Goal: Task Accomplishment & Management: Manage account settings

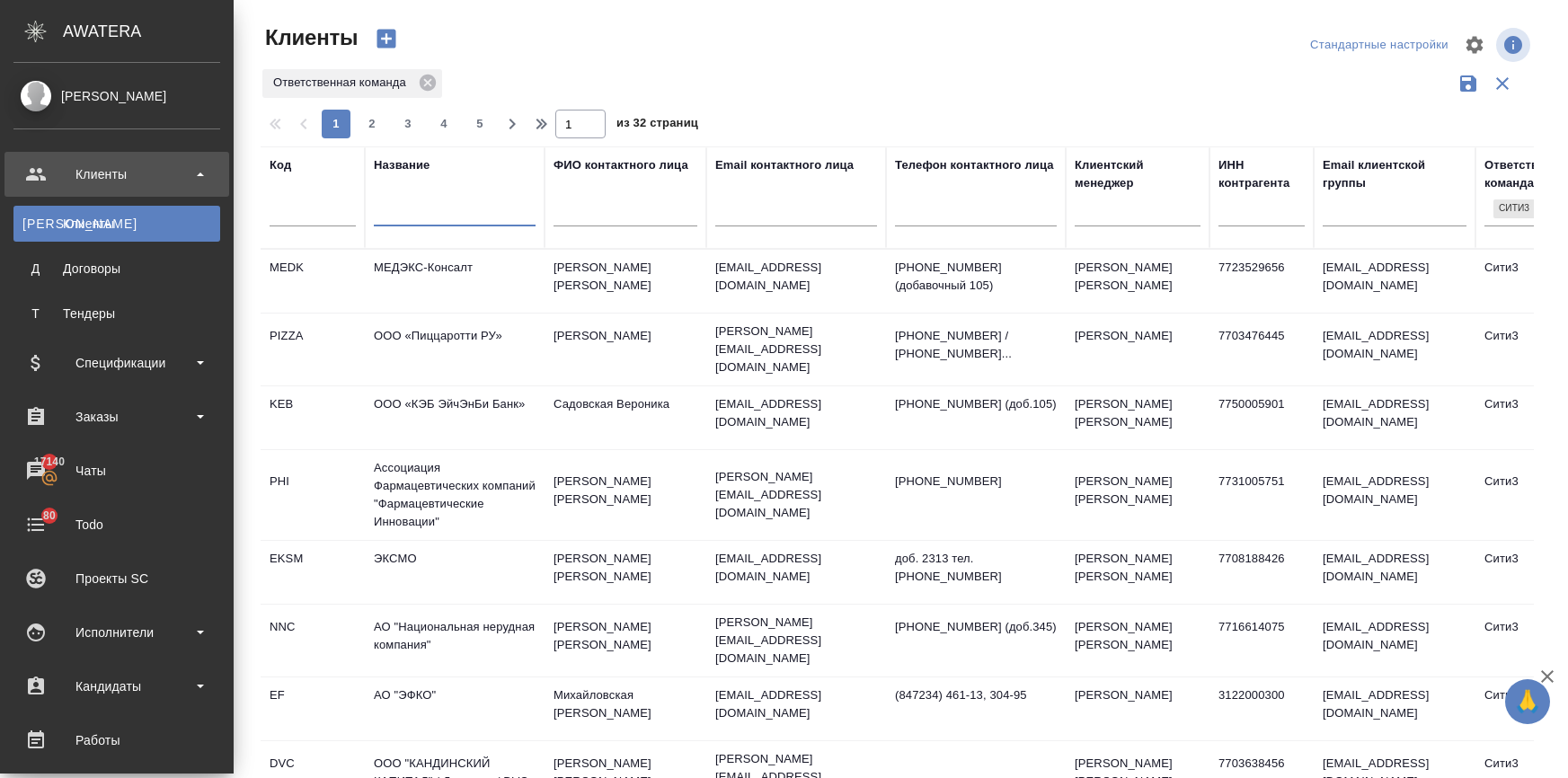
select select "RU"
click at [125, 416] on div "Заказы" at bounding box center [117, 416] width 207 height 27
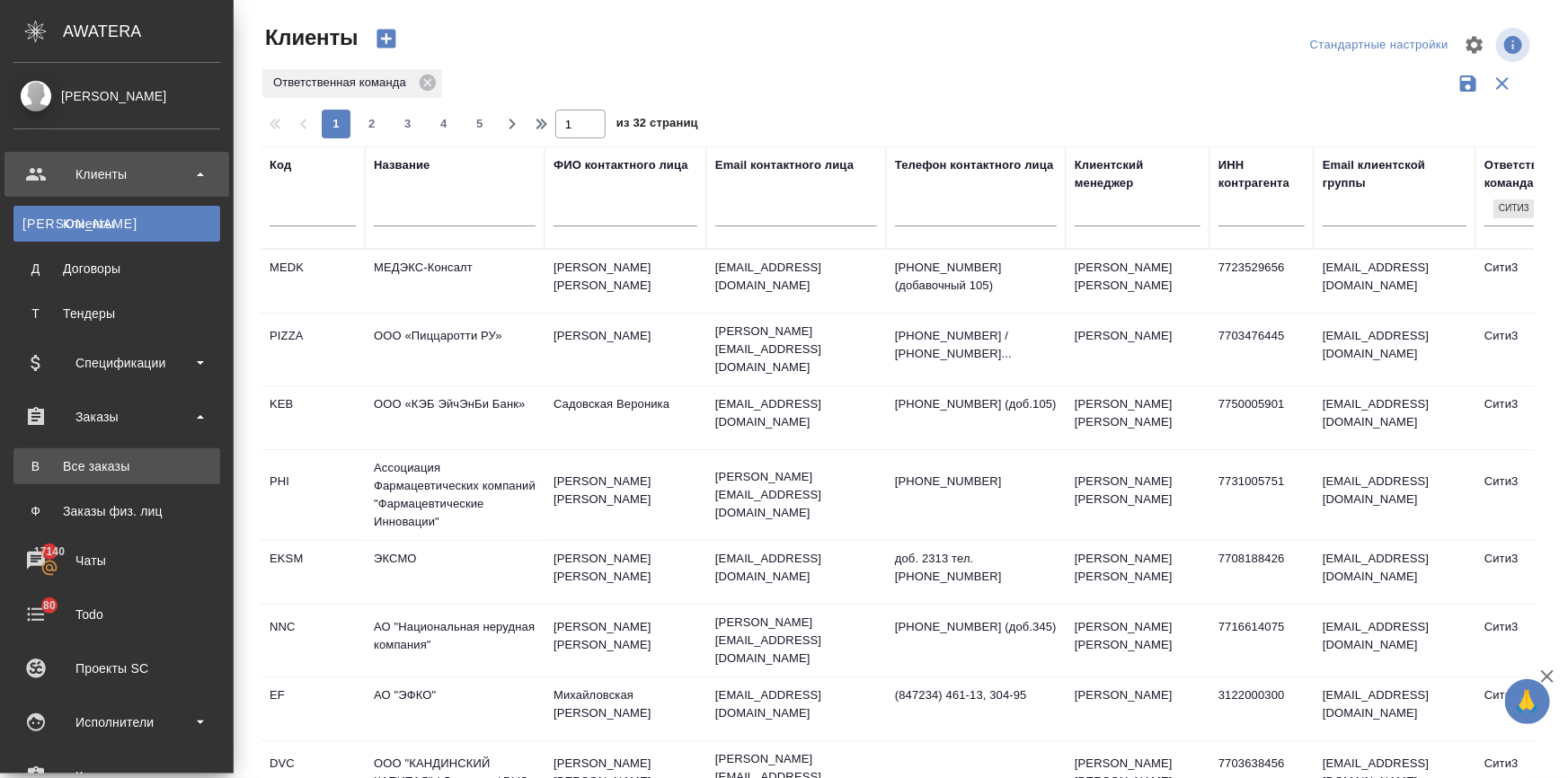
click at [121, 462] on div "Все заказы" at bounding box center [116, 466] width 189 height 18
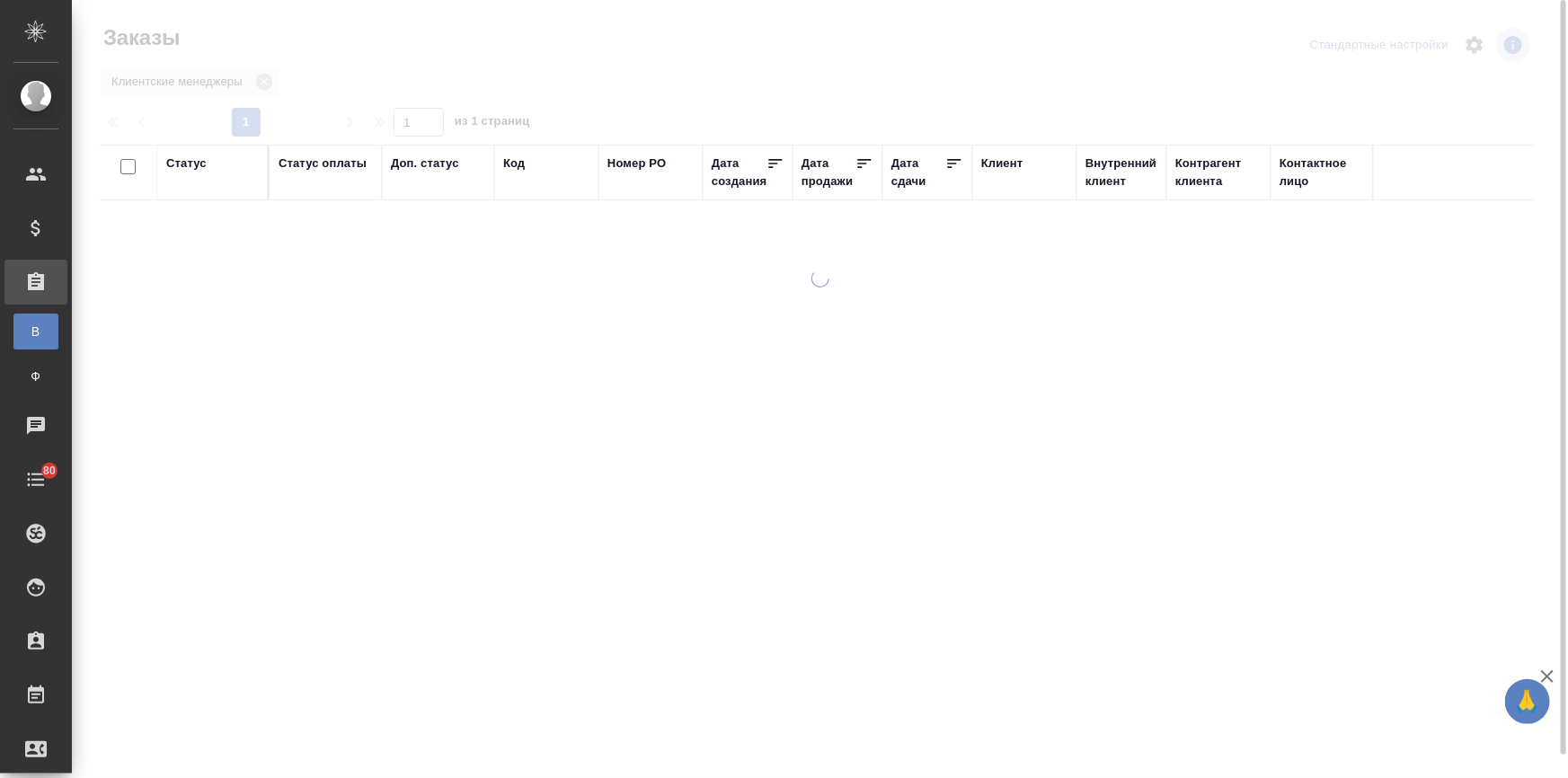
click at [908, 180] on div "Дата сдачи" at bounding box center [918, 172] width 54 height 36
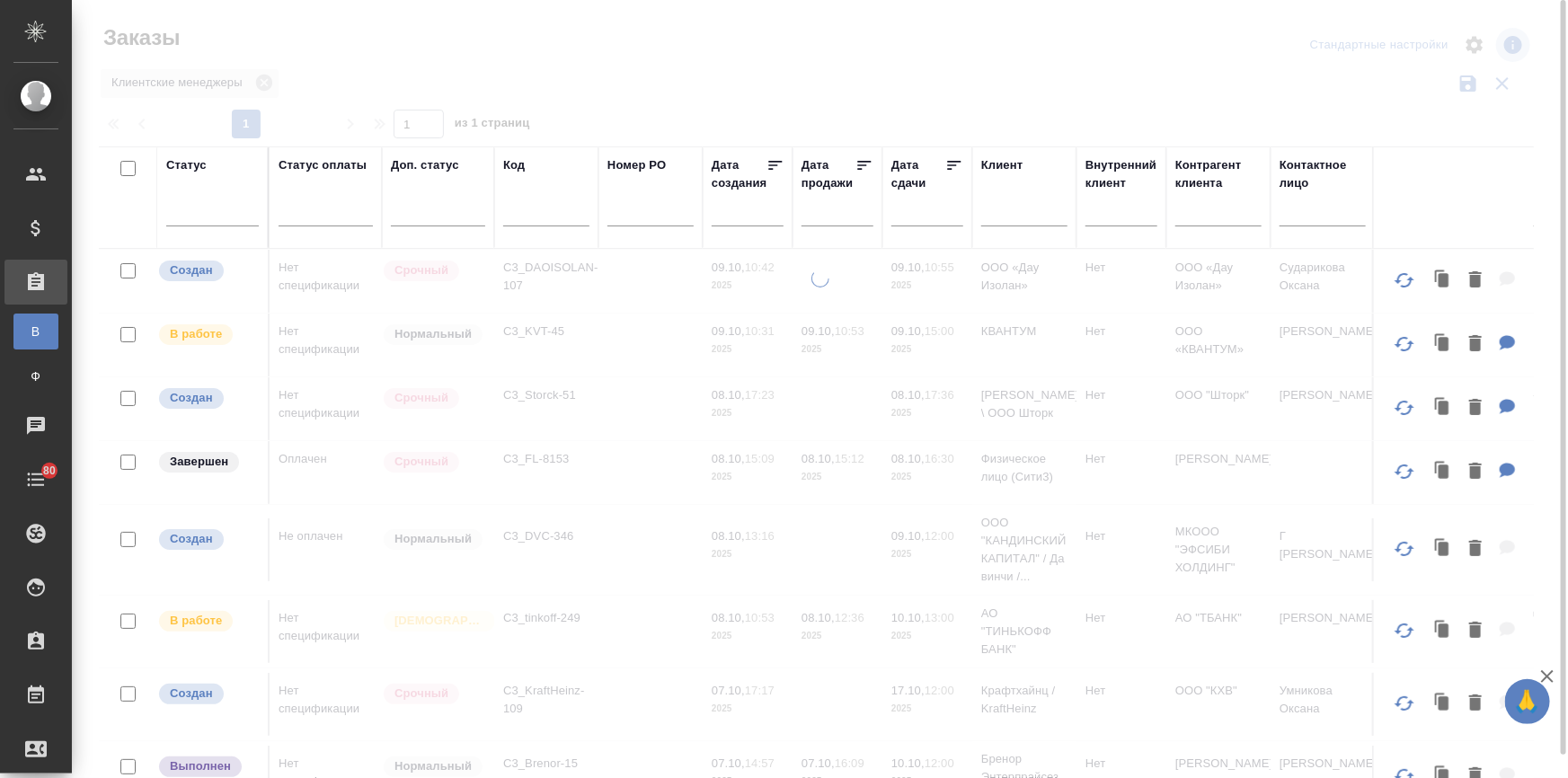
click at [907, 214] on input "text" at bounding box center [933, 212] width 61 height 25
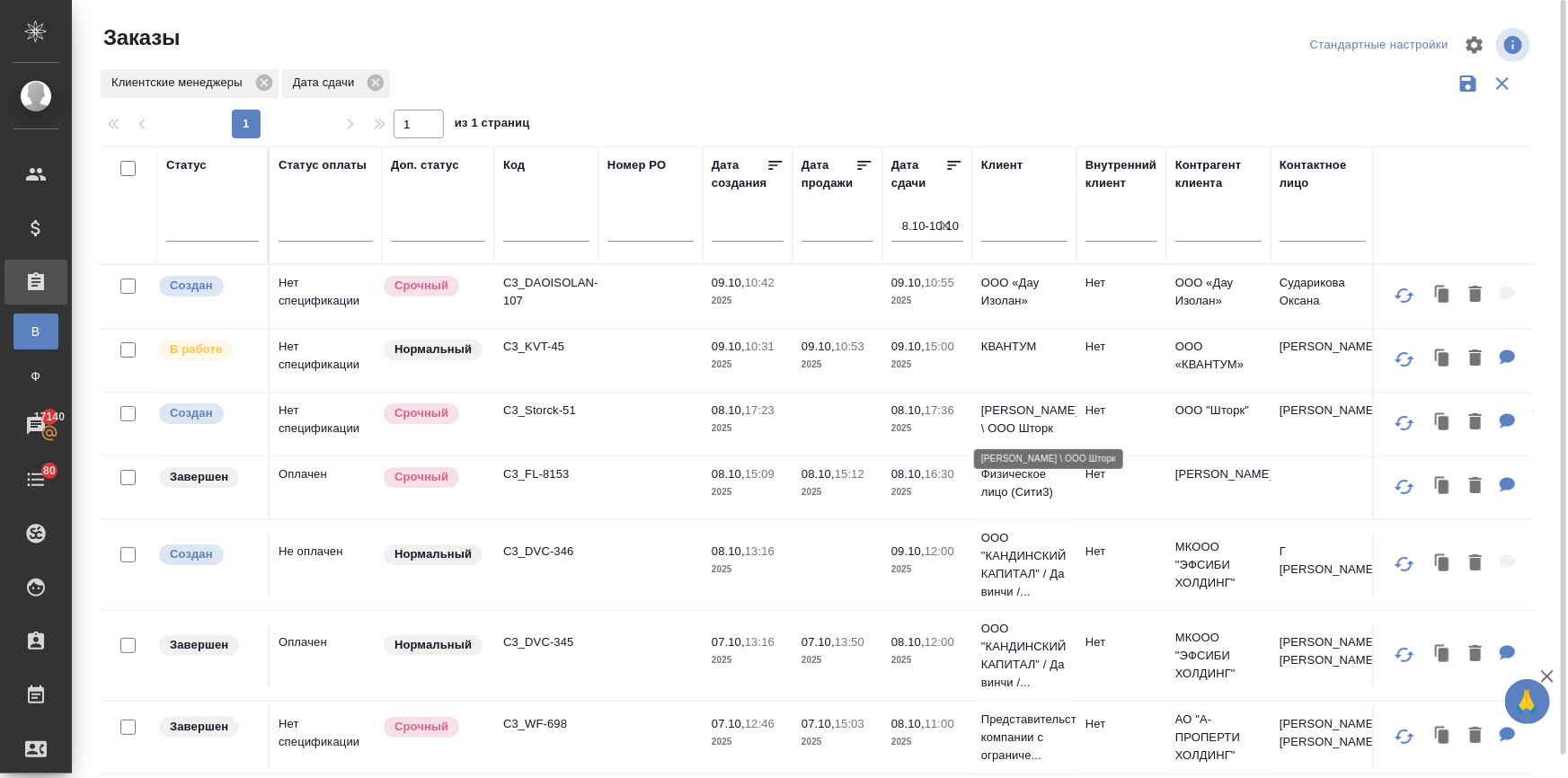
click at [989, 422] on p "Storck \ ООО Шторк" at bounding box center [1024, 419] width 86 height 36
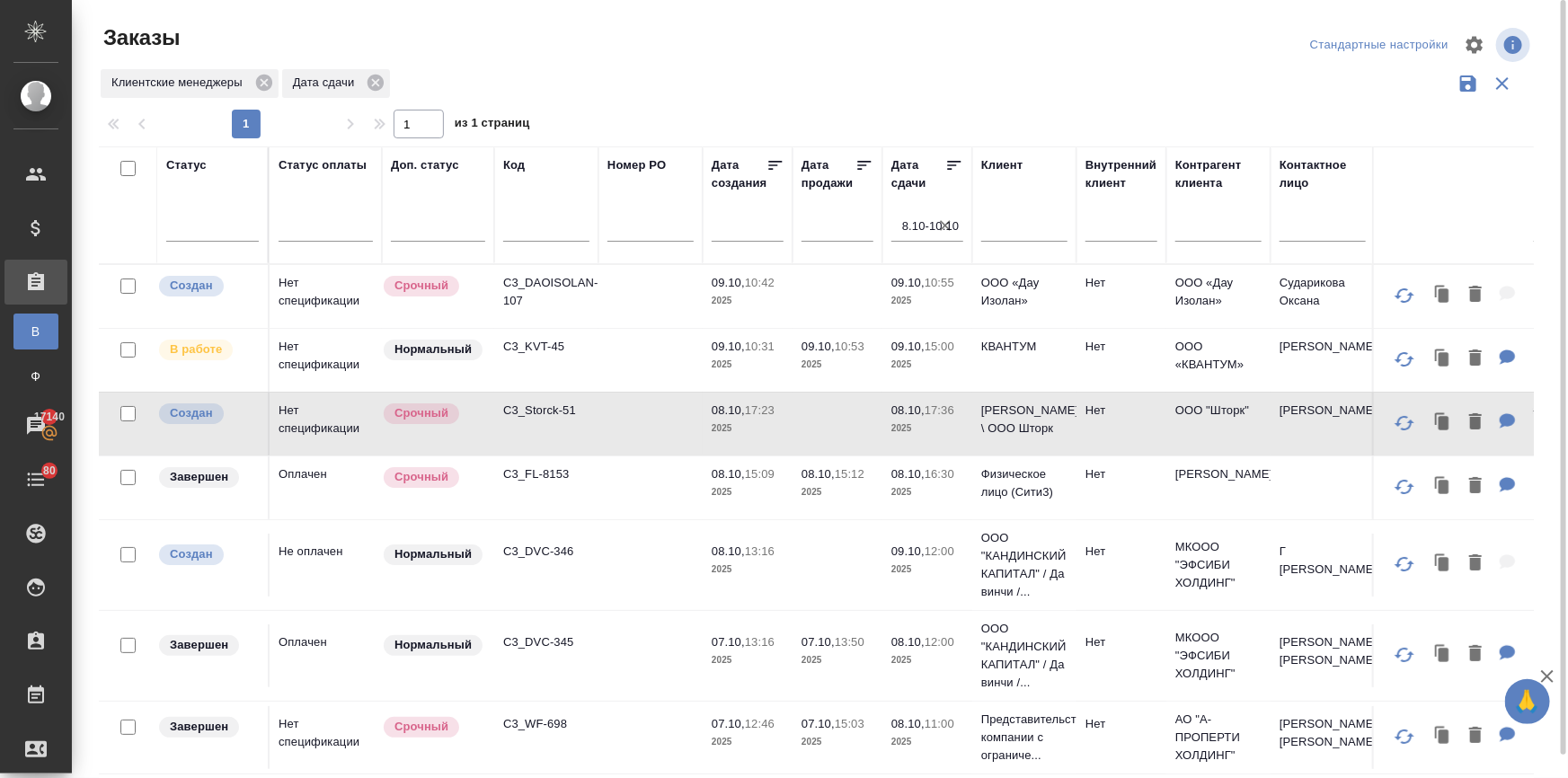
click at [988, 345] on p "КВАНТУМ" at bounding box center [1024, 346] width 86 height 18
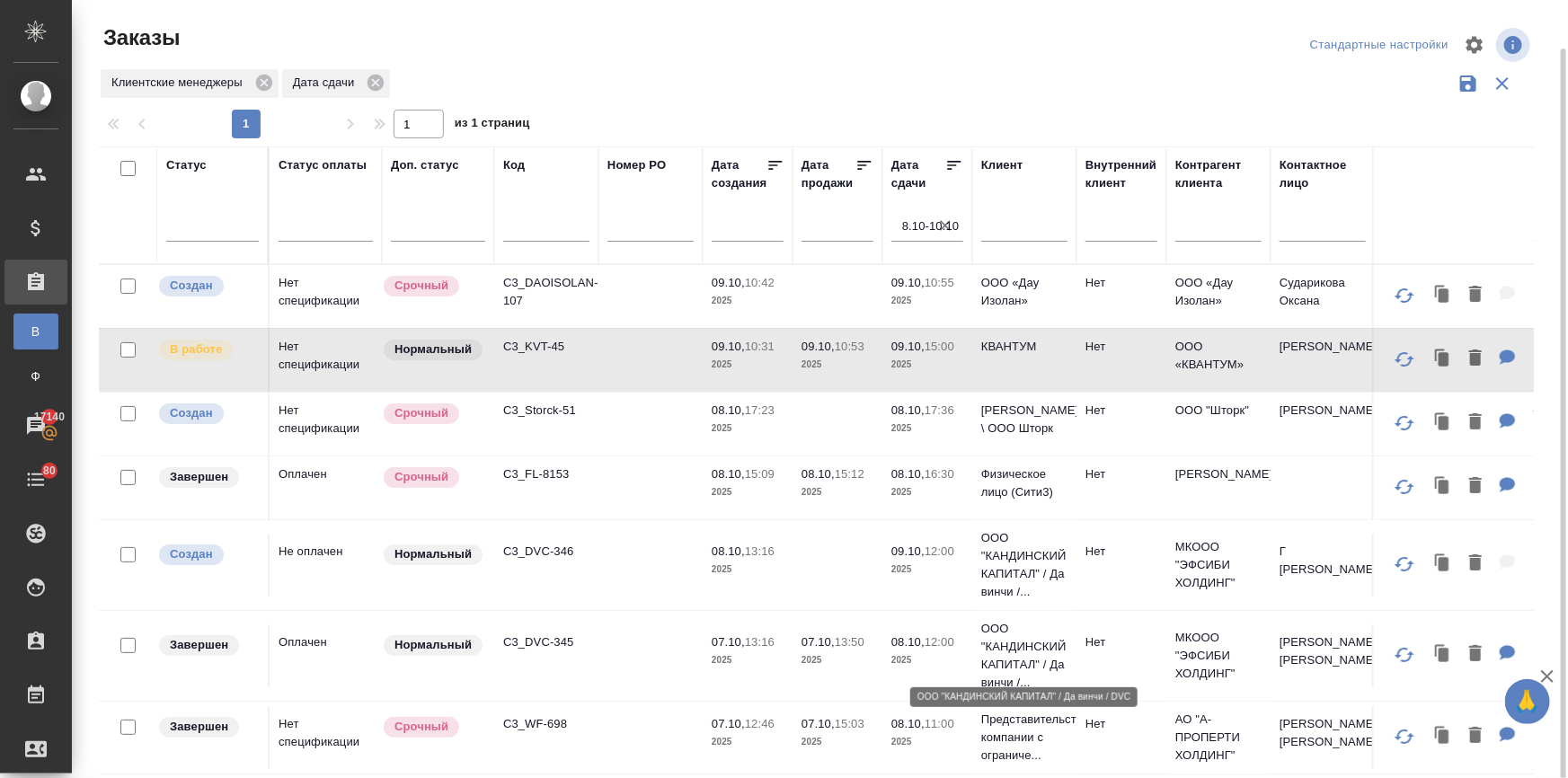
scroll to position [24, 0]
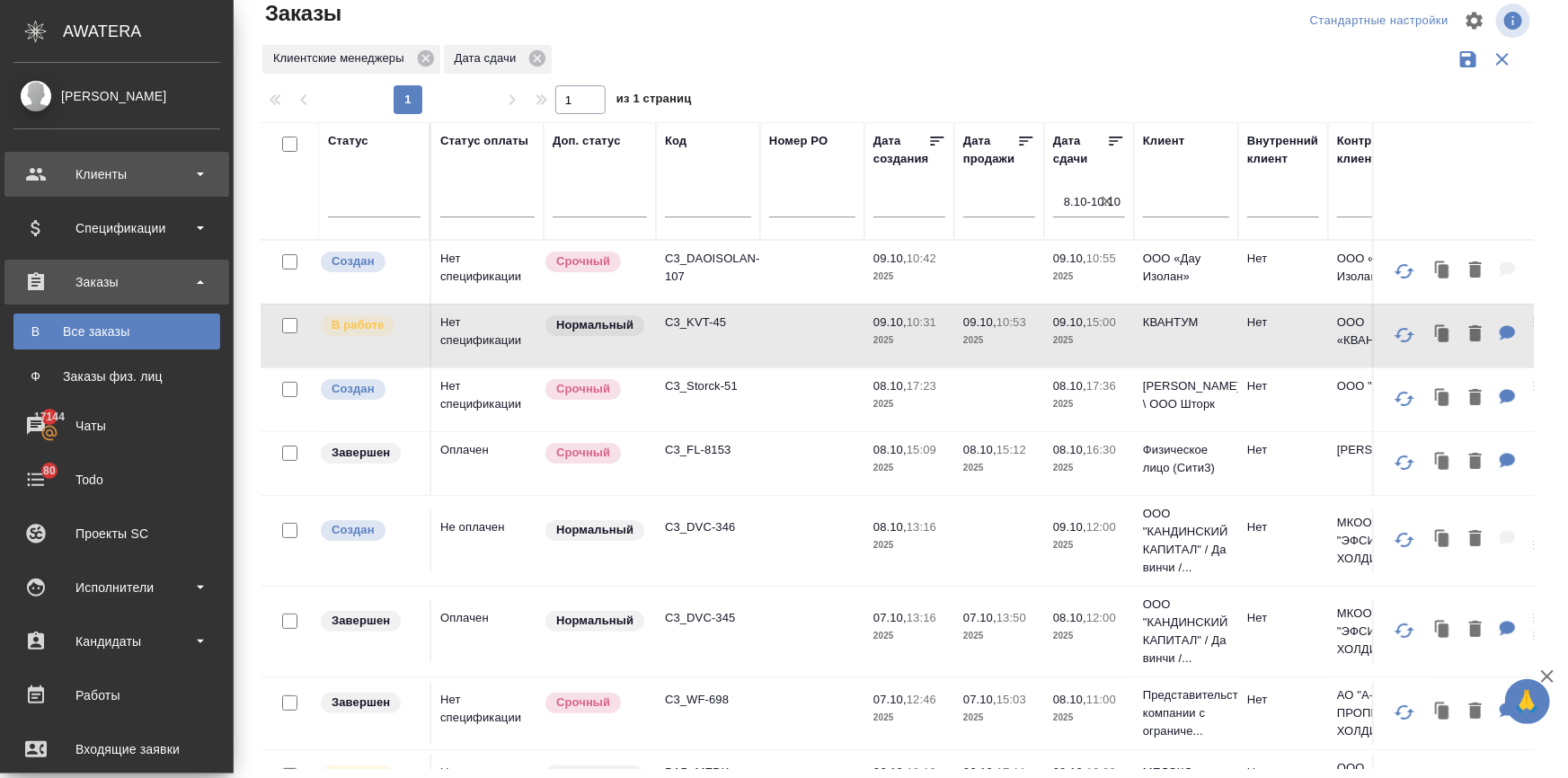
click at [33, 171] on div "Клиенты" at bounding box center [117, 174] width 207 height 27
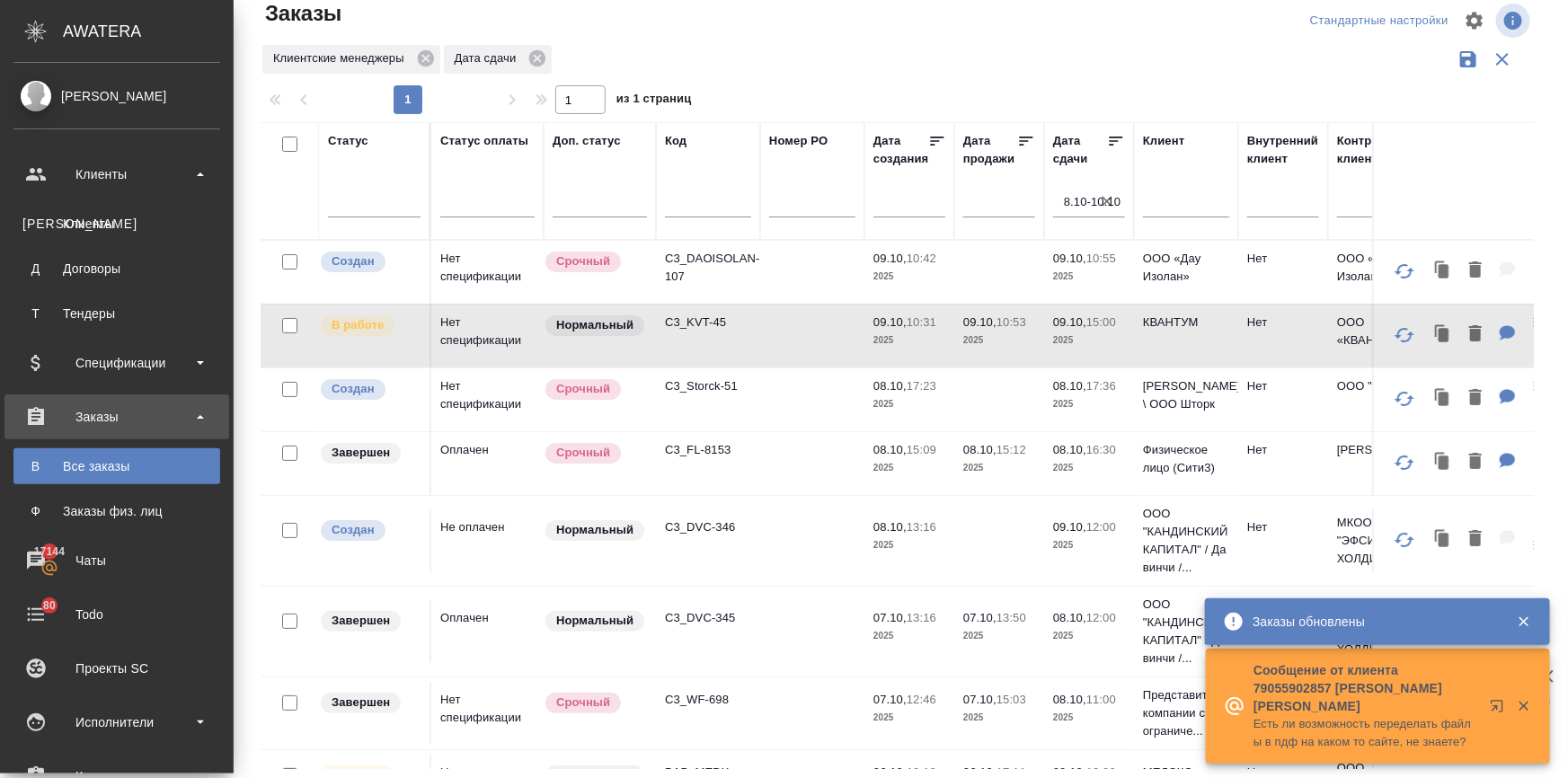
click at [55, 219] on div "Клиенты" at bounding box center [116, 223] width 189 height 18
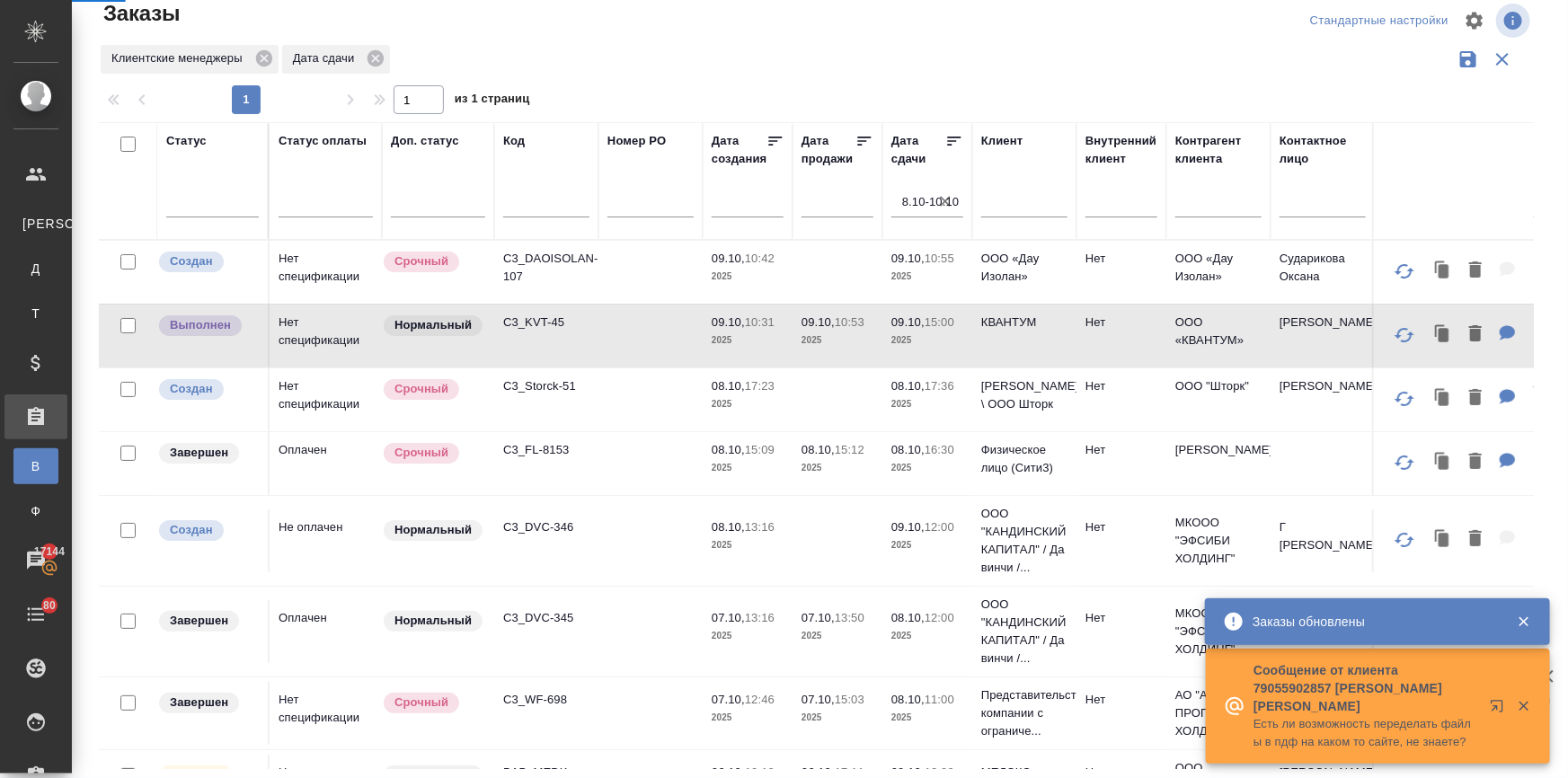
select select "RU"
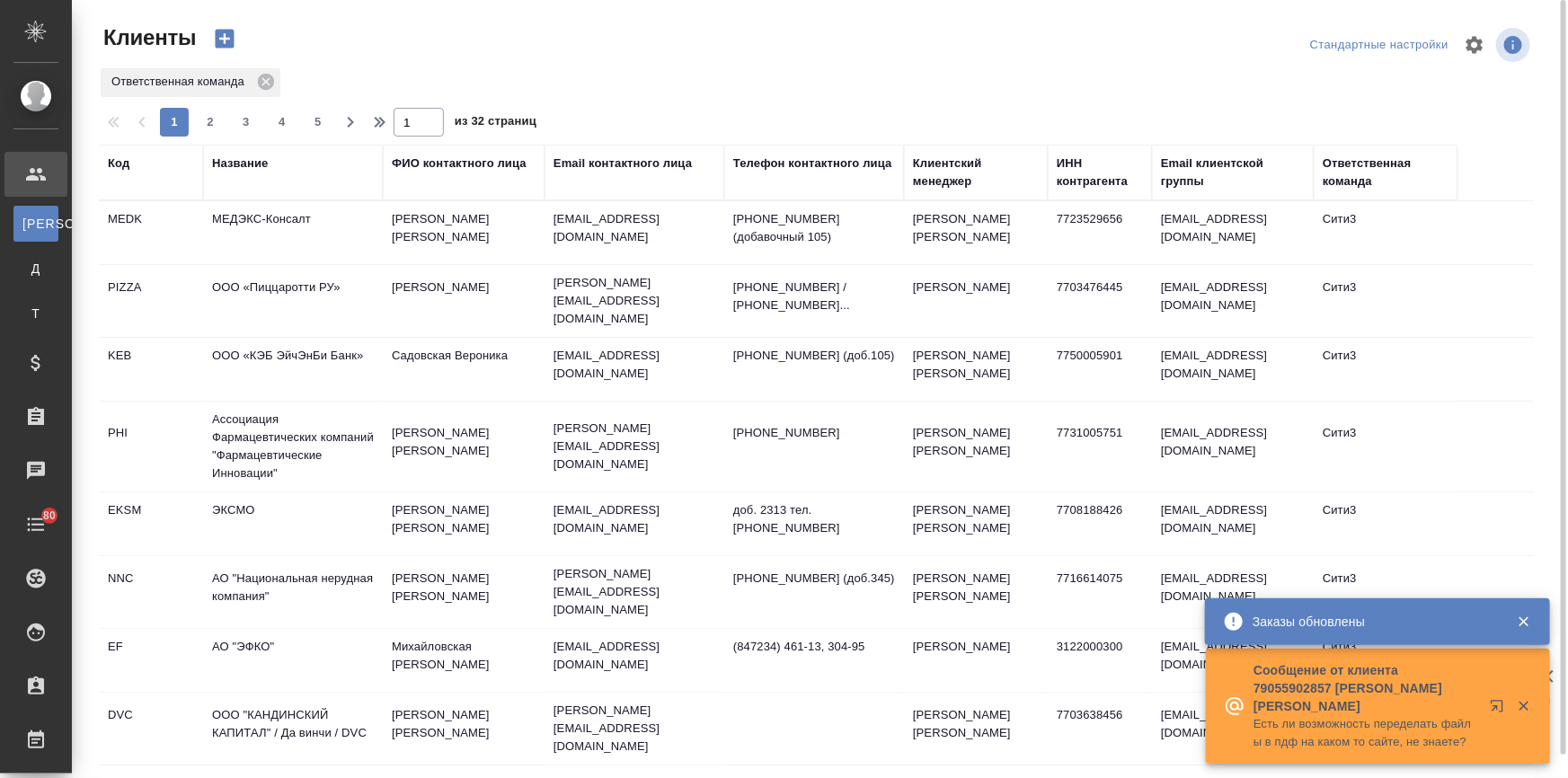
click at [250, 168] on div "Название" at bounding box center [239, 163] width 55 height 18
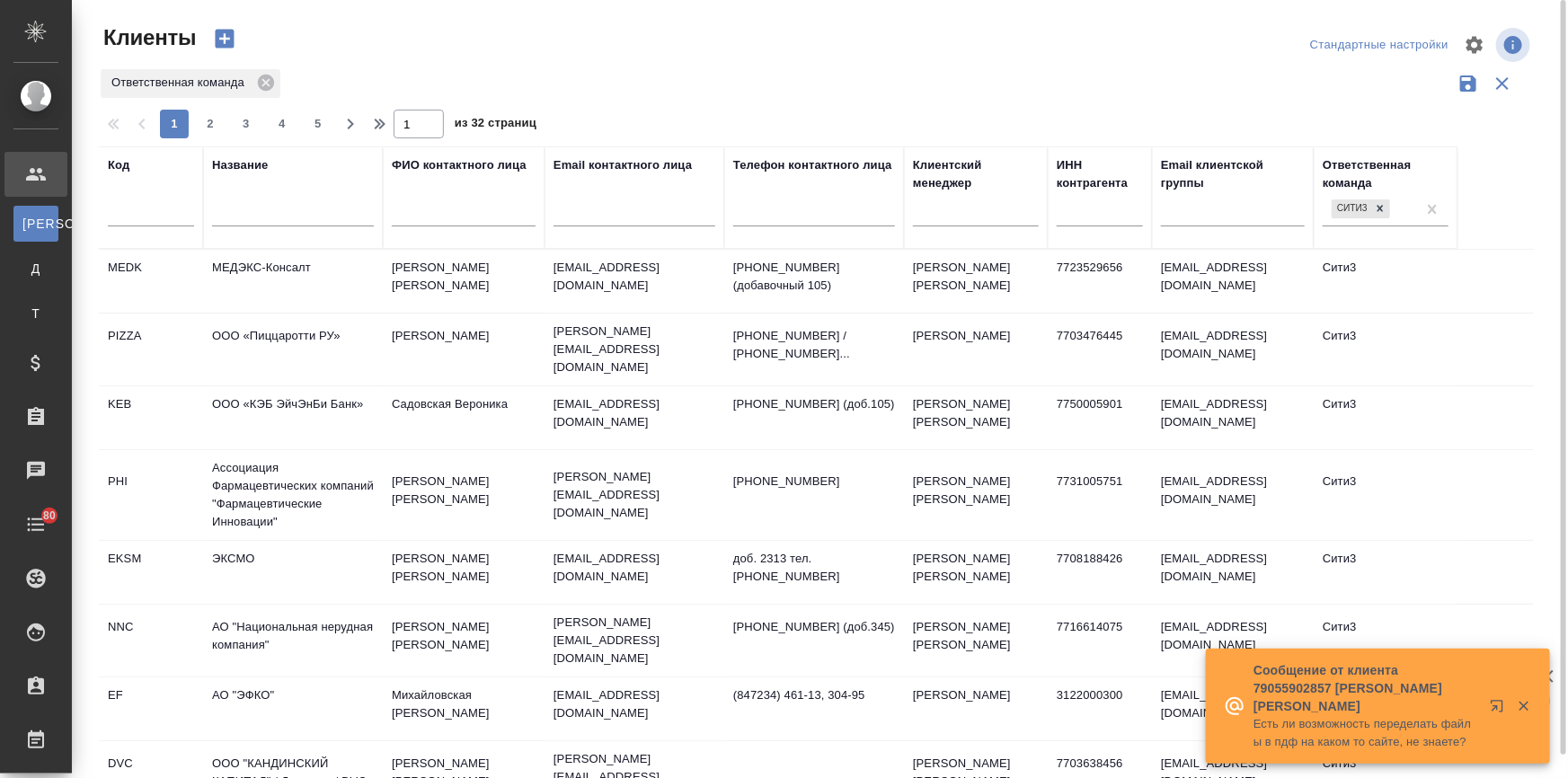
click at [258, 205] on input "text" at bounding box center [292, 215] width 162 height 22
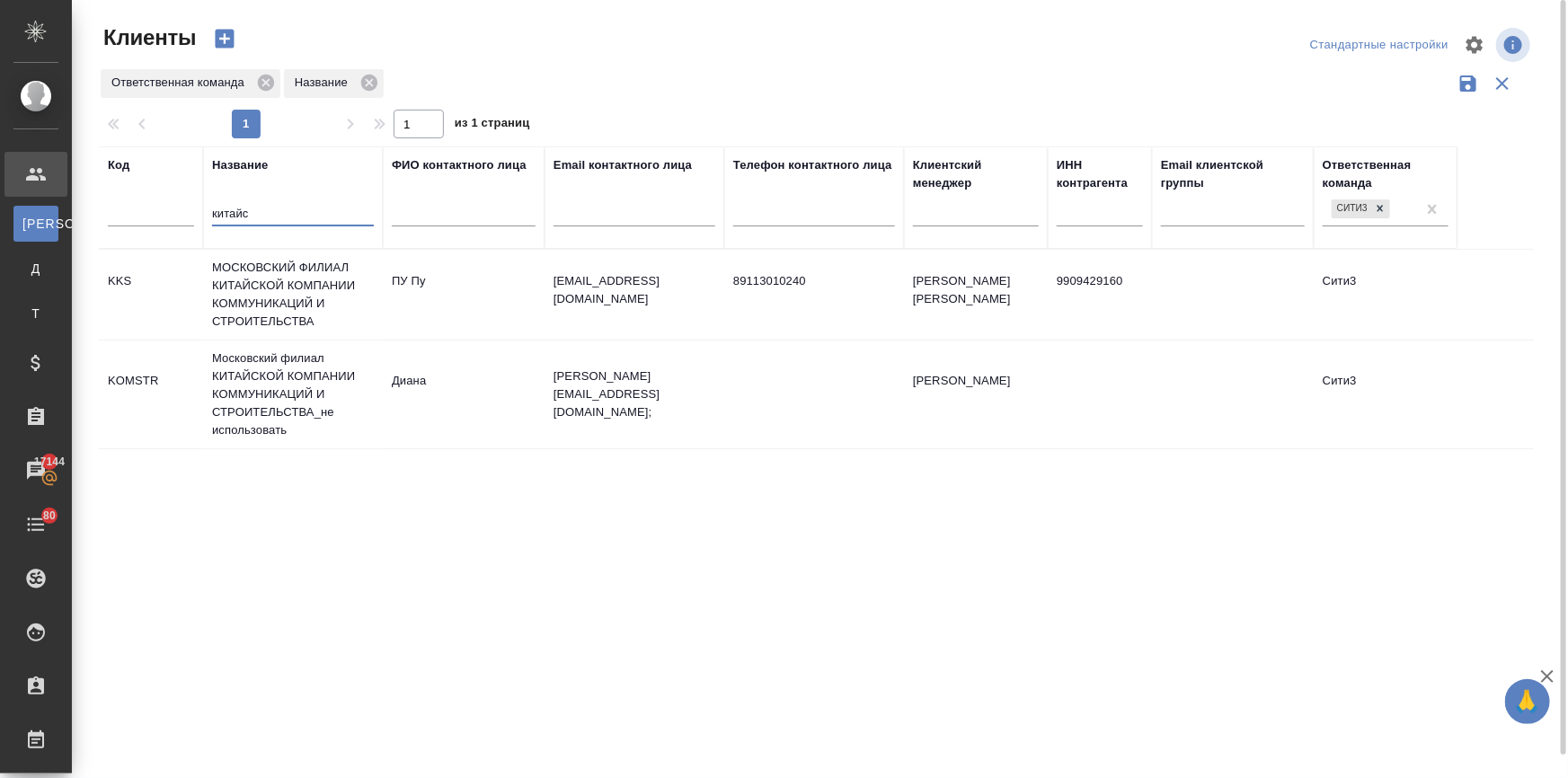
type input "китайс"
click at [244, 281] on td "МОСКОВСКИЙ ФИЛИАЛ КИТАЙСКОЙ КОМПАНИИ КОММУНИКАЦИЙ И СТРОИТЕЛЬСТВА" at bounding box center [293, 294] width 179 height 90
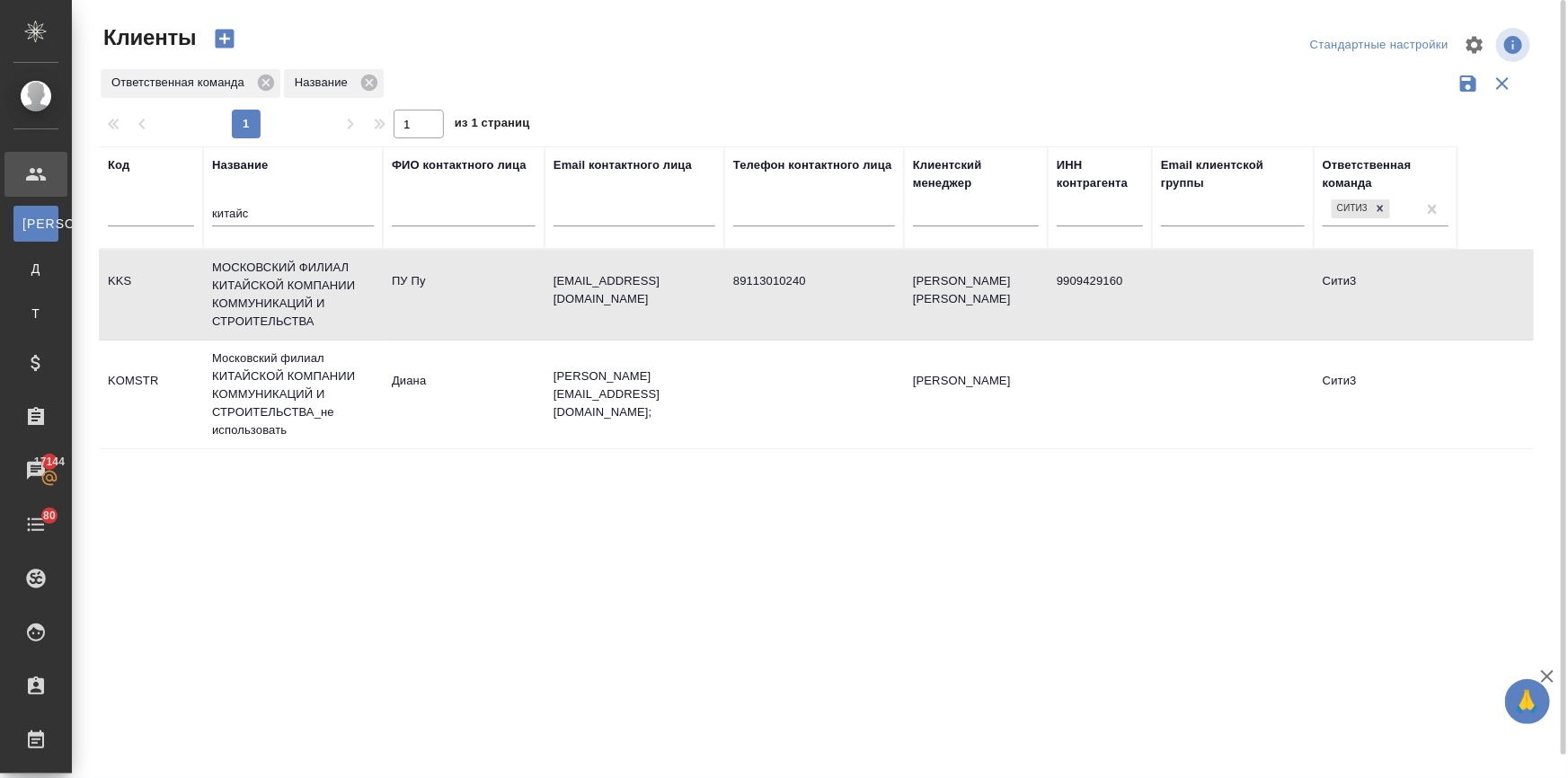
click at [244, 281] on td "МОСКОВСКИЙ ФИЛИАЛ КИТАЙСКОЙ КОМПАНИИ КОММУНИКАЦИЙ И СТРОИТЕЛЬСТВА" at bounding box center [293, 294] width 179 height 90
drag, startPoint x: 244, startPoint y: 210, endPoint x: 186, endPoint y: 213, distance: 58.1
click at [187, 213] on tr "Код Название китайс ФИО контактного лица Email контактного лица Телефон контакт…" at bounding box center [778, 197] width 1359 height 103
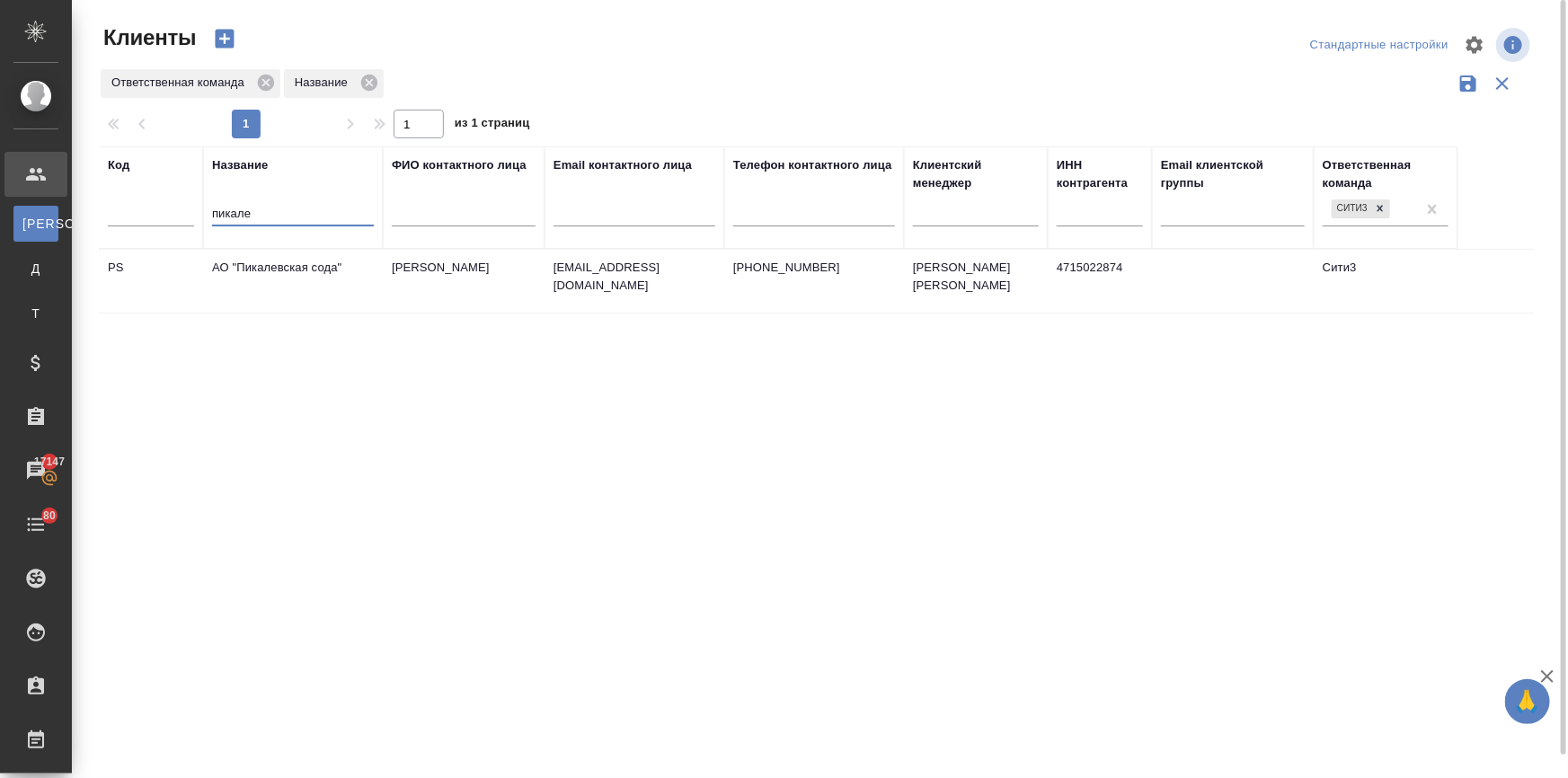
type input "пикале"
click at [306, 266] on td "АО "Пикалевская сода"" at bounding box center [293, 281] width 179 height 63
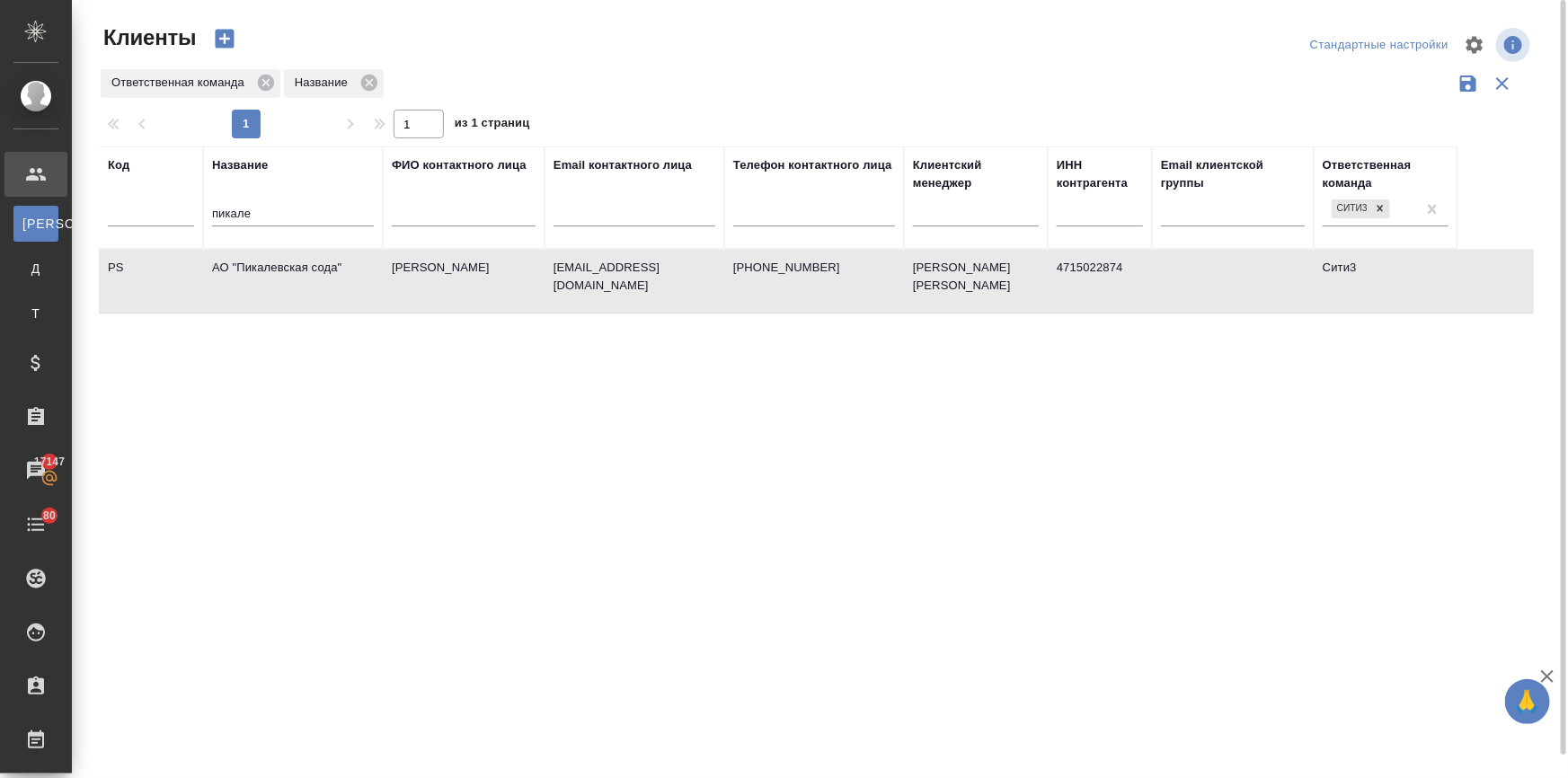
click at [306, 266] on td "АО "Пикалевская сода"" at bounding box center [293, 281] width 179 height 63
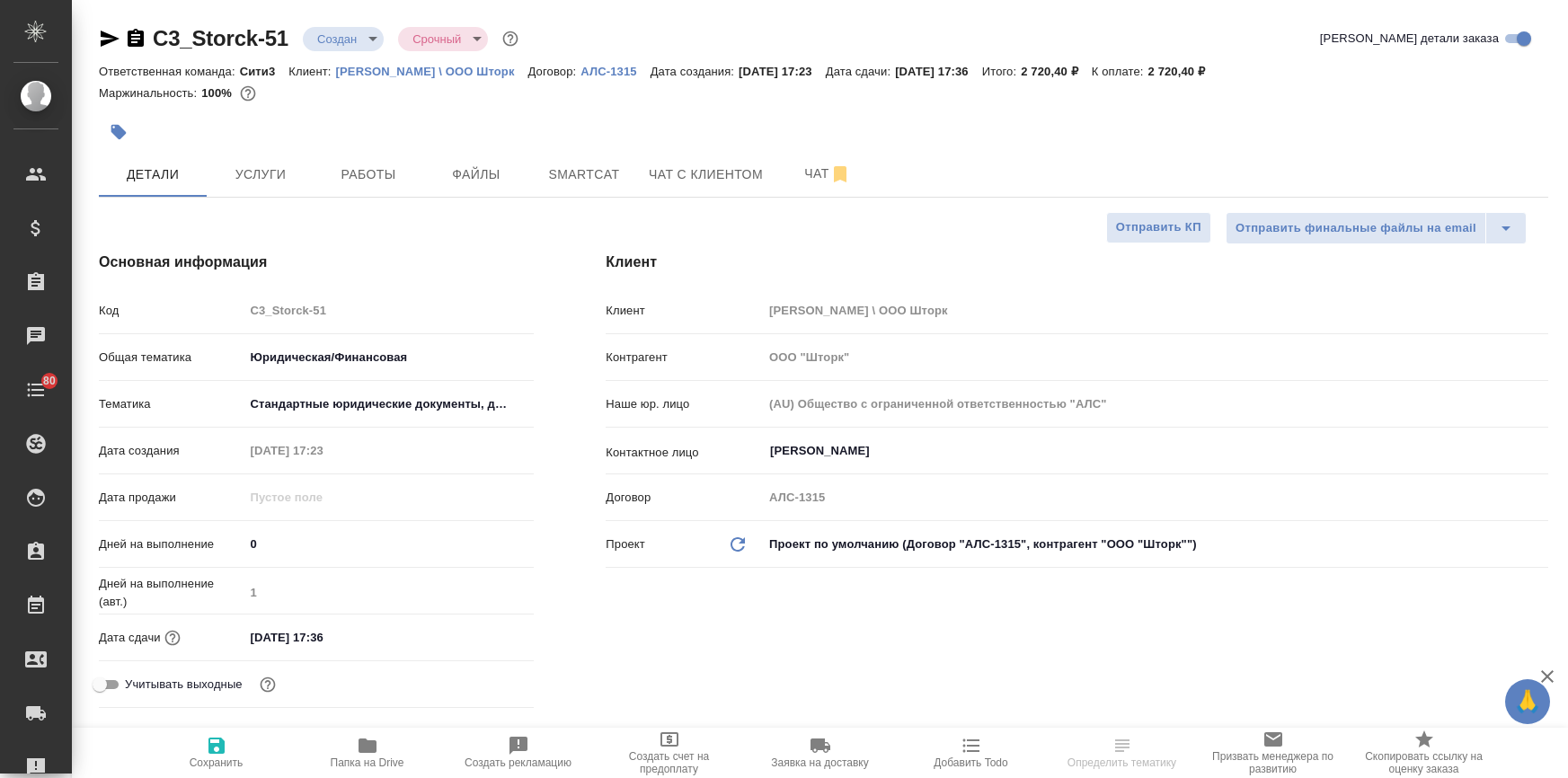
select select "RU"
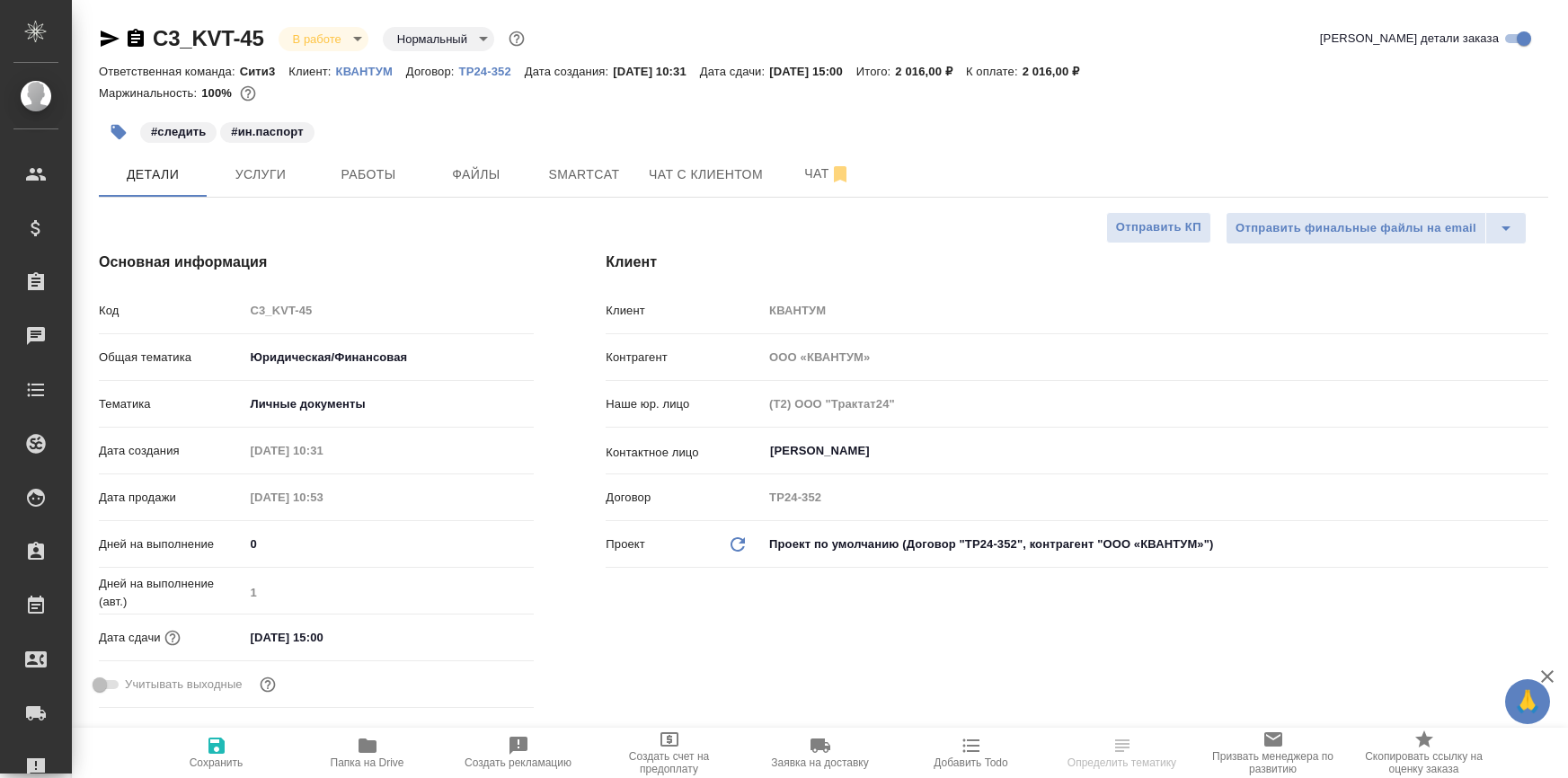
select select "RU"
type textarea "x"
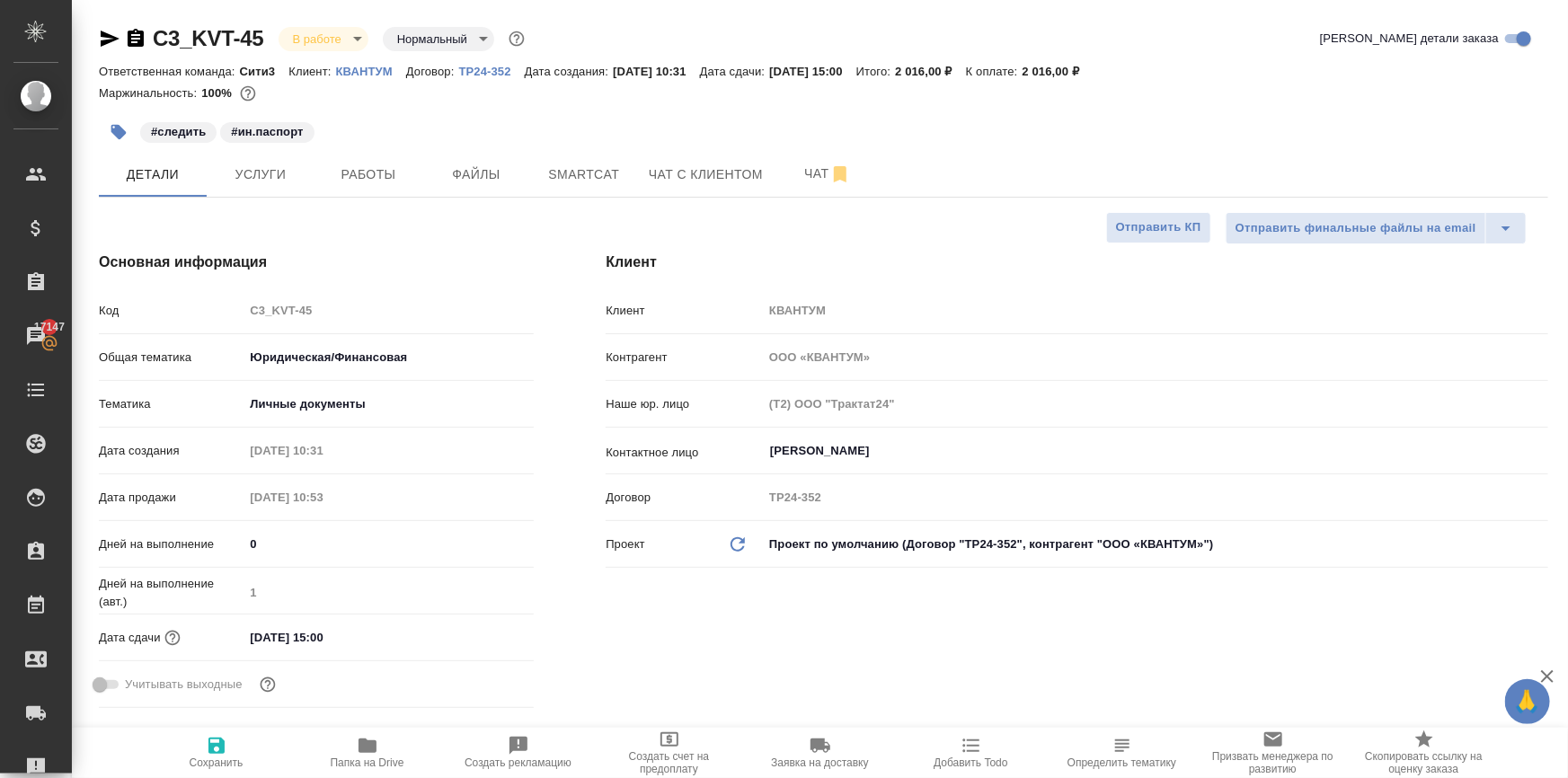
type textarea "x"
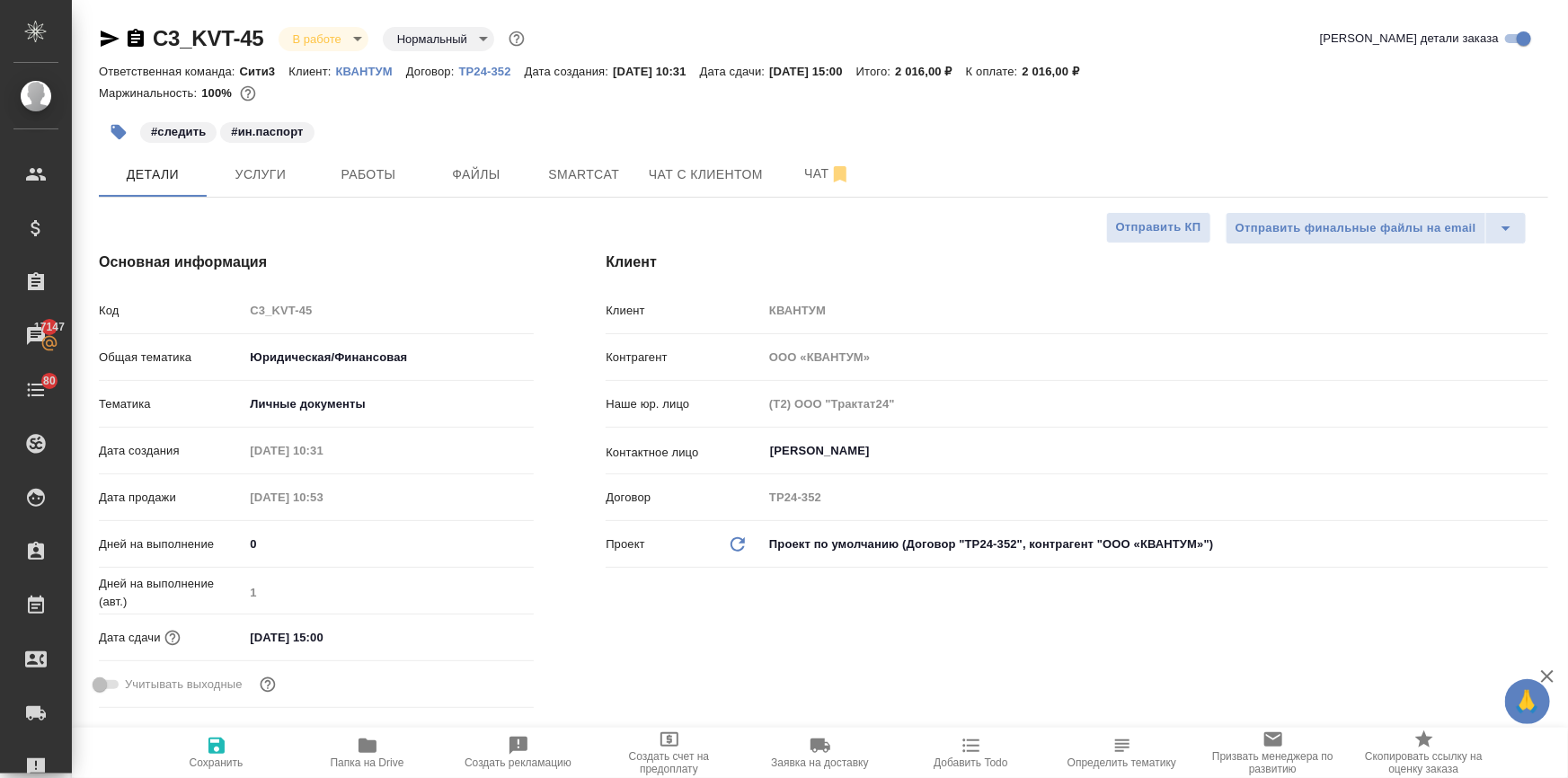
type textarea "x"
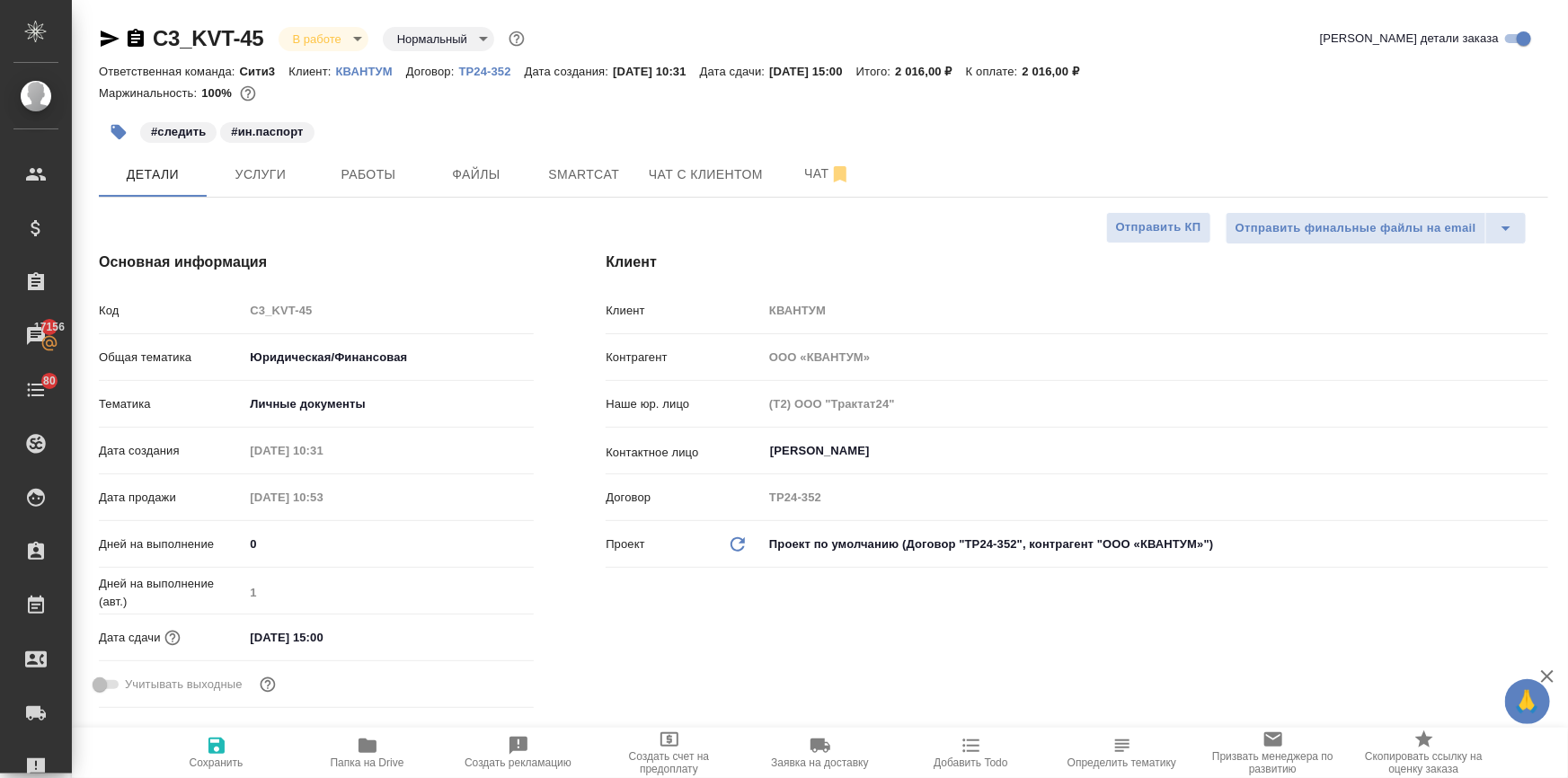
type textarea "x"
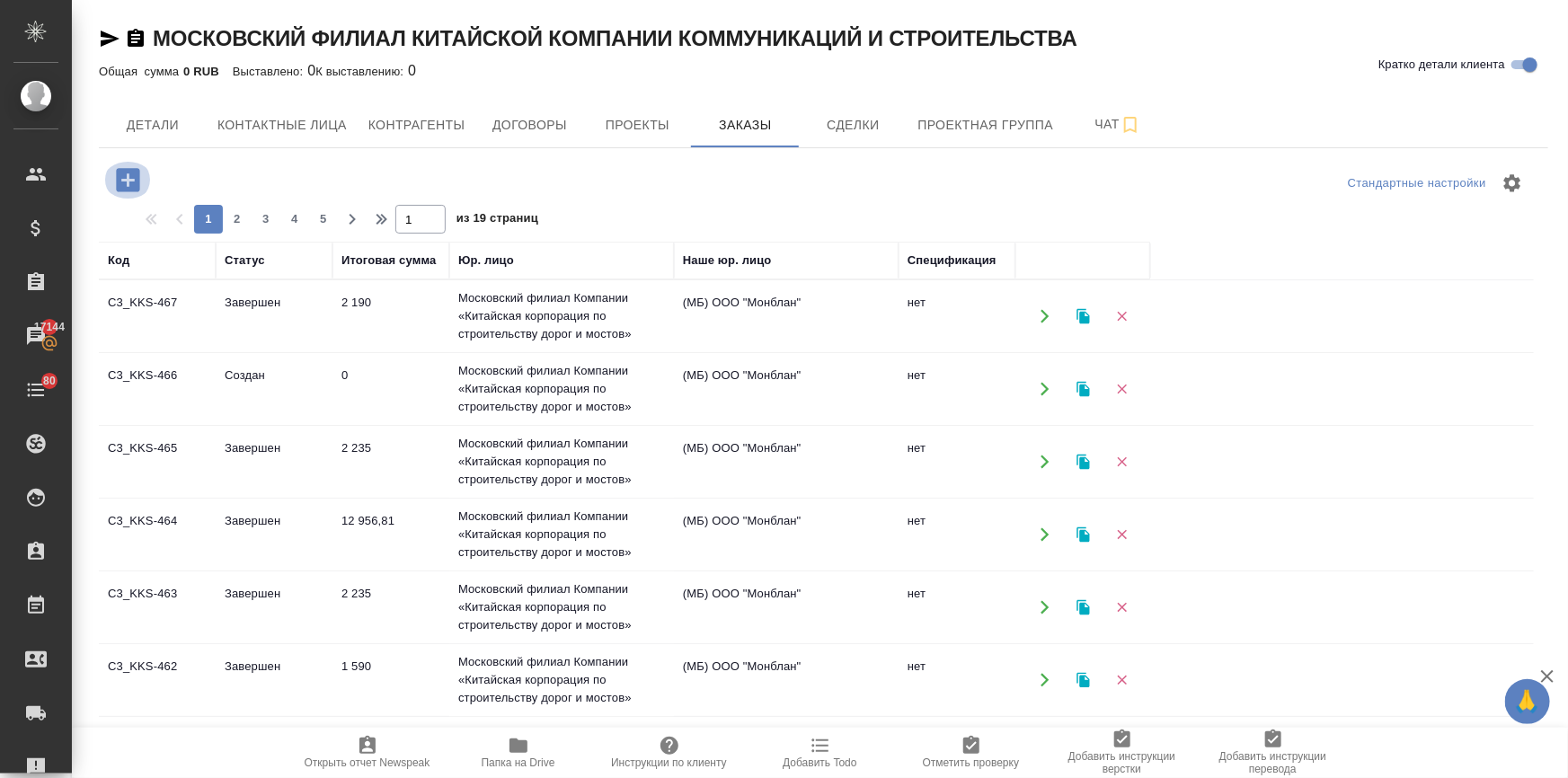
click at [129, 182] on icon "button" at bounding box center [127, 179] width 23 height 23
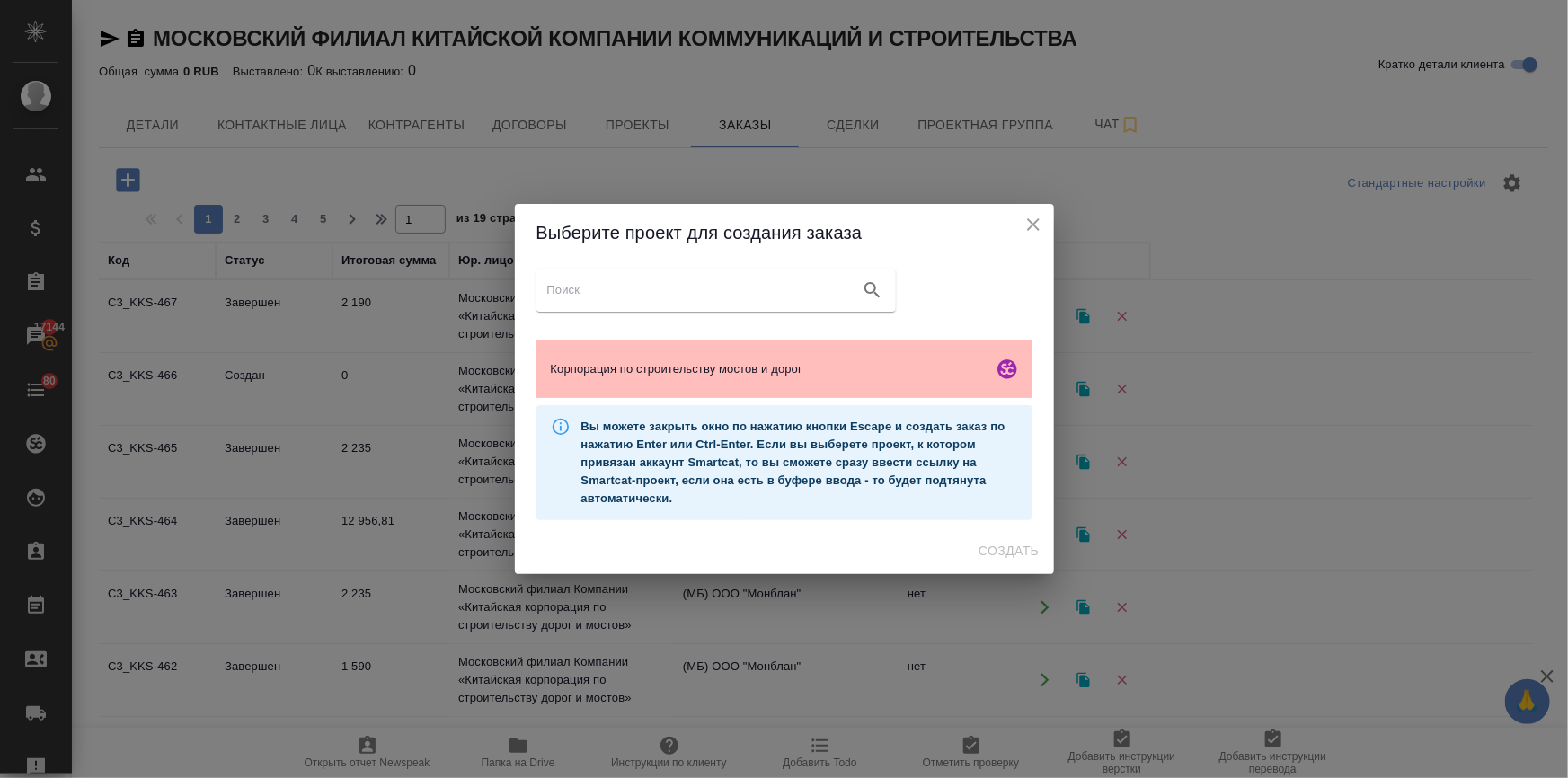
click at [839, 383] on div "Корпорация по строительству мостов и дорог" at bounding box center [784, 369] width 496 height 57
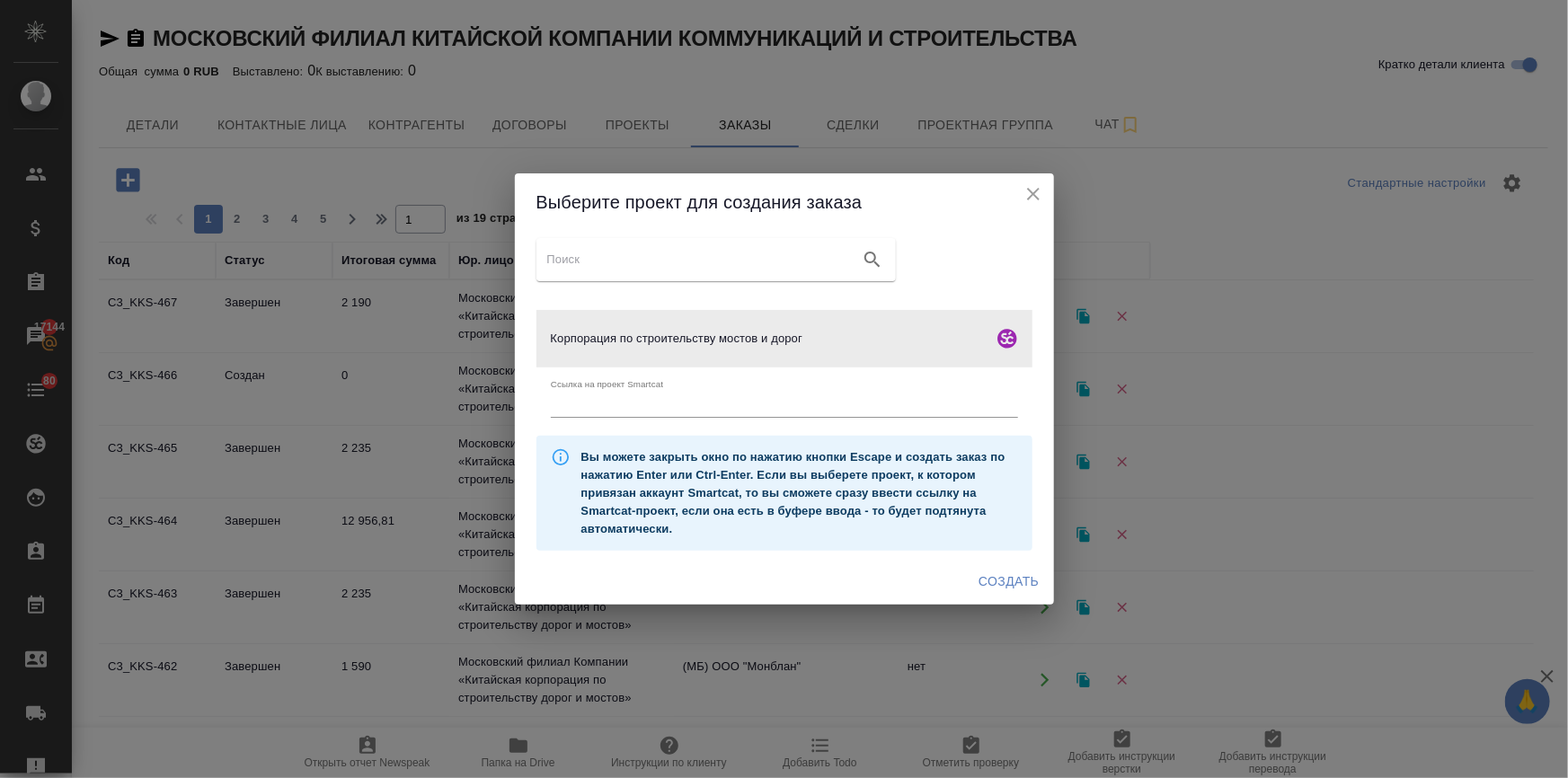
click at [1027, 572] on span "Создать" at bounding box center [1009, 581] width 60 height 22
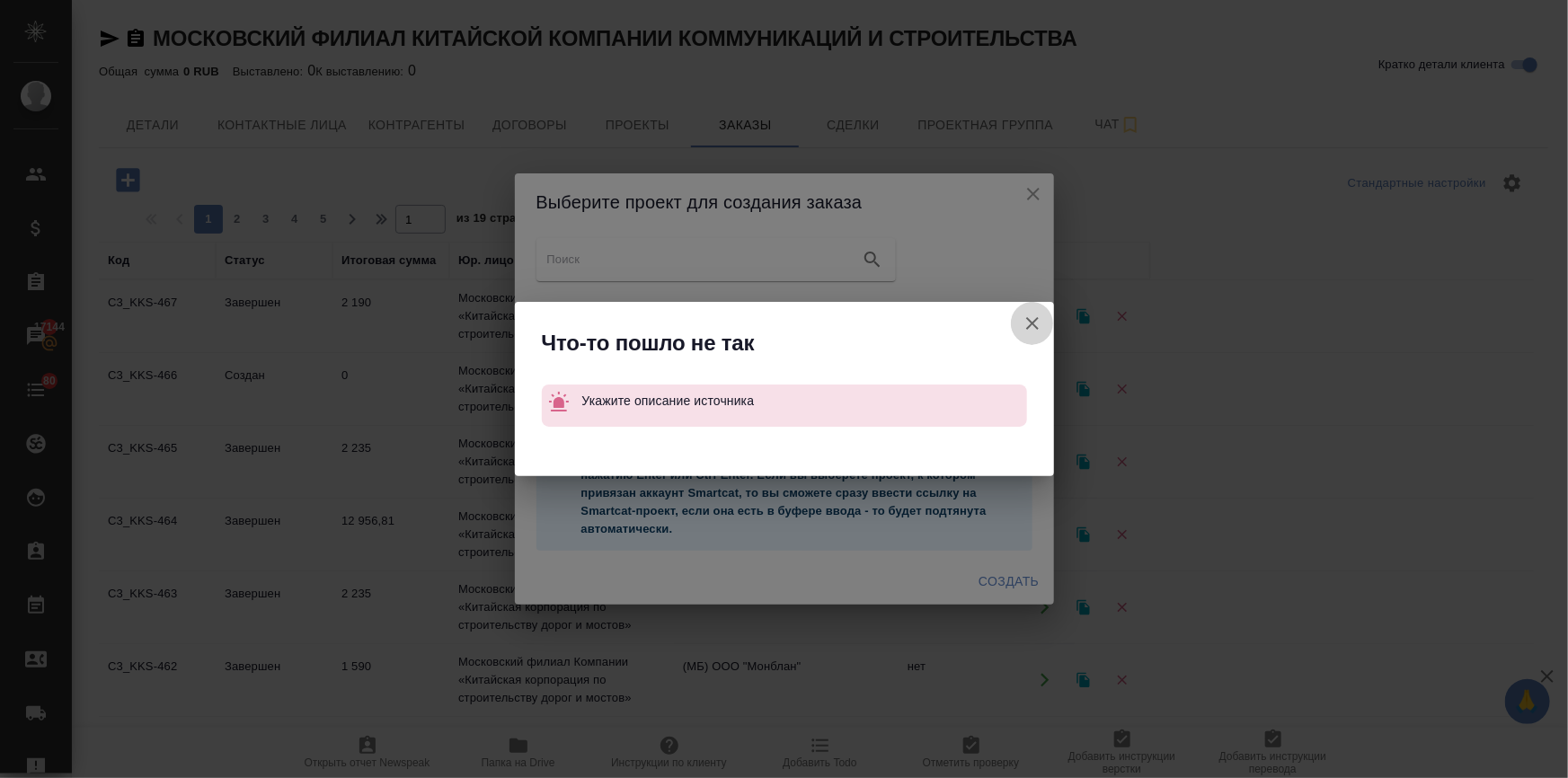
click at [1030, 314] on icon "button" at bounding box center [1032, 322] width 21 height 21
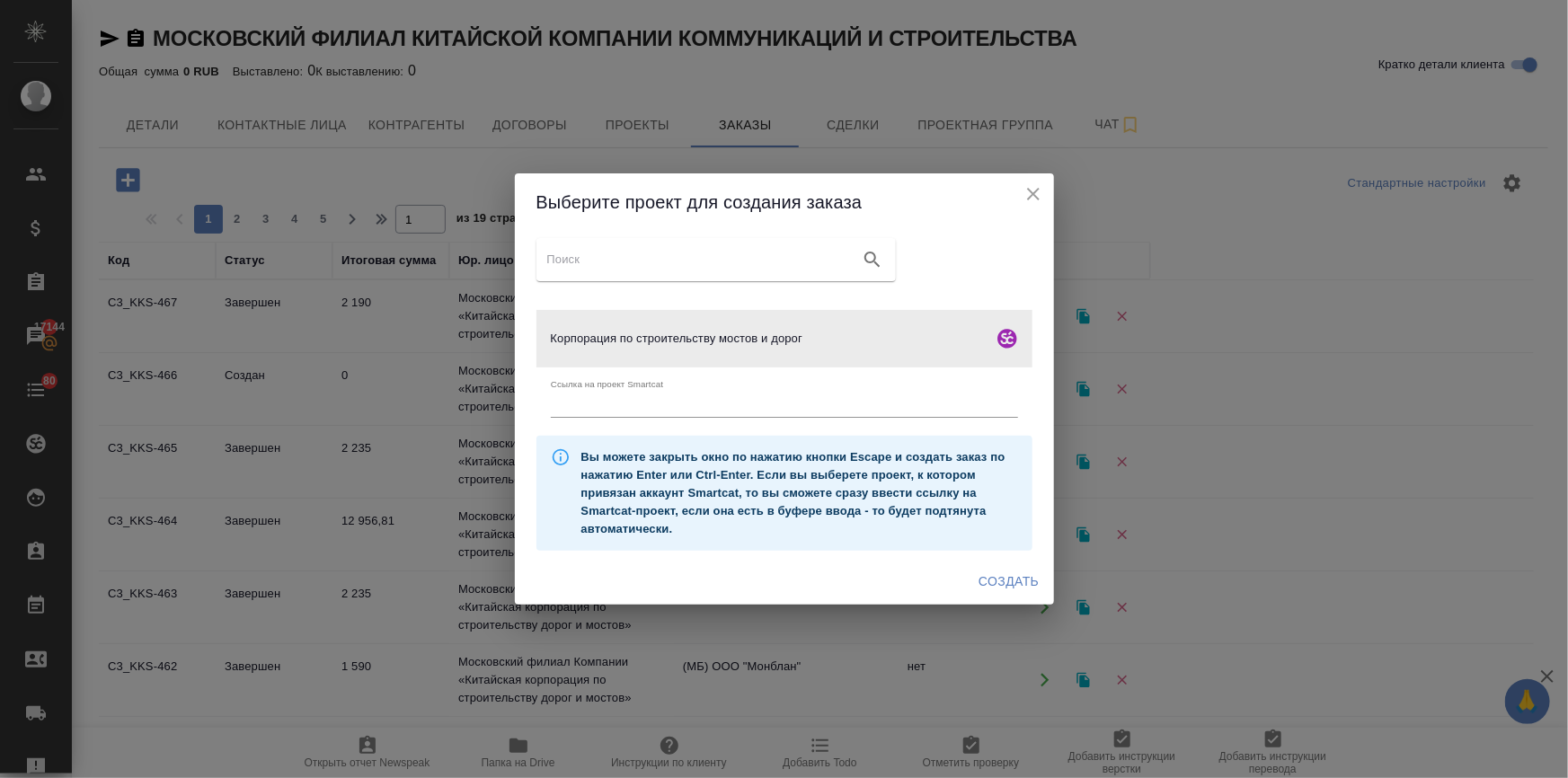
click at [1026, 195] on icon "close" at bounding box center [1033, 193] width 21 height 21
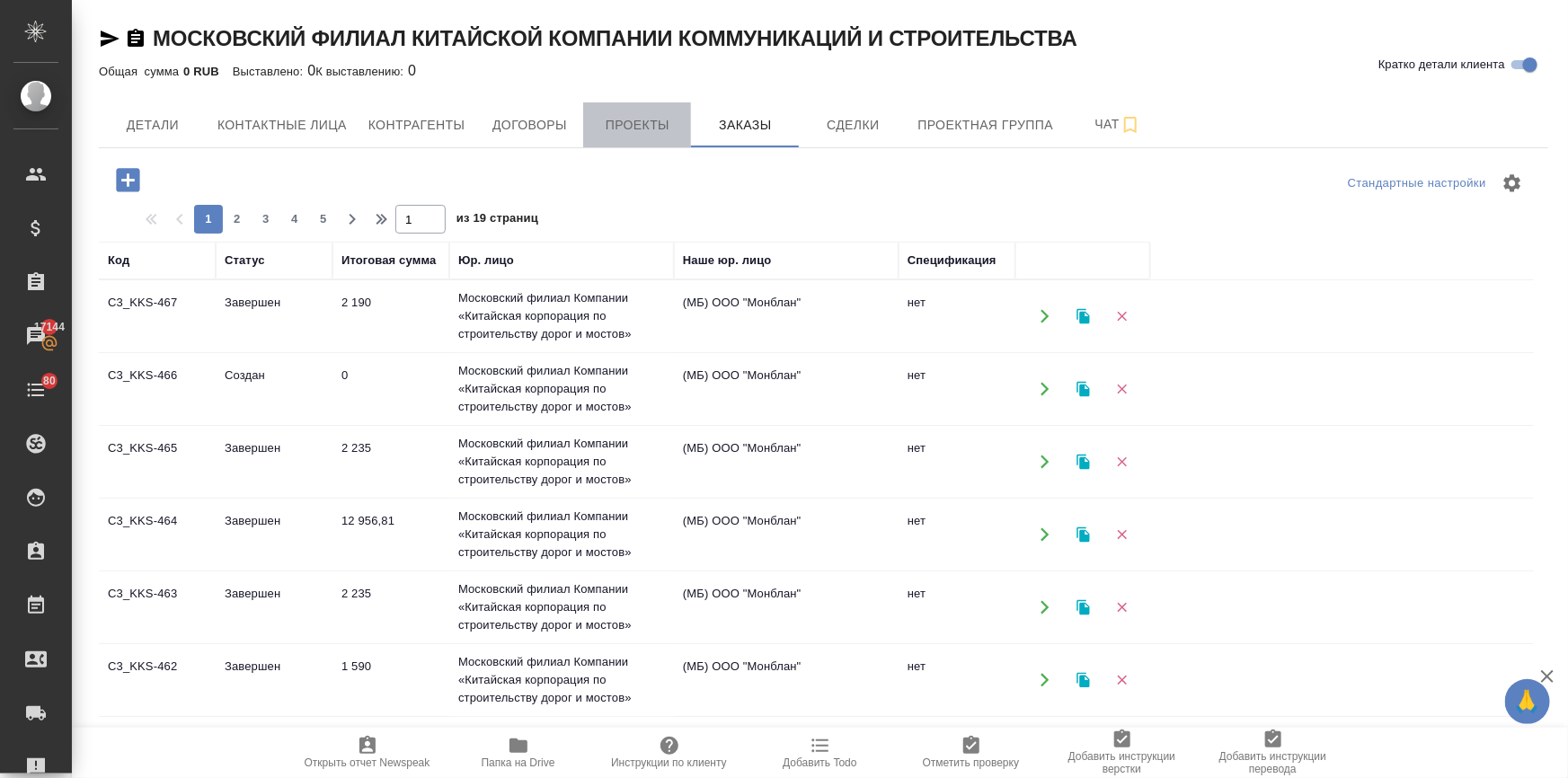
click at [616, 130] on span "Проекты" at bounding box center [637, 125] width 86 height 22
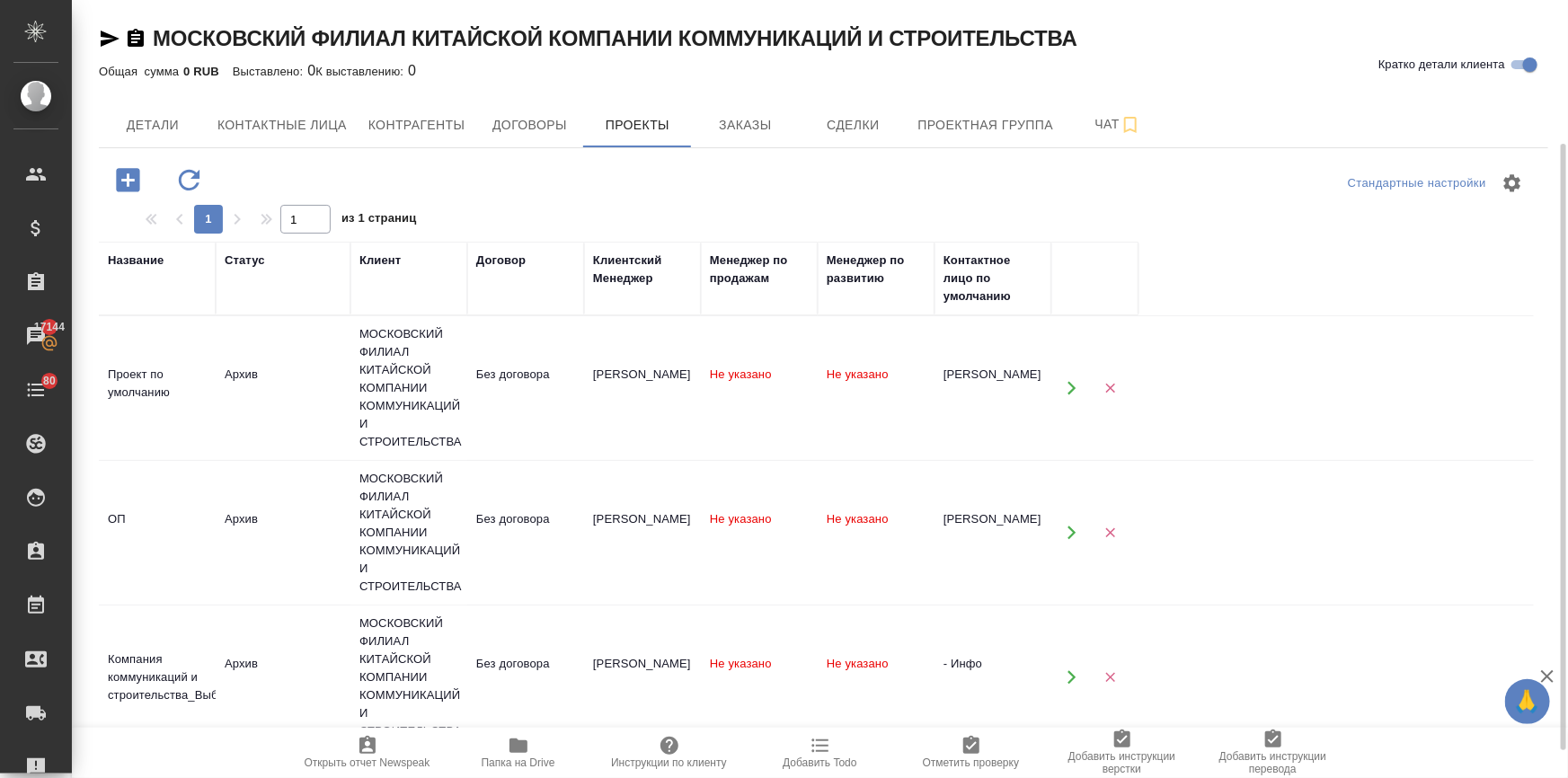
scroll to position [218, 0]
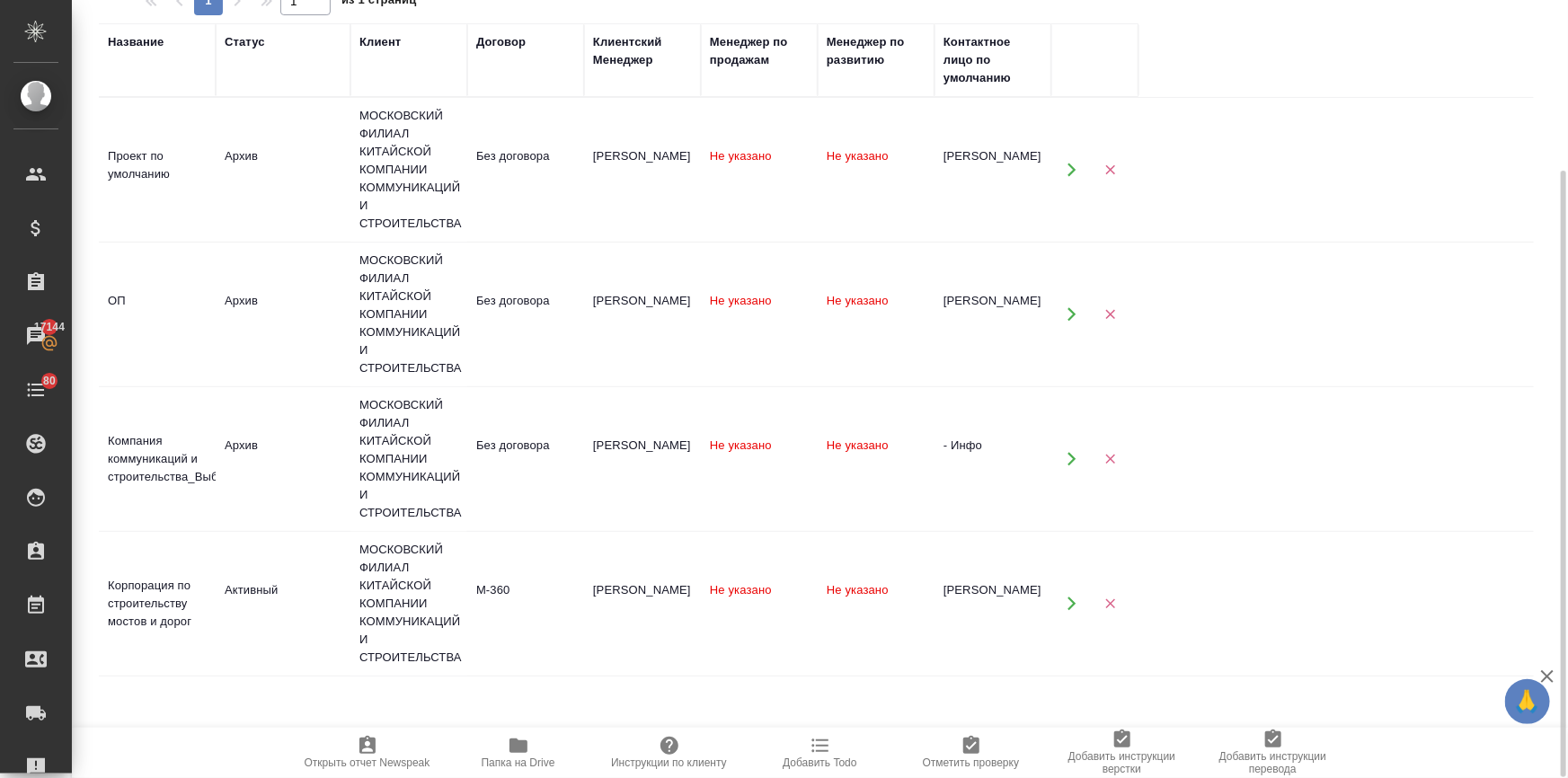
click at [421, 586] on div "МОСКОВСКИЙ ФИЛИАЛ КИТАЙСКОЙ КОМПАНИИ КОММУНИКАЦИЙ И СТРОИТЕЛЬСТВА" at bounding box center [409, 603] width 99 height 126
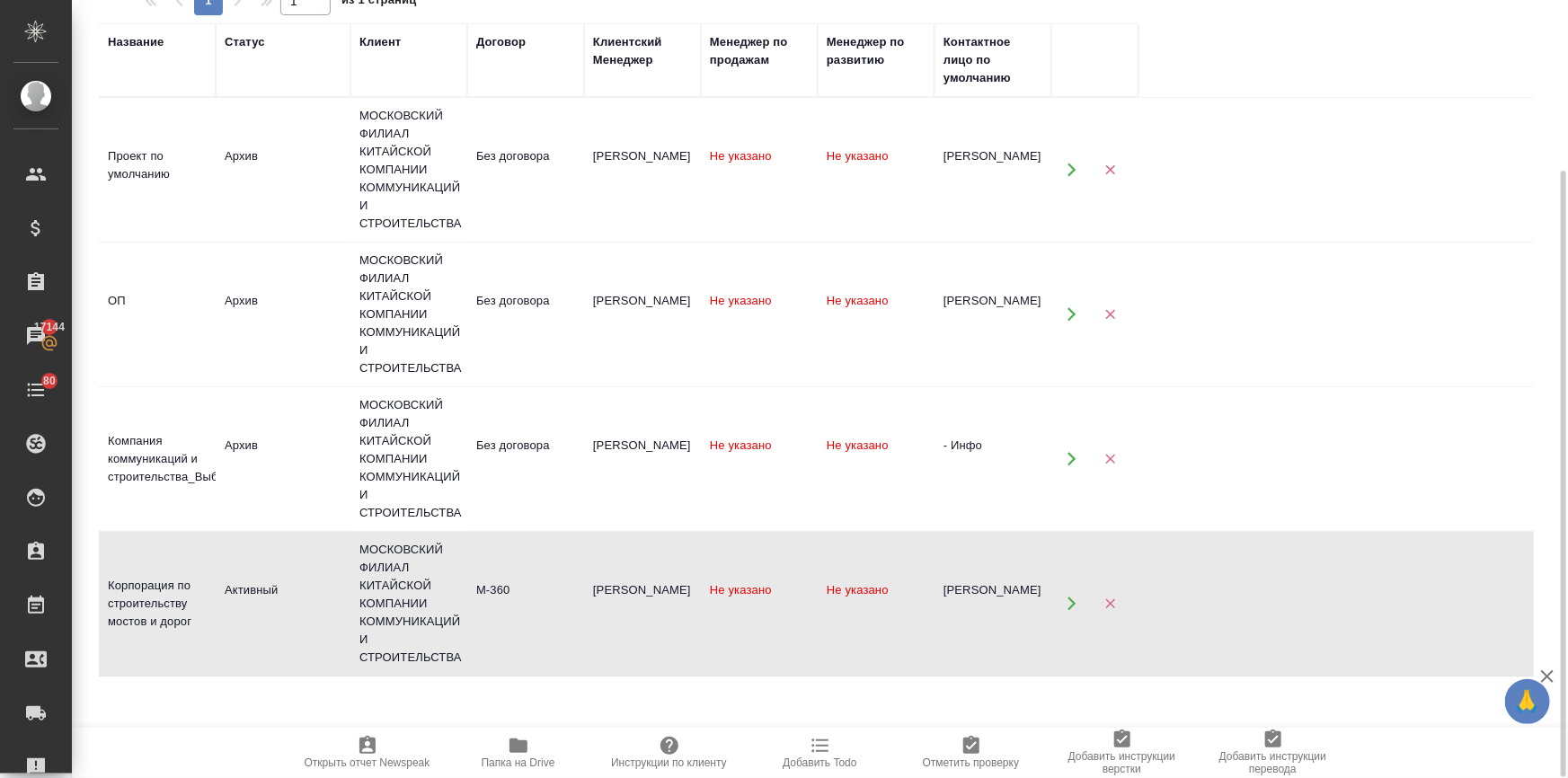
click at [421, 586] on div "МОСКОВСКИЙ ФИЛИАЛ КИТАЙСКОЙ КОМПАНИИ КОММУНИКАЦИЙ И СТРОИТЕЛЬСТВА" at bounding box center [409, 603] width 99 height 126
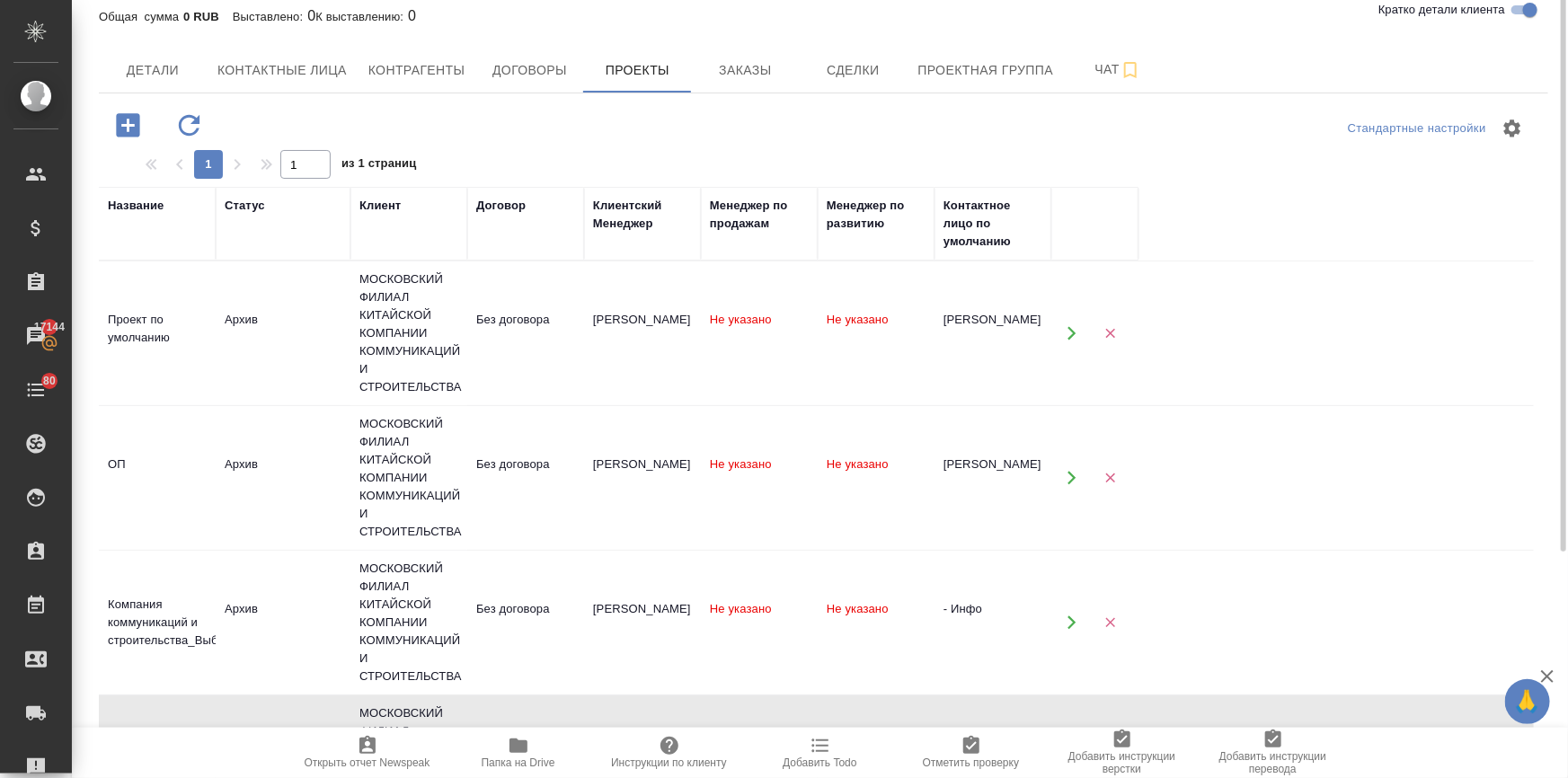
scroll to position [0, 0]
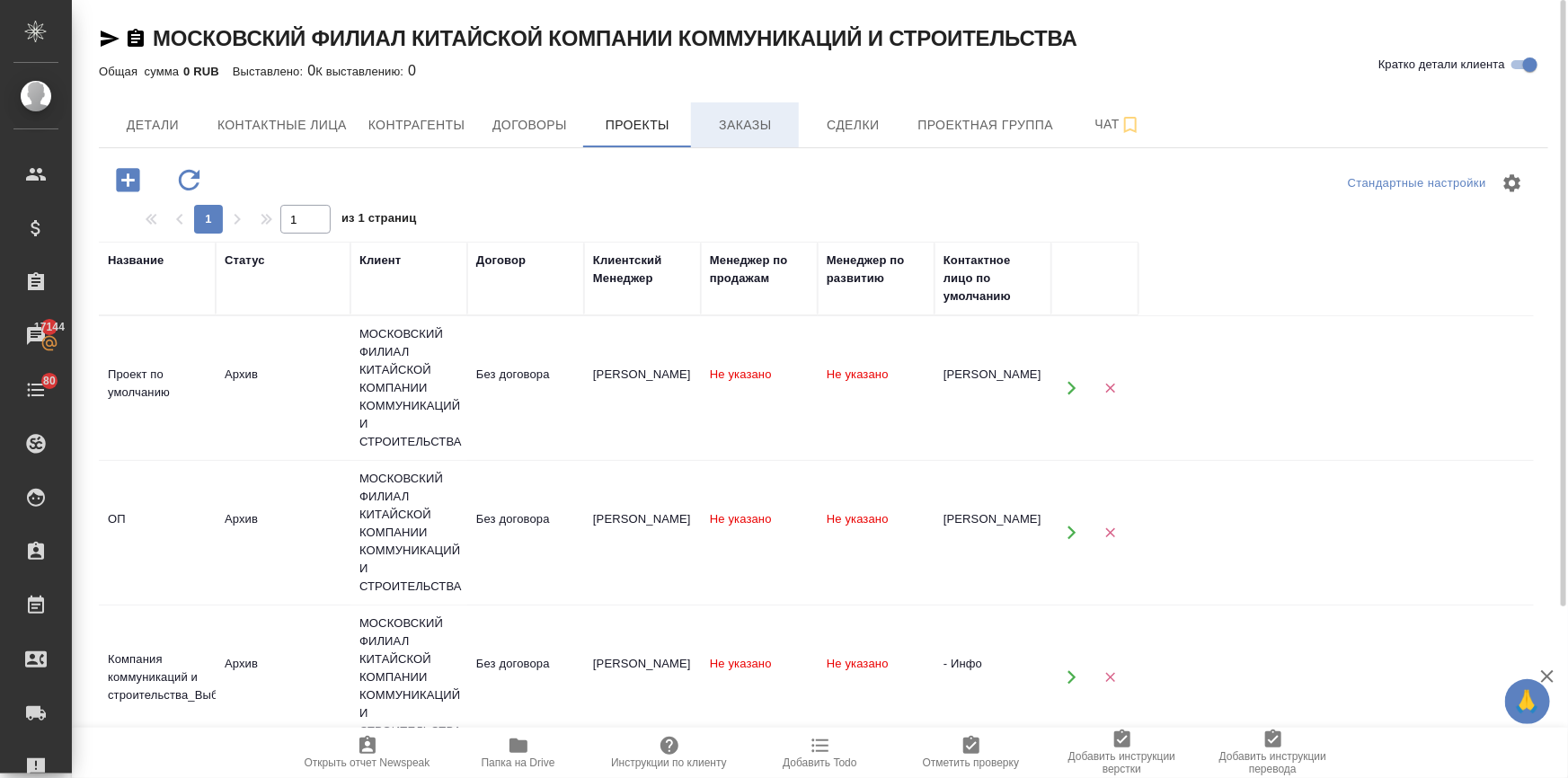
click at [758, 127] on span "Заказы" at bounding box center [744, 125] width 86 height 22
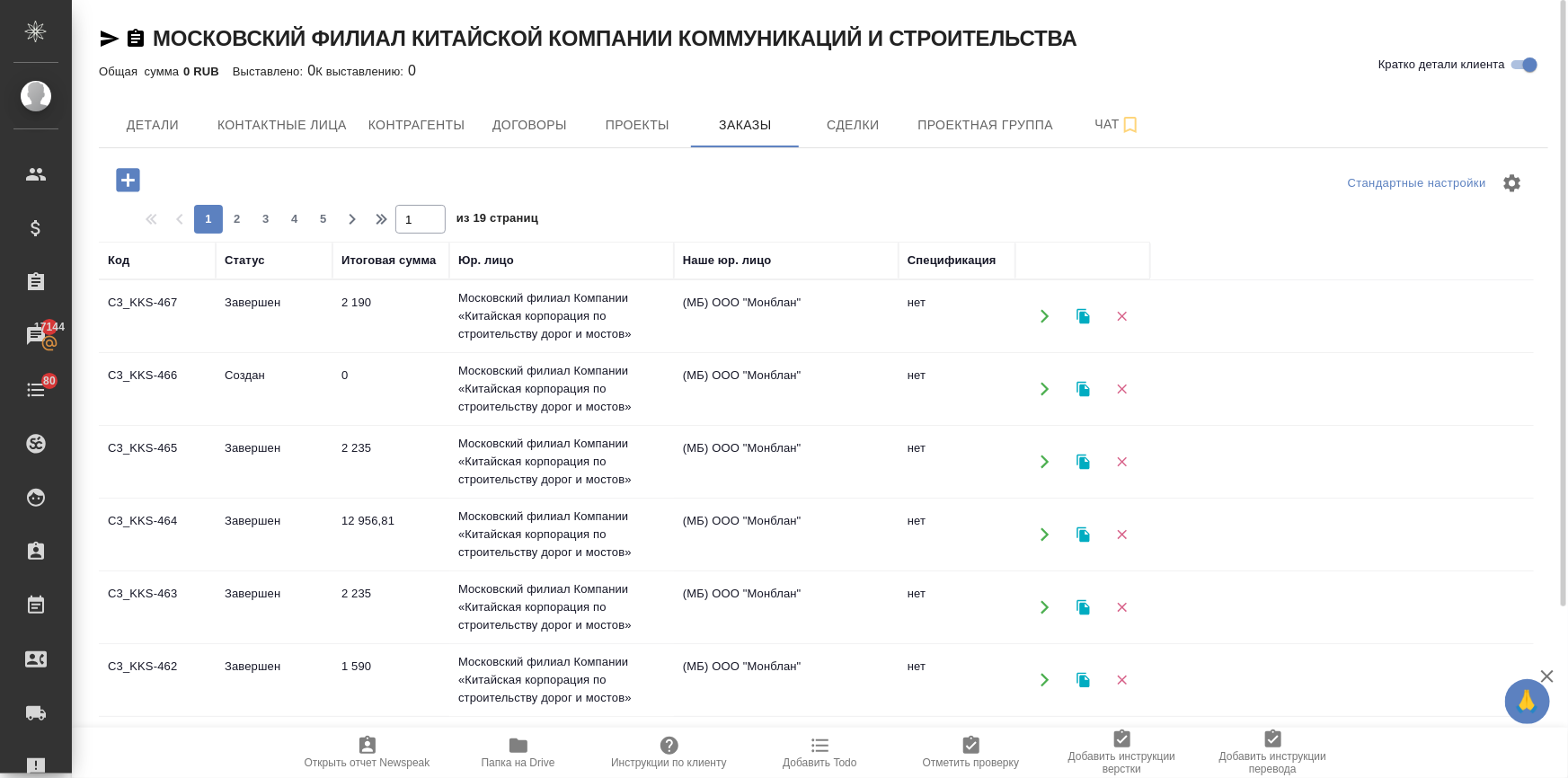
click at [120, 179] on icon "button" at bounding box center [127, 179] width 23 height 23
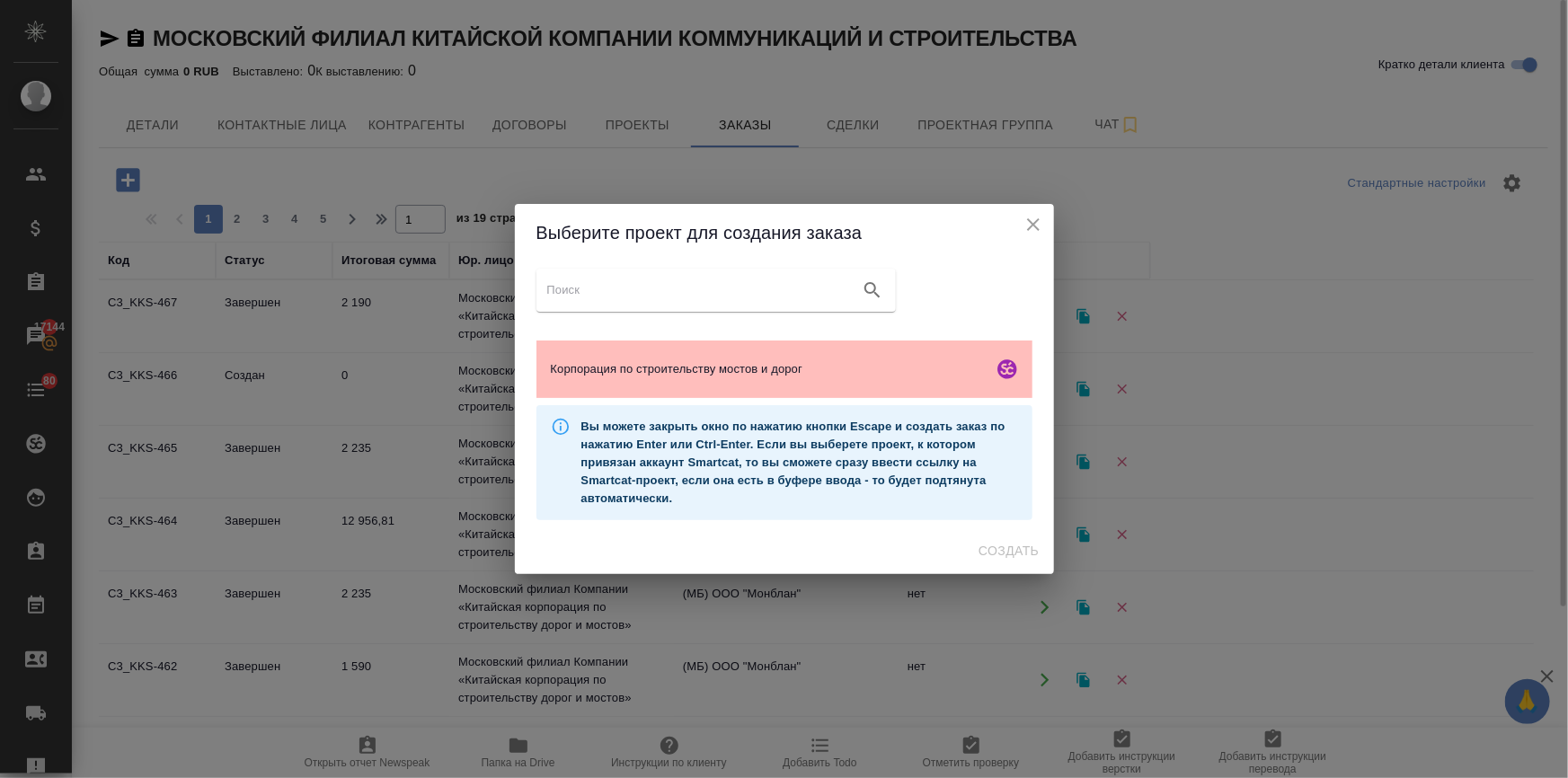
click at [821, 375] on span "Корпорация по строительству мостов и дорог" at bounding box center [768, 369] width 435 height 18
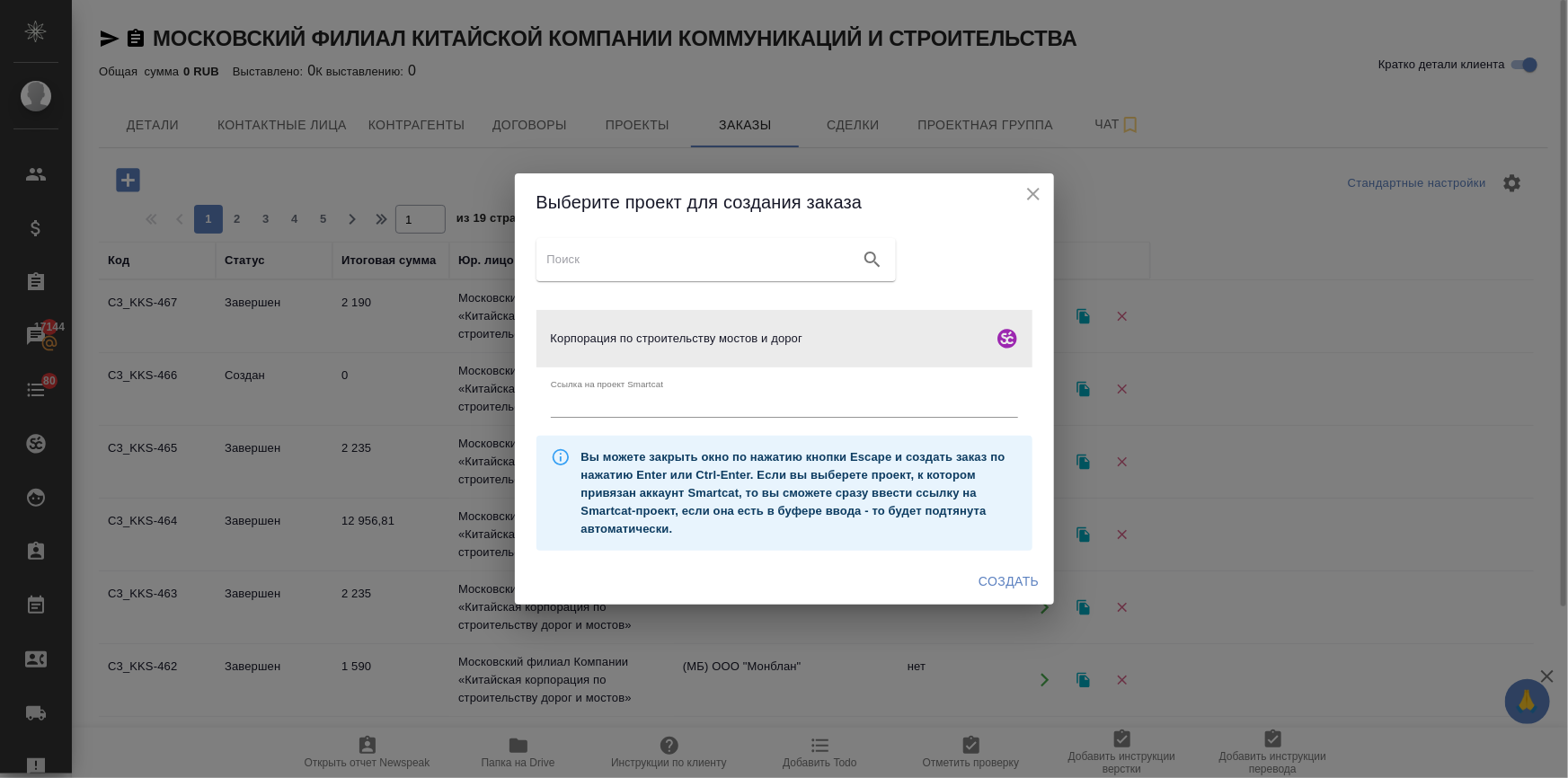
click at [1001, 572] on span "Создать" at bounding box center [1009, 581] width 60 height 22
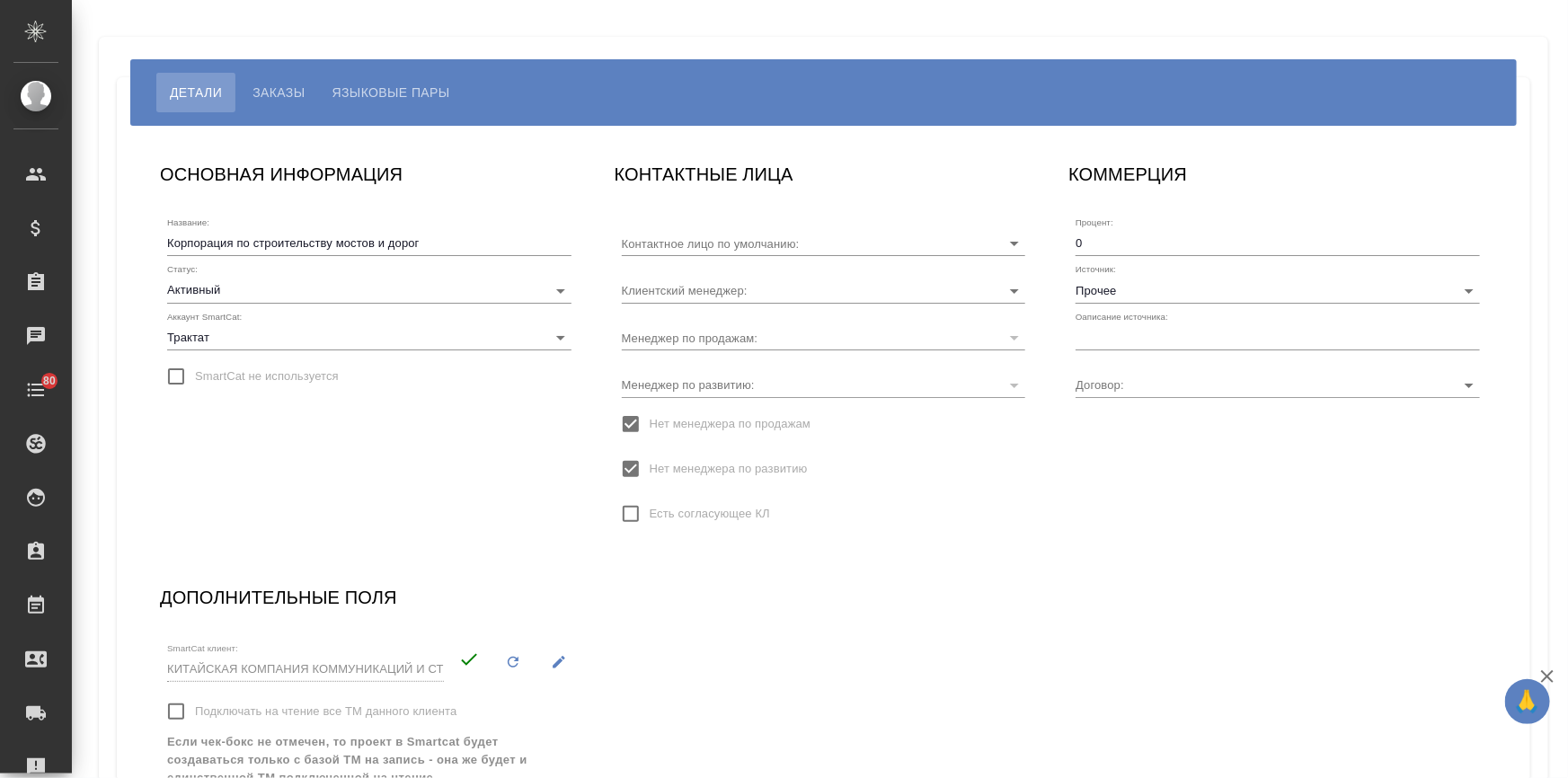
type input "[PERSON_NAME]"
type input "М-360"
type input "[PERSON_NAME]"
click at [384, 90] on span "Языковые пары" at bounding box center [391, 91] width 117 height 21
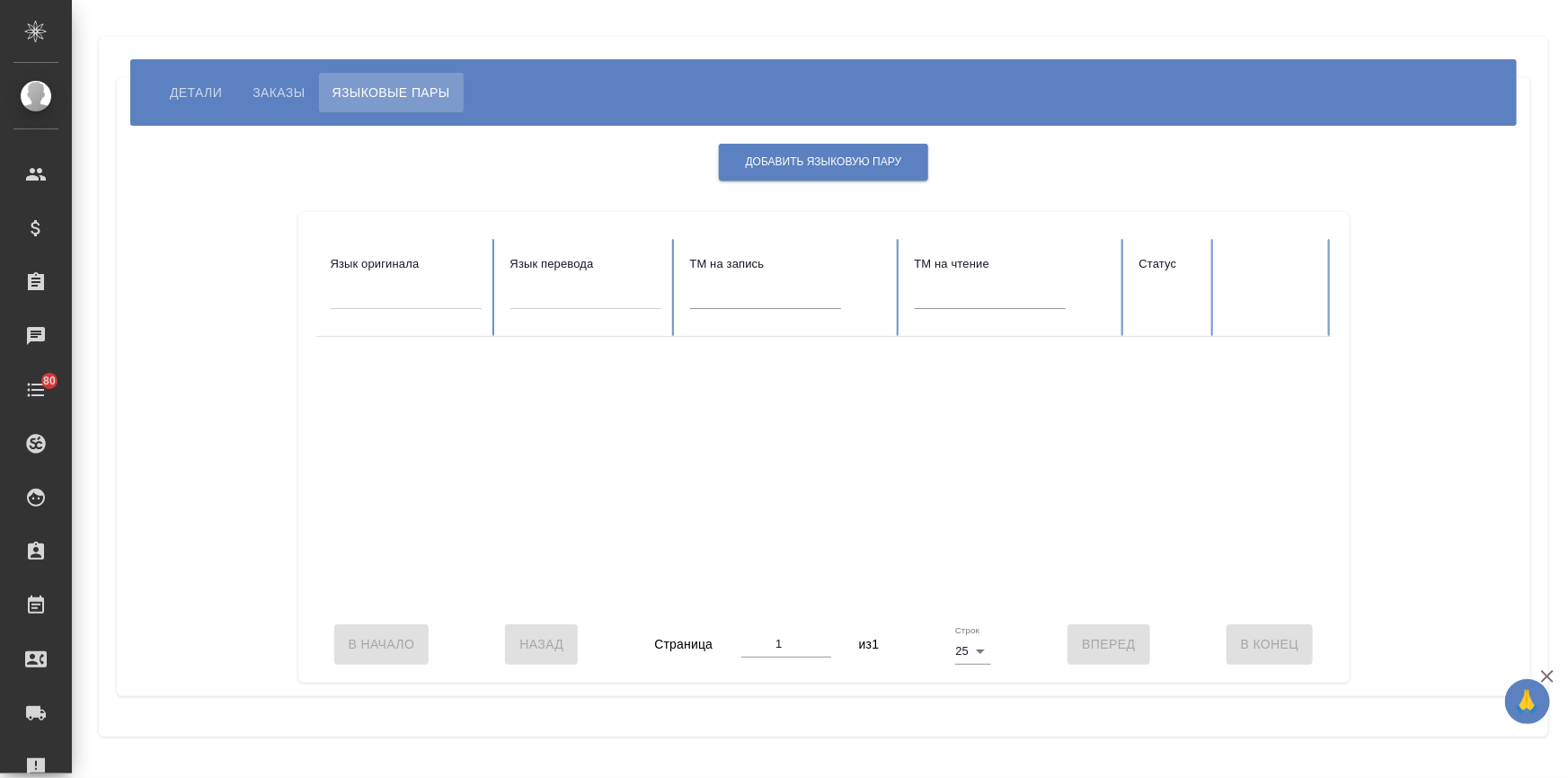
click at [209, 92] on span "Детали" at bounding box center [196, 91] width 52 height 21
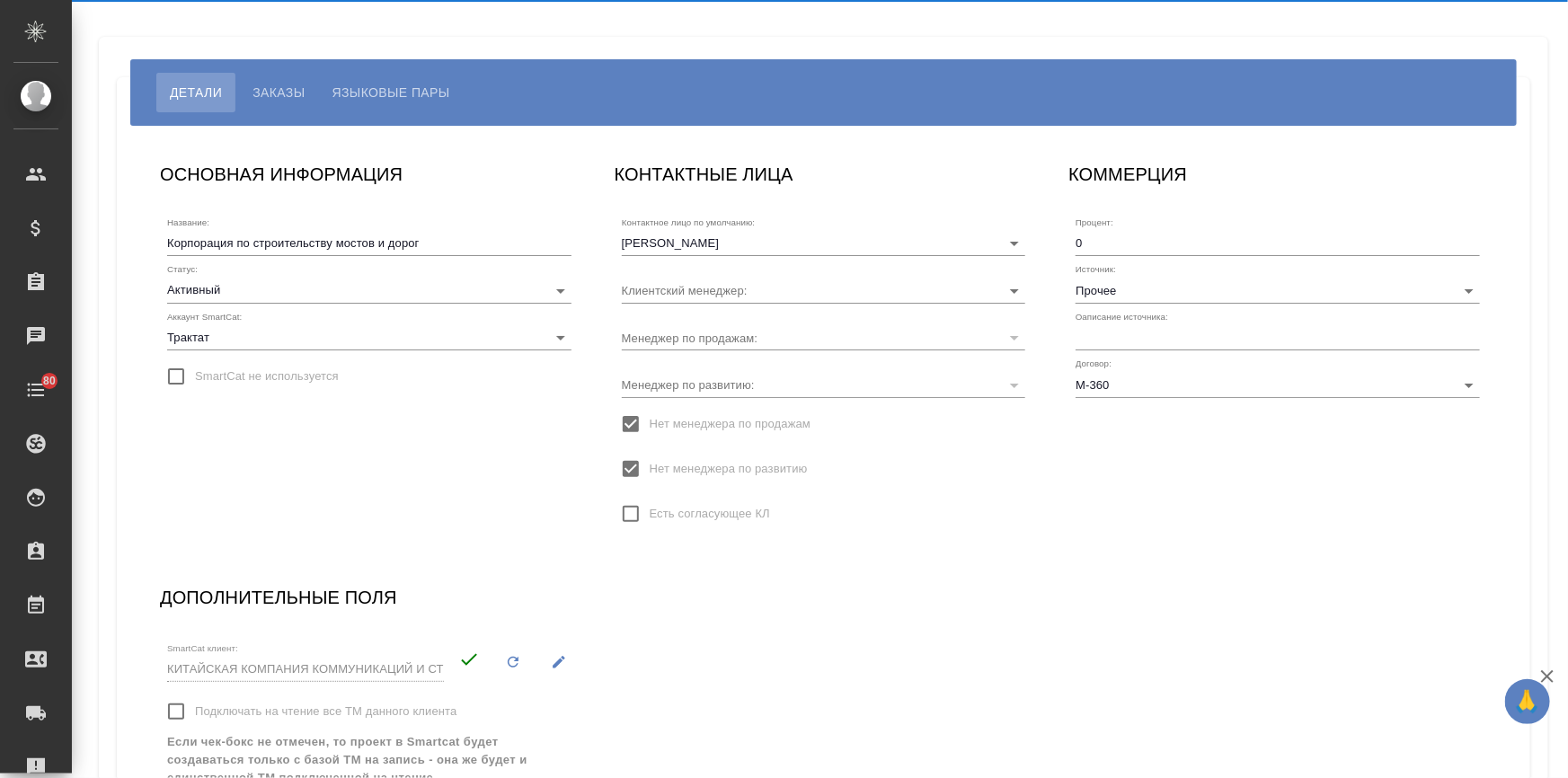
type input "Голуб Александра Юрьевна"
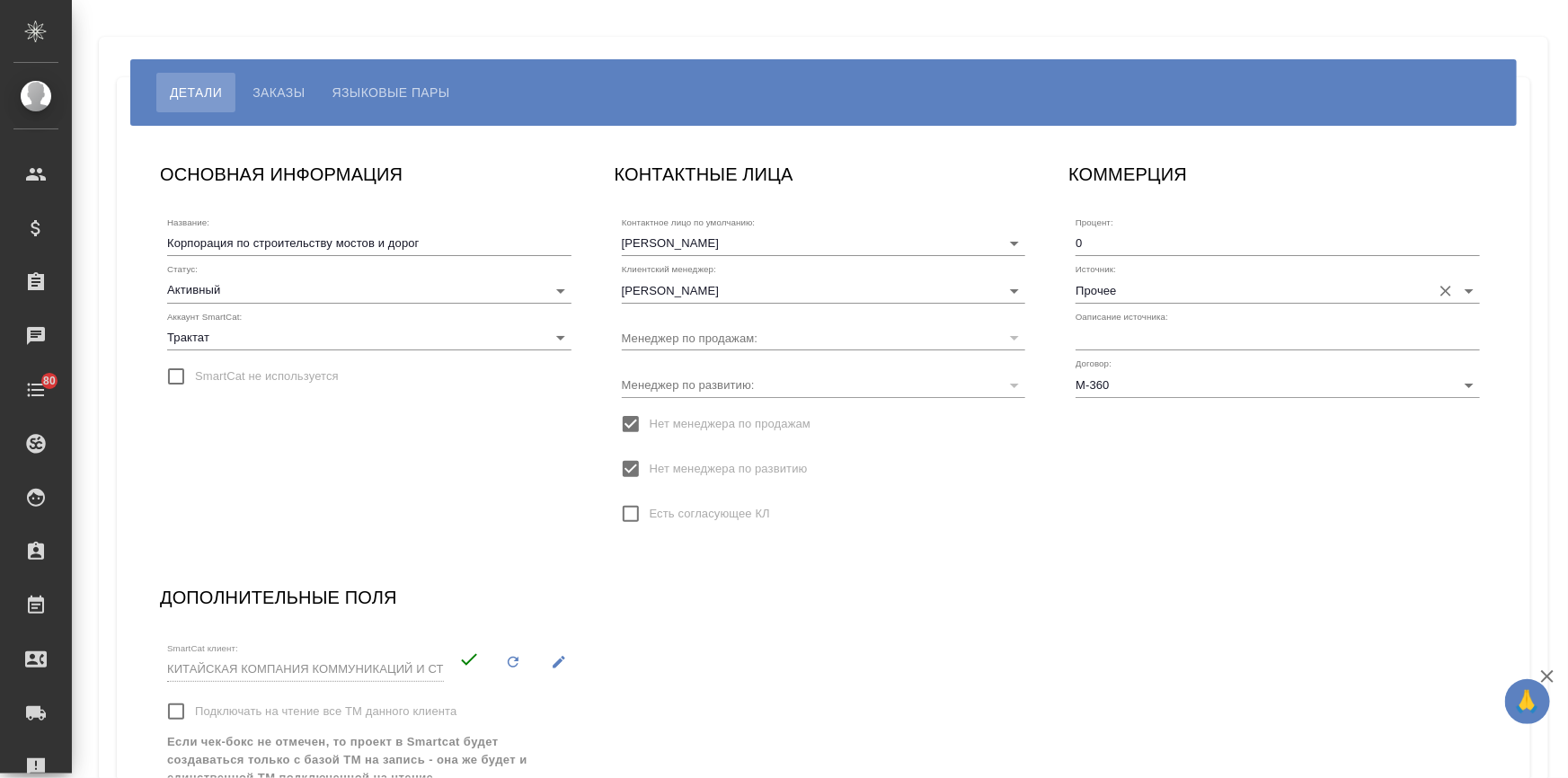
click at [1106, 288] on input "Прочее" at bounding box center [1249, 289] width 347 height 24
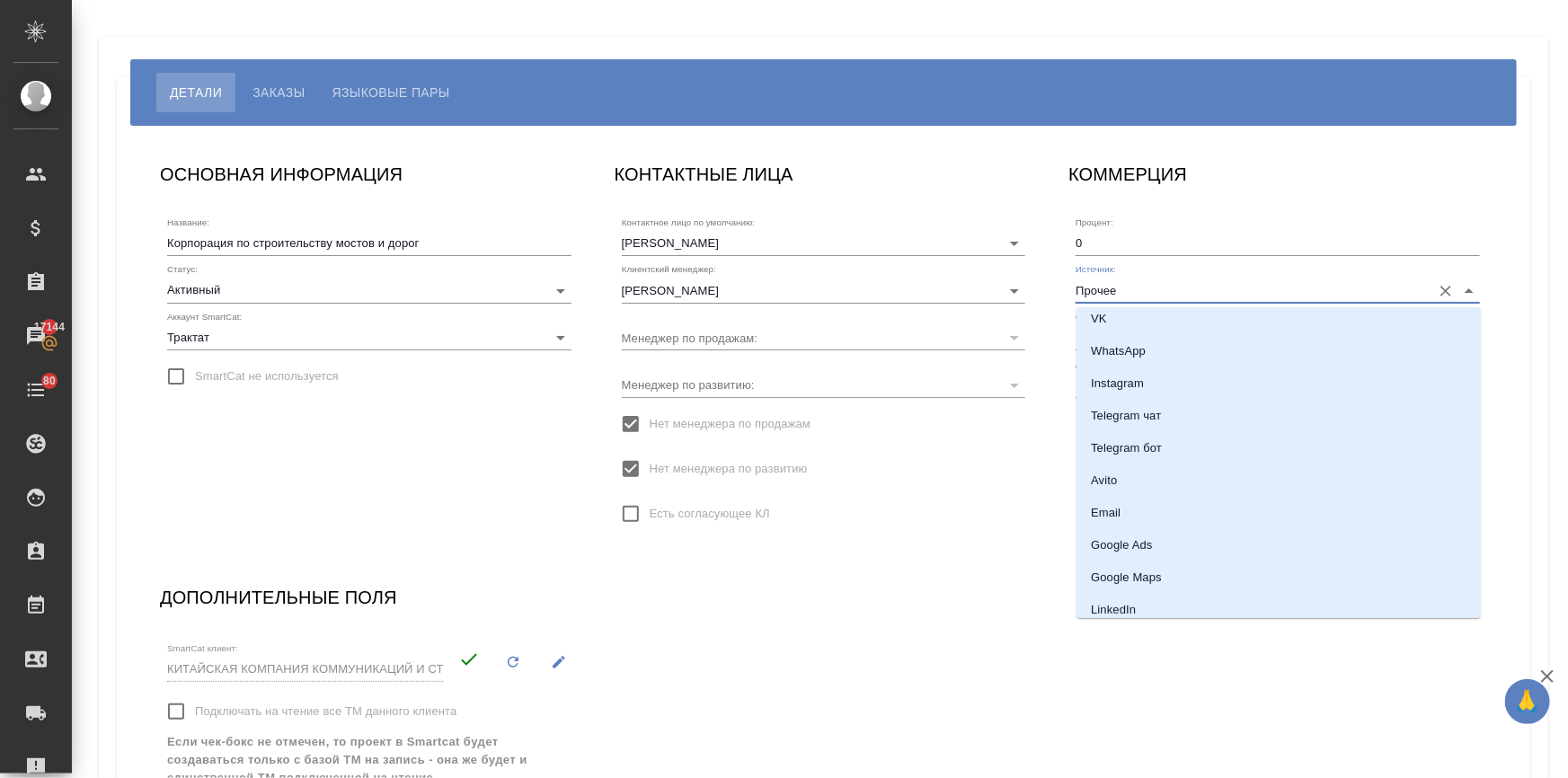
scroll to position [244, 0]
click at [1111, 414] on p "Email" at bounding box center [1106, 407] width 30 height 18
type input "Email"
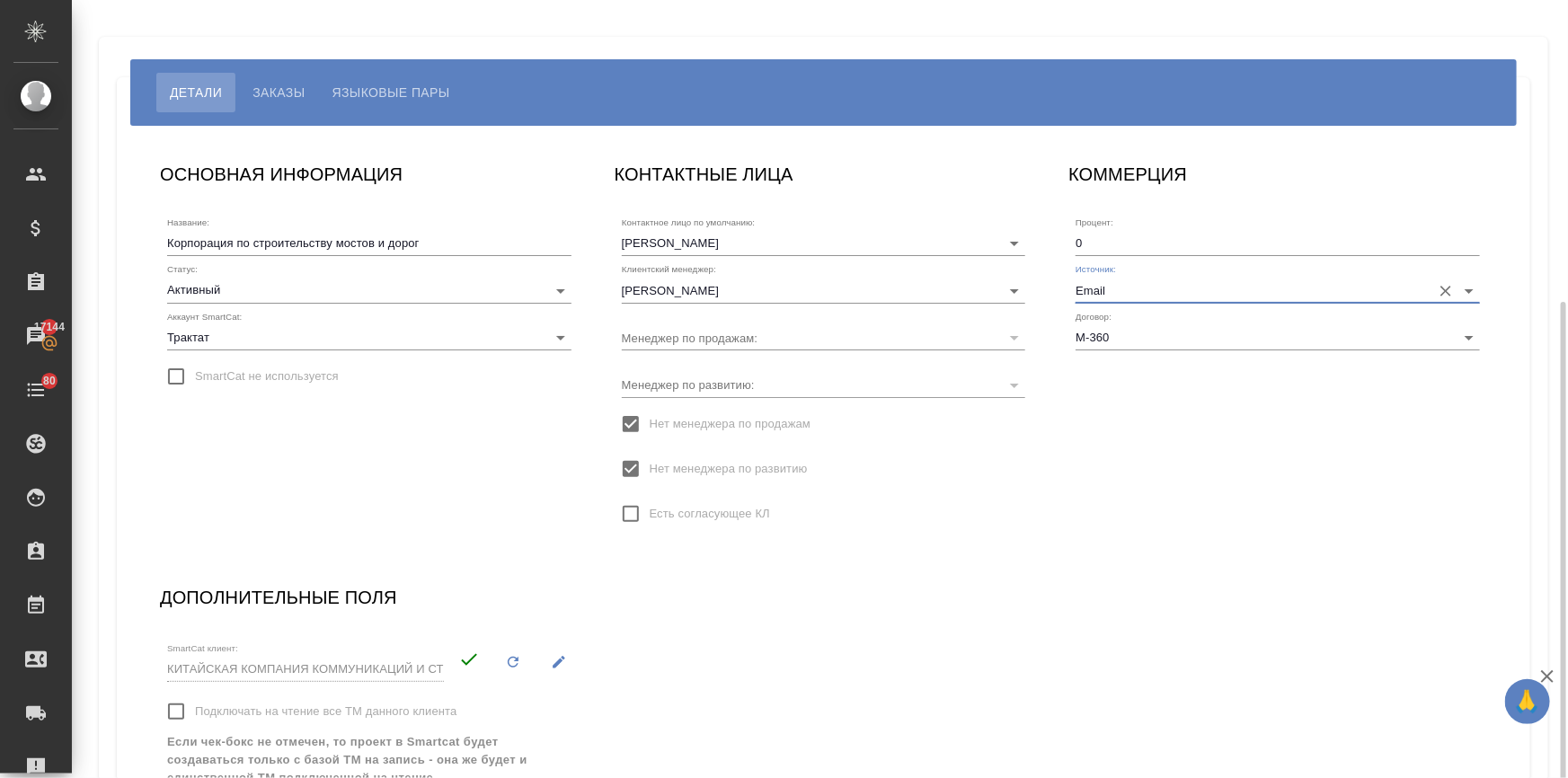
scroll to position [165, 0]
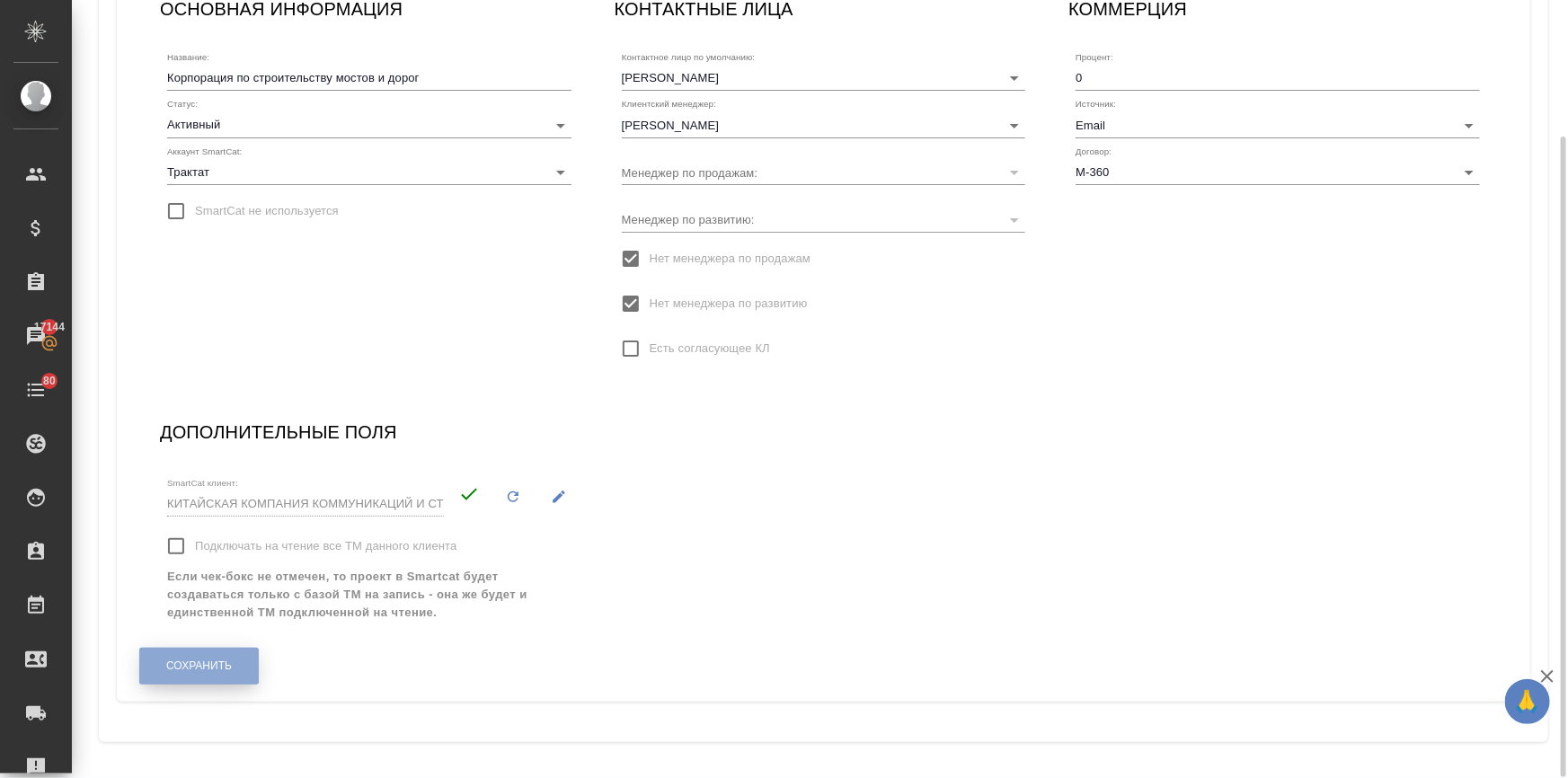
click at [246, 676] on button "Сохранить" at bounding box center [199, 666] width 119 height 37
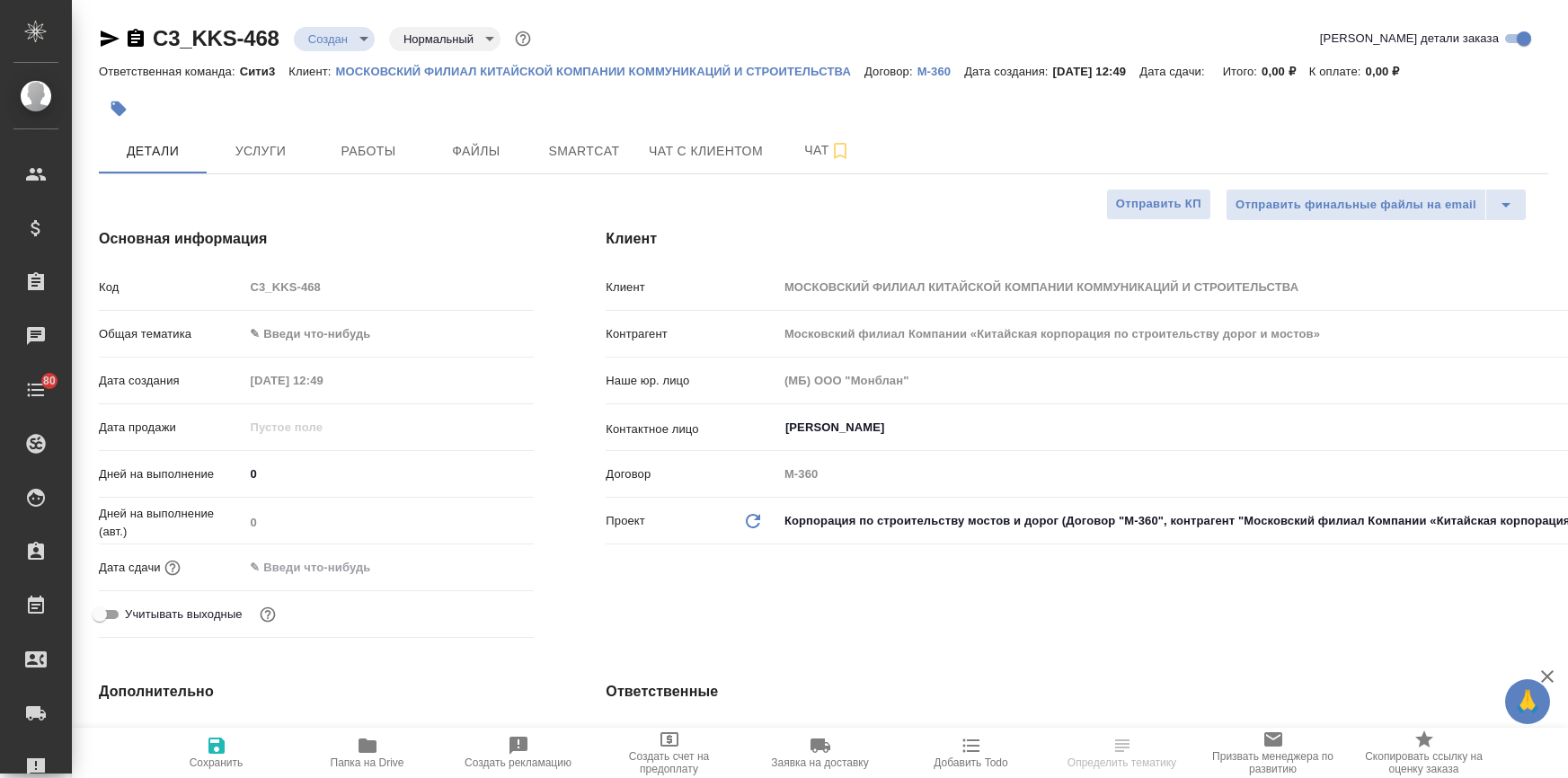
select select "RU"
click at [839, 433] on input "Овчинникова Диана" at bounding box center [1179, 427] width 790 height 21
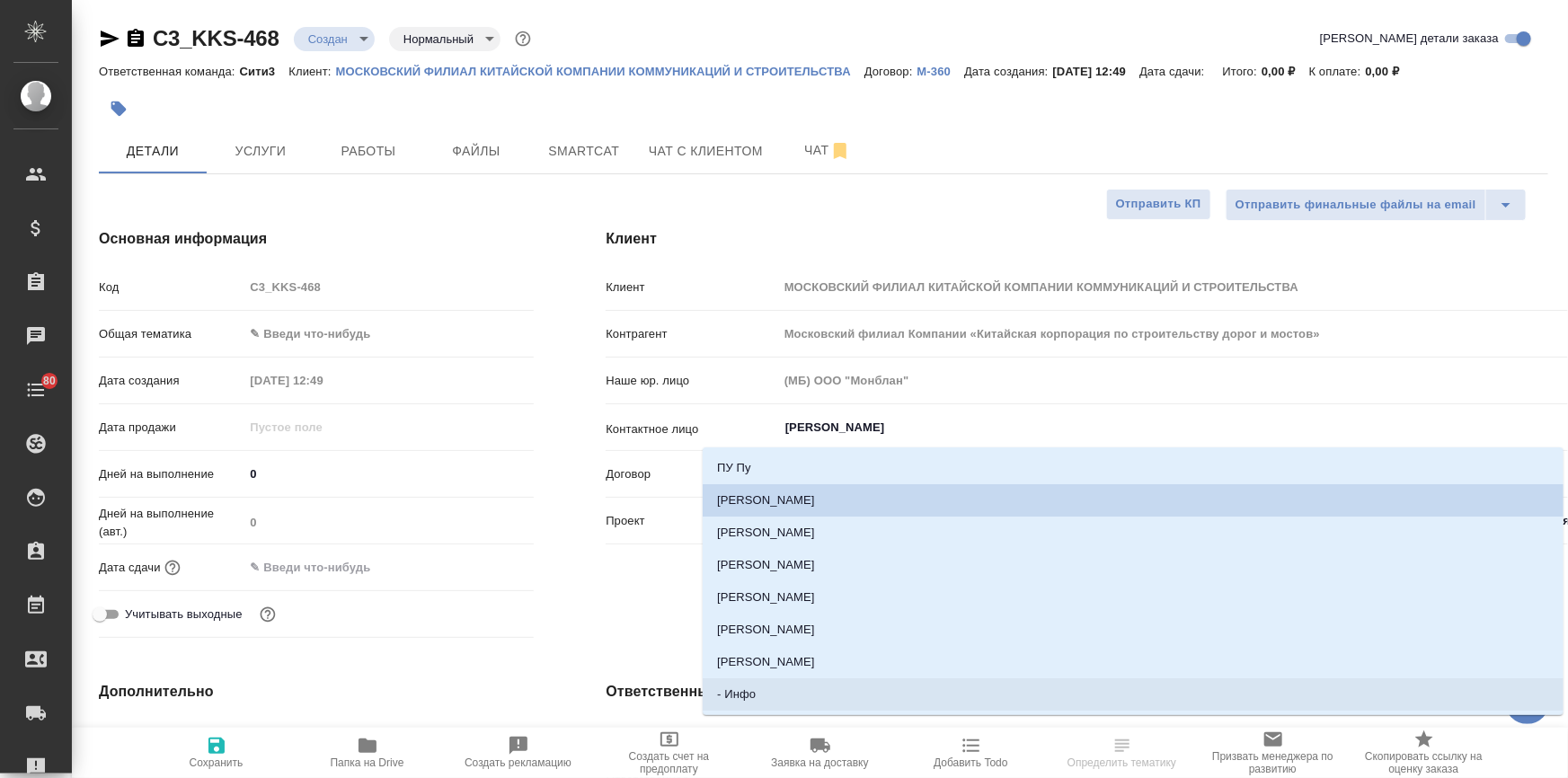
click at [755, 691] on li "- Инфо" at bounding box center [1133, 694] width 861 height 32
type input "- Инфо"
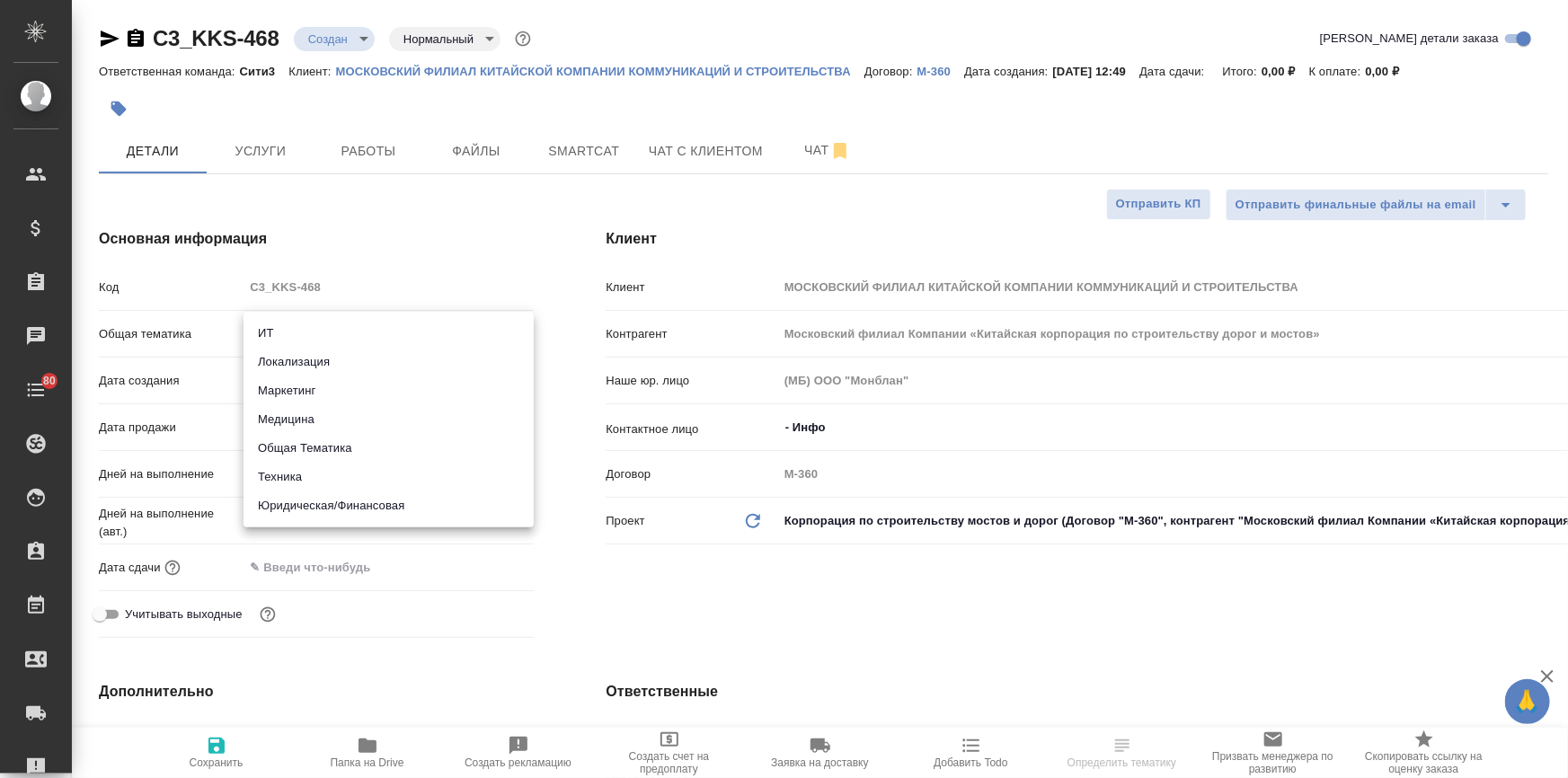
click at [304, 339] on body "🙏 .cls-1 fill:#fff; AWATERA Ilina Ekaterina Клиенты Спецификации Заказы Чаты 80…" at bounding box center [784, 461] width 1568 height 922
click at [279, 517] on li "Юридическая/Финансовая" at bounding box center [388, 505] width 290 height 29
type input "yr-fn"
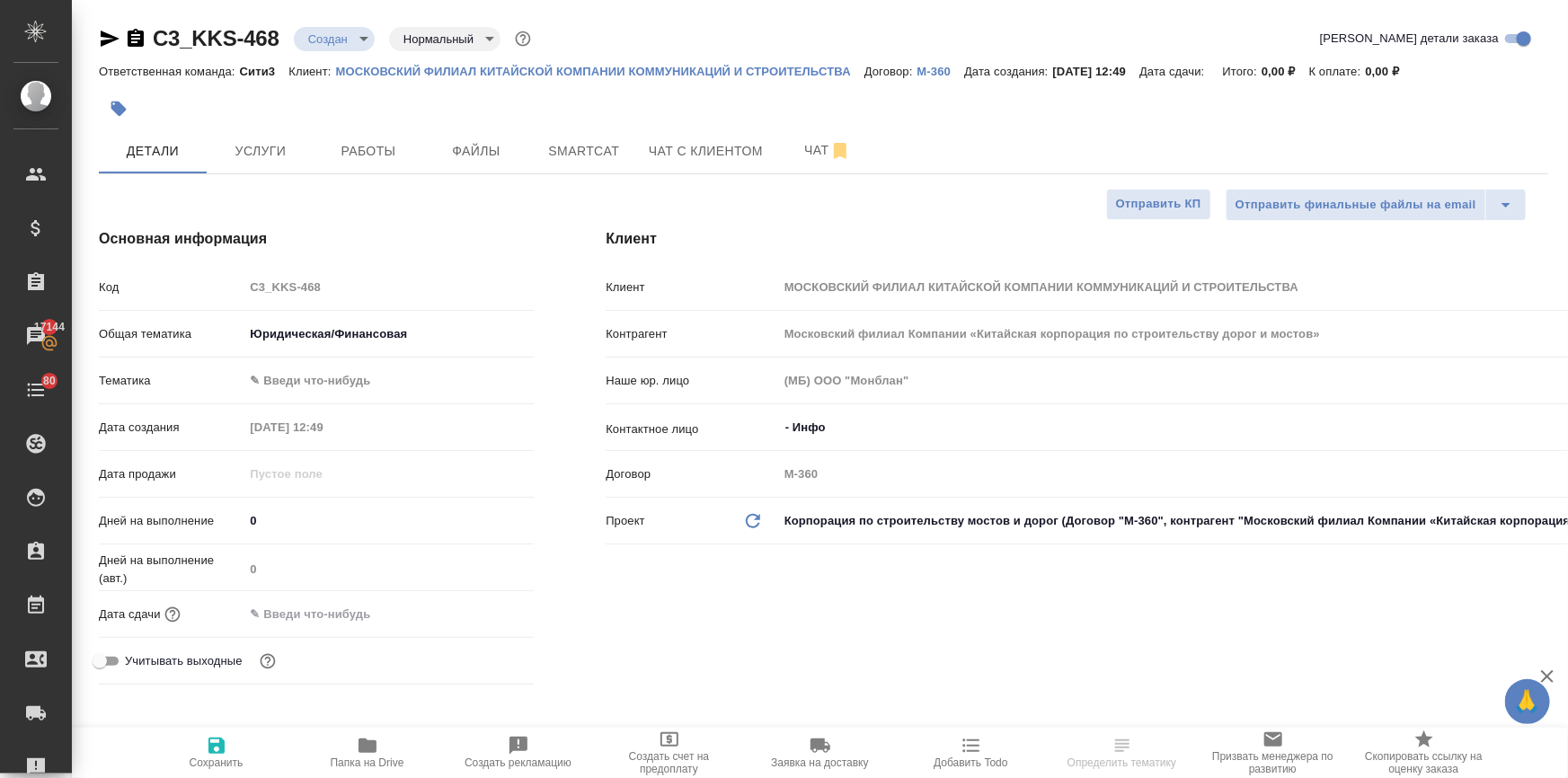
click at [306, 384] on body "🙏 .cls-1 fill:#fff; AWATERA Ilina Ekaterina Клиенты Спецификации Заказы 17144 Ч…" at bounding box center [784, 461] width 1568 height 922
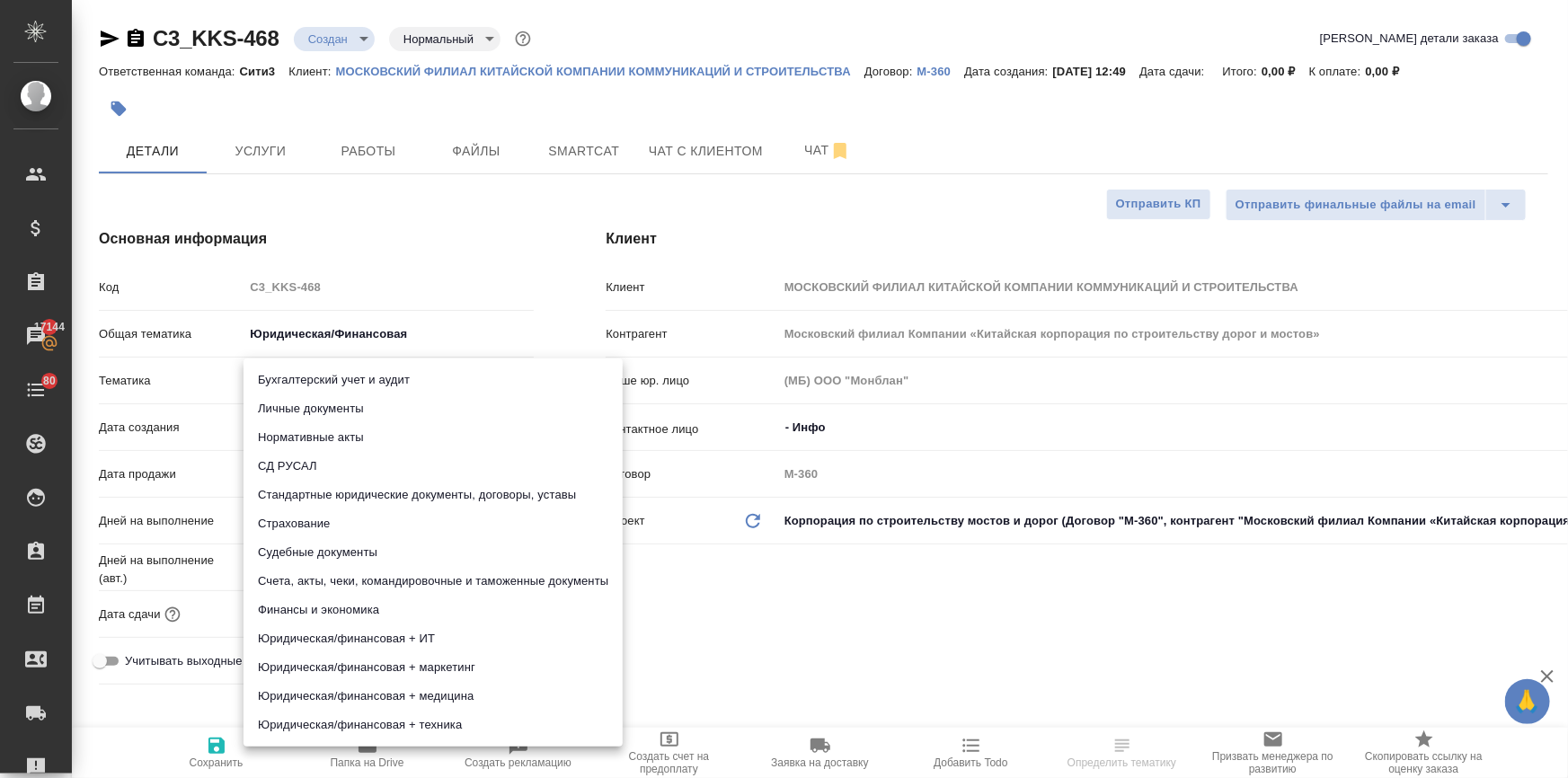
click at [311, 414] on li "Личные документы" at bounding box center [433, 408] width 379 height 29
type input "5a8b8b956a9677013d343cfe"
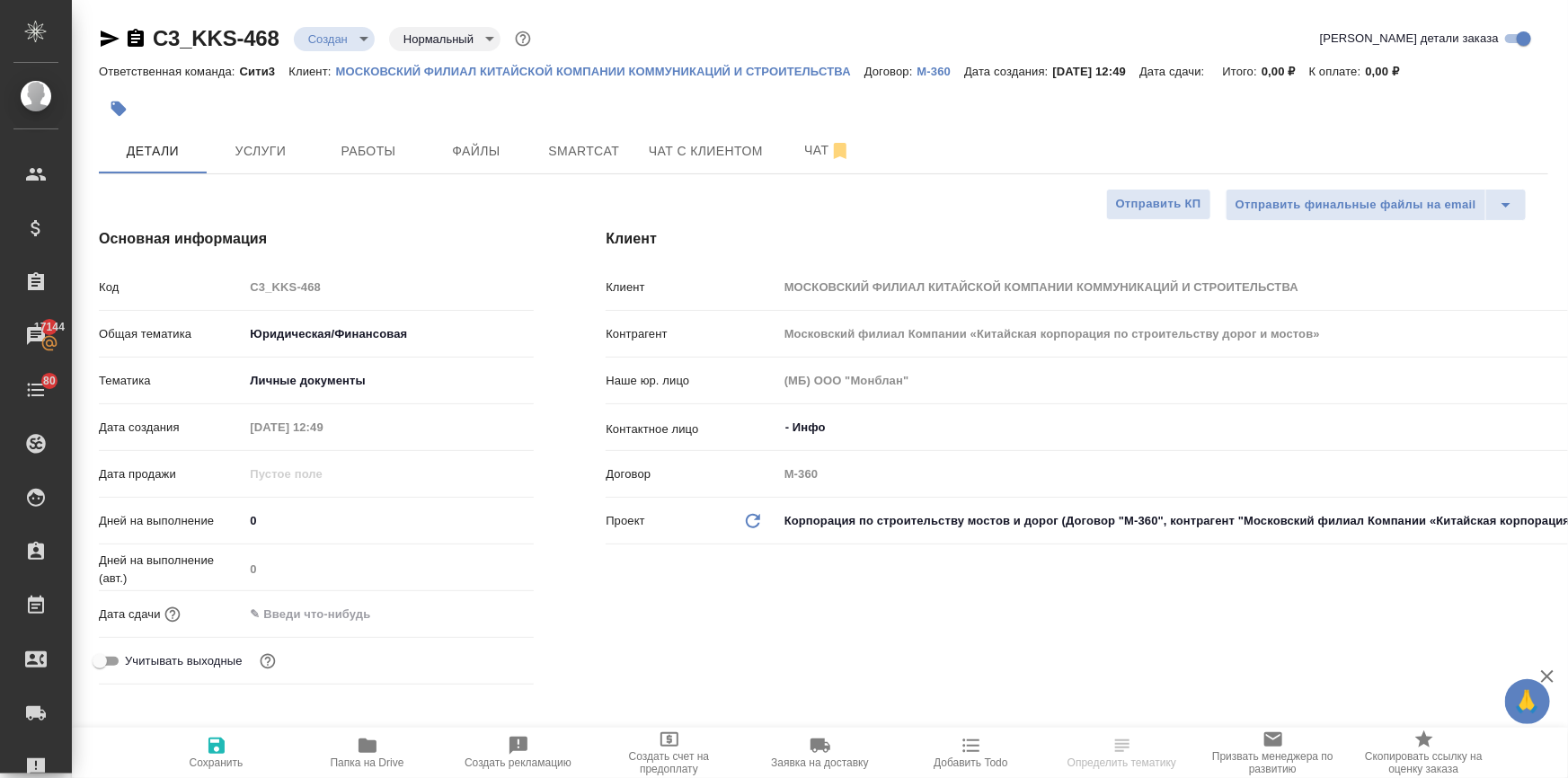
click at [336, 607] on input "text" at bounding box center [322, 614] width 157 height 26
click at [473, 607] on icon "button" at bounding box center [481, 613] width 21 height 21
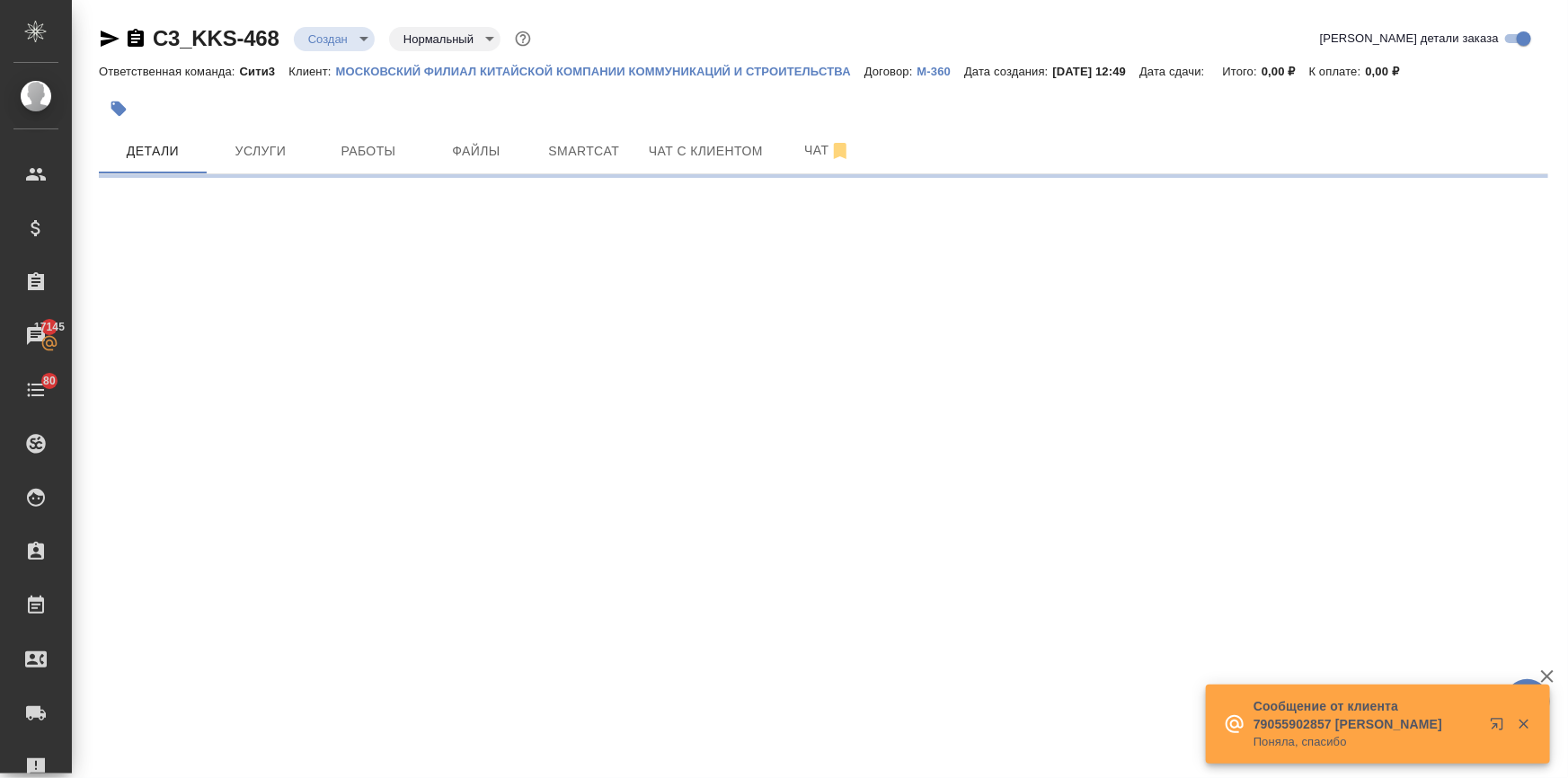
select select "RU"
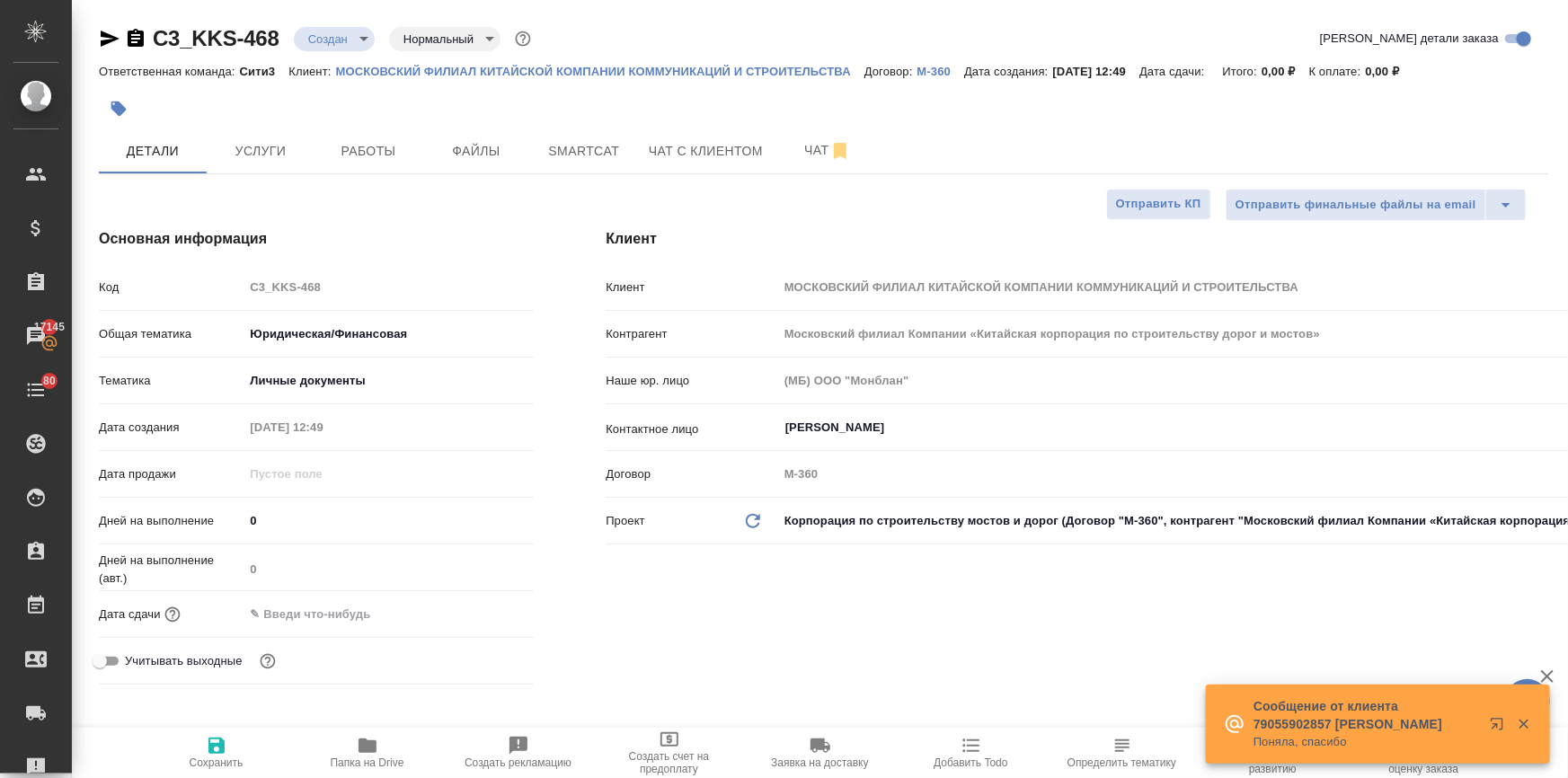
type textarea "x"
click at [359, 613] on input "text" at bounding box center [322, 614] width 157 height 26
click at [481, 609] on icon "button" at bounding box center [481, 612] width 21 height 21
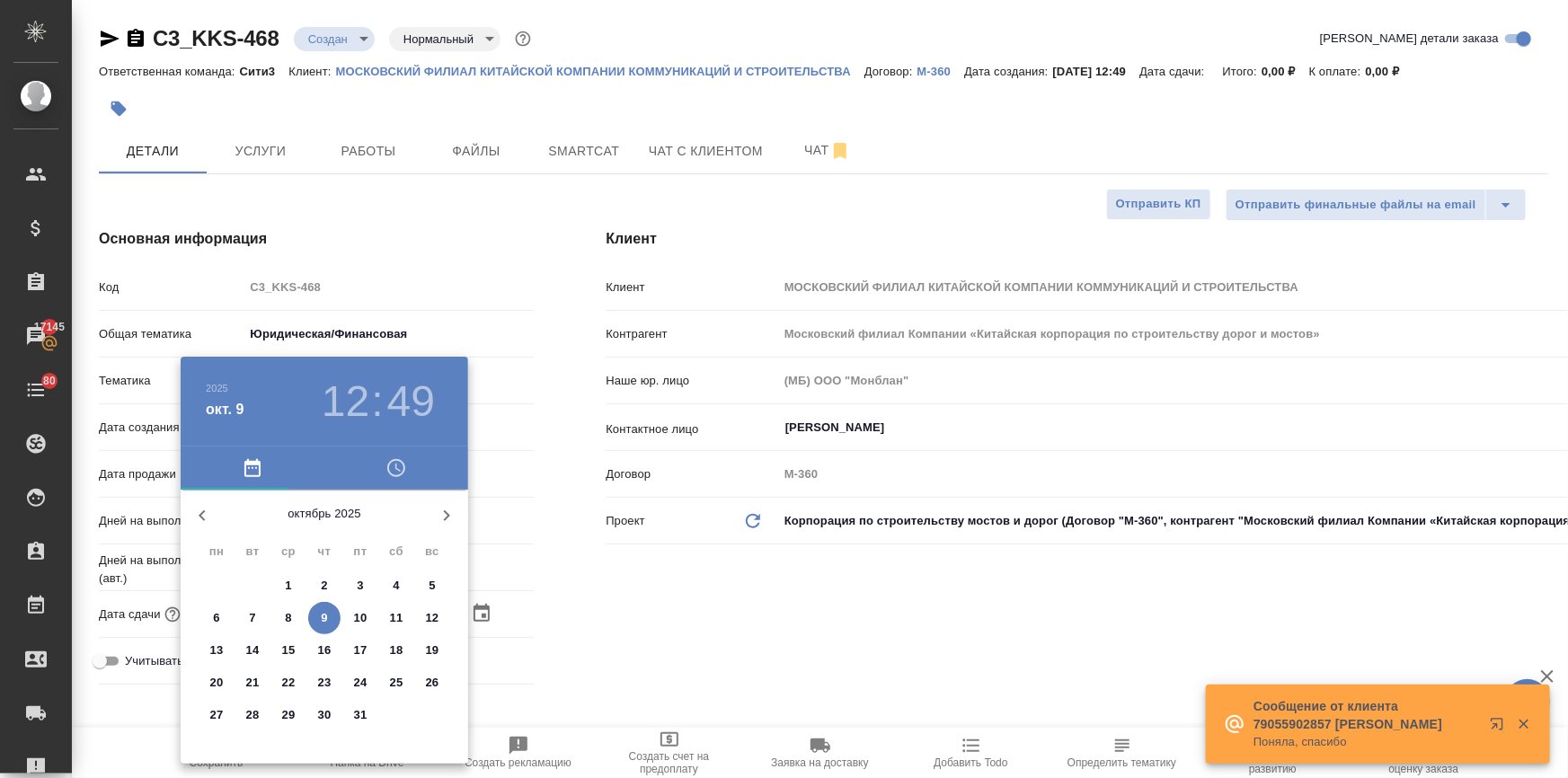
click at [360, 615] on p "10" at bounding box center [361, 617] width 14 height 18
type input "10.10.2025 12:49"
type textarea "x"
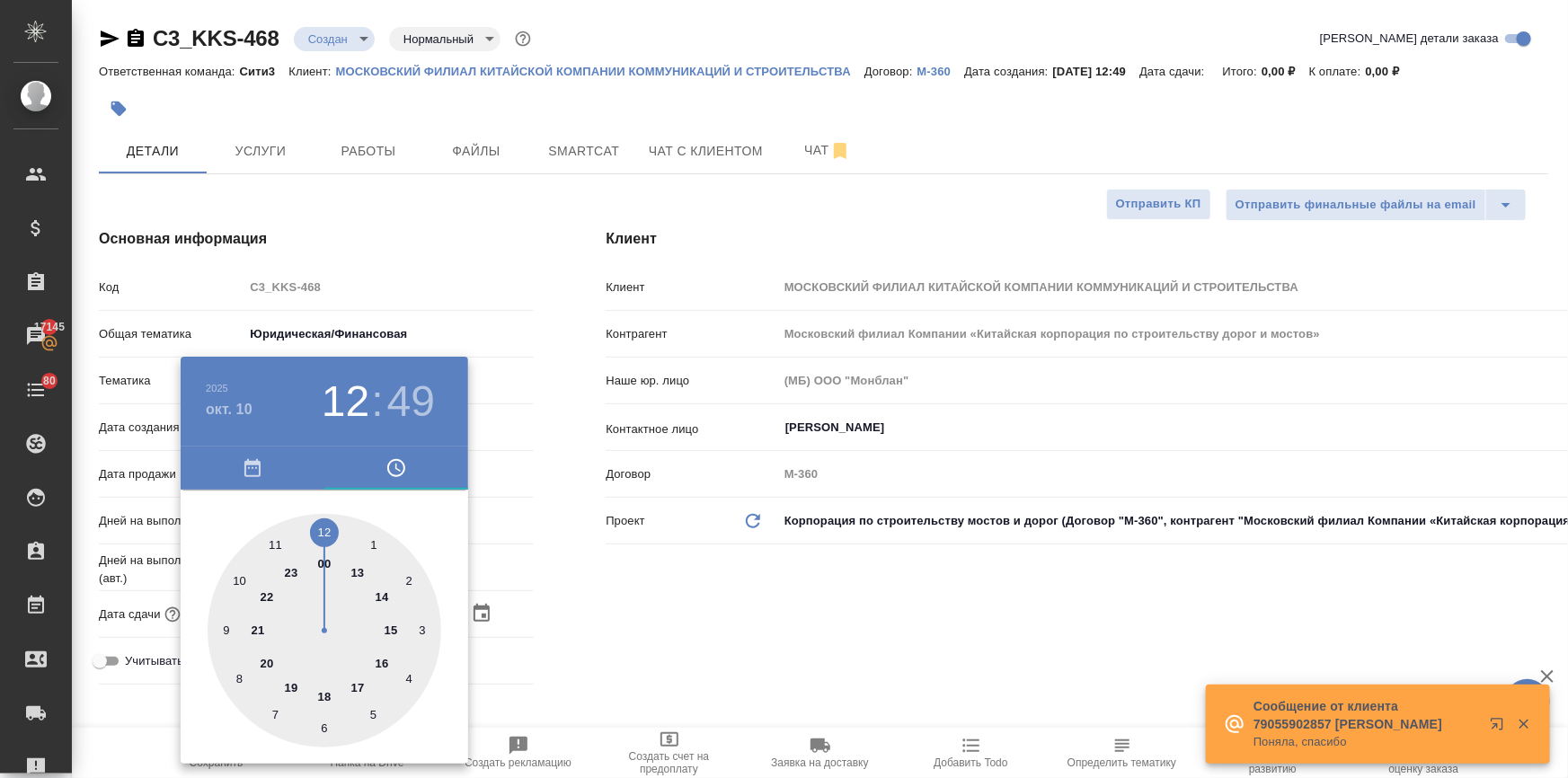
click at [239, 577] on div at bounding box center [325, 630] width 234 height 234
type input "10.10.2025 10:49"
type textarea "x"
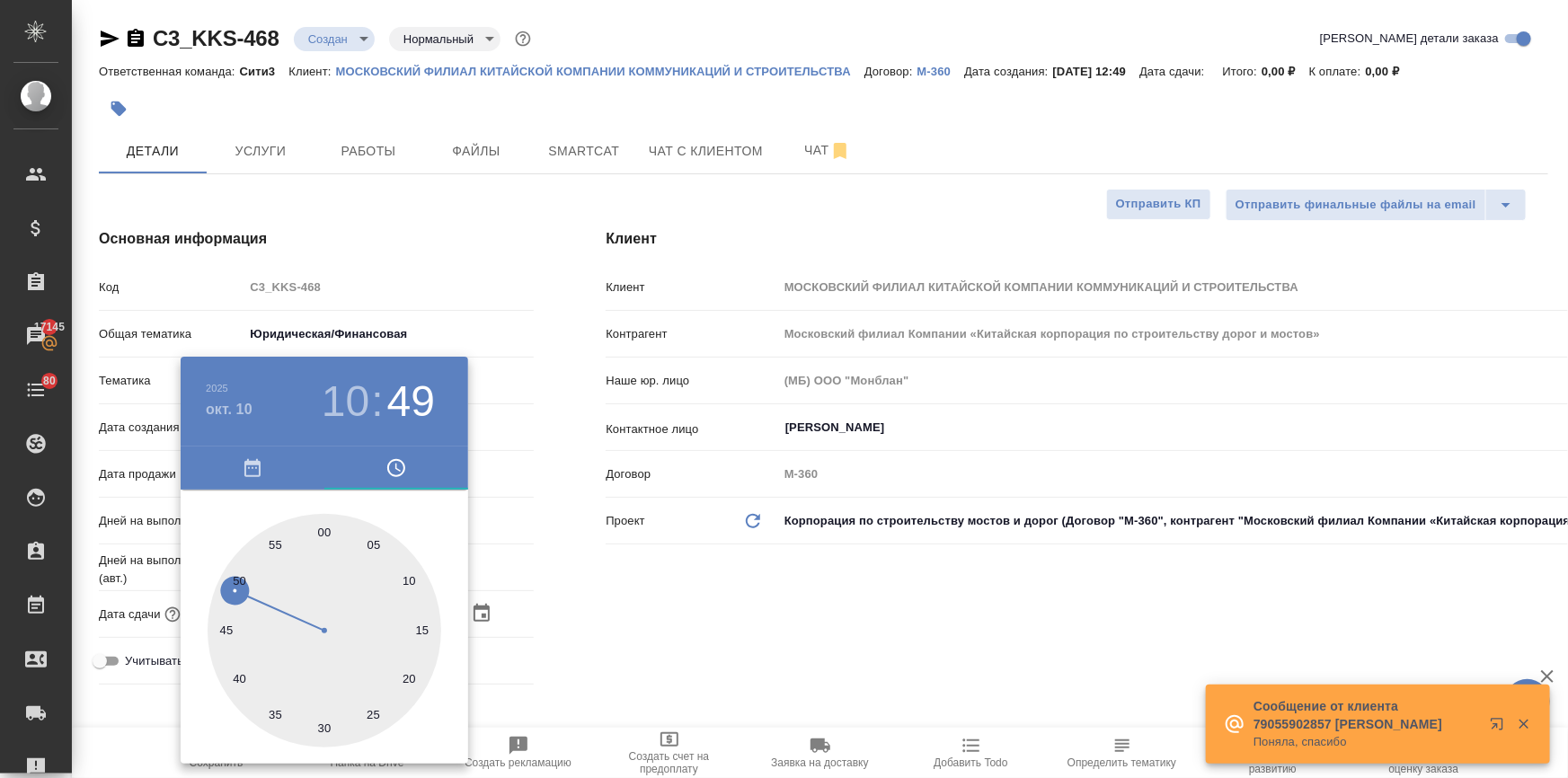
click at [324, 530] on div at bounding box center [325, 630] width 234 height 234
type input "10.10.2025 10:00"
type textarea "x"
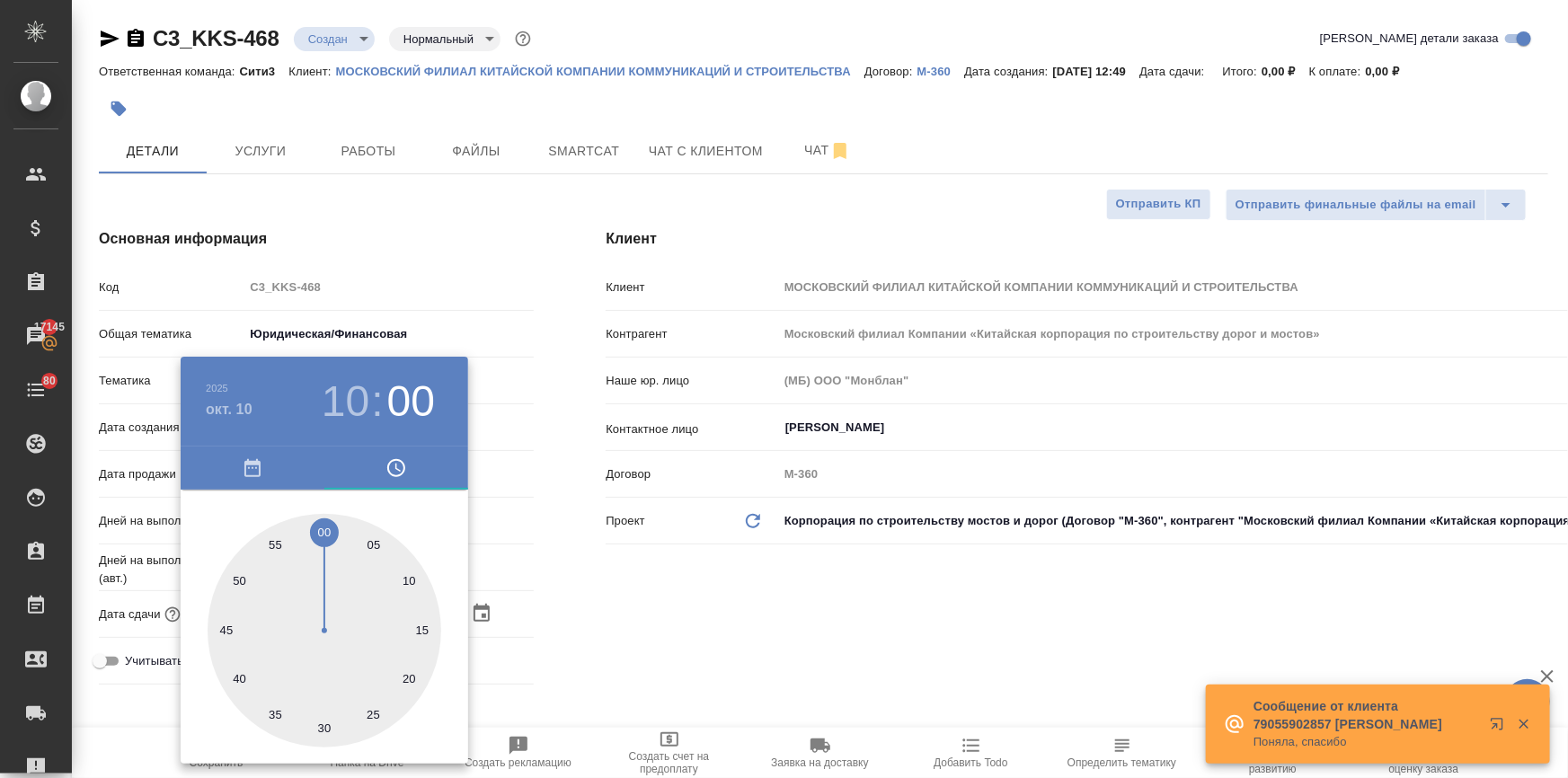
click at [753, 634] on div at bounding box center [784, 389] width 1568 height 778
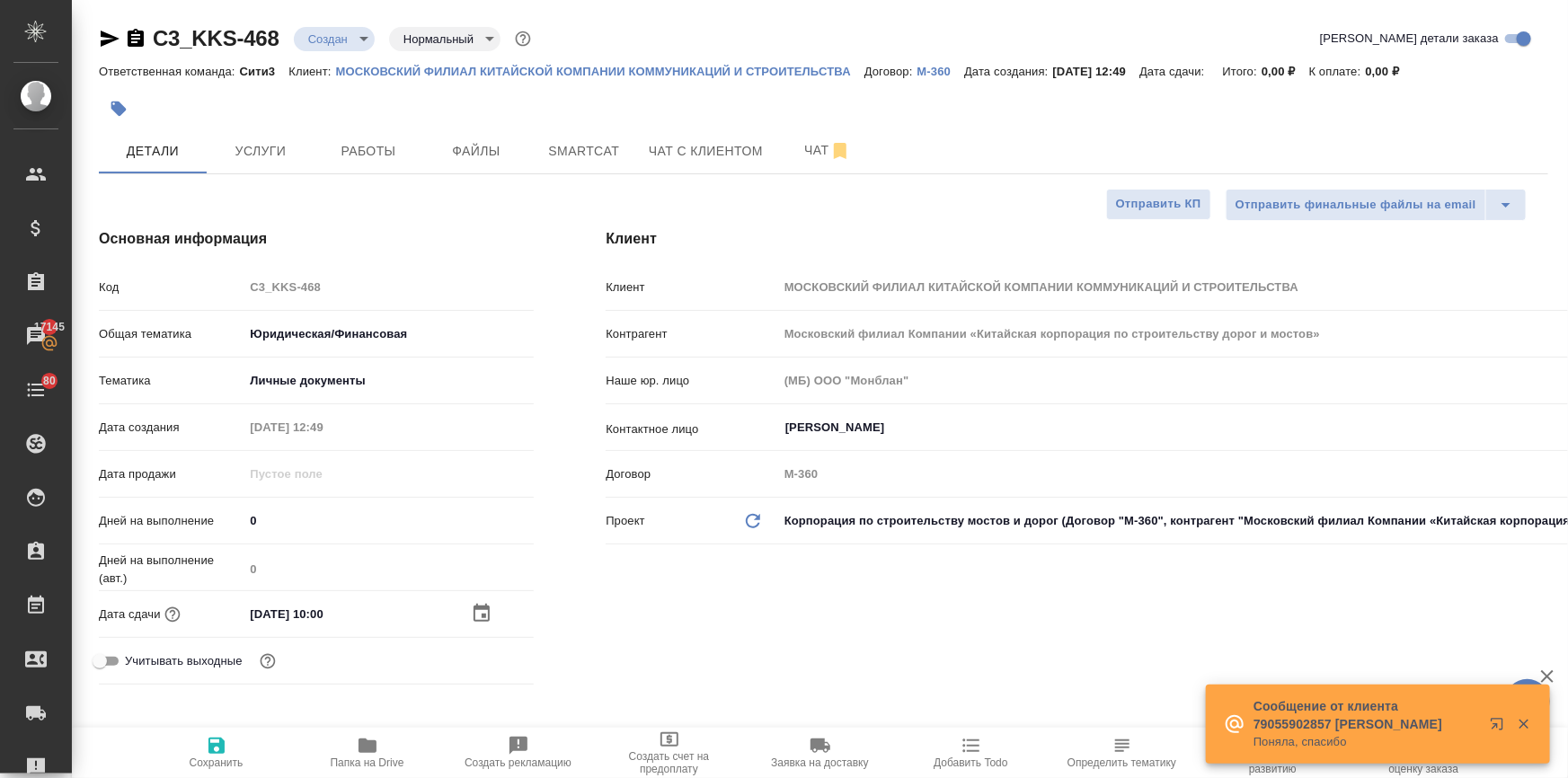
click at [829, 427] on input "Овчинникова Диана" at bounding box center [1179, 427] width 790 height 21
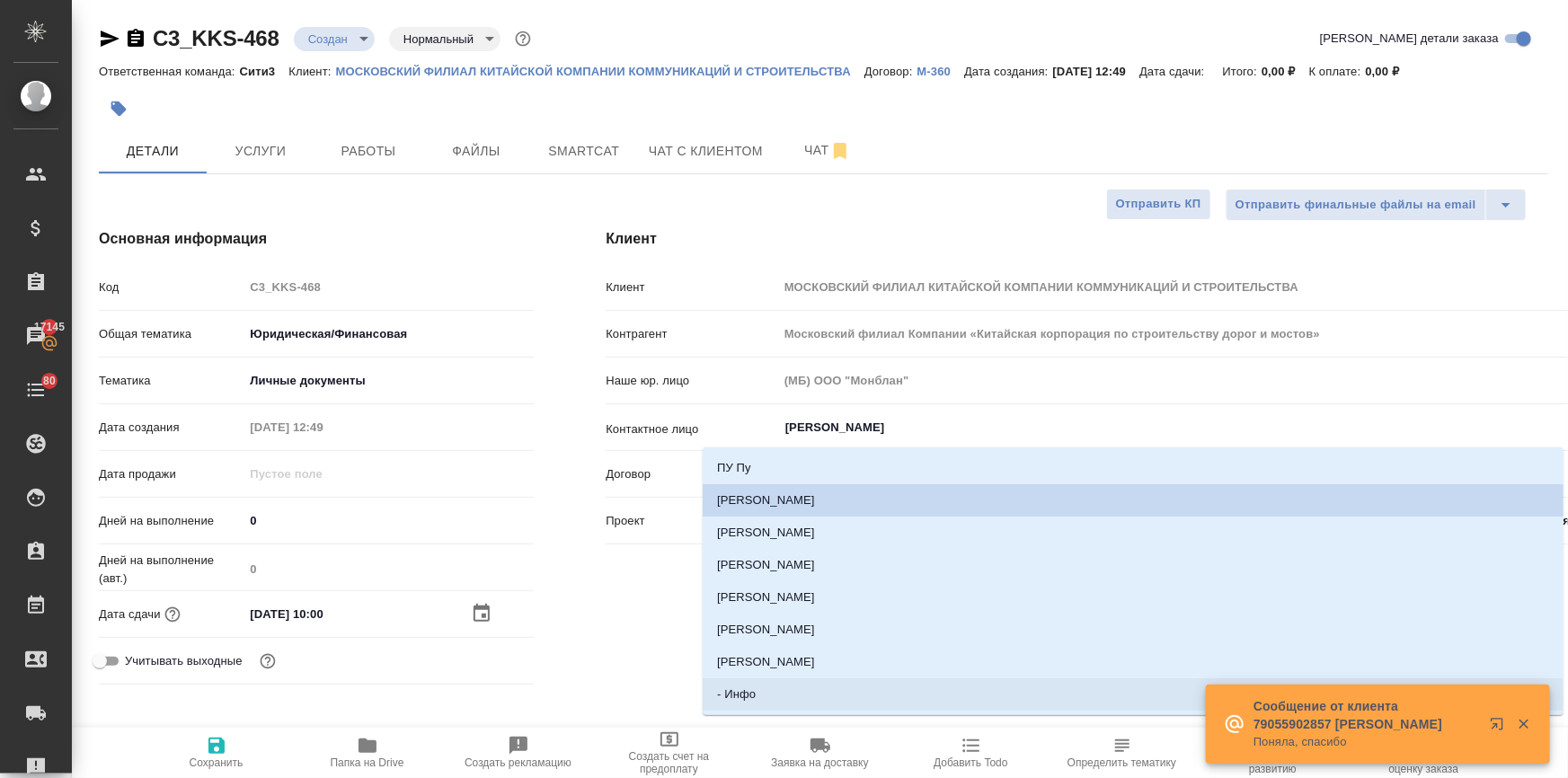
click at [763, 700] on li "- Инфо" at bounding box center [1133, 694] width 861 height 32
type input "- Инфо"
type textarea "x"
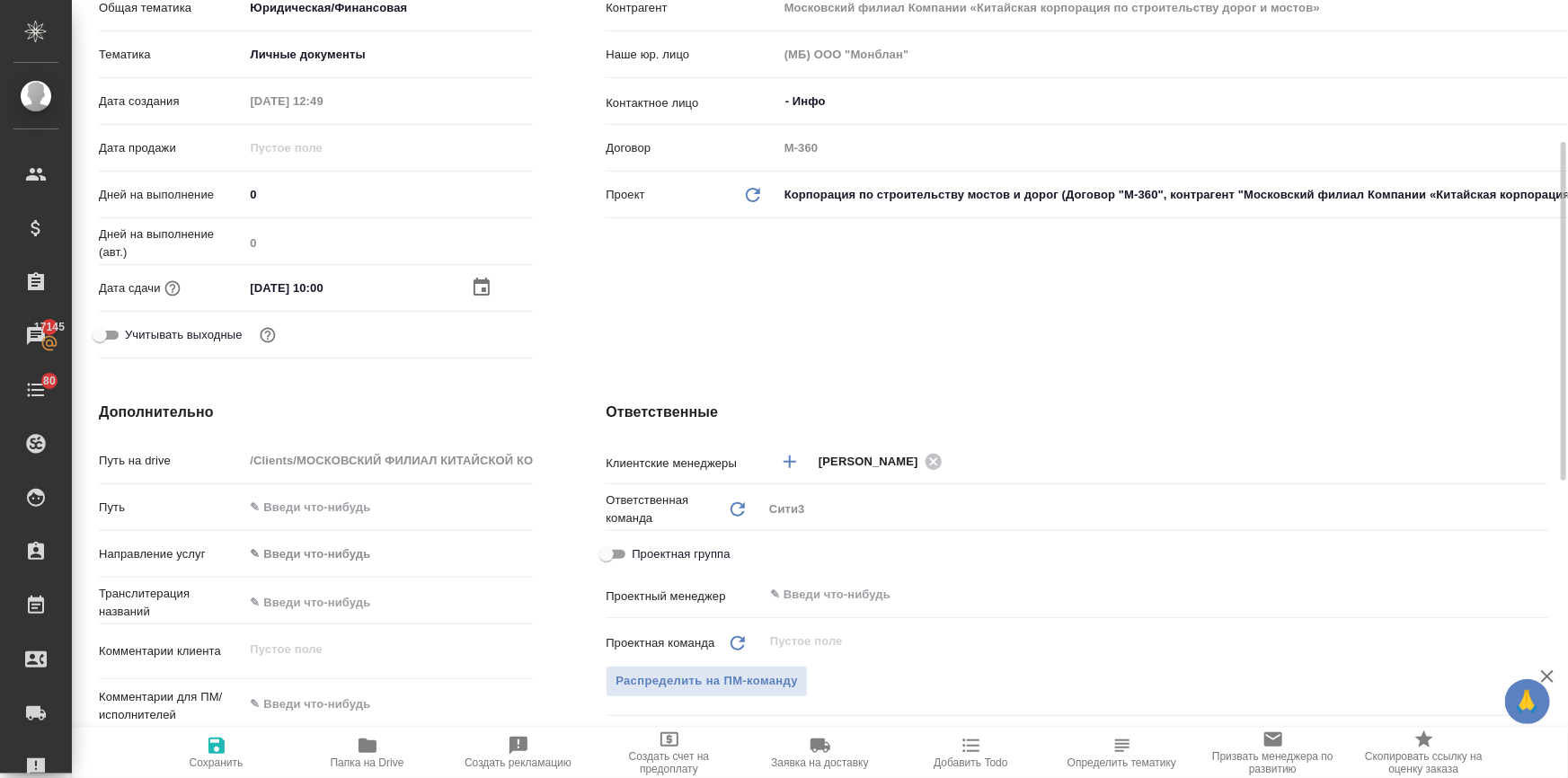
scroll to position [653, 0]
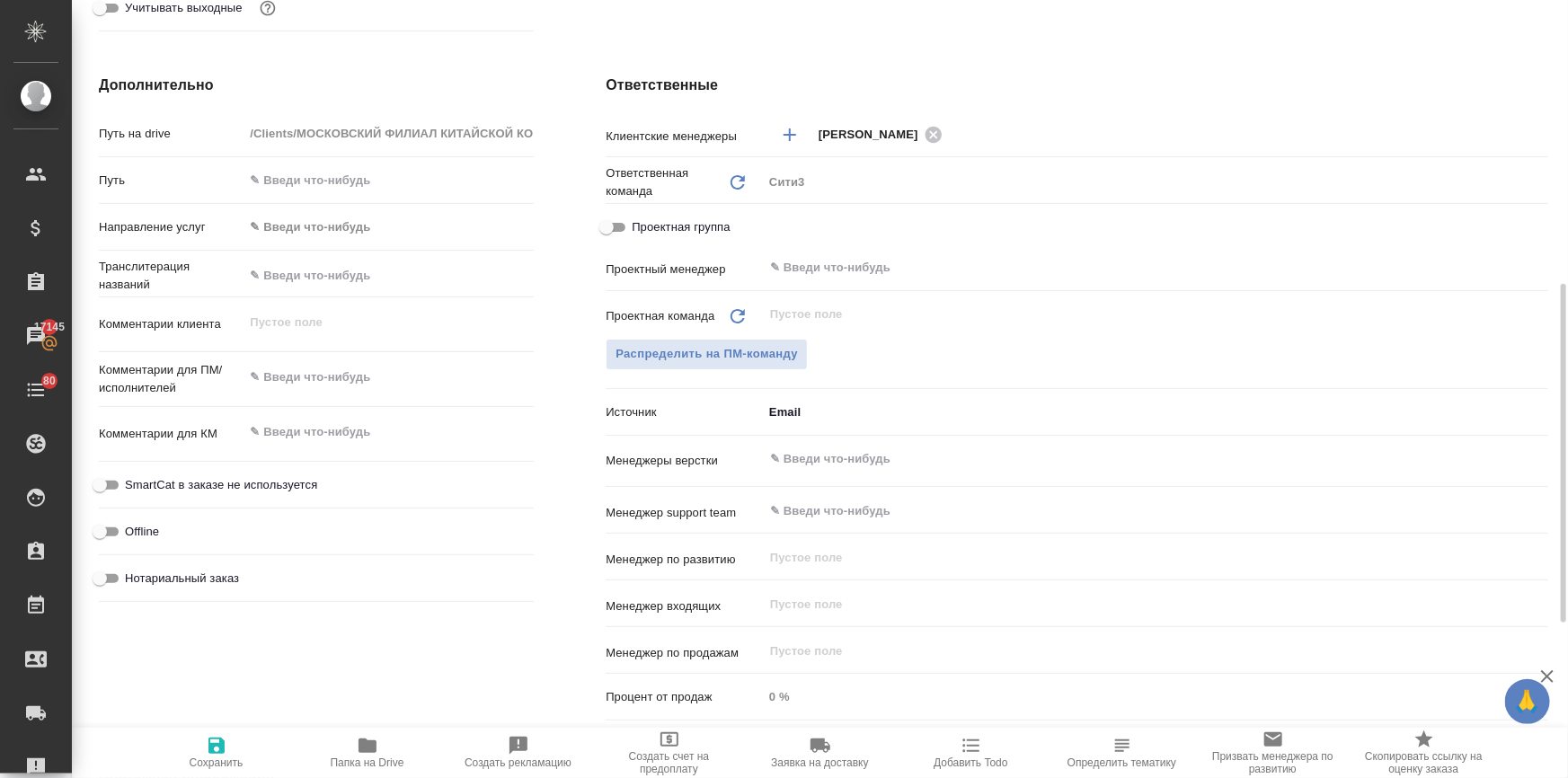
click at [100, 578] on input "Нотариальный заказ" at bounding box center [100, 577] width 65 height 21
checkbox input "true"
type textarea "x"
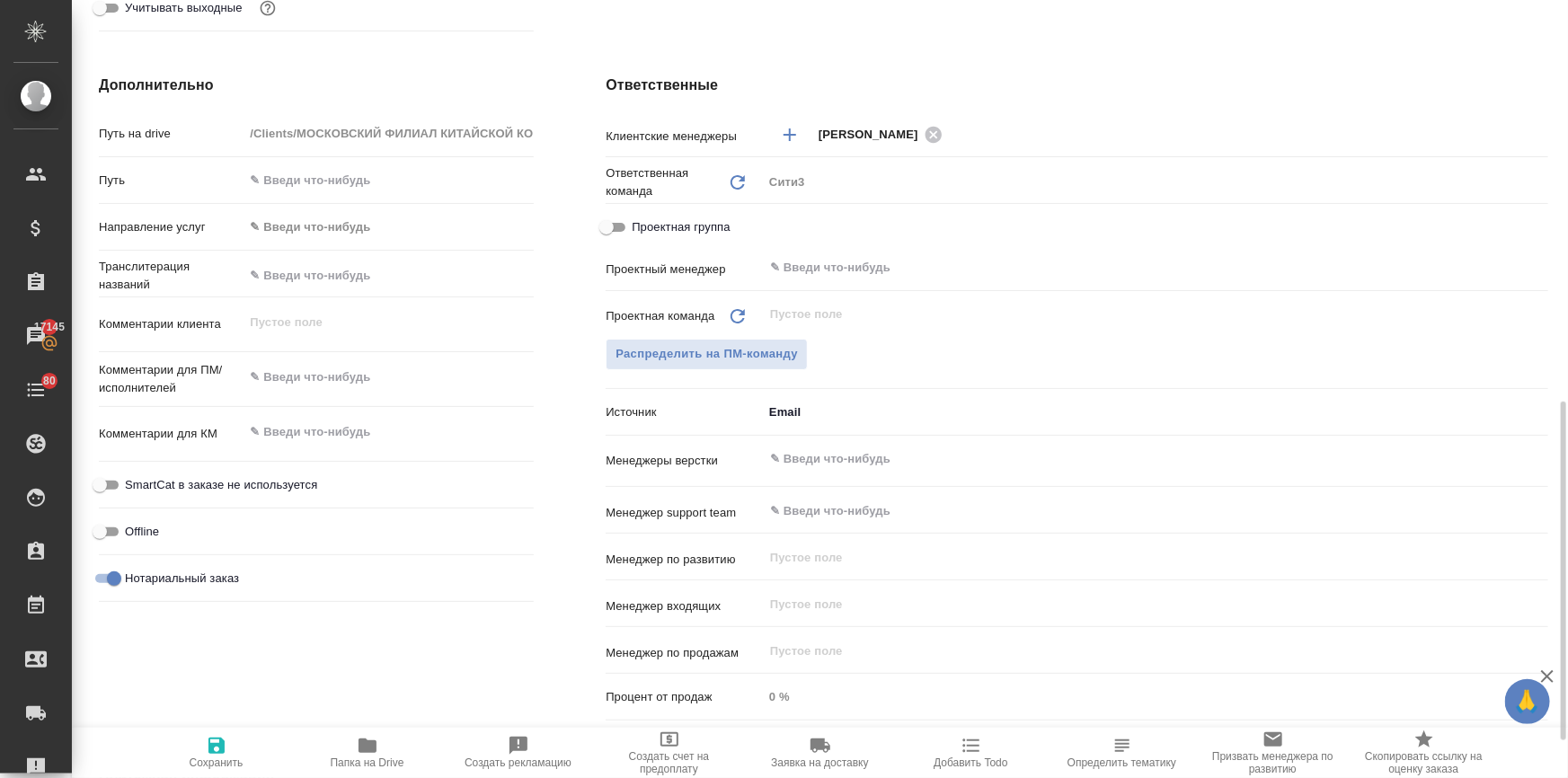
scroll to position [1007, 0]
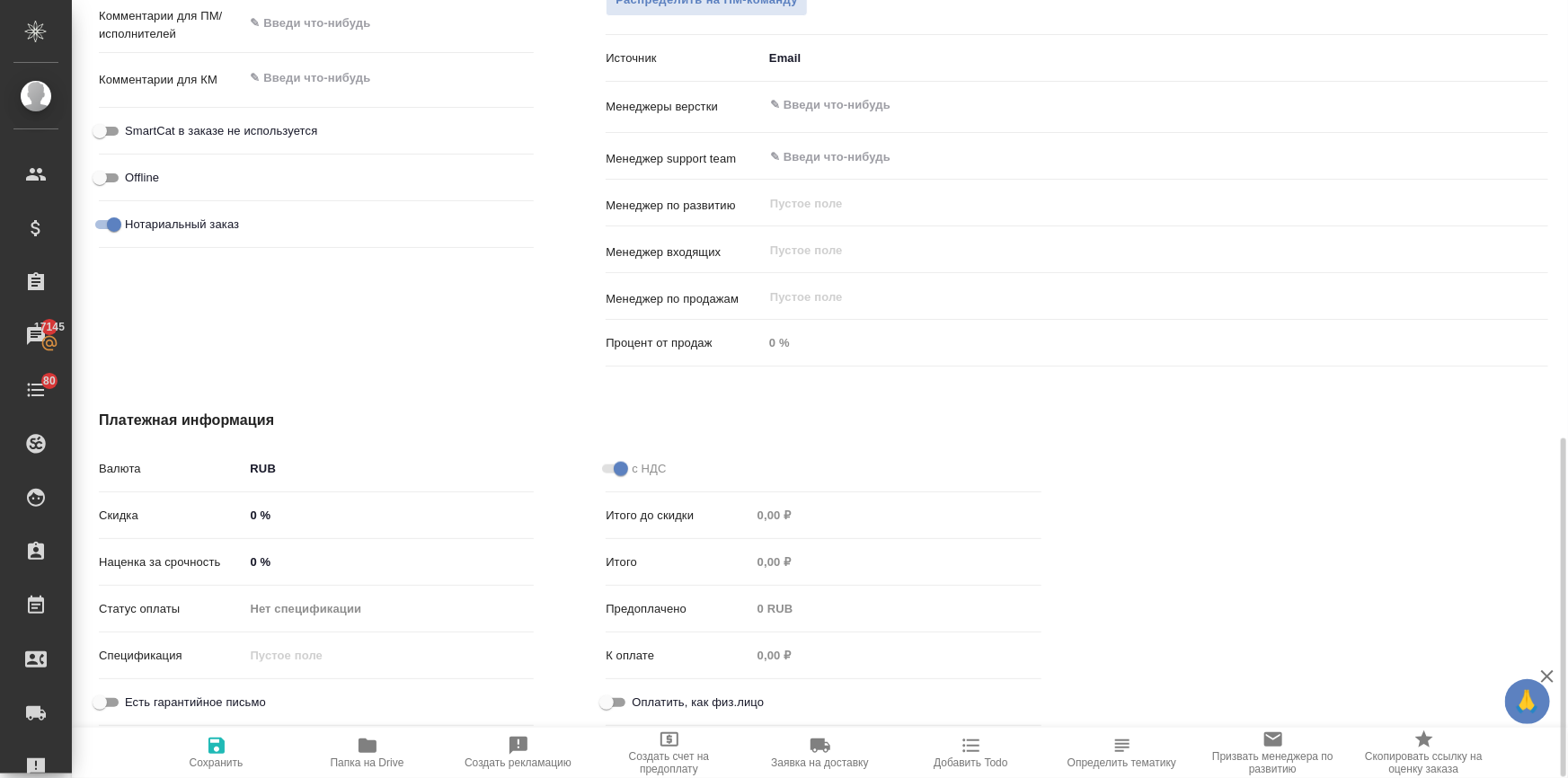
click at [611, 702] on input "Оплатить, как физ.лицо" at bounding box center [606, 702] width 65 height 21
checkbox input "true"
type textarea "x"
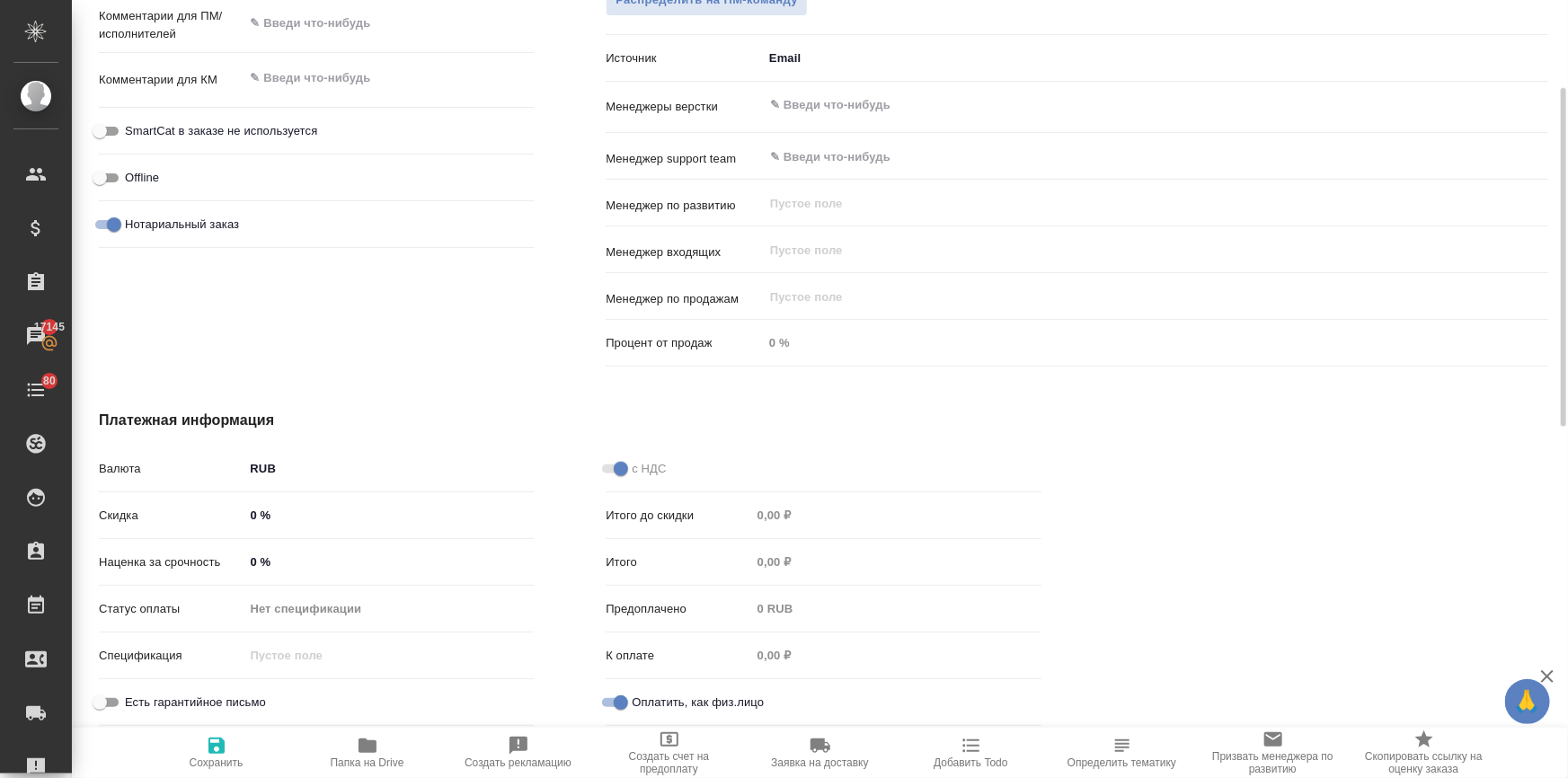
scroll to position [762, 0]
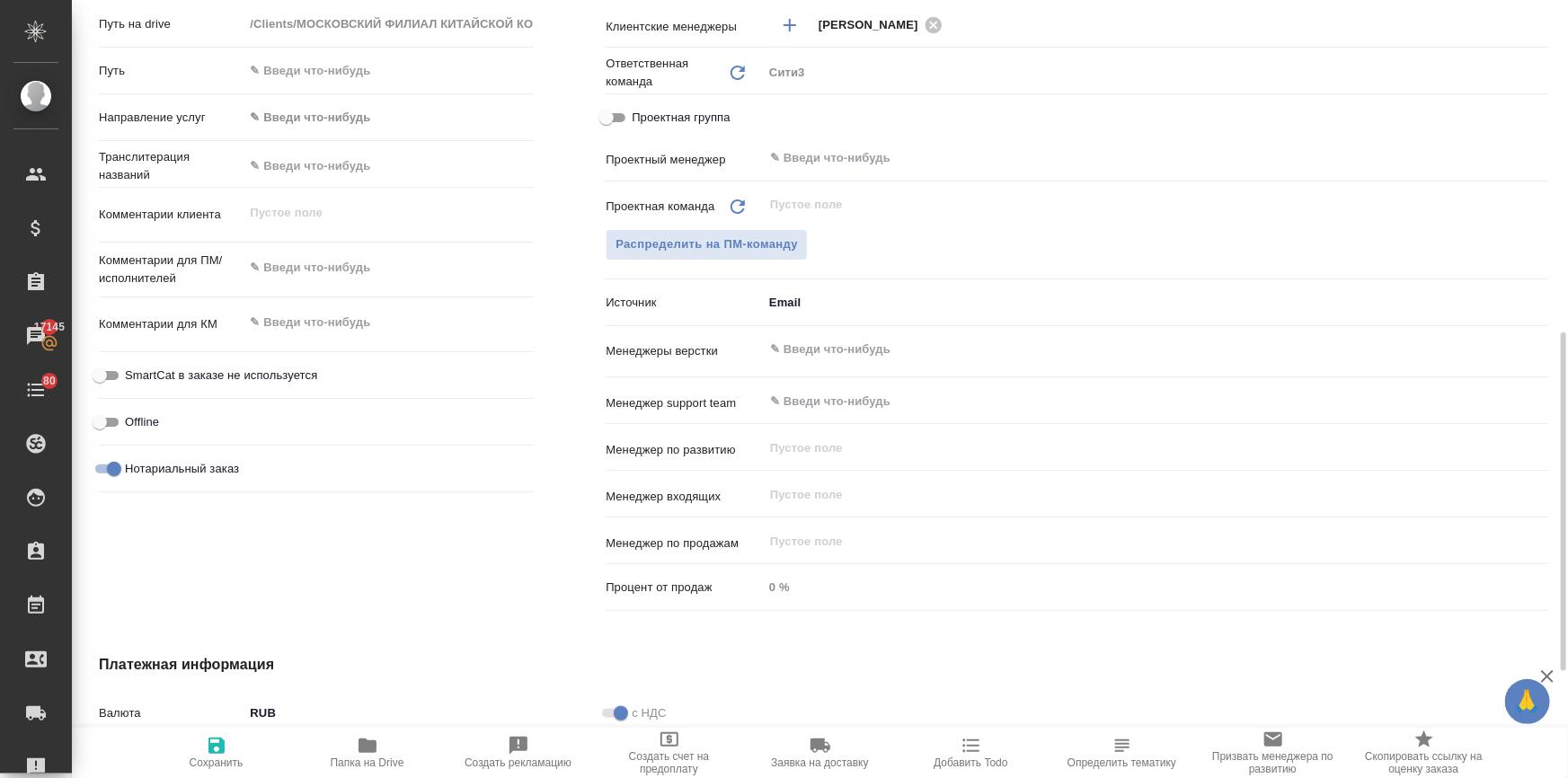
click at [323, 273] on textarea at bounding box center [388, 267] width 290 height 30
type textarea "x"
click at [316, 320] on textarea at bounding box center [388, 323] width 290 height 30
type textarea "x"
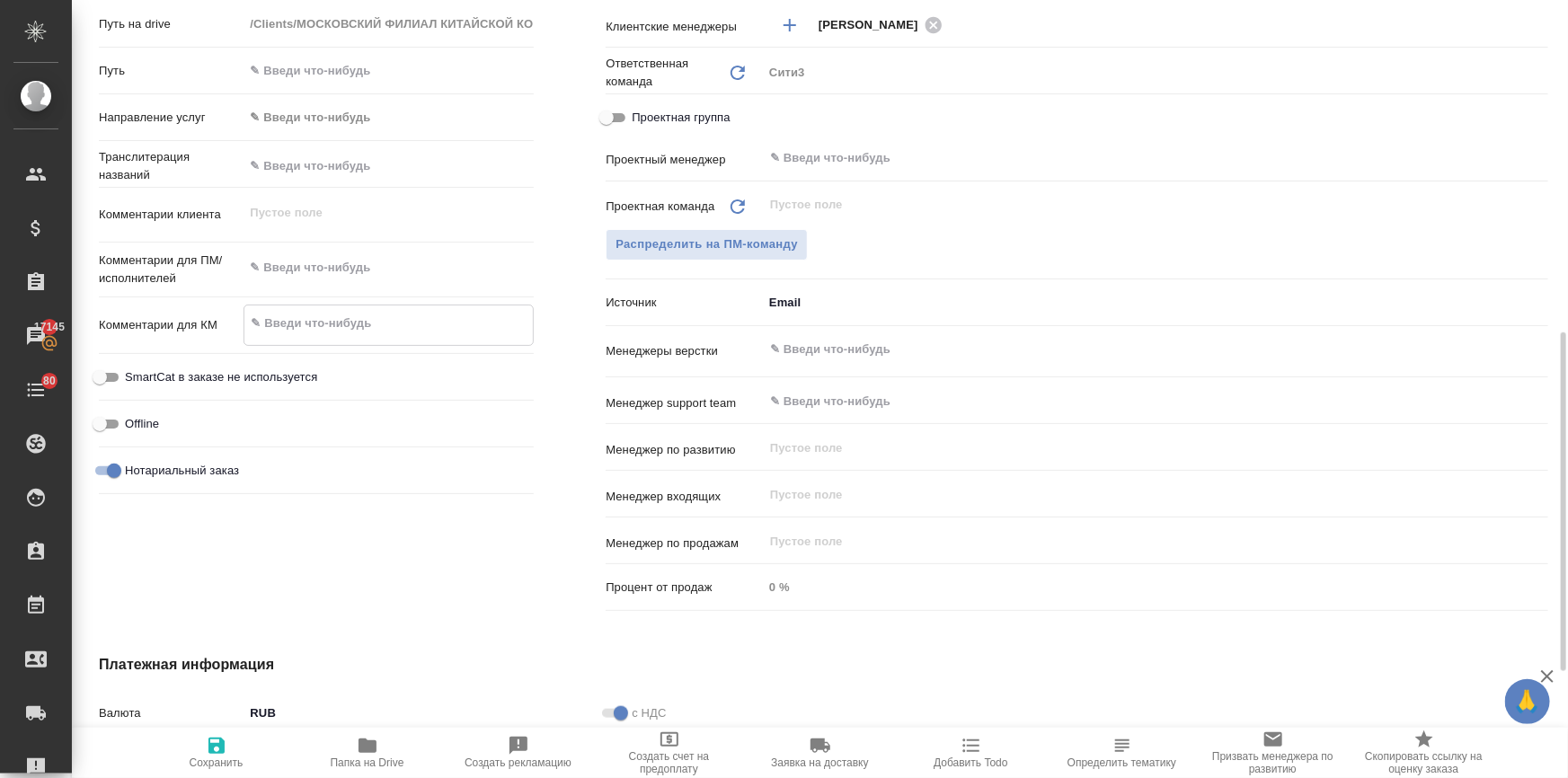
type textarea "x"
type textarea "7"
type textarea "x"
type textarea "7"
type textarea "x"
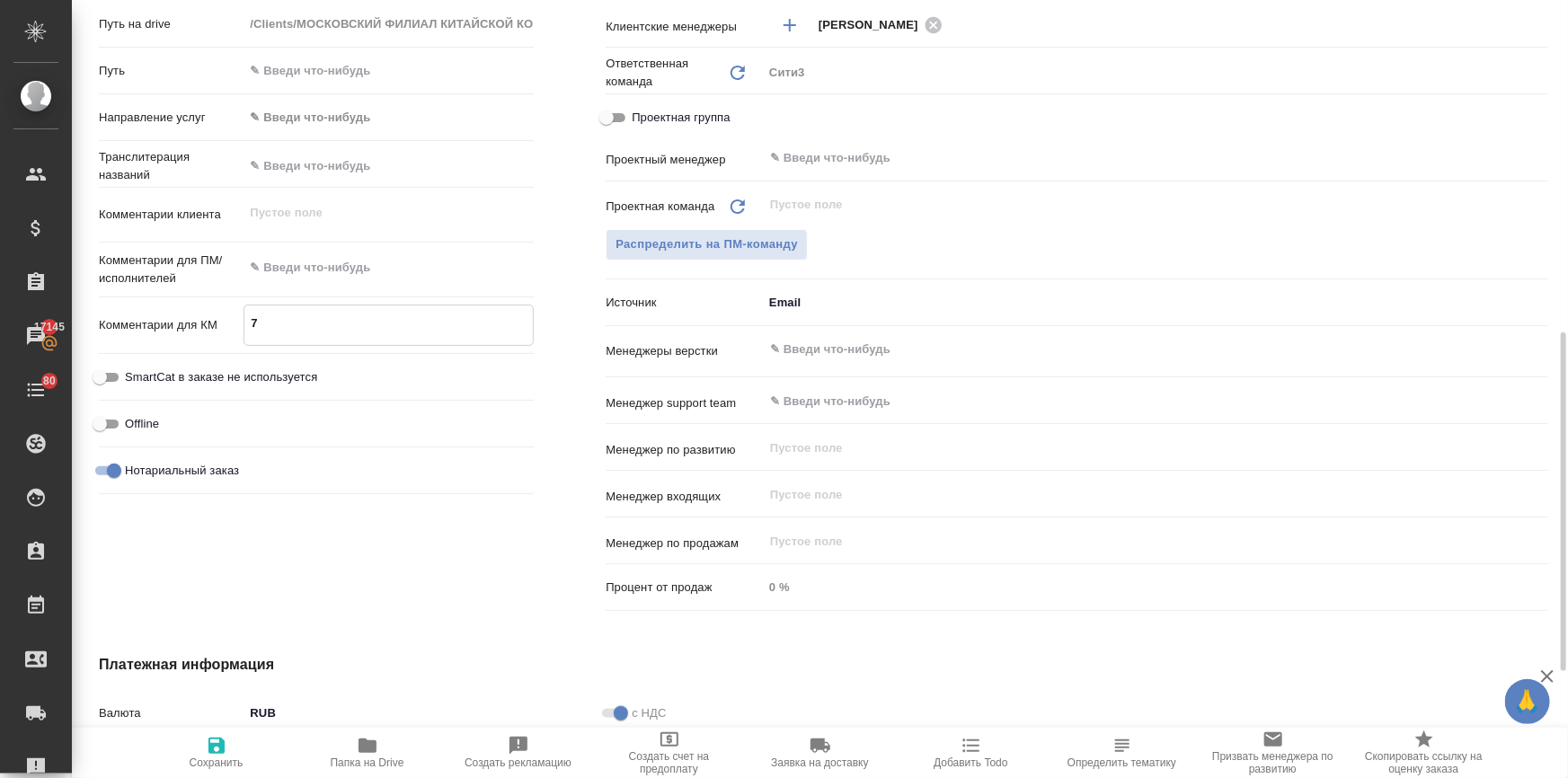
type textarea "x"
type textarea "7 э"
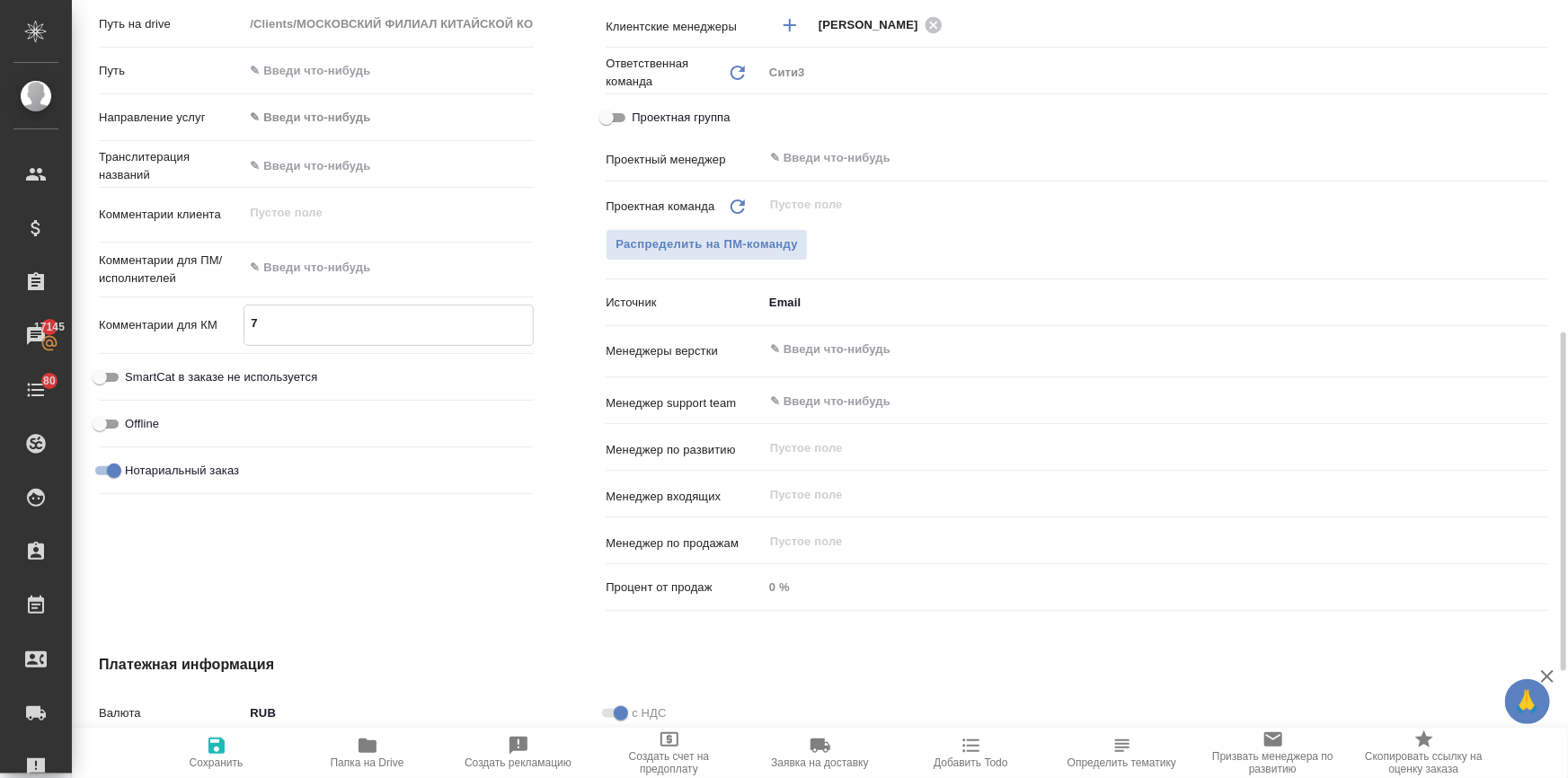
type textarea "x"
type textarea "7 эк"
type textarea "x"
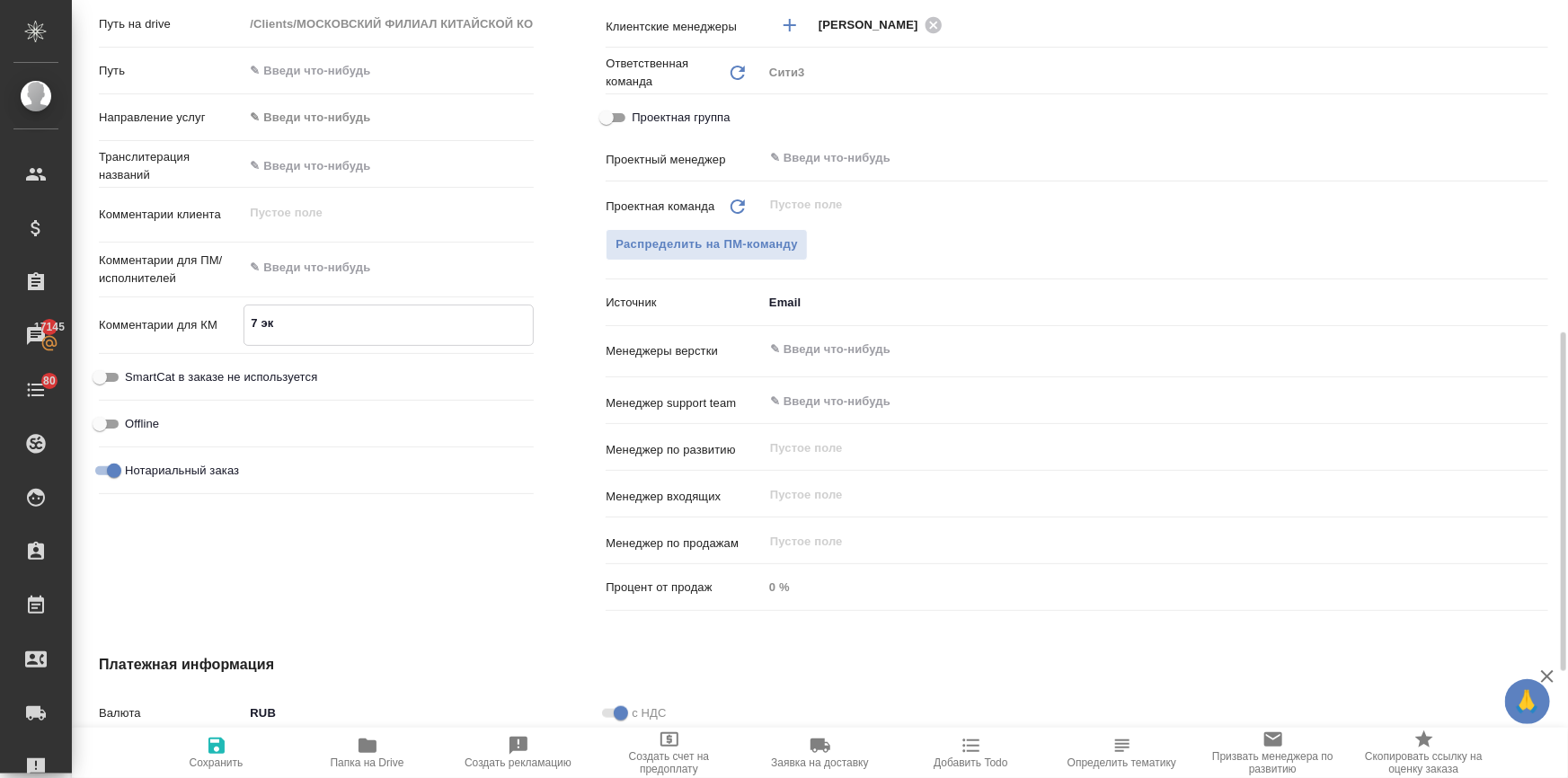
type textarea "7 экз"
type textarea "x"
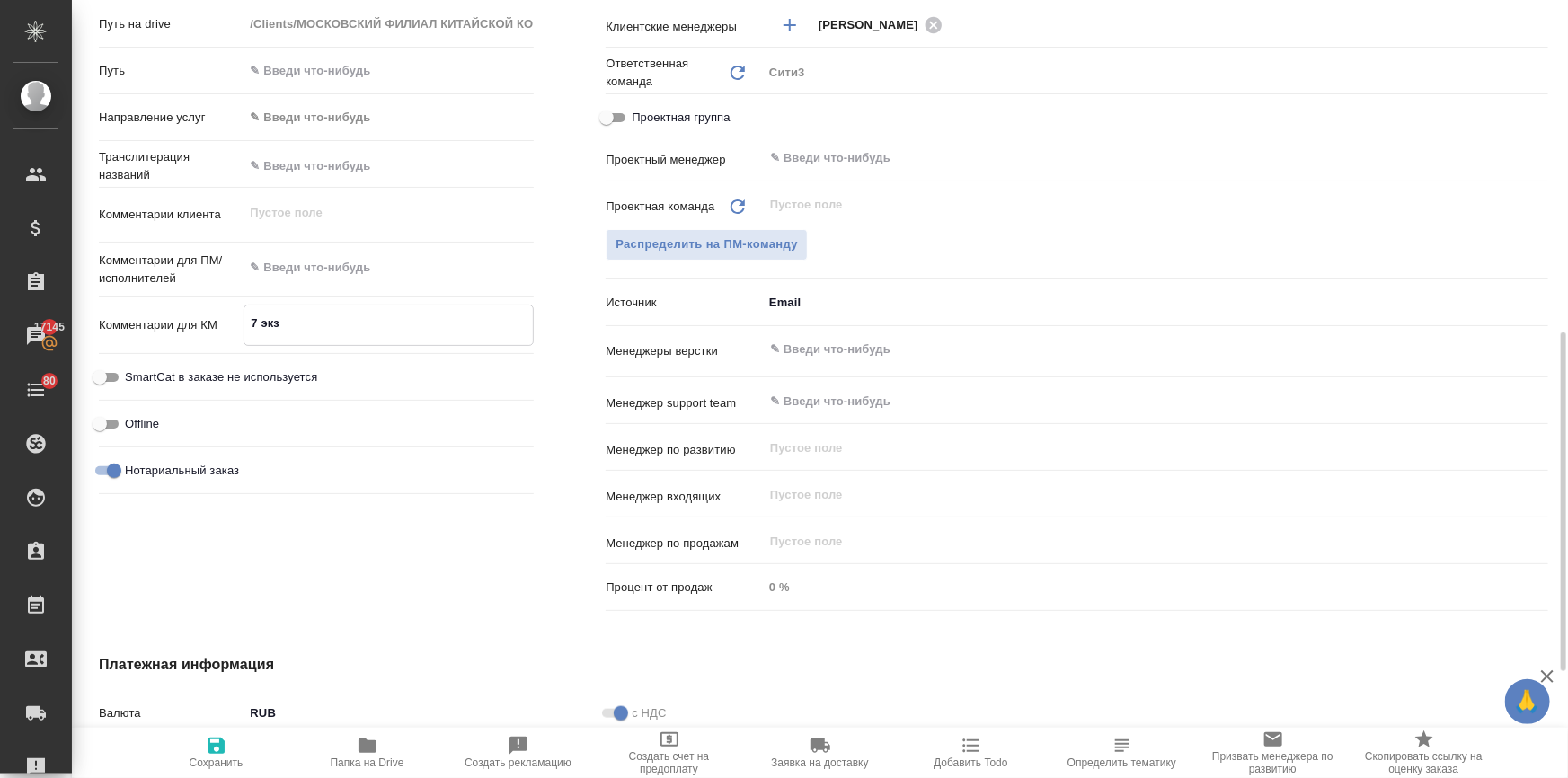
type textarea "x"
type textarea "7 экзе"
type textarea "x"
type textarea "7 экзем"
type textarea "x"
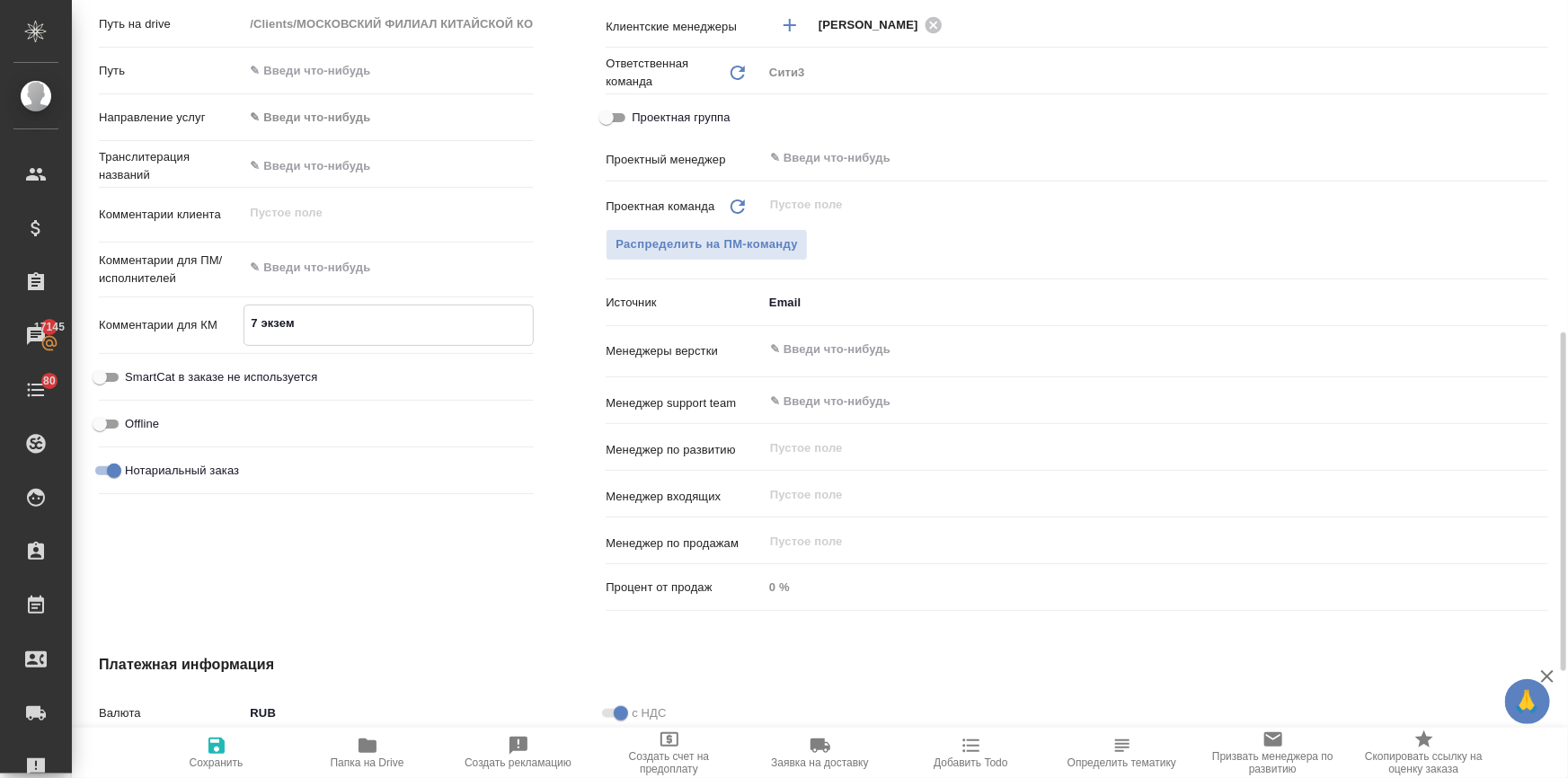
type textarea "x"
type textarea "7 экземп"
type textarea "x"
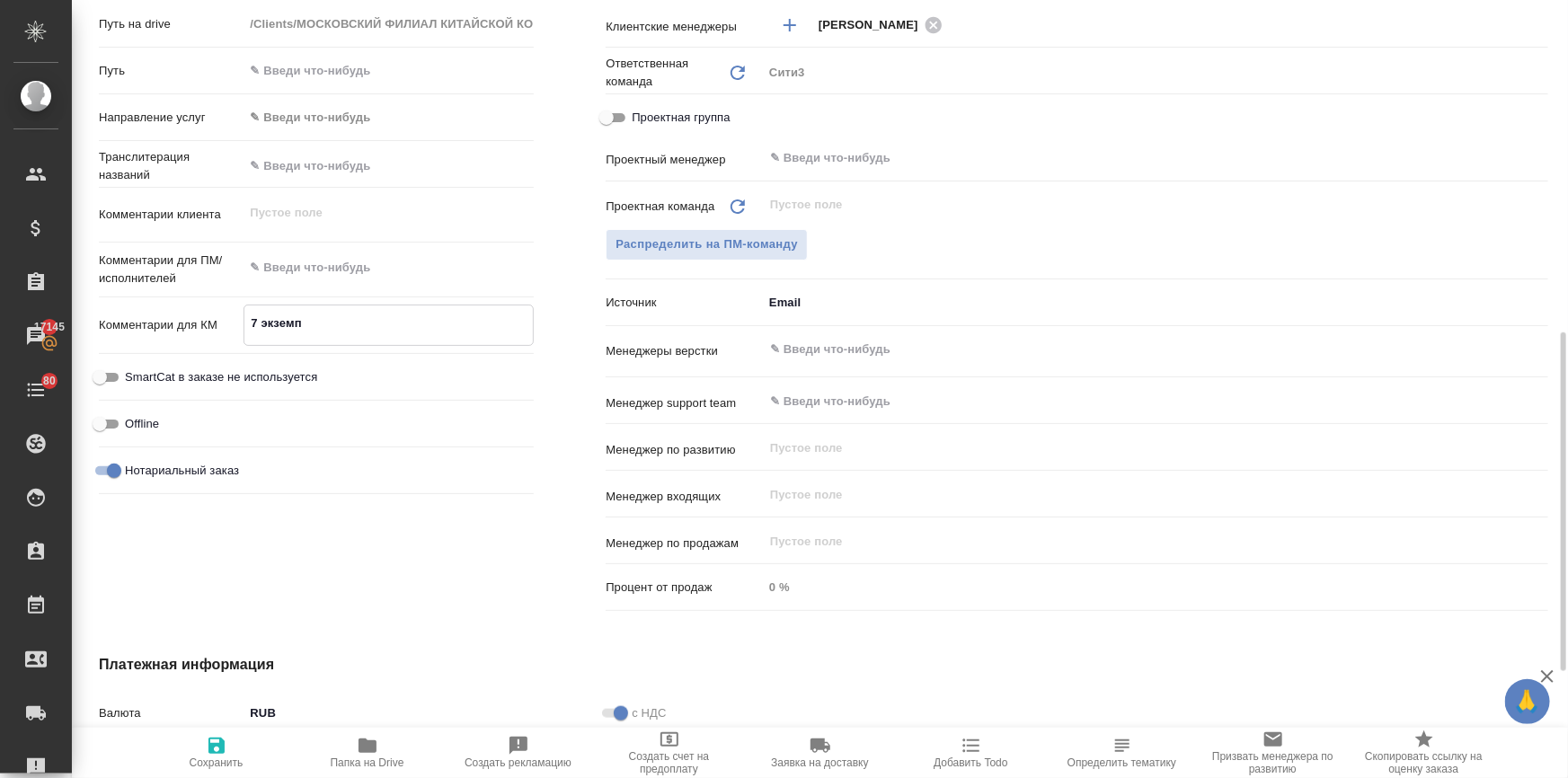
type textarea "x"
type textarea "7 экземпл"
type textarea "x"
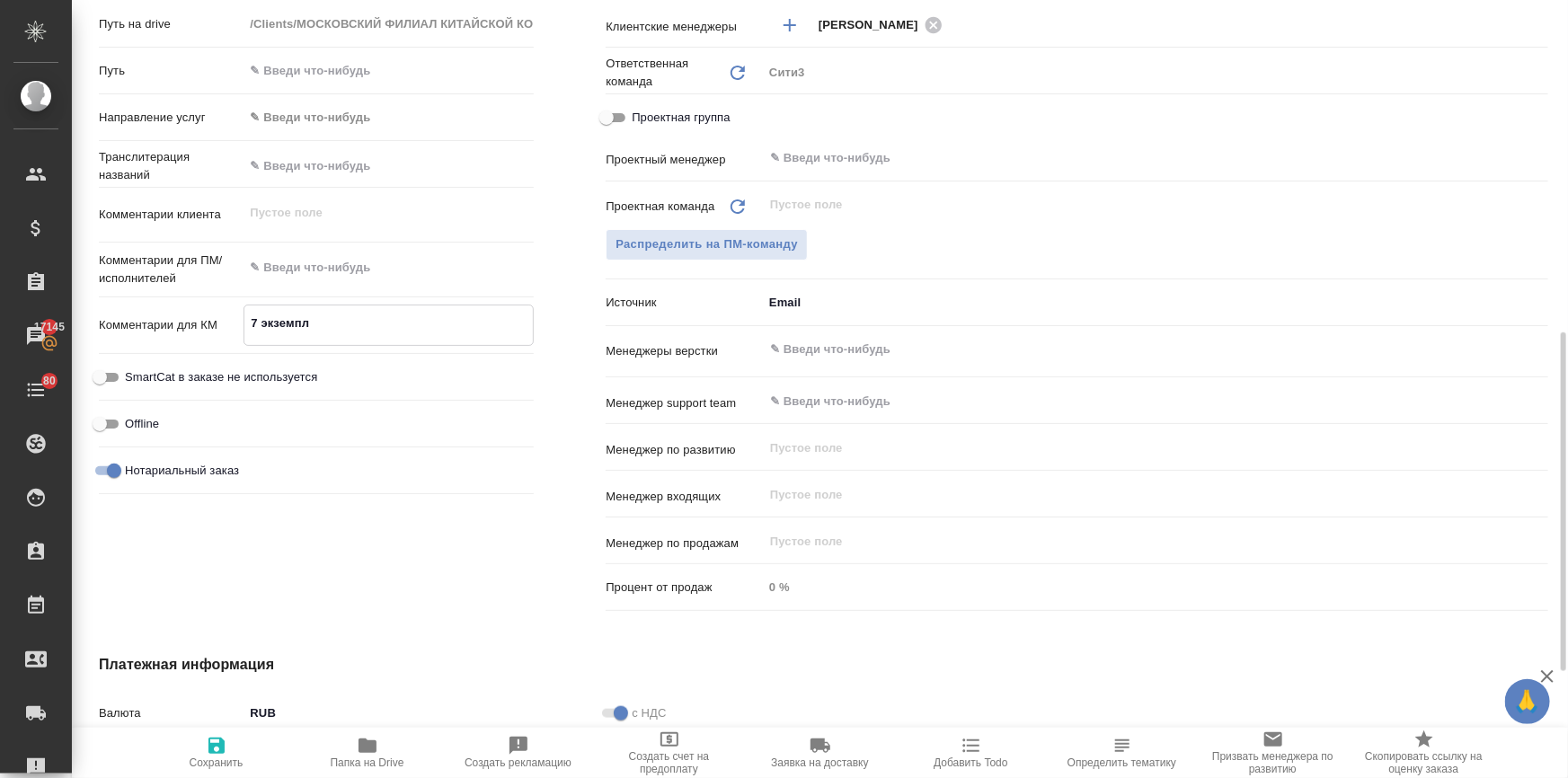
type textarea "7 экземпля"
type textarea "x"
type textarea "7 экземпляр"
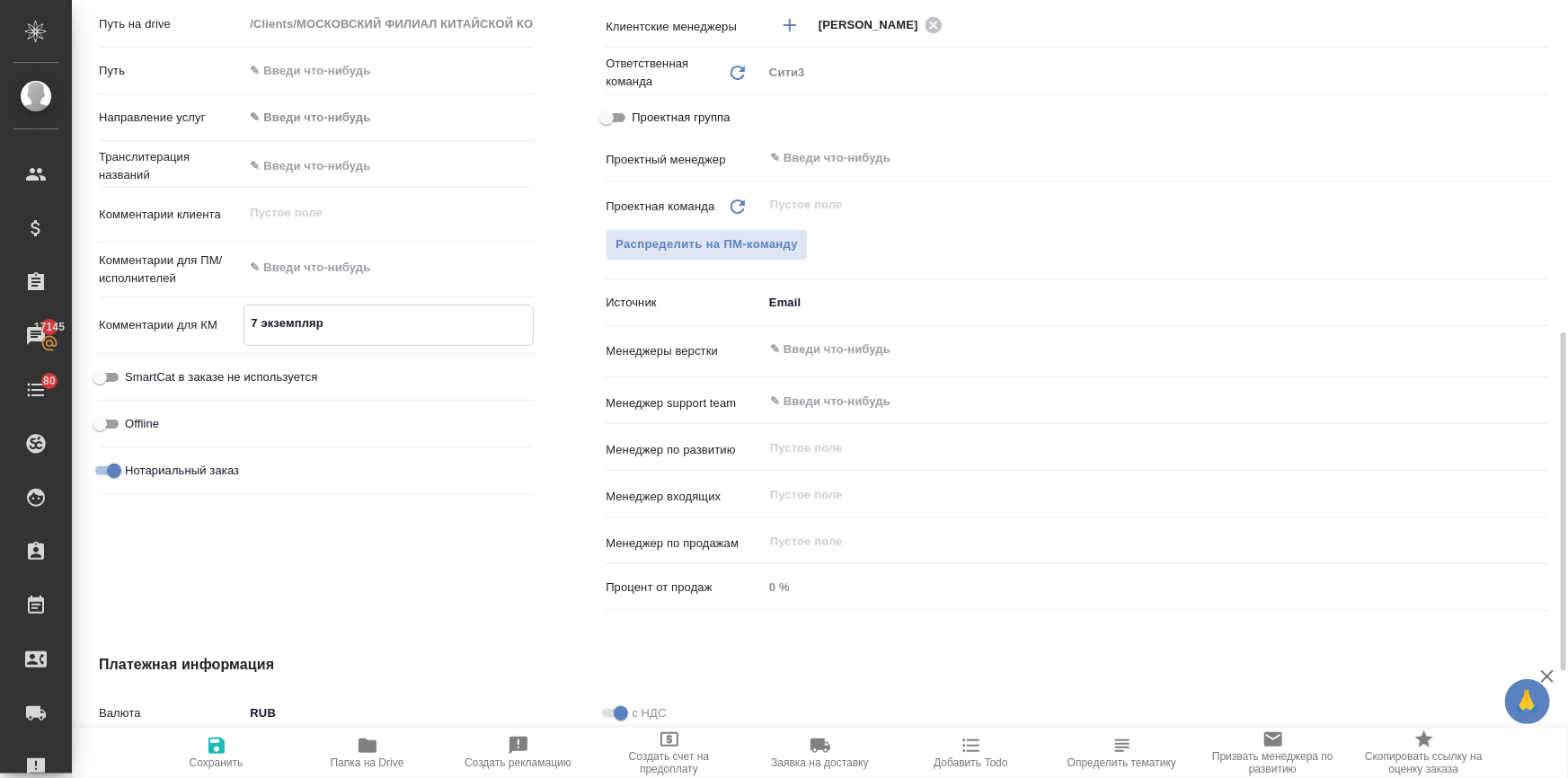
type textarea "x"
type textarea "7 экземпляро"
type textarea "x"
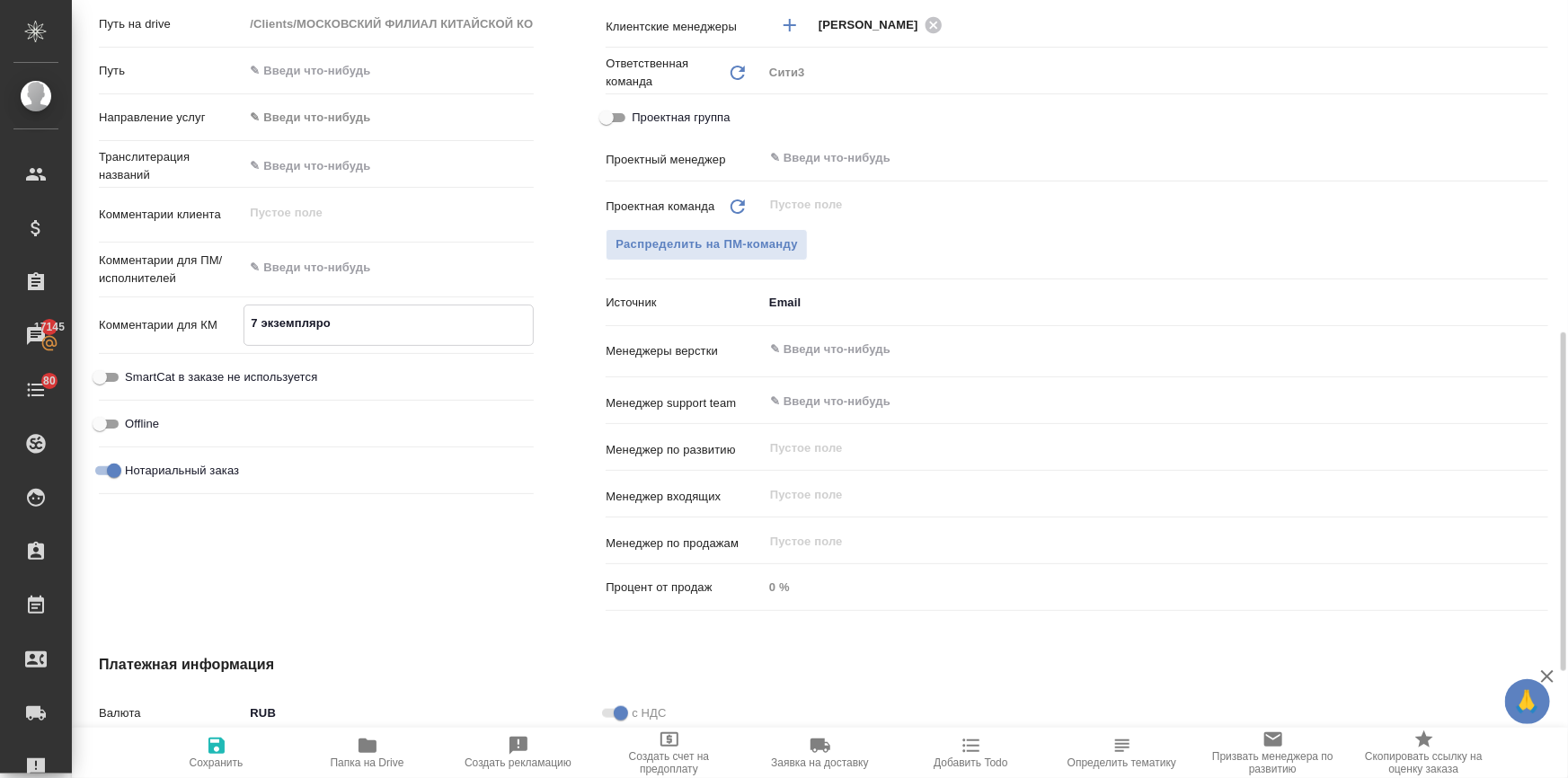
type textarea "x"
type textarea "7 экземпляров"
type textarea "x"
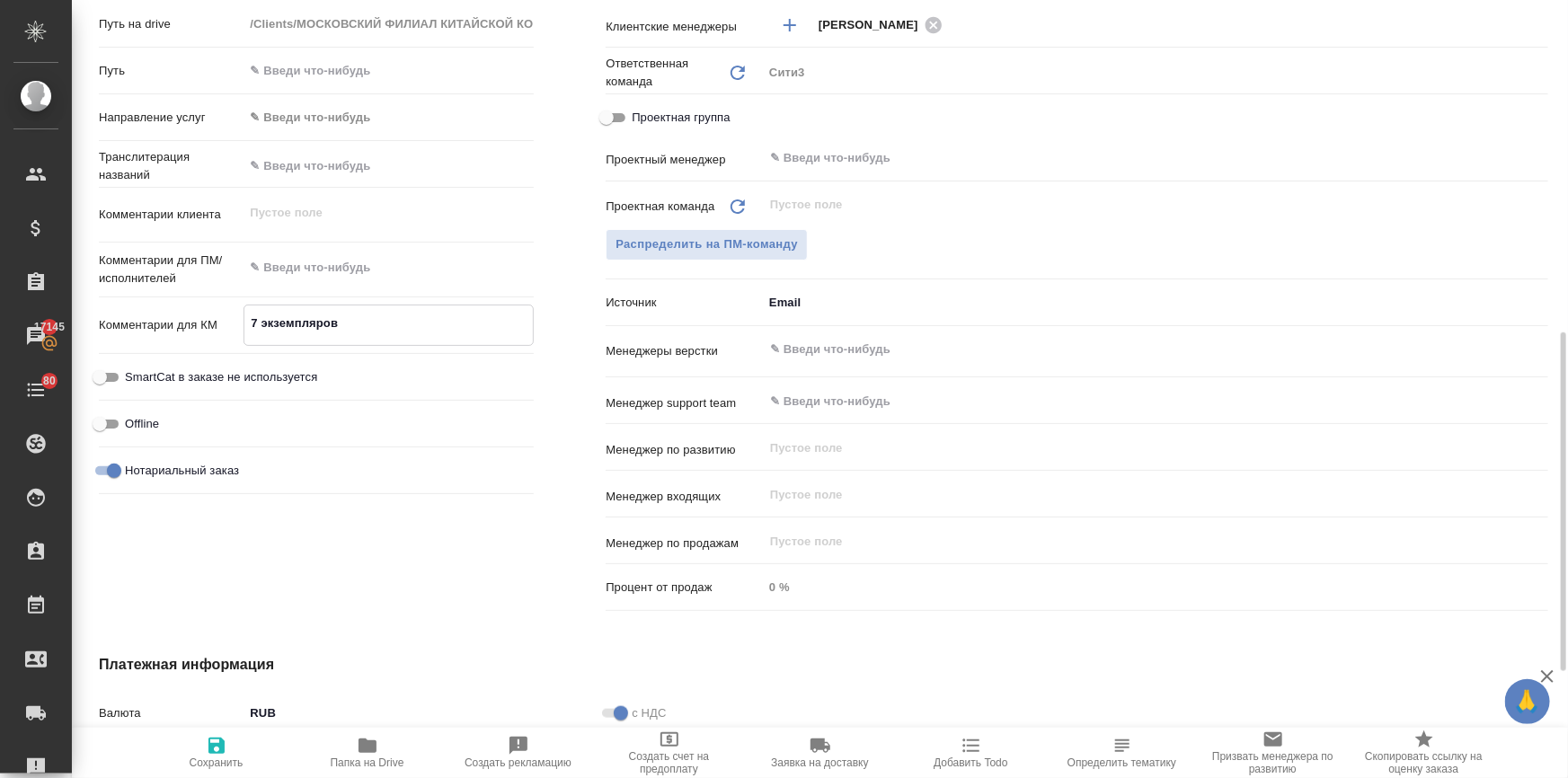
type textarea "x"
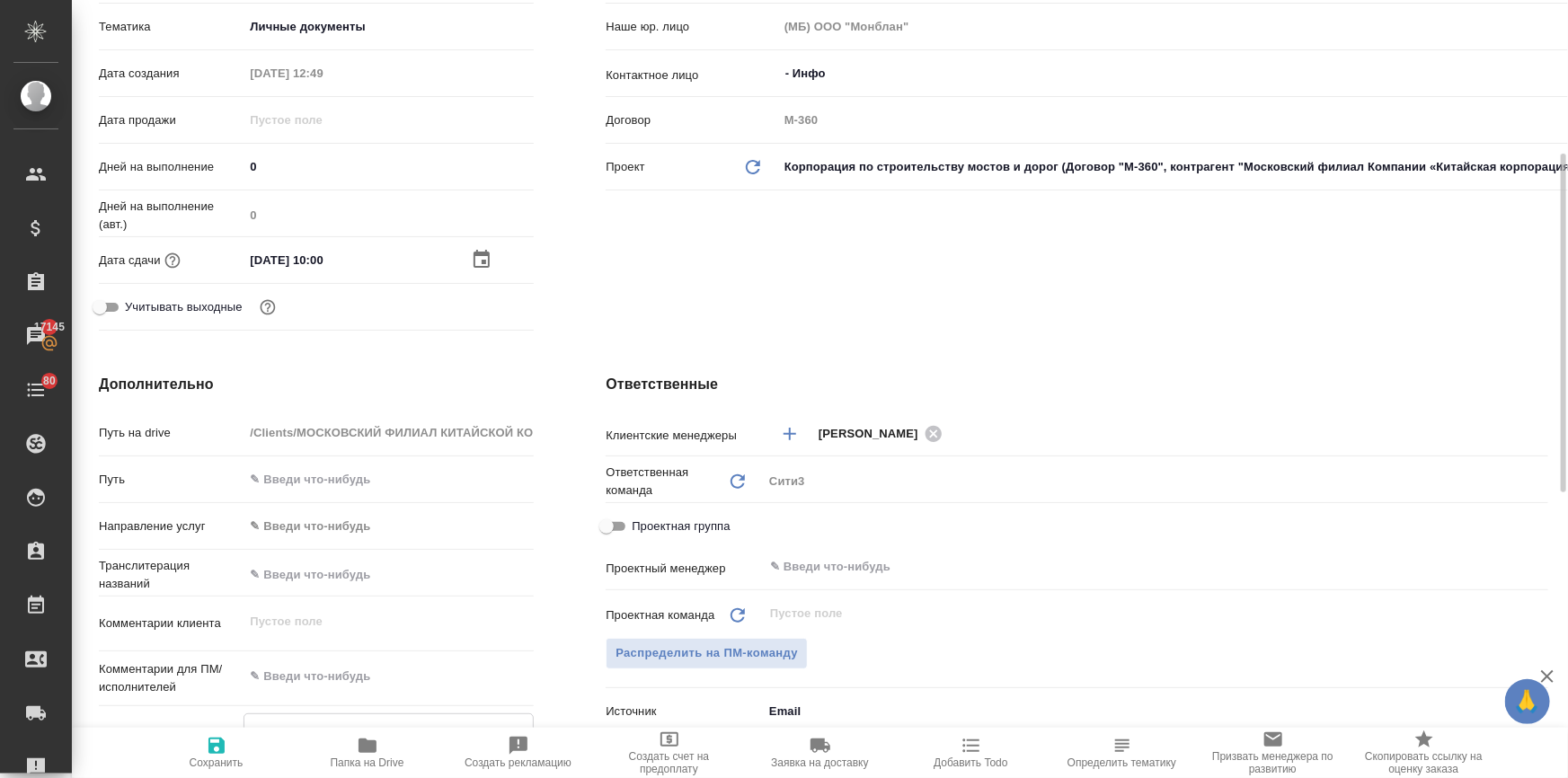
type textarea "7 экземпляров"
type textarea "x"
click at [202, 746] on span "Сохранить" at bounding box center [216, 751] width 129 height 34
type textarea "x"
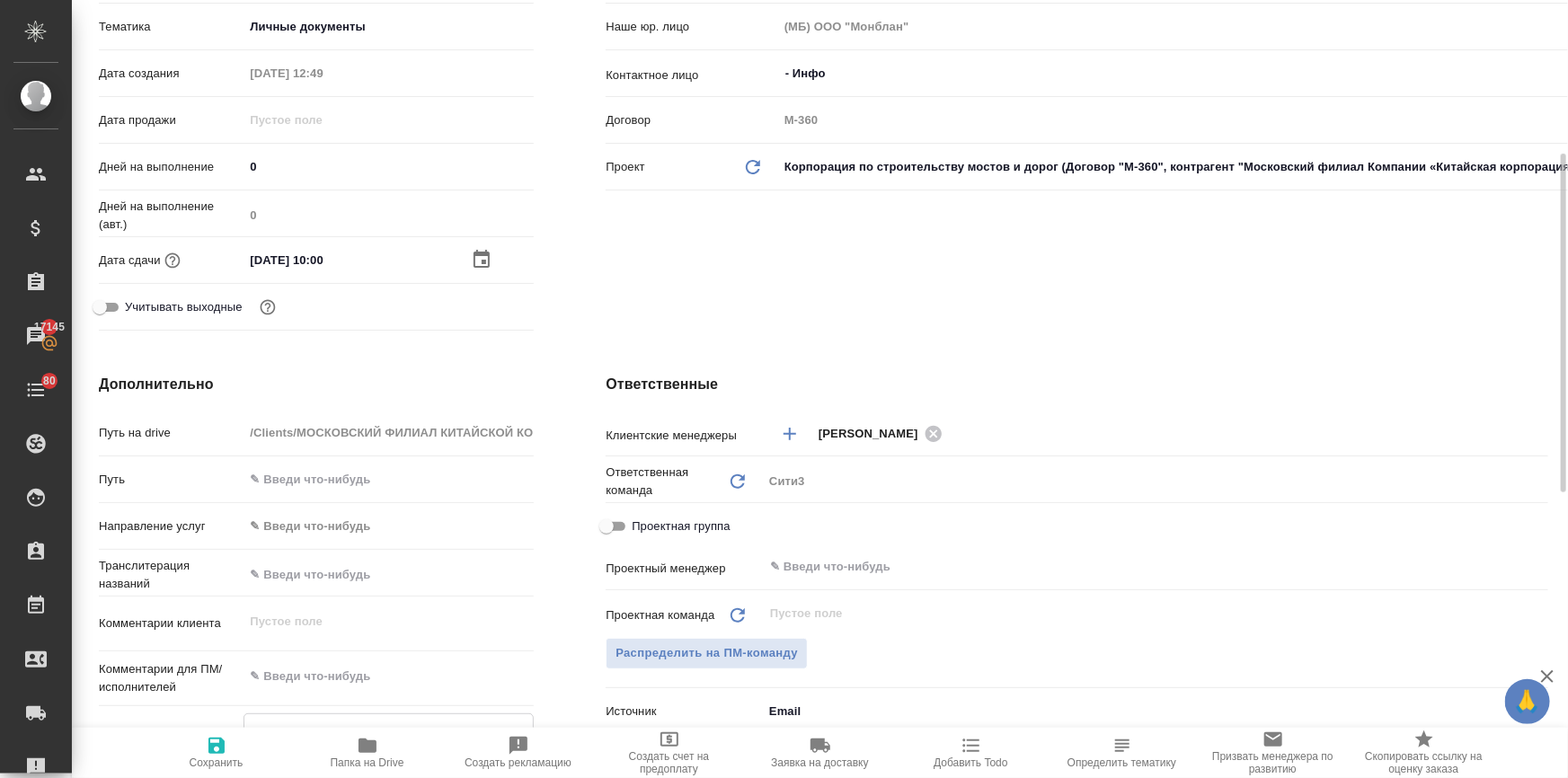
type textarea "x"
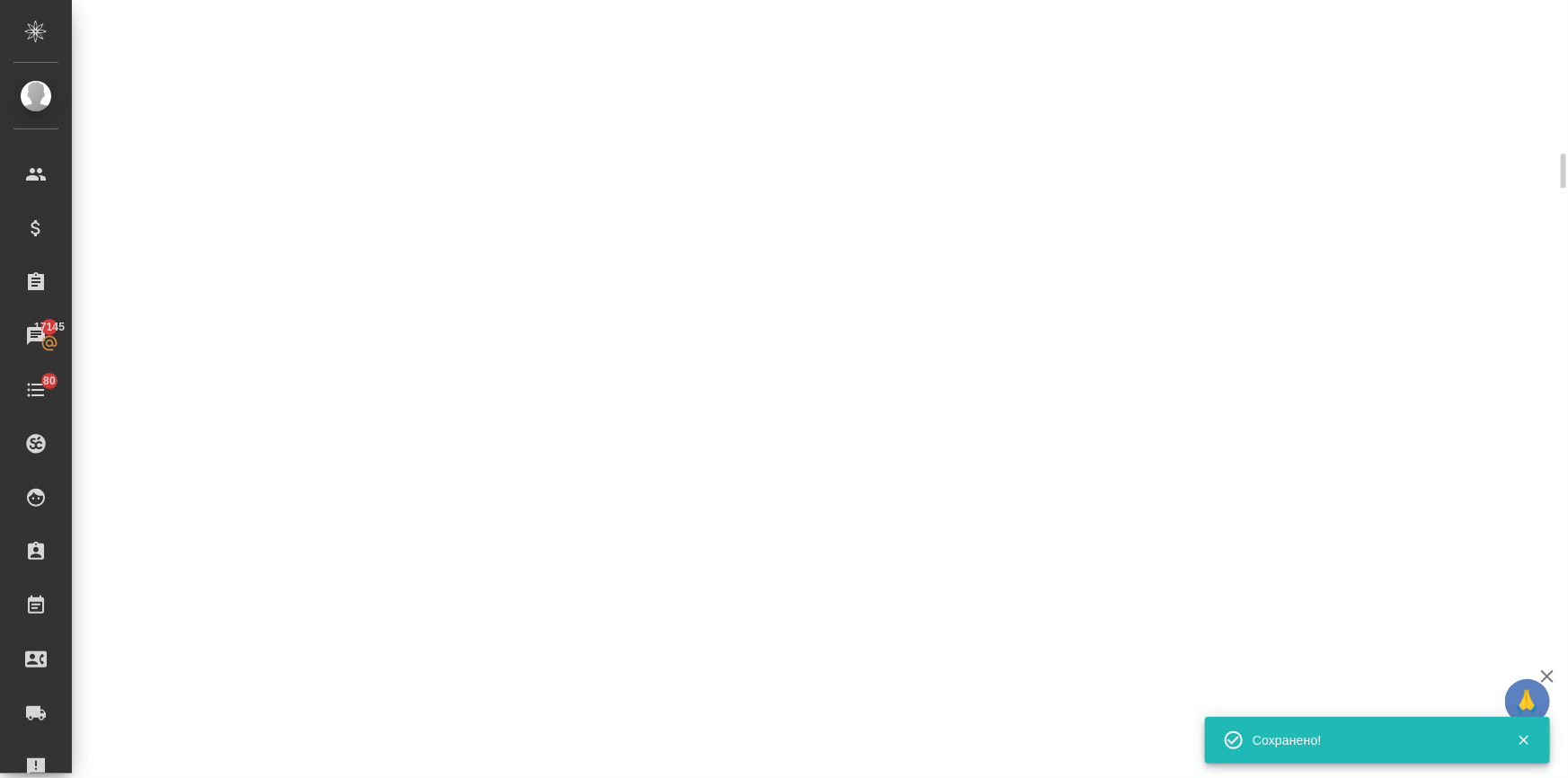
select select "RU"
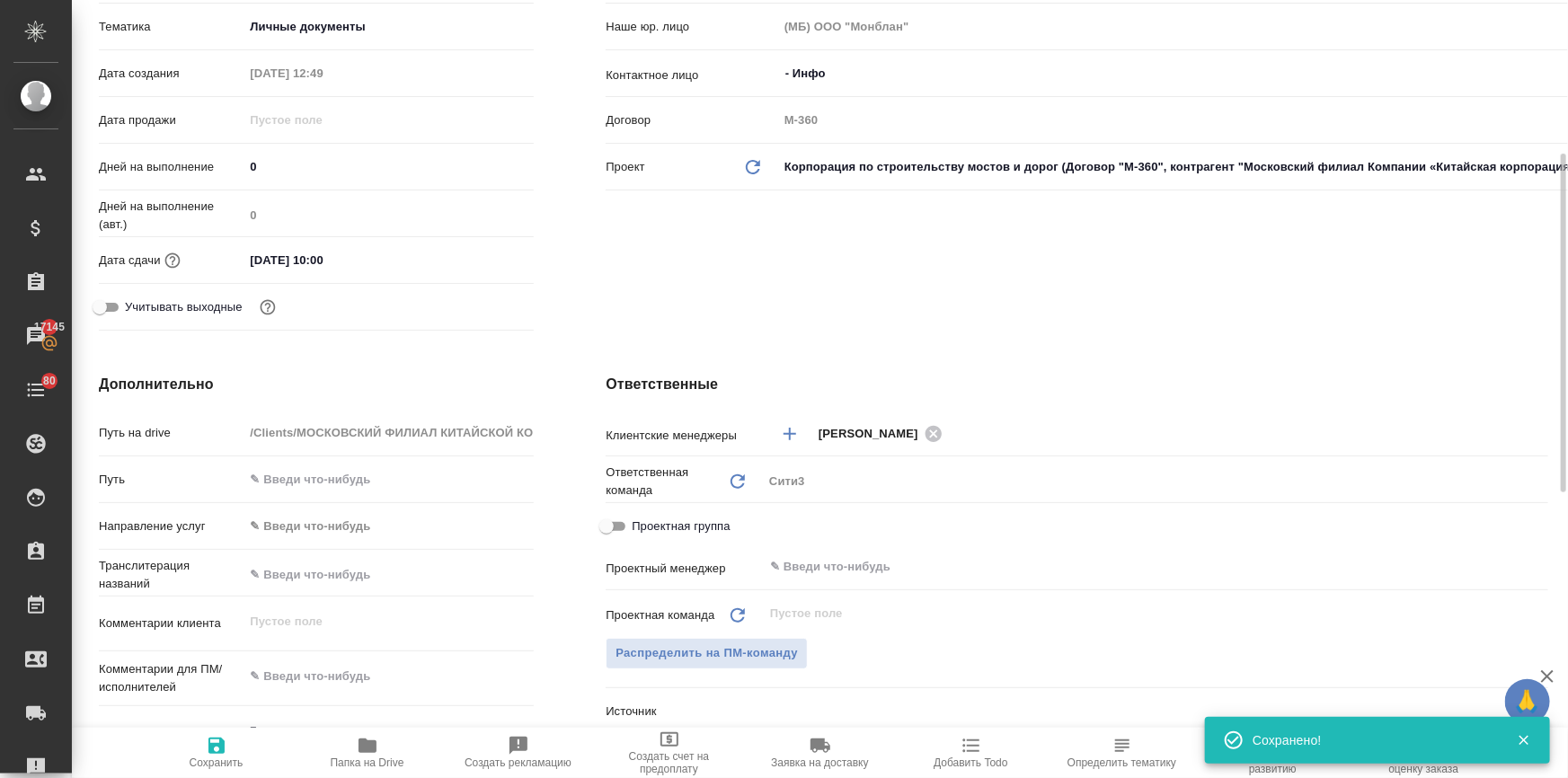
type textarea "x"
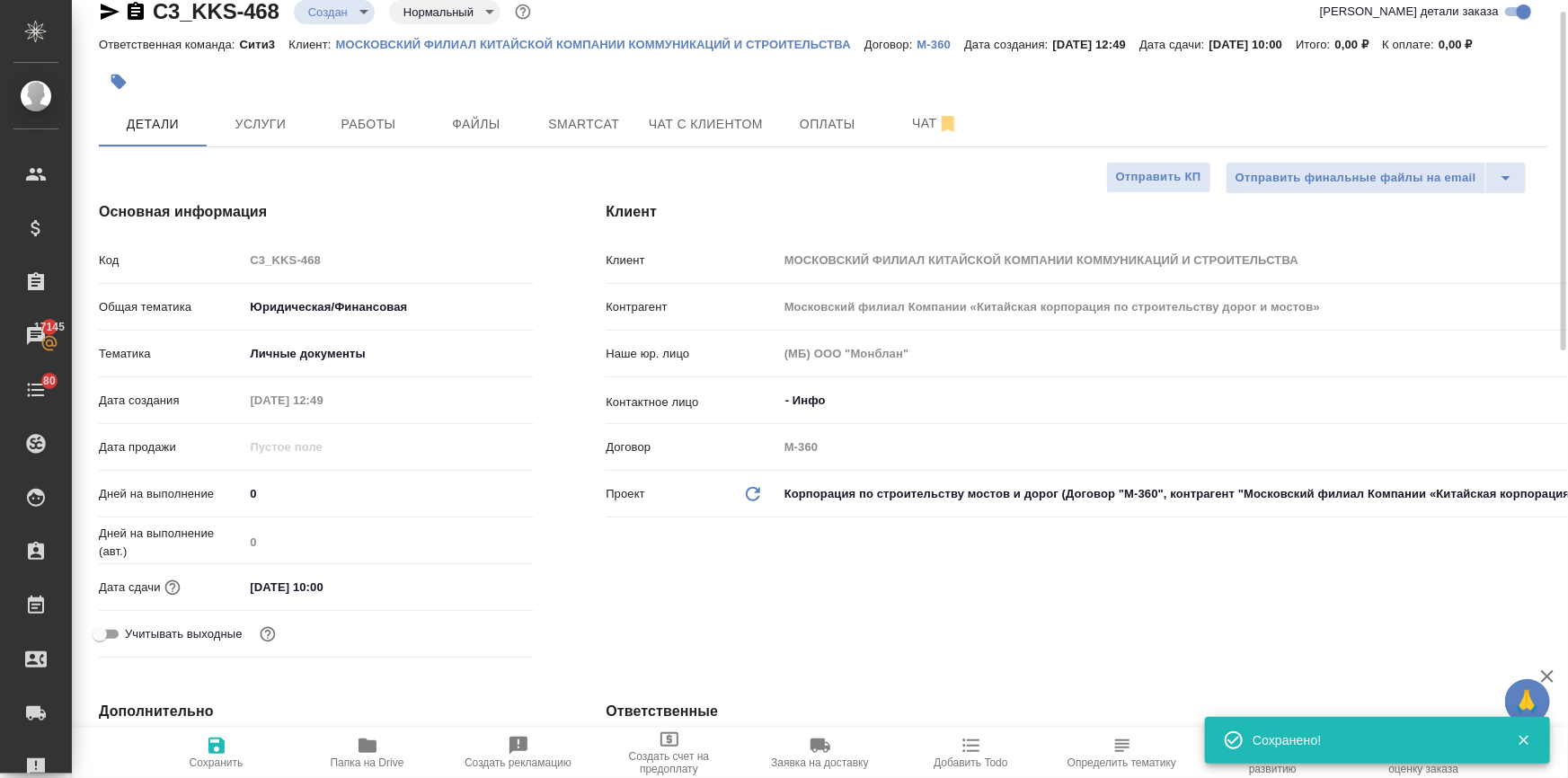
scroll to position [0, 0]
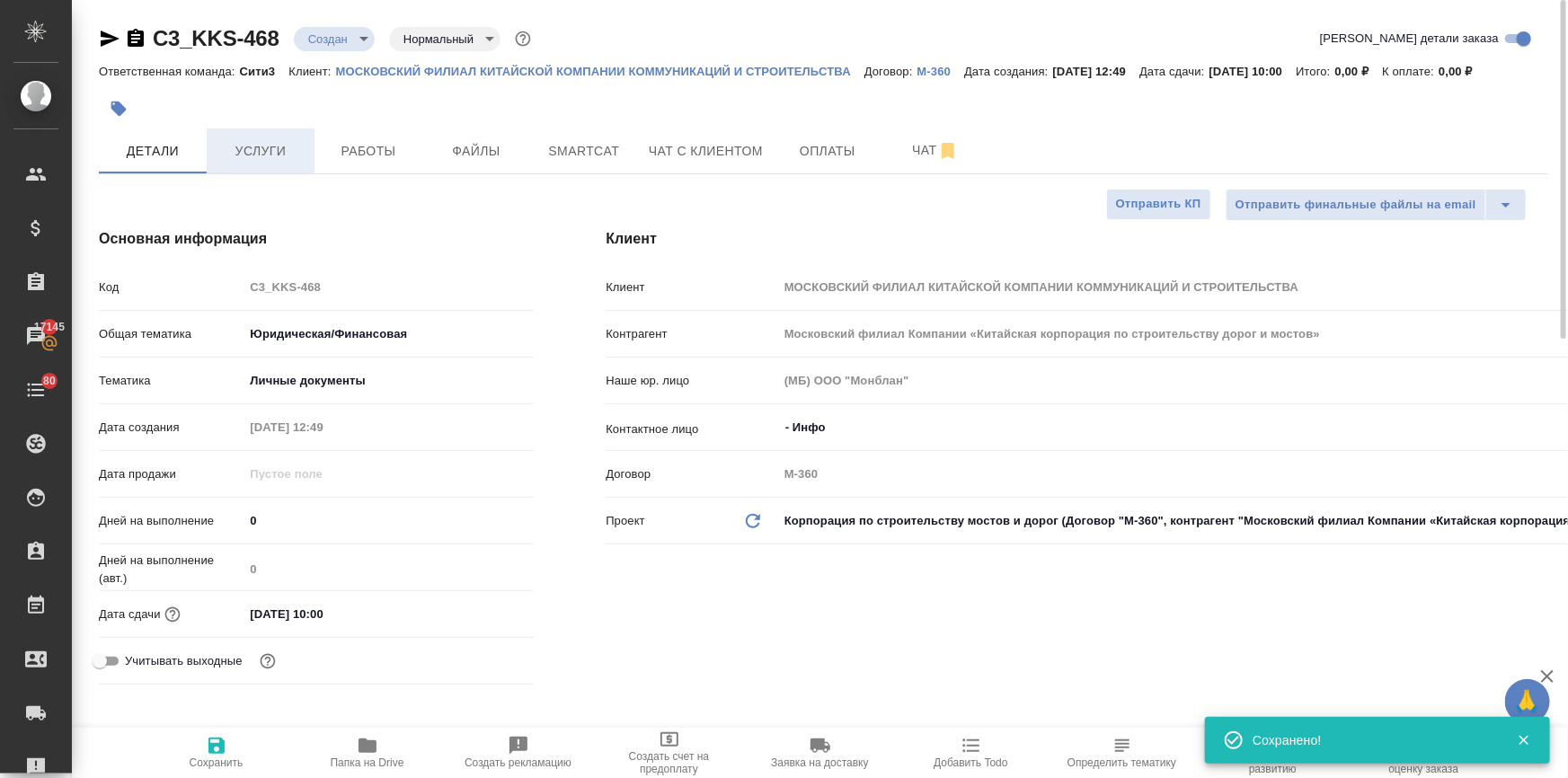
click at [272, 152] on span "Услуги" at bounding box center [260, 152] width 86 height 22
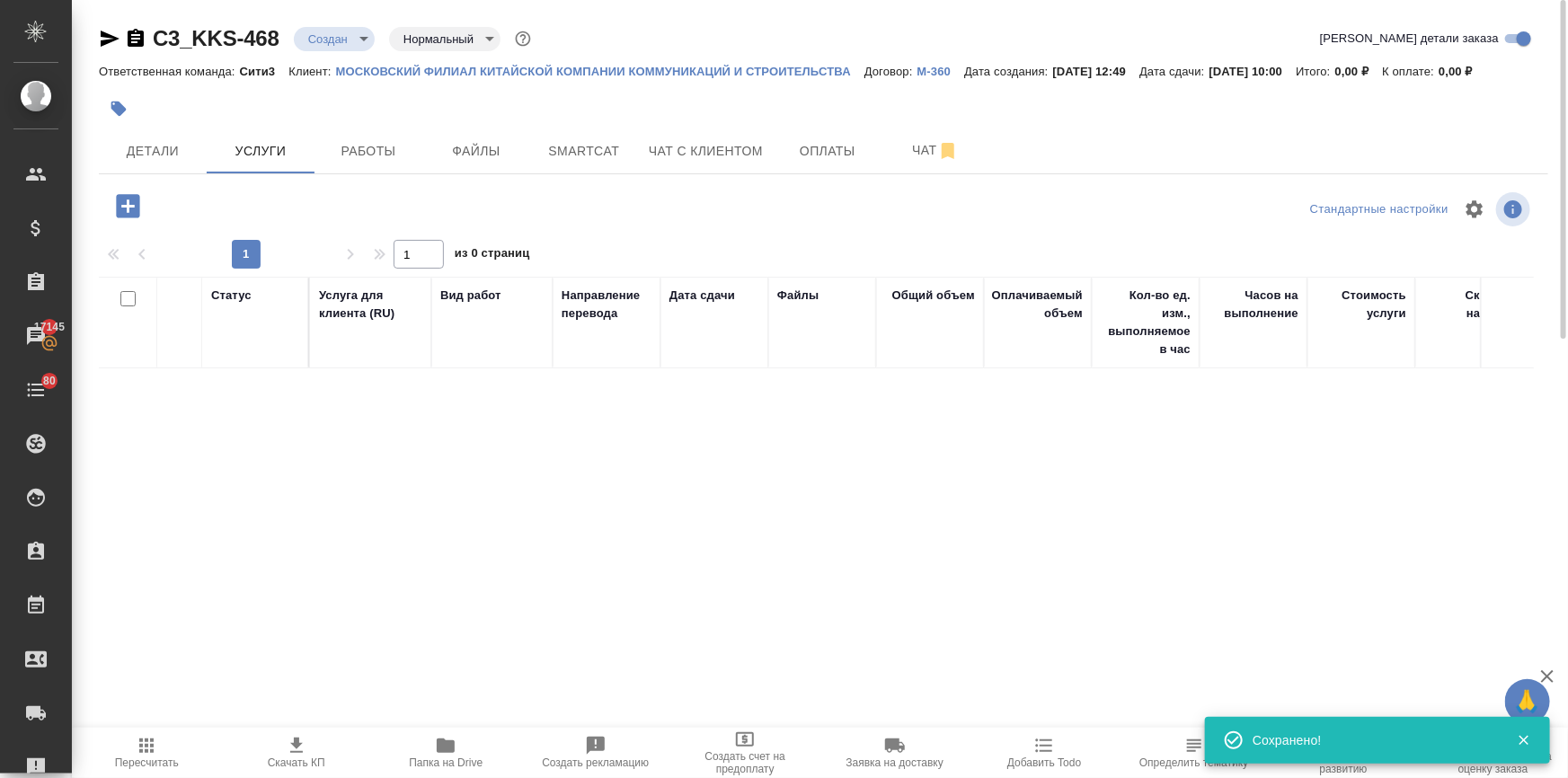
click at [116, 204] on icon "button" at bounding box center [129, 206] width 31 height 31
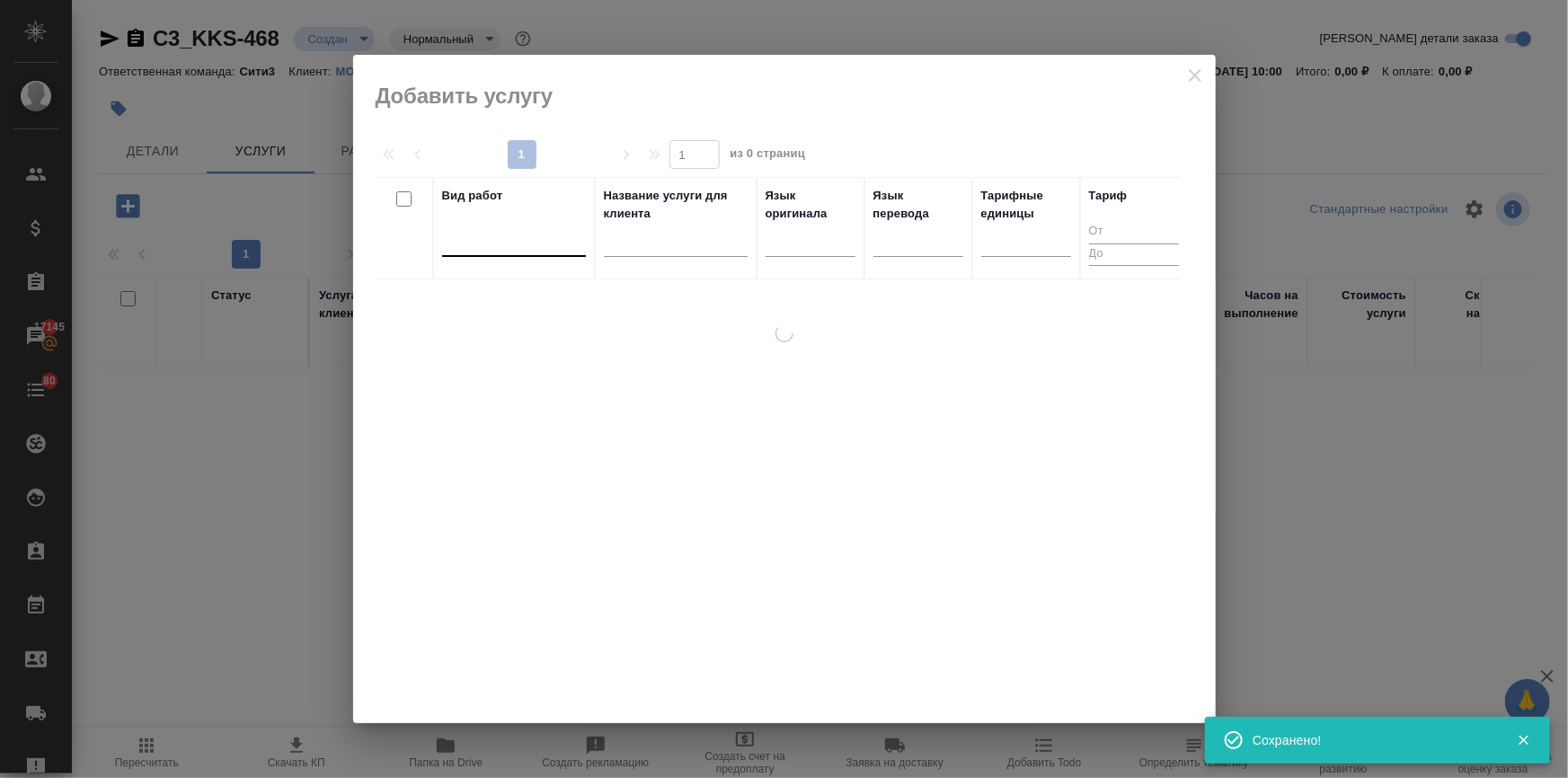
click at [519, 235] on div at bounding box center [514, 238] width 144 height 26
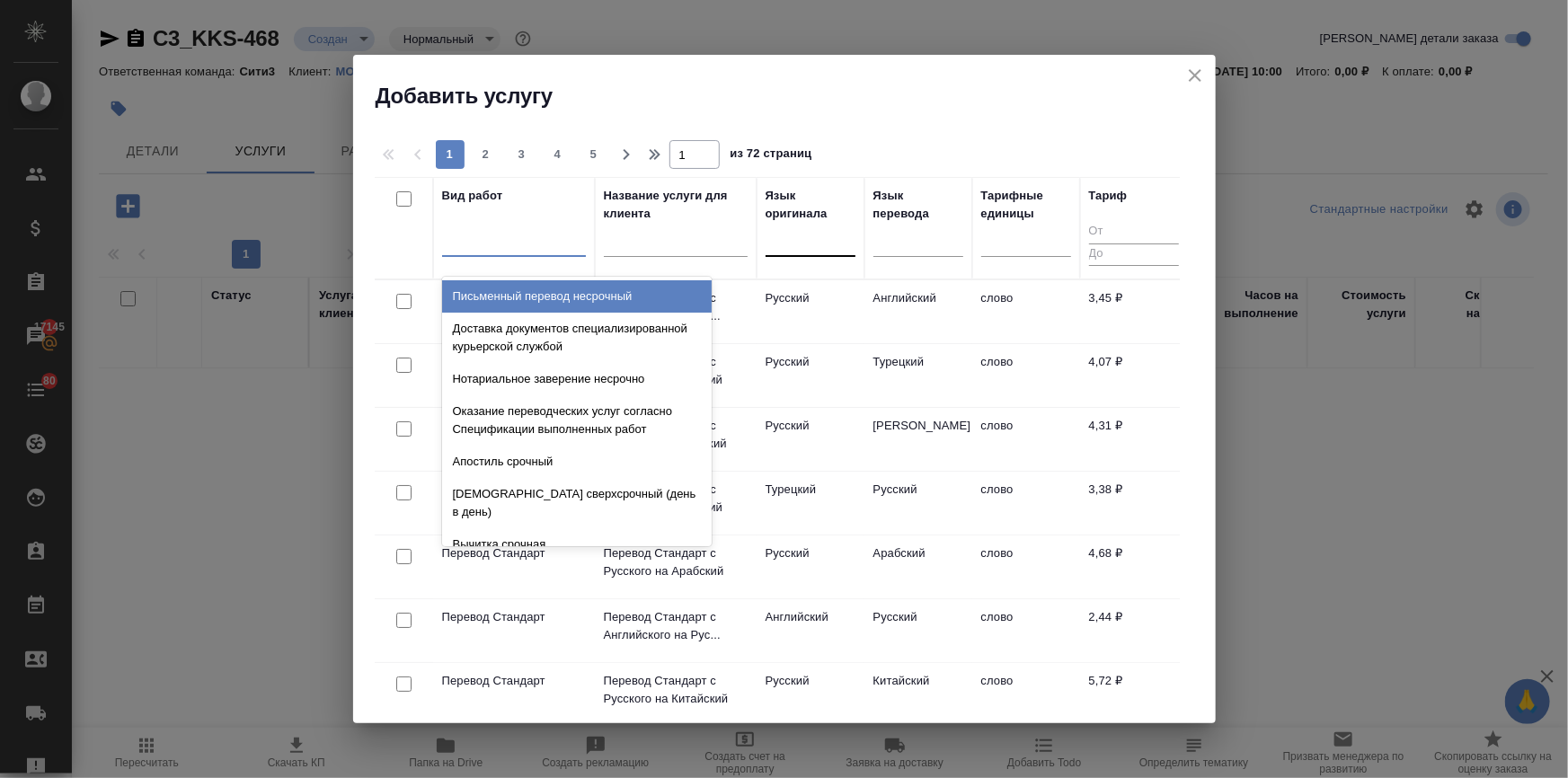
click at [790, 239] on div at bounding box center [810, 238] width 90 height 26
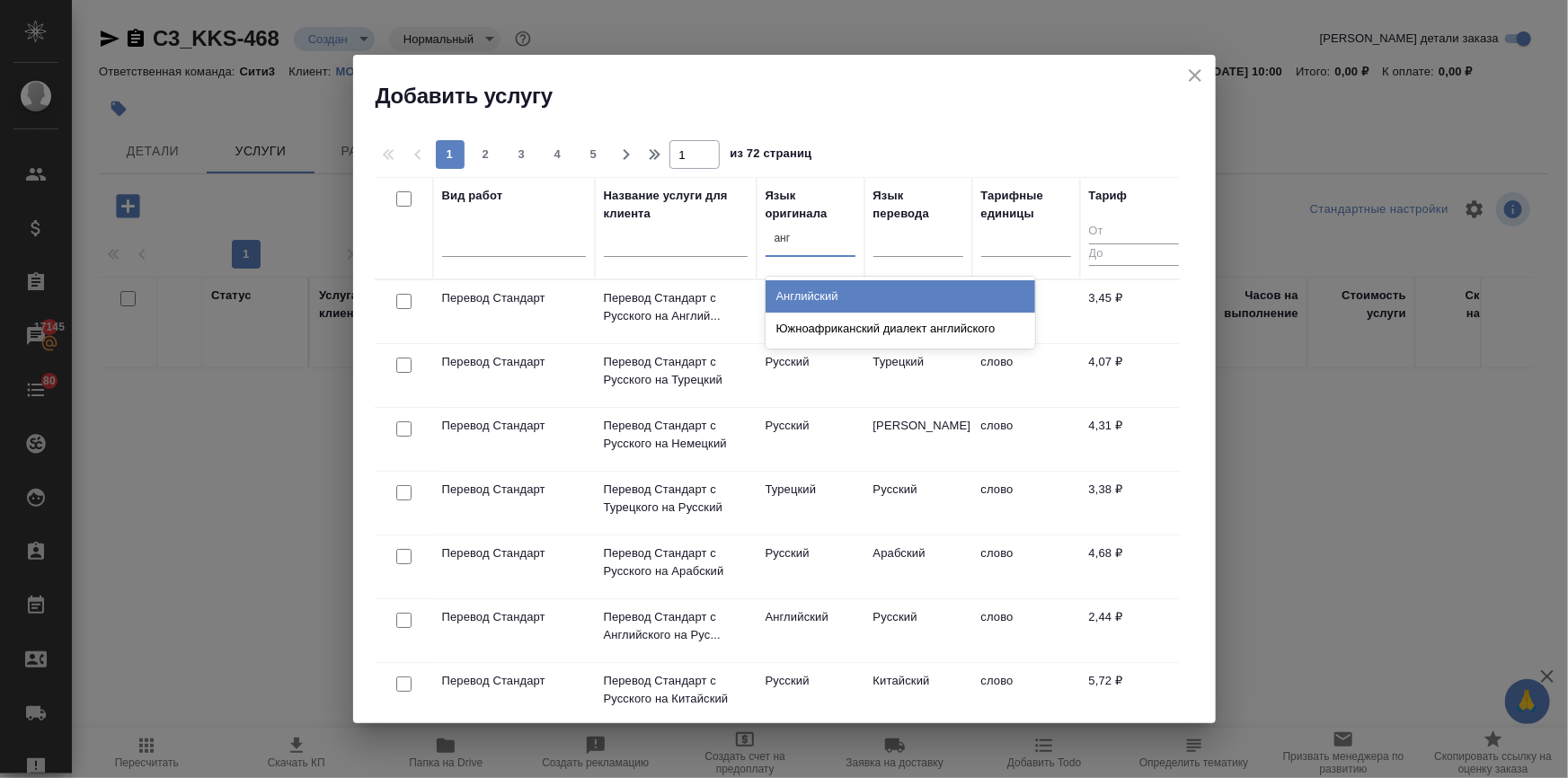
type input "англ"
click at [791, 294] on div "Английский" at bounding box center [900, 296] width 270 height 32
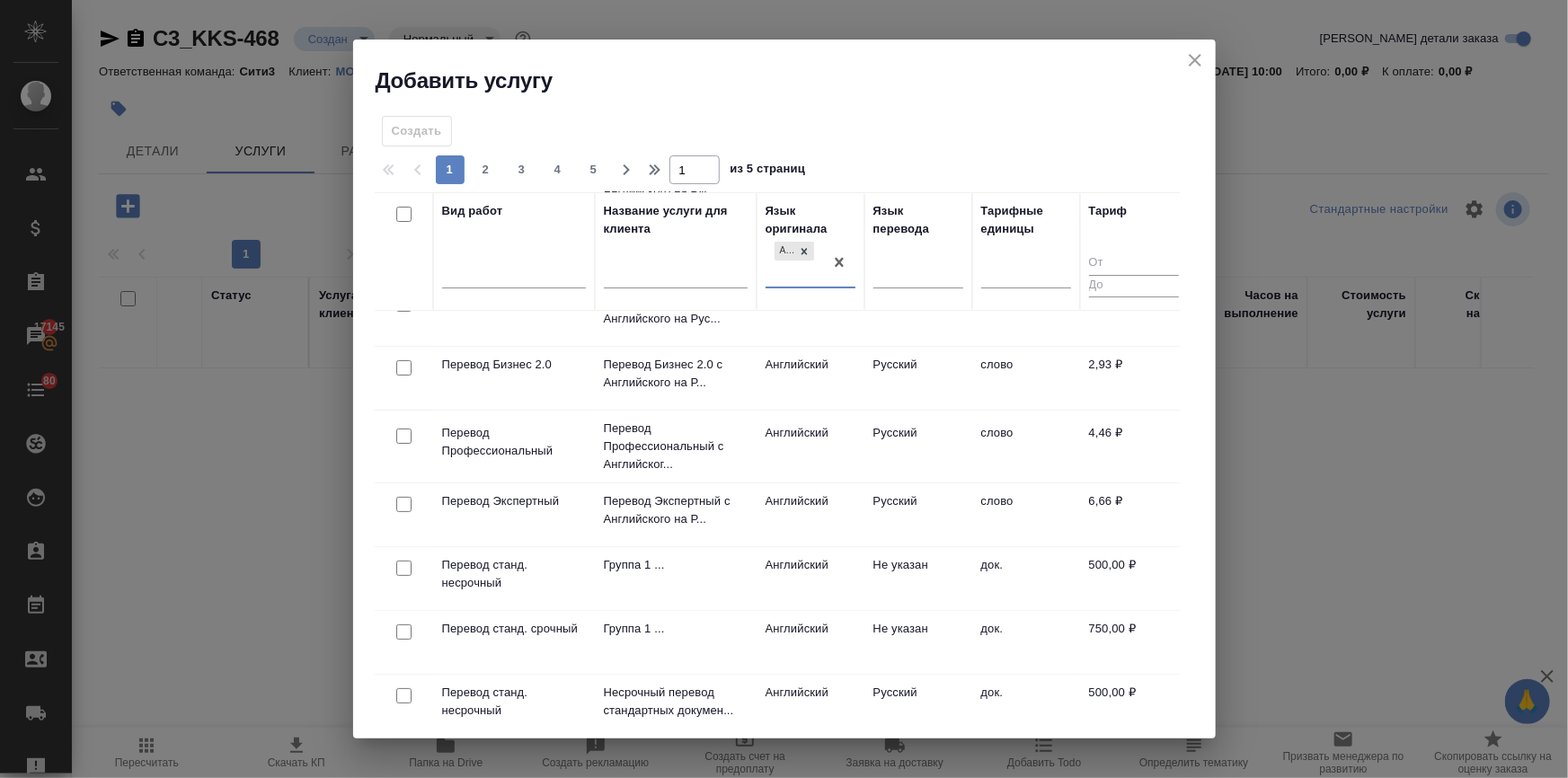
scroll to position [163, 0]
click at [402, 682] on input "checkbox" at bounding box center [404, 689] width 16 height 16
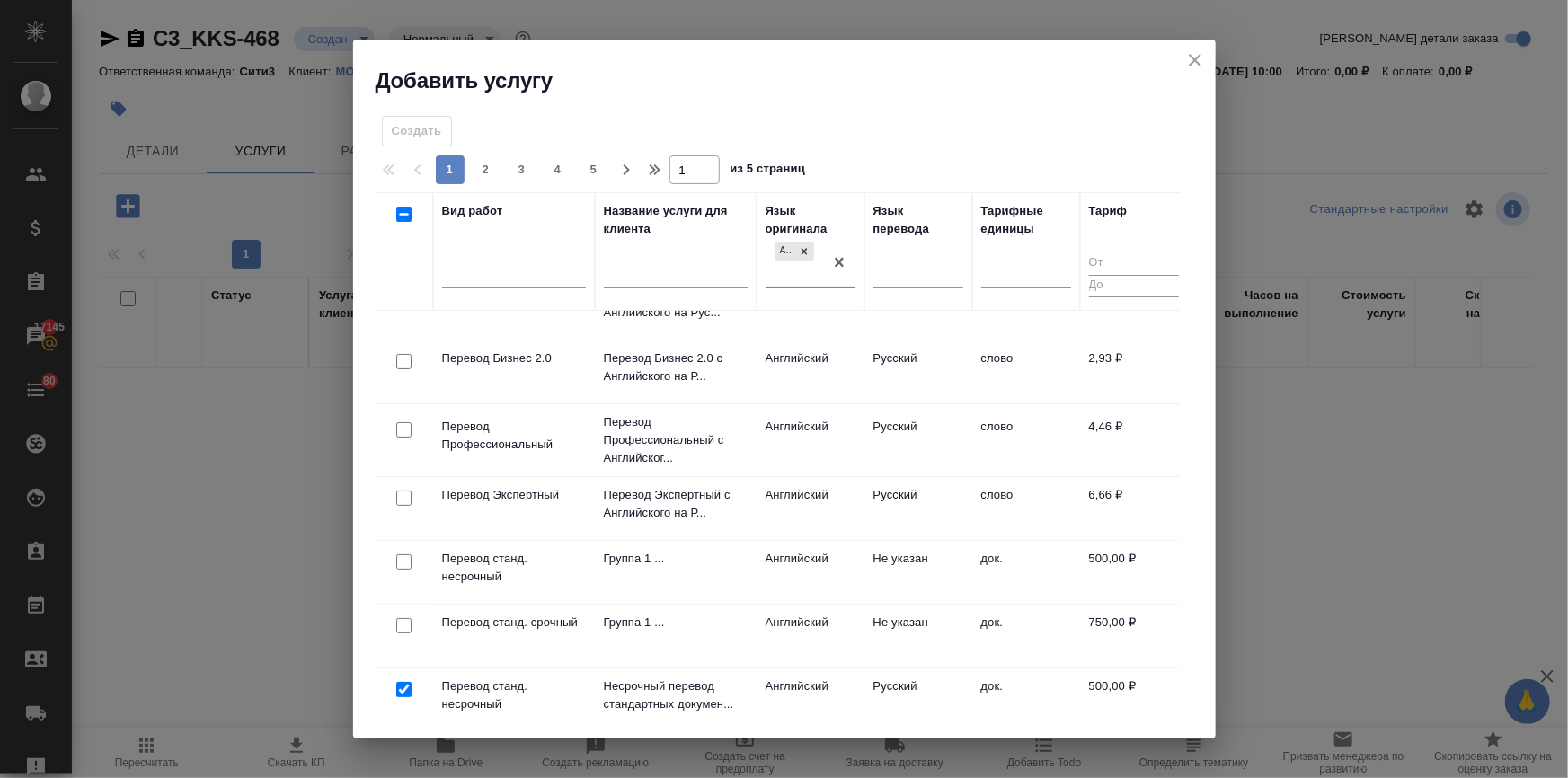
checkbox input "true"
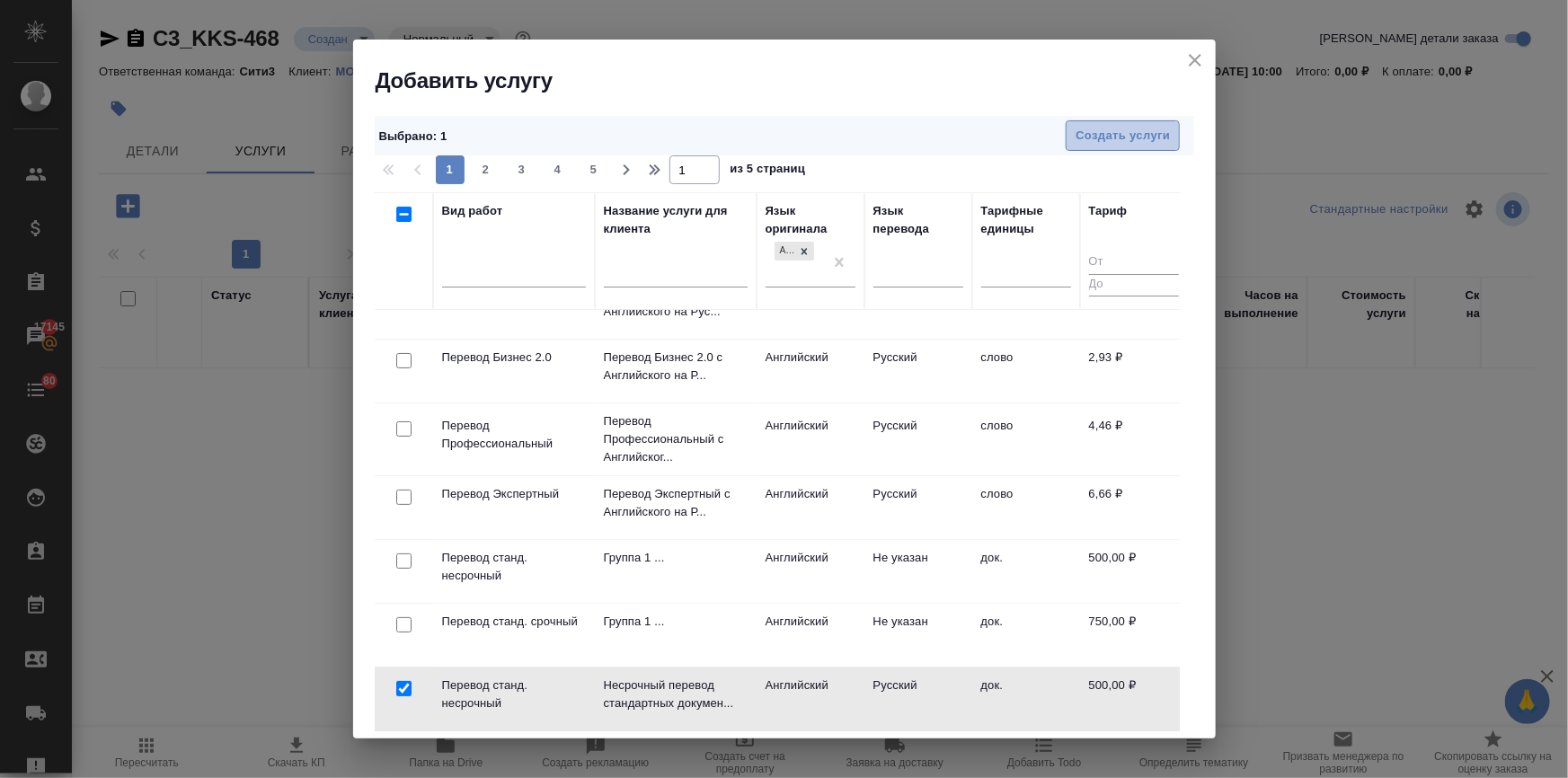
click at [1101, 143] on span "Создать услуги" at bounding box center [1123, 136] width 94 height 20
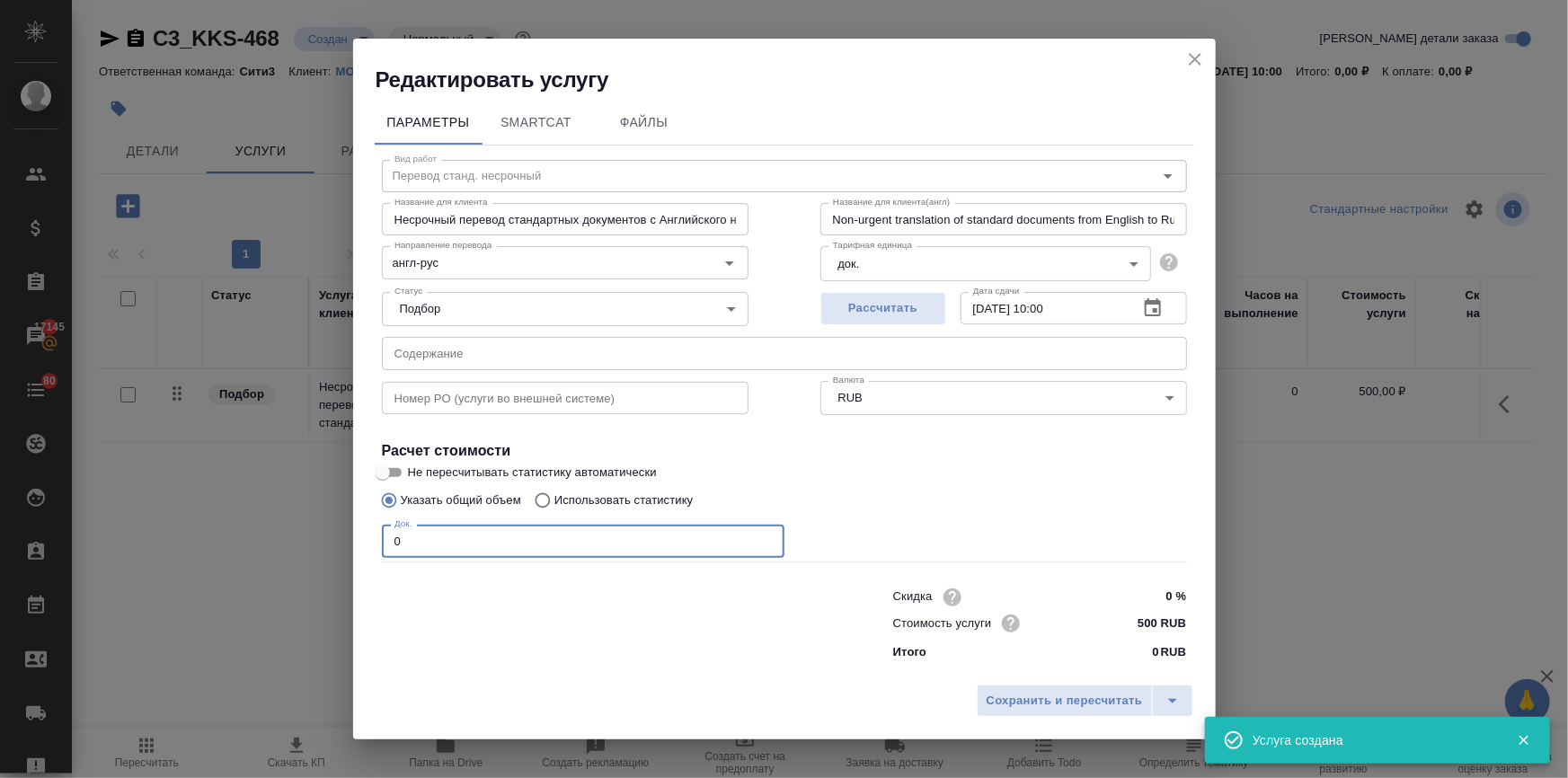
drag, startPoint x: 399, startPoint y: 535, endPoint x: 269, endPoint y: 525, distance: 130.4
click at [269, 523] on div "Редактировать услугу Параметры SmartCat Файлы Вид работ Перевод станд. несрочны…" at bounding box center [784, 389] width 1568 height 778
type input "1"
click at [1035, 702] on span "Сохранить и пересчитать" at bounding box center [1064, 701] width 156 height 20
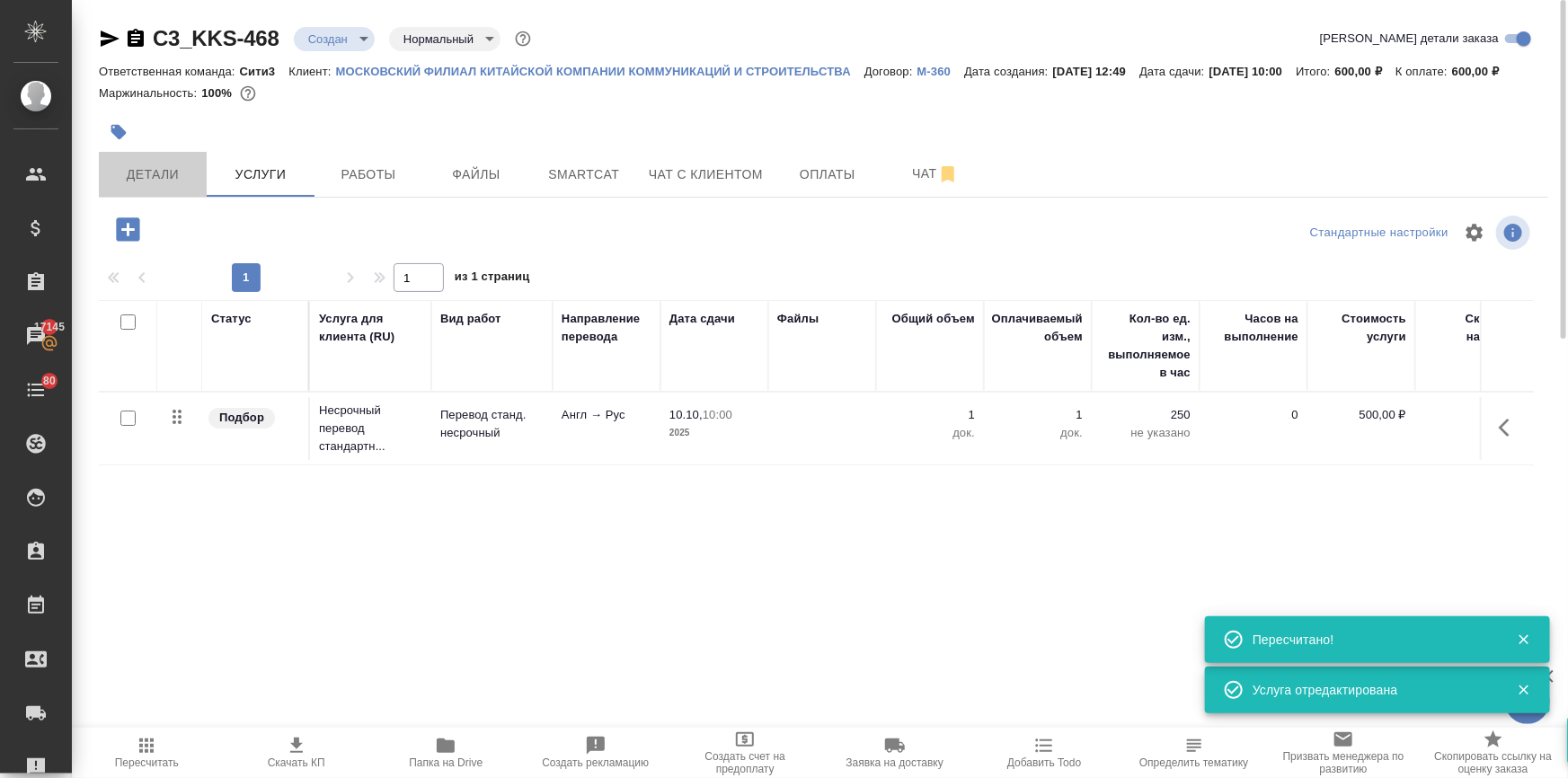
click at [118, 186] on span "Детали" at bounding box center [153, 175] width 86 height 22
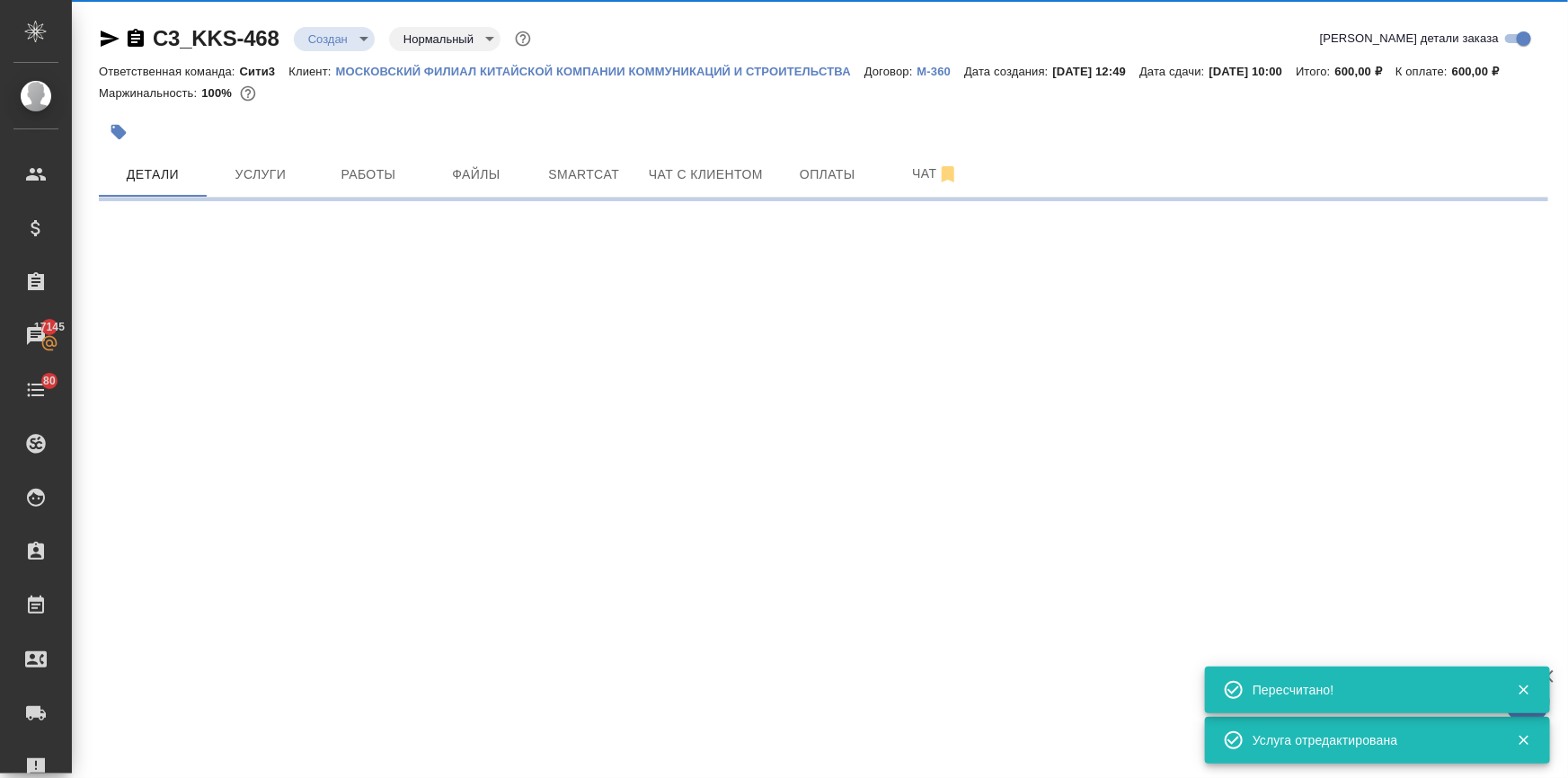
click at [133, 250] on div ".cls-1 fill:#fff; AWATERA Ilina Ekaterina Клиенты Спецификации Заказы 17145 Чат…" at bounding box center [784, 389] width 1568 height 778
select select "RU"
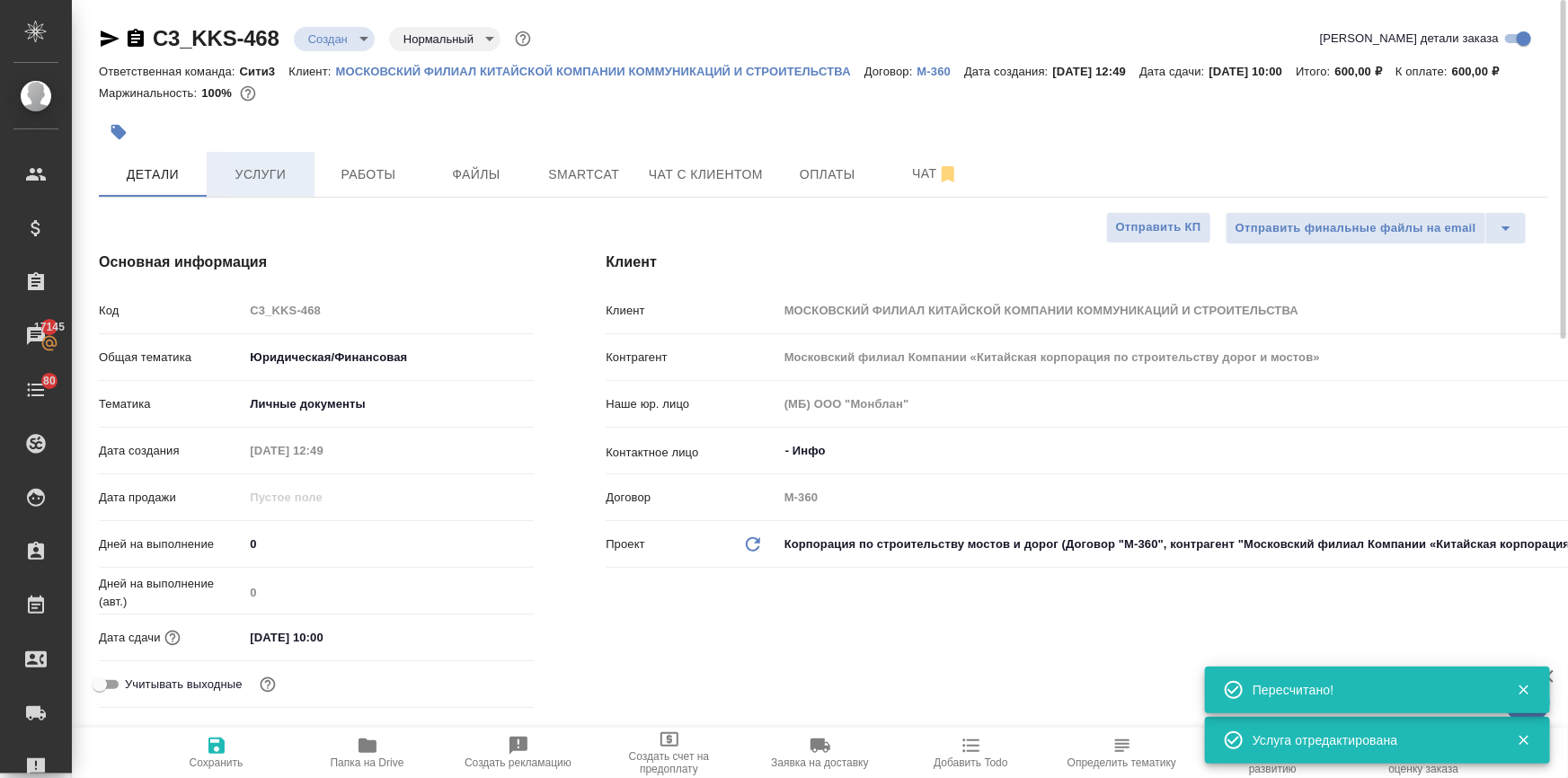
type textarea "x"
click at [276, 186] on span "Услуги" at bounding box center [260, 175] width 86 height 22
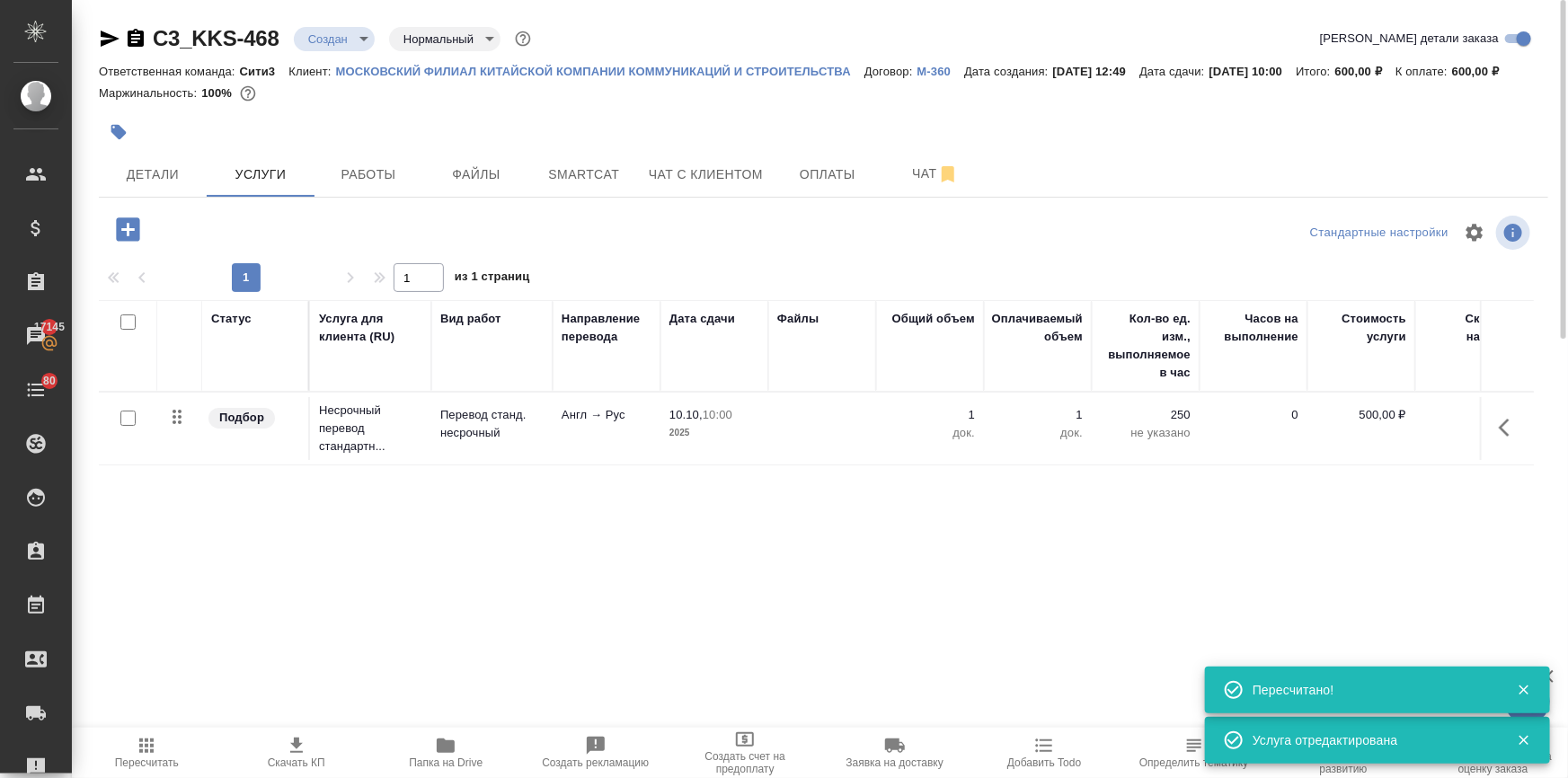
click at [124, 241] on icon "button" at bounding box center [127, 228] width 23 height 23
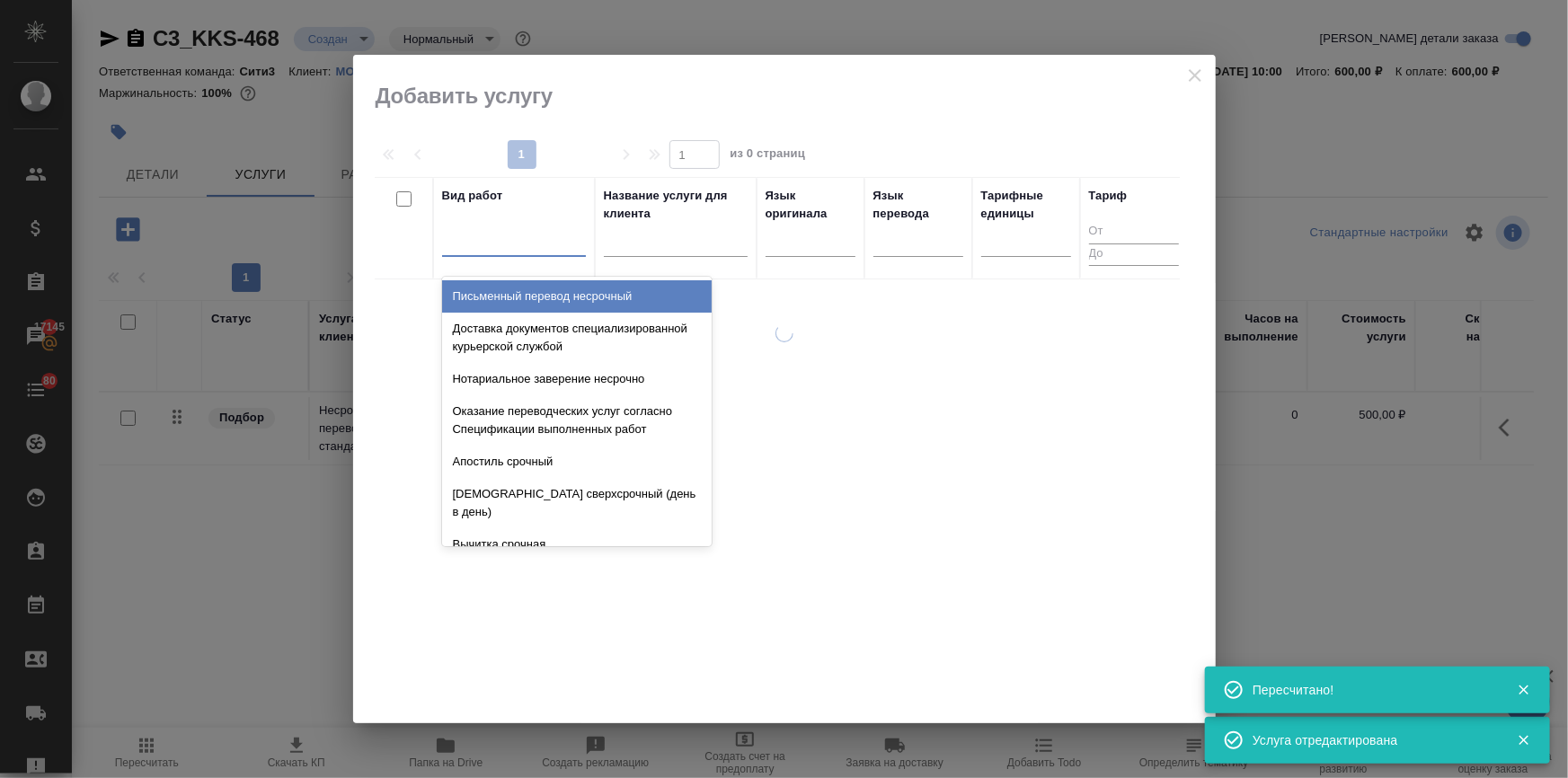
click at [468, 241] on div at bounding box center [514, 238] width 144 height 26
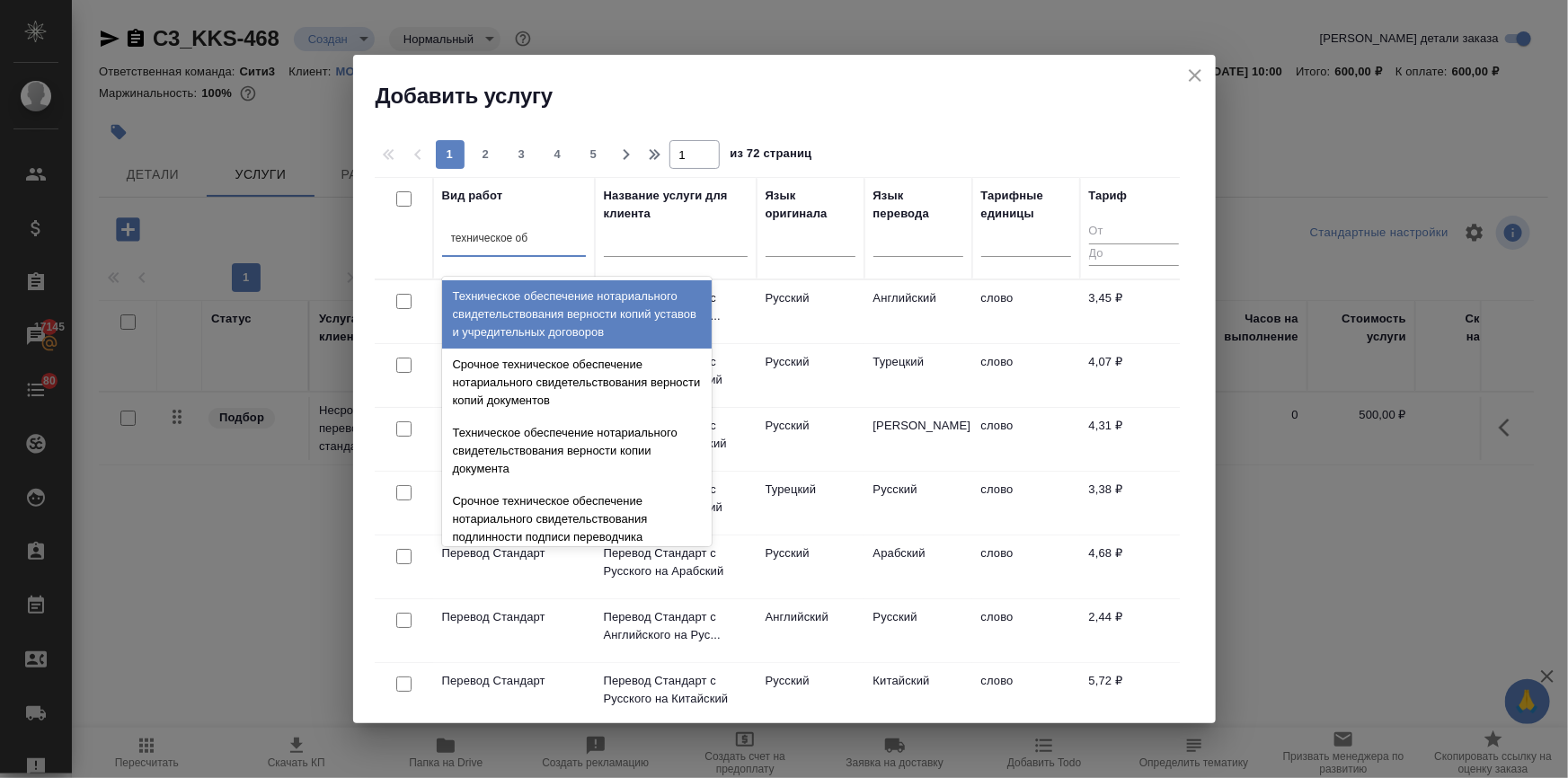
type input "техническое обе"
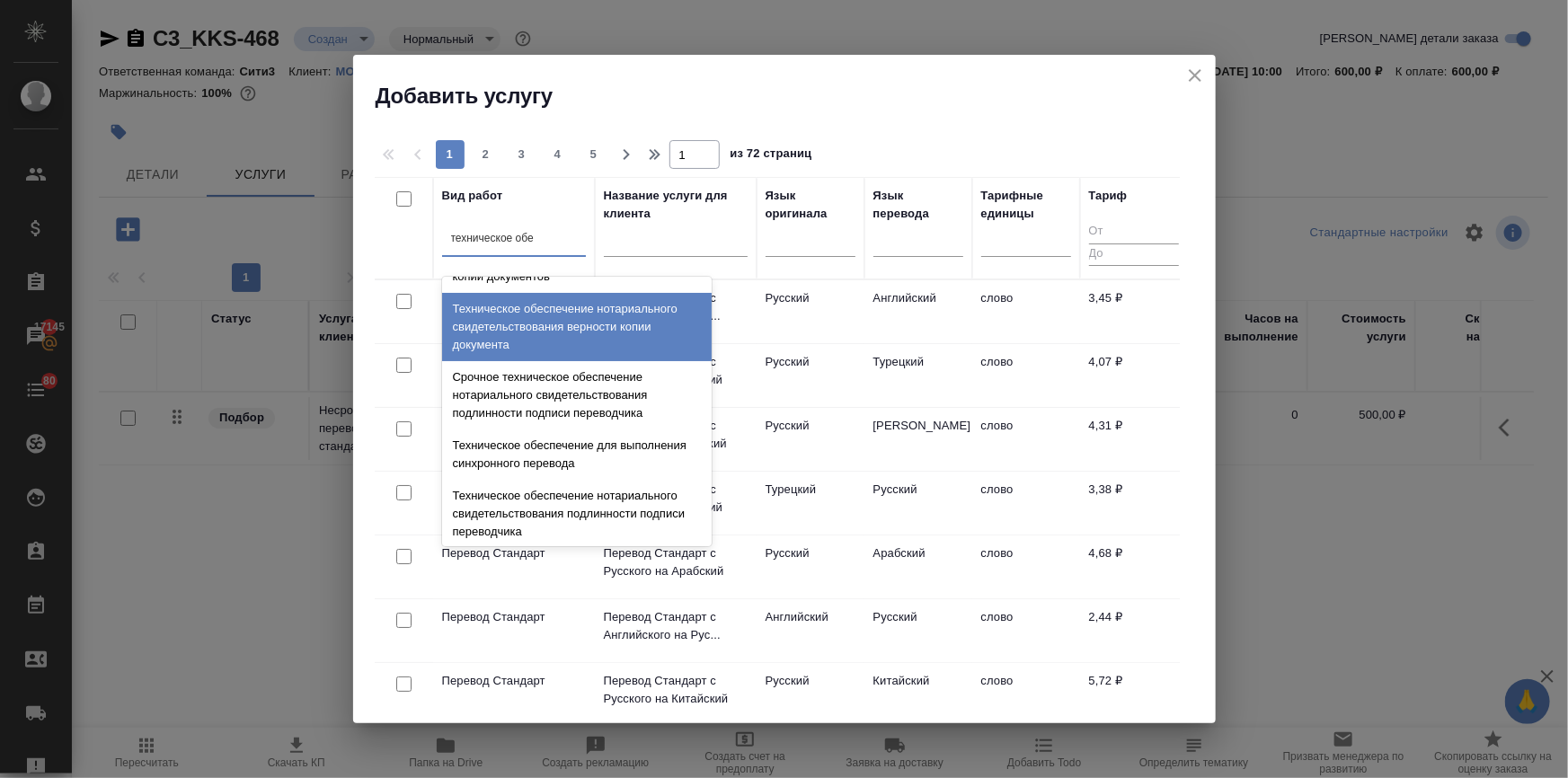
scroll to position [163, 0]
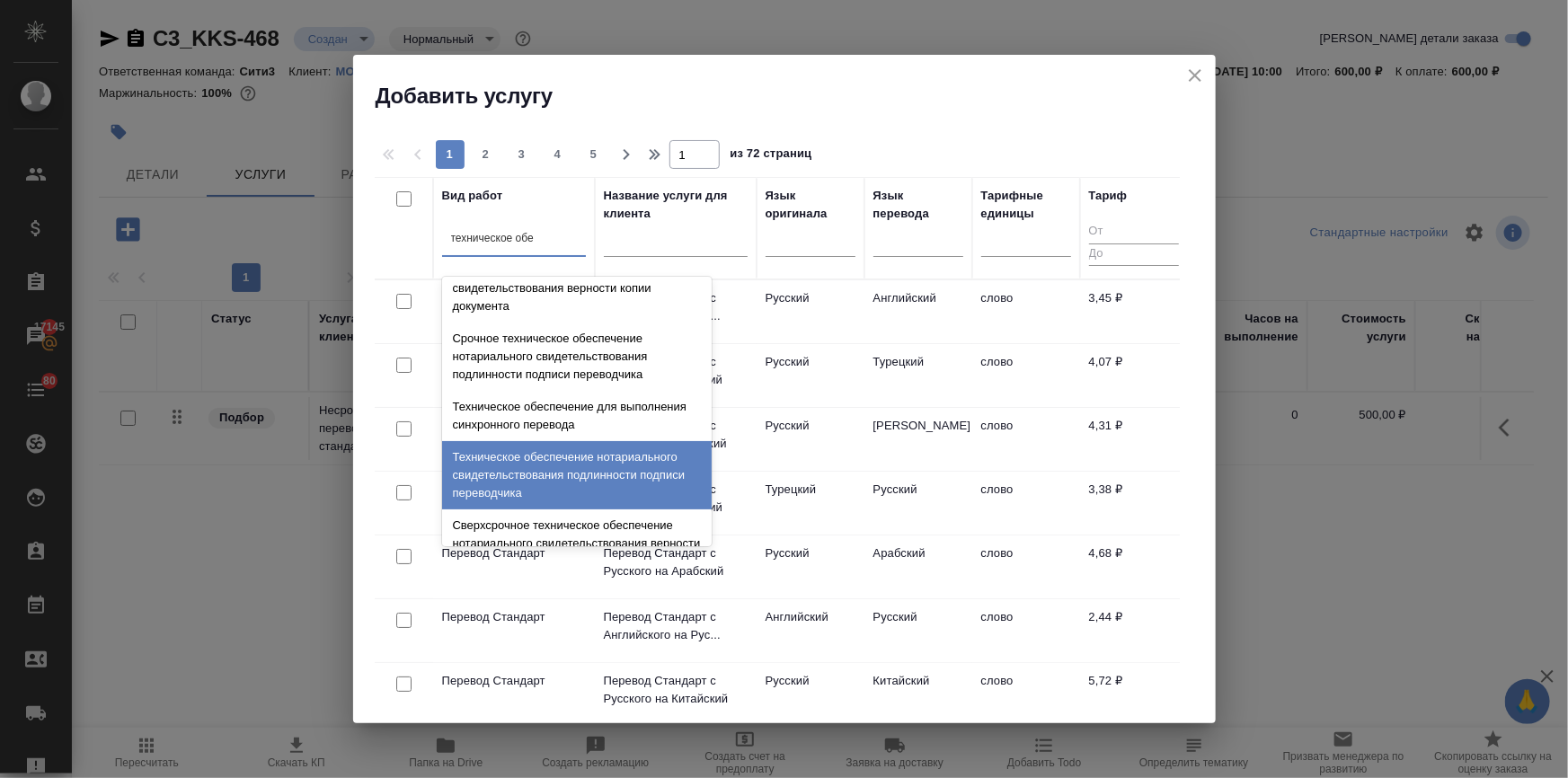
click at [537, 459] on div "Техническое обеспечение нотариального свидетельствования подлинности подписи пе…" at bounding box center [577, 475] width 270 height 68
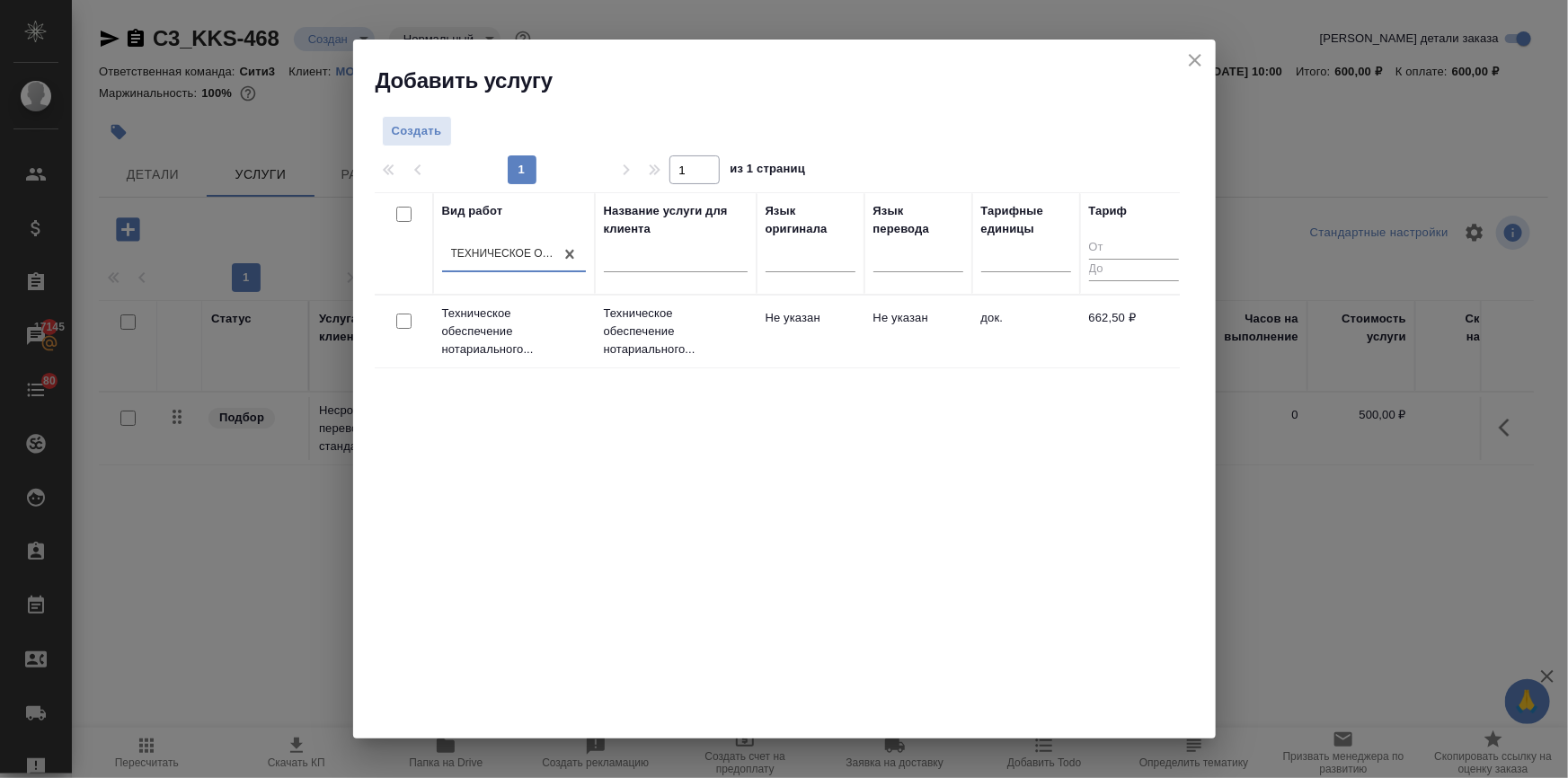
drag, startPoint x: 405, startPoint y: 323, endPoint x: 475, endPoint y: 314, distance: 70.6
click at [405, 323] on input "checkbox" at bounding box center [404, 321] width 16 height 16
checkbox input "true"
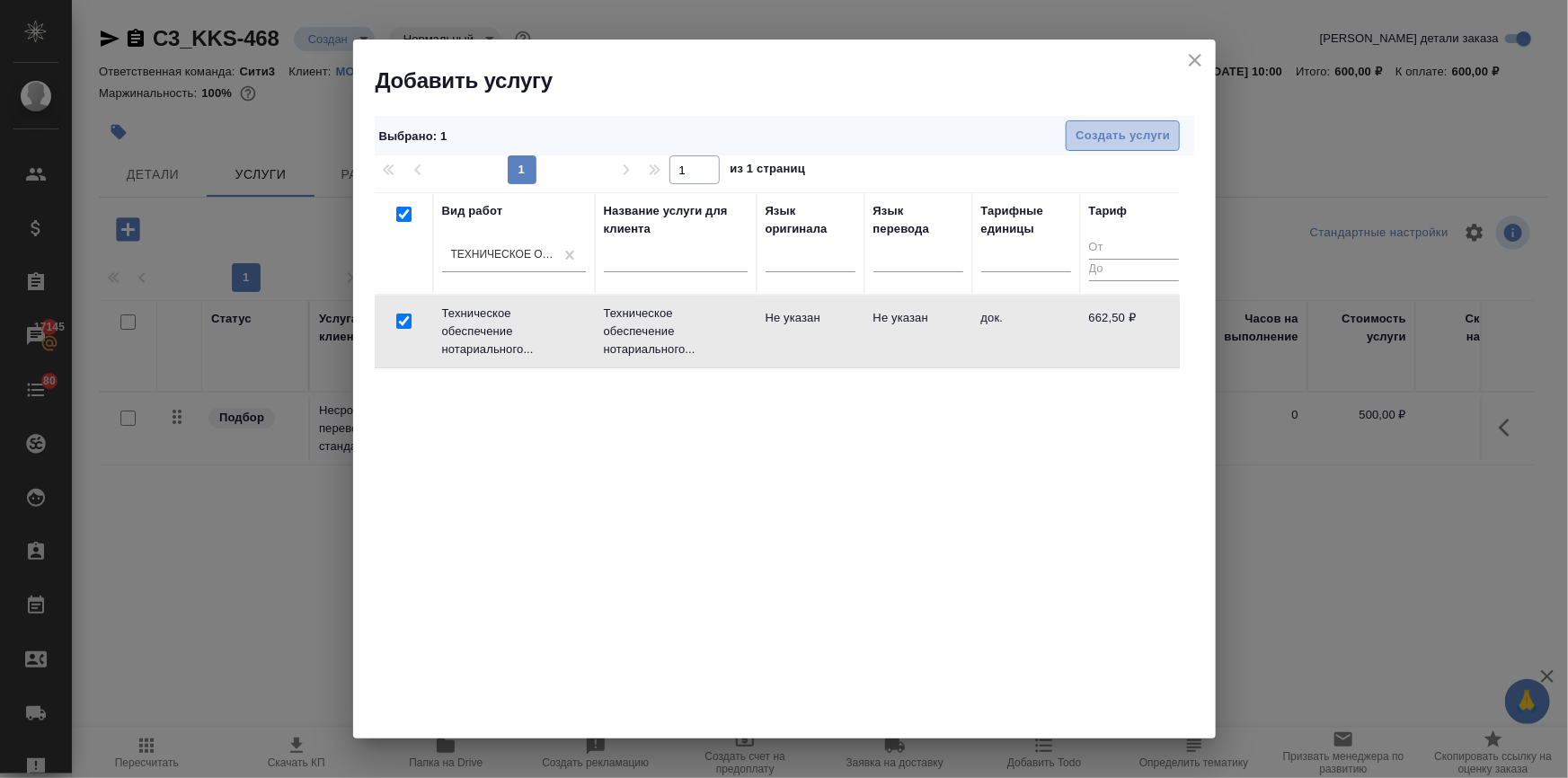
click at [1108, 124] on button "Создать услуги" at bounding box center [1122, 136] width 114 height 31
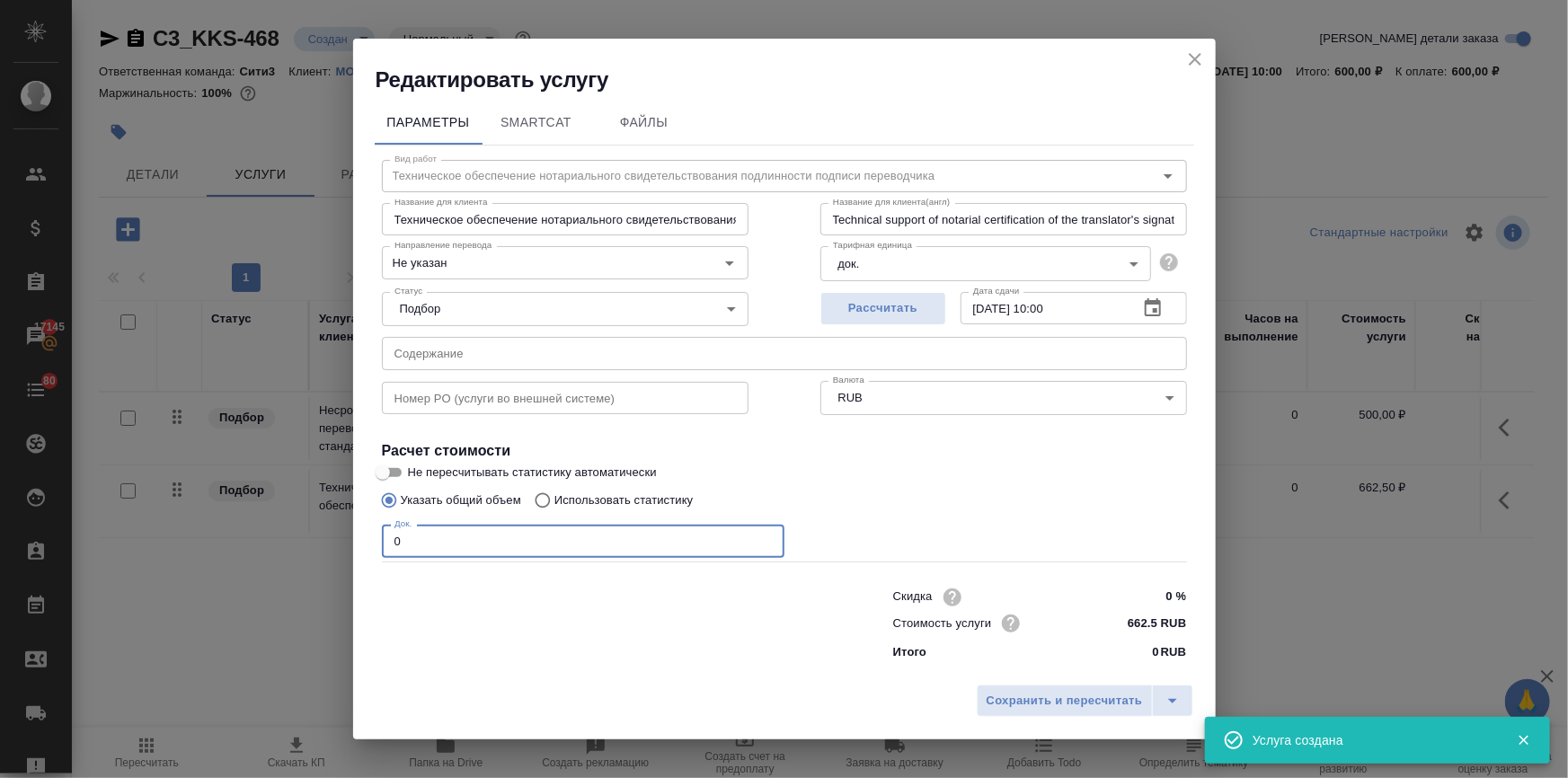
drag, startPoint x: 421, startPoint y: 541, endPoint x: 322, endPoint y: 539, distance: 99.0
click at [322, 539] on div "Редактировать услугу Параметры SmartCat Файлы Вид работ Техническое обеспечение…" at bounding box center [784, 389] width 1568 height 778
type input "7"
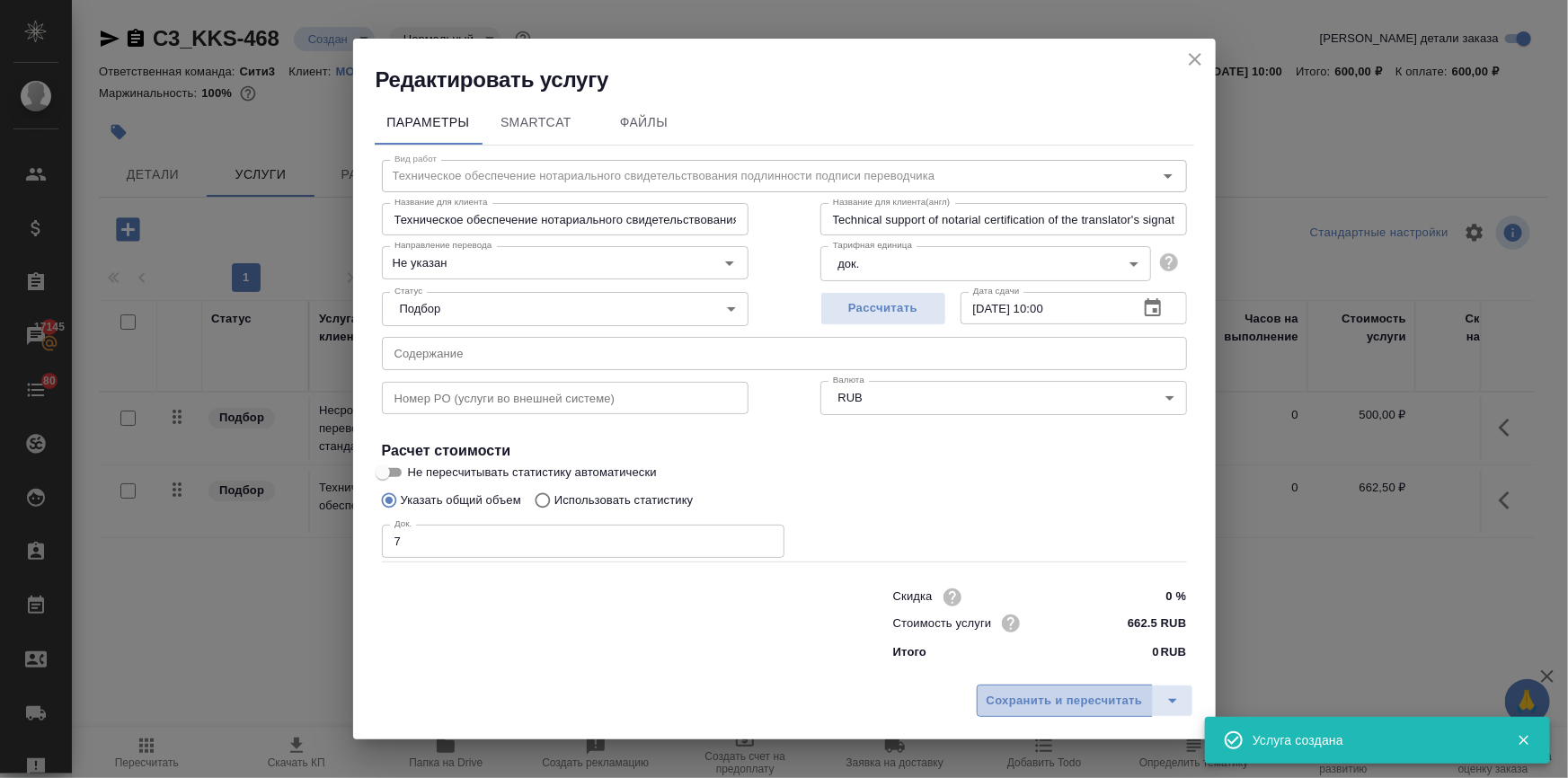
click at [1043, 697] on span "Сохранить и пересчитать" at bounding box center [1064, 701] width 156 height 20
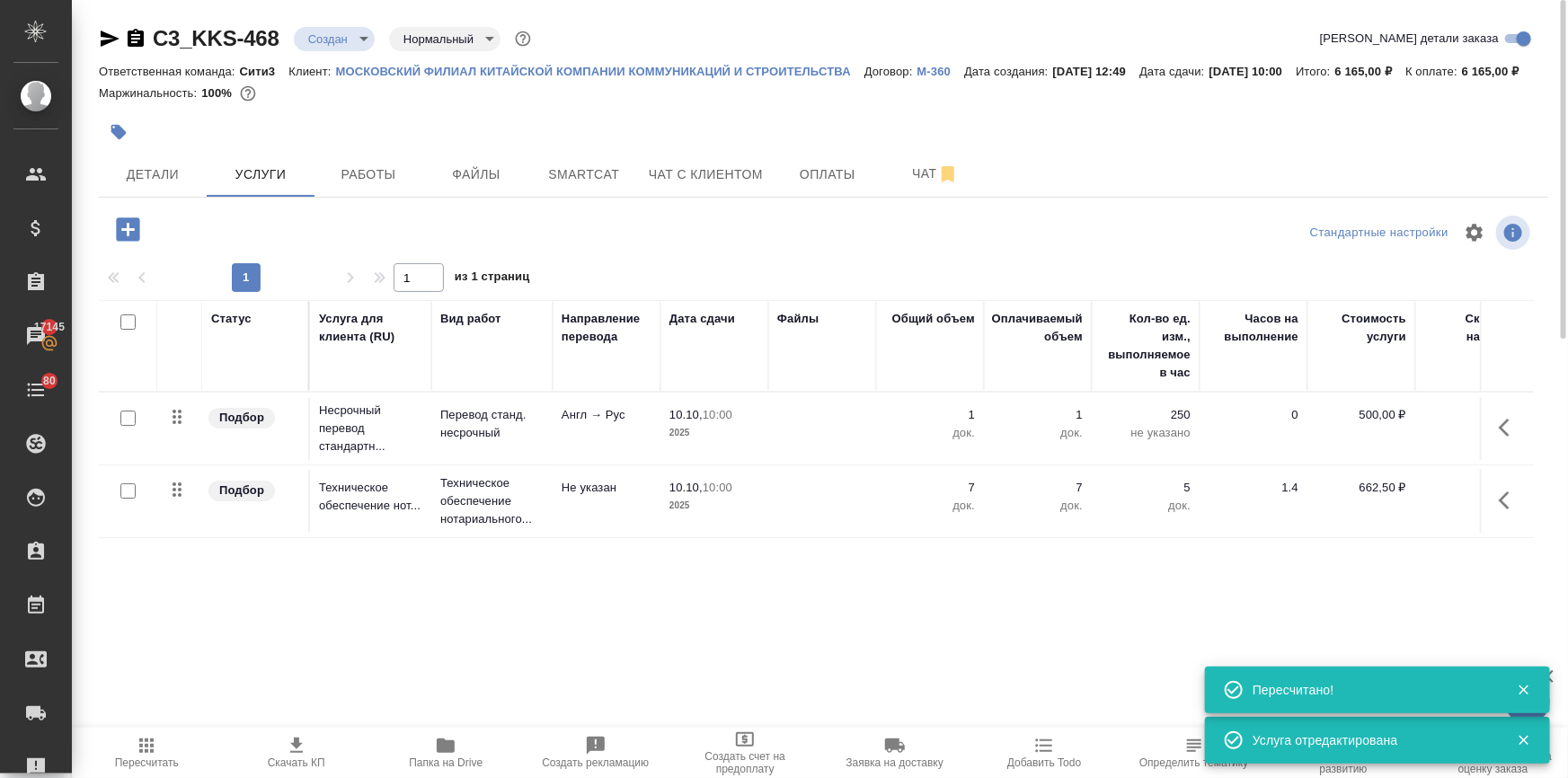
click at [306, 755] on icon "button" at bounding box center [296, 745] width 21 height 21
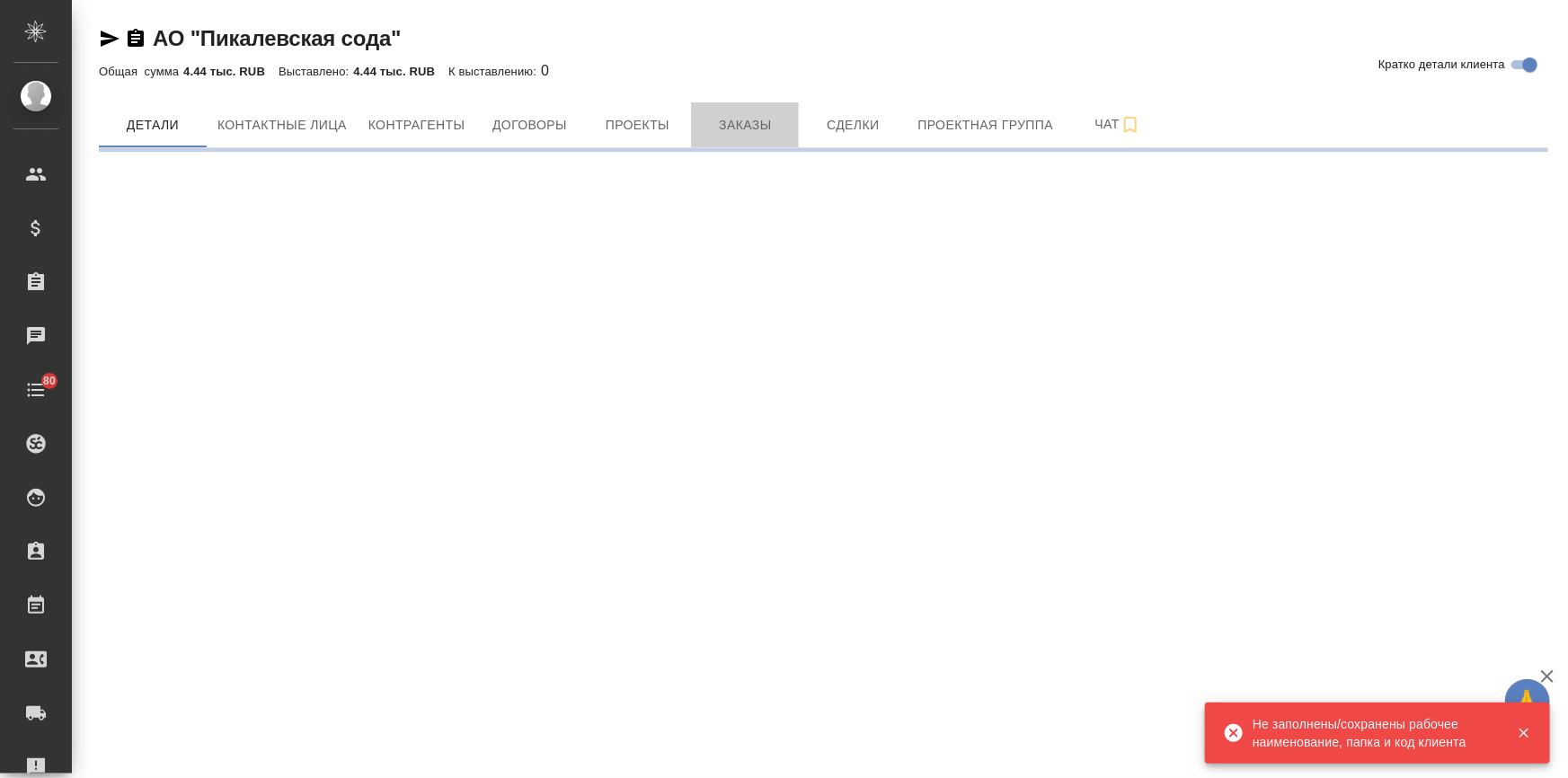
click at [739, 119] on span "Заказы" at bounding box center [744, 125] width 86 height 22
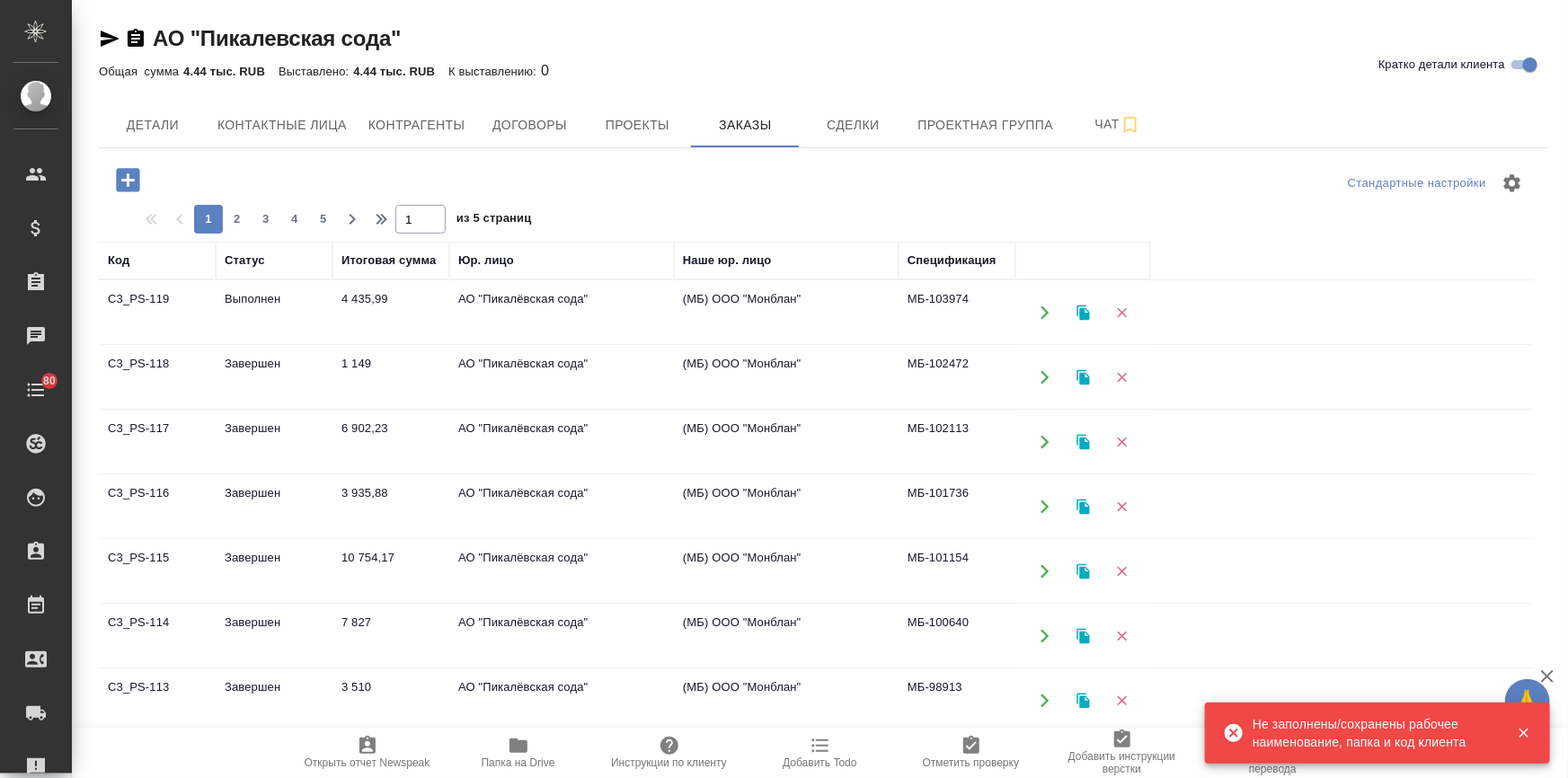
click at [354, 298] on td "4 435,99" at bounding box center [391, 312] width 116 height 63
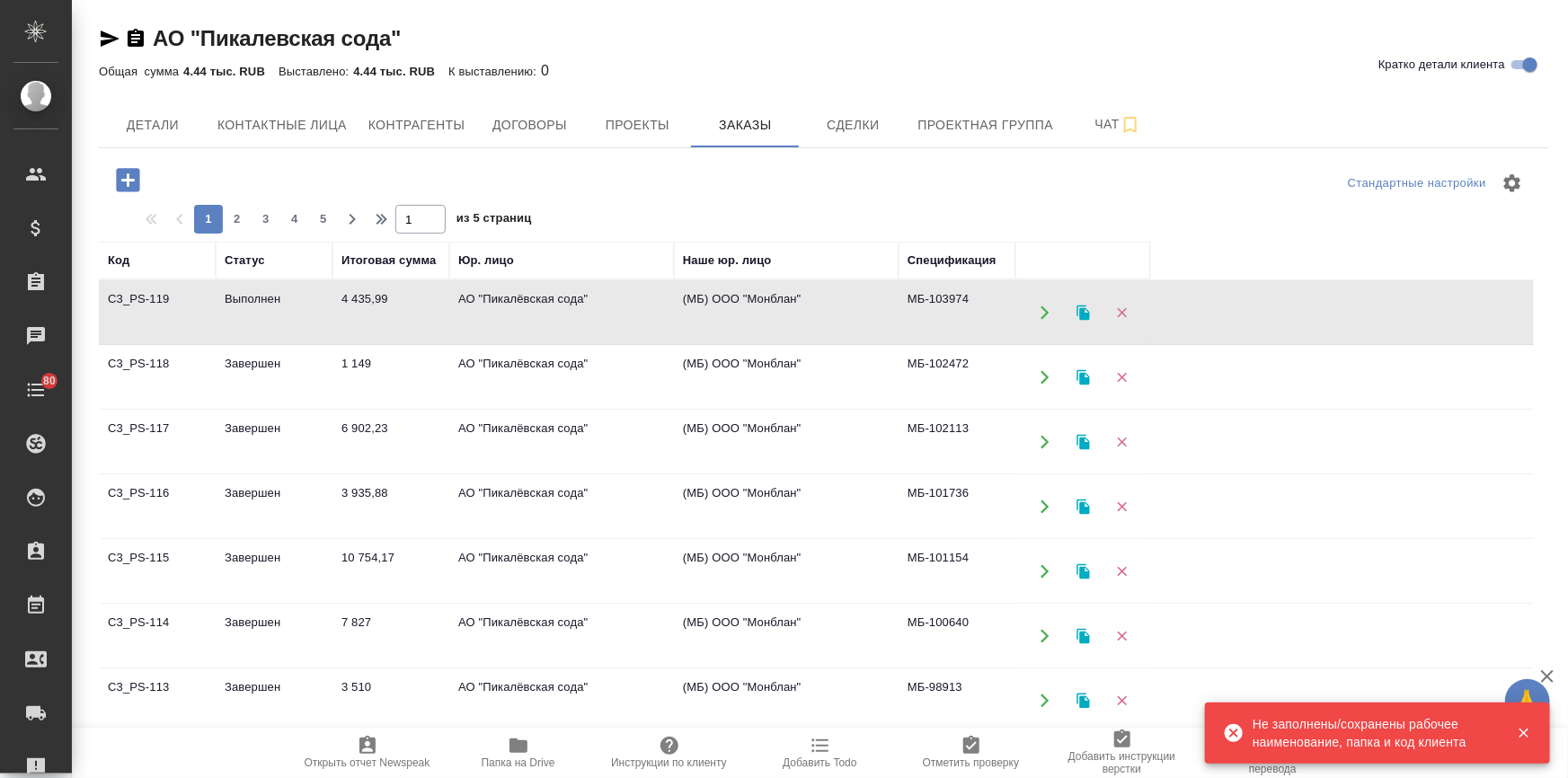
click at [354, 298] on td "4 435,99" at bounding box center [391, 312] width 116 height 63
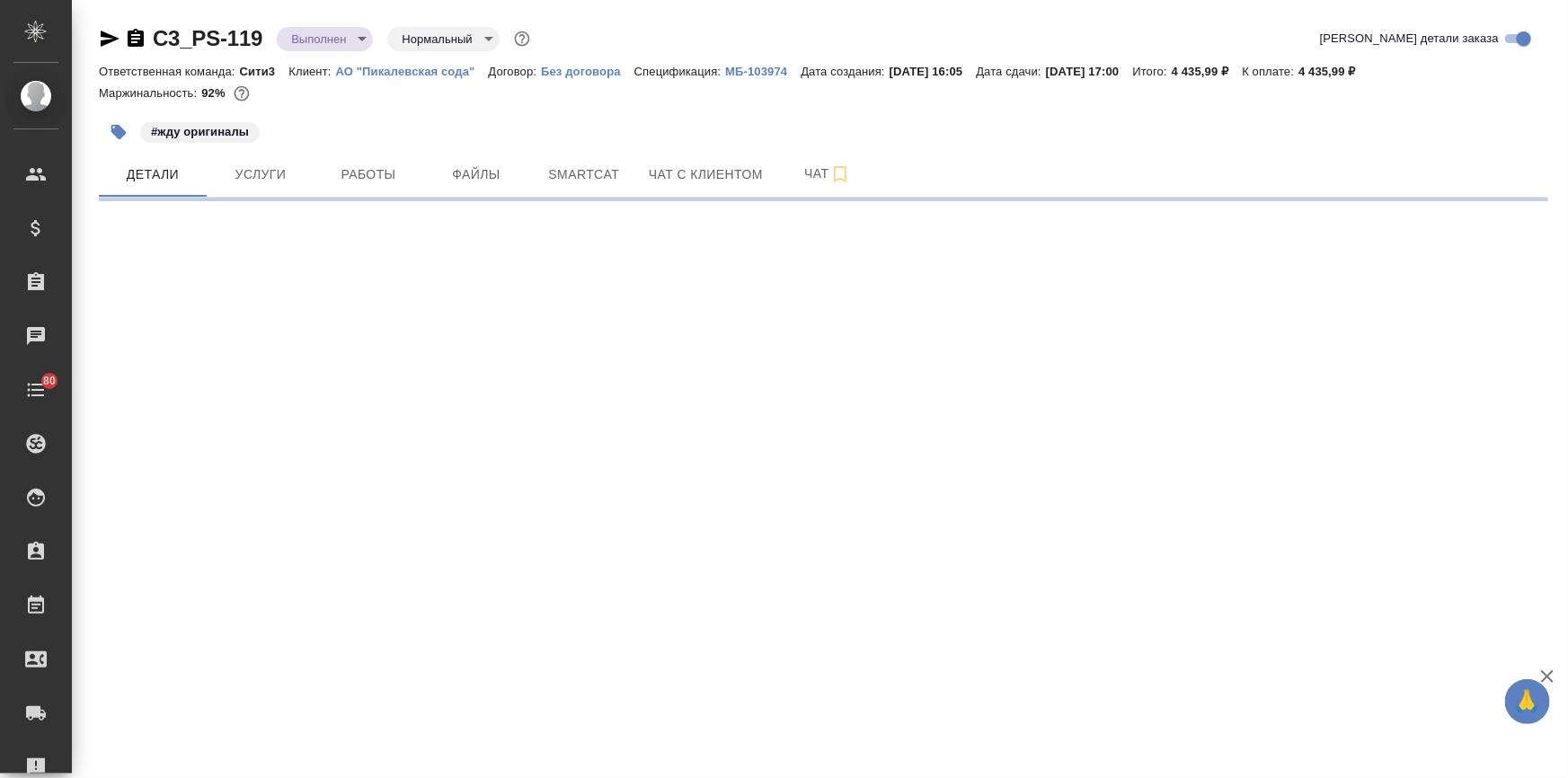
select select "RU"
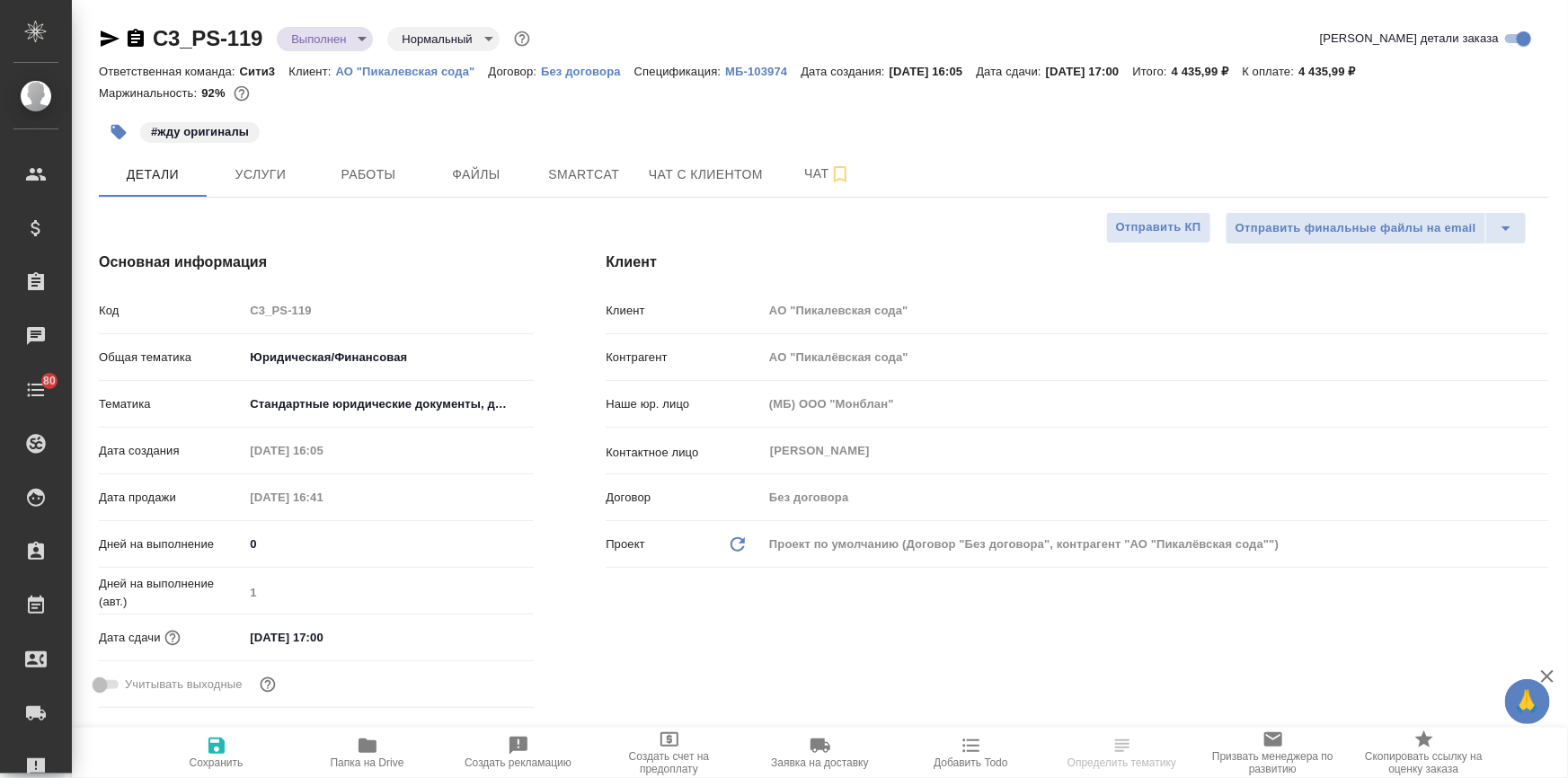
type textarea "x"
click at [755, 65] on p "МБ-103974" at bounding box center [764, 71] width 76 height 14
type textarea "x"
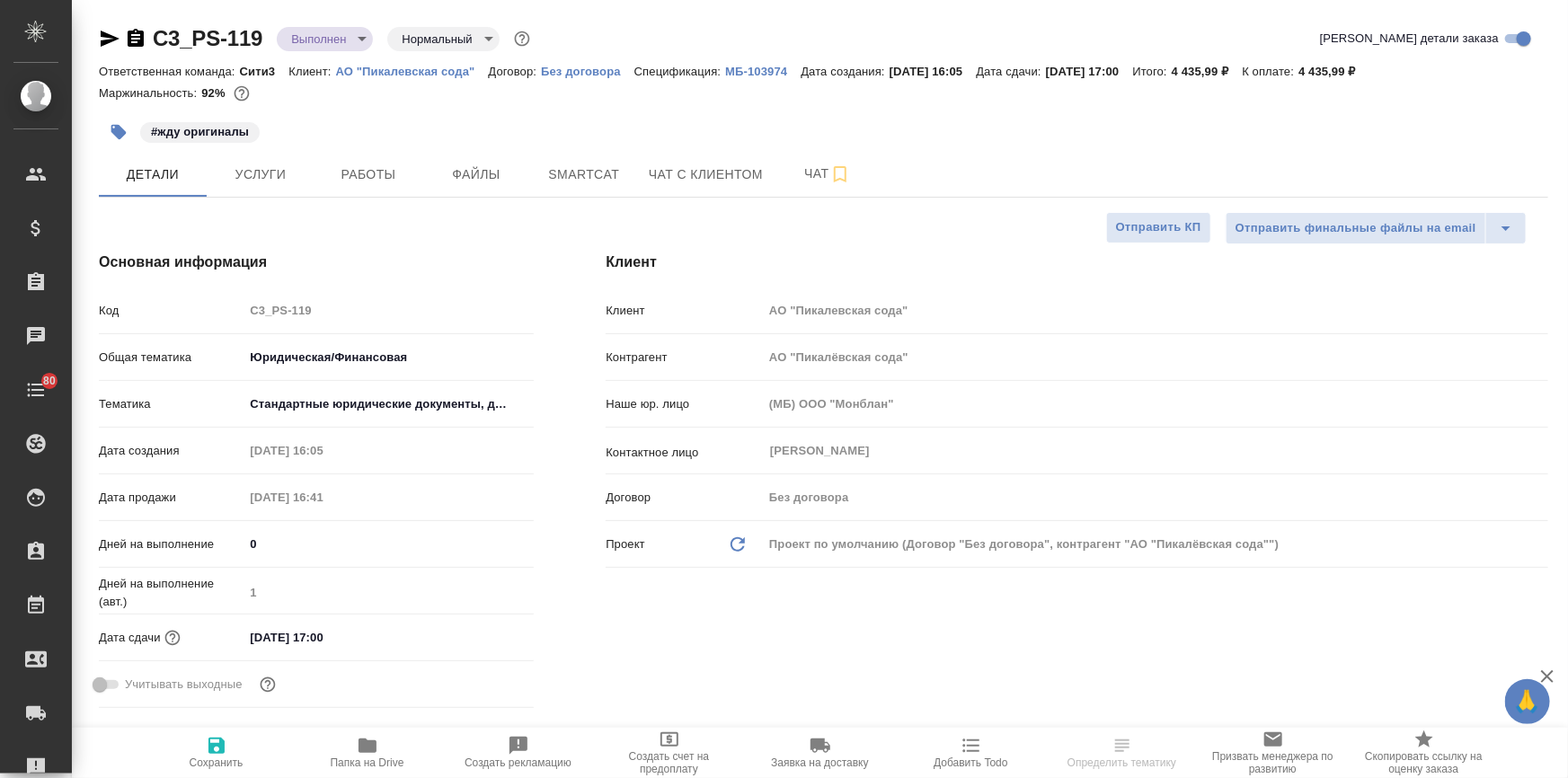
type textarea "x"
select select "RU"
type textarea "x"
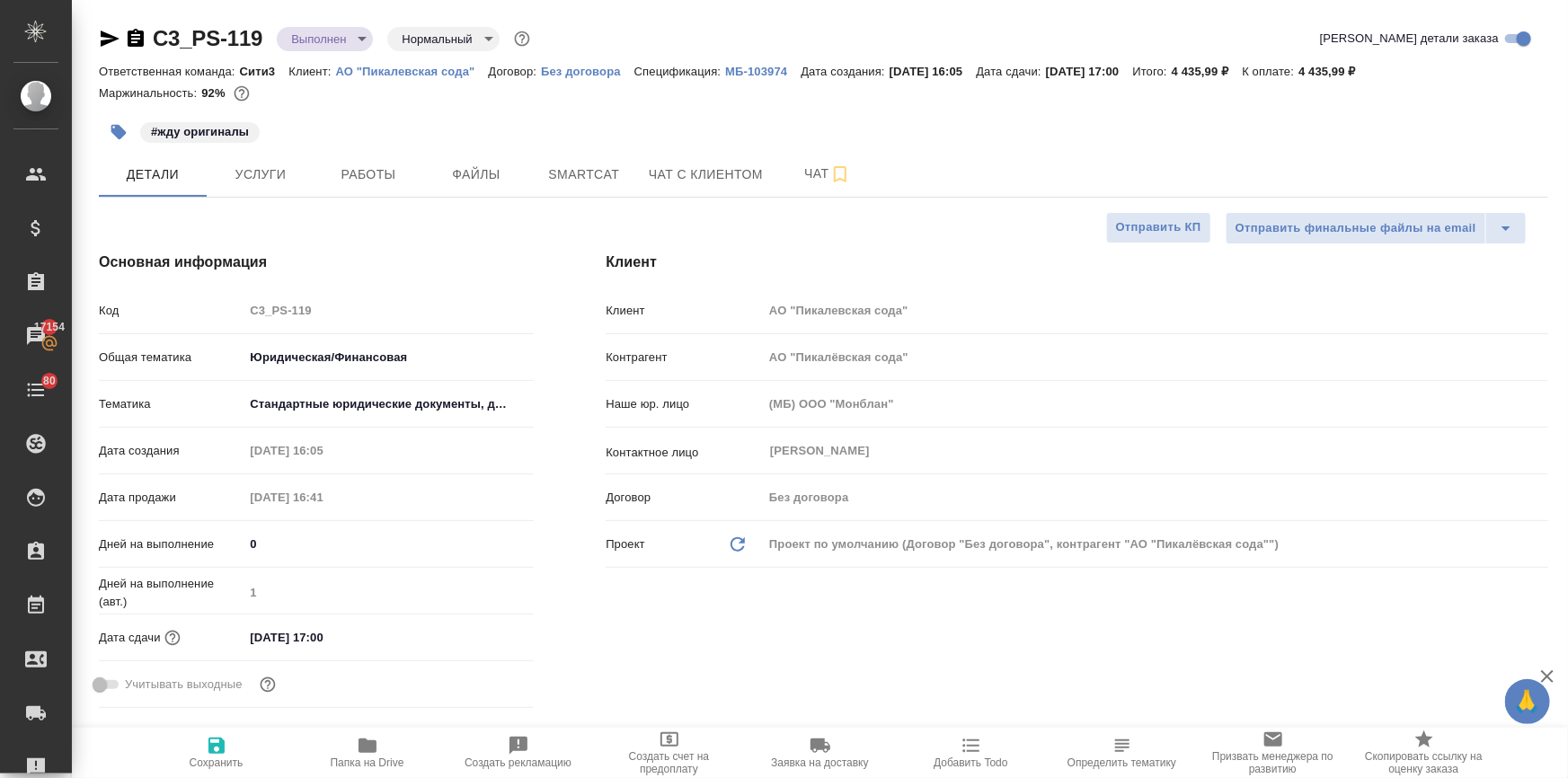
type textarea "x"
click at [772, 67] on p "МБ-103974" at bounding box center [764, 71] width 76 height 14
type textarea "x"
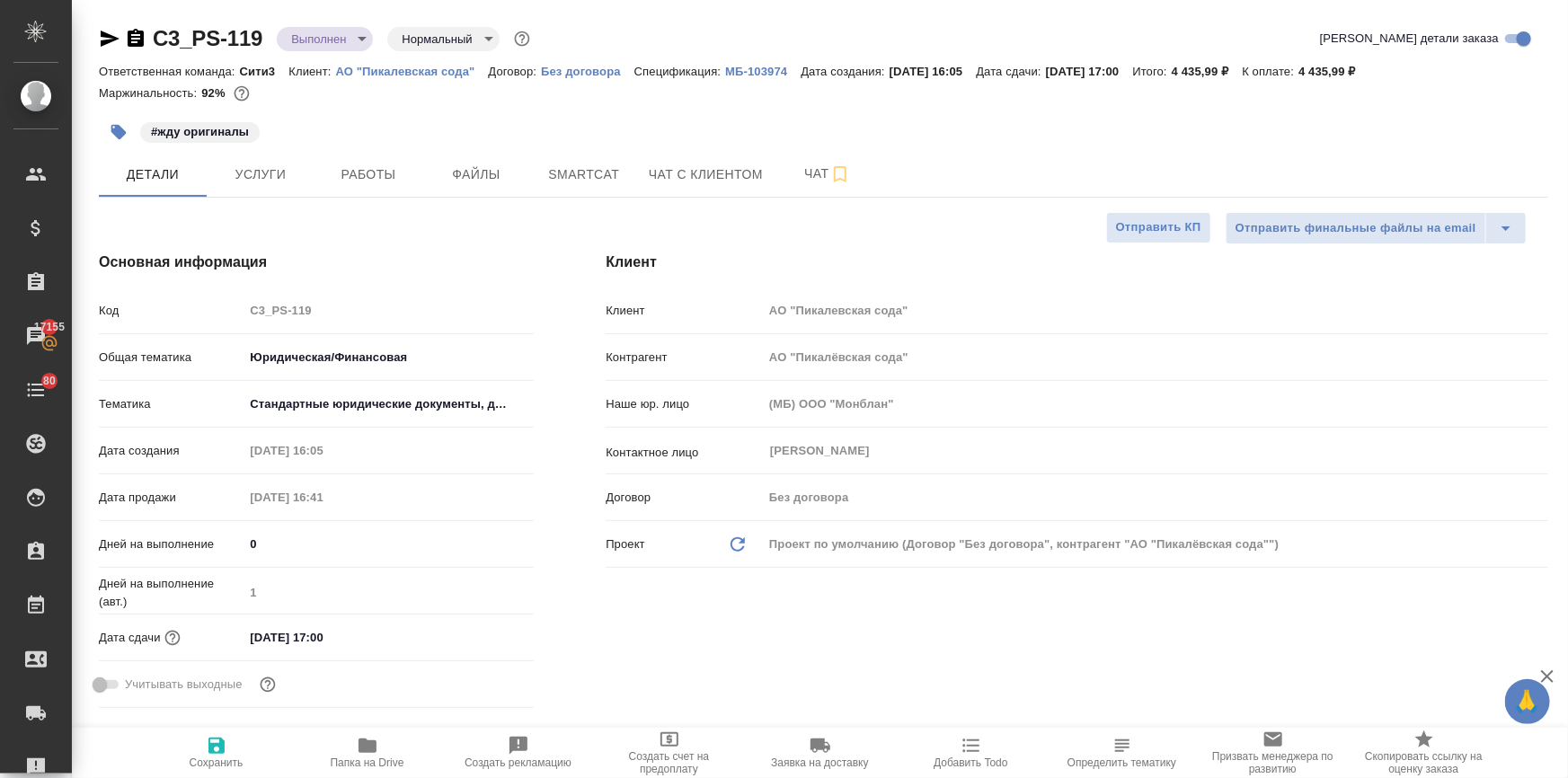
type textarea "x"
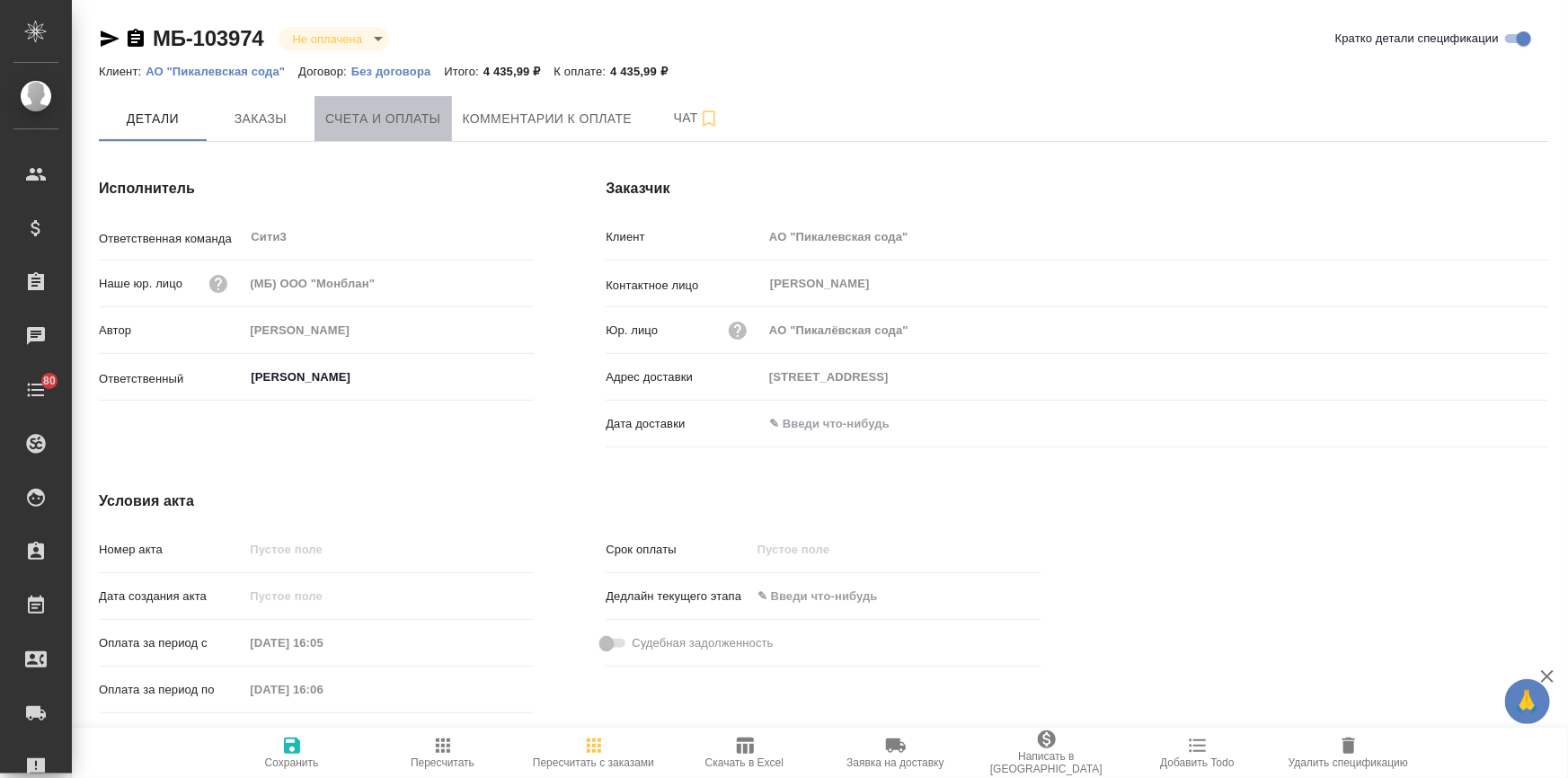
click at [395, 125] on span "Счета и оплаты" at bounding box center [383, 119] width 116 height 22
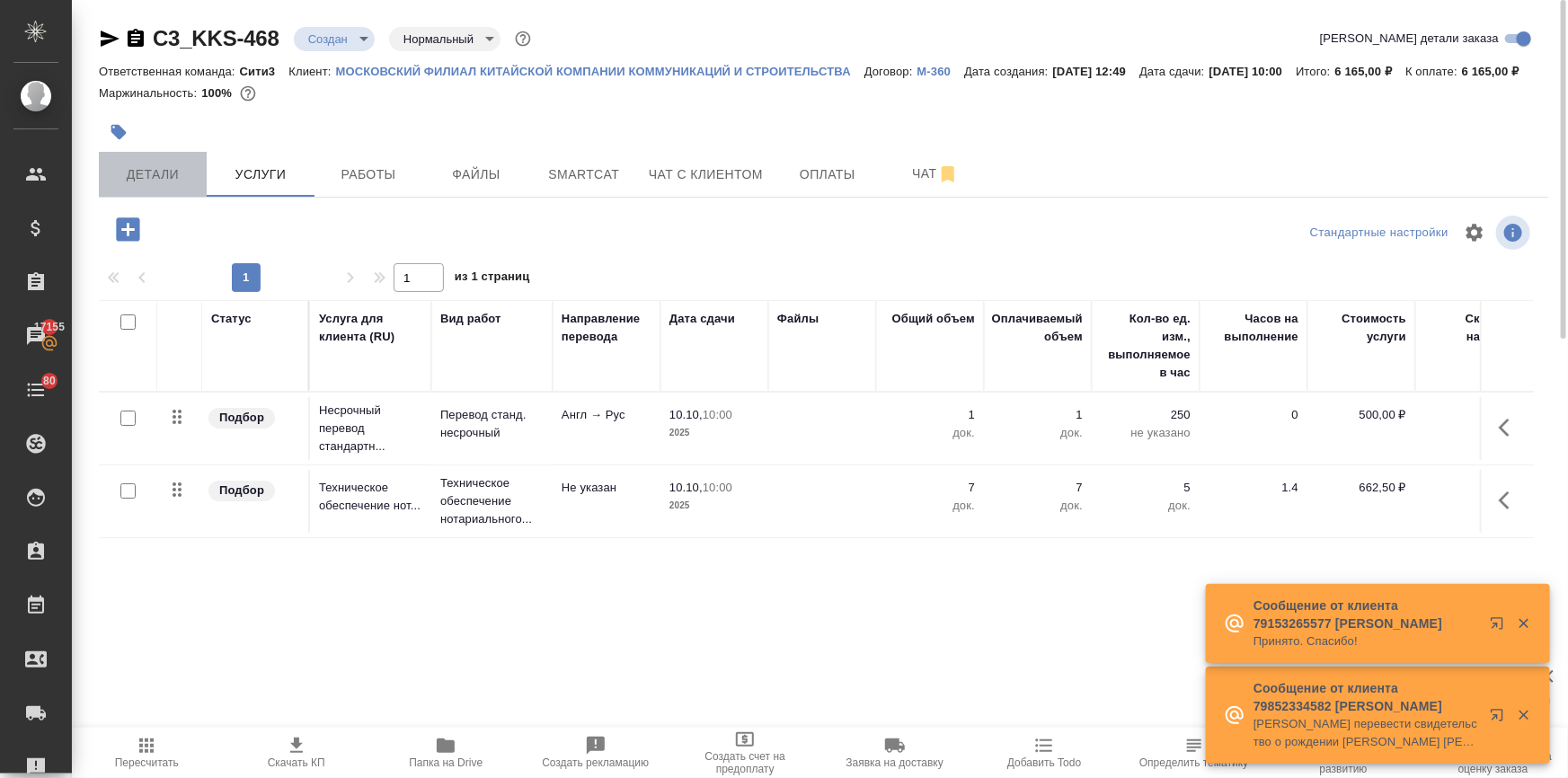
click at [176, 186] on span "Детали" at bounding box center [153, 175] width 86 height 22
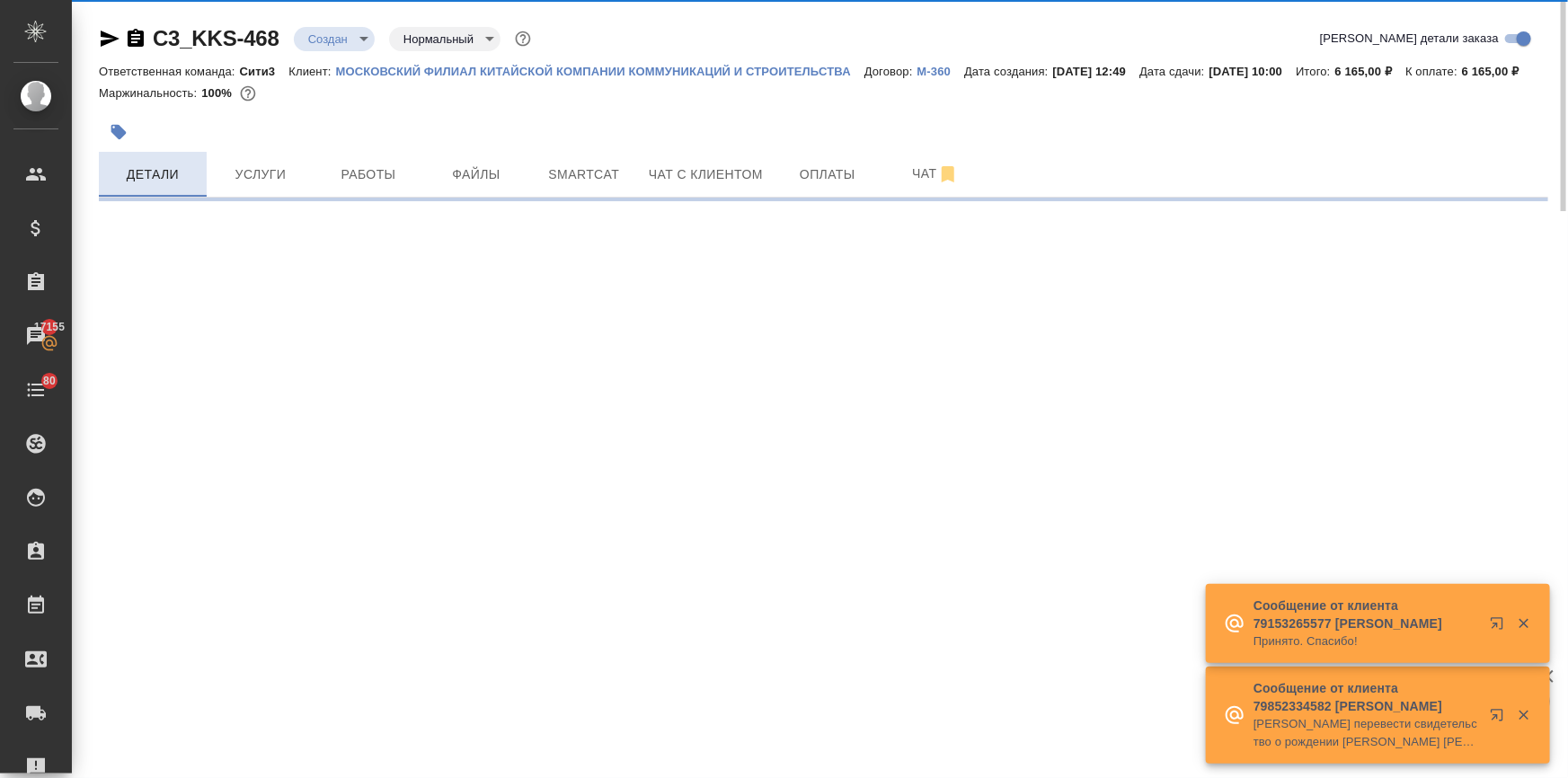
select select "RU"
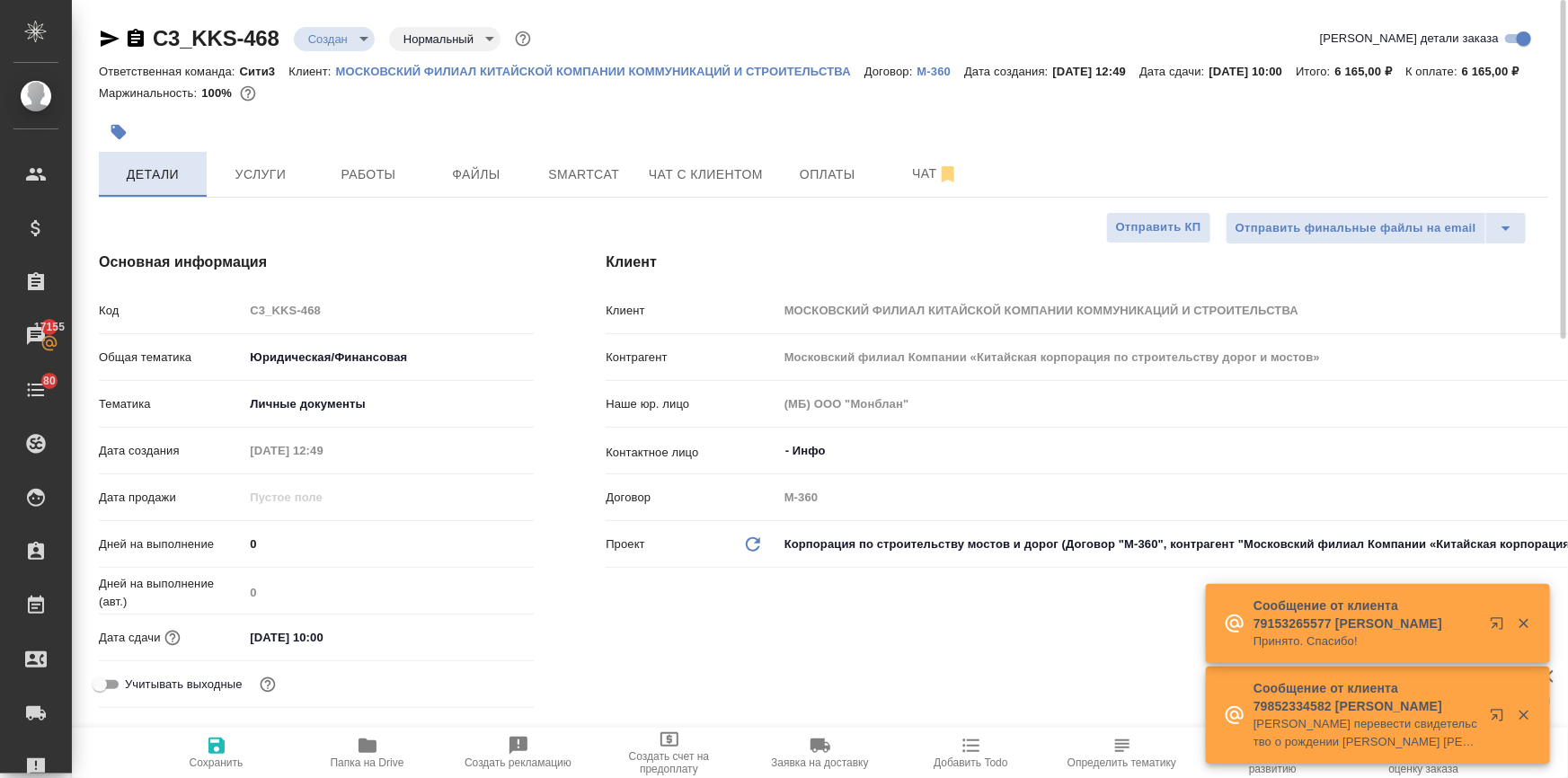
type textarea "x"
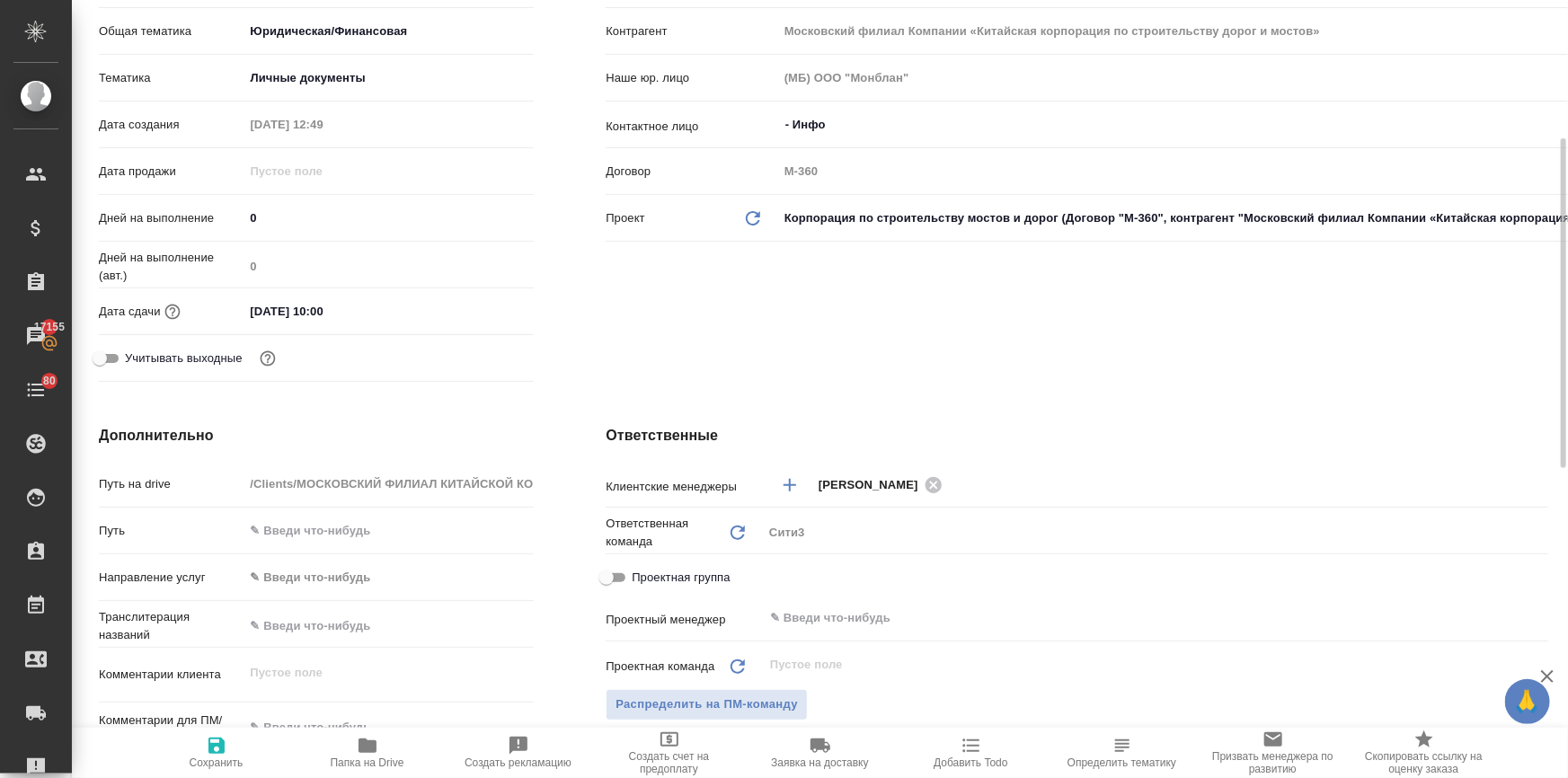
scroll to position [490, 0]
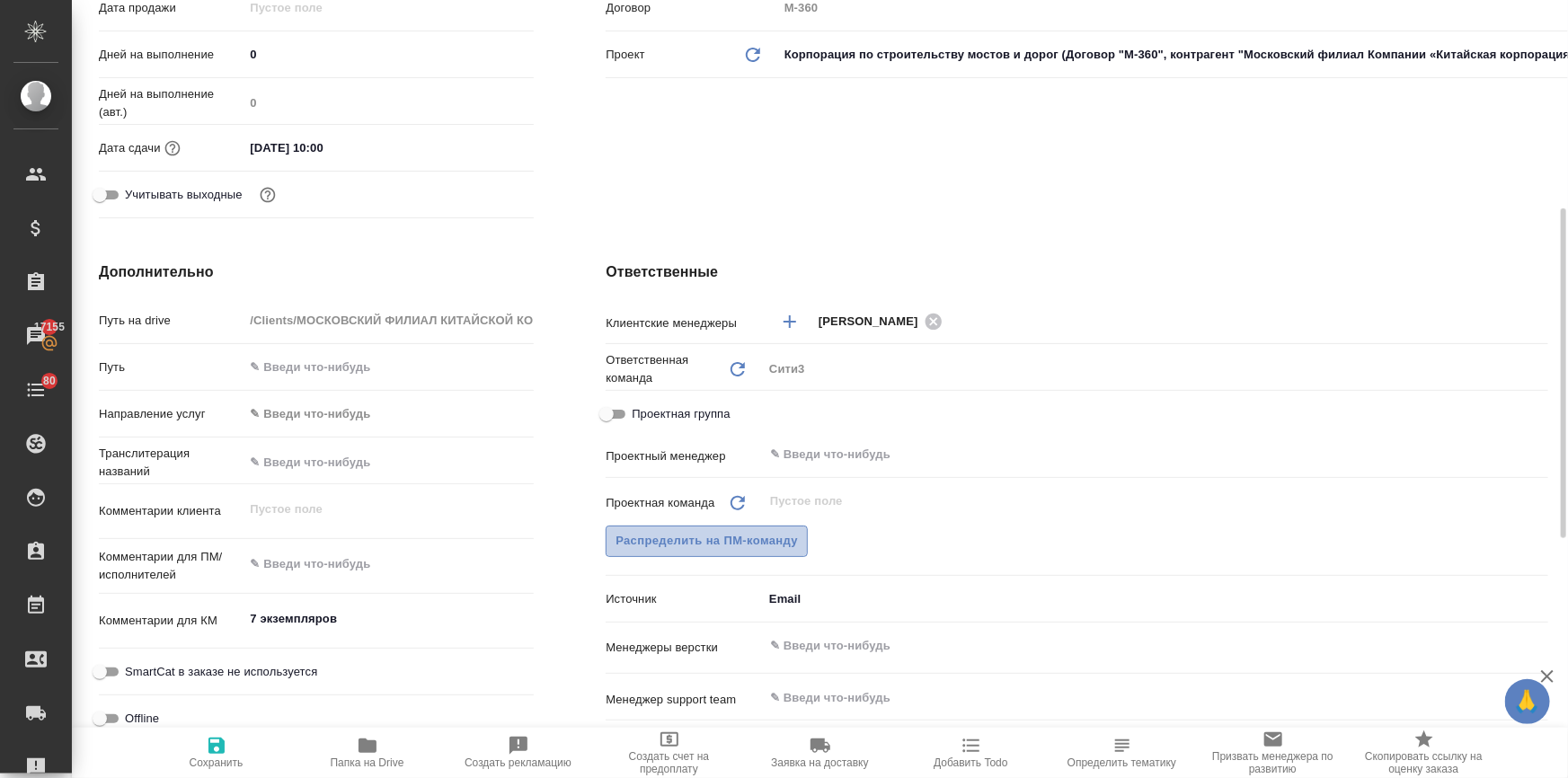
click at [724, 552] on span "Распределить на ПМ-команду" at bounding box center [706, 541] width 182 height 20
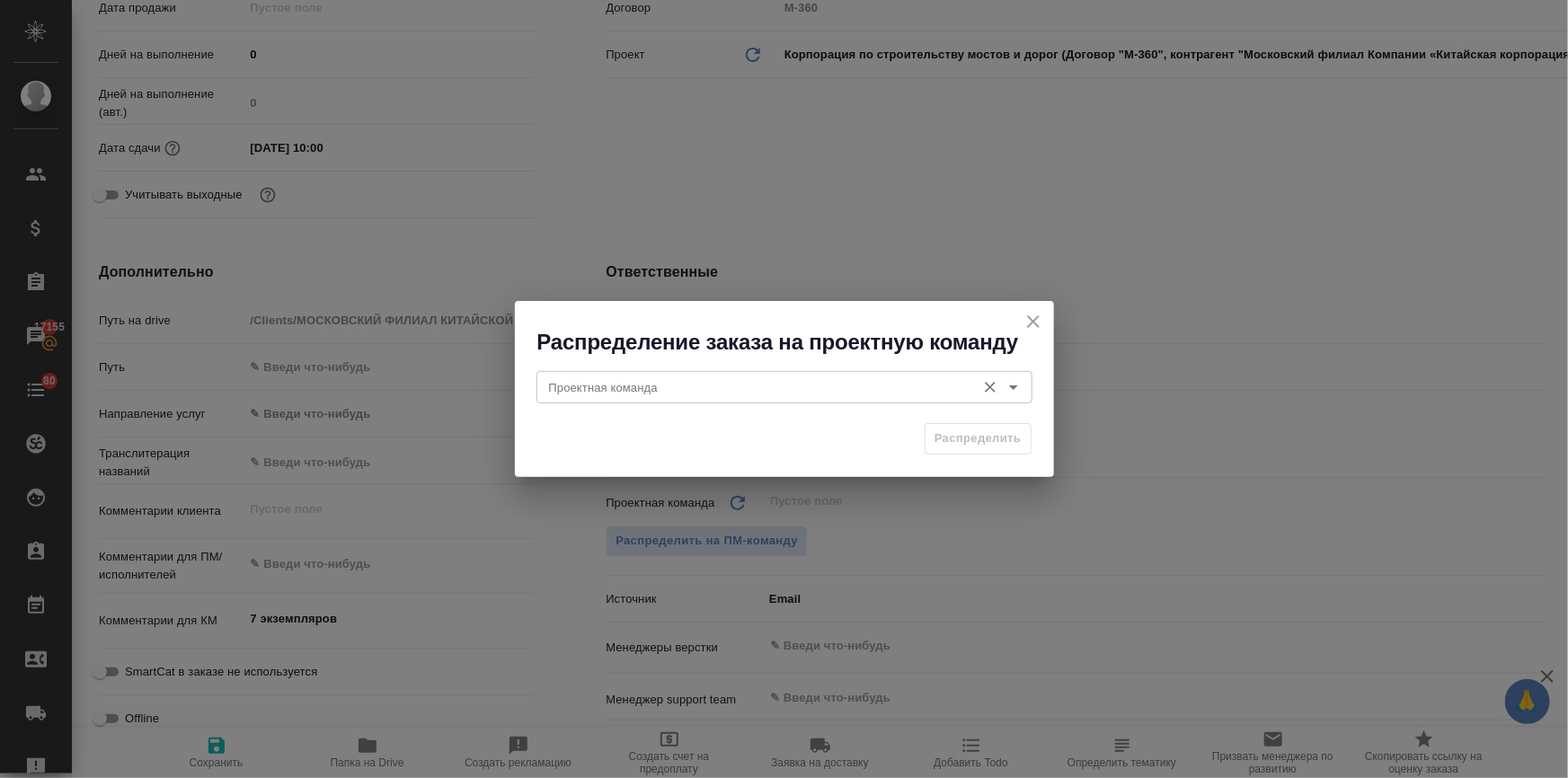
click at [630, 395] on input "Проектная команда" at bounding box center [754, 386] width 425 height 21
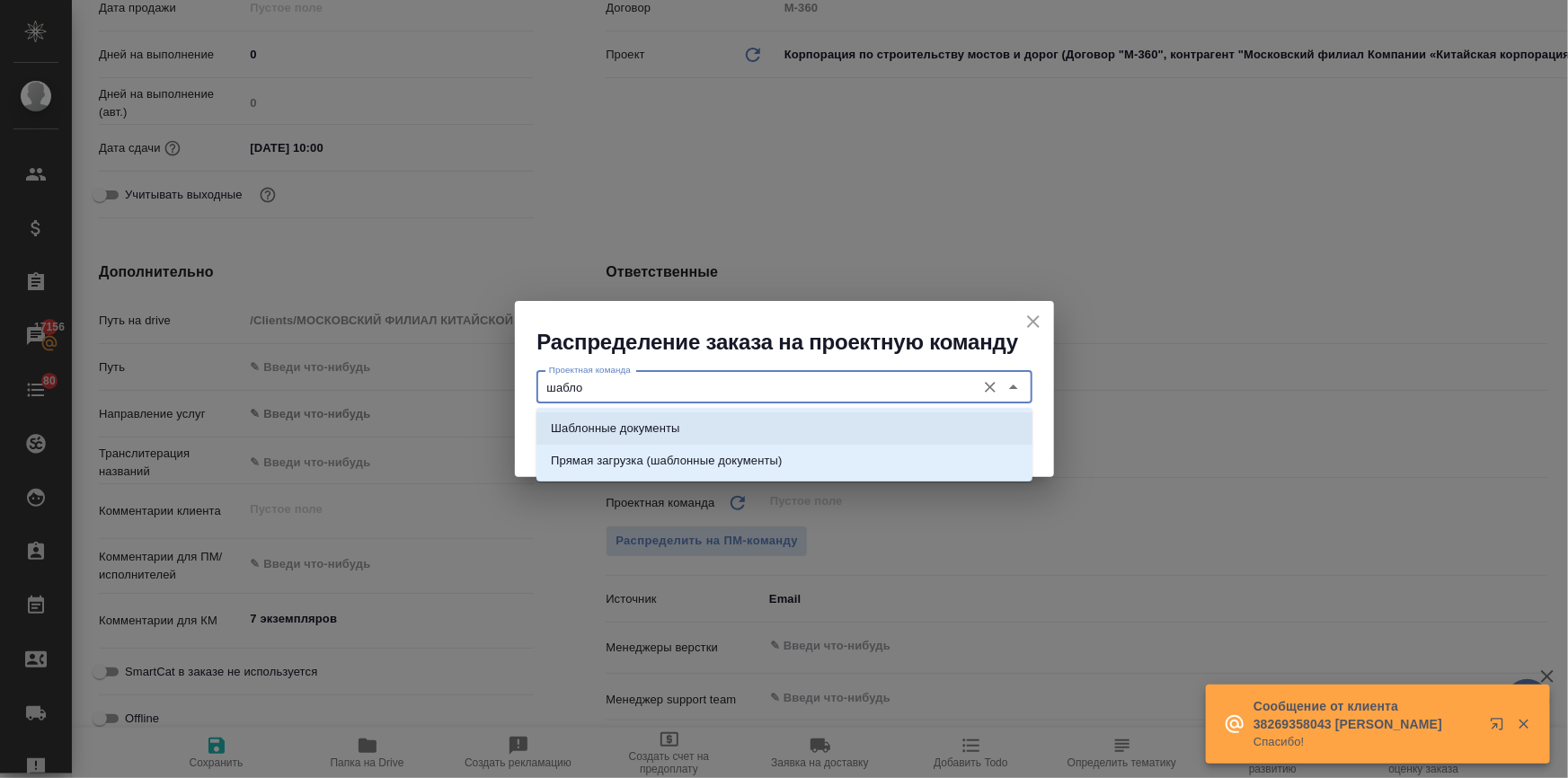
click at [633, 421] on p "Шаблонные документы" at bounding box center [615, 428] width 129 height 18
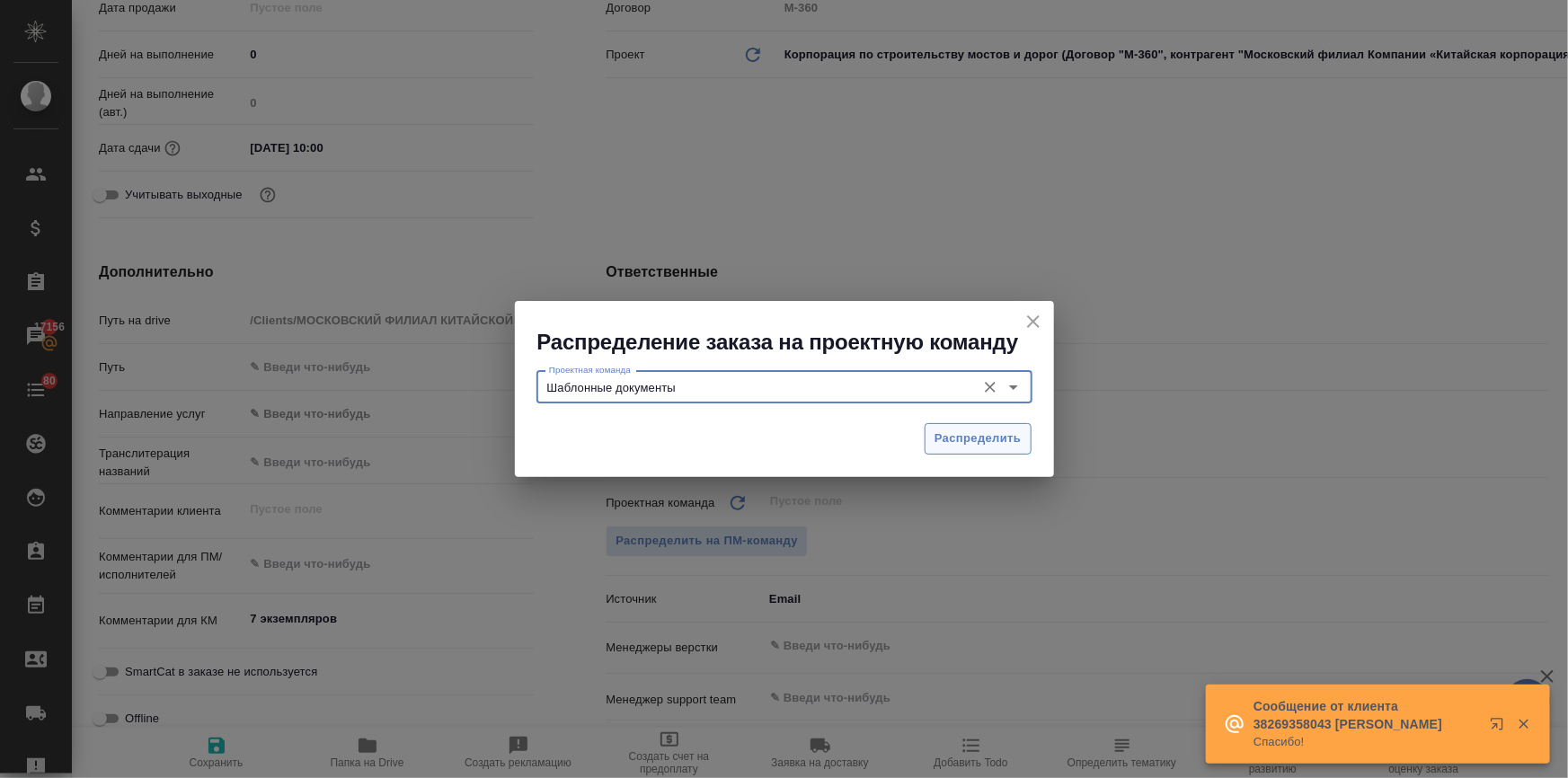
type input "Шаблонные документы"
click at [1009, 442] on span "Распределить" at bounding box center [978, 439] width 87 height 20
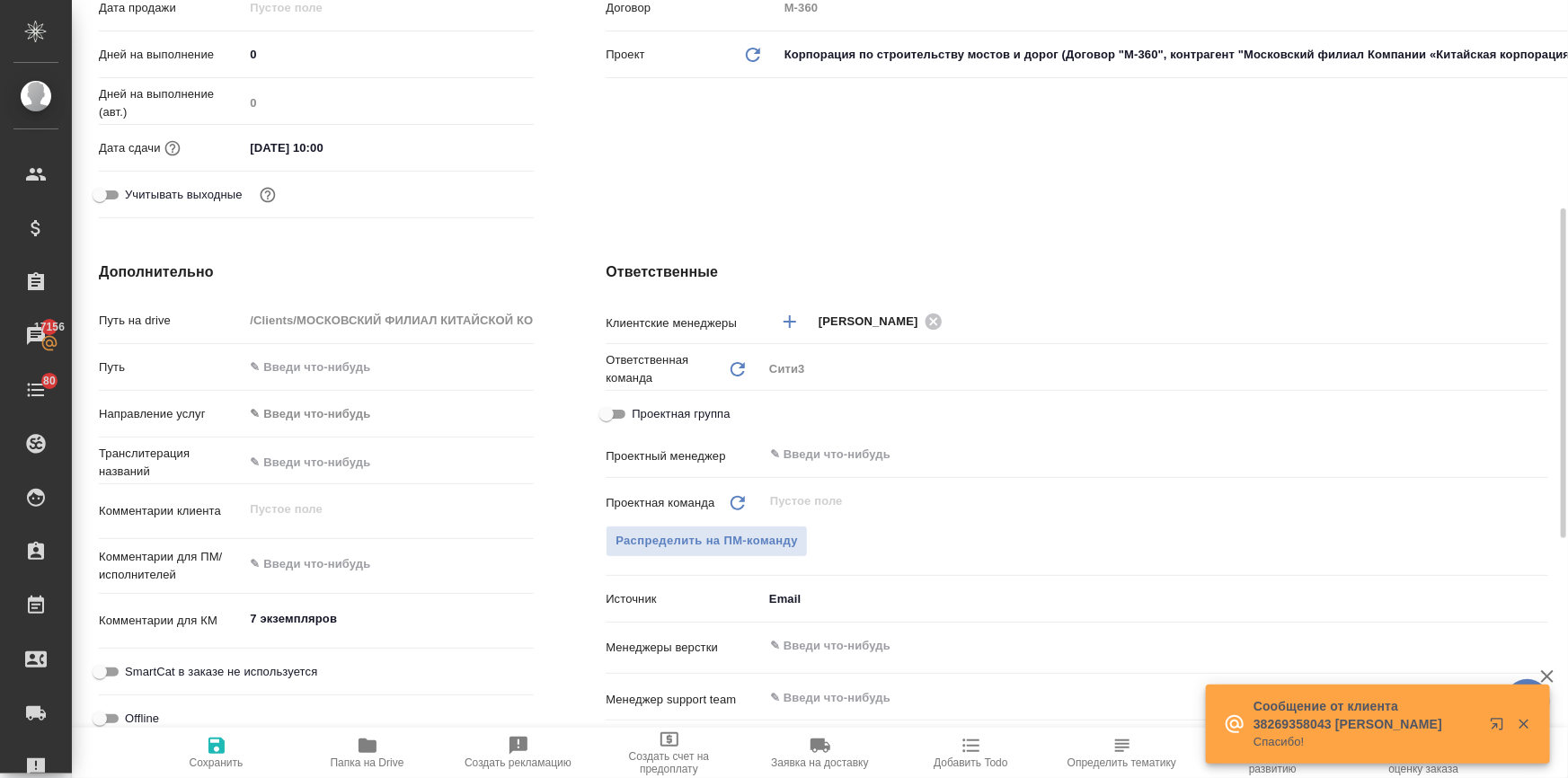
type textarea "x"
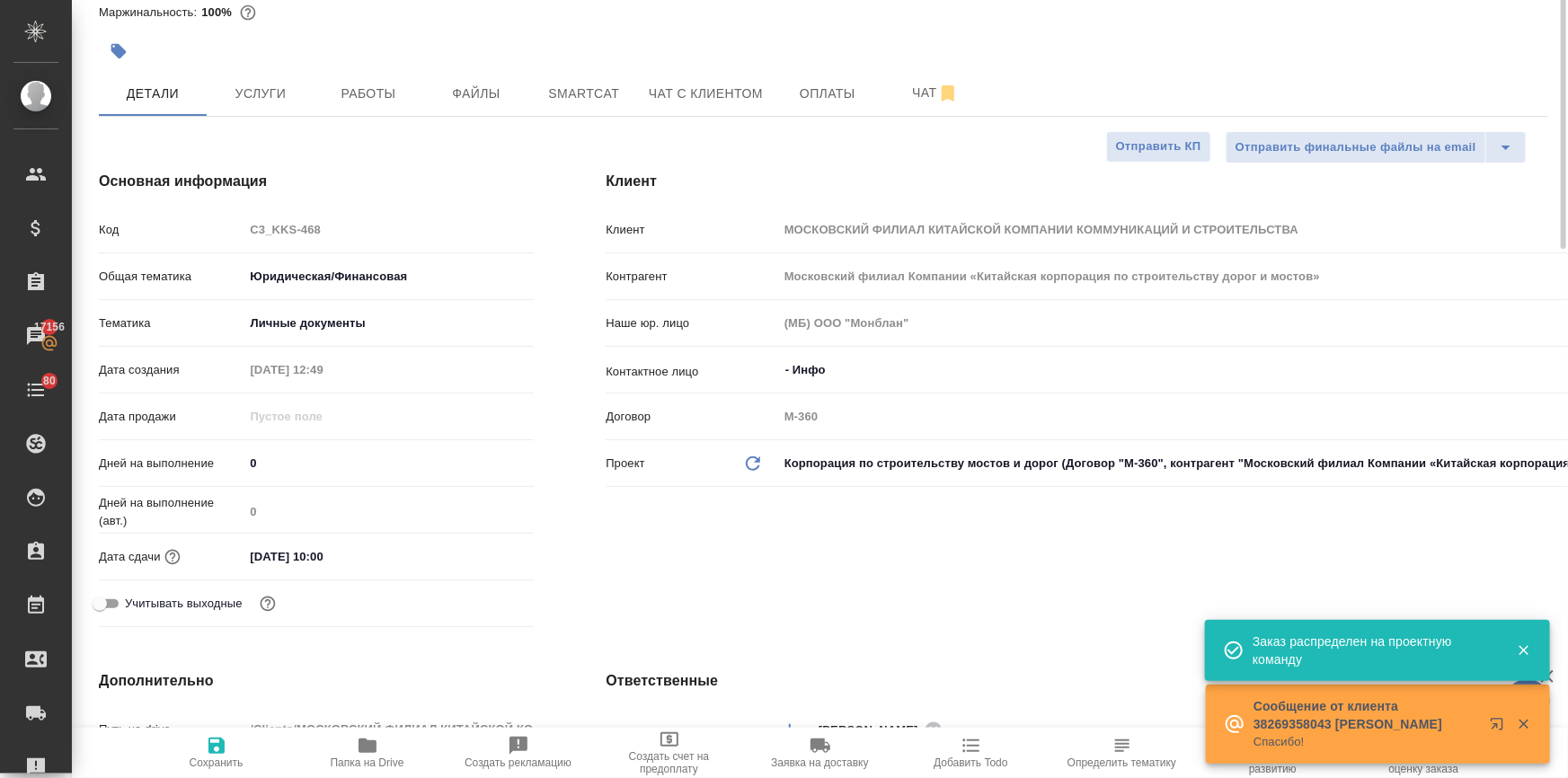
scroll to position [0, 0]
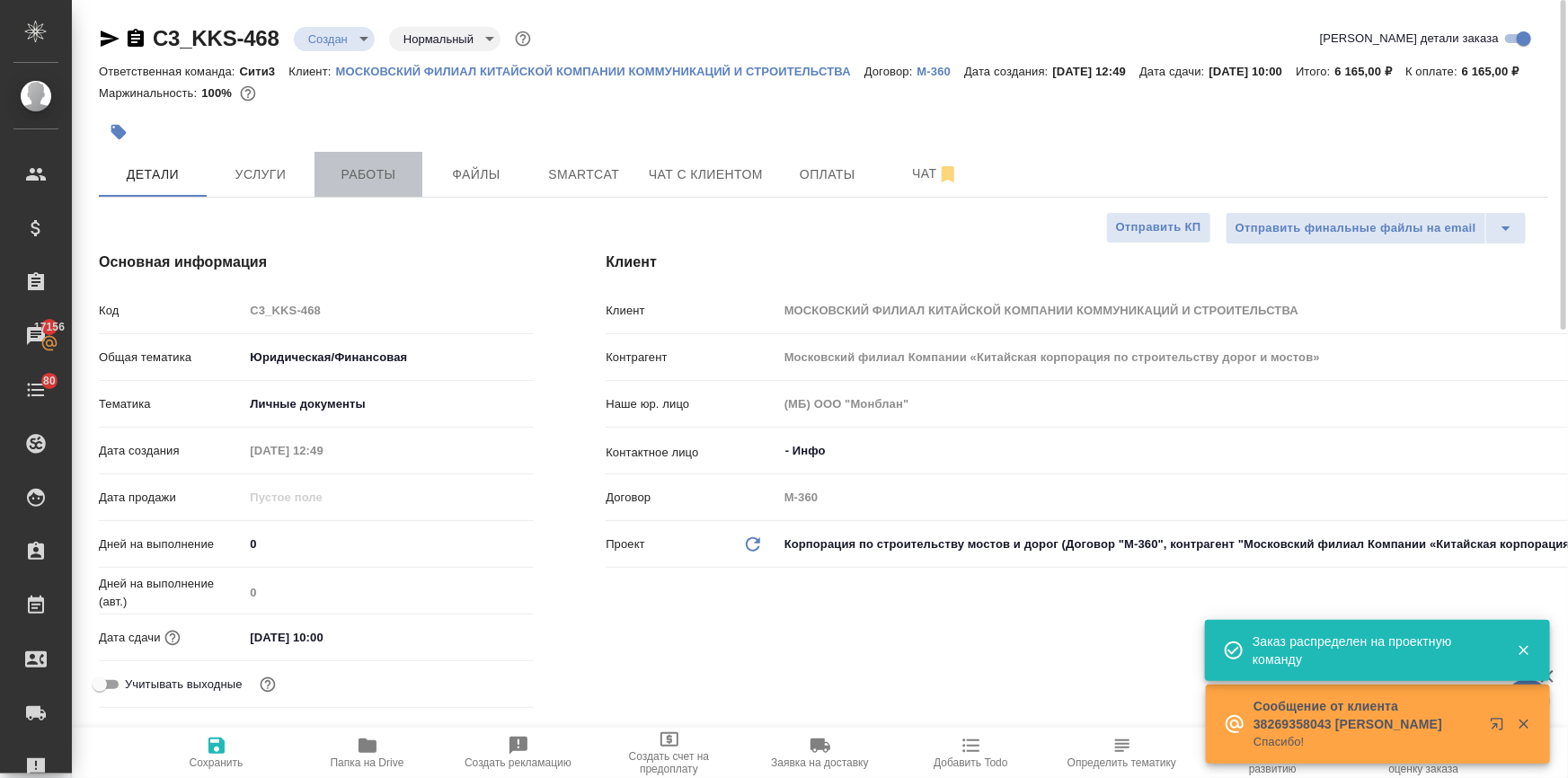
click at [377, 178] on button "Работы" at bounding box center [368, 174] width 108 height 45
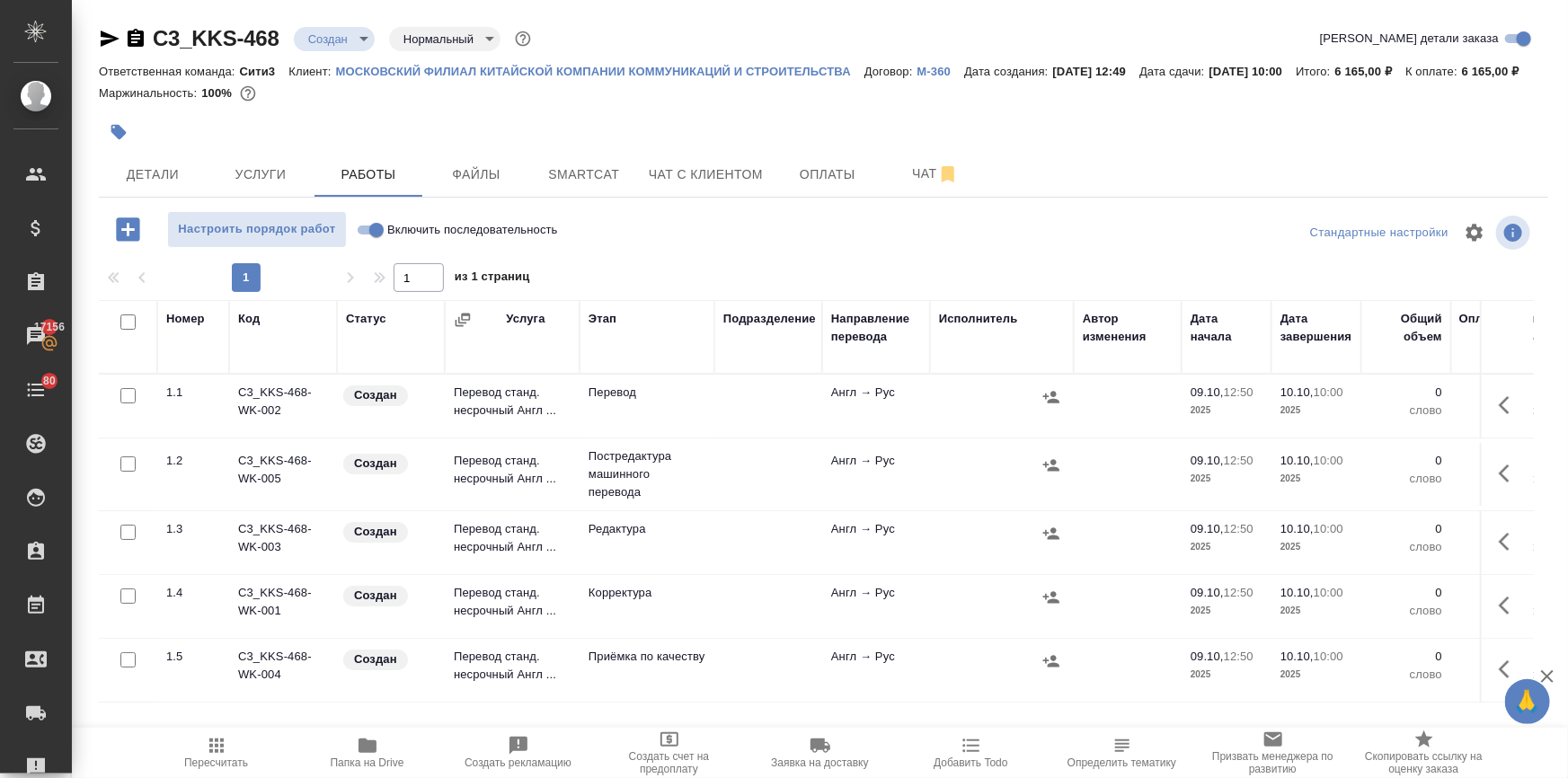
click at [121, 471] on input "checkbox" at bounding box center [128, 464] width 16 height 16
checkbox input "true"
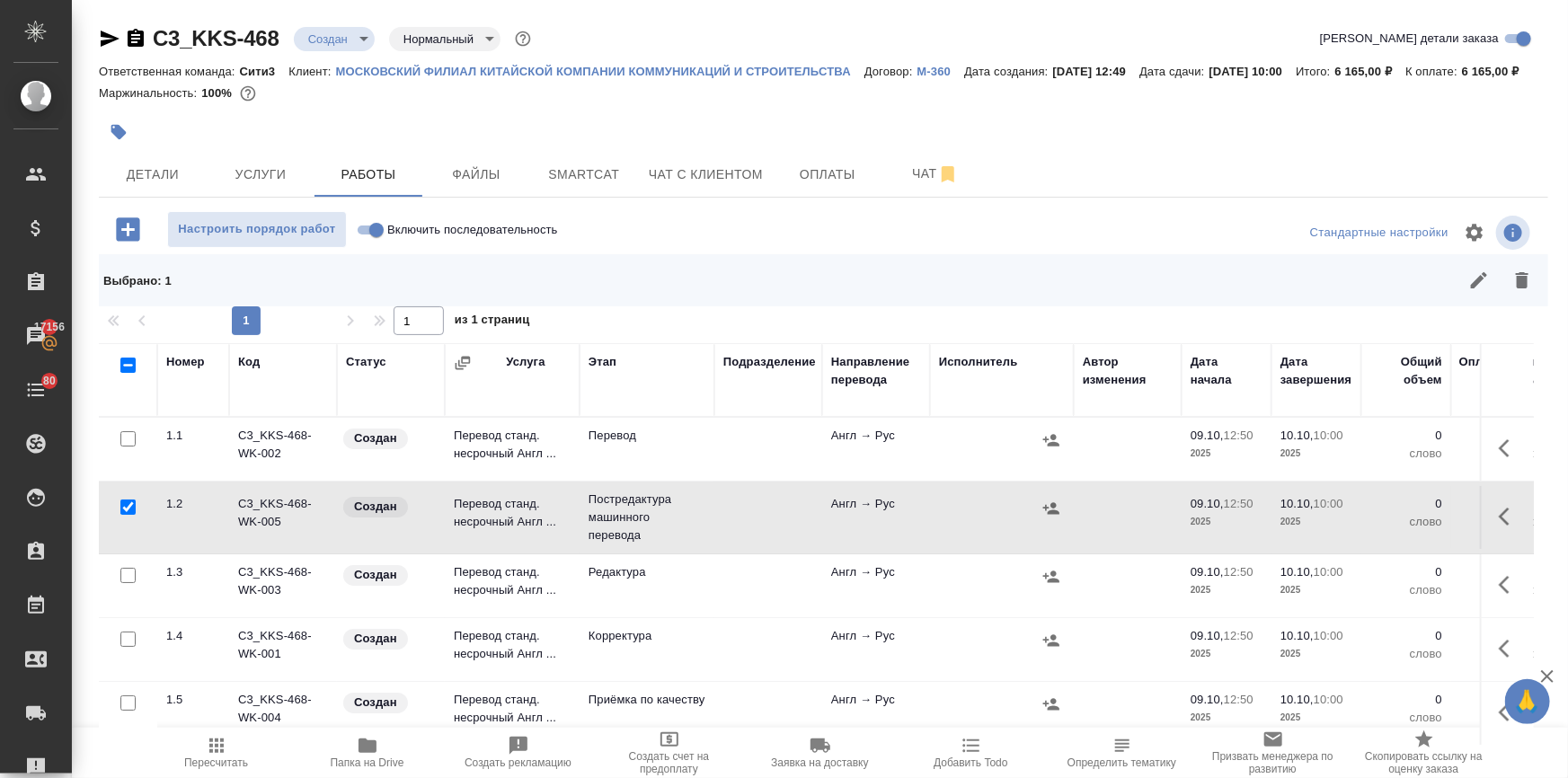
drag, startPoint x: 126, startPoint y: 595, endPoint x: 124, endPoint y: 632, distance: 37.1
click at [121, 583] on input "checkbox" at bounding box center [128, 575] width 16 height 16
checkbox input "true"
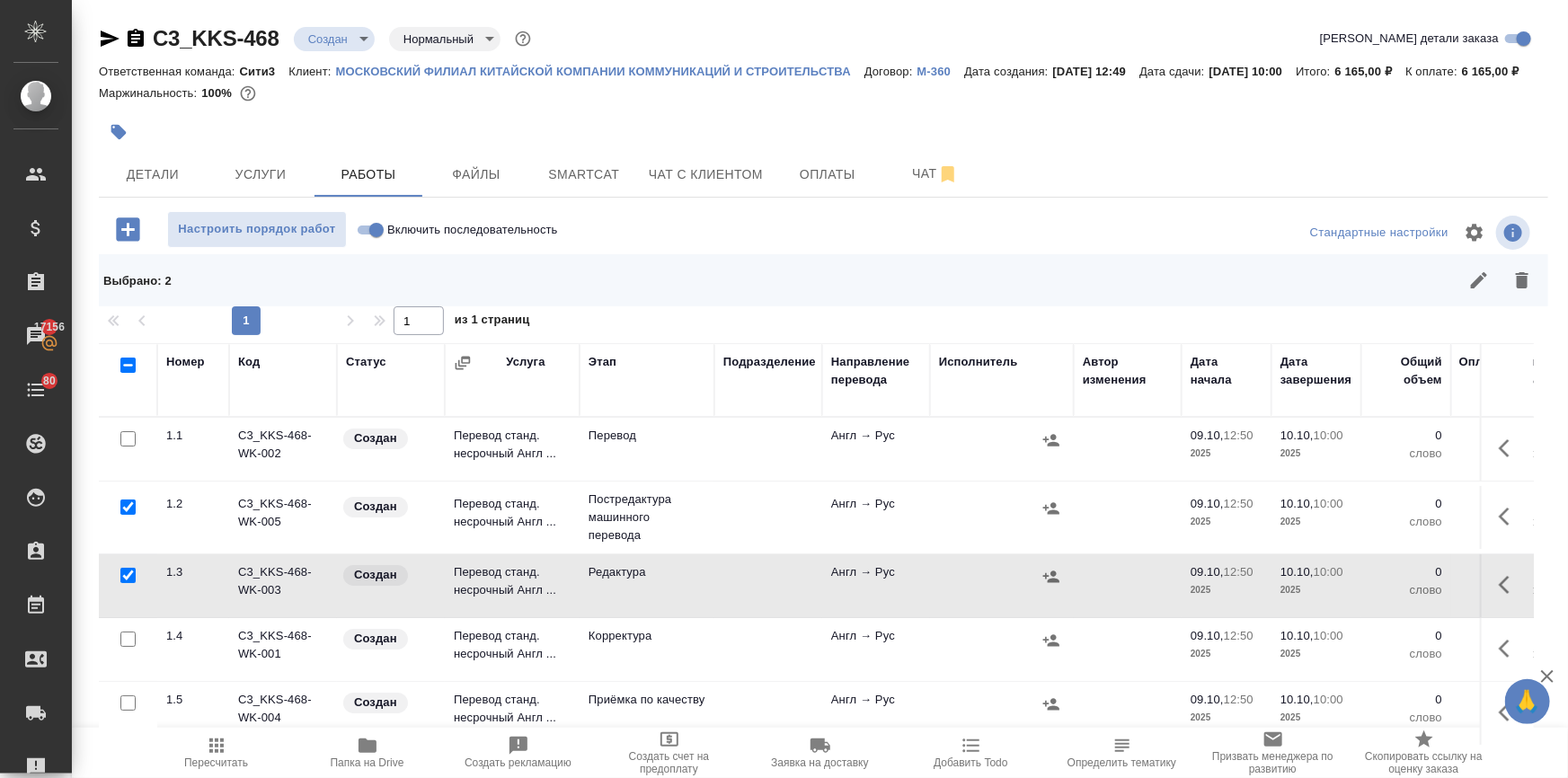
click at [125, 647] on input "checkbox" at bounding box center [128, 638] width 16 height 16
checkbox input "true"
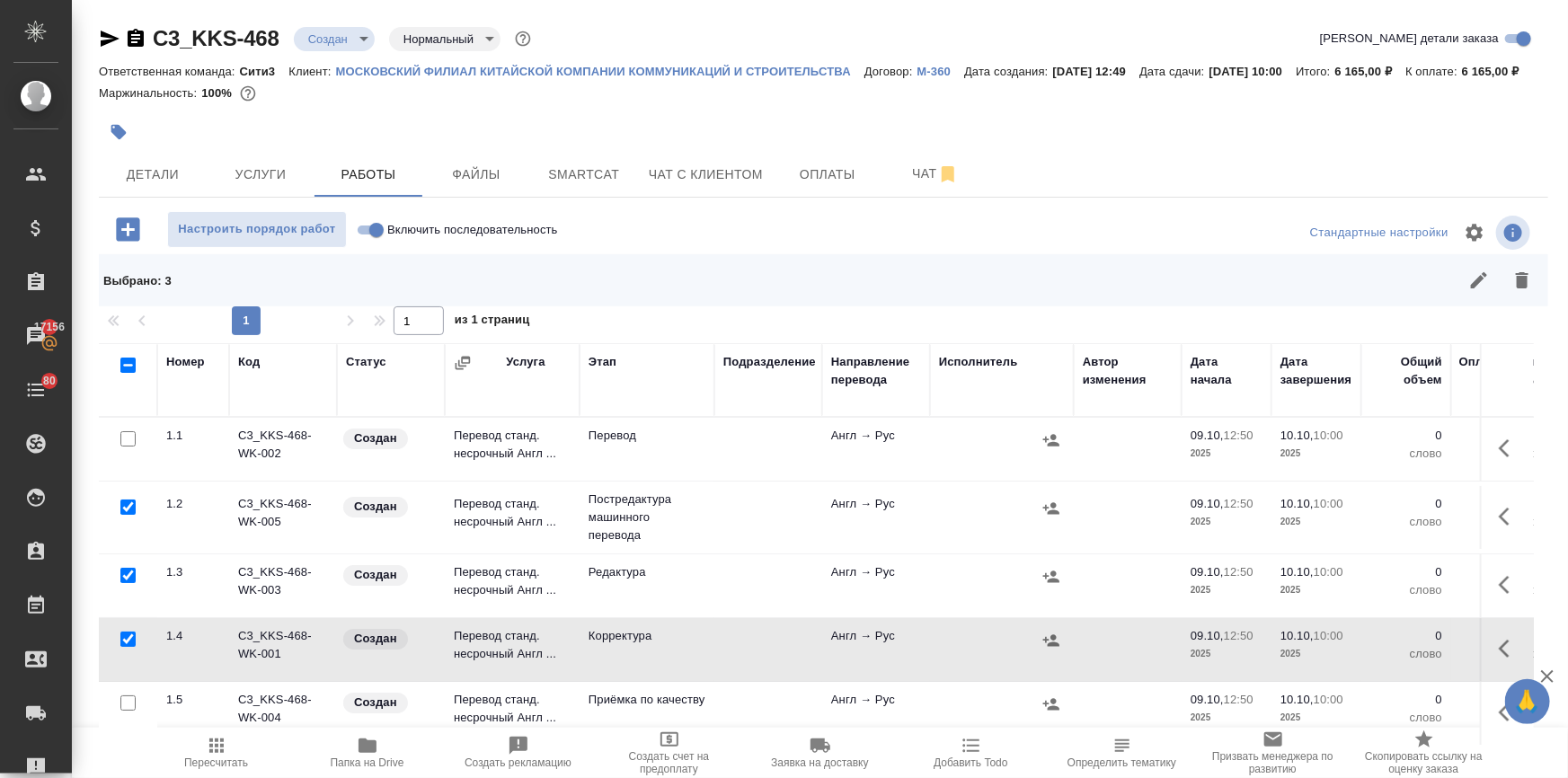
scroll to position [36, 0]
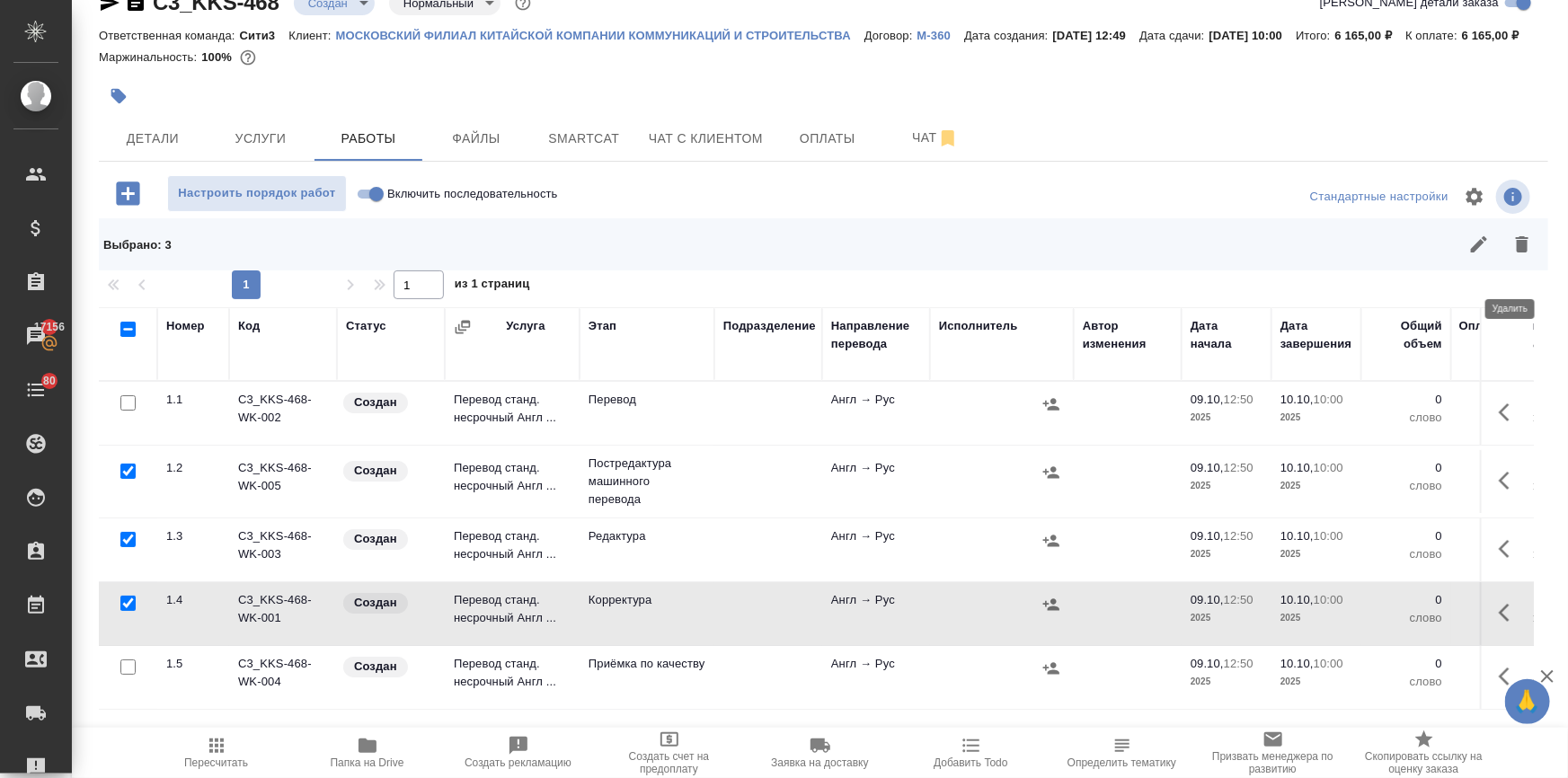
click at [1512, 255] on icon "button" at bounding box center [1522, 244] width 21 height 21
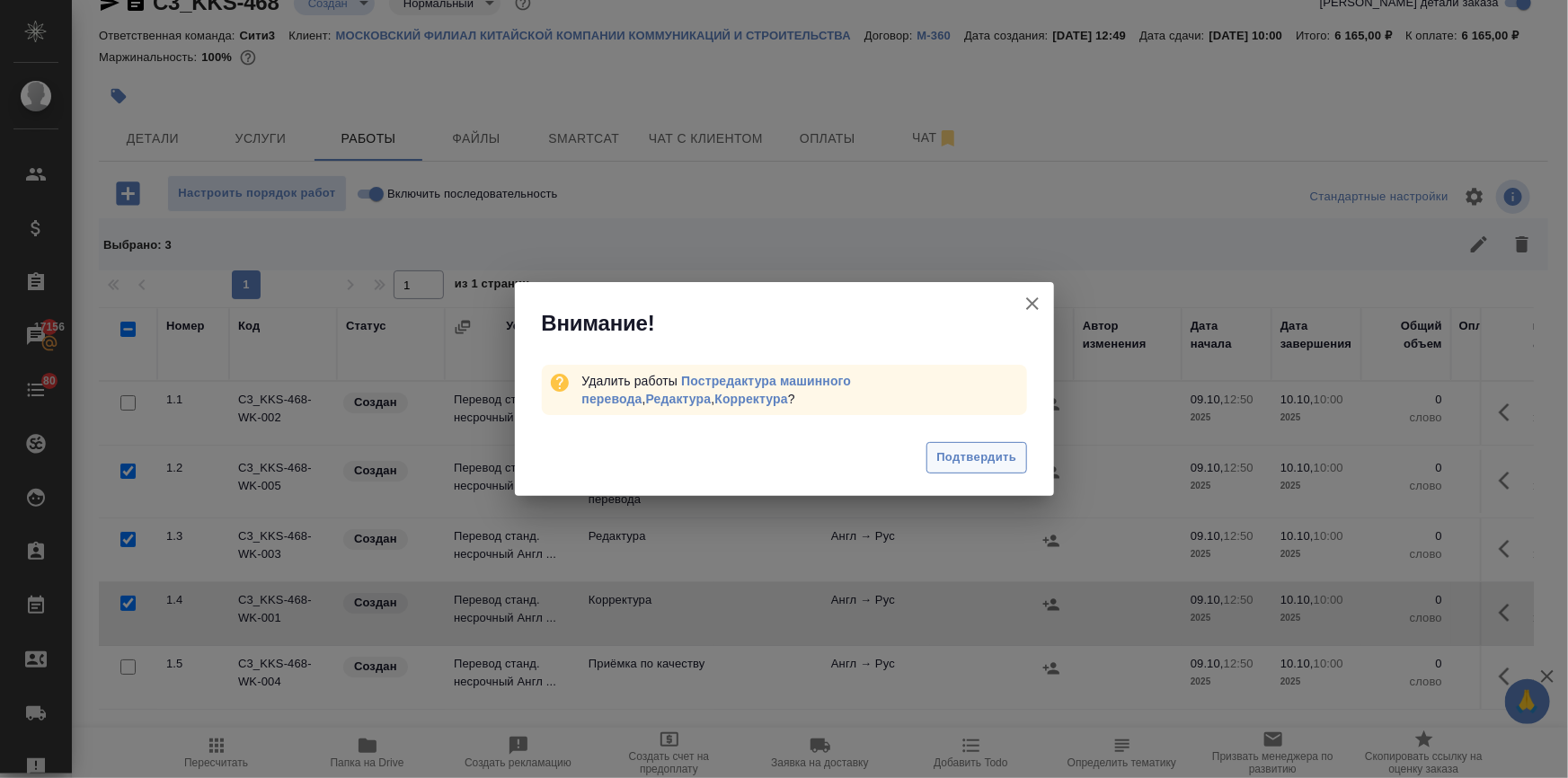
click at [1006, 456] on span "Подтвердить" at bounding box center [976, 457] width 80 height 20
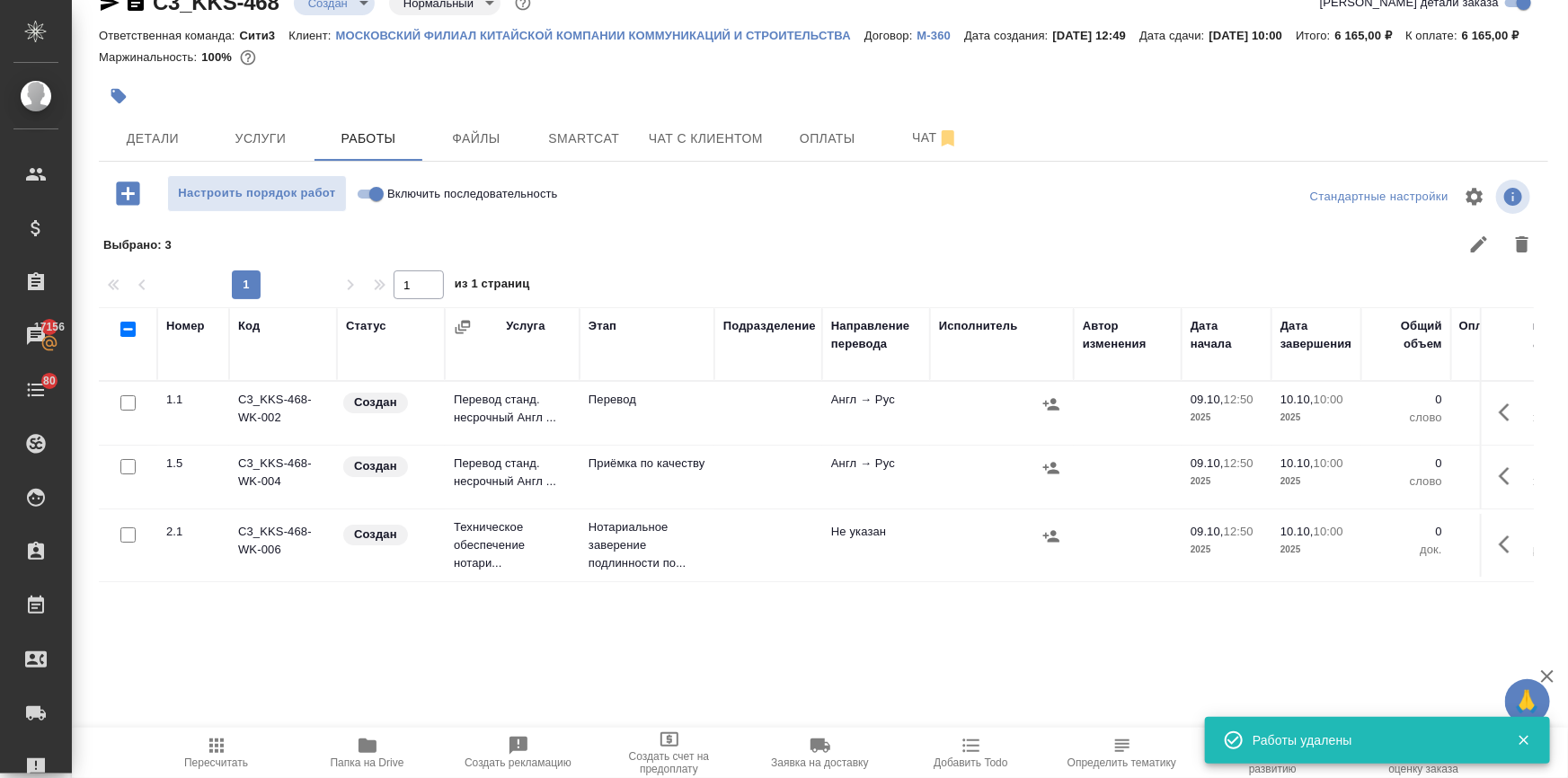
click at [1500, 423] on icon "button" at bounding box center [1510, 412] width 21 height 21
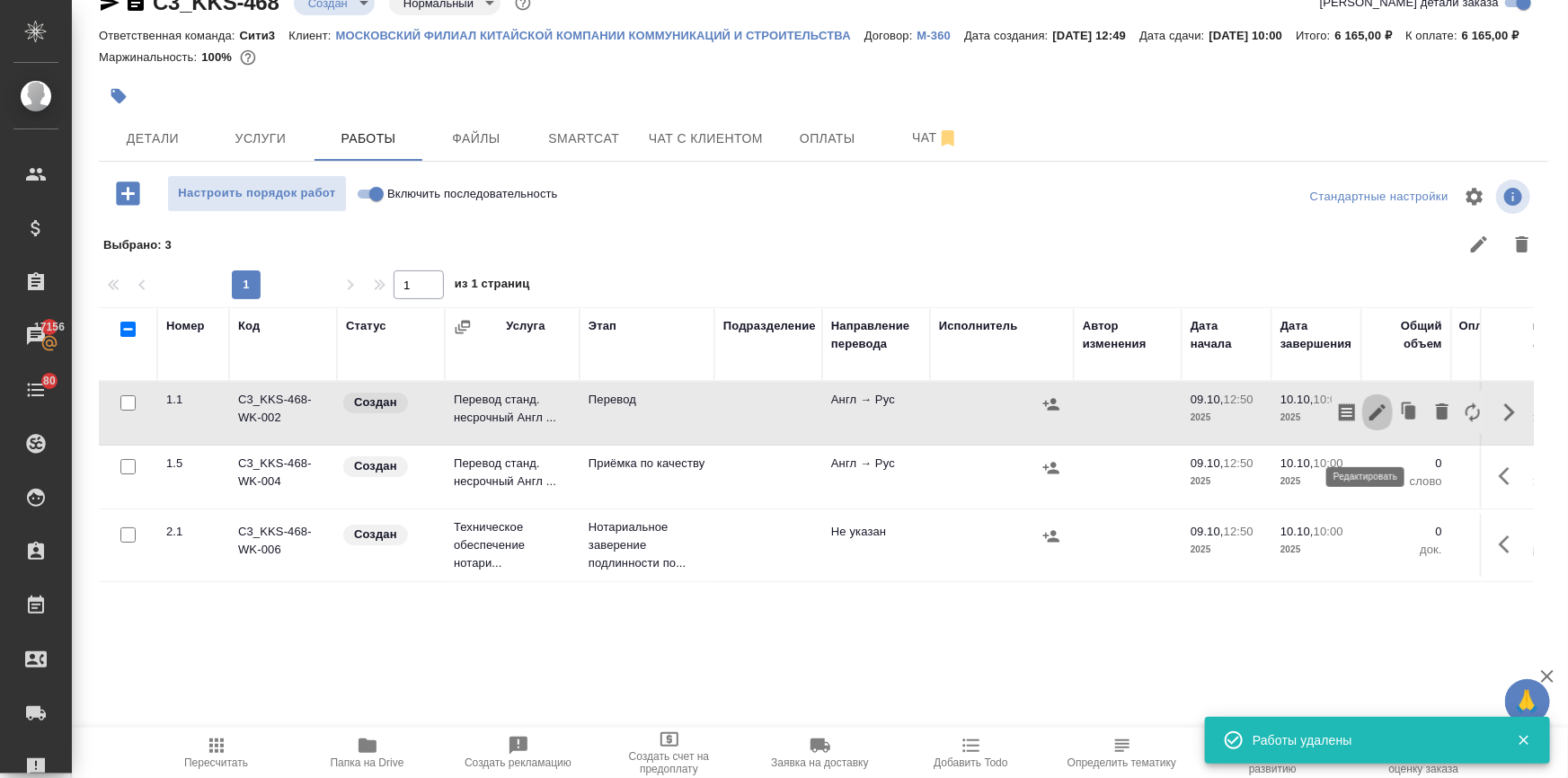
click at [1367, 423] on icon "button" at bounding box center [1378, 412] width 21 height 21
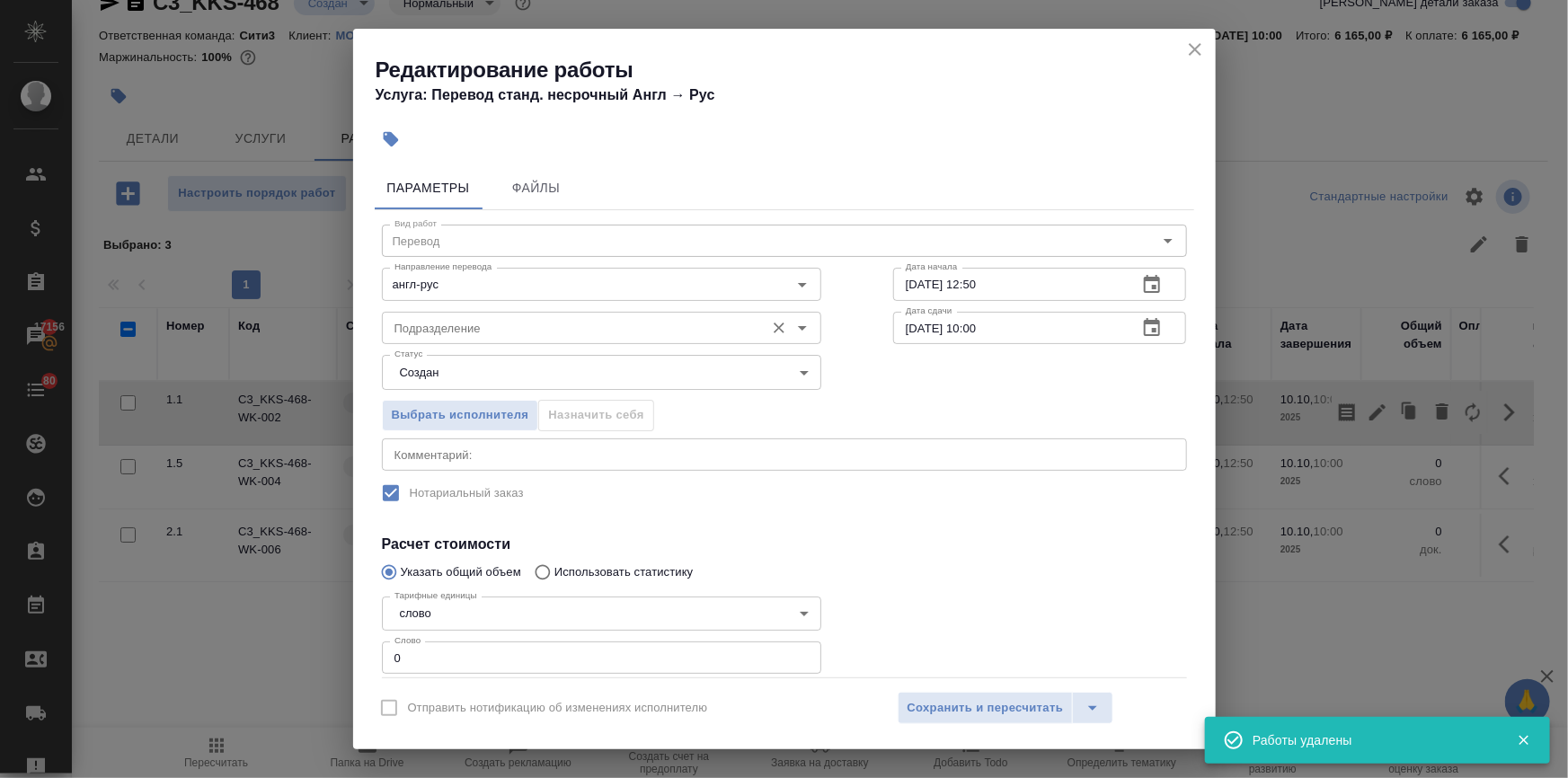
click at [488, 322] on input "Подразделение" at bounding box center [571, 327] width 369 height 21
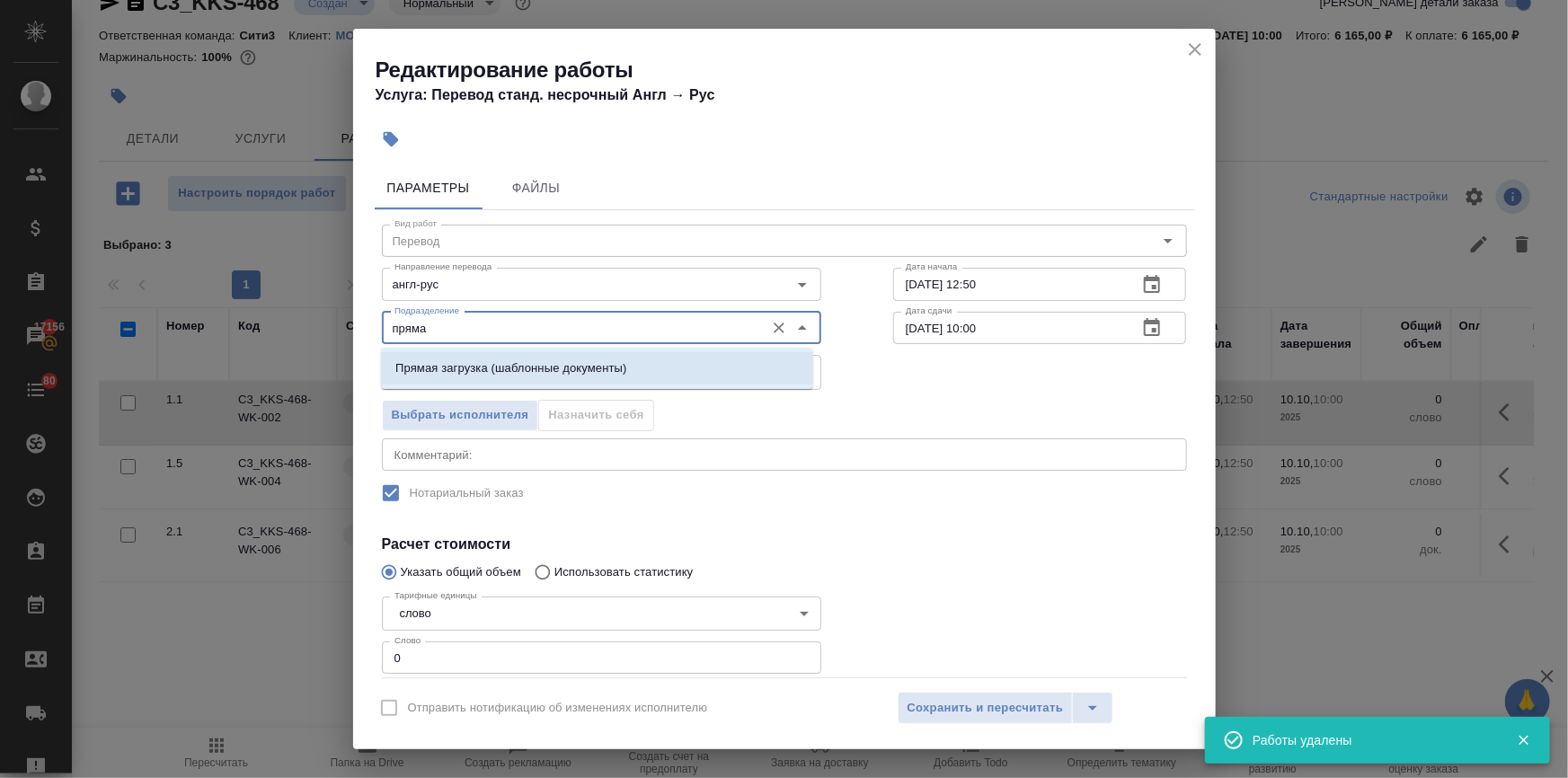
click at [475, 371] on p "Прямая загрузка (шаблонные документы)" at bounding box center [511, 368] width 231 height 18
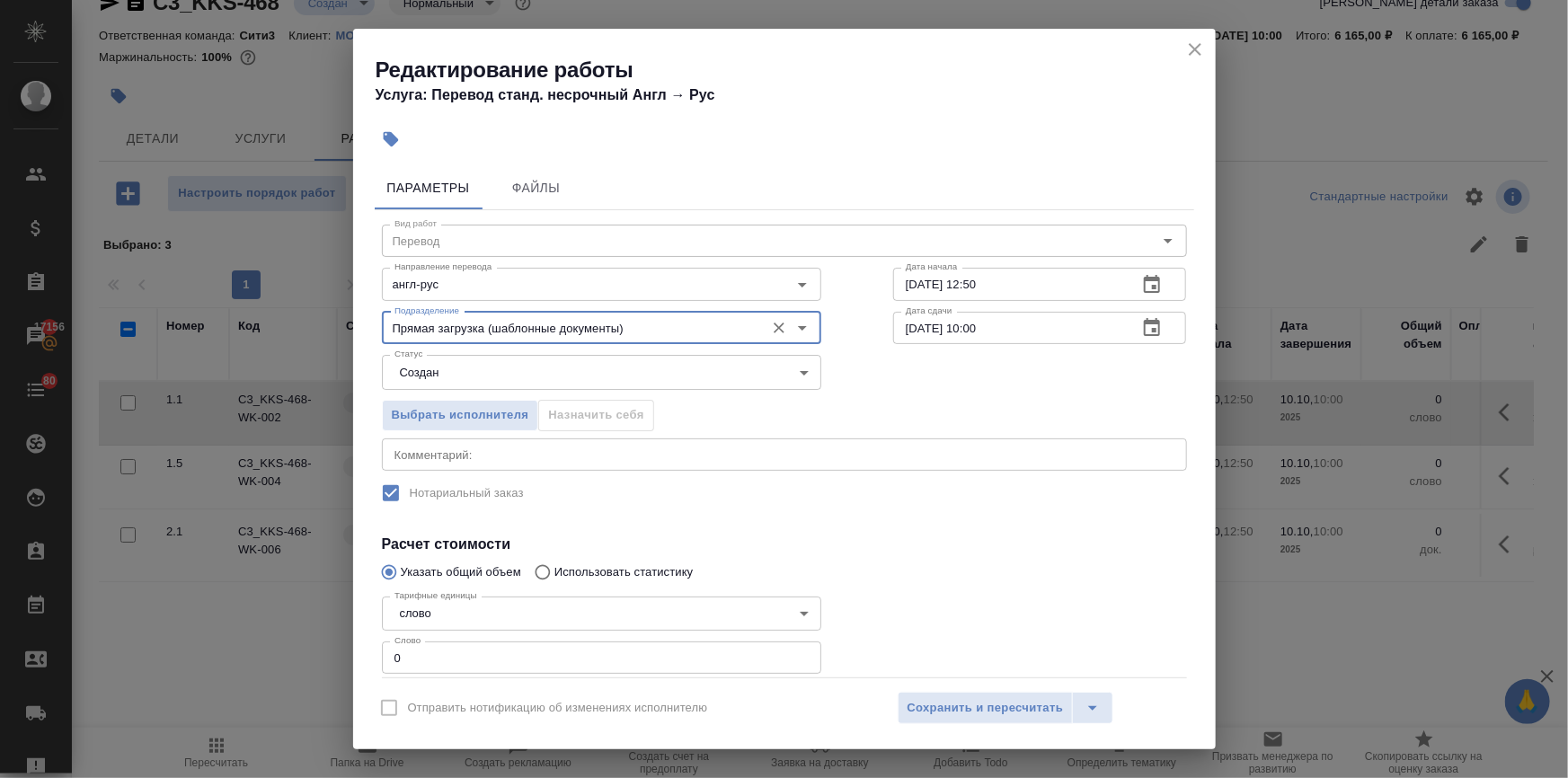
type input "Прямая загрузка (шаблонные документы)"
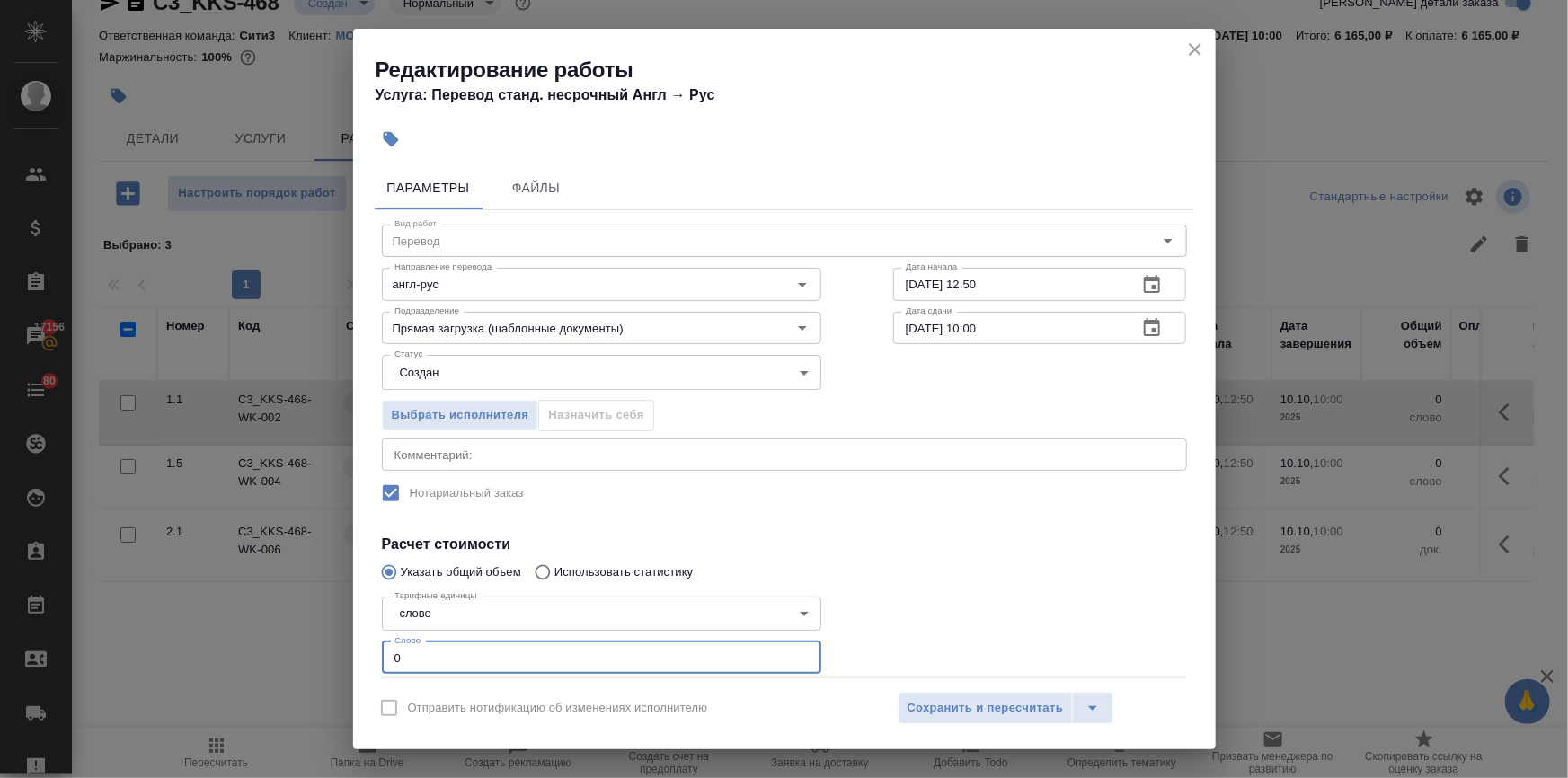
drag, startPoint x: 422, startPoint y: 658, endPoint x: 341, endPoint y: 649, distance: 81.5
click at [341, 649] on div "Редактирование работы Услуга: Перевод станд. несрочный Англ → [PERSON_NAME] Фай…" at bounding box center [784, 389] width 1568 height 778
type input "1"
click at [945, 711] on span "Сохранить и пересчитать" at bounding box center [986, 708] width 156 height 20
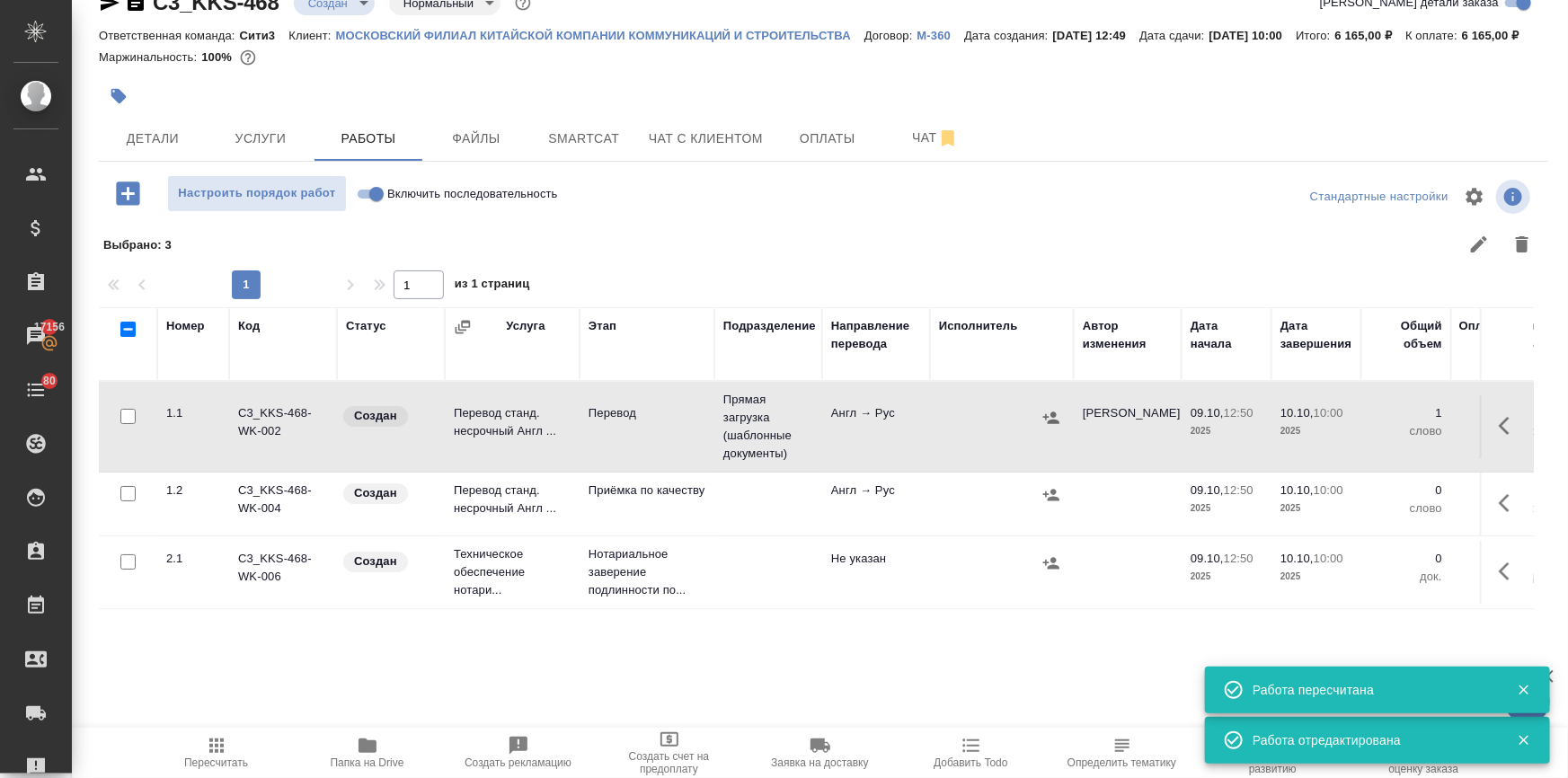
click at [1500, 514] on icon "button" at bounding box center [1510, 503] width 21 height 21
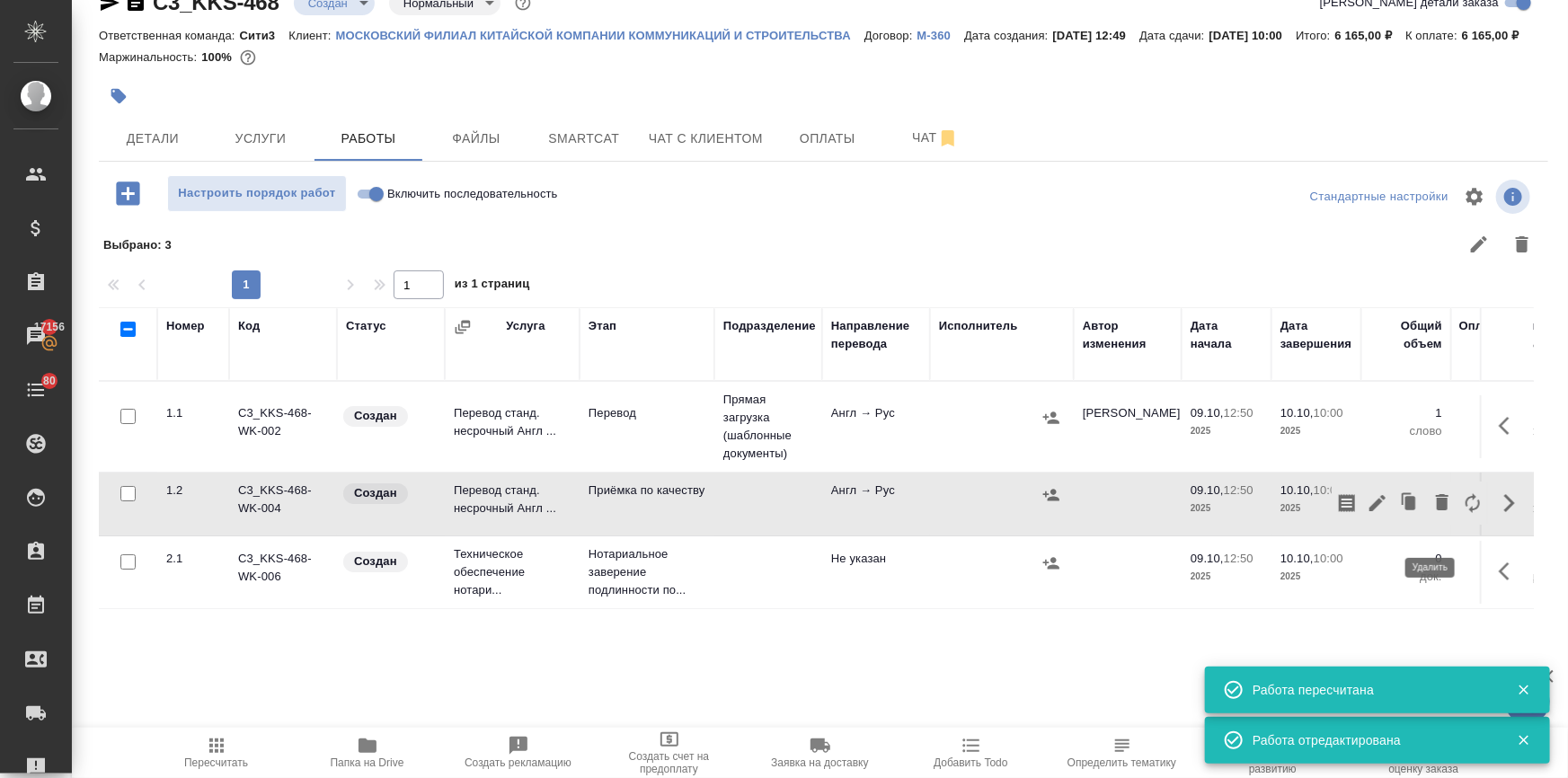
click at [1432, 513] on icon "button" at bounding box center [1442, 502] width 21 height 21
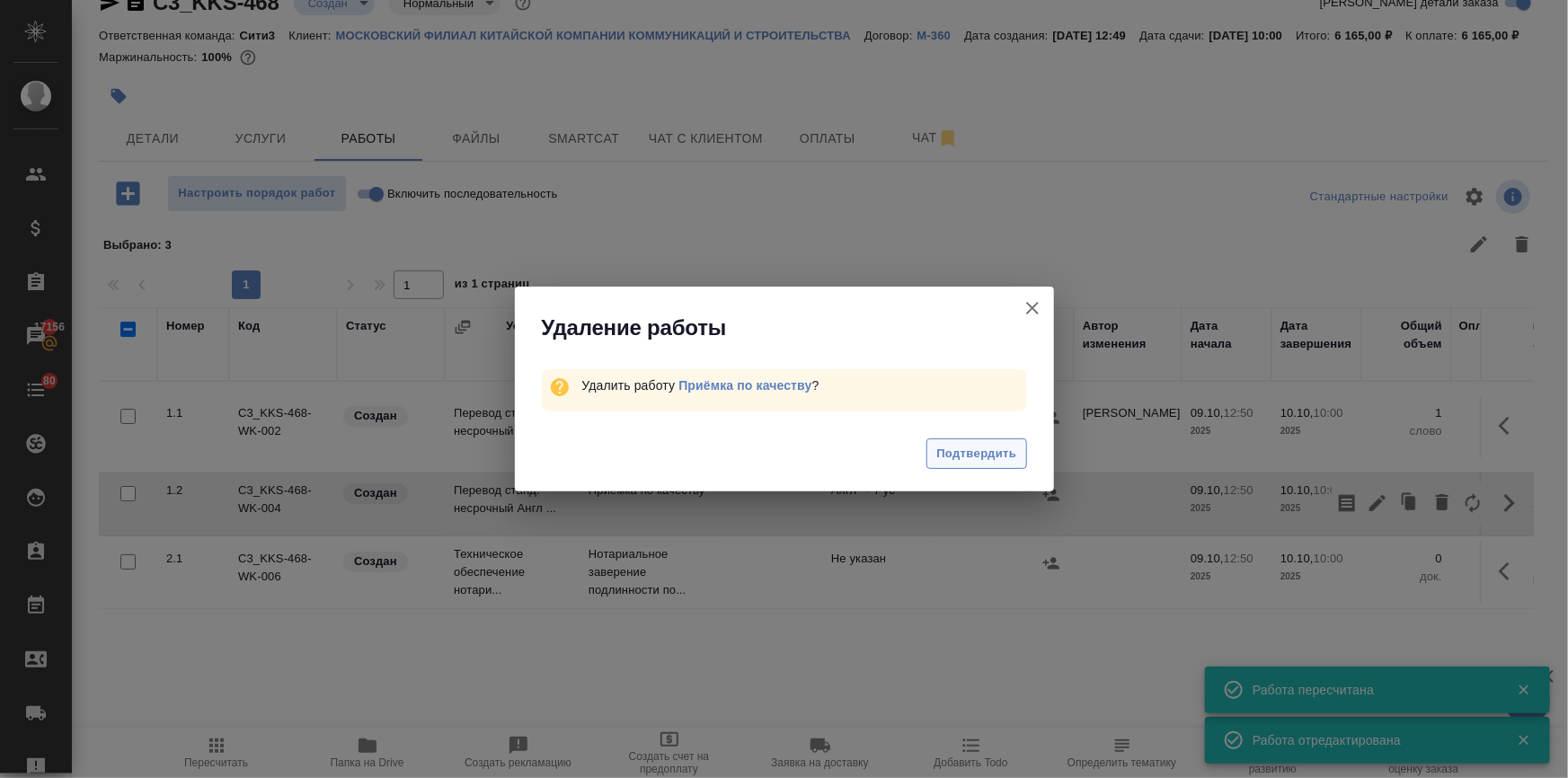
click at [937, 458] on span "Подтвердить" at bounding box center [976, 454] width 80 height 20
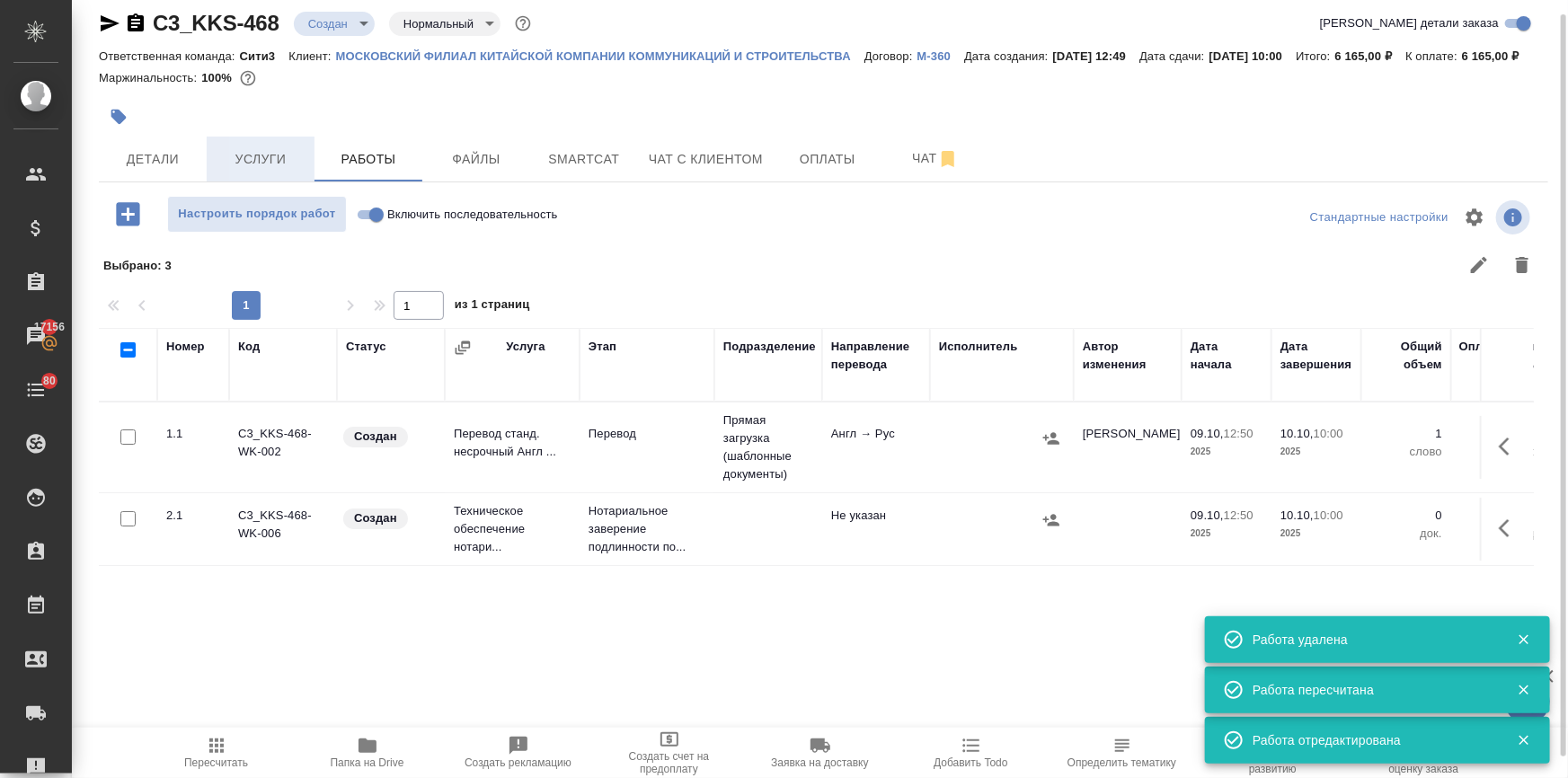
scroll to position [0, 0]
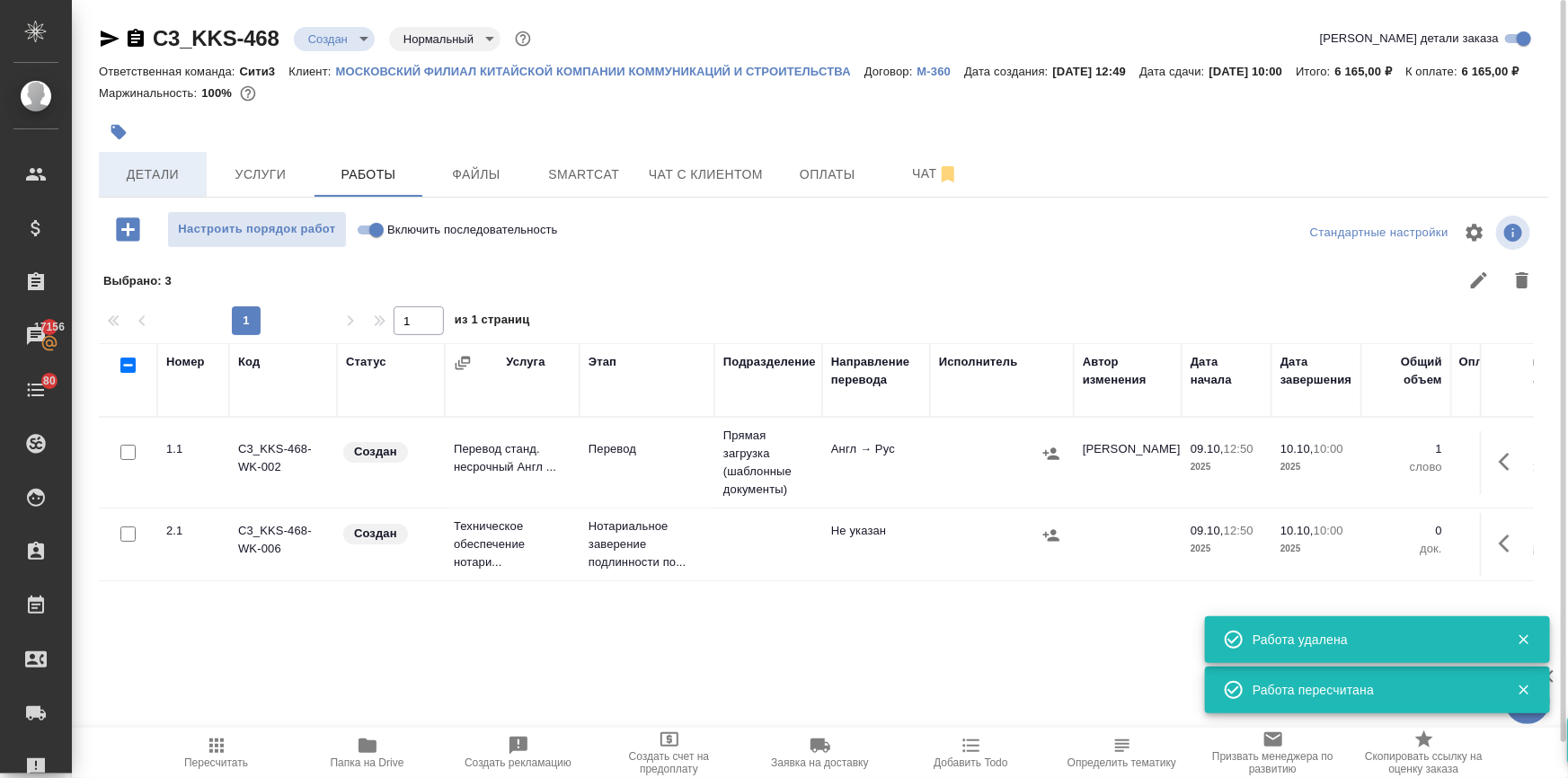
click at [145, 186] on span "Детали" at bounding box center [153, 175] width 86 height 22
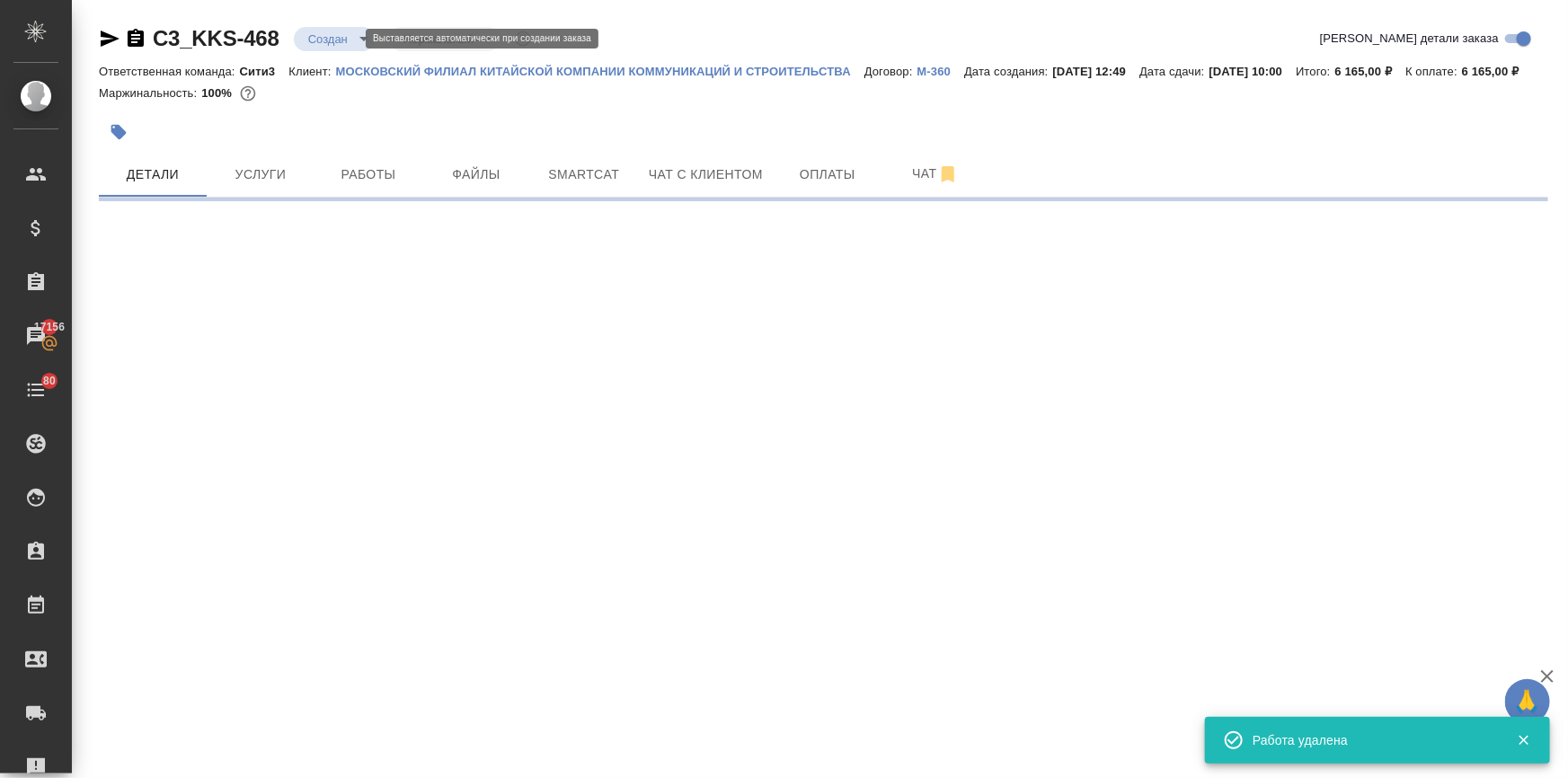
click at [313, 36] on body "🙏 .cls-1 fill:#fff; AWATERA [PERSON_NAME] Спецификации Заказы 17156 Чаты 80 Tod…" at bounding box center [784, 461] width 1568 height 922
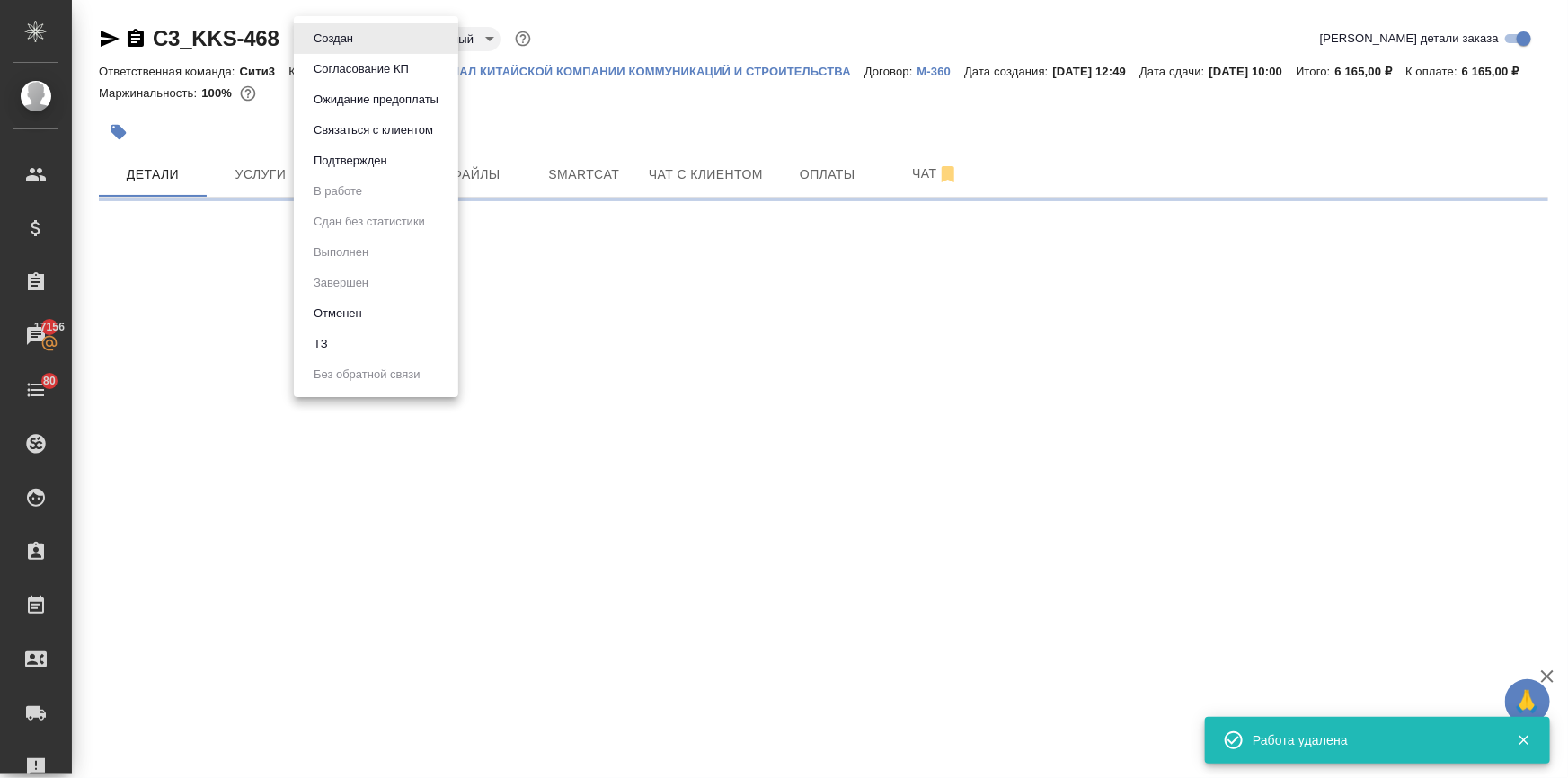
click at [337, 168] on button "Подтвержден" at bounding box center [349, 160] width 84 height 19
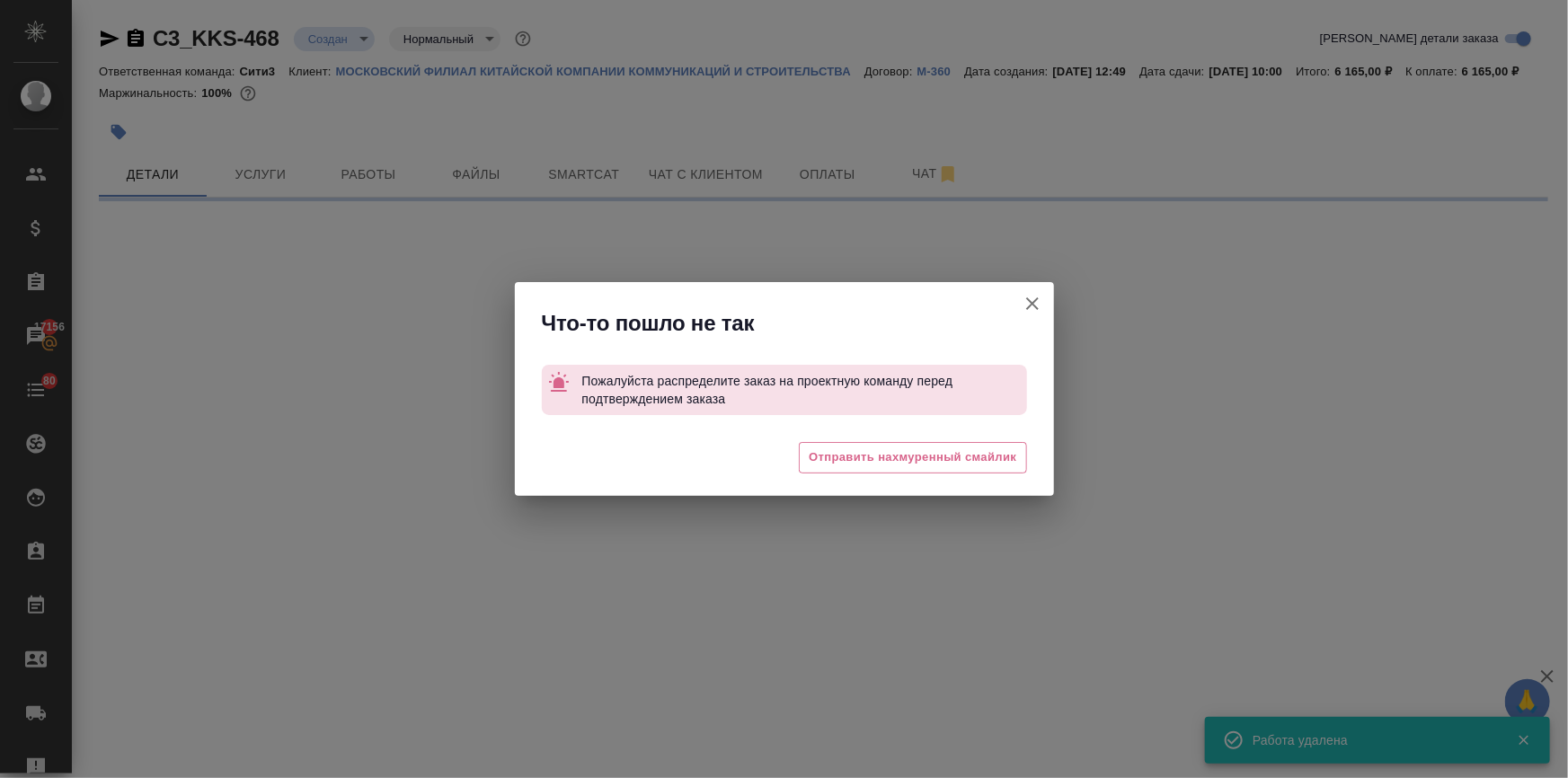
select select "RU"
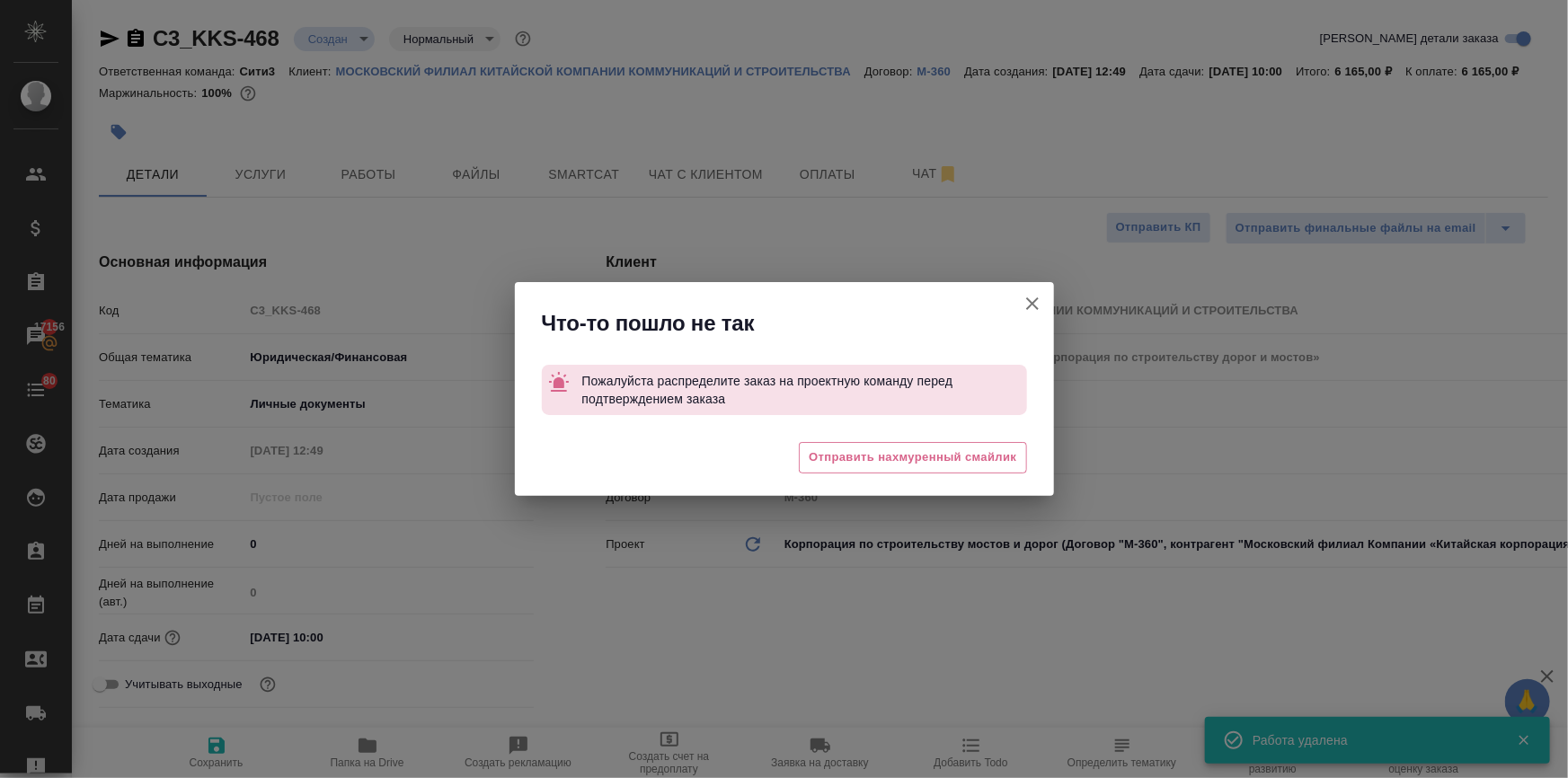
type textarea "x"
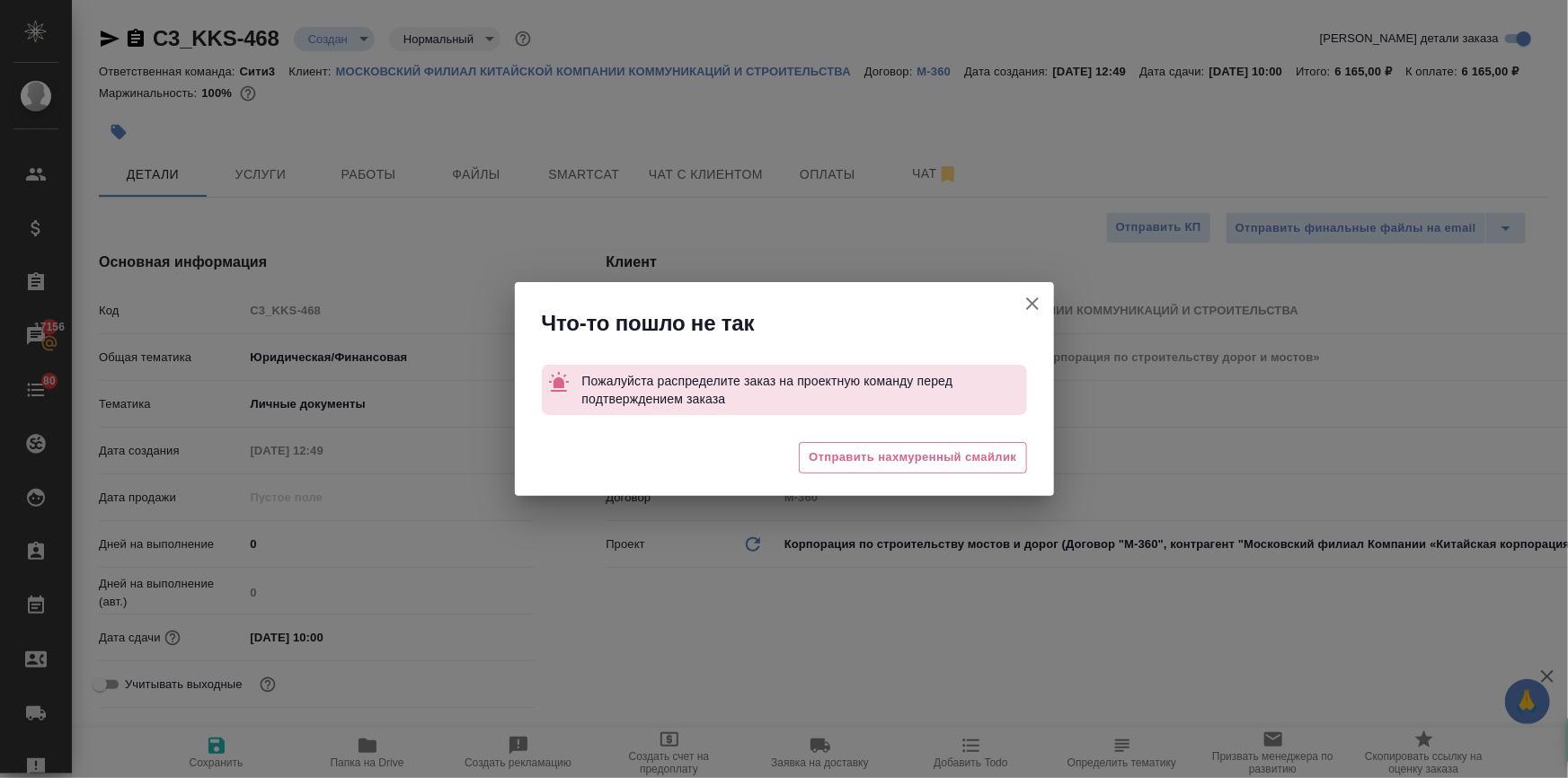
click at [1026, 298] on icon "button" at bounding box center [1033, 304] width 13 height 13
type textarea "x"
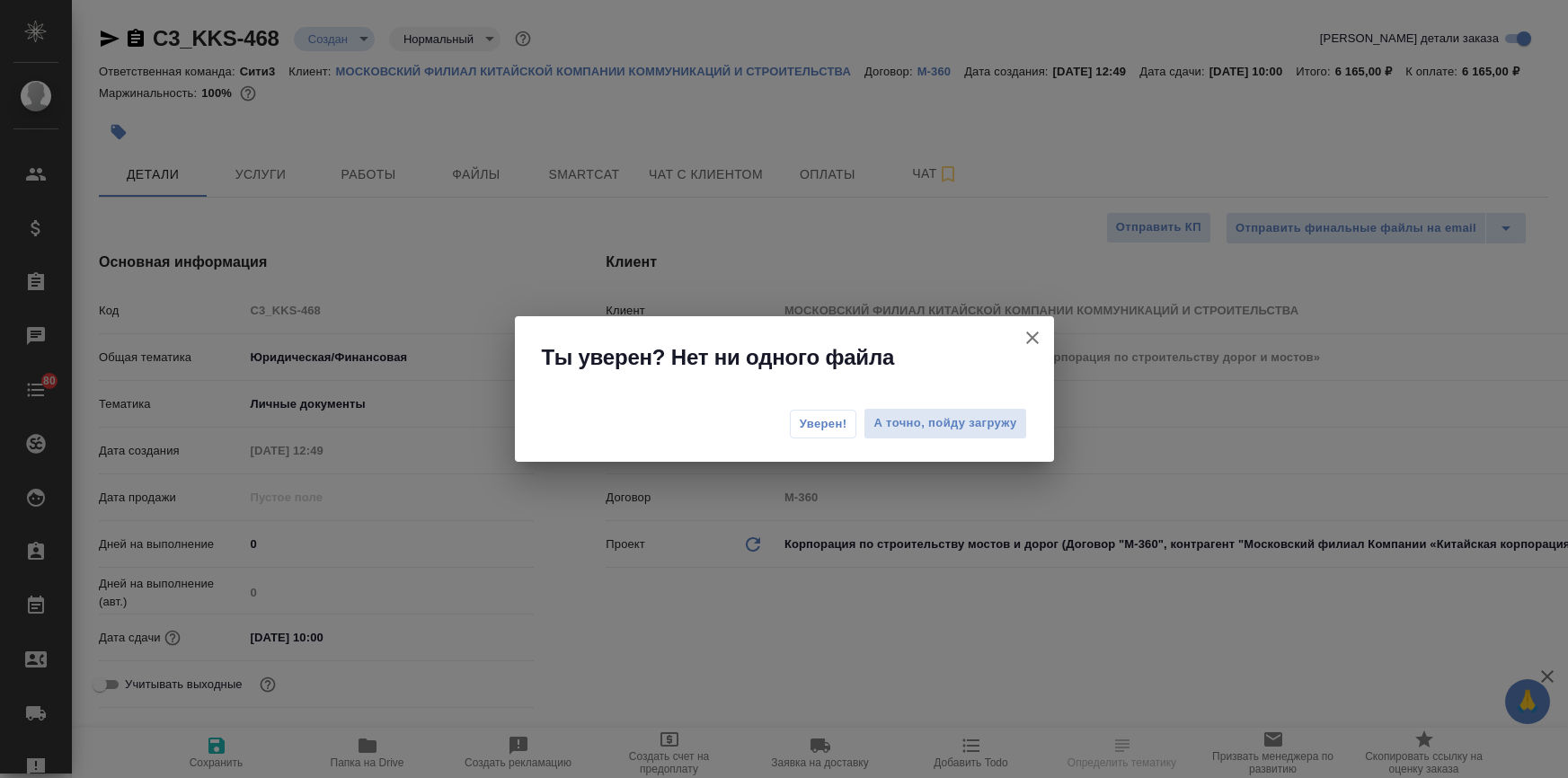
select select "RU"
click at [812, 415] on span "Уверен!" at bounding box center [824, 423] width 48 height 18
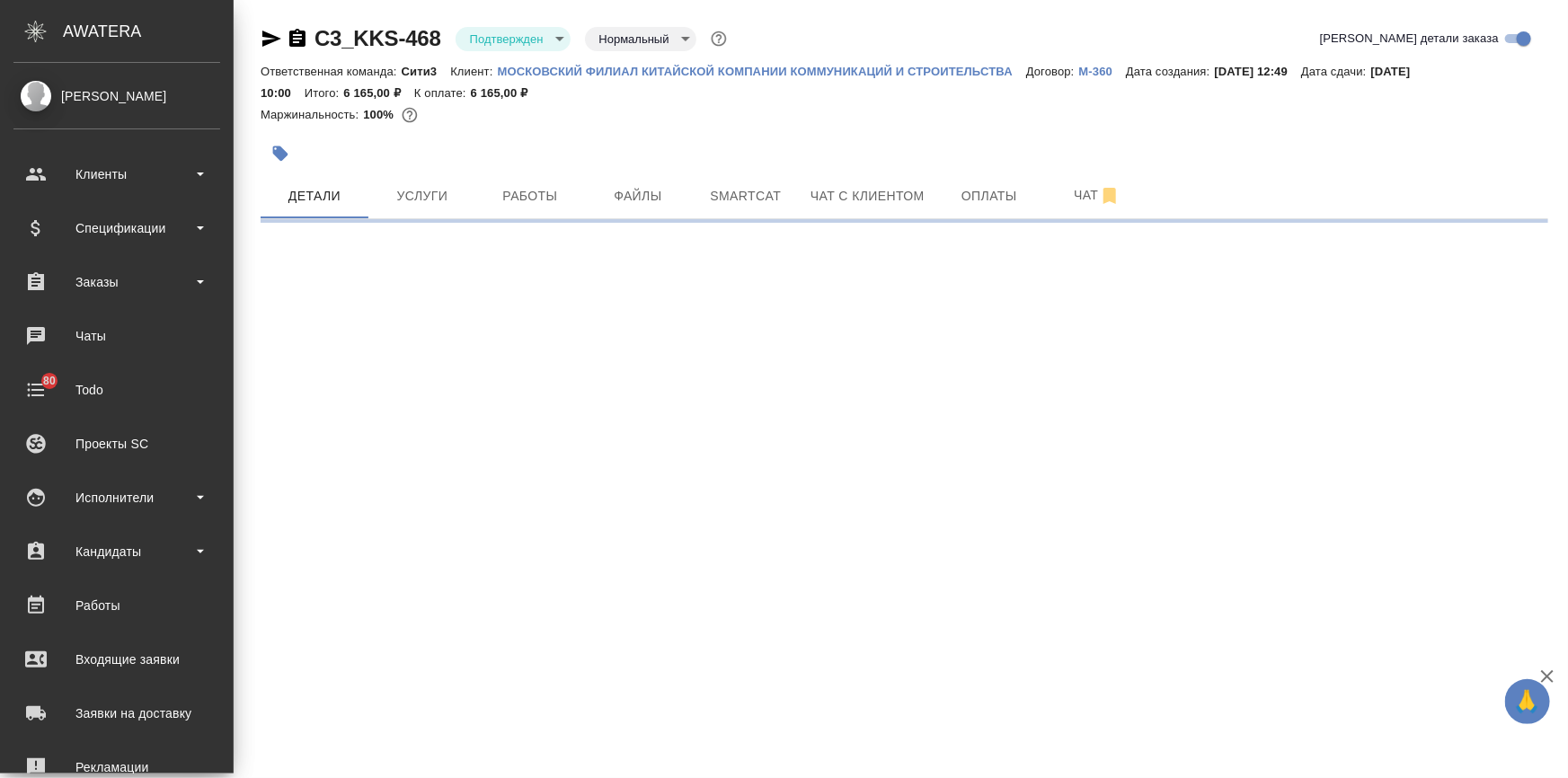
select select "RU"
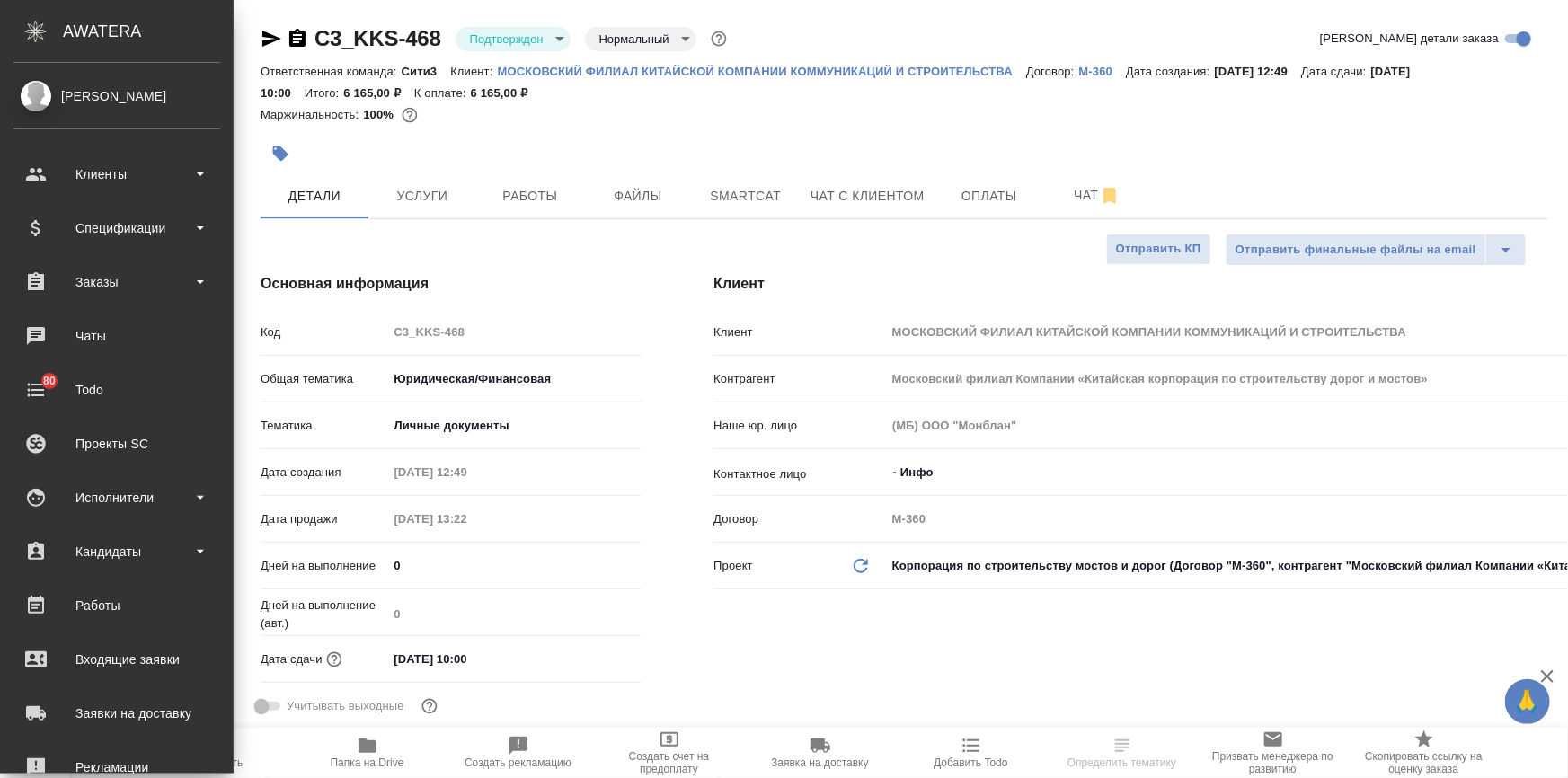
type textarea "x"
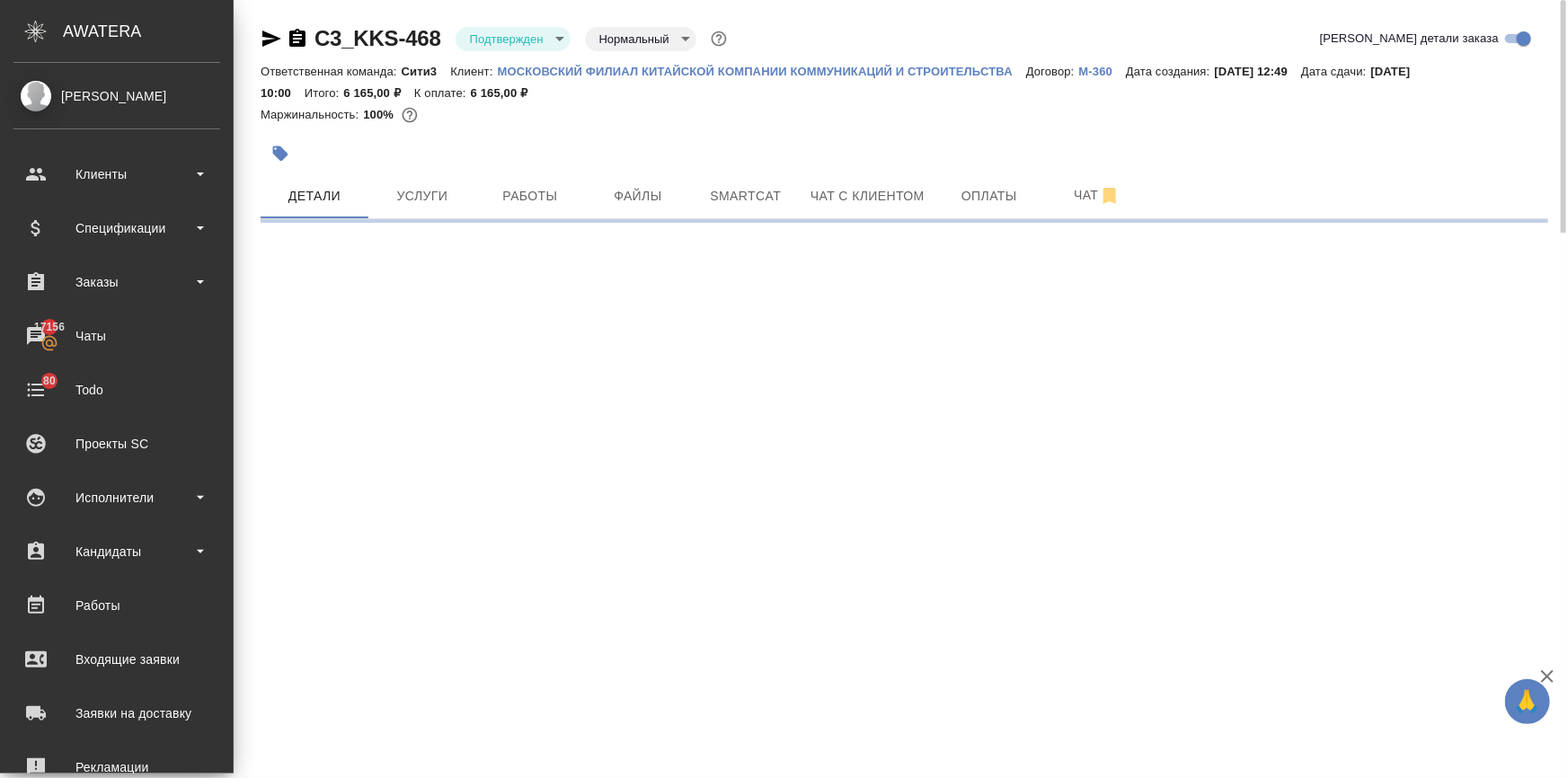
select select "RU"
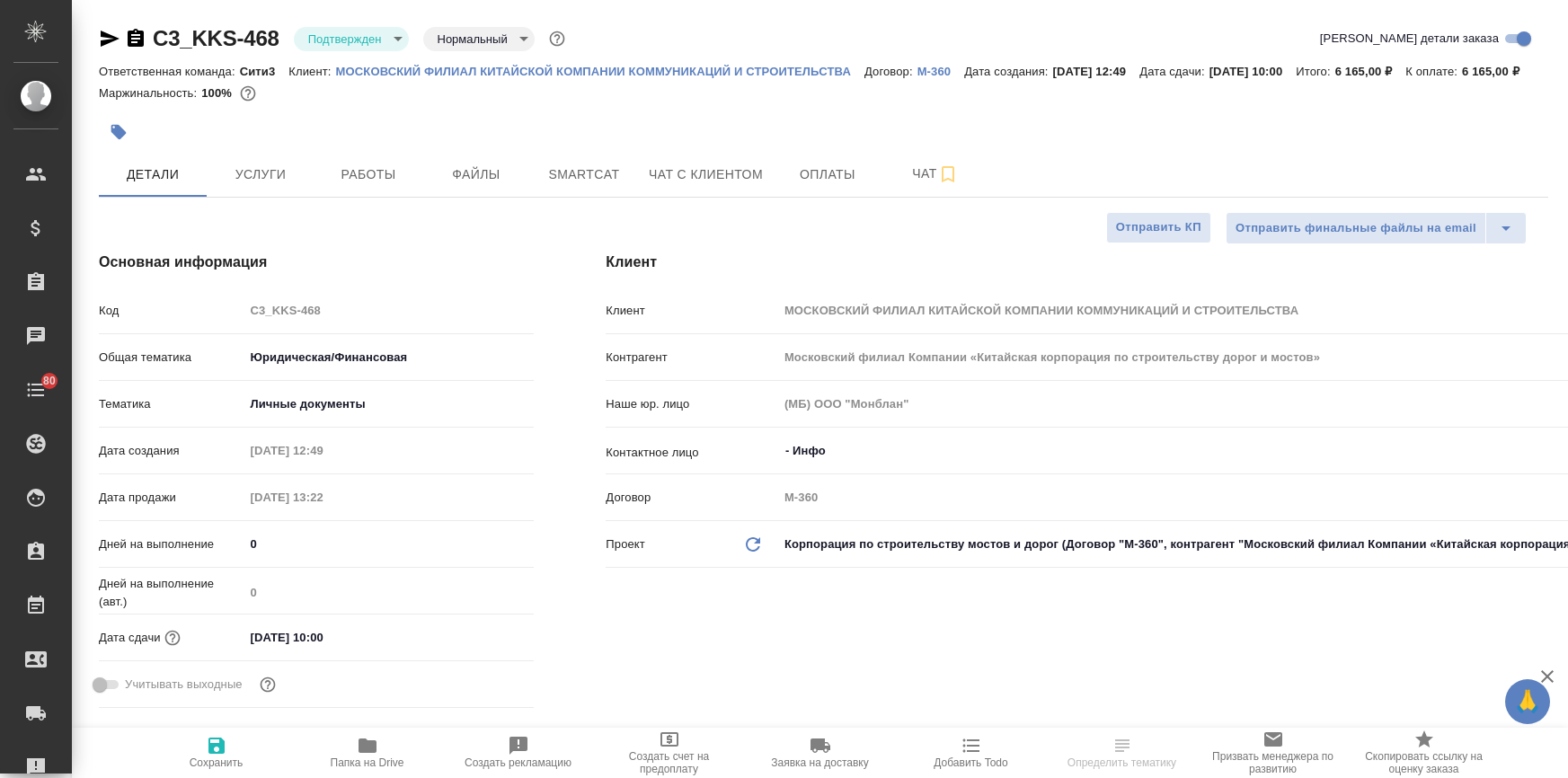
select select "RU"
type textarea "x"
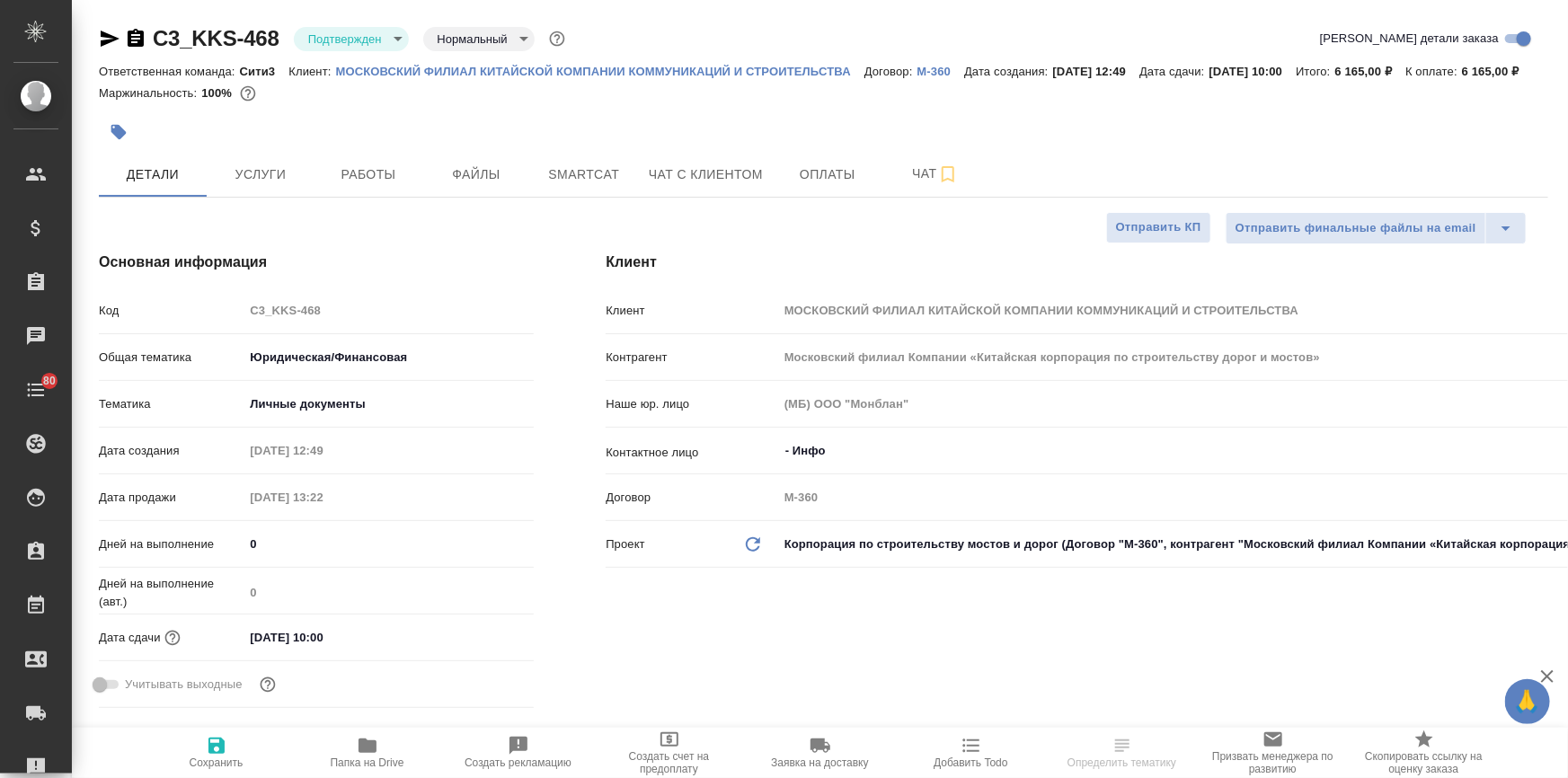
type textarea "x"
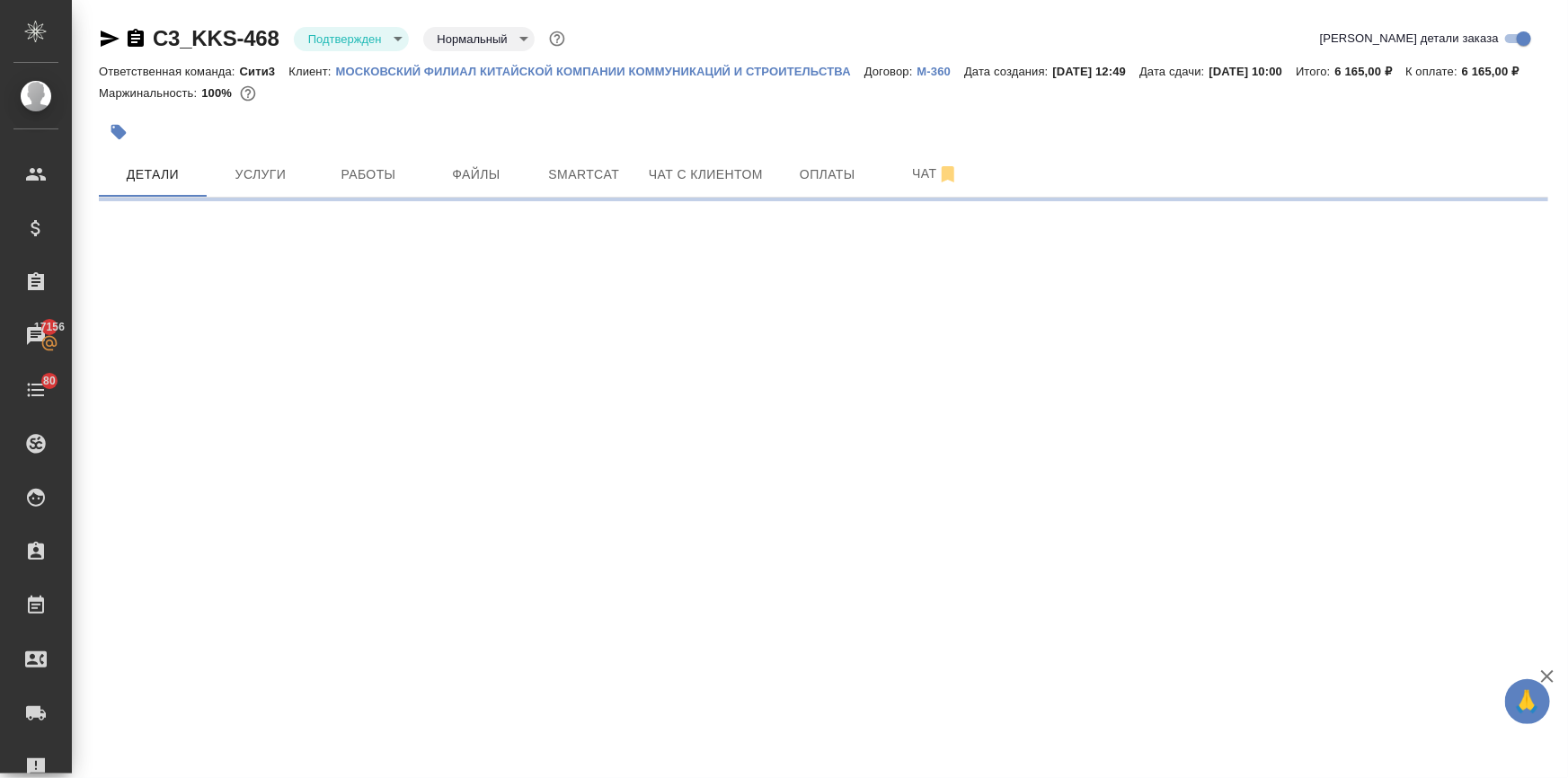
select select "RU"
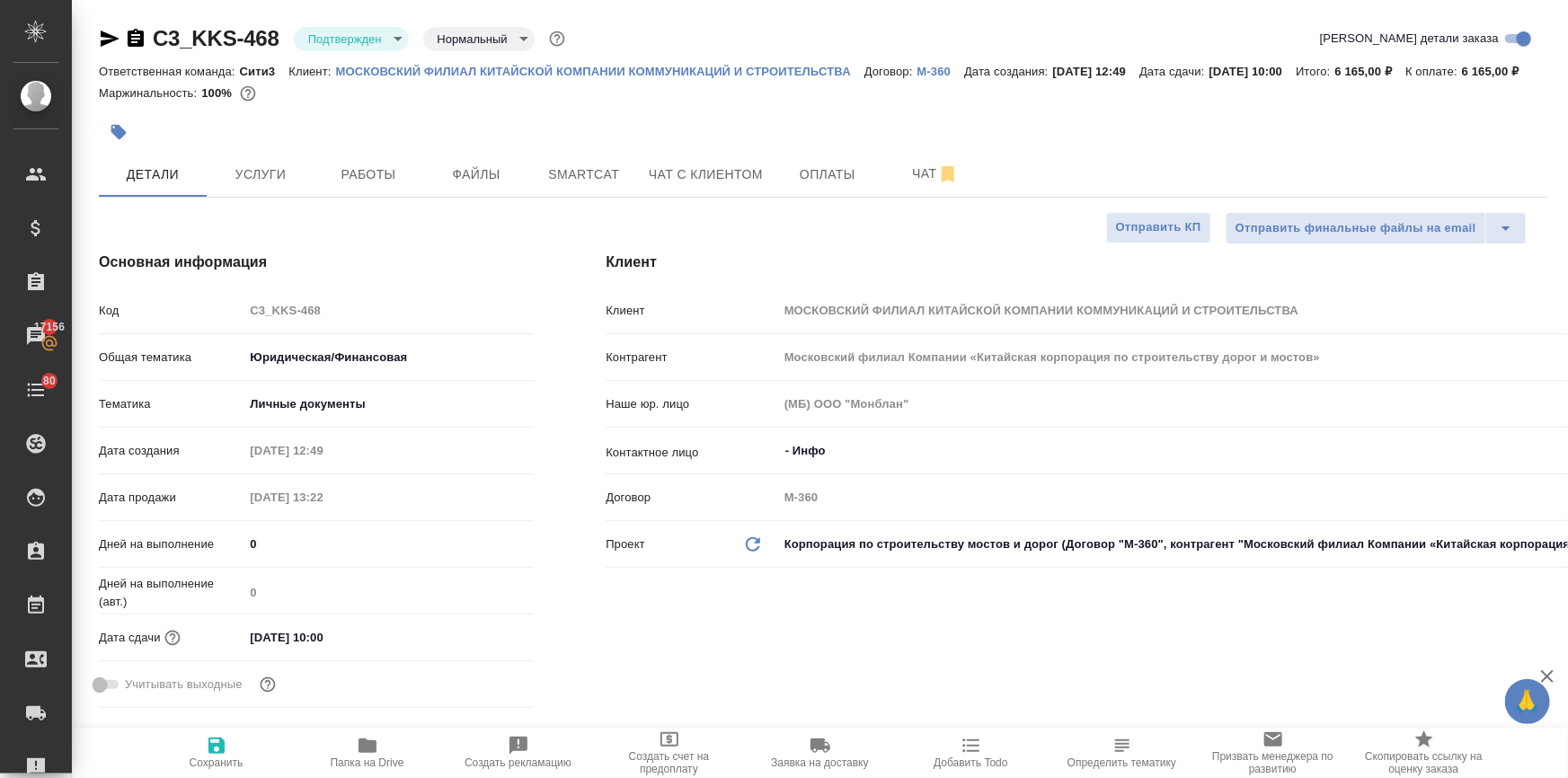
type textarea "x"
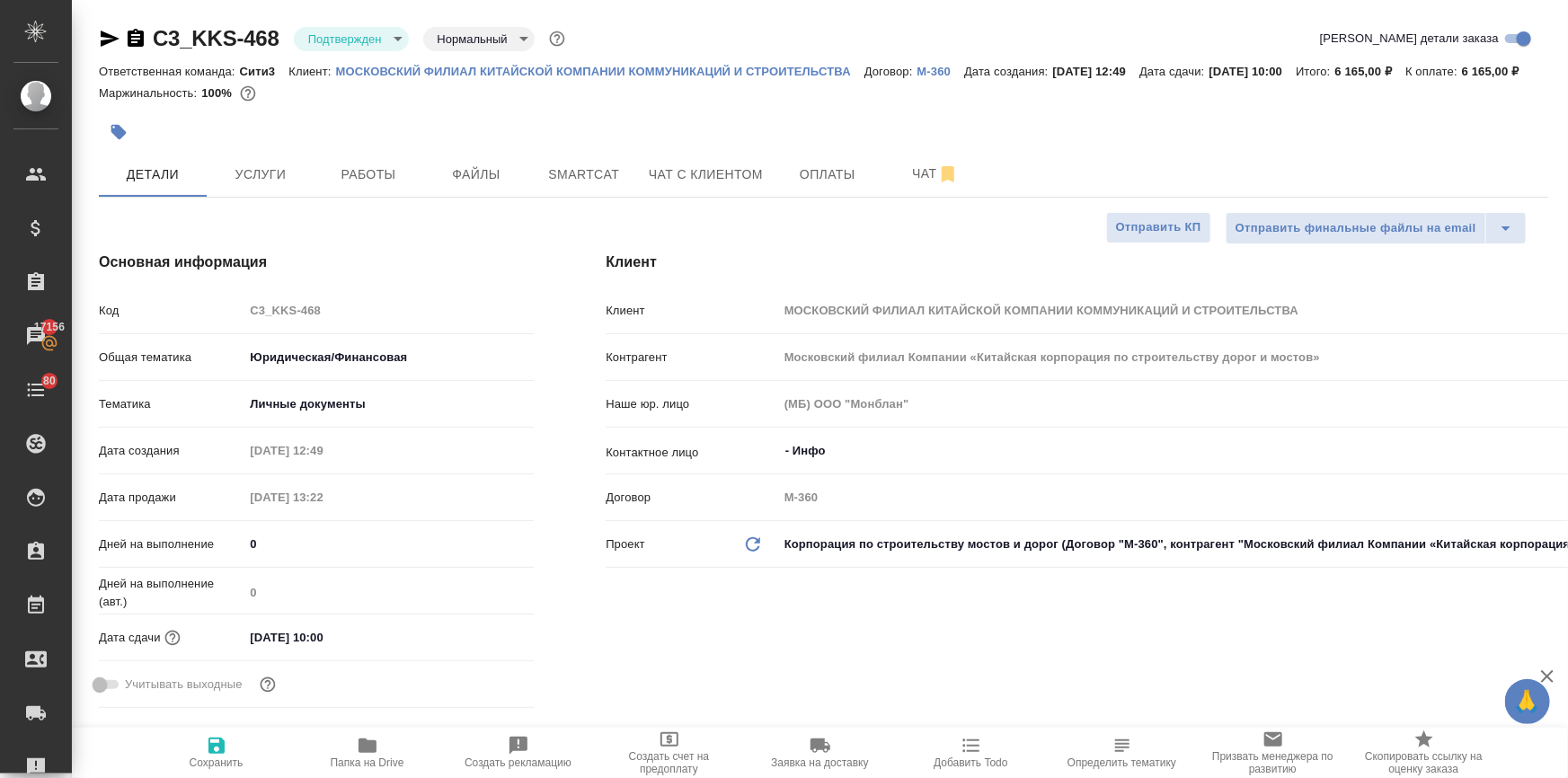
type textarea "x"
select select "RU"
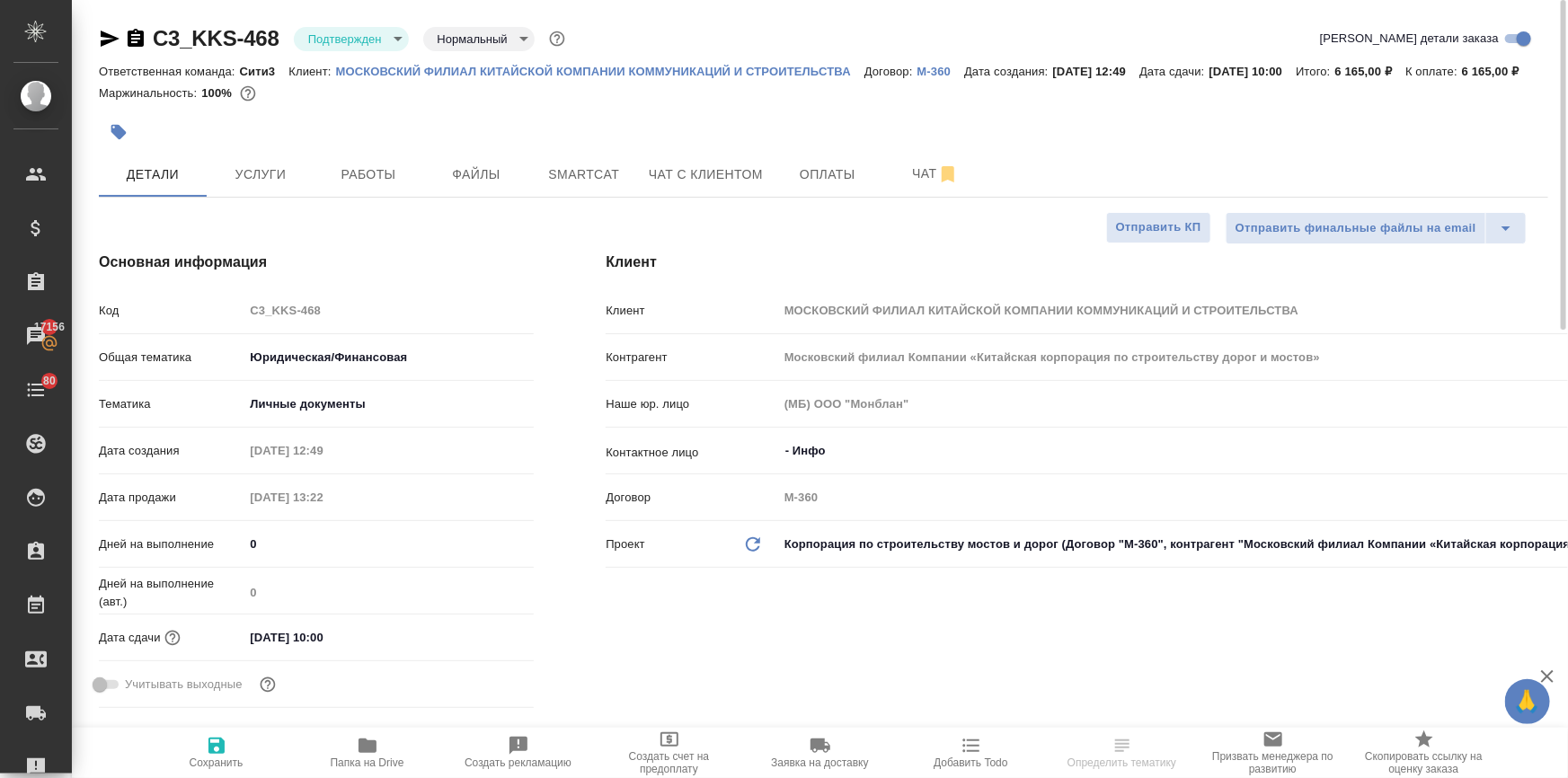
select select "RU"
type textarea "x"
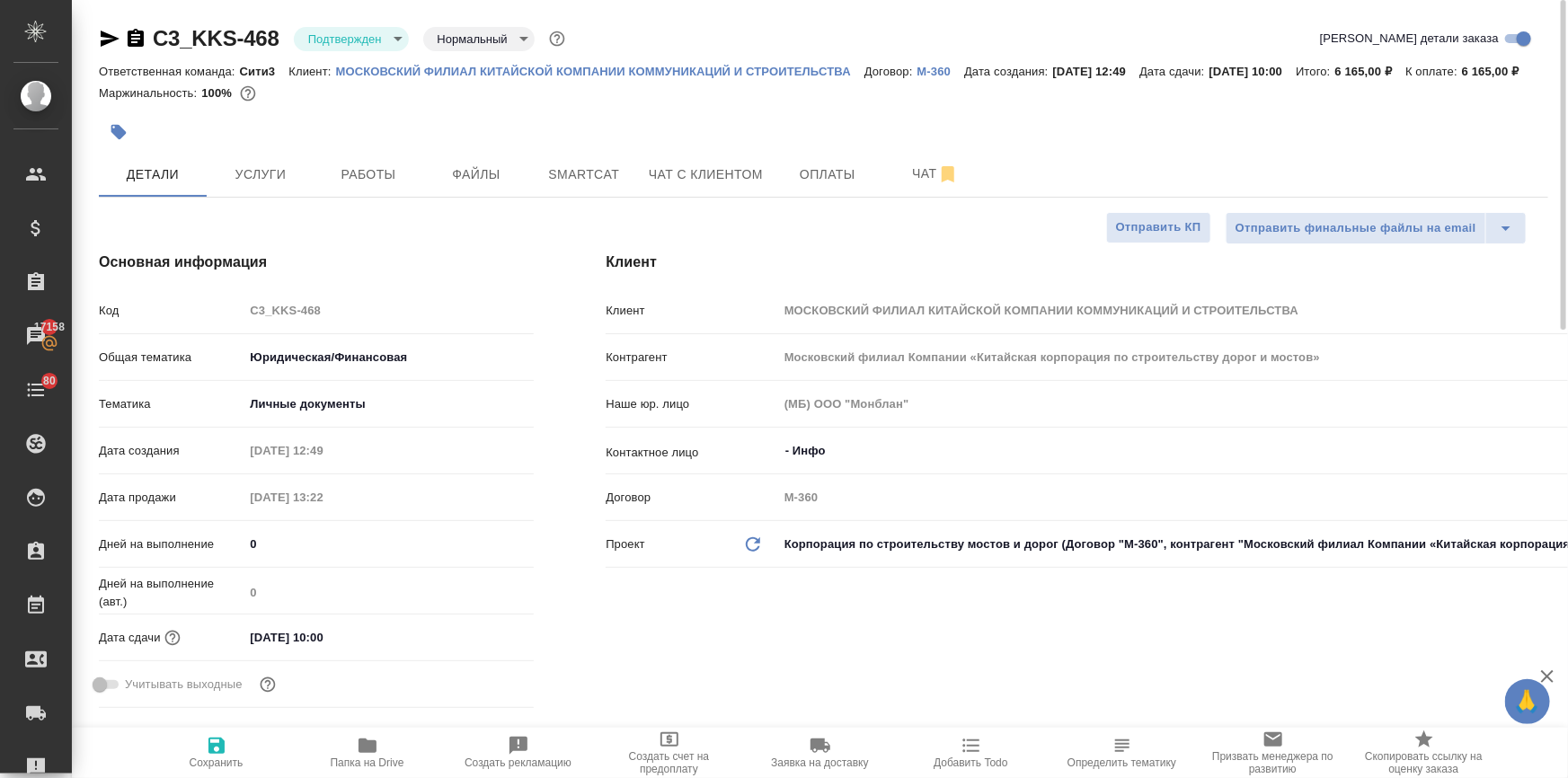
type textarea "x"
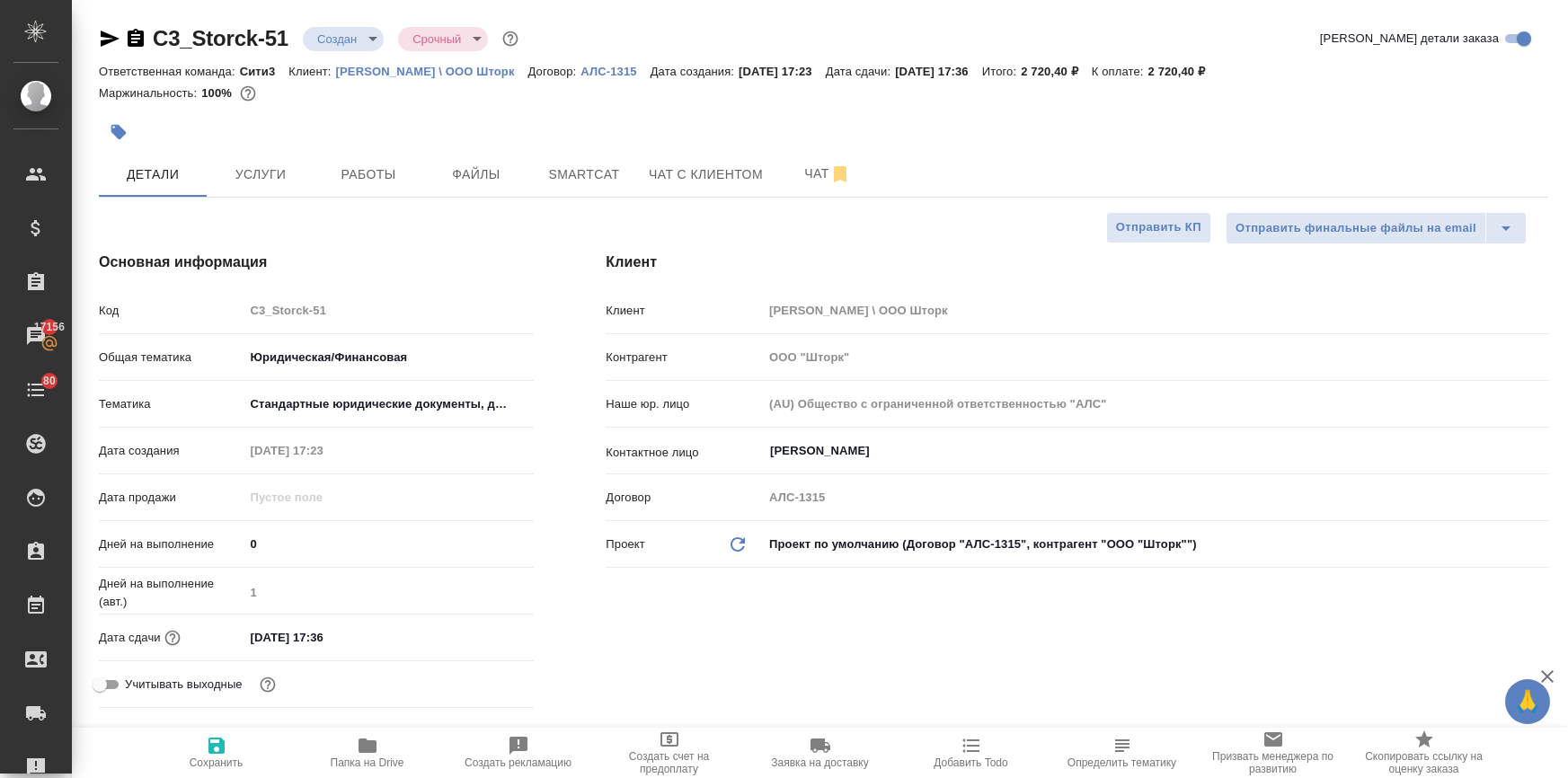
select select "RU"
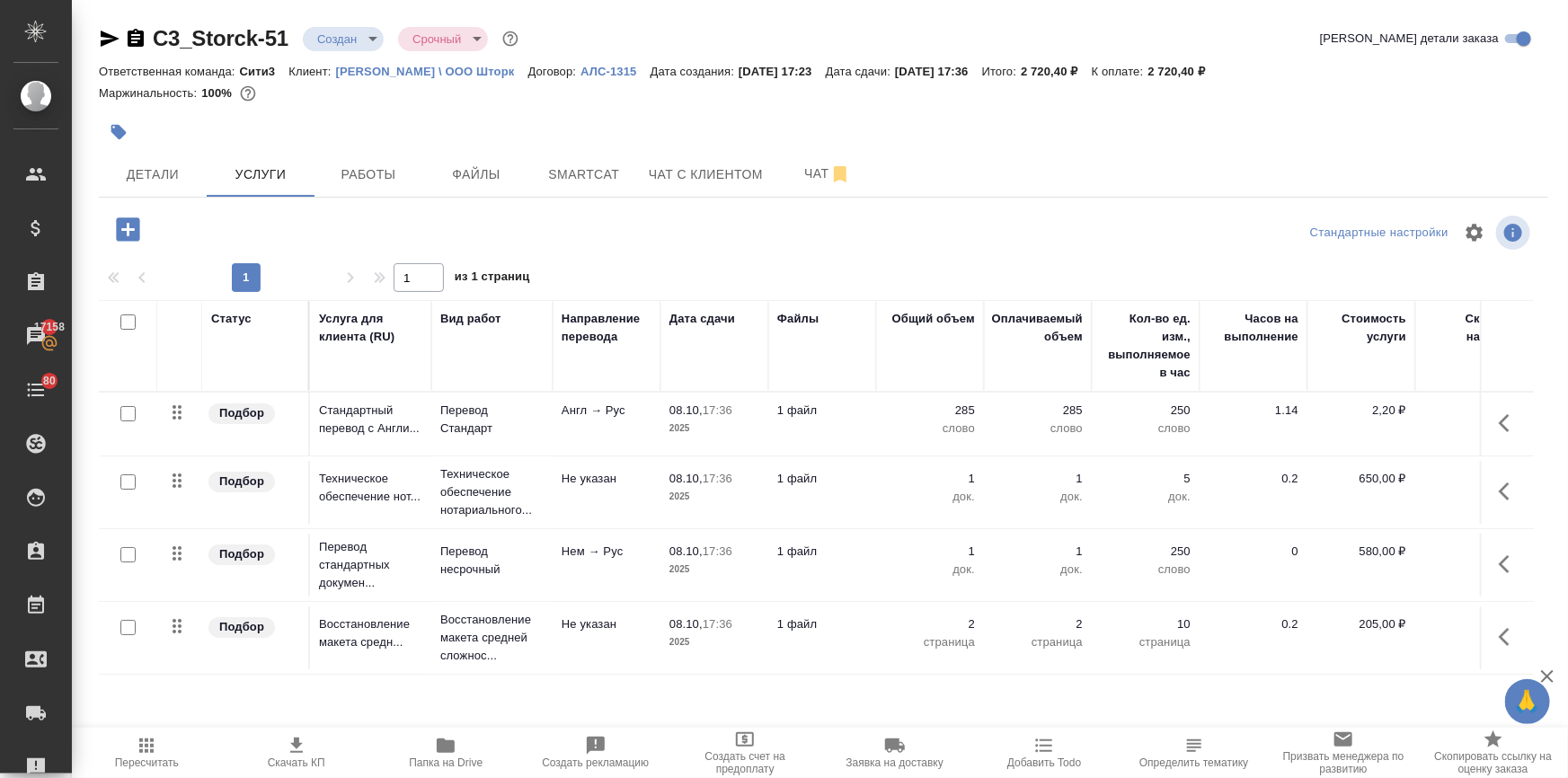
click at [94, 168] on div "C3_Storck-51 Создан new Срочный urgent Кратко детали заказа Ответственная коман…" at bounding box center [823, 366] width 1469 height 732
click at [130, 168] on span "Детали" at bounding box center [153, 175] width 86 height 22
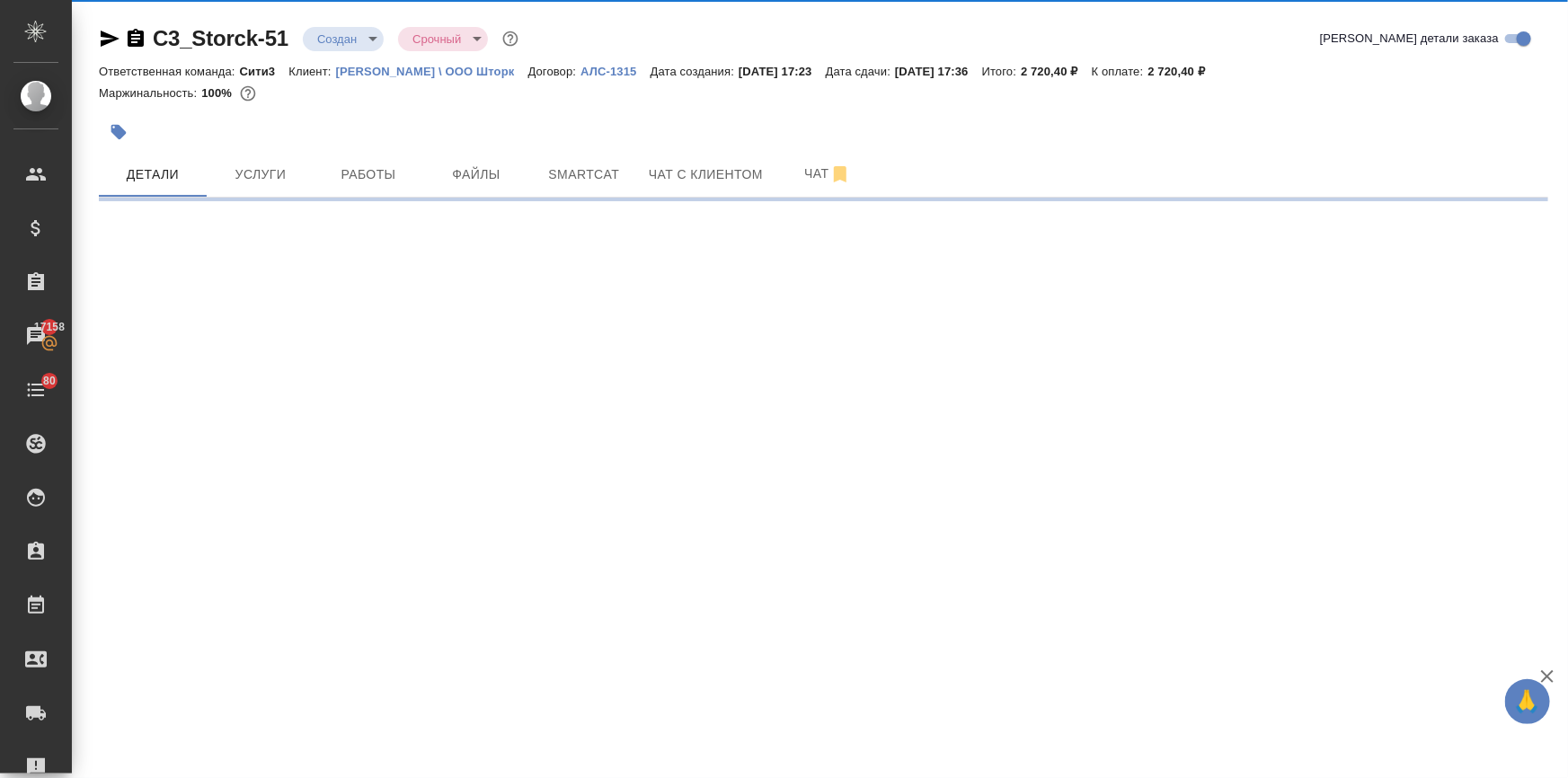
select select "RU"
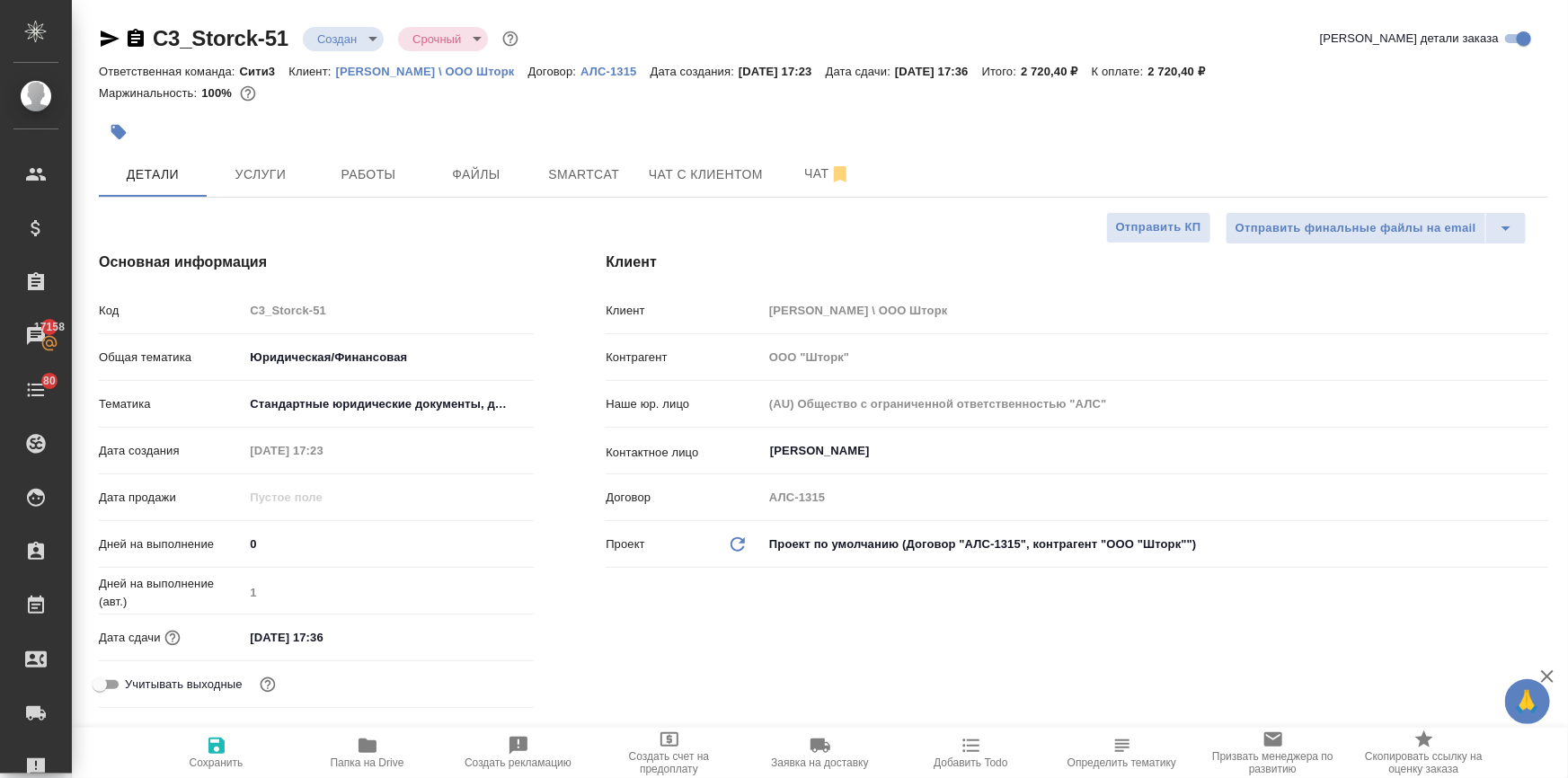
type textarea "x"
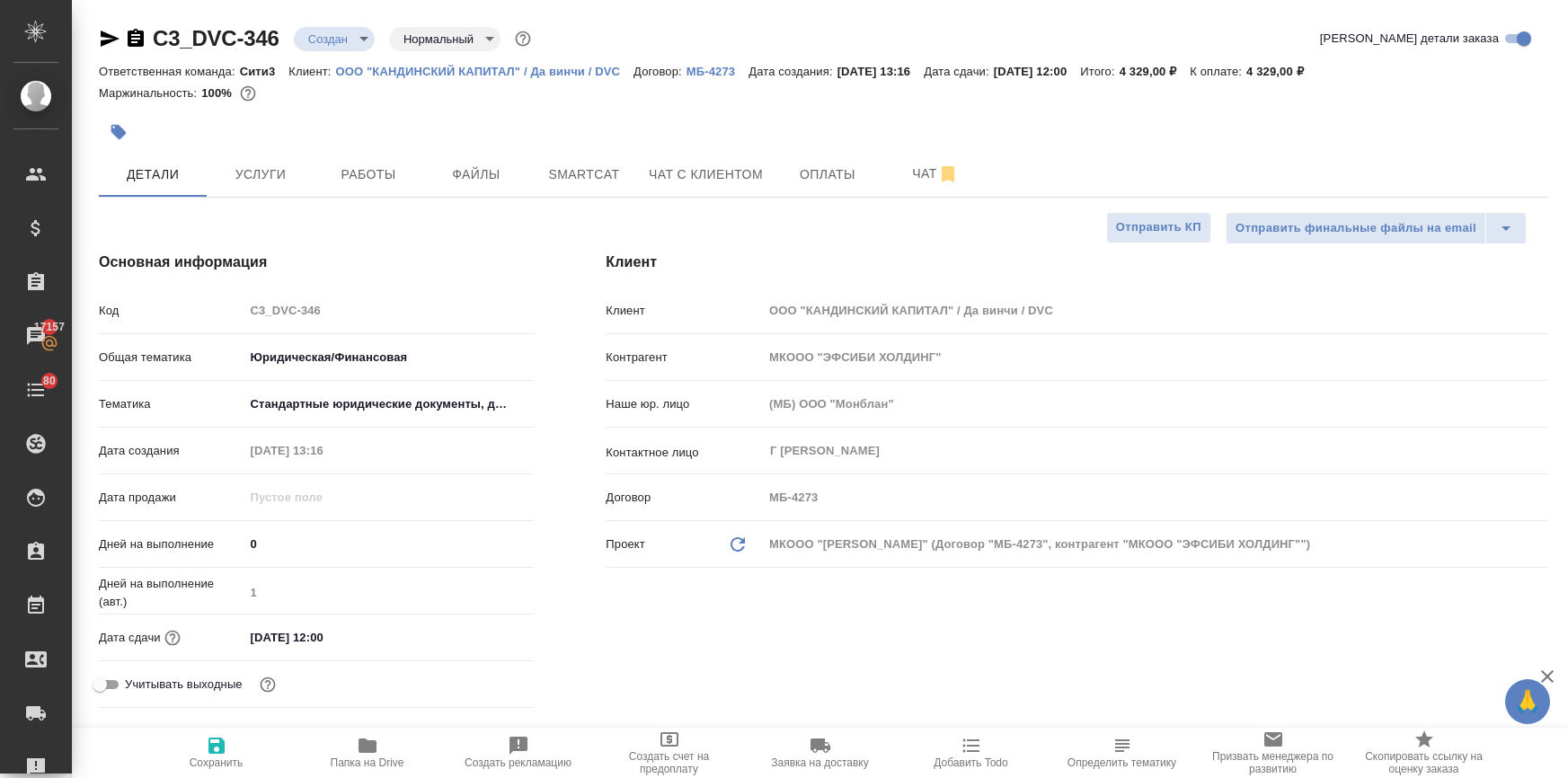
select select "RU"
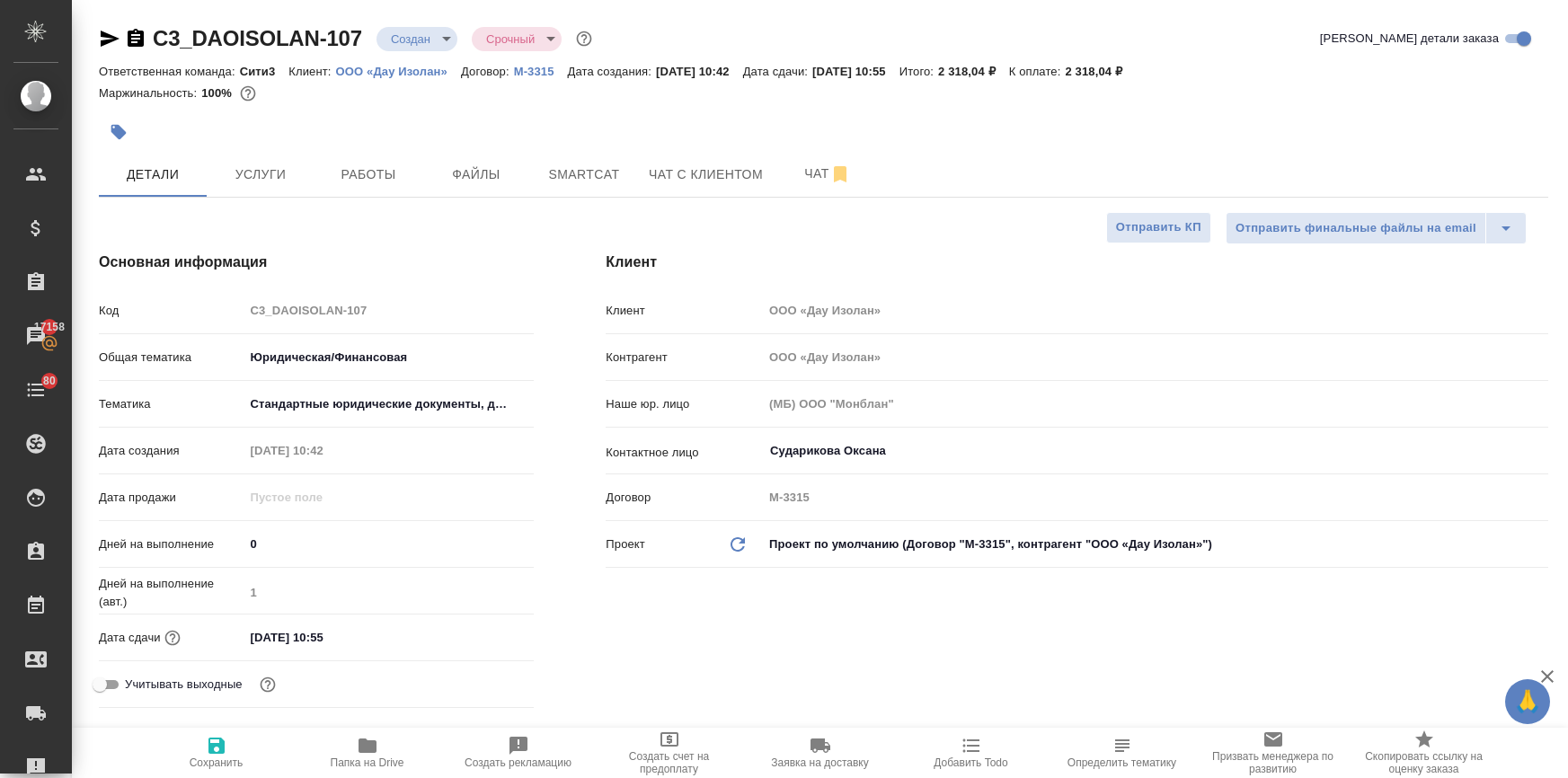
select select "RU"
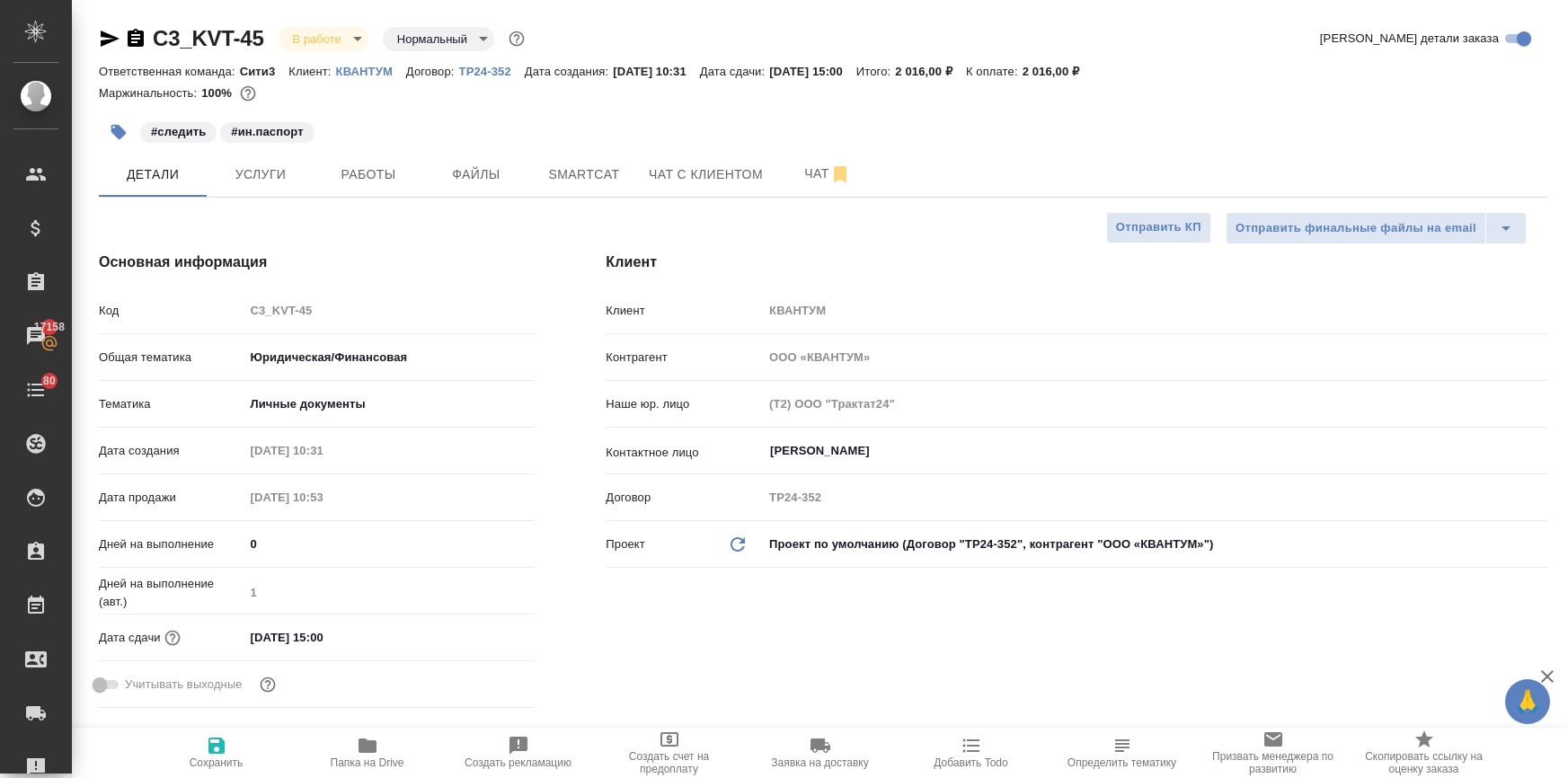
select select "RU"
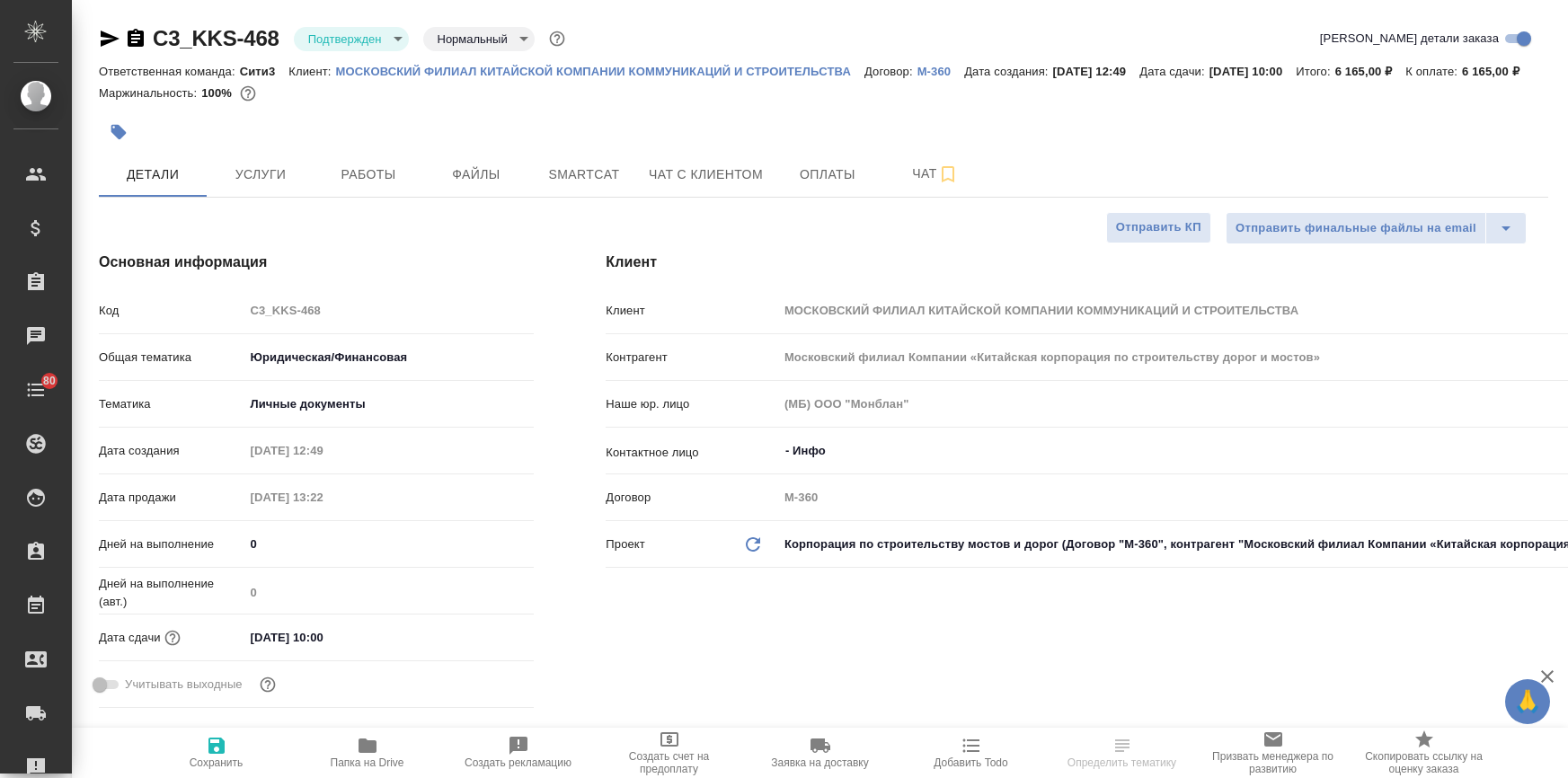
select select "RU"
type textarea "x"
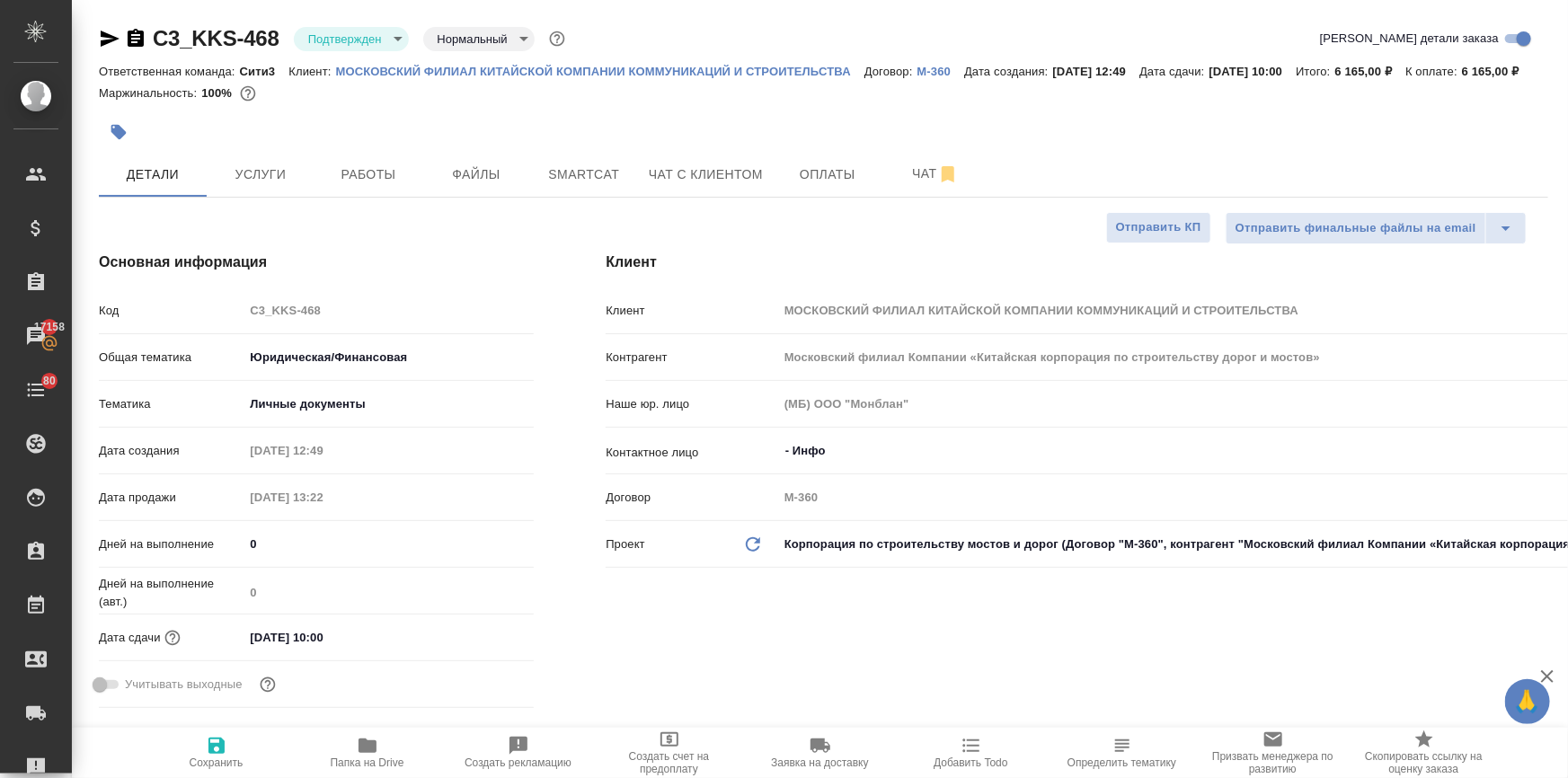
type textarea "x"
click at [383, 185] on span "Работы" at bounding box center [368, 175] width 86 height 22
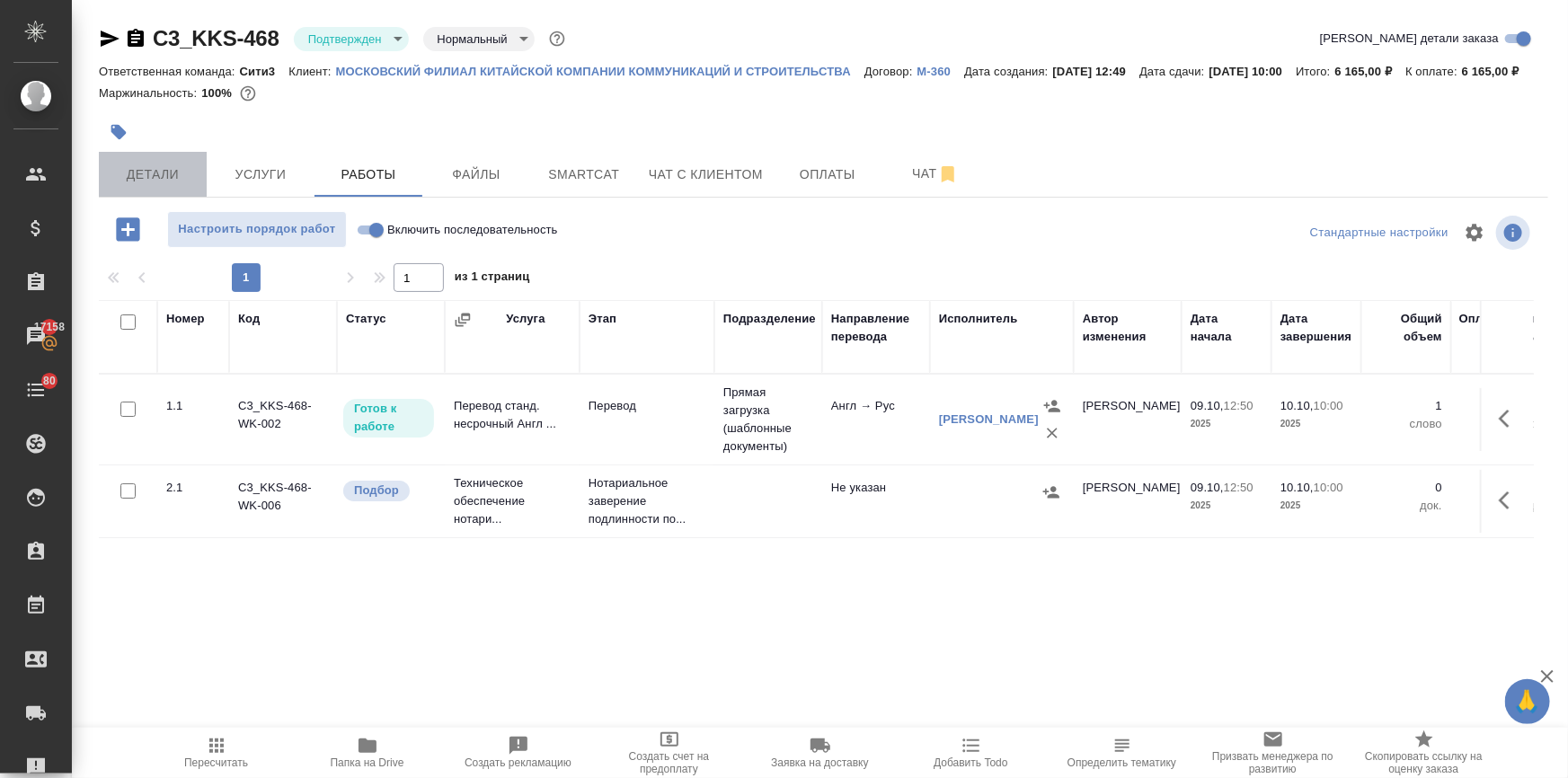
click at [159, 186] on span "Детали" at bounding box center [153, 175] width 86 height 22
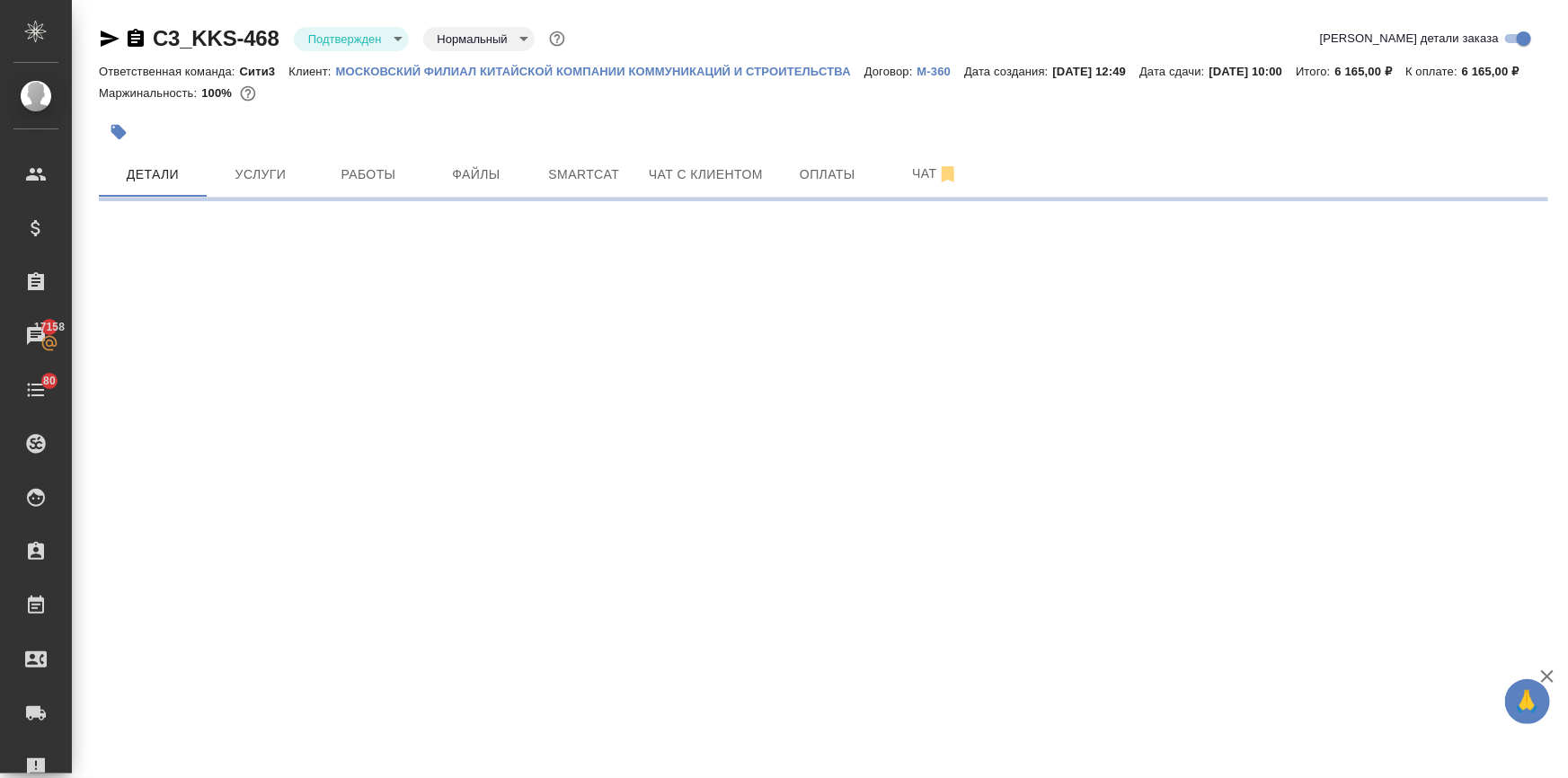
select select "RU"
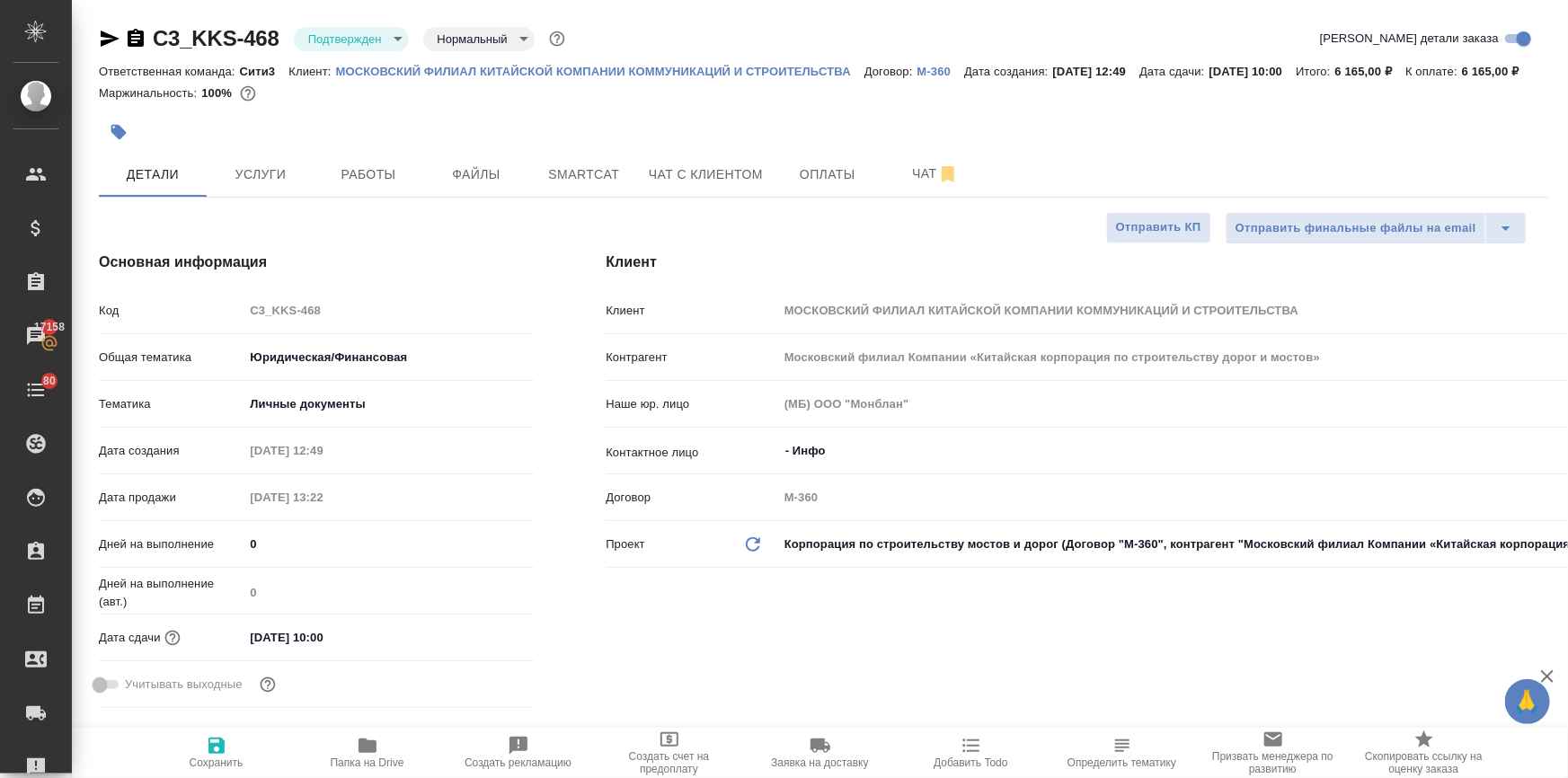
type textarea "x"
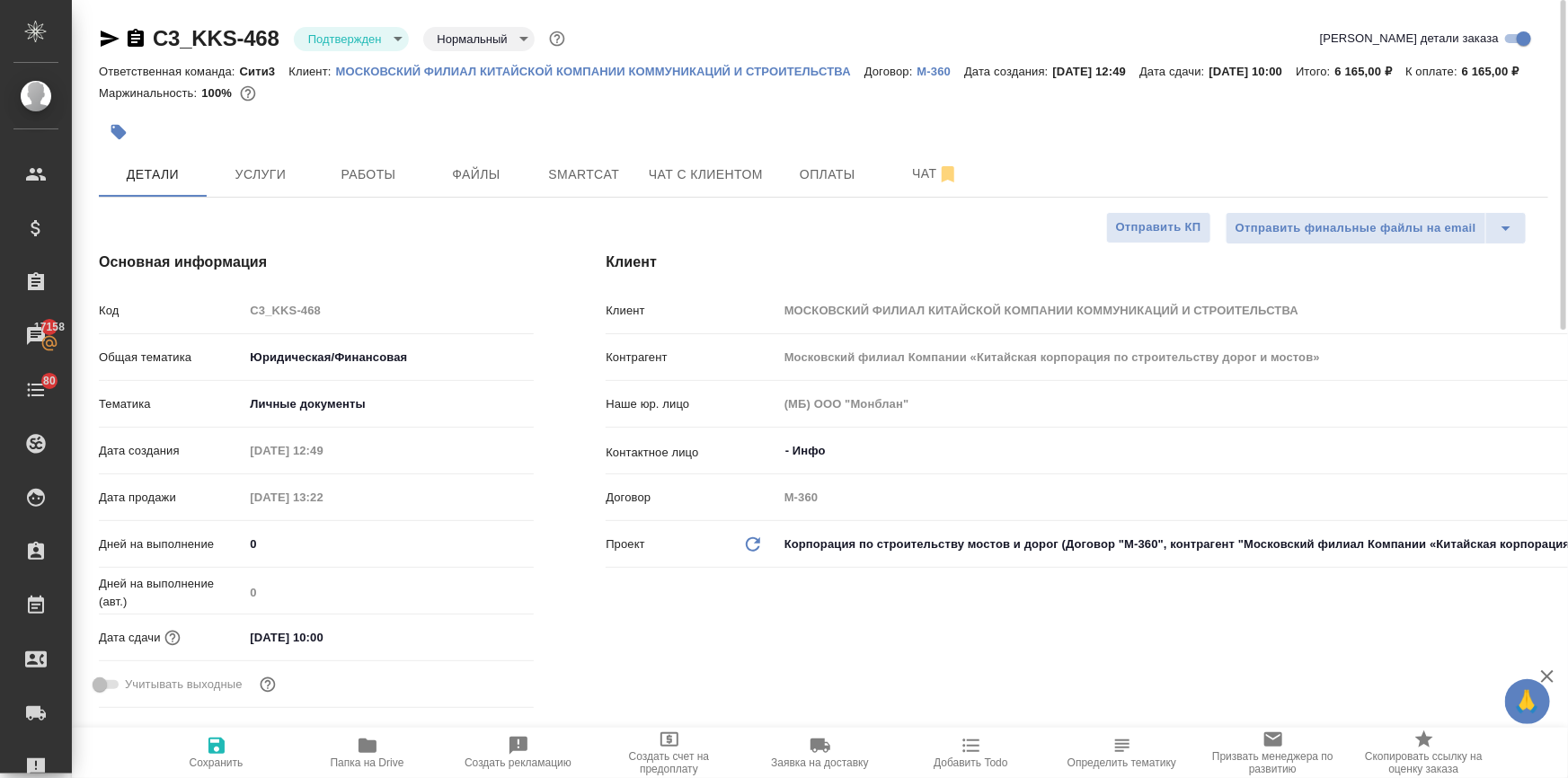
type textarea "x"
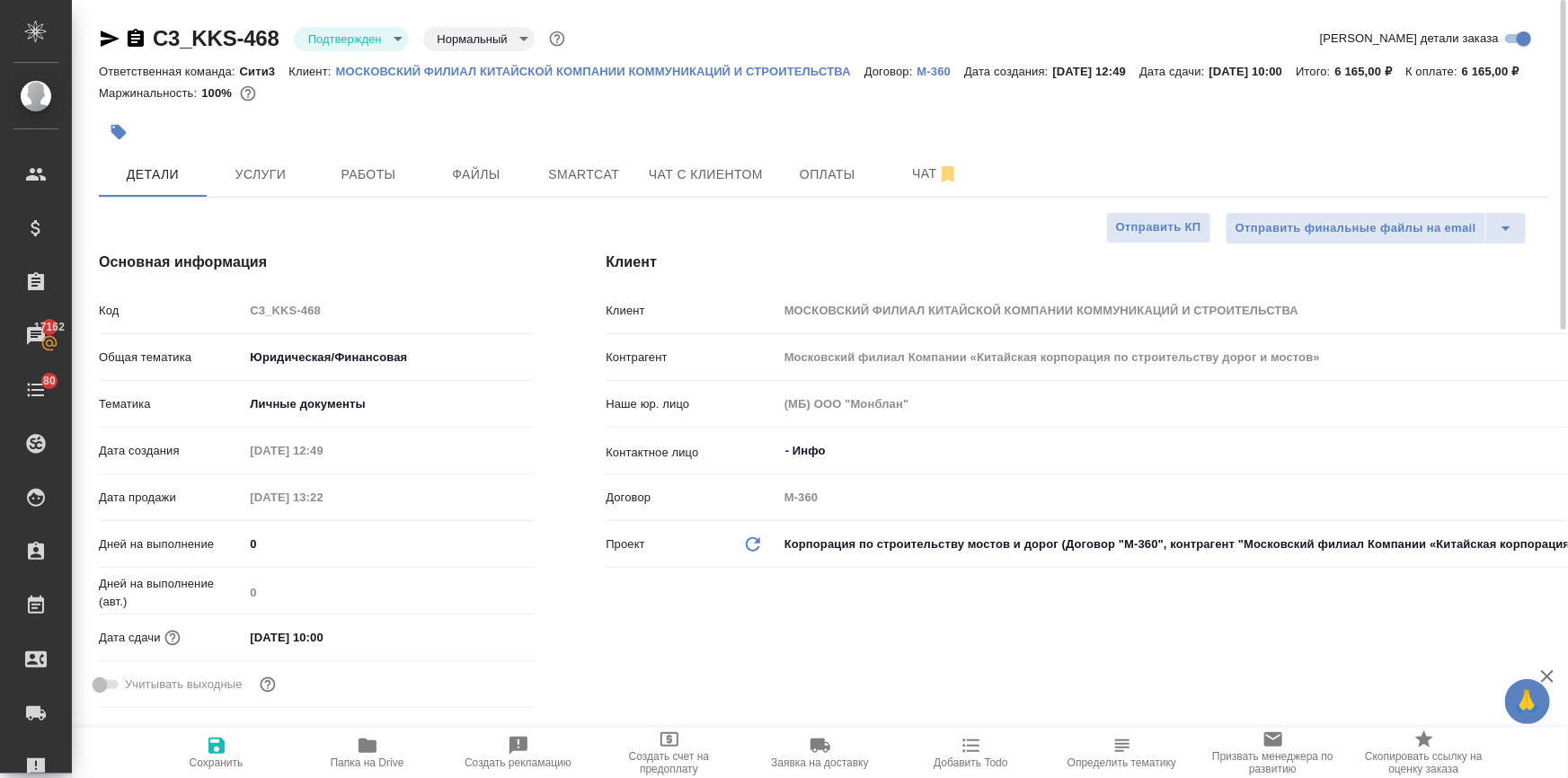
type textarea "x"
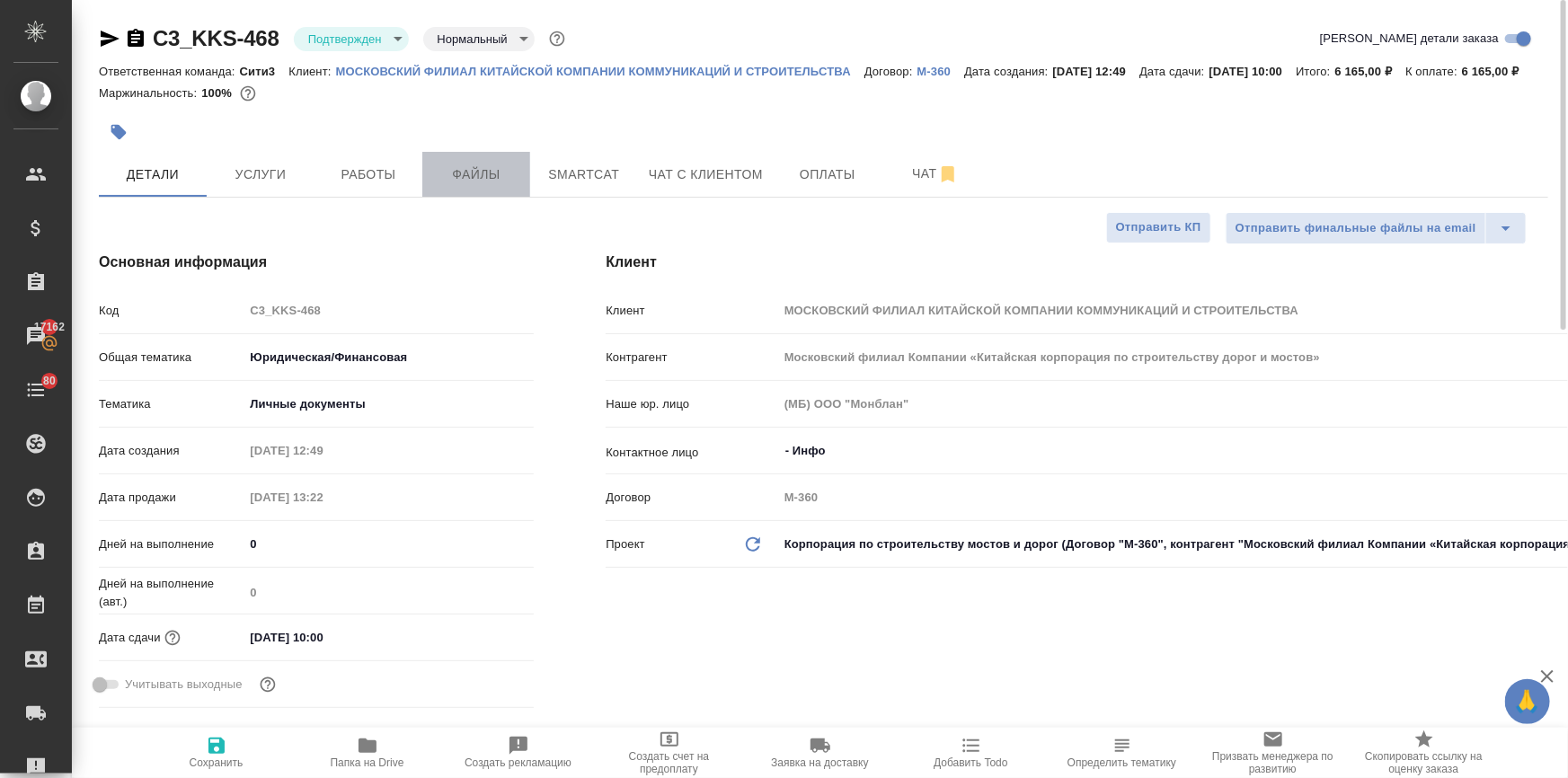
click at [488, 185] on span "Файлы" at bounding box center [476, 175] width 86 height 22
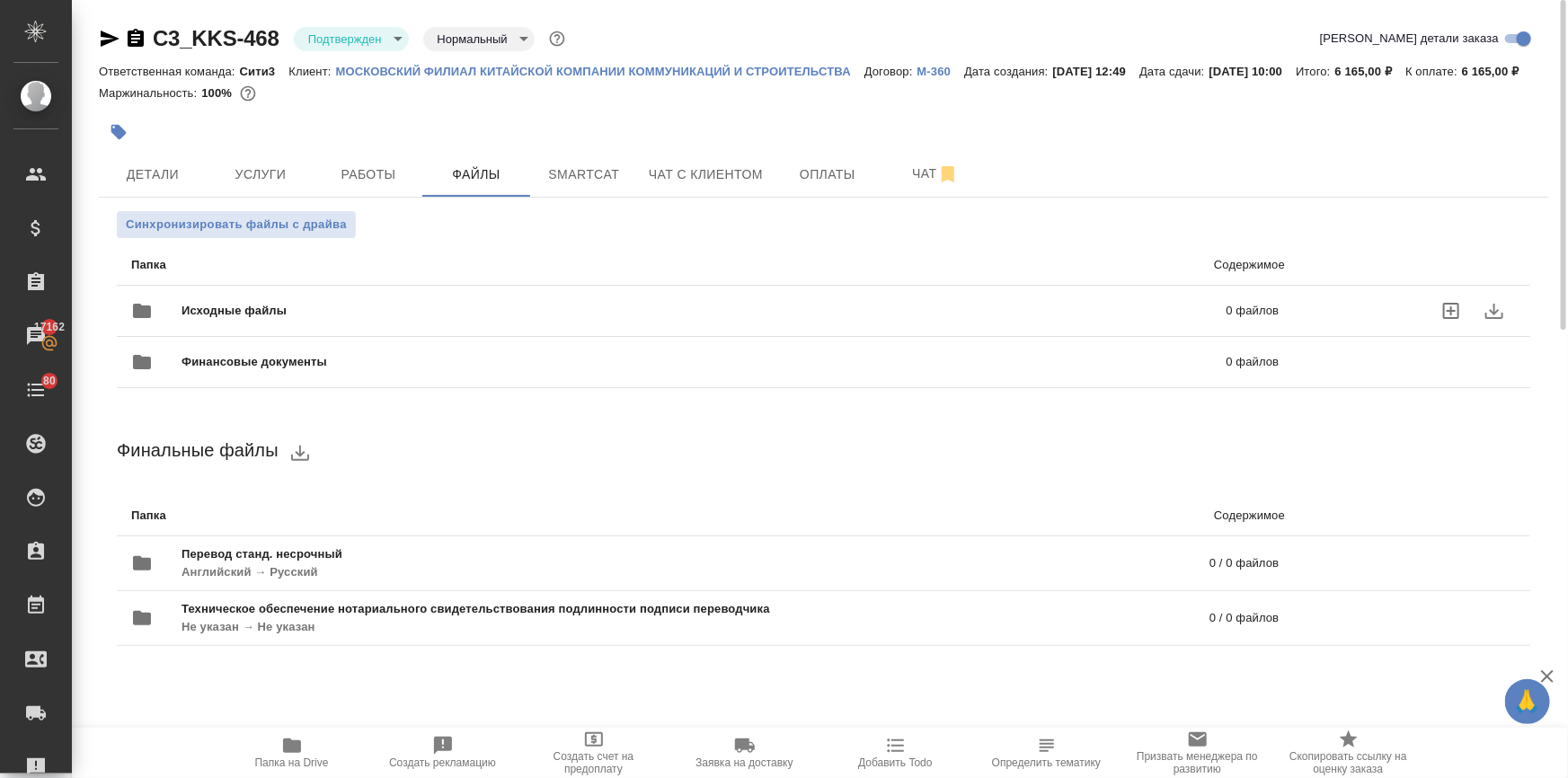
click at [288, 310] on div "Исходные файлы 0 файлов" at bounding box center [704, 310] width 1147 height 43
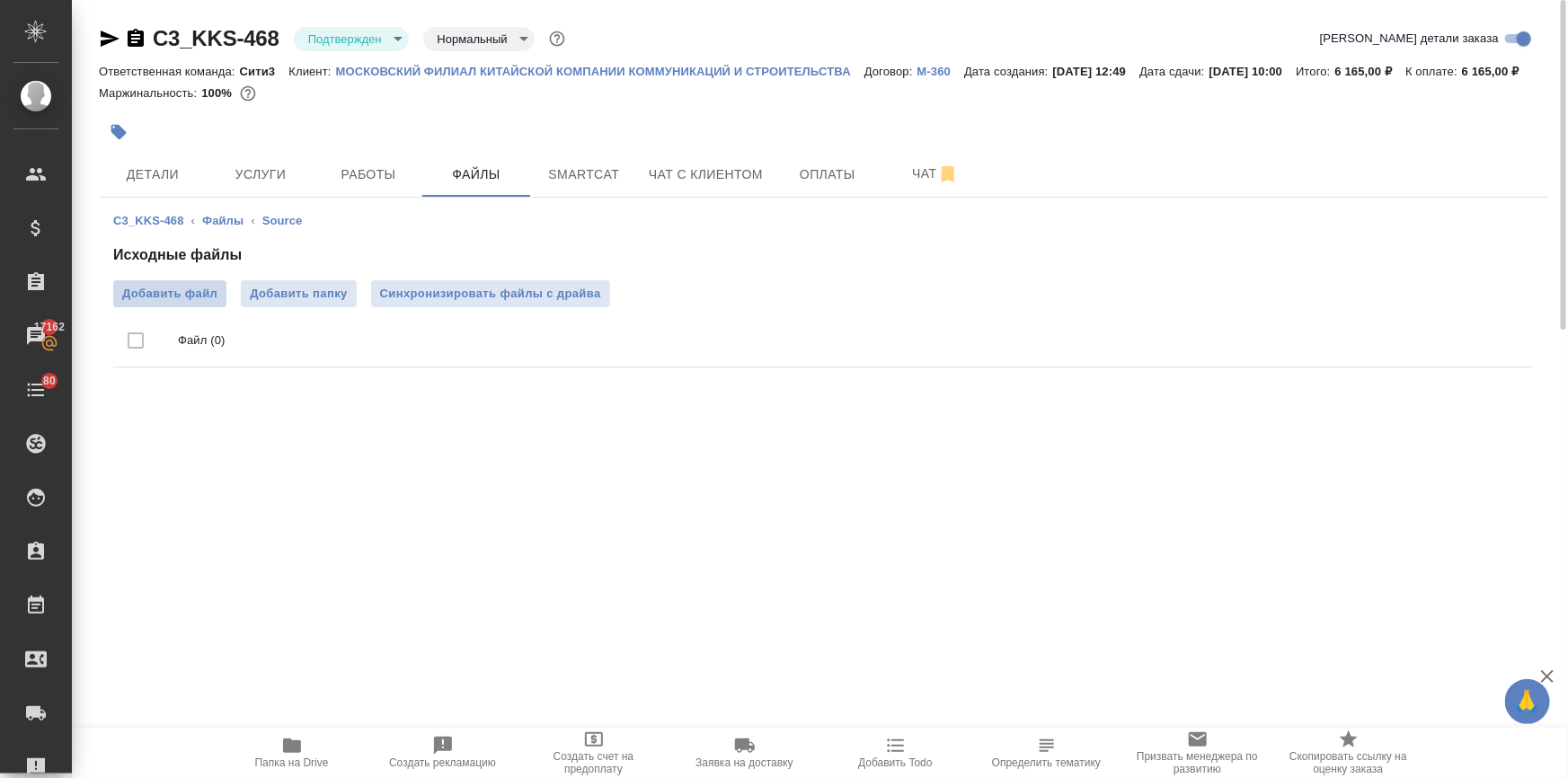
click at [212, 303] on span "Добавить файл" at bounding box center [169, 293] width 95 height 18
click at [0, 0] on input "Добавить файл" at bounding box center [0, 0] width 0 height 0
click at [193, 302] on label "Добавить файл" at bounding box center [169, 293] width 113 height 27
click at [0, 0] on input "Добавить файл" at bounding box center [0, 0] width 0 height 0
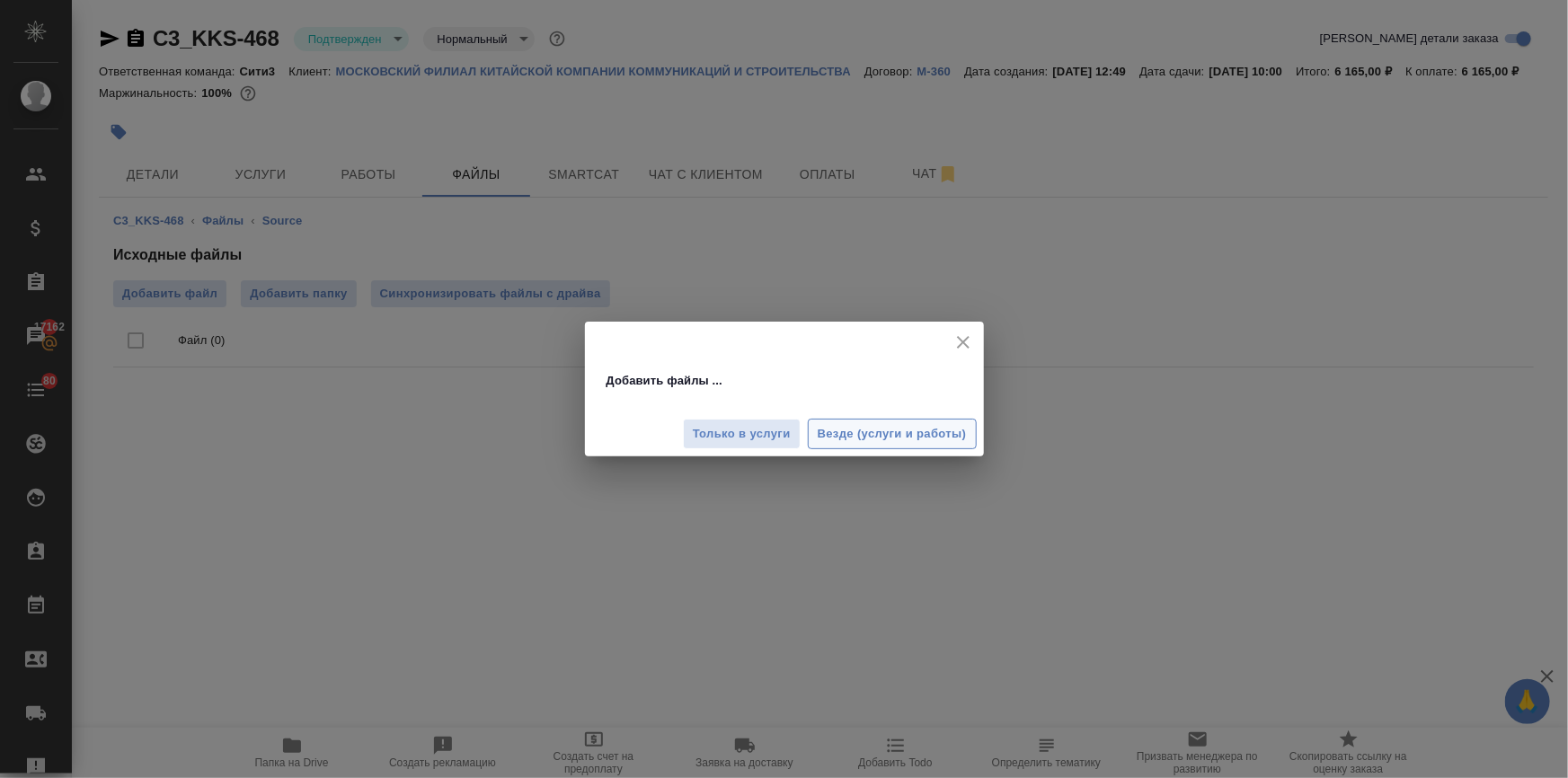
click at [958, 430] on span "Везде (услуги и работы)" at bounding box center [892, 434] width 149 height 20
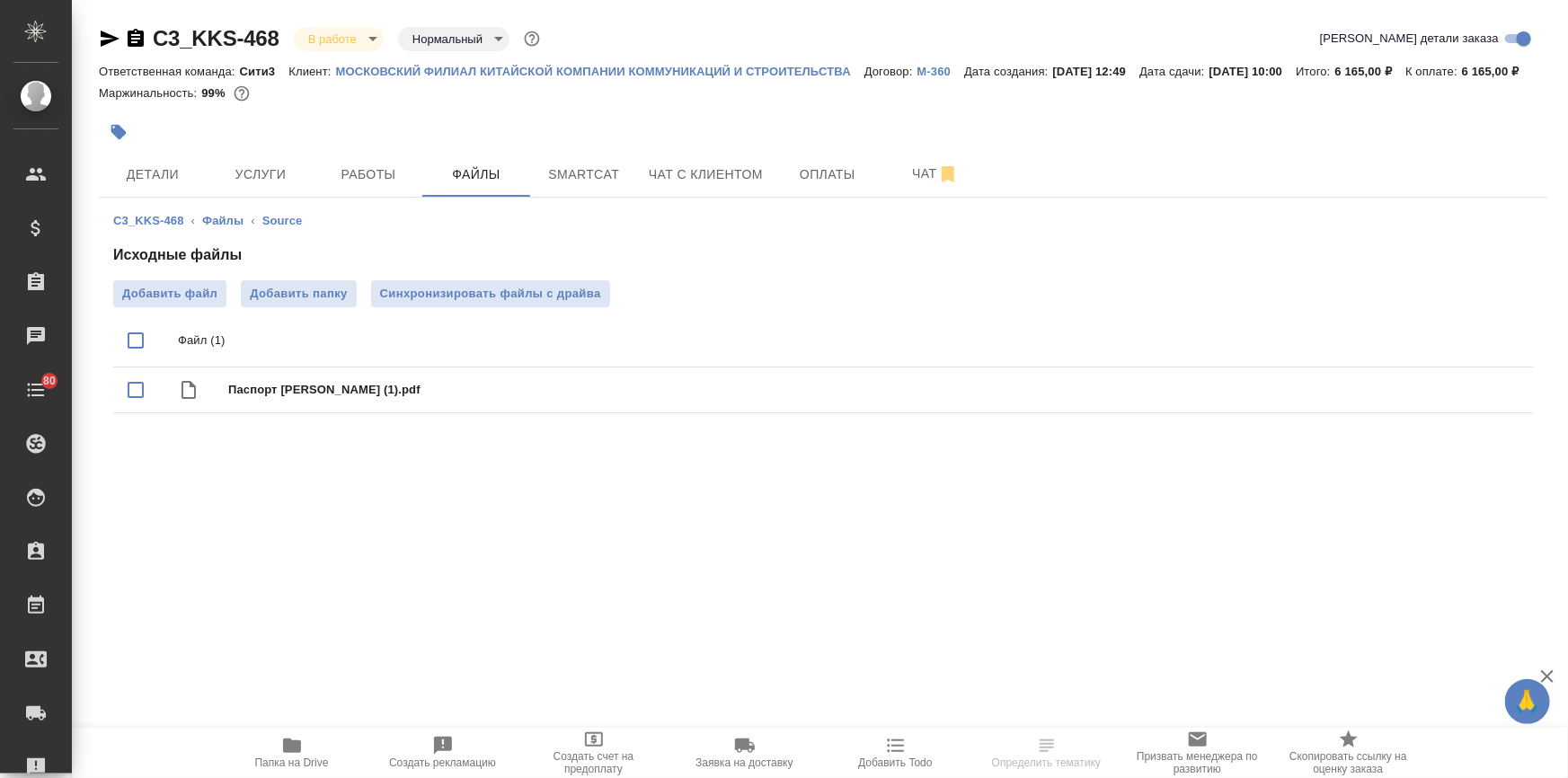
click at [143, 152] on div at bounding box center [582, 132] width 966 height 40
click at [143, 185] on span "Детали" at bounding box center [153, 175] width 86 height 22
select select "RU"
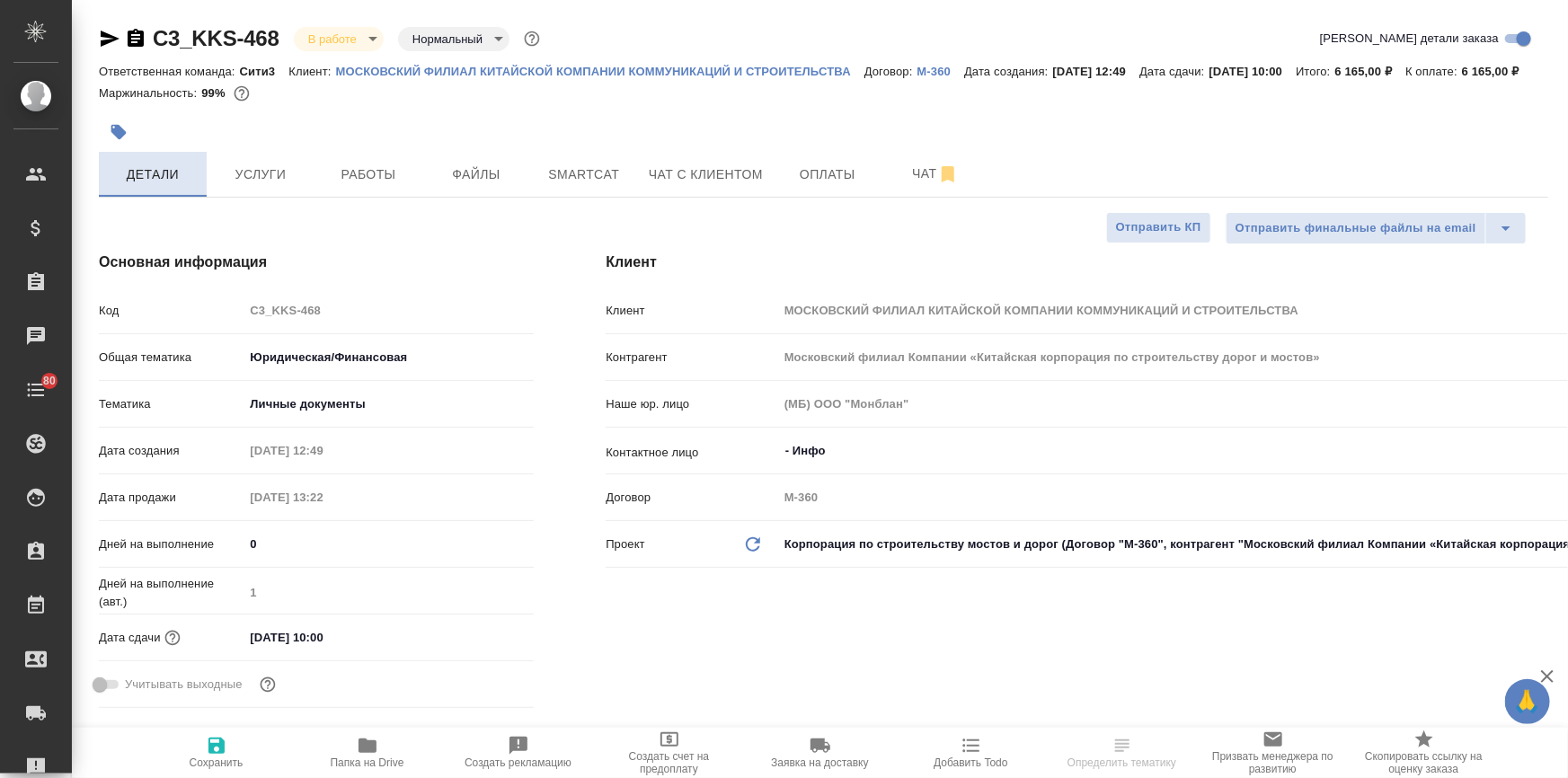
type textarea "x"
select select "RU"
type textarea "x"
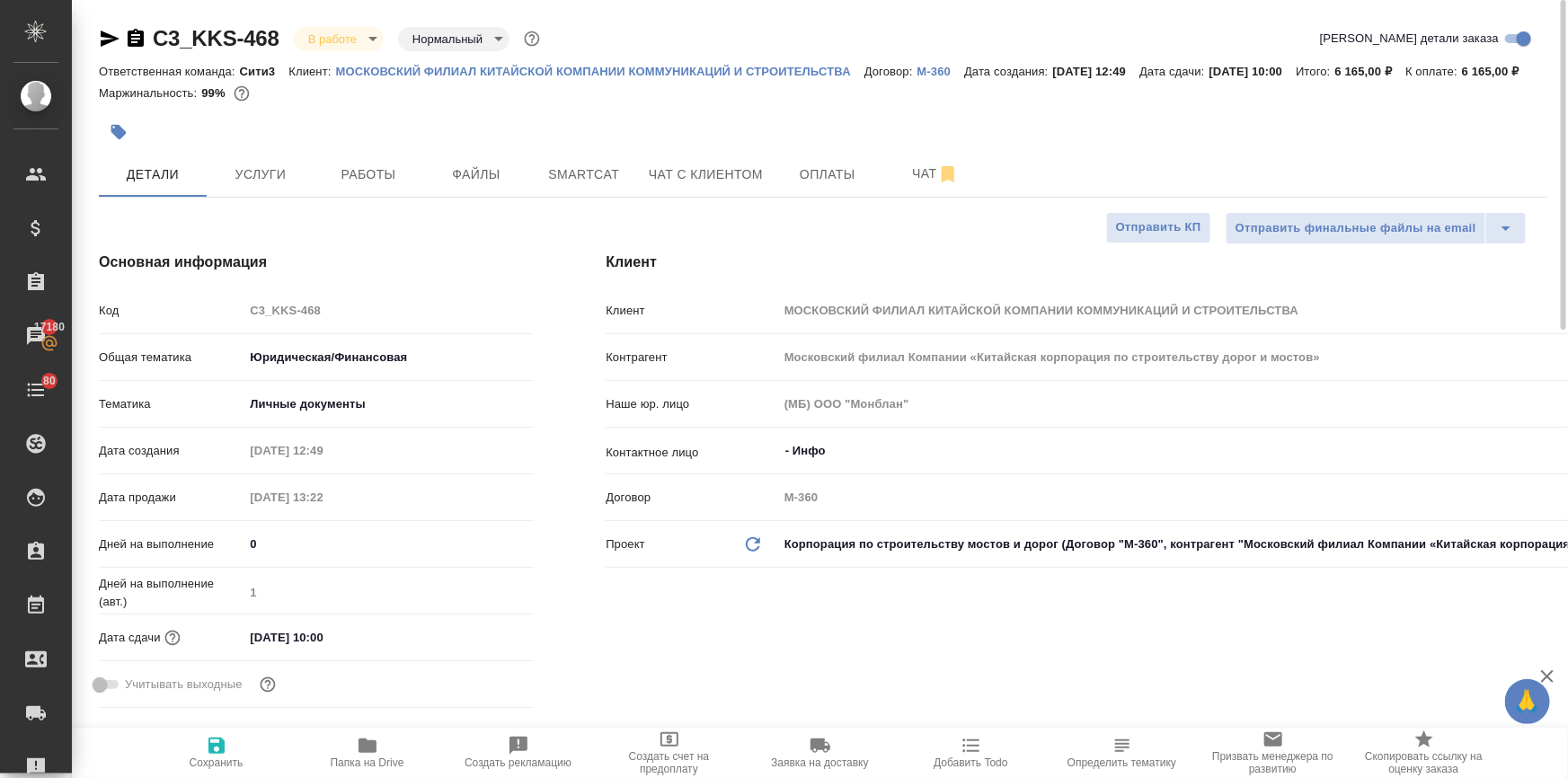
type textarea "x"
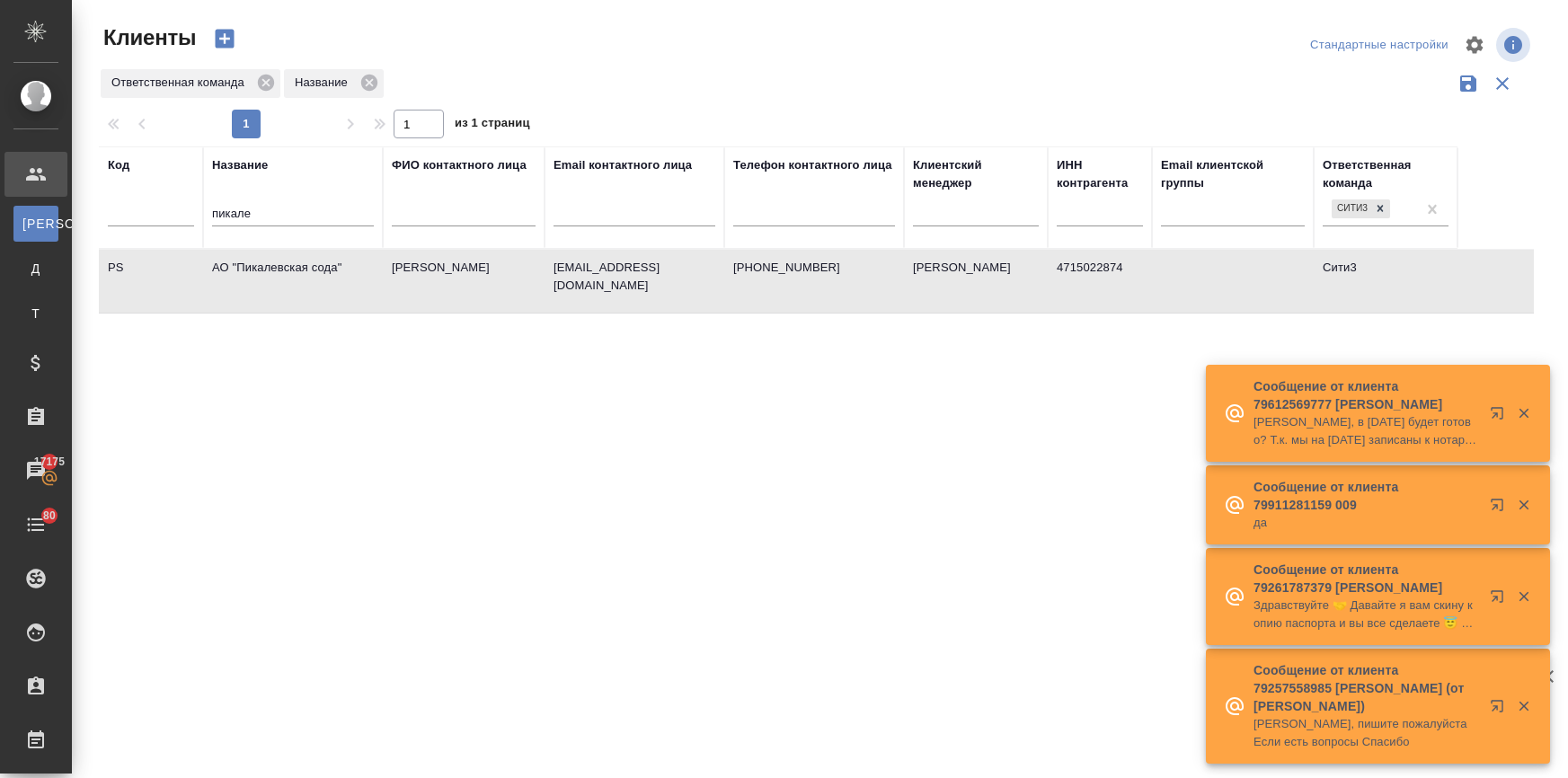
select select "RU"
drag, startPoint x: 257, startPoint y: 208, endPoint x: 172, endPoint y: 229, distance: 87.6
click at [172, 229] on tr "Код Название пикале ФИО контактного лица Email контактного лица Телефон контакт…" at bounding box center [778, 197] width 1359 height 103
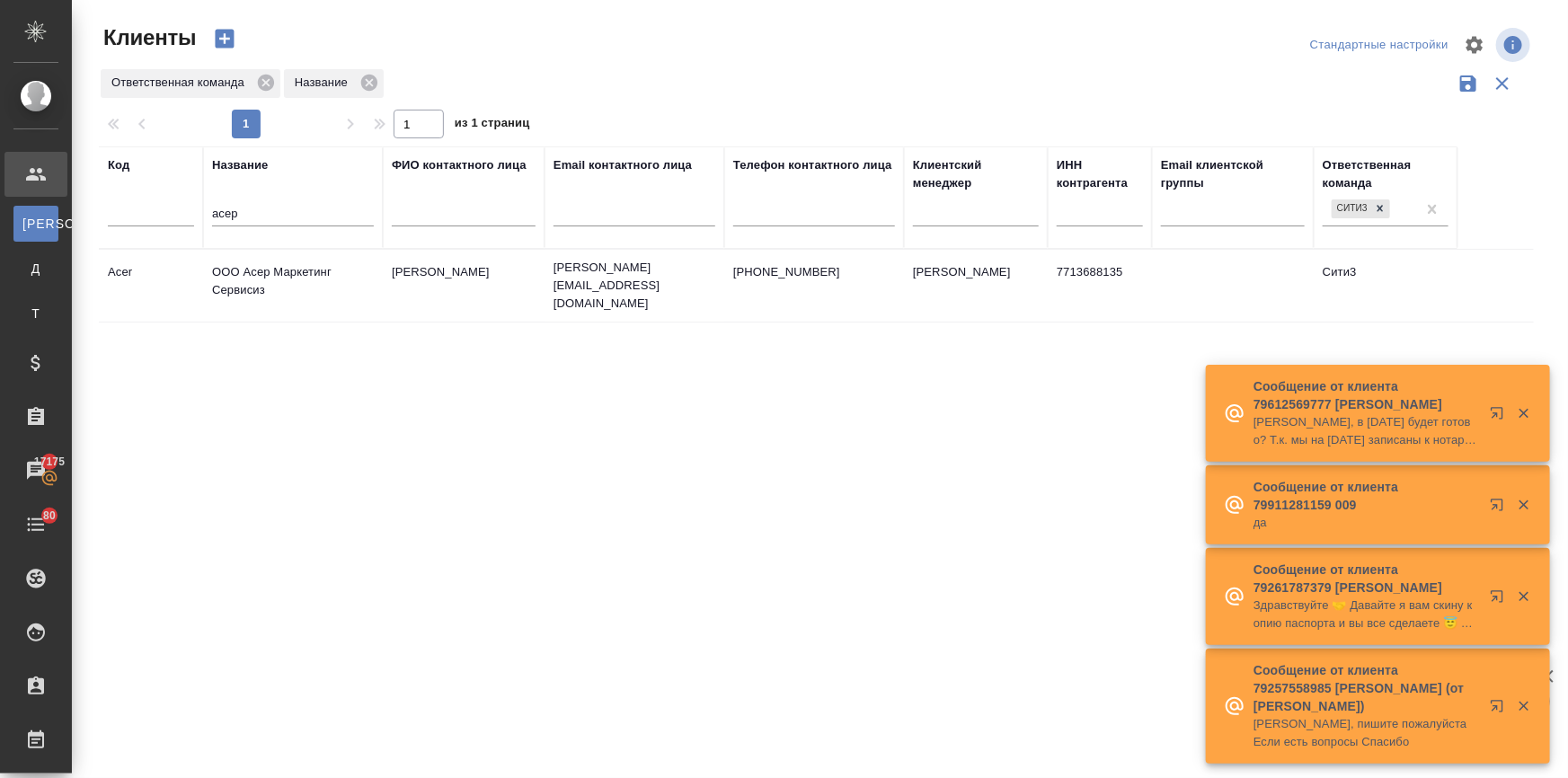
click at [253, 268] on td "ООО Асер Маркетинг Сервисиз" at bounding box center [293, 286] width 179 height 63
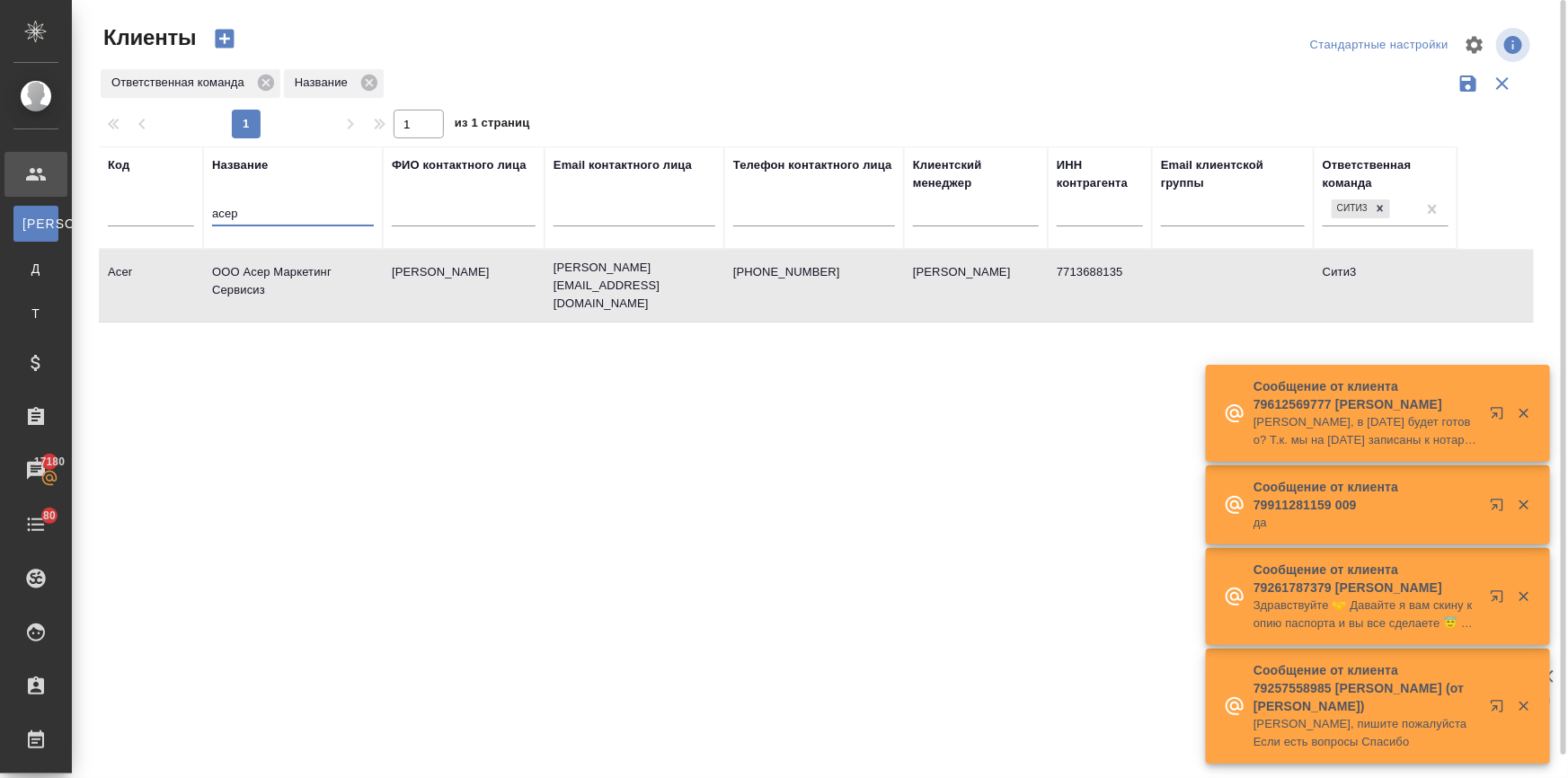
drag, startPoint x: 252, startPoint y: 210, endPoint x: 80, endPoint y: 224, distance: 172.6
click at [80, 224] on div "Клиенты Стандартные настройки Ответственная команда Название 1 1 из 1 страниц К…" at bounding box center [820, 401] width 1497 height 803
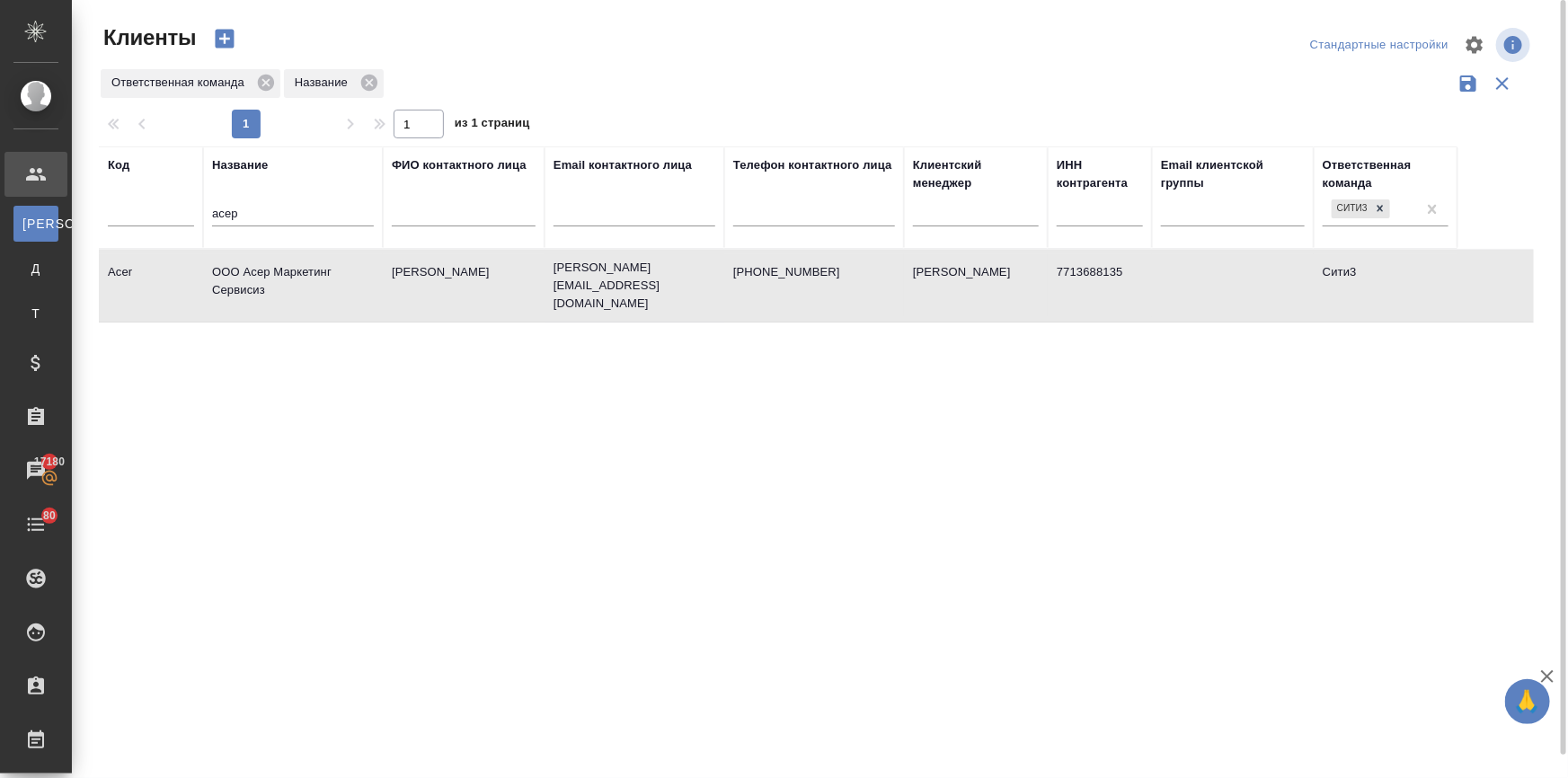
click at [251, 216] on input "асер" at bounding box center [292, 215] width 162 height 22
drag, startPoint x: 249, startPoint y: 215, endPoint x: 165, endPoint y: 206, distance: 84.5
click at [165, 206] on tr "Код Название асер ФИО контактного лица Email контактного лица Телефон контактно…" at bounding box center [778, 197] width 1359 height 103
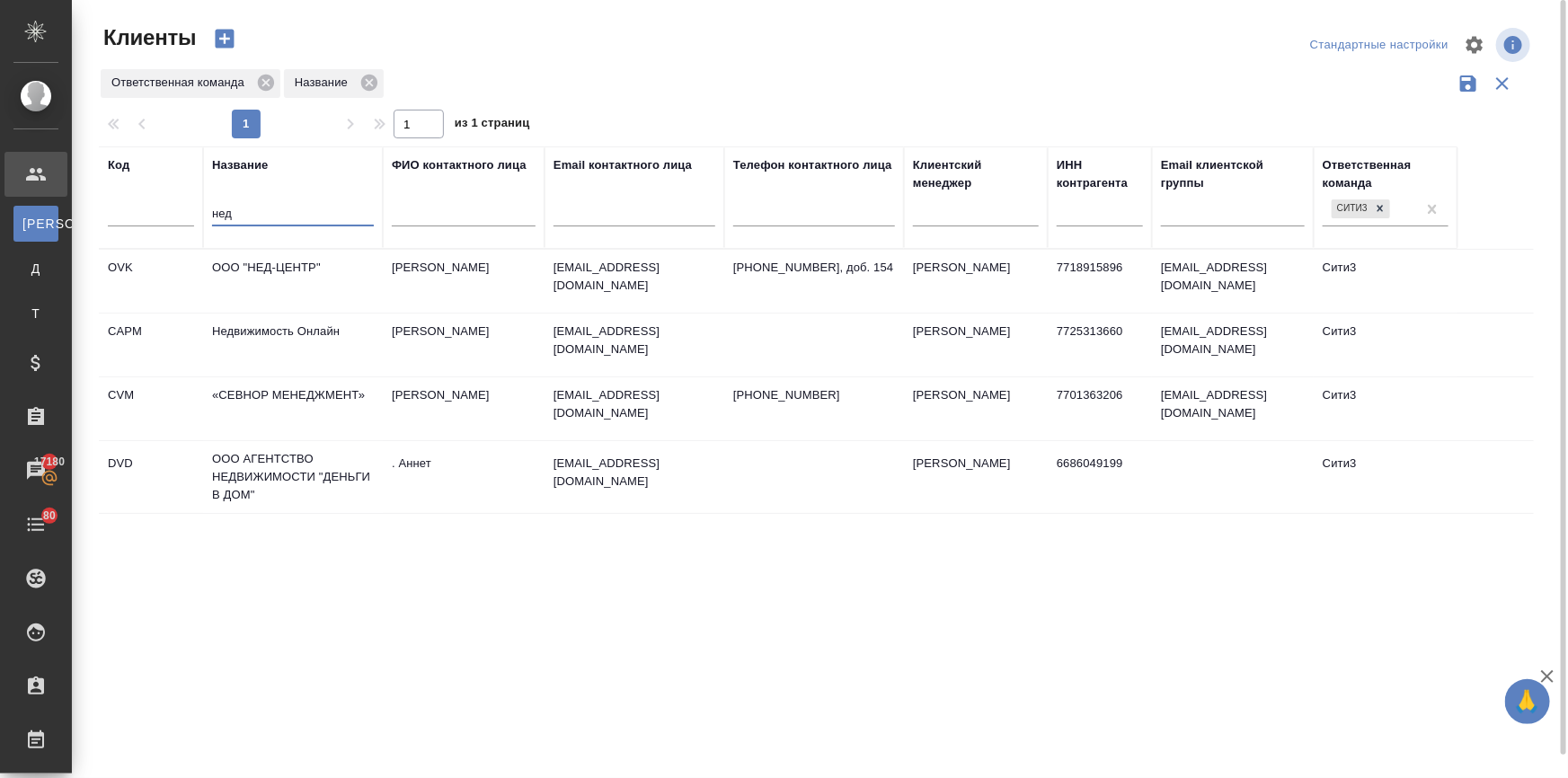
type input "нед"
click at [299, 261] on td "ООО "НЕД-ЦЕНТР"" at bounding box center [293, 281] width 179 height 63
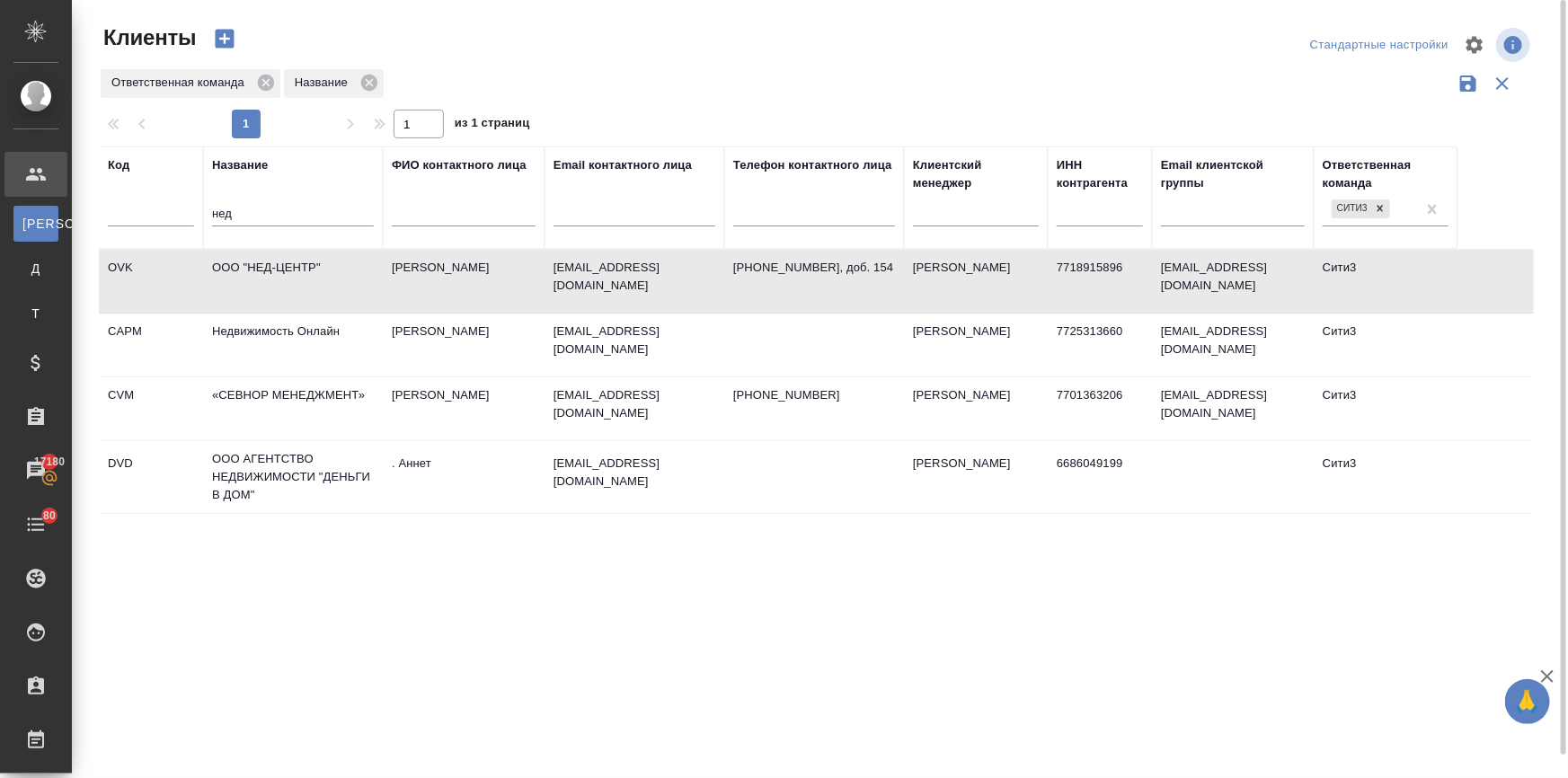
click at [299, 261] on td "ООО "НЕД-ЦЕНТР"" at bounding box center [293, 281] width 179 height 63
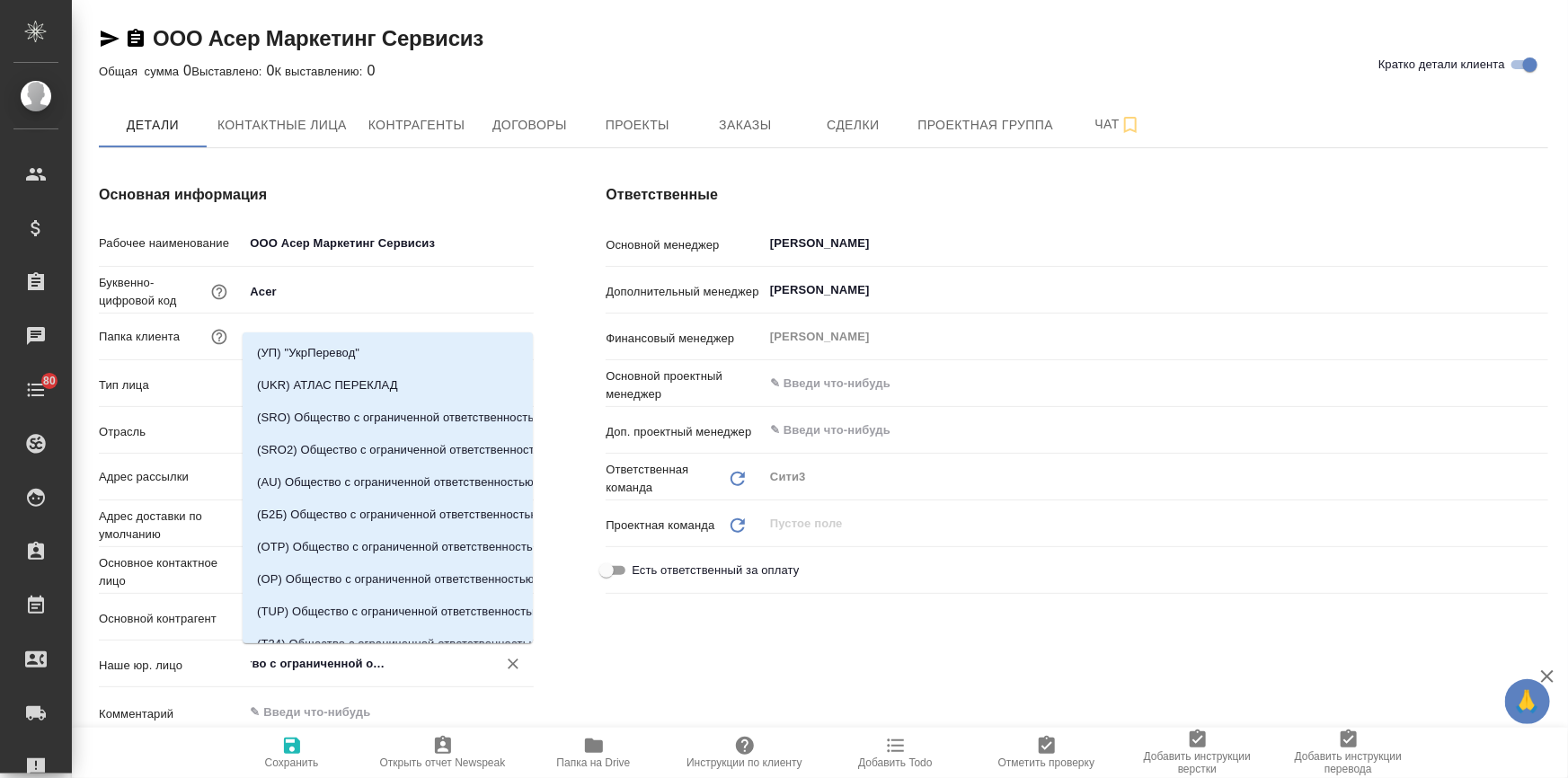
scroll to position [0, 207]
drag, startPoint x: 287, startPoint y: 662, endPoint x: 502, endPoint y: 661, distance: 215.0
click at [502, 661] on div "(OTP) Общество с ограниченной ответственностью «Вектор Развития» ​" at bounding box center [388, 663] width 290 height 32
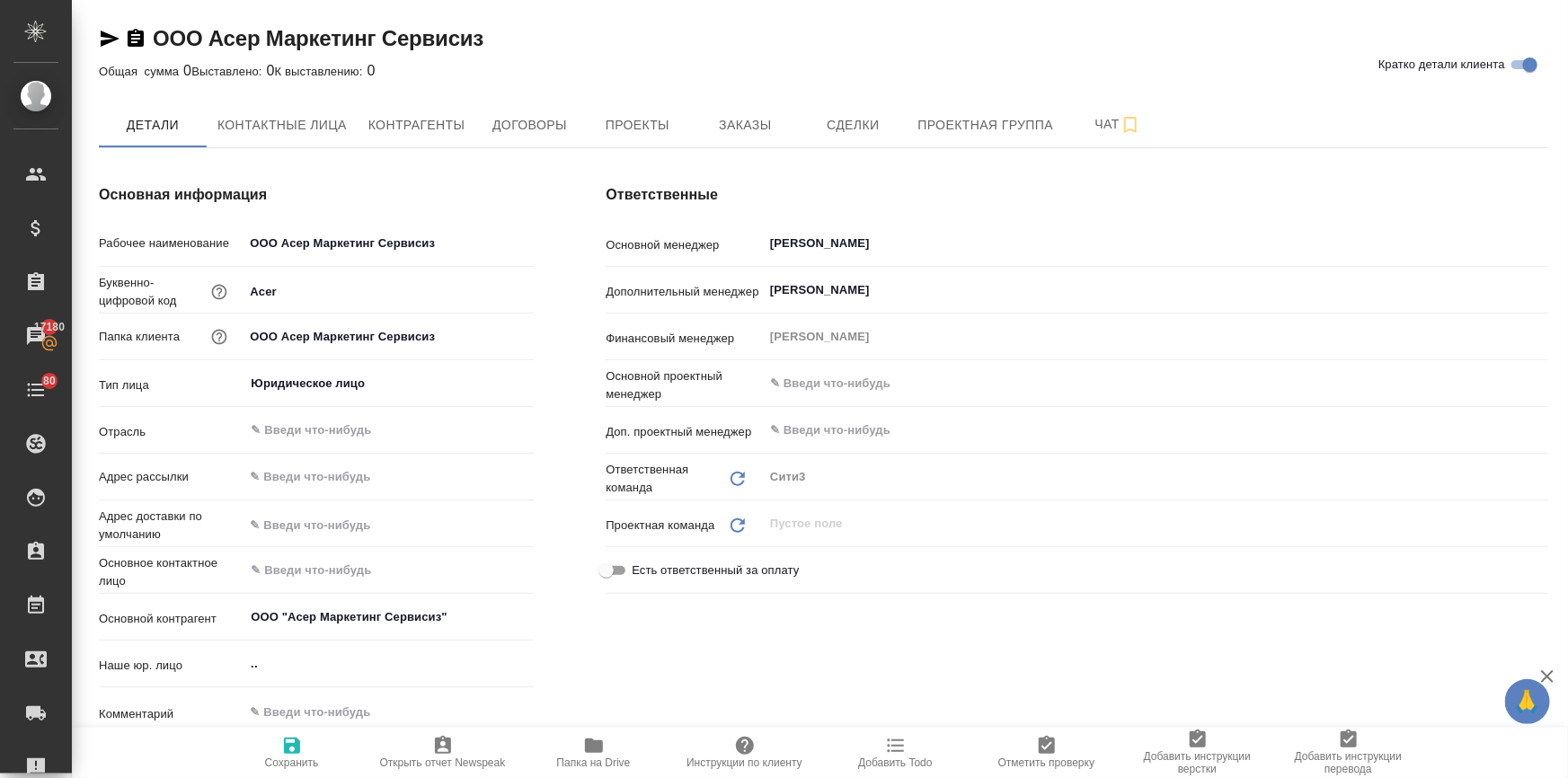
scroll to position [0, 0]
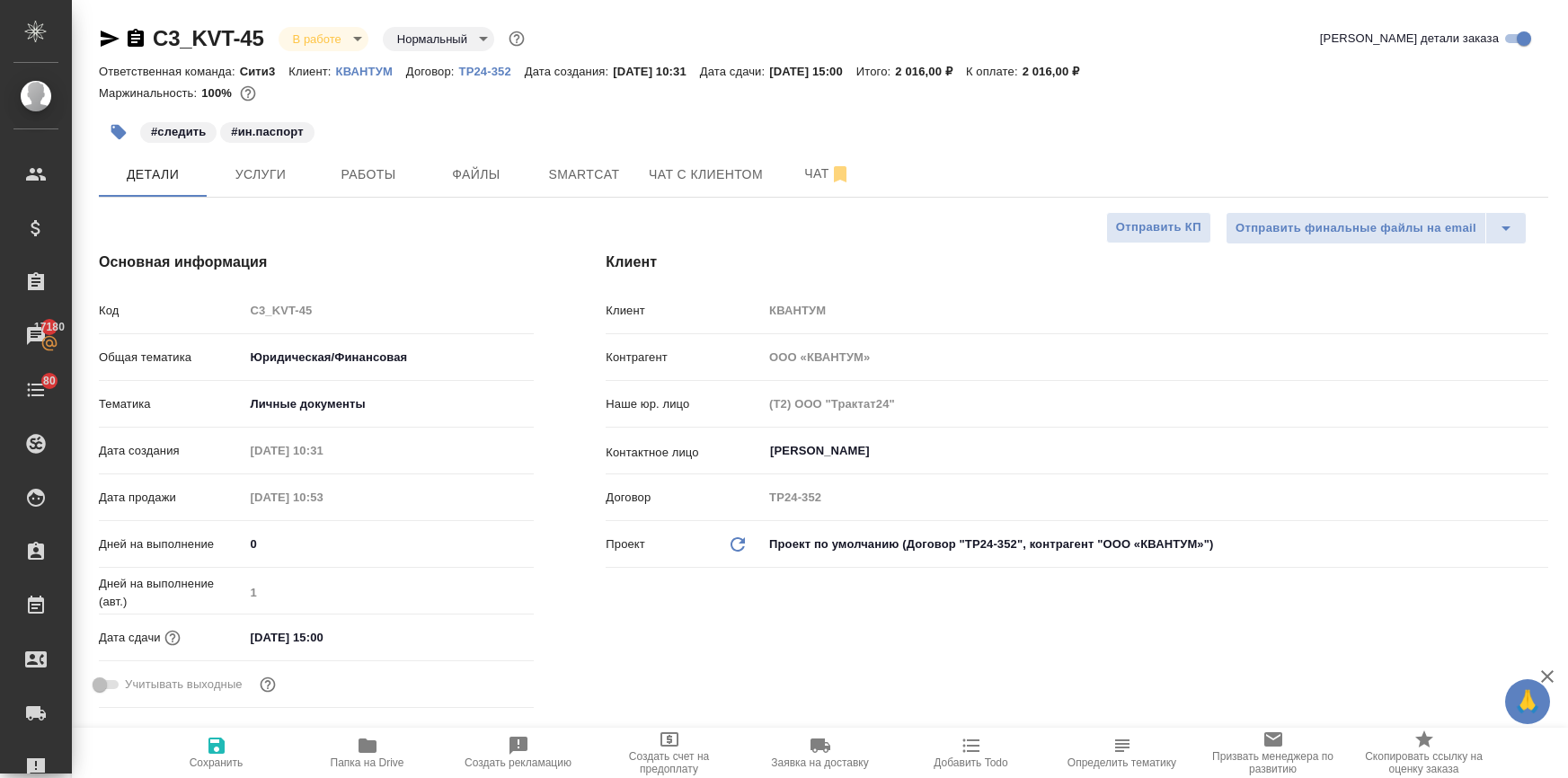
select select "RU"
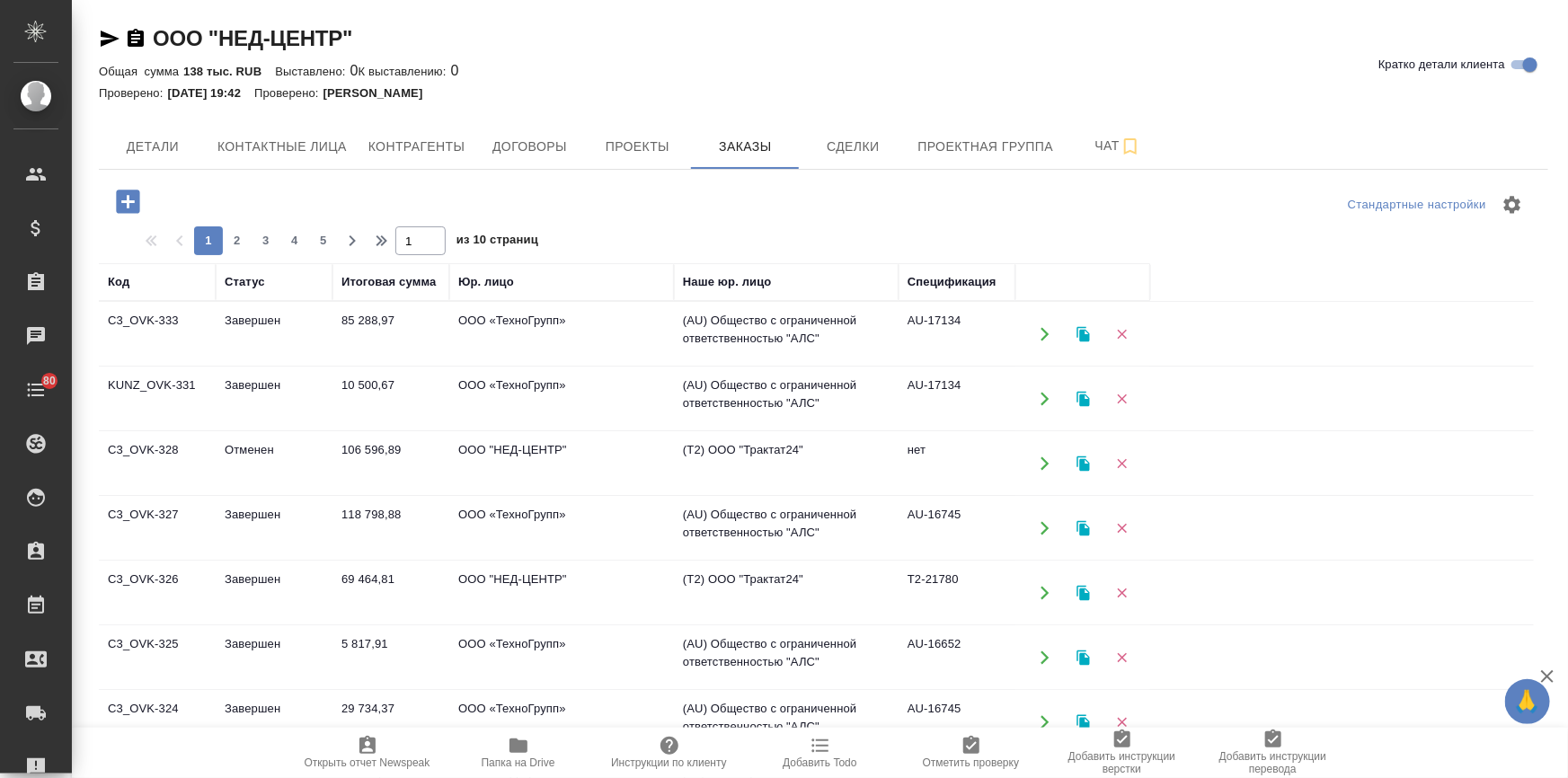
click at [128, 213] on icon "button" at bounding box center [127, 201] width 23 height 23
click at [132, 200] on icon "button" at bounding box center [127, 201] width 23 height 23
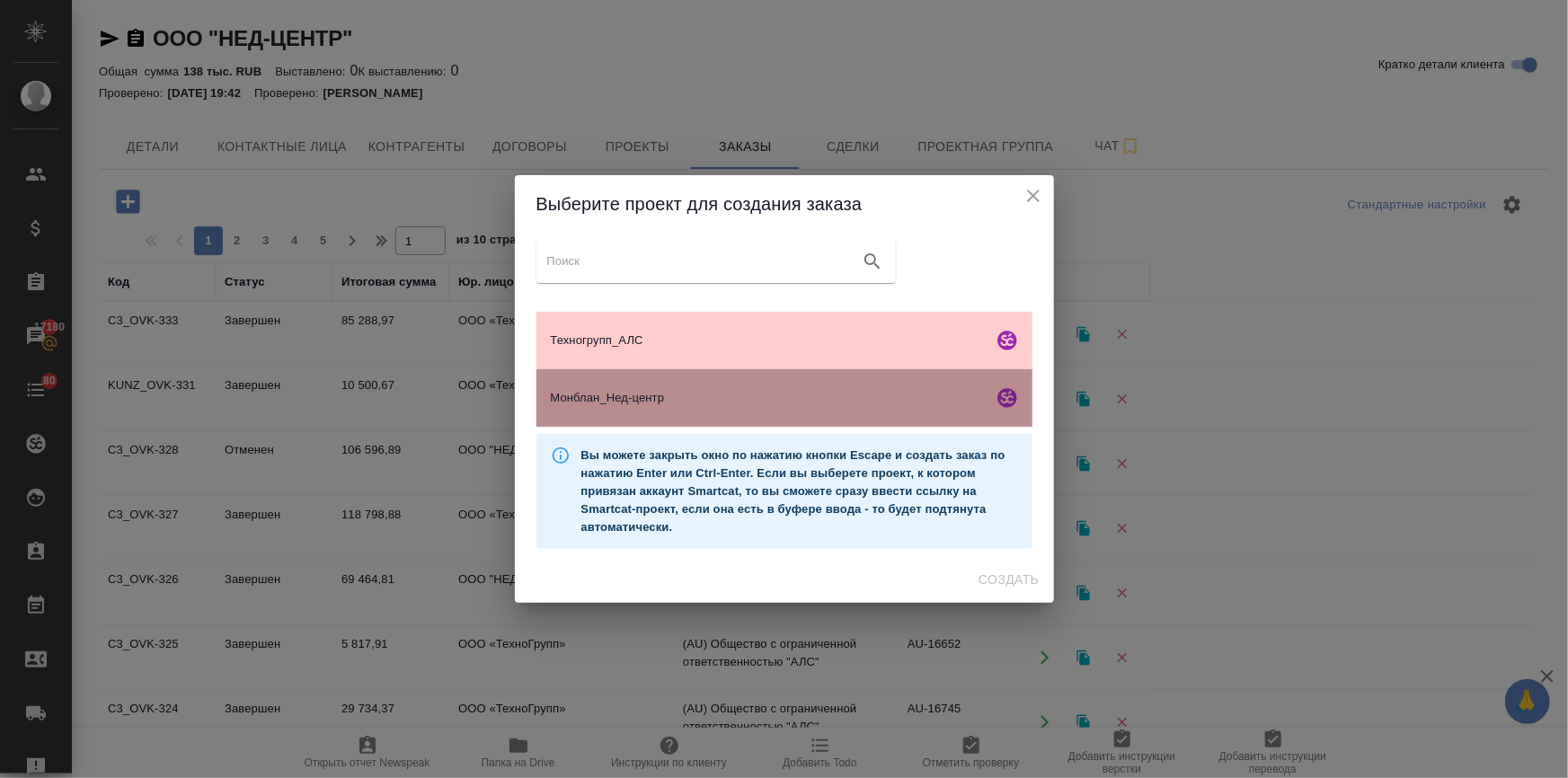
click at [657, 389] on span "Монблан_Нед-центр" at bounding box center [768, 397] width 435 height 18
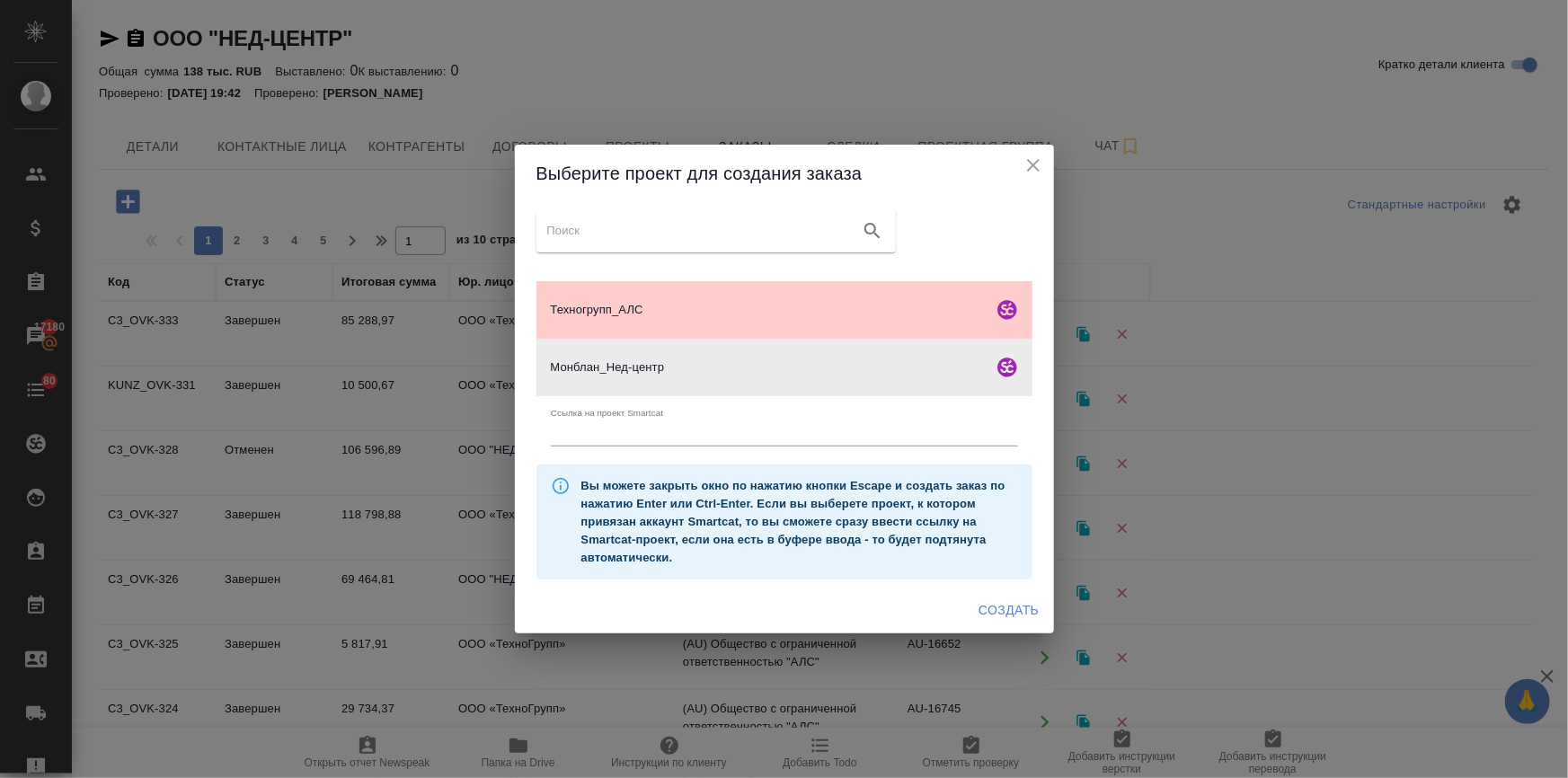
click at [994, 616] on span "Создать" at bounding box center [1009, 610] width 60 height 22
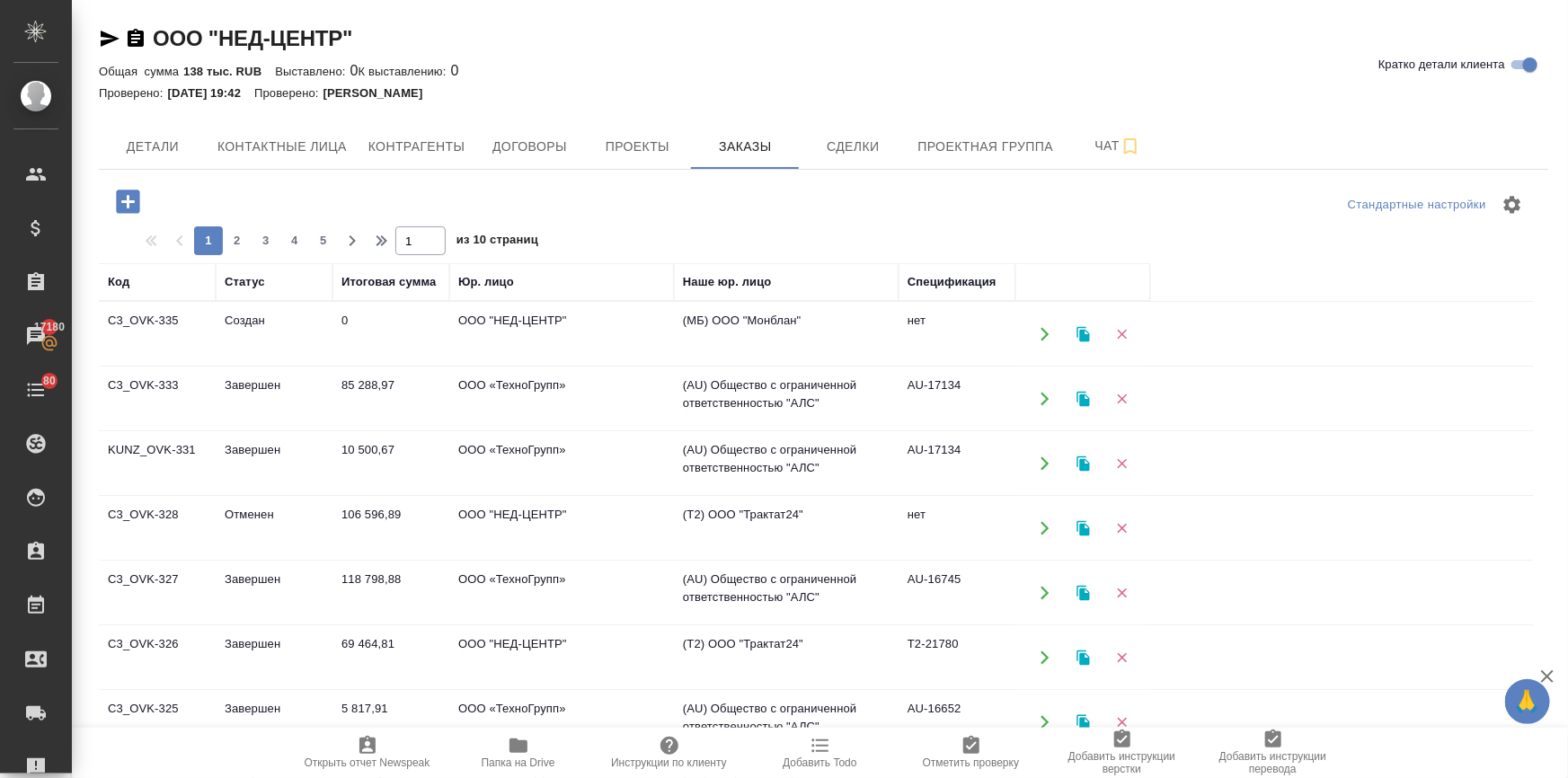
click at [288, 384] on td "Завершен" at bounding box center [274, 399] width 116 height 63
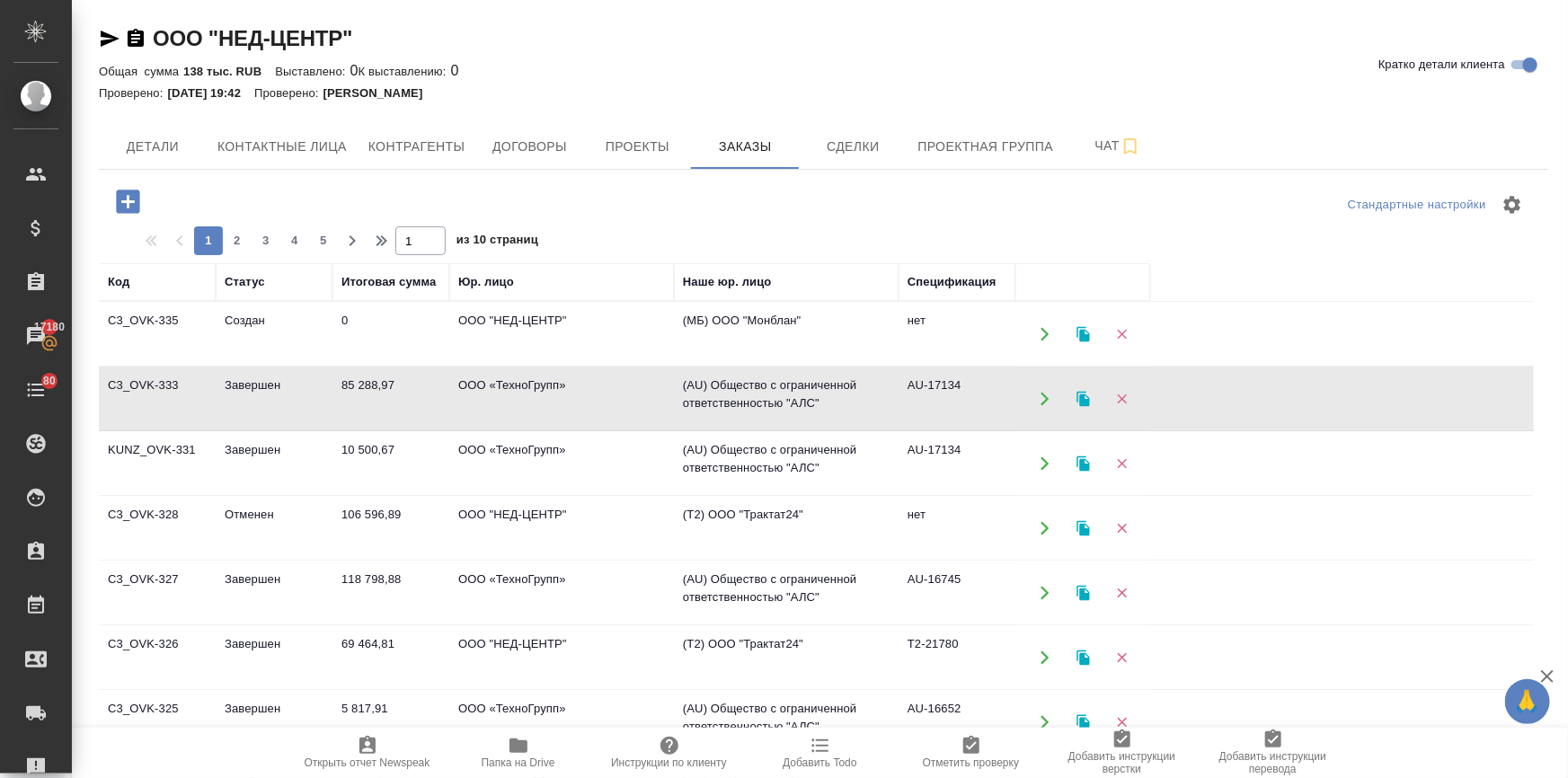
click at [359, 571] on td "118 798,88" at bounding box center [391, 593] width 116 height 63
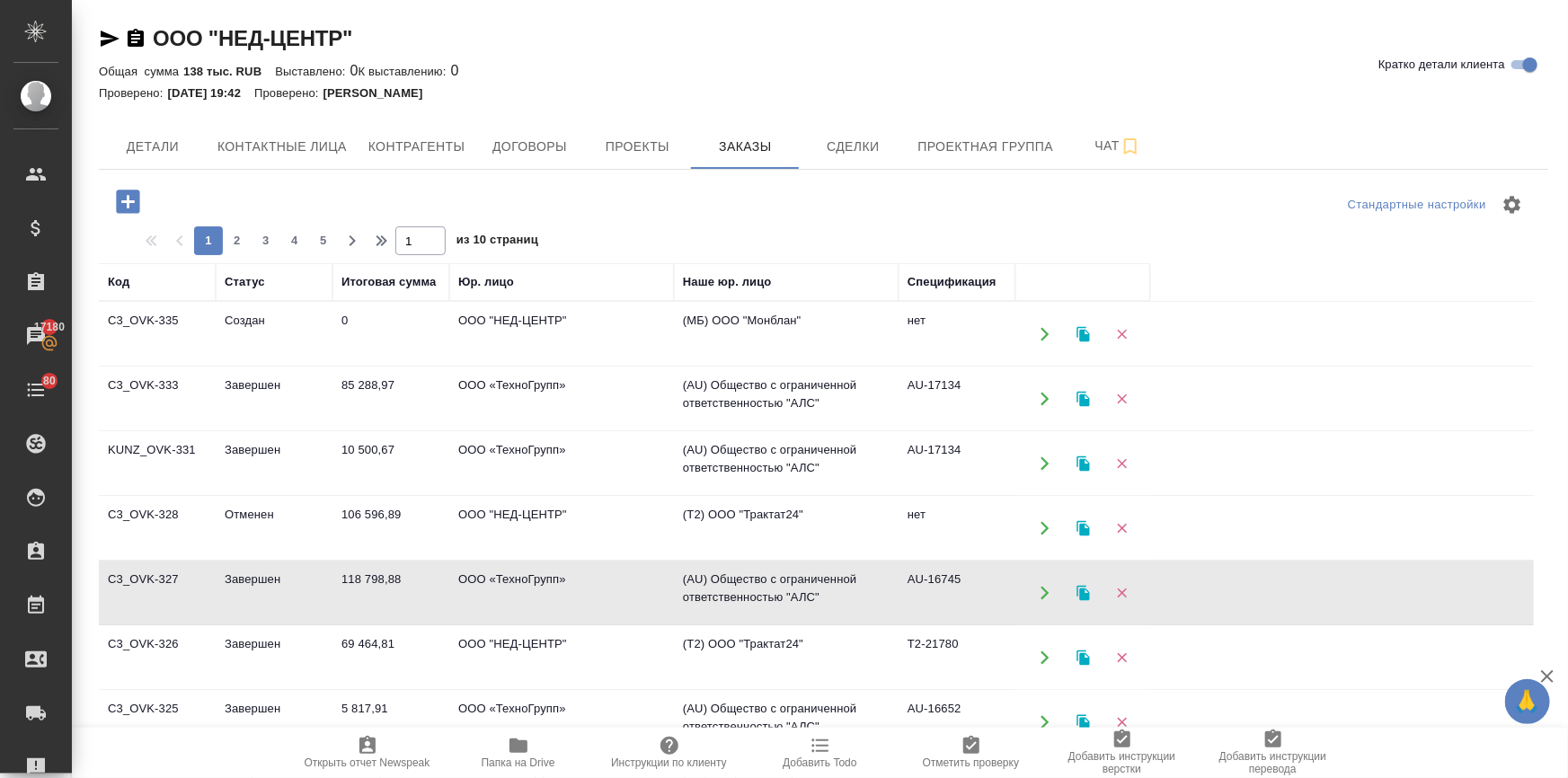
click at [369, 385] on td "85 288,97" at bounding box center [391, 399] width 116 height 63
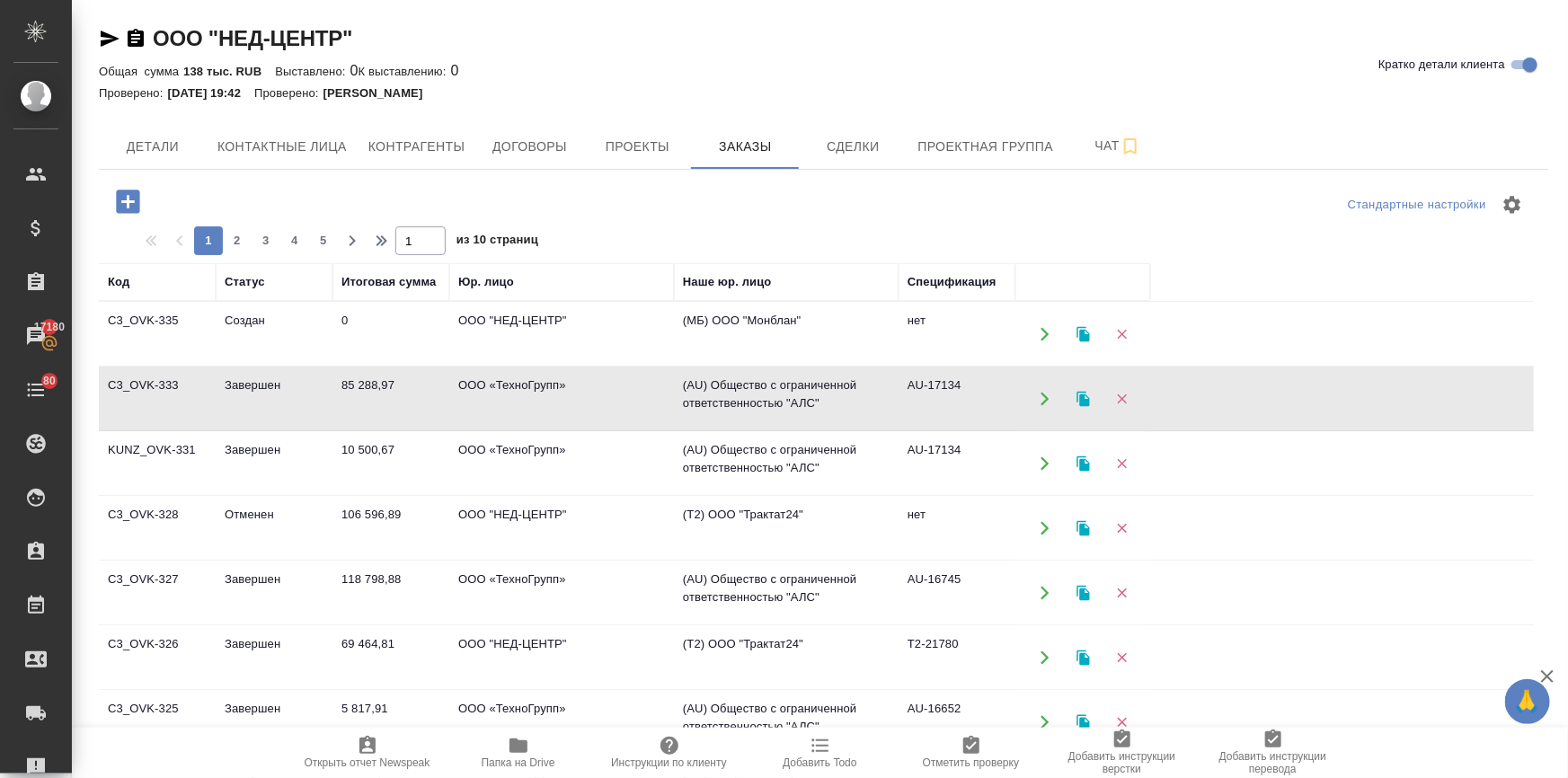
click at [369, 385] on td "85 288,97" at bounding box center [391, 399] width 116 height 63
click at [259, 572] on td "Завершен" at bounding box center [274, 593] width 116 height 63
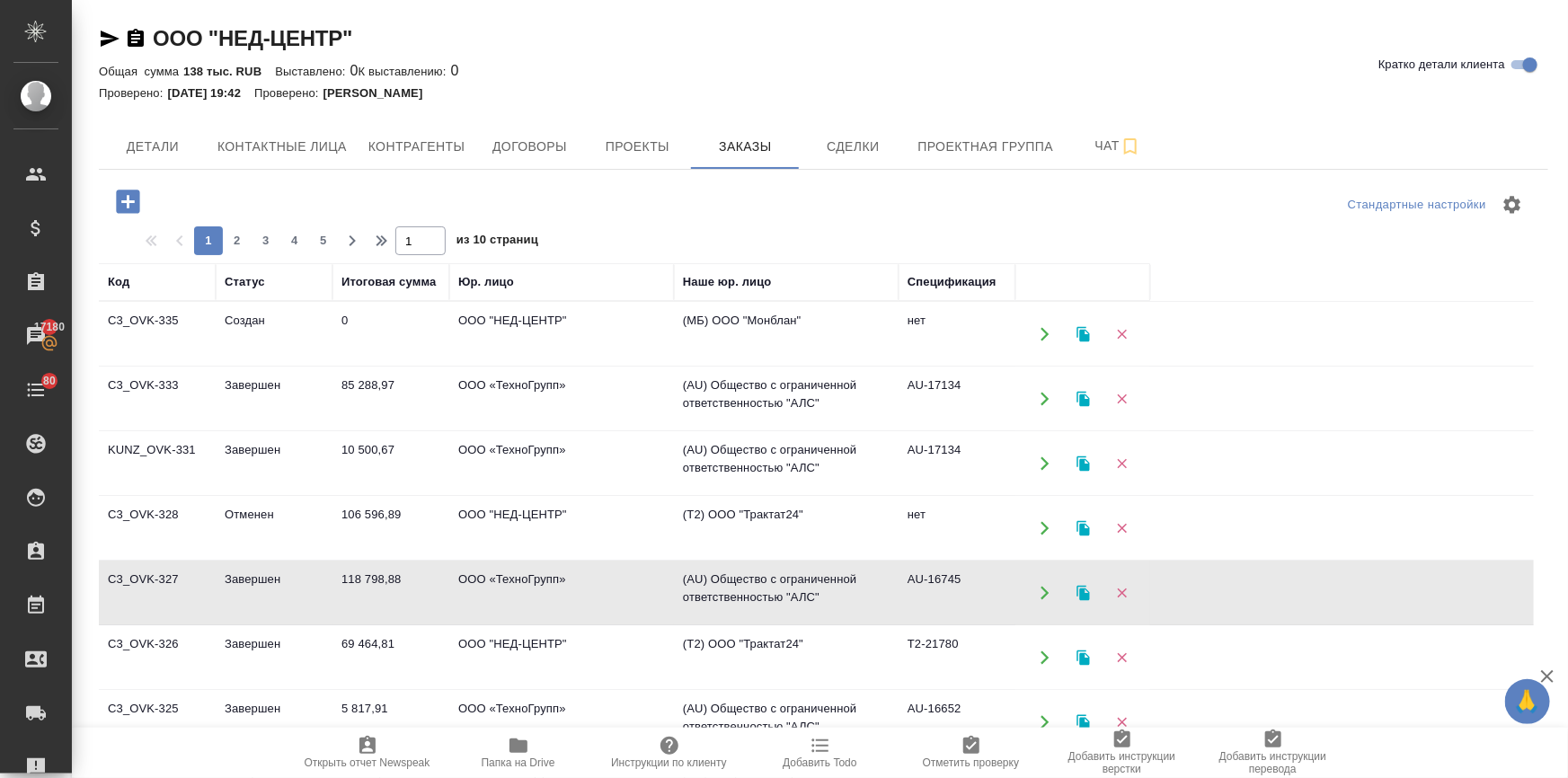
click at [259, 572] on td "Завершен" at bounding box center [274, 593] width 116 height 63
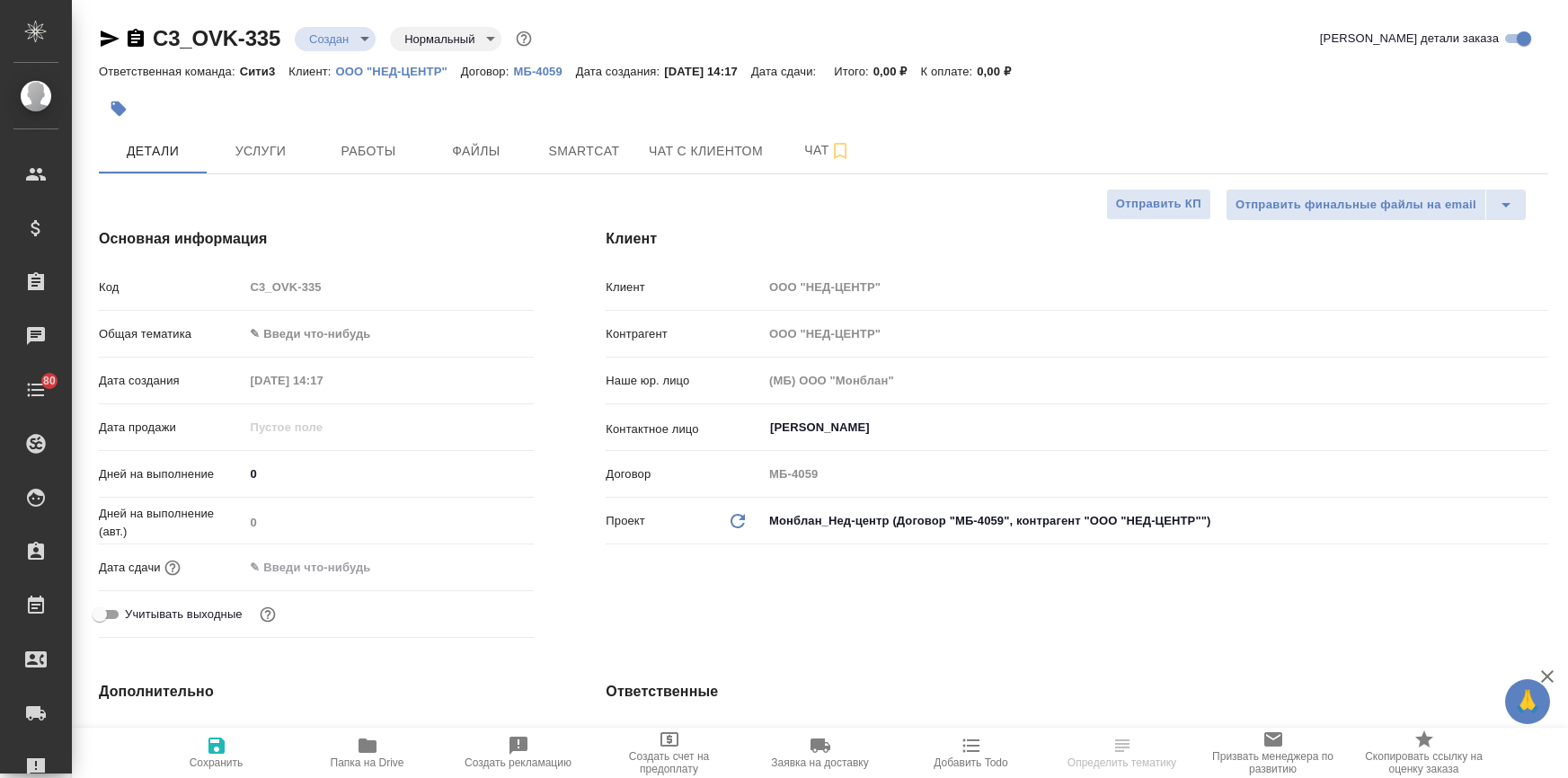
select select "RU"
click at [294, 334] on body "🙏 .cls-1 fill:#fff; AWATERA [PERSON_NAME] Спецификации Заказы Чаты 80 Todo Прое…" at bounding box center [784, 461] width 1568 height 922
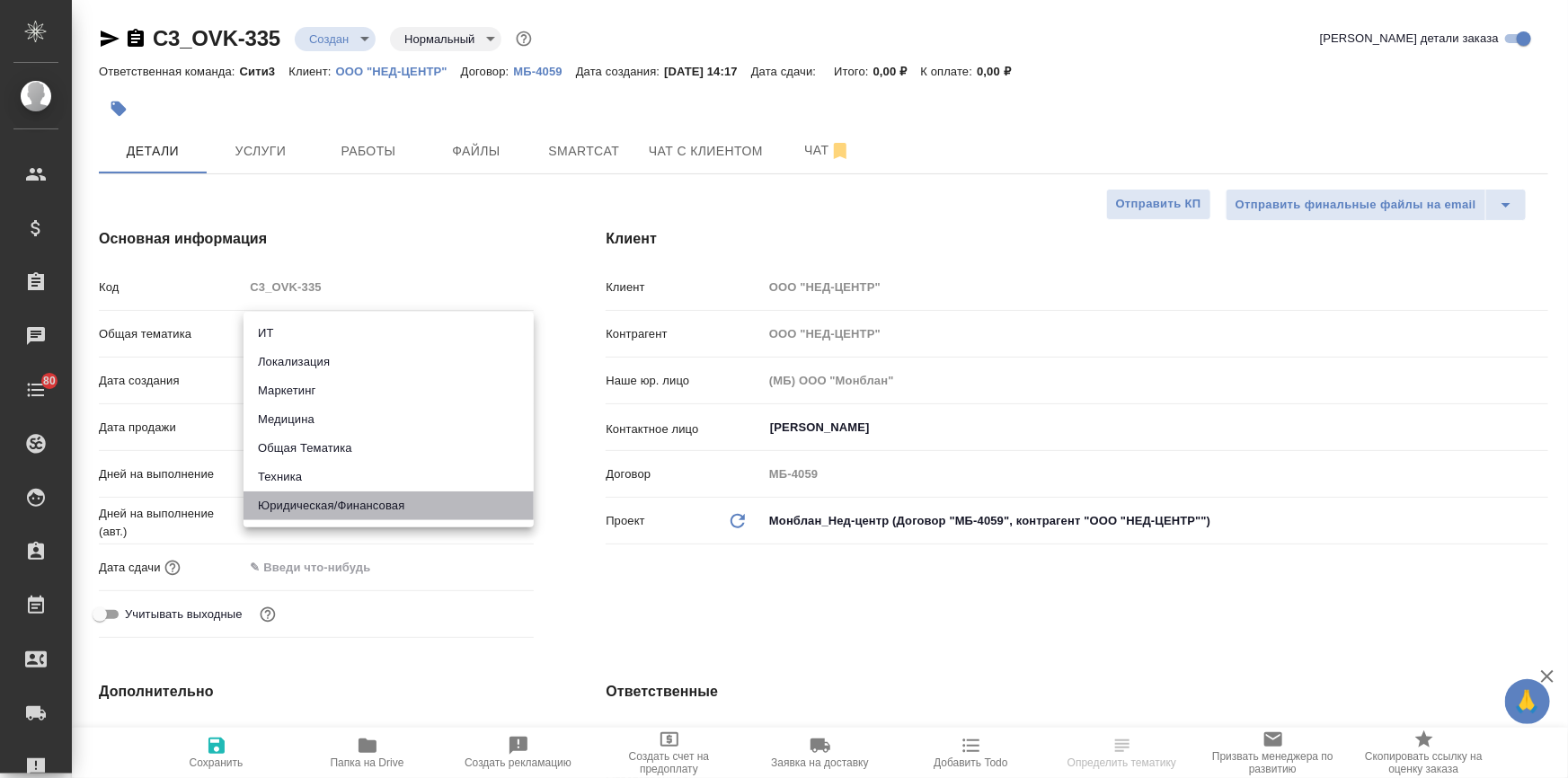
click at [319, 510] on li "Юридическая/Финансовая" at bounding box center [388, 505] width 290 height 29
type input "yr-fn"
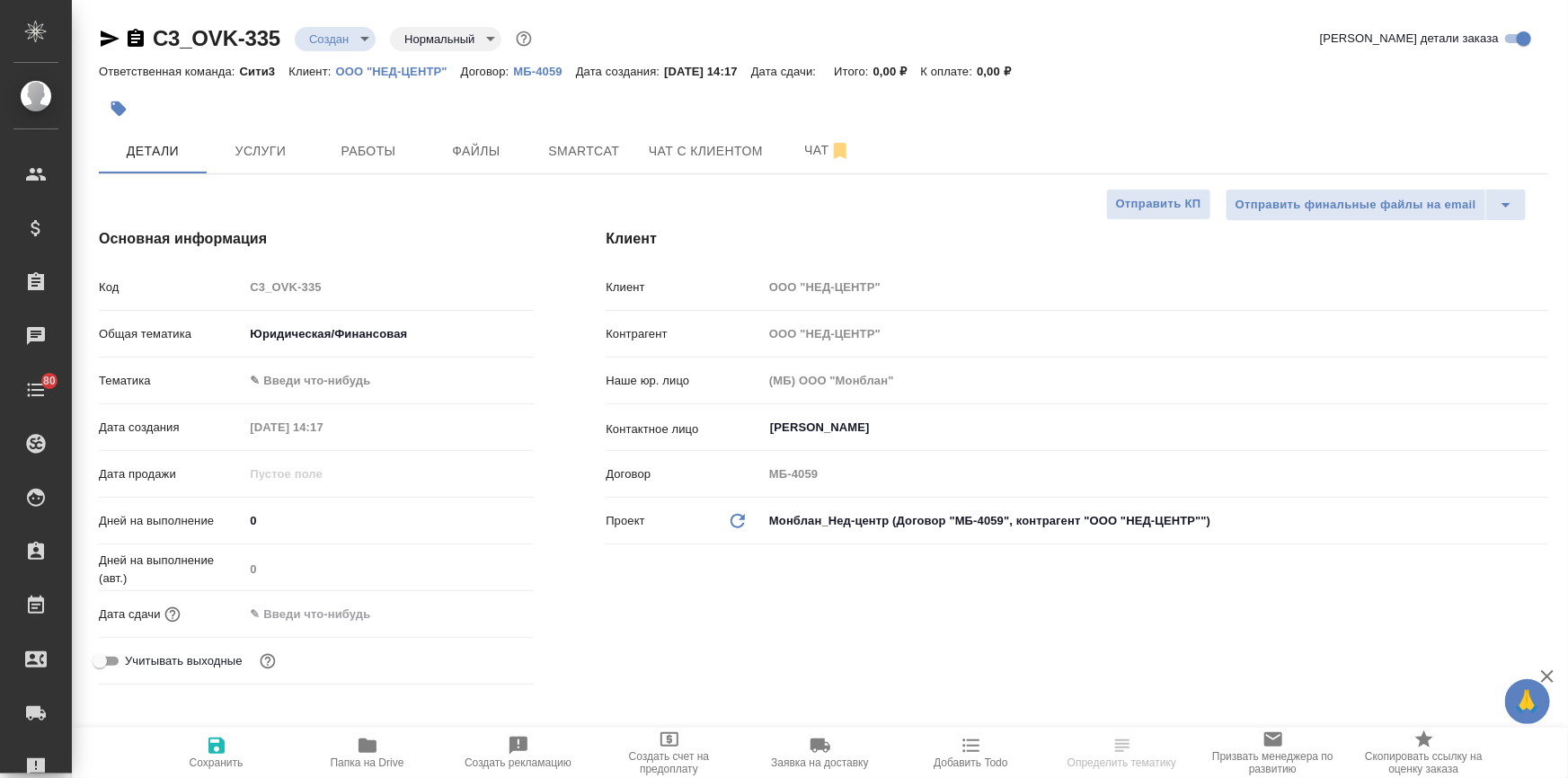
click at [307, 378] on body "🙏 .cls-1 fill:#fff; AWATERA [PERSON_NAME] Спецификации Заказы Чаты 80 Todo Прое…" at bounding box center [784, 461] width 1568 height 922
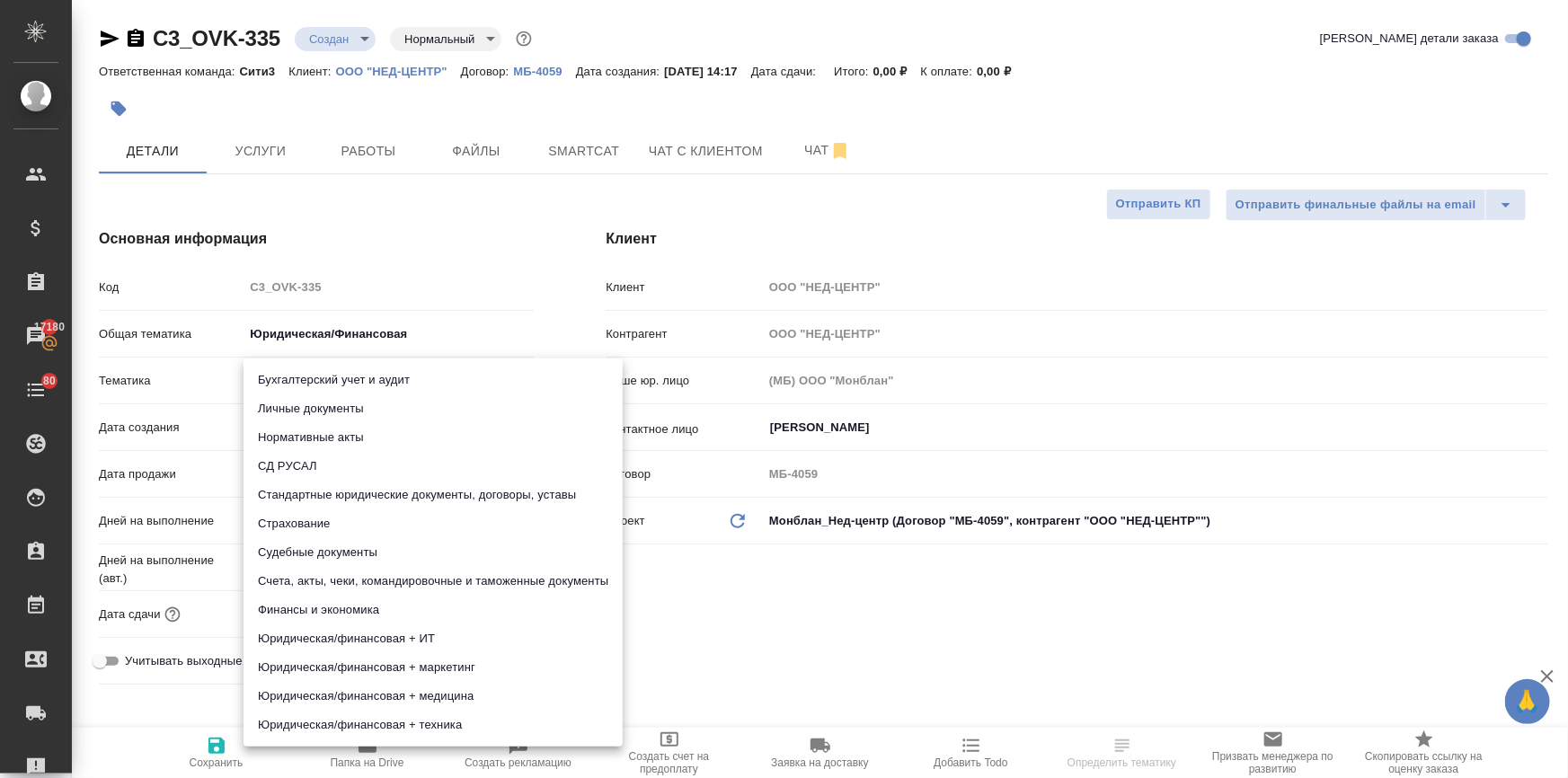
click at [324, 337] on div at bounding box center [784, 389] width 1568 height 778
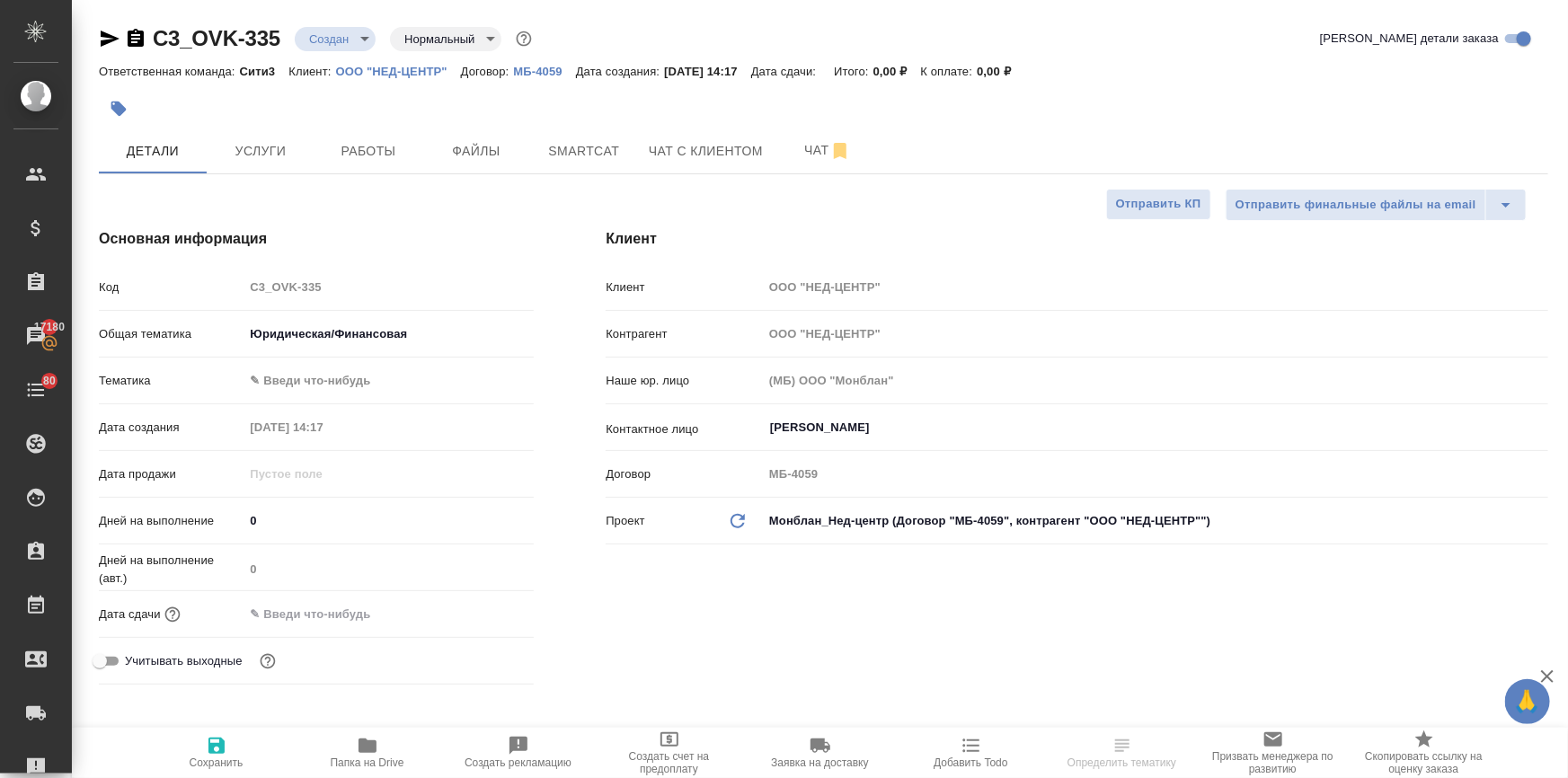
select select "RU"
type textarea "x"
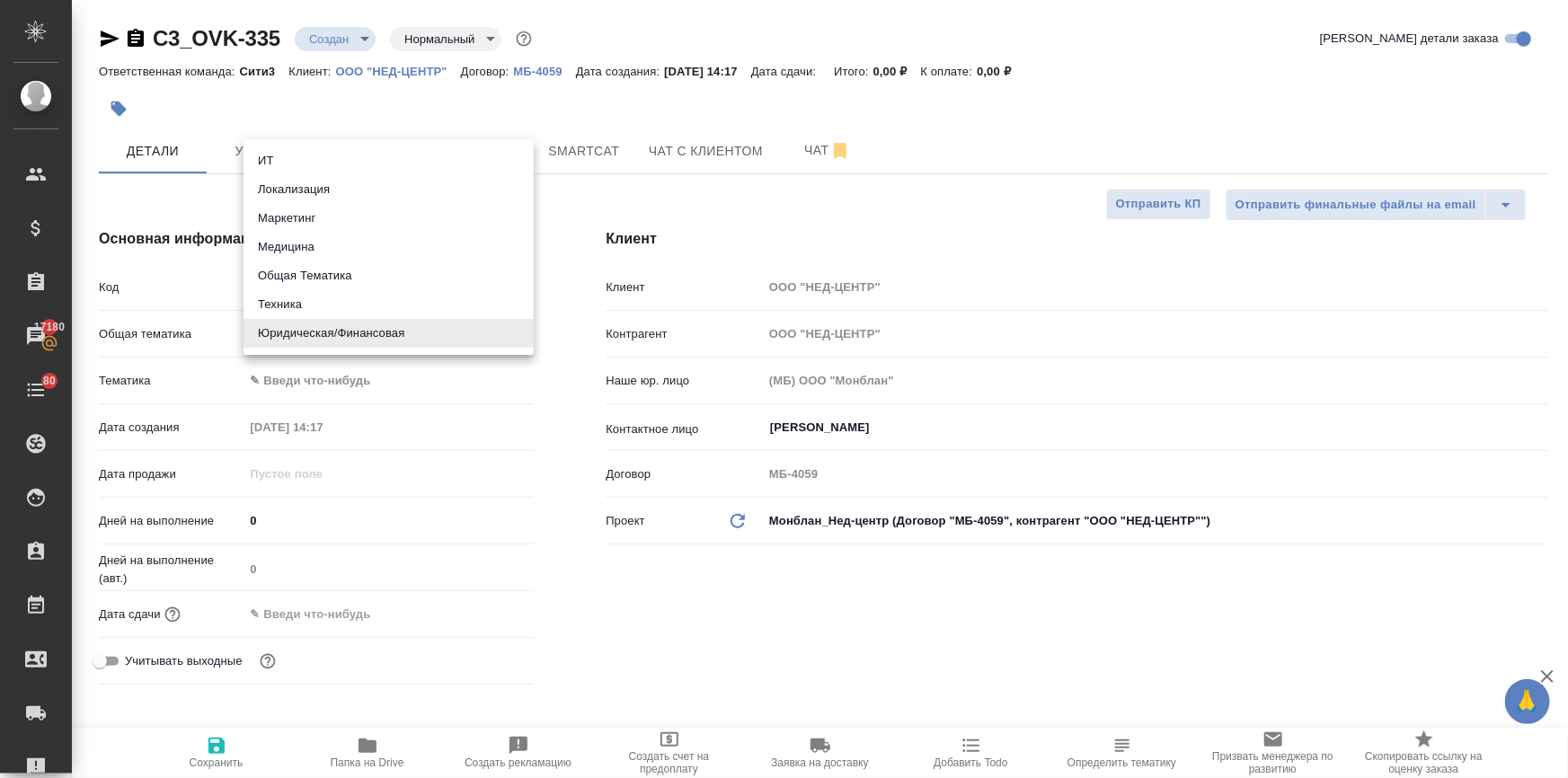
click at [391, 324] on body "🙏 .cls-1 fill:#fff; AWATERA [PERSON_NAME] Спецификации Заказы 17180 Чаты 80 Tod…" at bounding box center [784, 461] width 1568 height 922
click at [337, 303] on li "Техника" at bounding box center [388, 304] width 290 height 29
type input "tech"
type textarea "x"
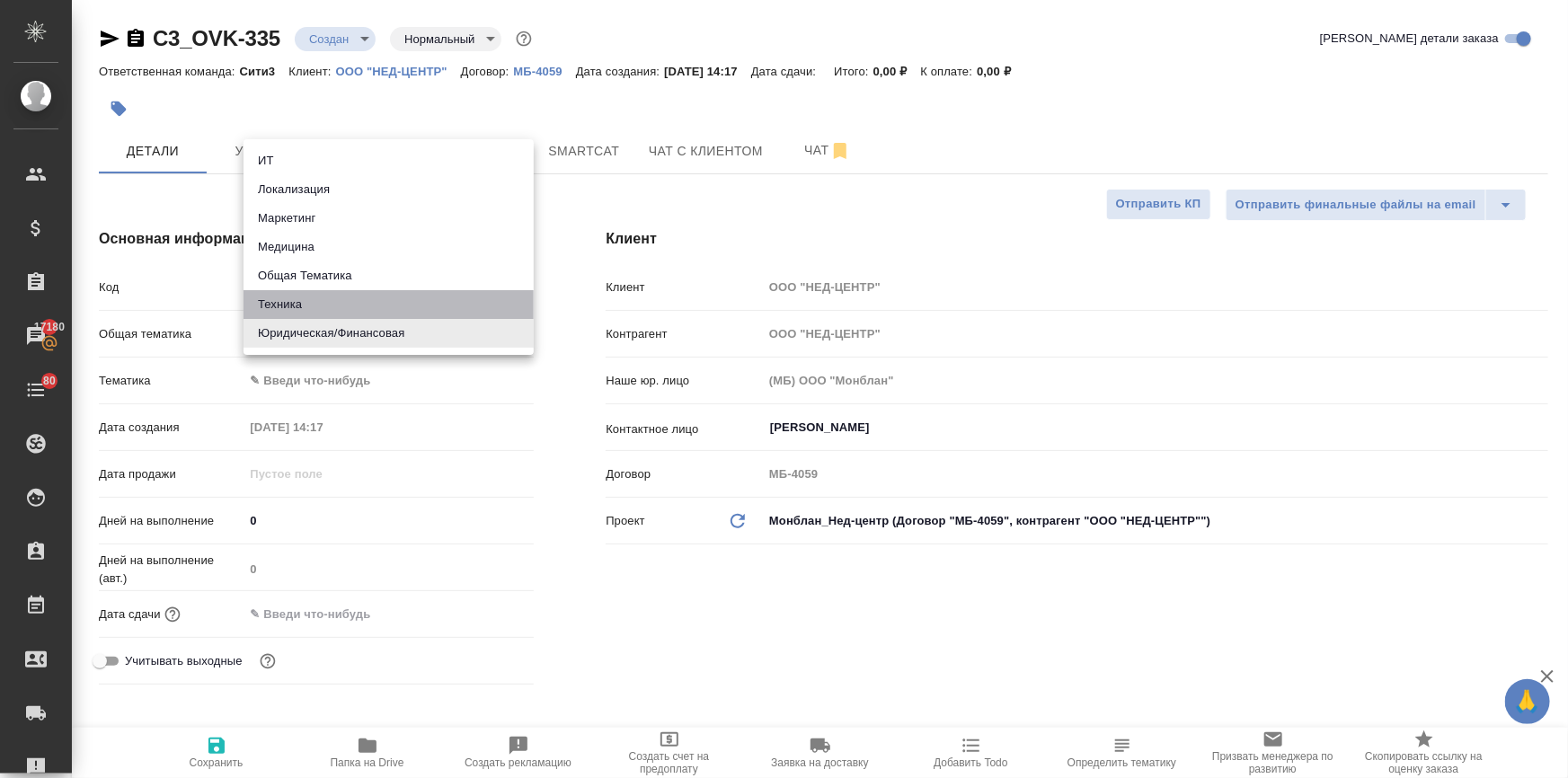
type textarea "x"
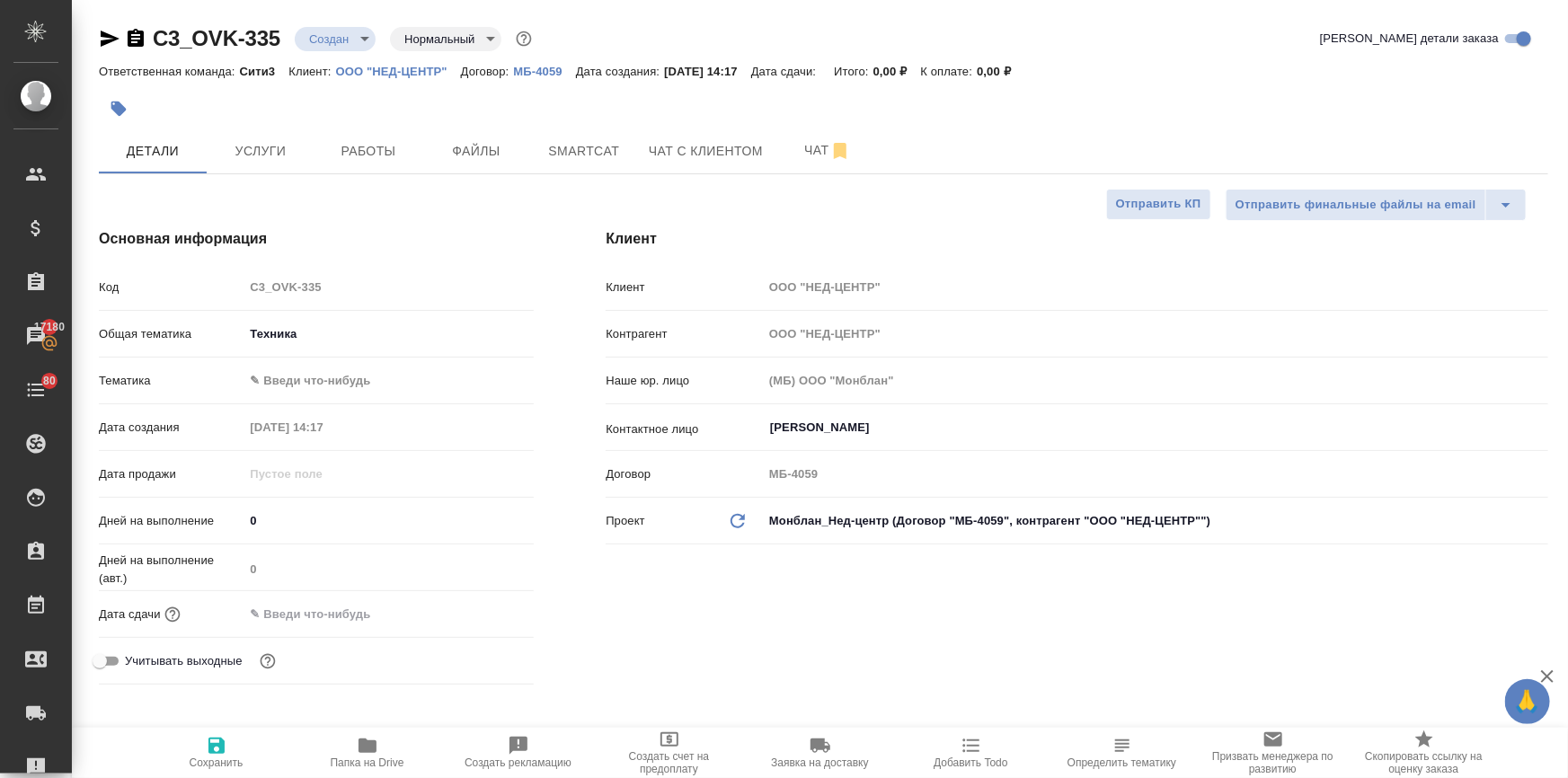
click at [312, 610] on input "text" at bounding box center [322, 614] width 157 height 26
click at [478, 612] on icon "button" at bounding box center [481, 612] width 21 height 21
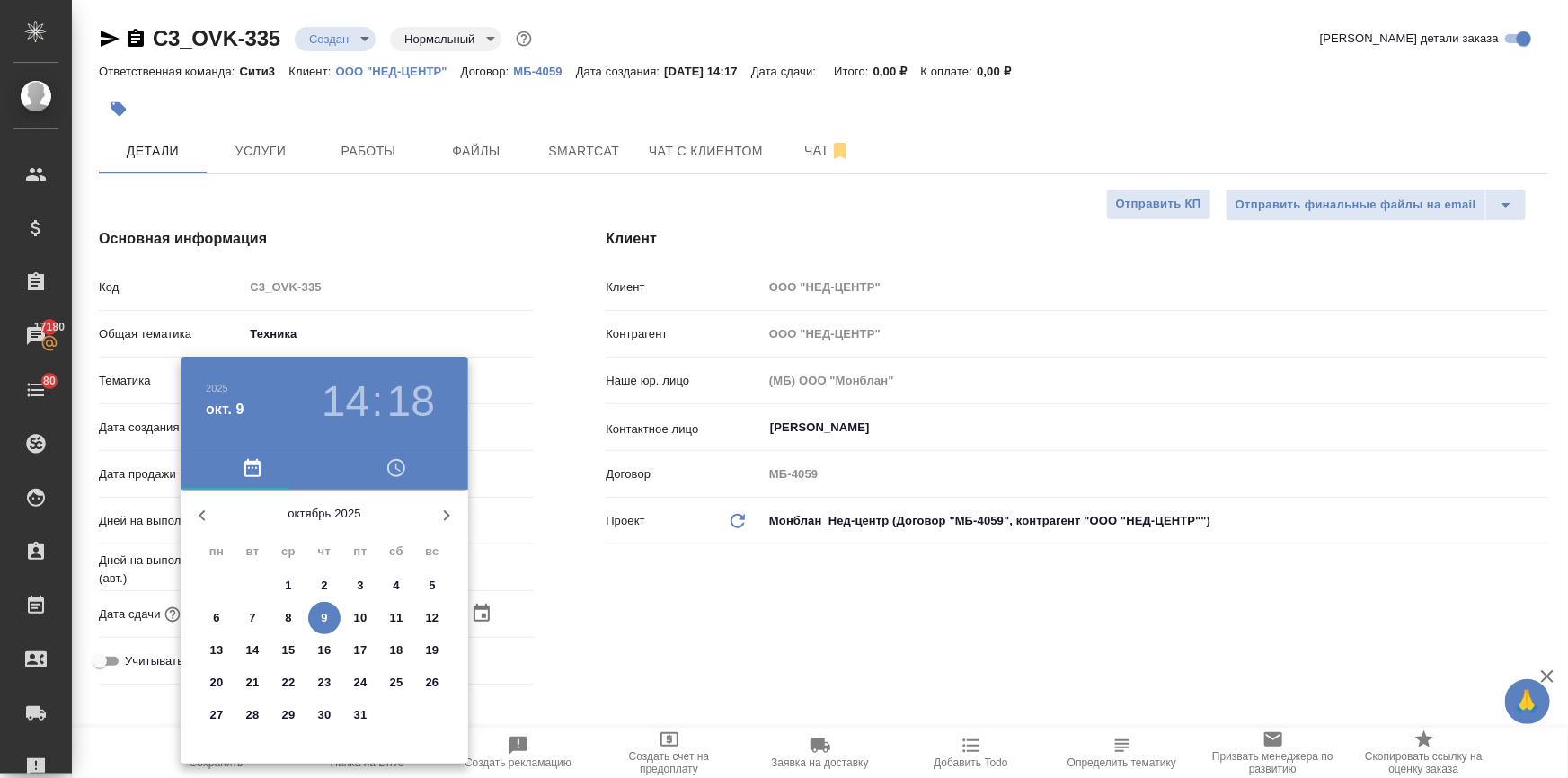
click at [357, 617] on p "10" at bounding box center [361, 617] width 14 height 18
type input "[DATE] 14:18"
type textarea "x"
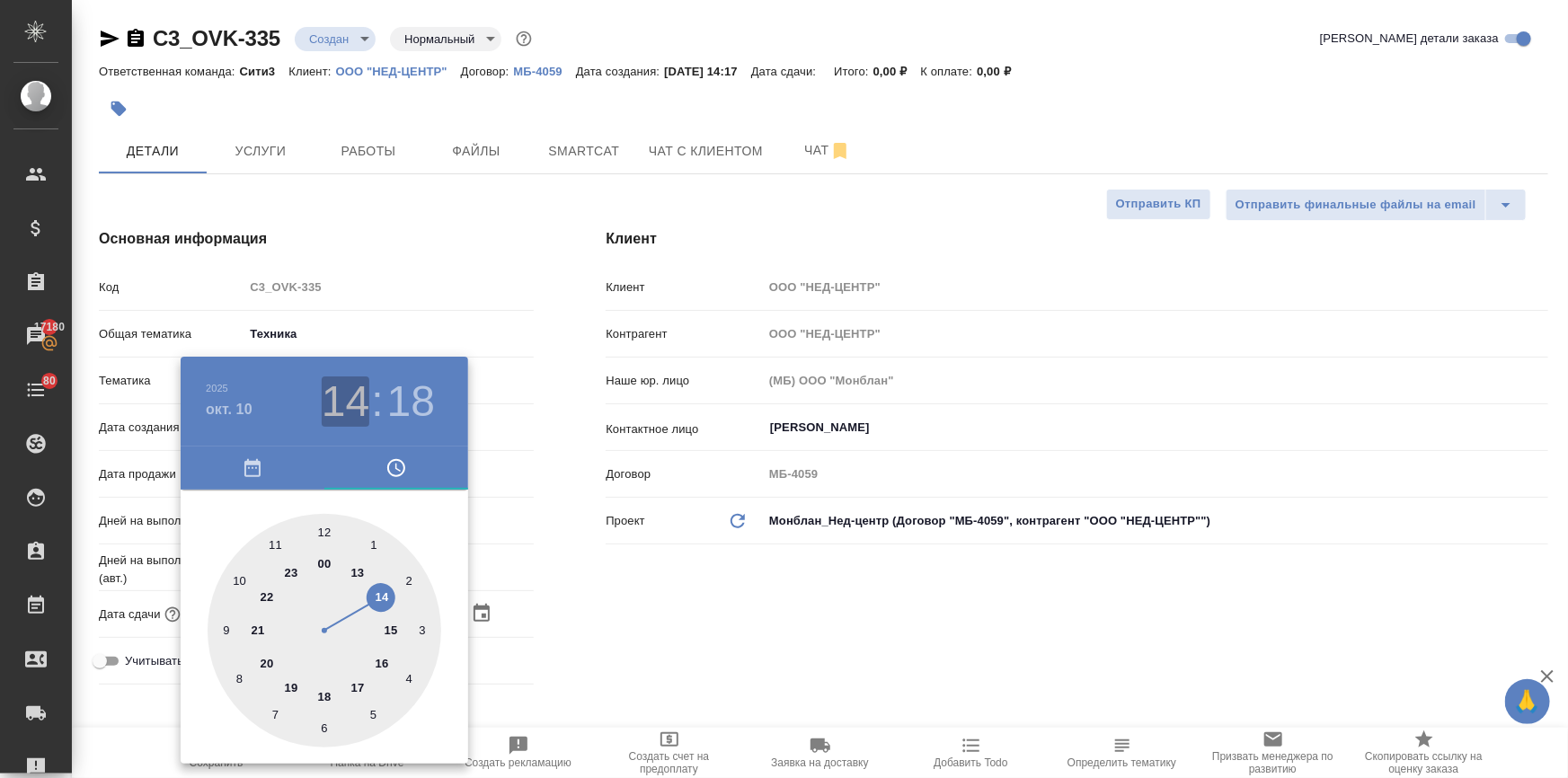
click at [335, 395] on h3 "14" at bounding box center [346, 401] width 48 height 50
click at [259, 479] on button "button" at bounding box center [252, 468] width 144 height 43
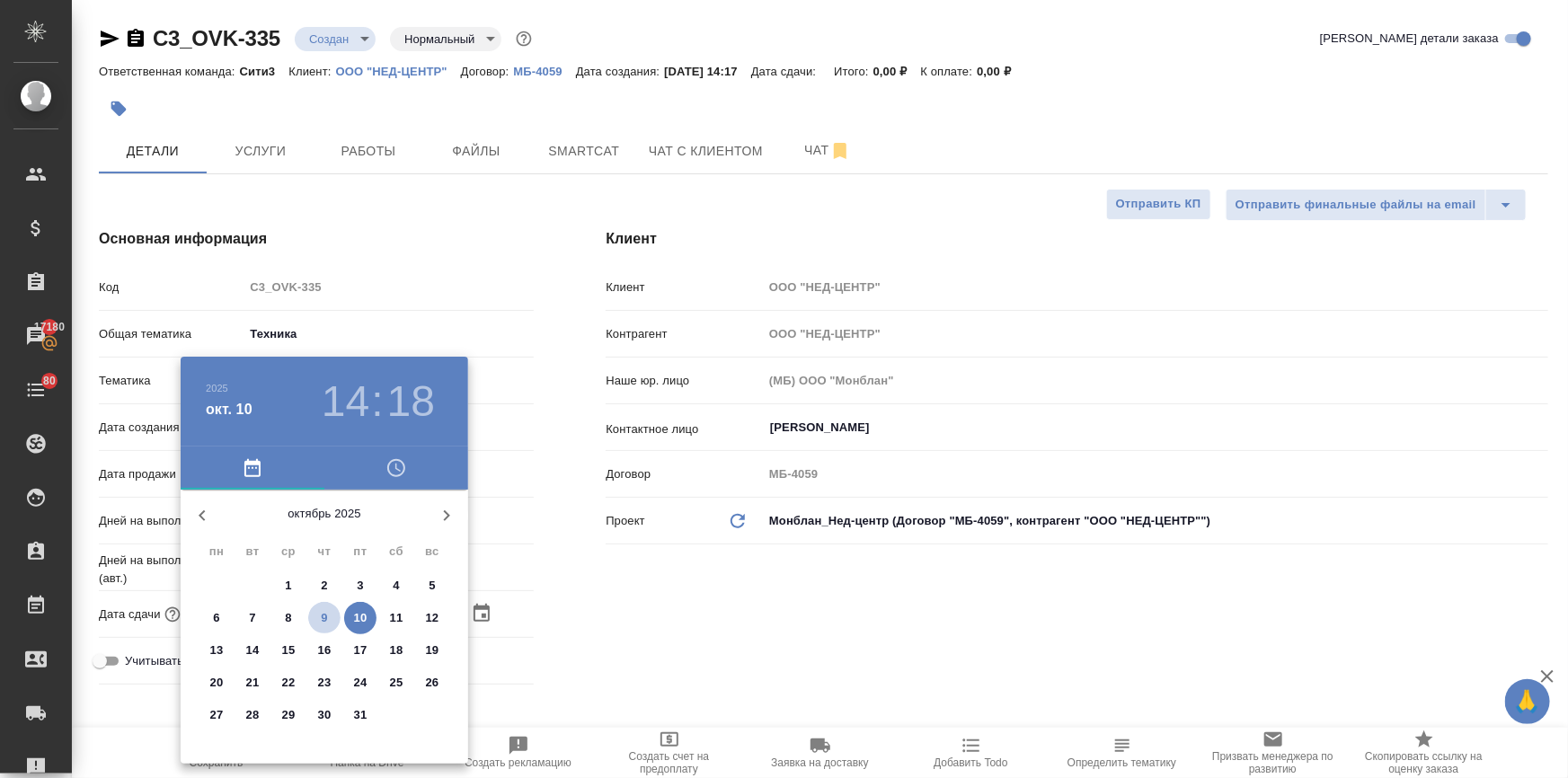
click at [323, 614] on p "9" at bounding box center [324, 617] width 6 height 18
type input "[DATE] 14:18"
type textarea "x"
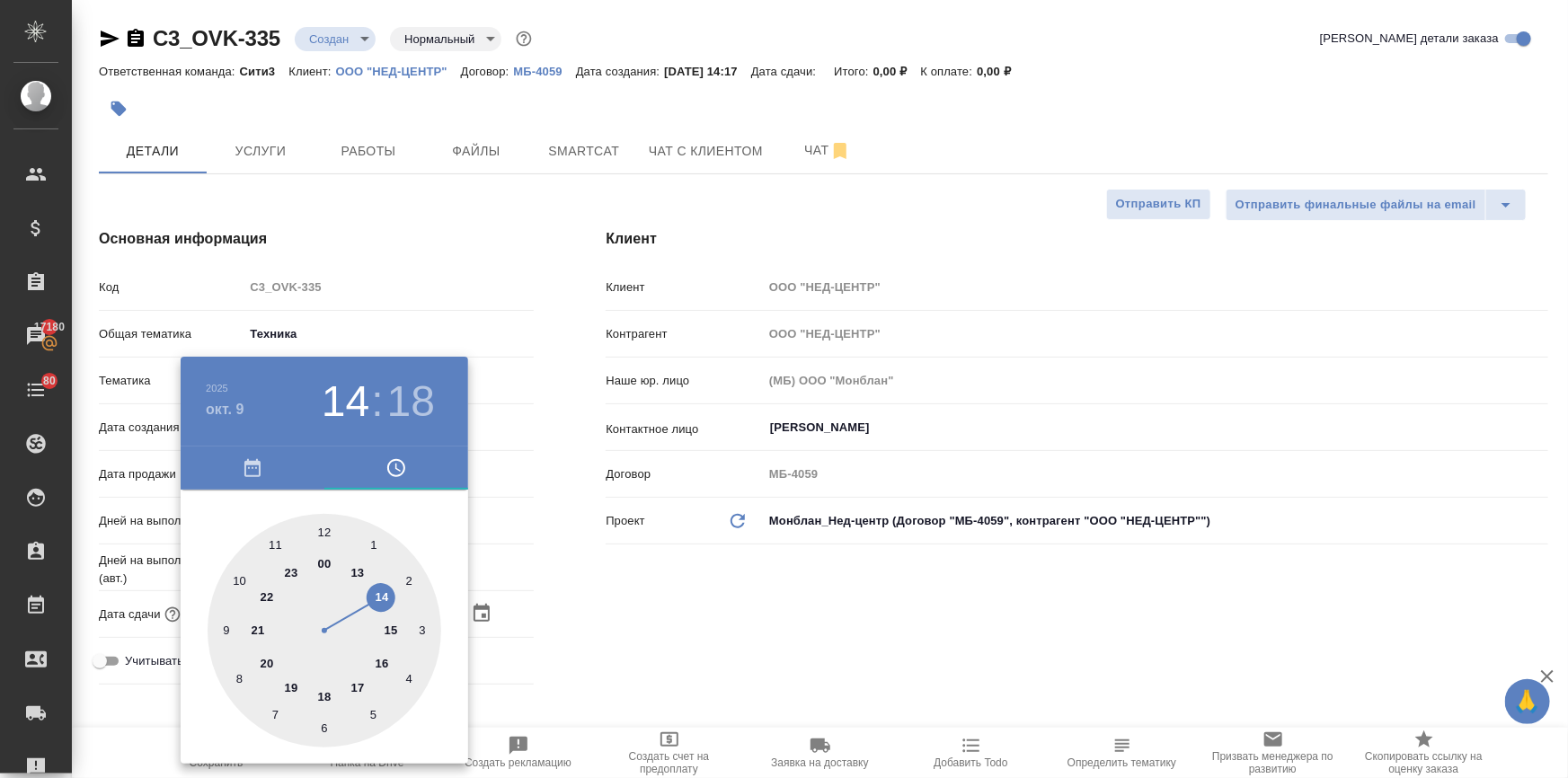
click at [403, 397] on h3 "18" at bounding box center [411, 401] width 48 height 50
click at [272, 712] on div at bounding box center [325, 630] width 234 height 234
type input "09.10.2025 14:35"
type textarea "x"
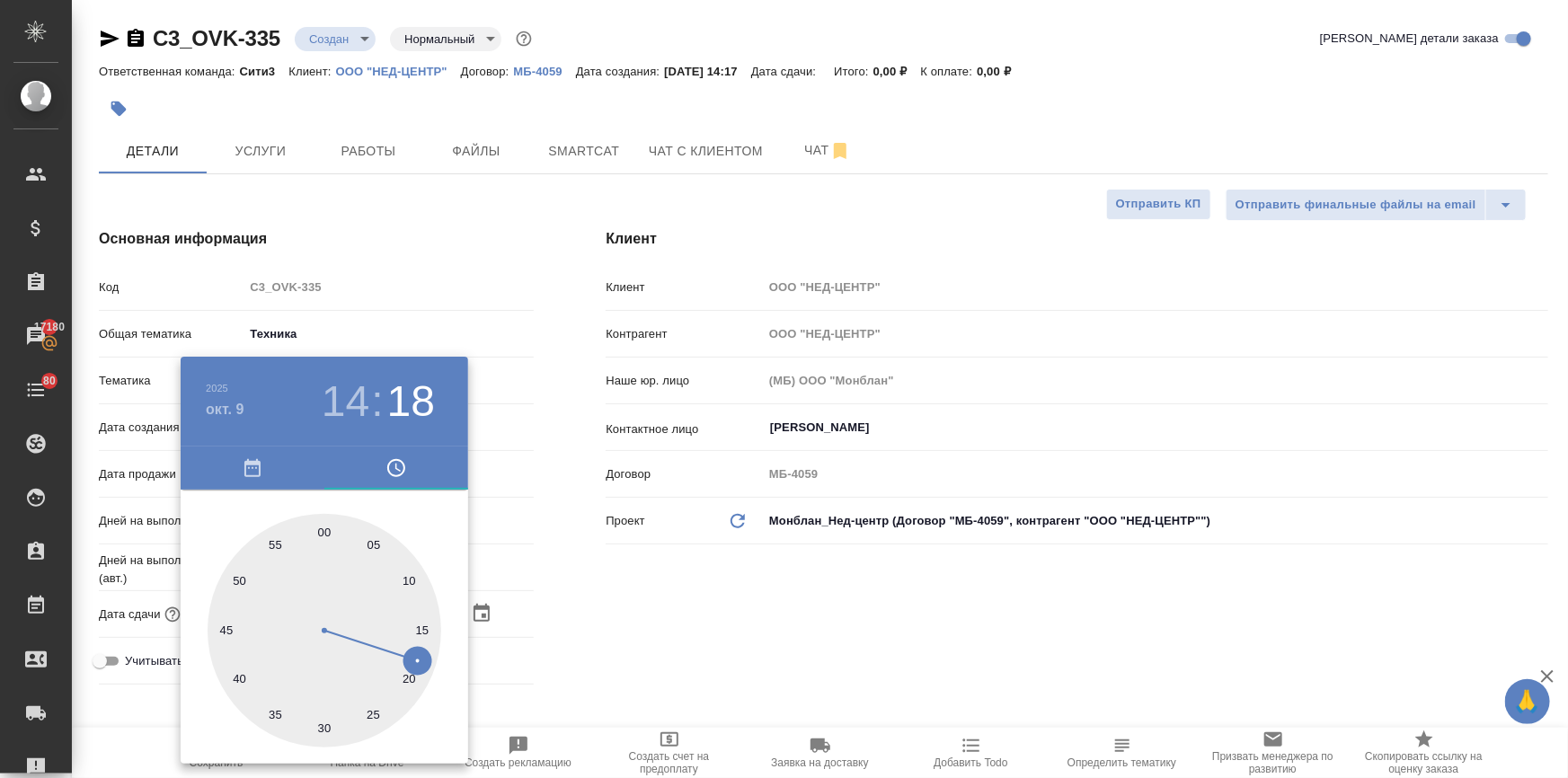
type textarea "x"
click at [633, 562] on div at bounding box center [784, 389] width 1568 height 778
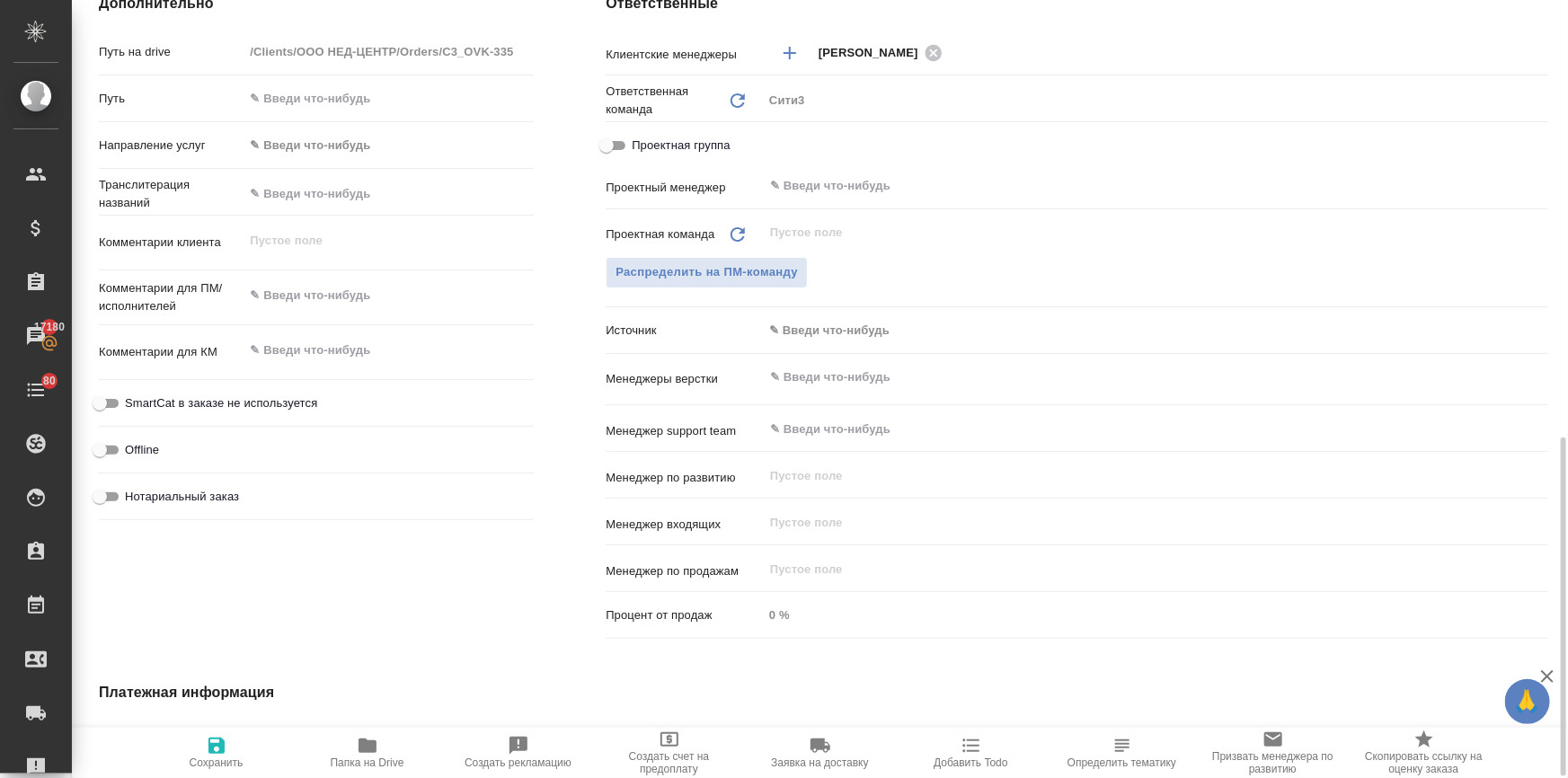
scroll to position [817, 0]
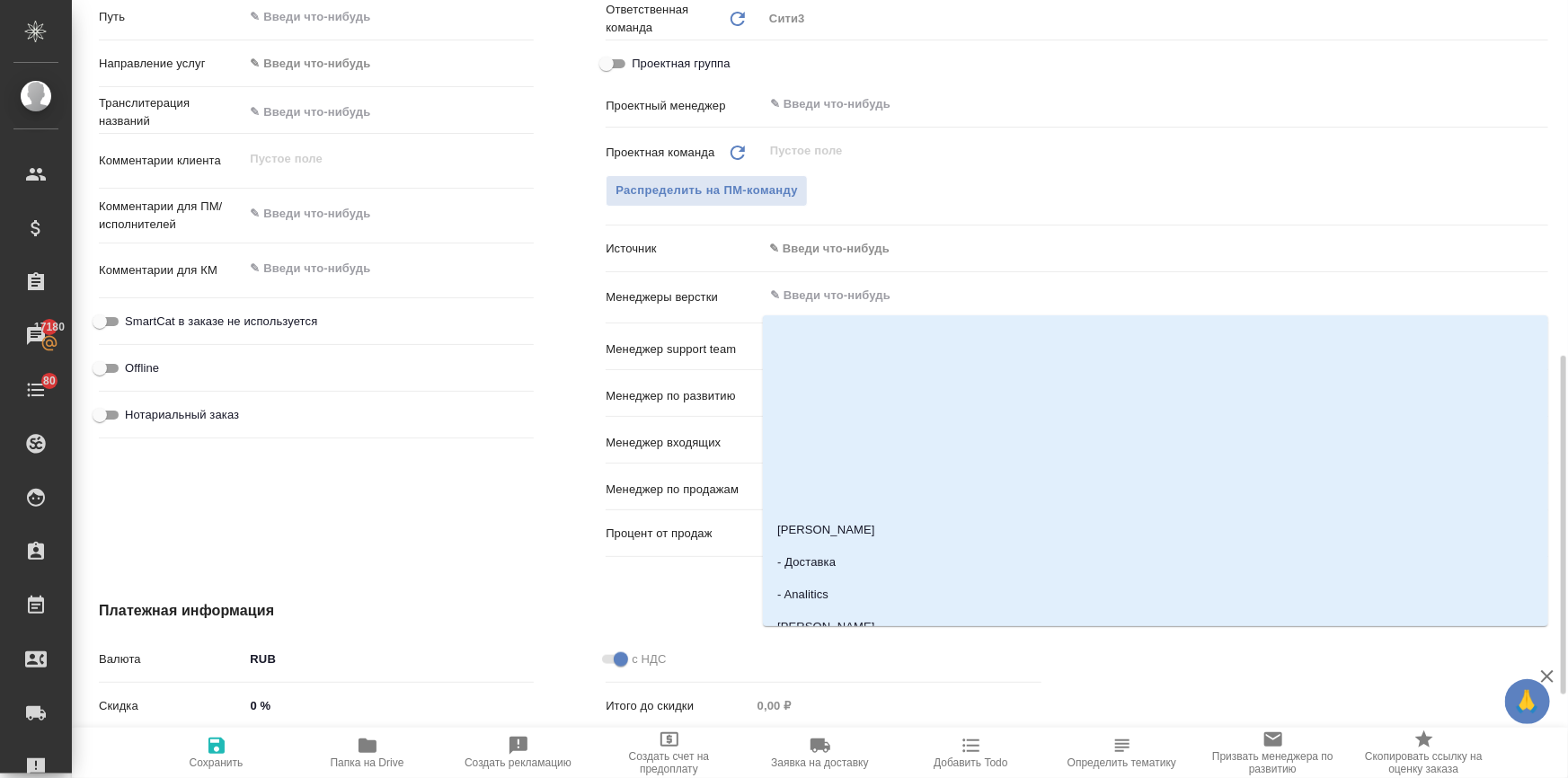
click at [847, 293] on input "text" at bounding box center [1125, 295] width 715 height 21
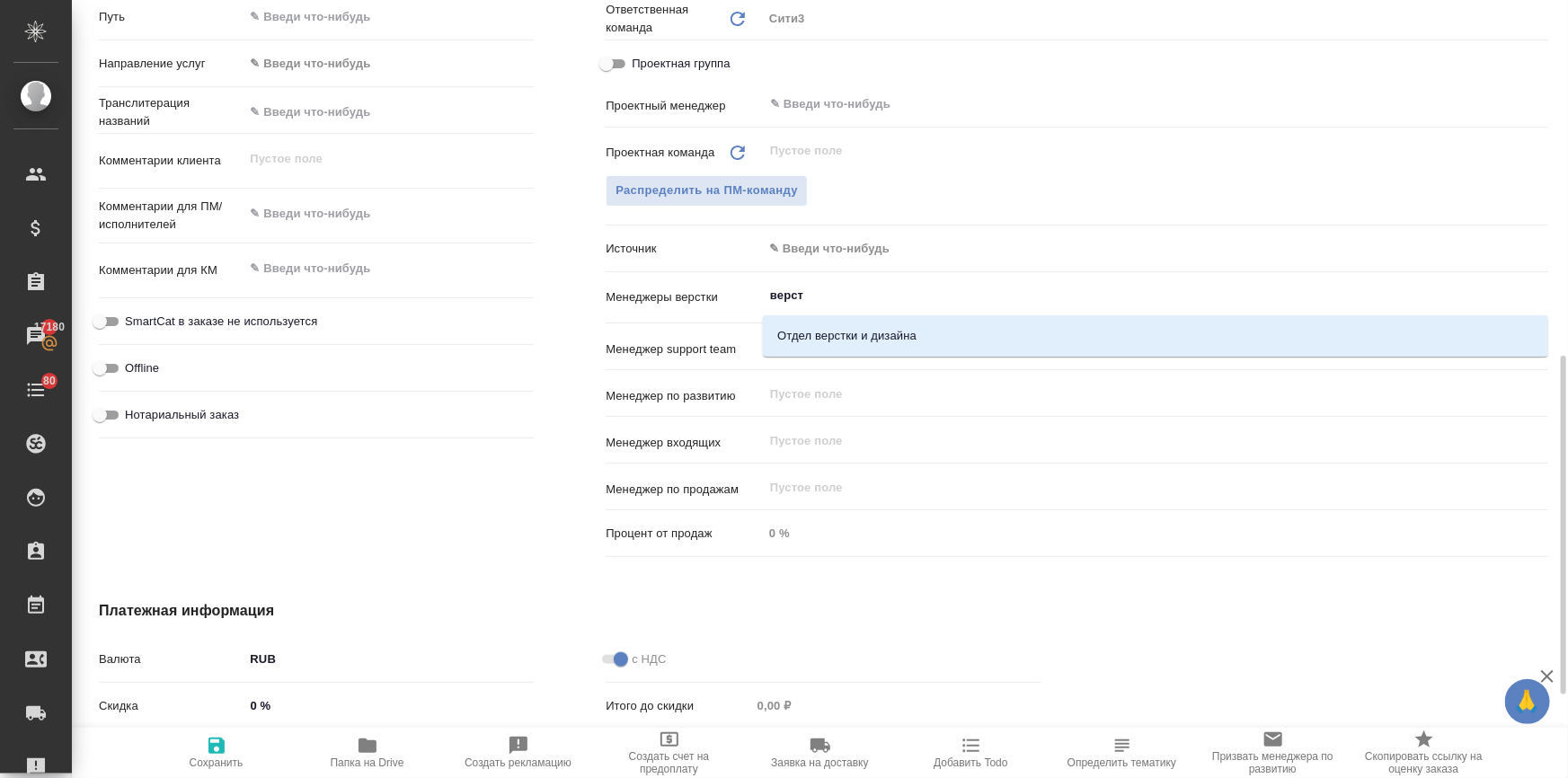
type input "верстк"
click at [815, 327] on li "Отдел верстки и дизайна" at bounding box center [1156, 335] width 786 height 32
type textarea "x"
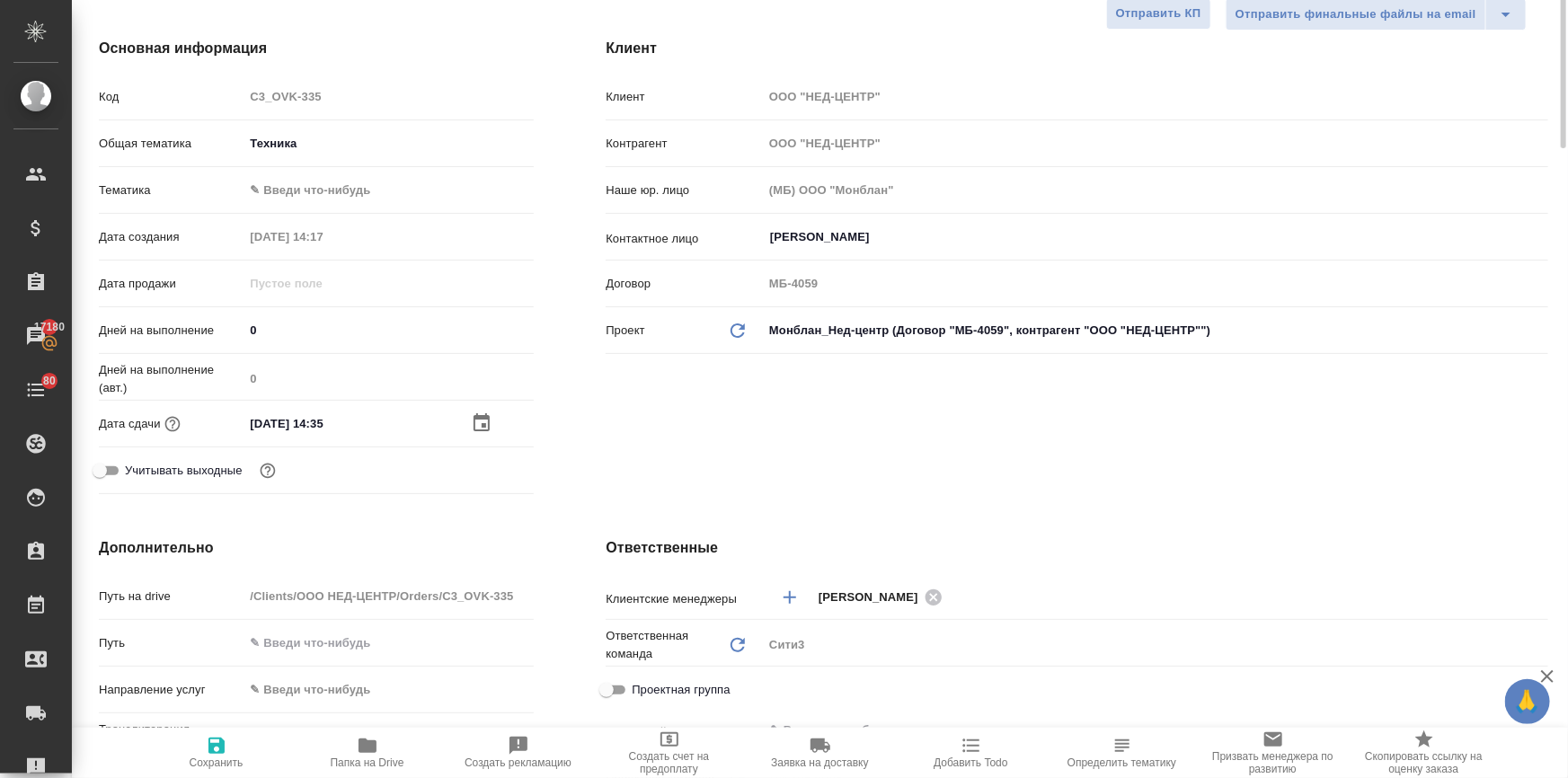
scroll to position [0, 0]
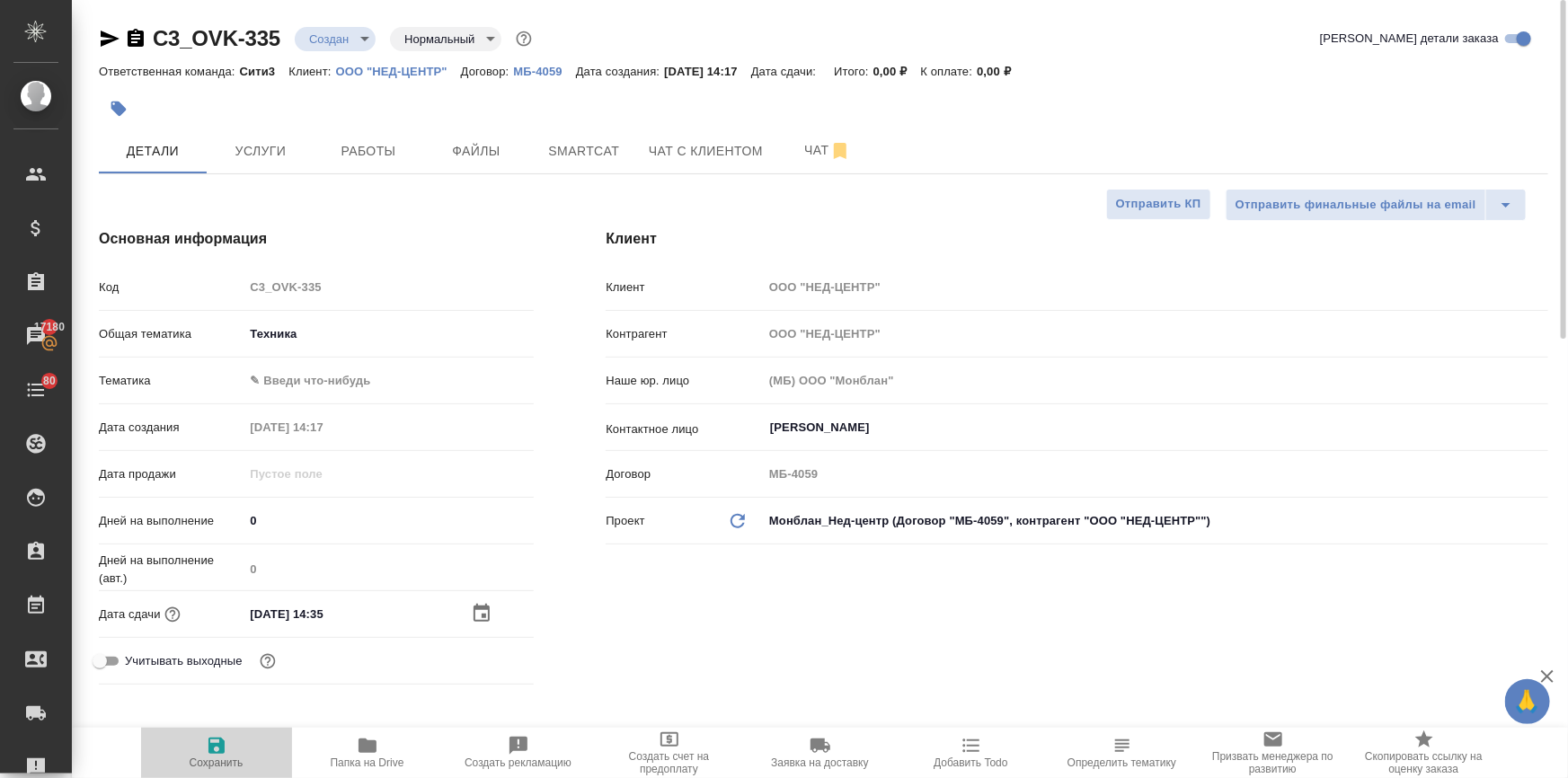
click at [224, 742] on icon "button" at bounding box center [216, 745] width 21 height 21
type textarea "x"
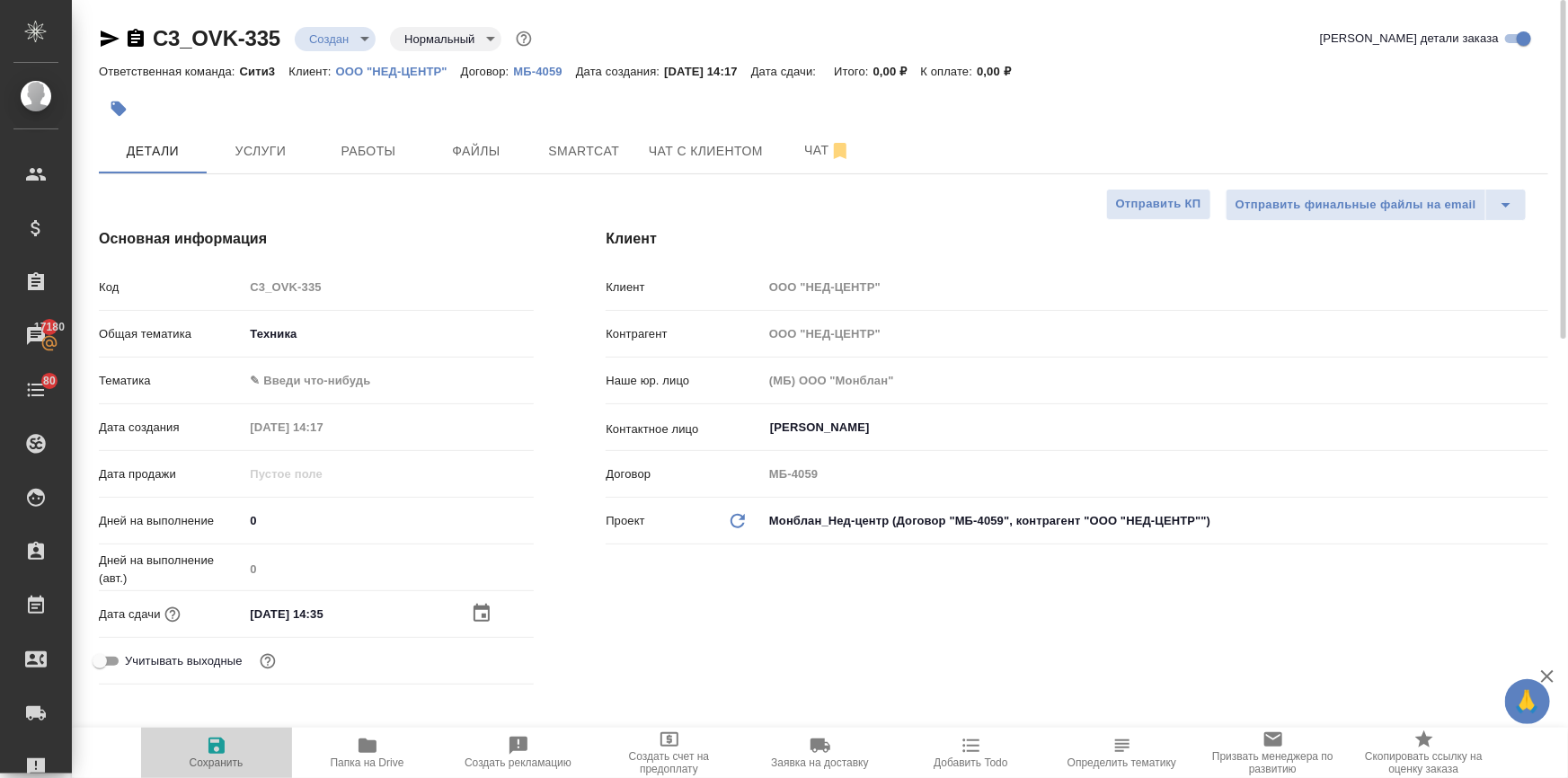
type textarea "x"
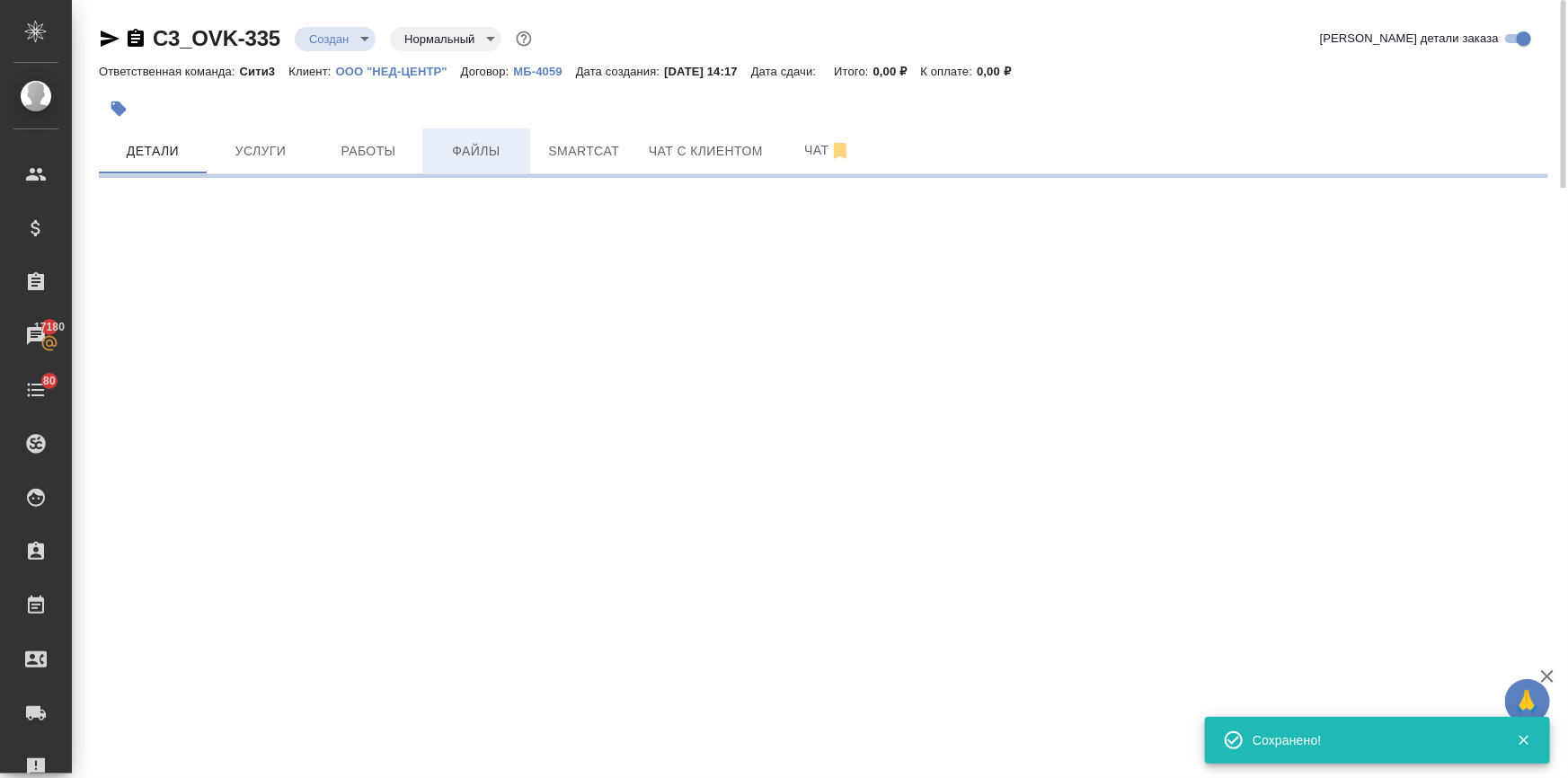
select select "RU"
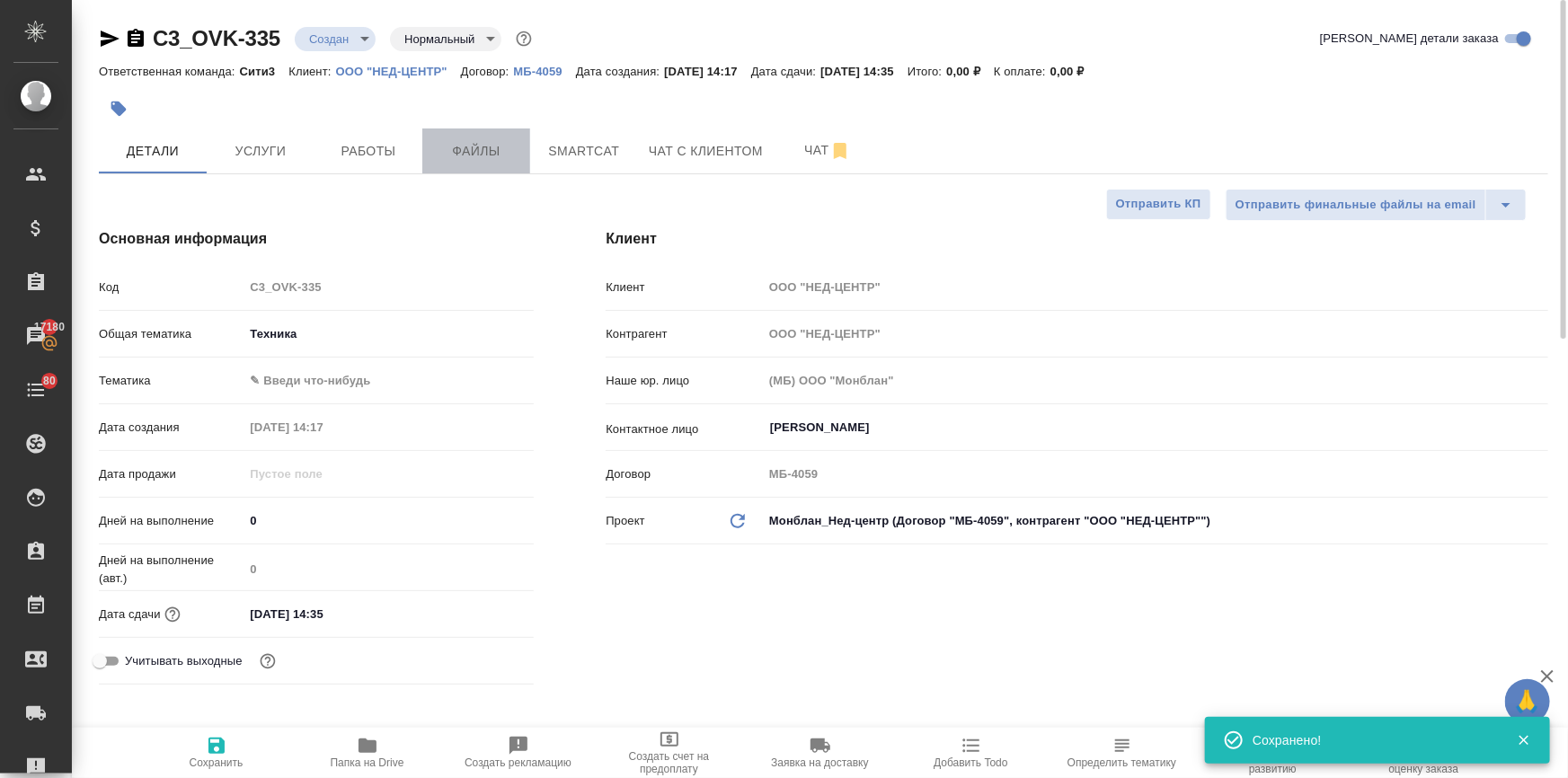
click at [458, 152] on span "Файлы" at bounding box center [476, 152] width 86 height 22
type textarea "x"
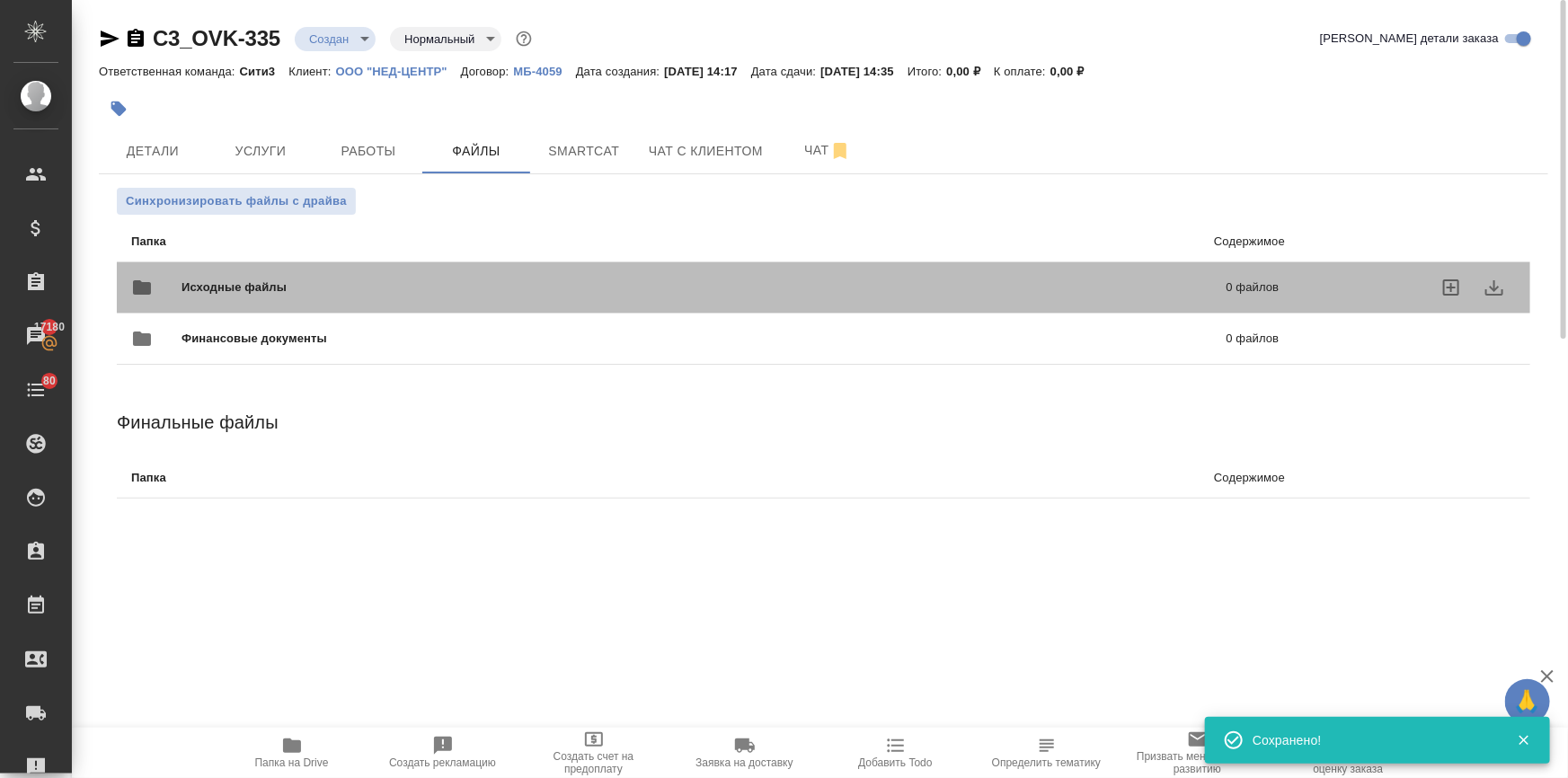
click at [284, 288] on span "Исходные файлы" at bounding box center [469, 286] width 575 height 18
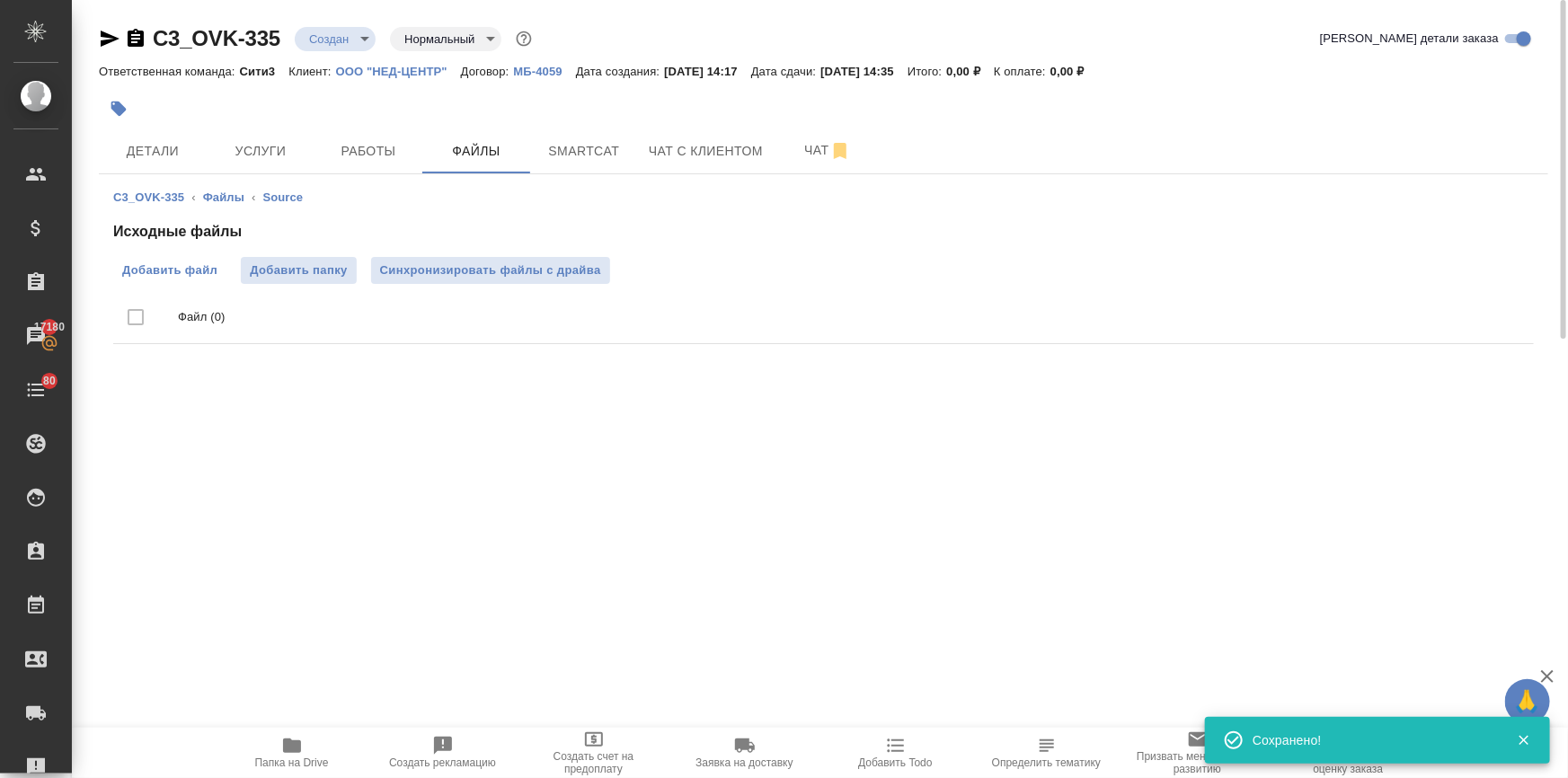
click at [194, 261] on label "Добавить файл" at bounding box center [169, 270] width 113 height 27
click at [0, 0] on input "Добавить файл" at bounding box center [0, 0] width 0 height 0
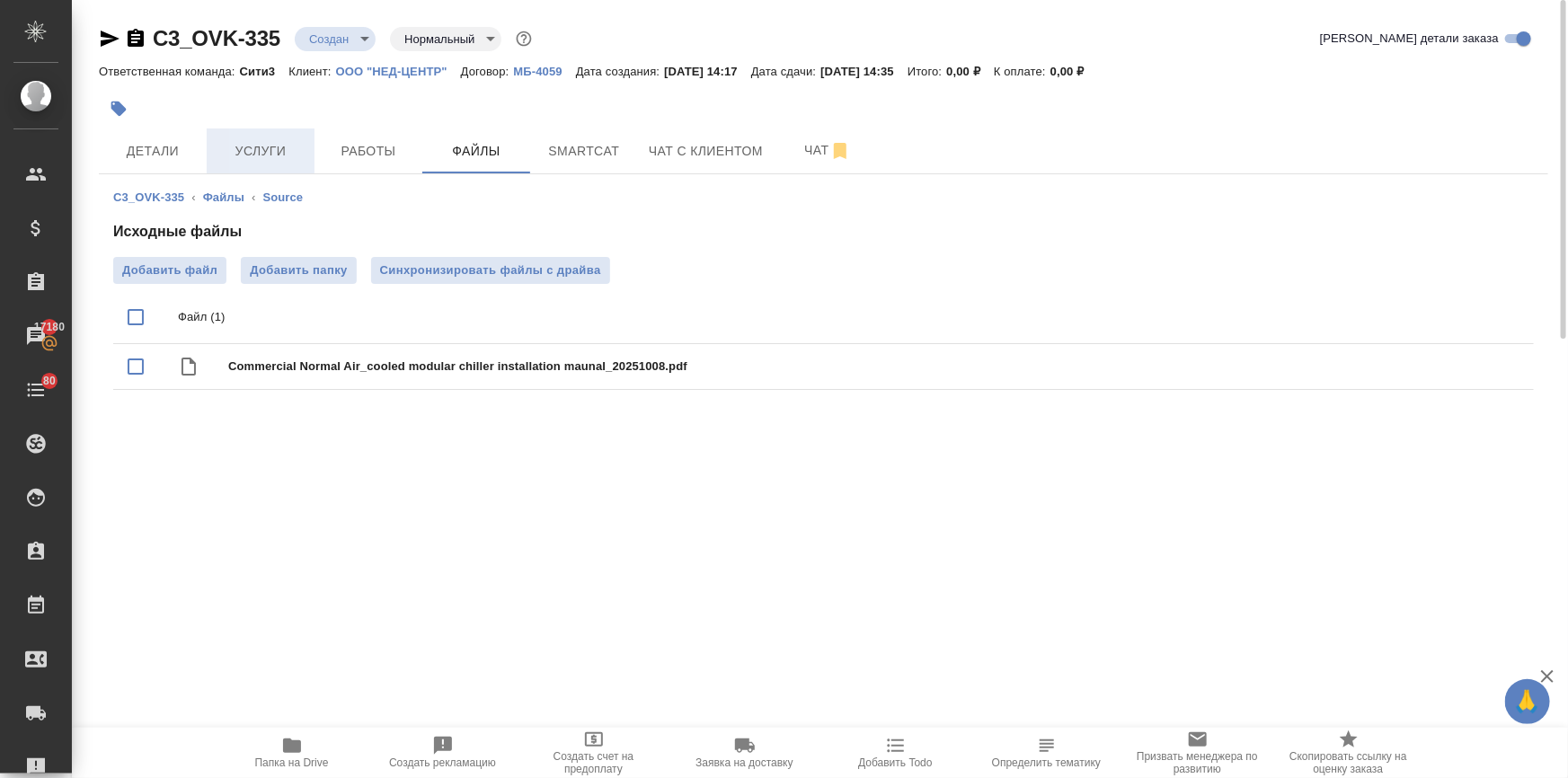
click at [249, 152] on span "Услуги" at bounding box center [260, 152] width 86 height 22
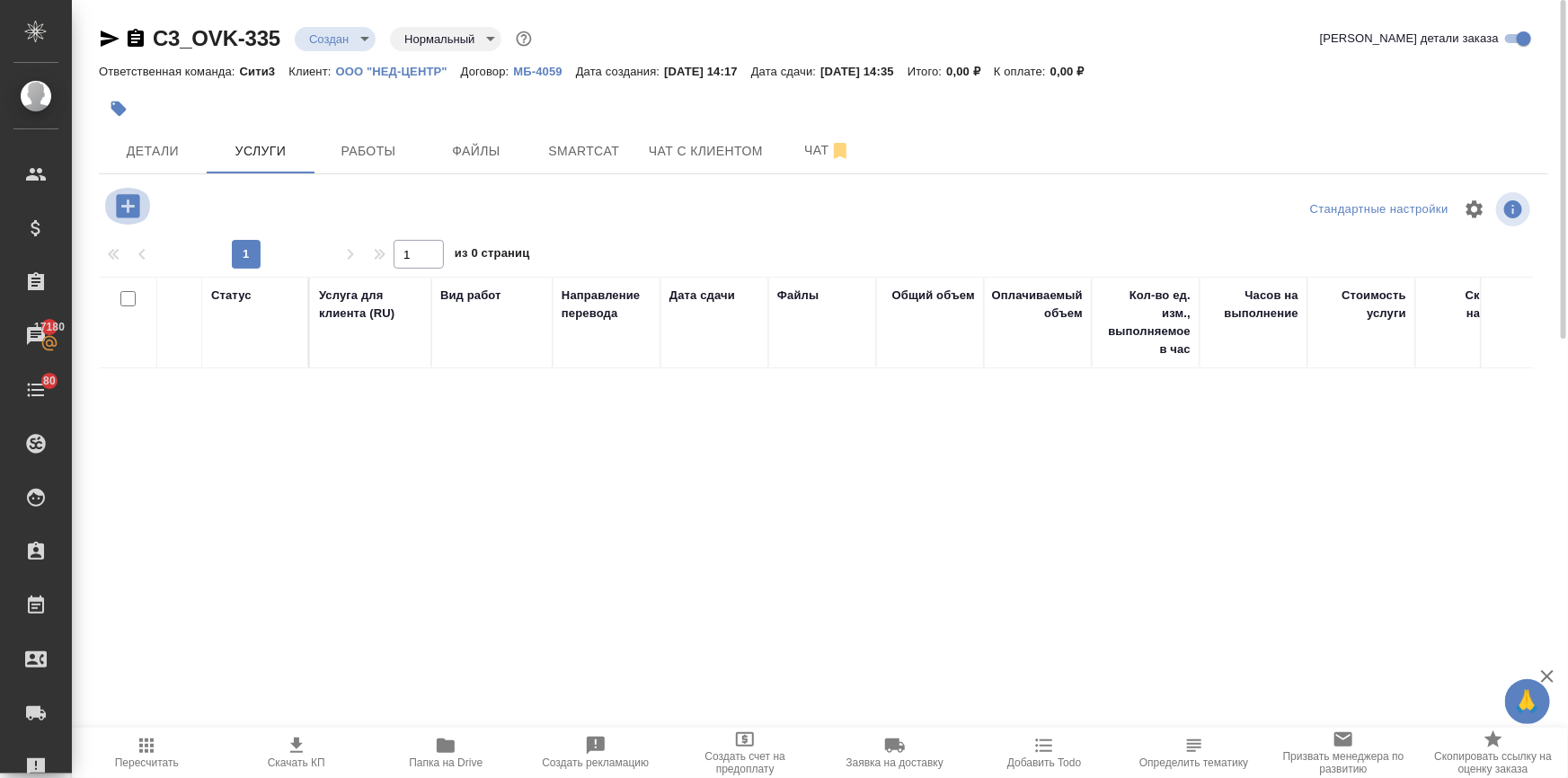
click at [126, 214] on icon "button" at bounding box center [127, 205] width 23 height 23
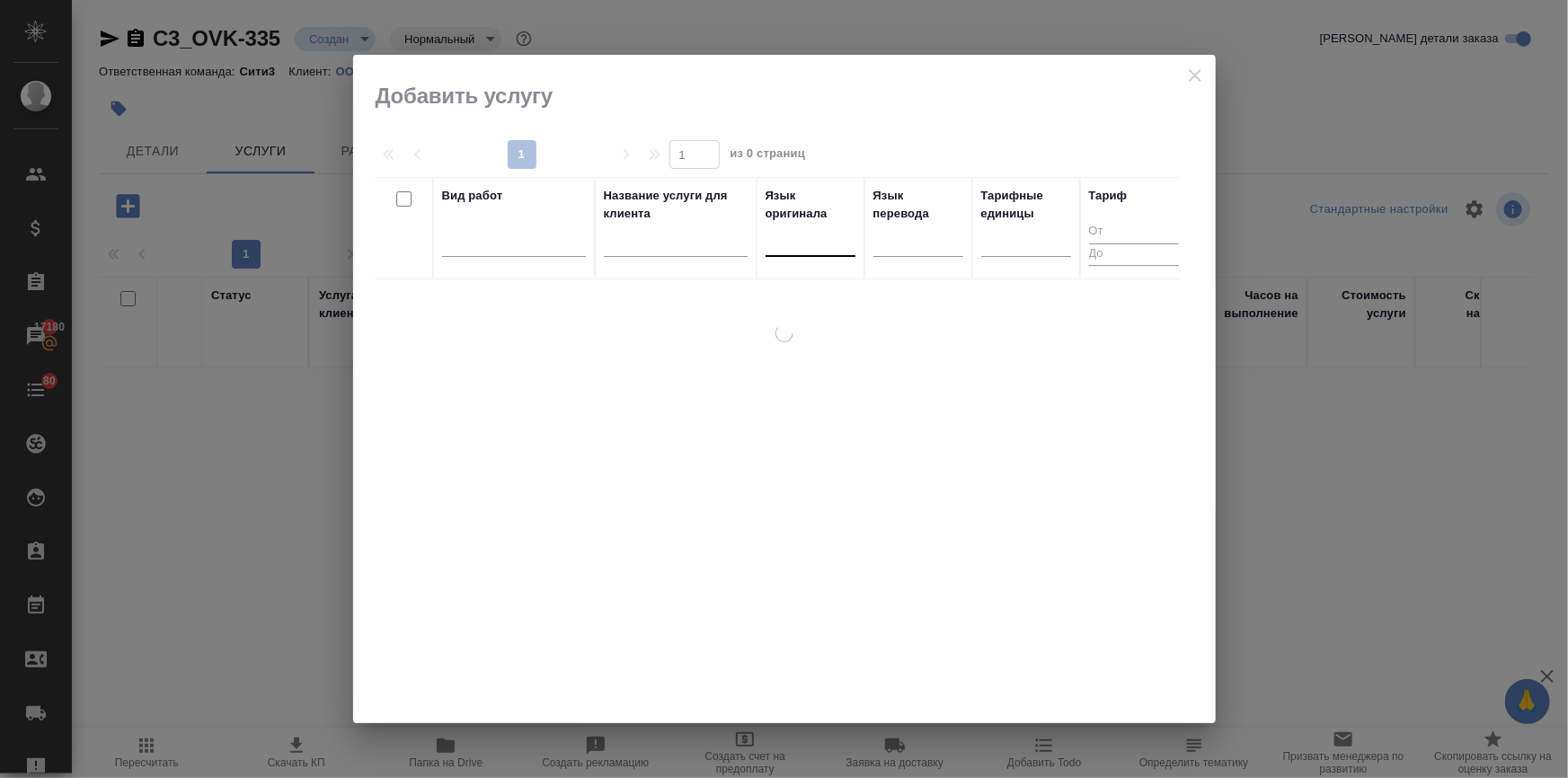
click at [787, 237] on div at bounding box center [810, 238] width 90 height 26
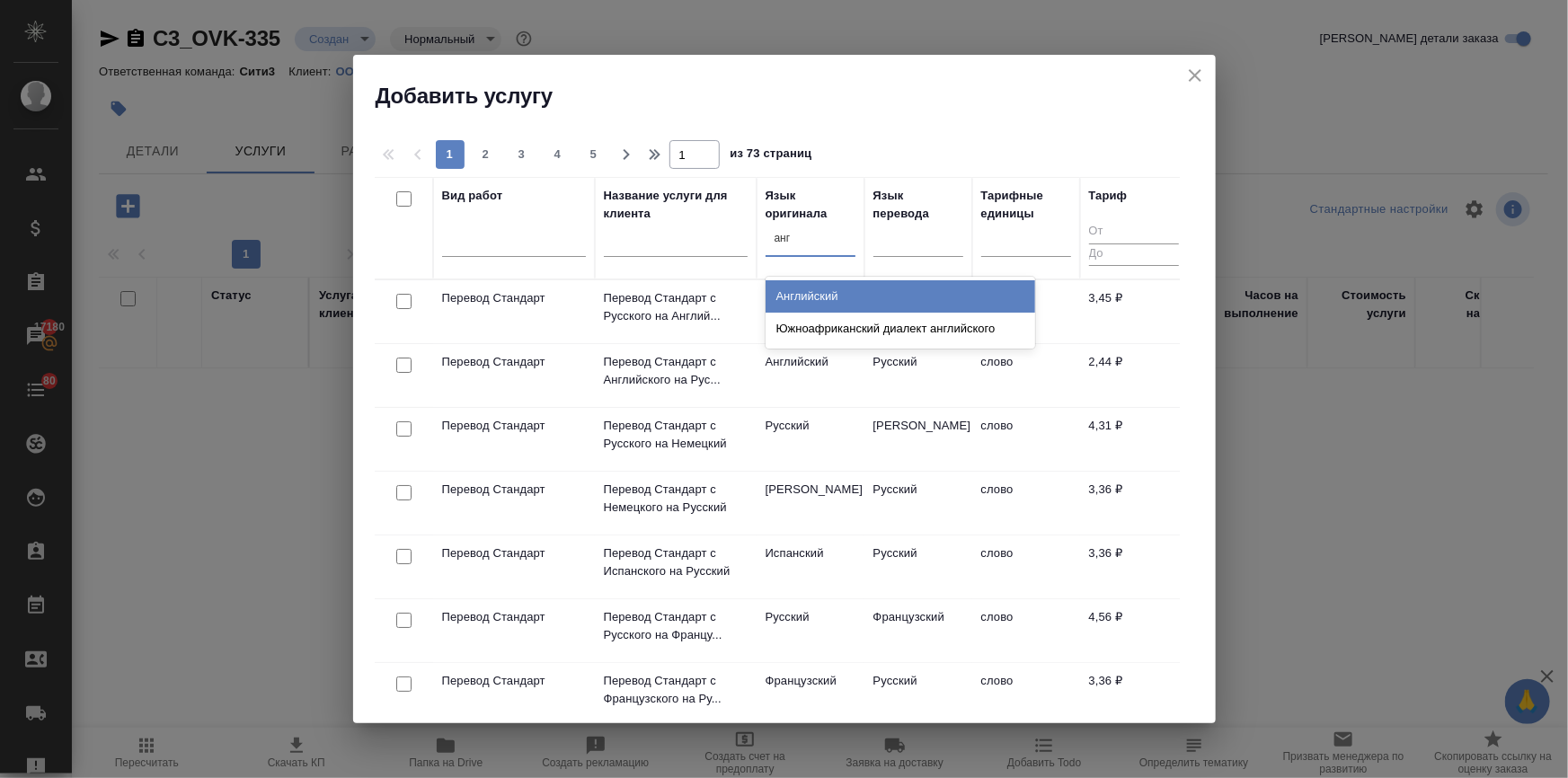
type input "англ"
click at [803, 297] on div "Английский" at bounding box center [900, 296] width 270 height 32
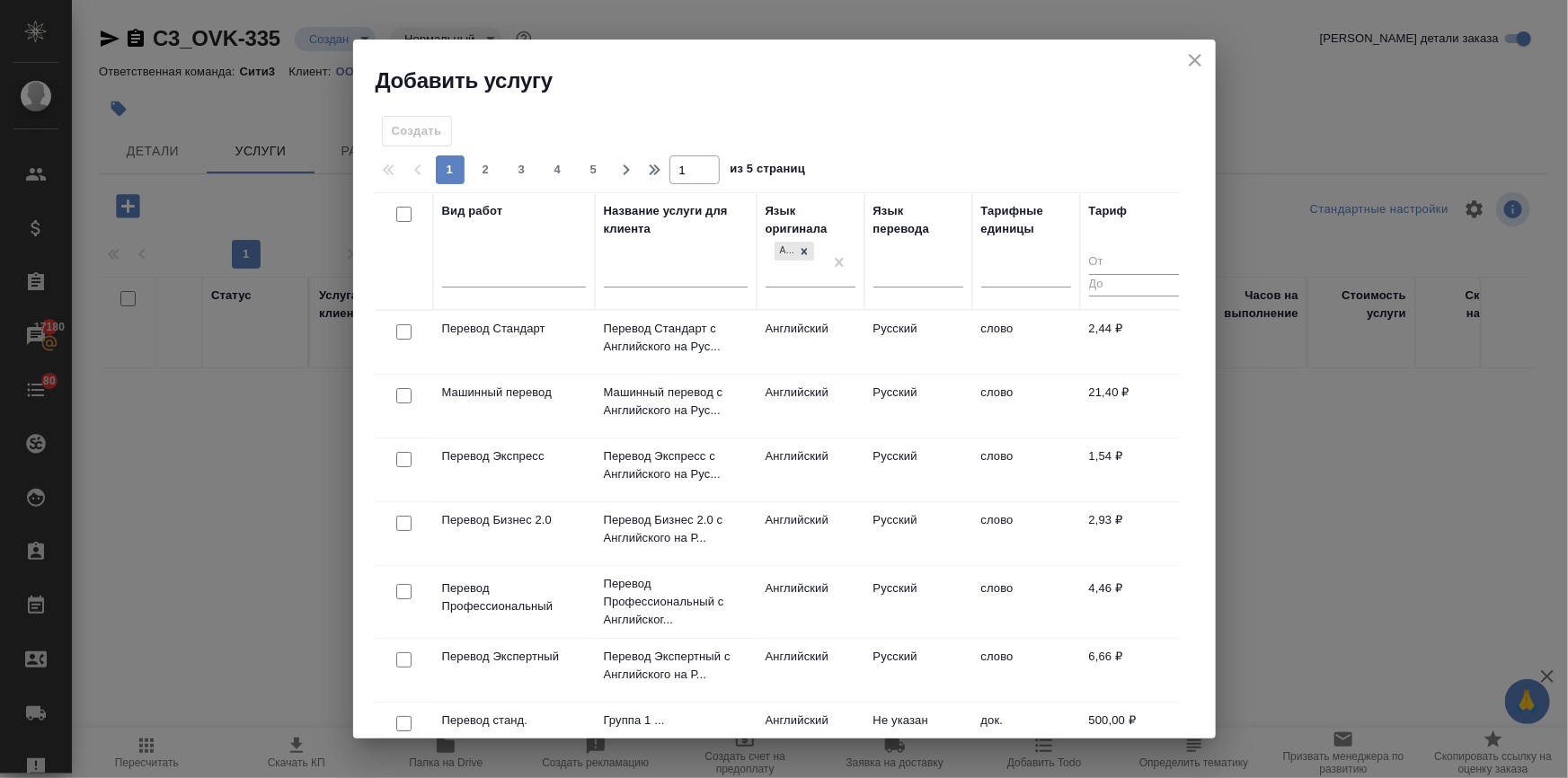
click at [397, 590] on input "checkbox" at bounding box center [404, 591] width 16 height 16
checkbox input "true"
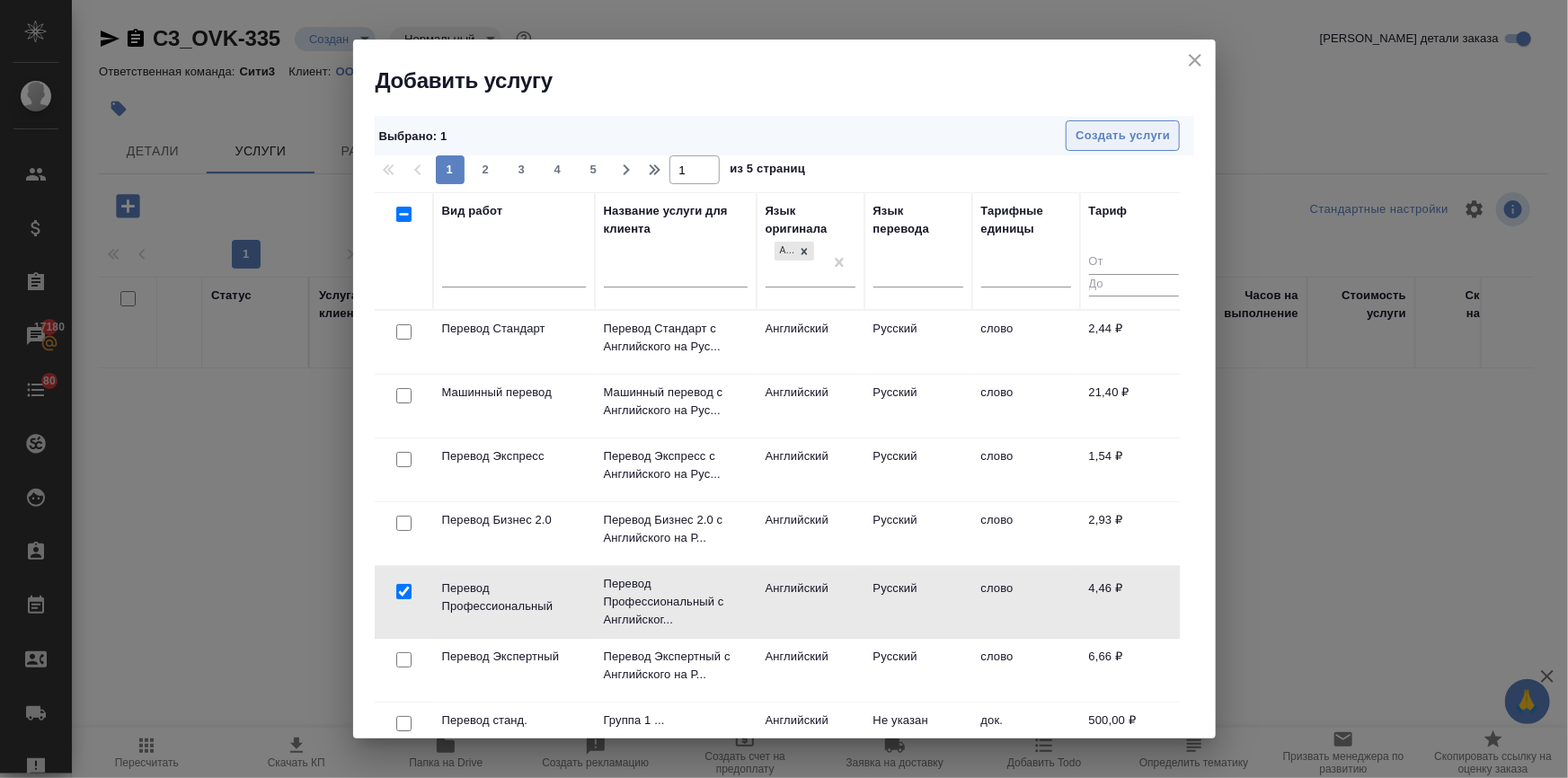
click at [1142, 126] on span "Создать услуги" at bounding box center [1123, 136] width 94 height 20
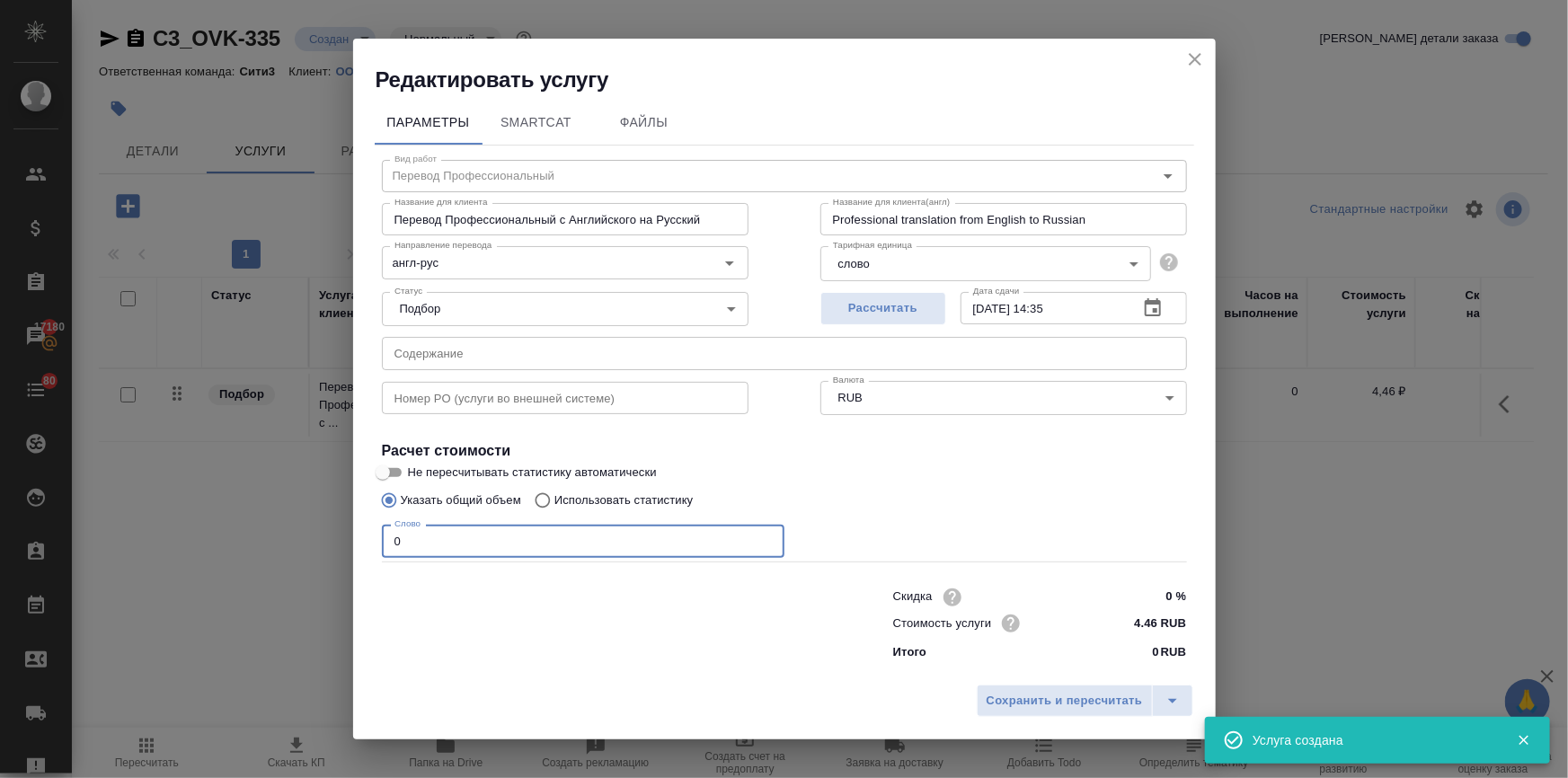
drag, startPoint x: 413, startPoint y: 550, endPoint x: 341, endPoint y: 554, distance: 72.1
click at [341, 554] on div "Редактировать услугу Параметры SmartCat Файлы Вид работ Перевод Профессиональны…" at bounding box center [784, 389] width 1568 height 778
type input "1"
click at [1009, 706] on span "Сохранить и пересчитать" at bounding box center [1064, 701] width 156 height 20
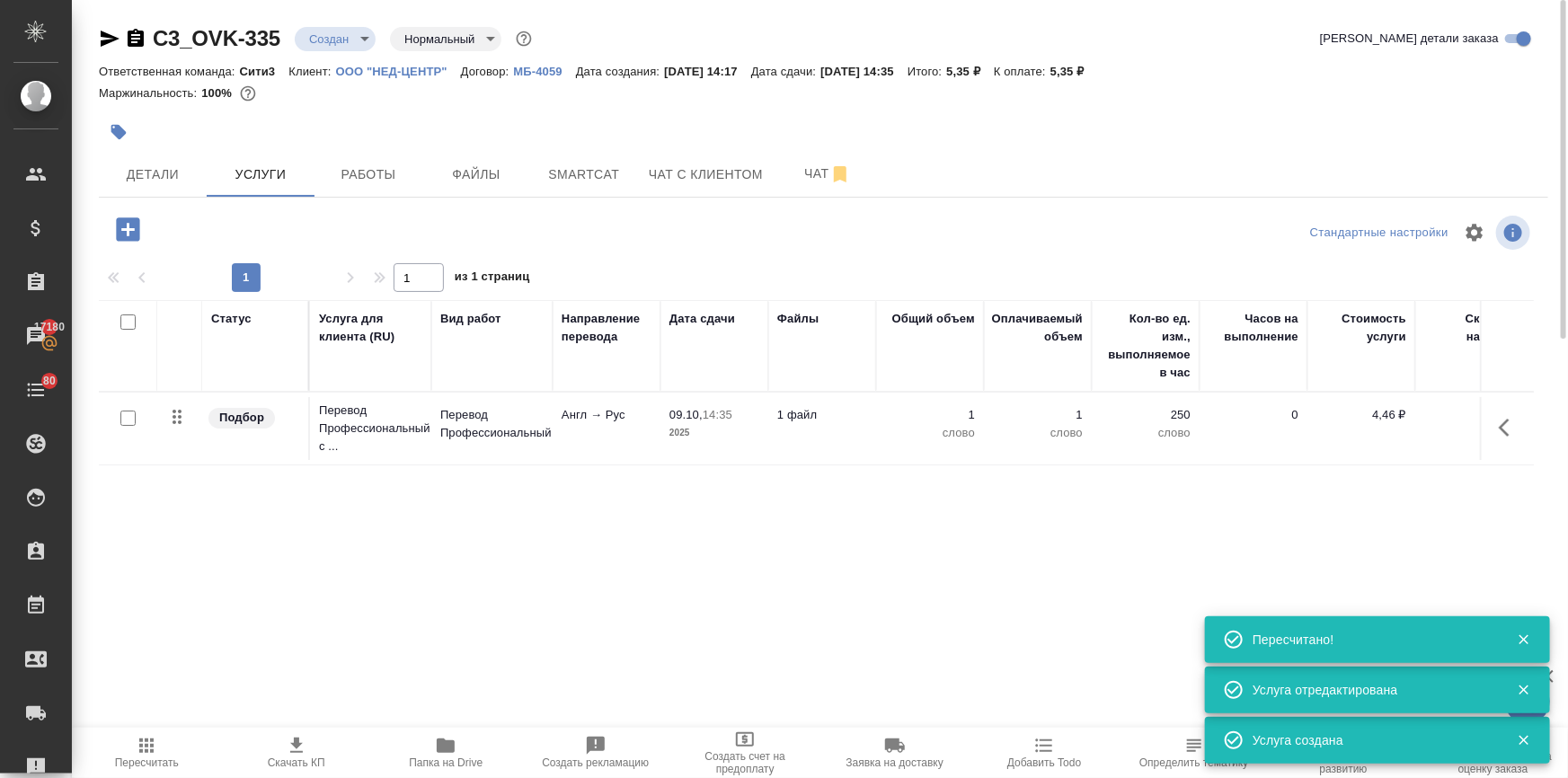
click at [145, 150] on div at bounding box center [582, 132] width 966 height 40
click at [148, 167] on span "Детали" at bounding box center [153, 175] width 86 height 22
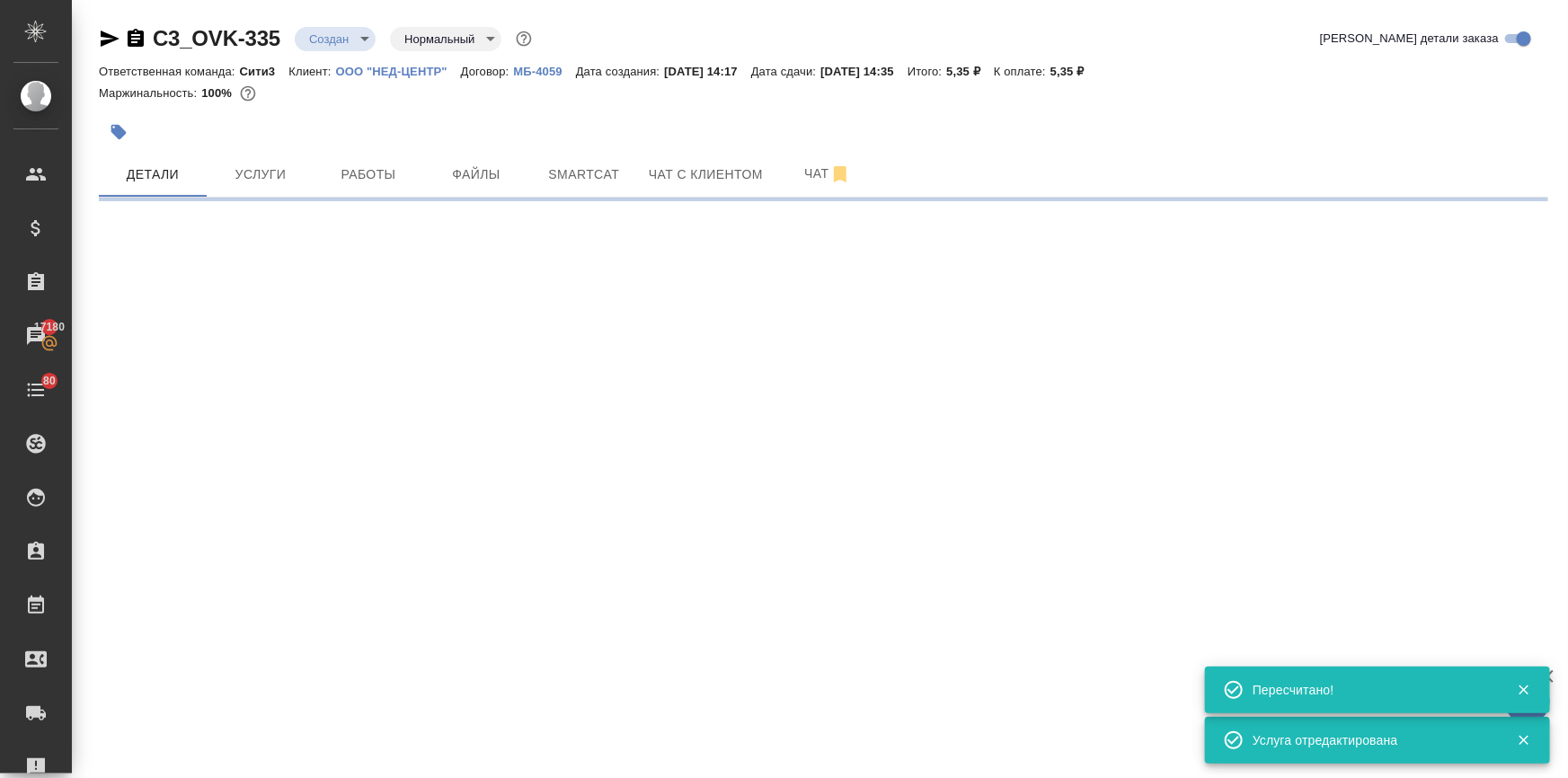
select select "RU"
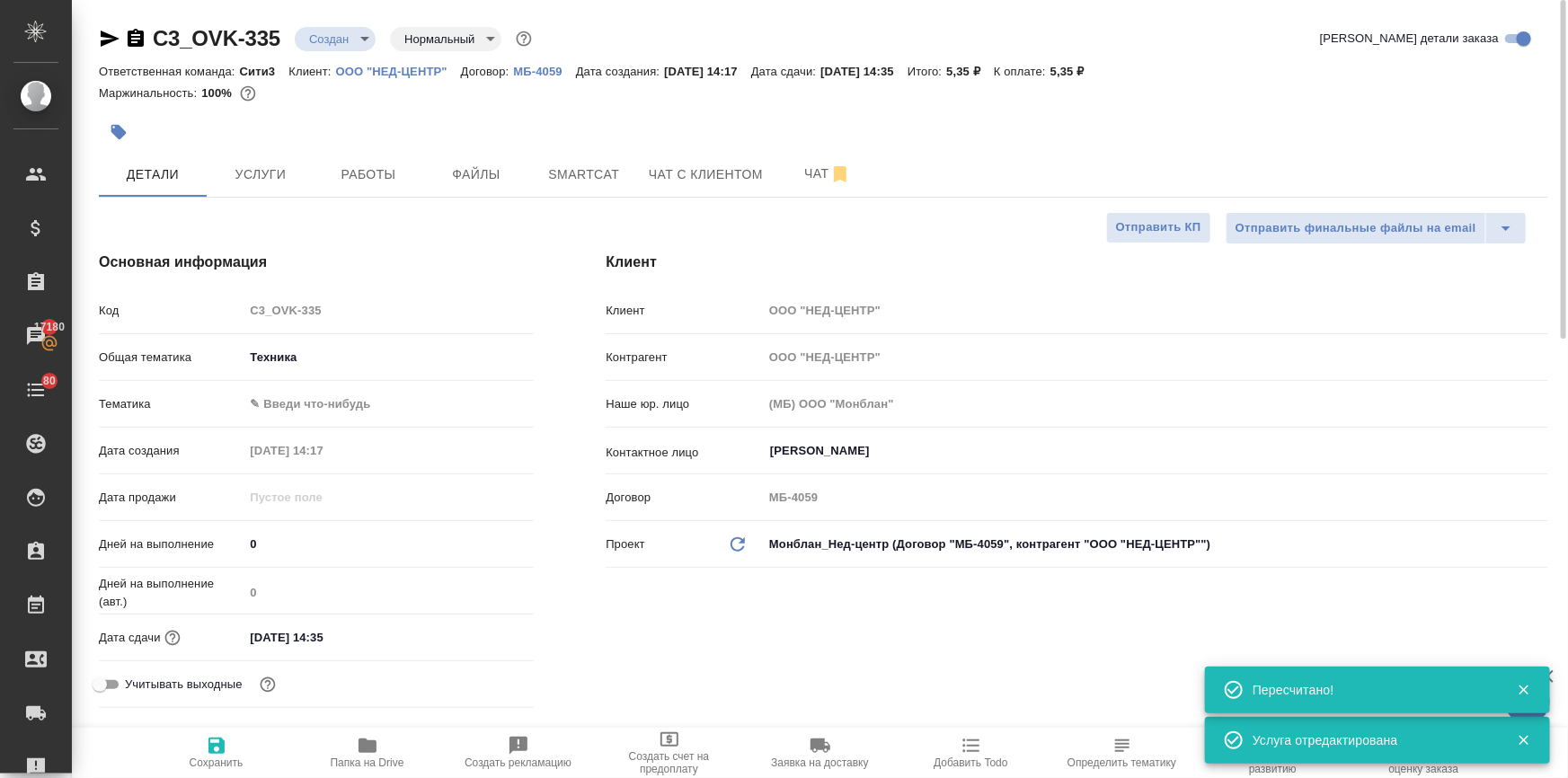
type textarea "x"
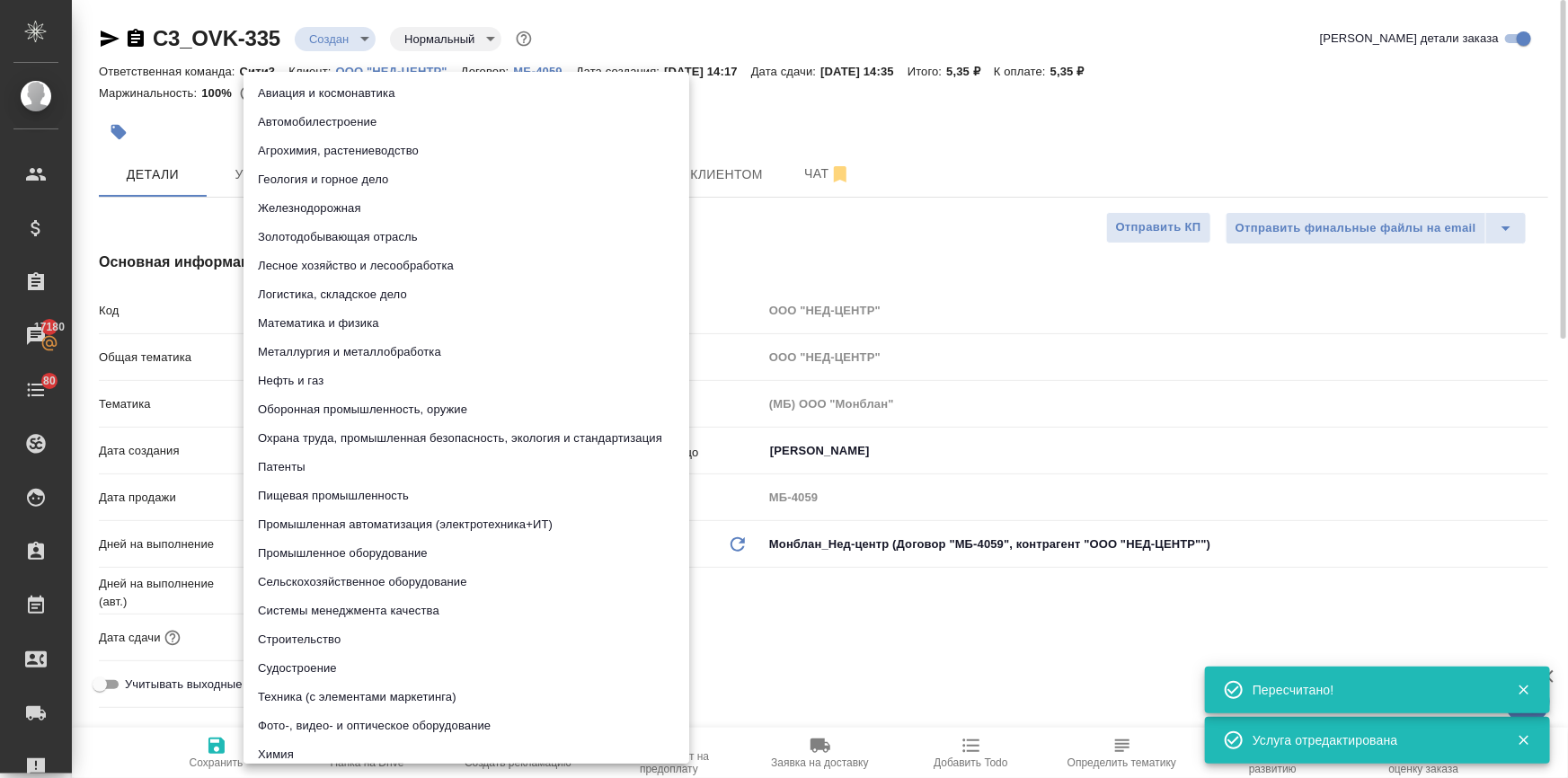
click at [288, 400] on body "🙏 .cls-1 fill:#fff; AWATERA Ilina Ekaterina Клиенты Спецификации Заказы 17180 Ч…" at bounding box center [784, 461] width 1568 height 922
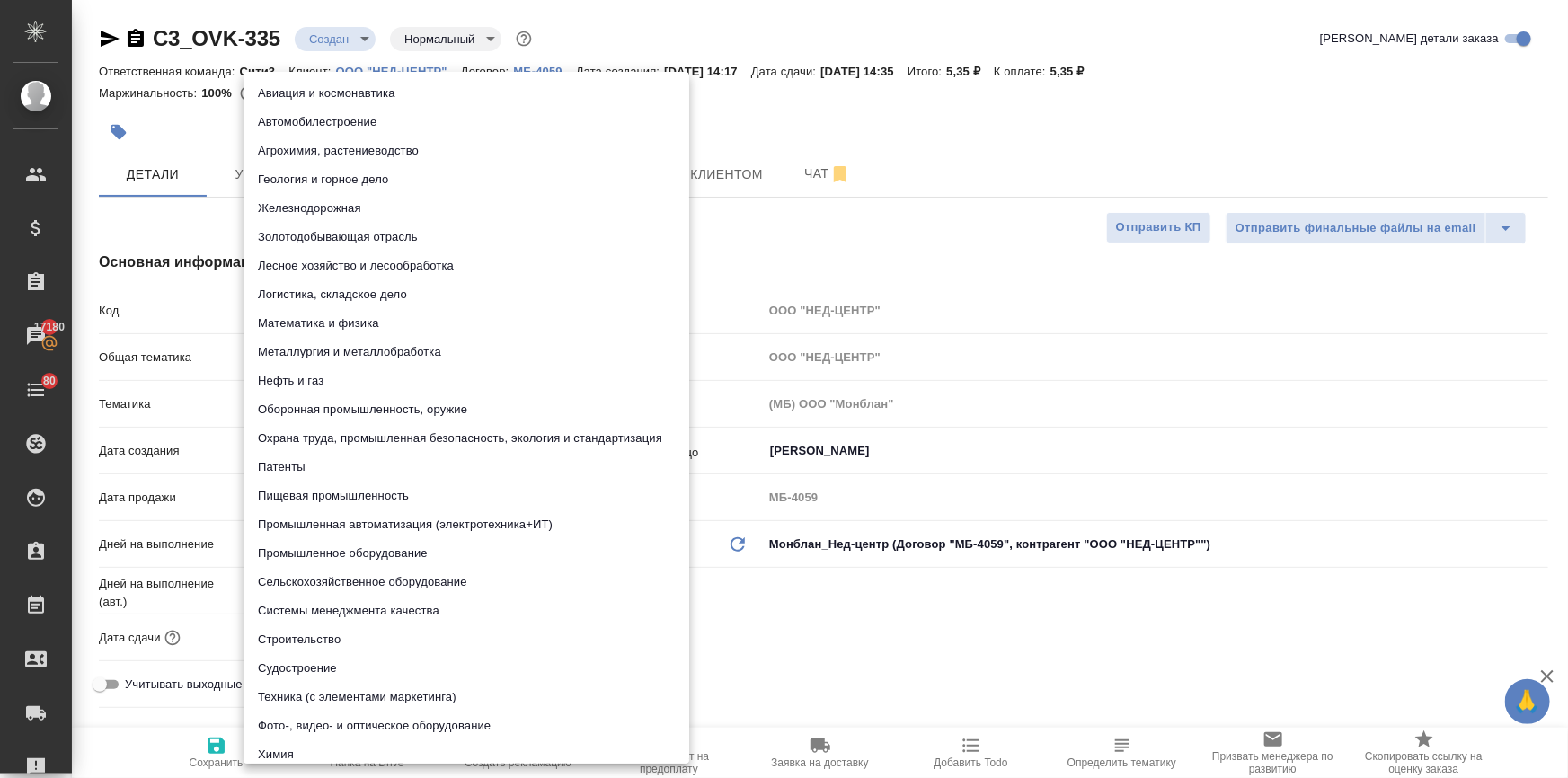
click at [314, 551] on li "Промышленное оборудование" at bounding box center [466, 553] width 446 height 29
type input "5f647205b73bc97568ca66bc"
type textarea "x"
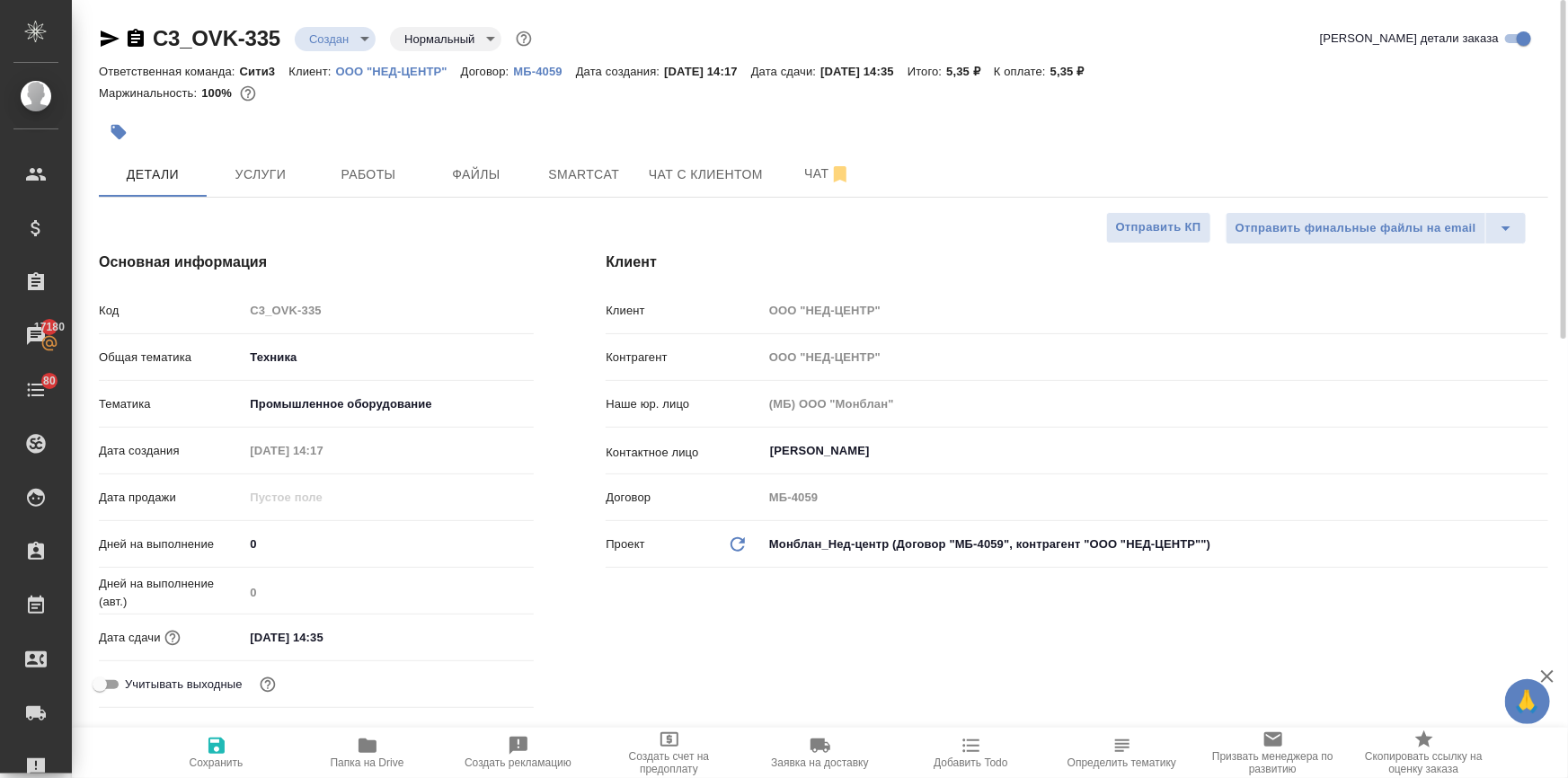
click at [202, 752] on span "Сохранить" at bounding box center [216, 751] width 129 height 34
type textarea "x"
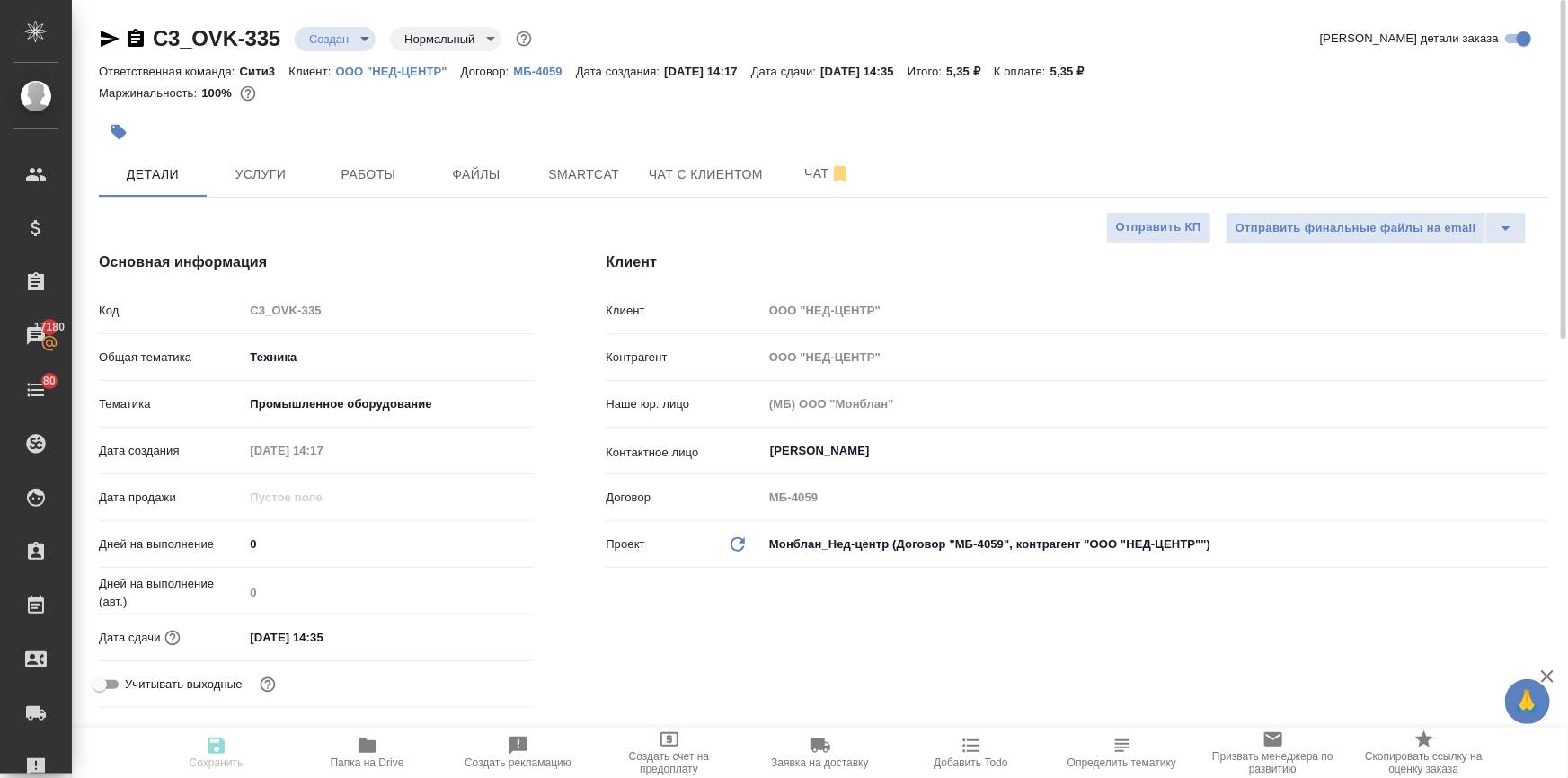
type textarea "x"
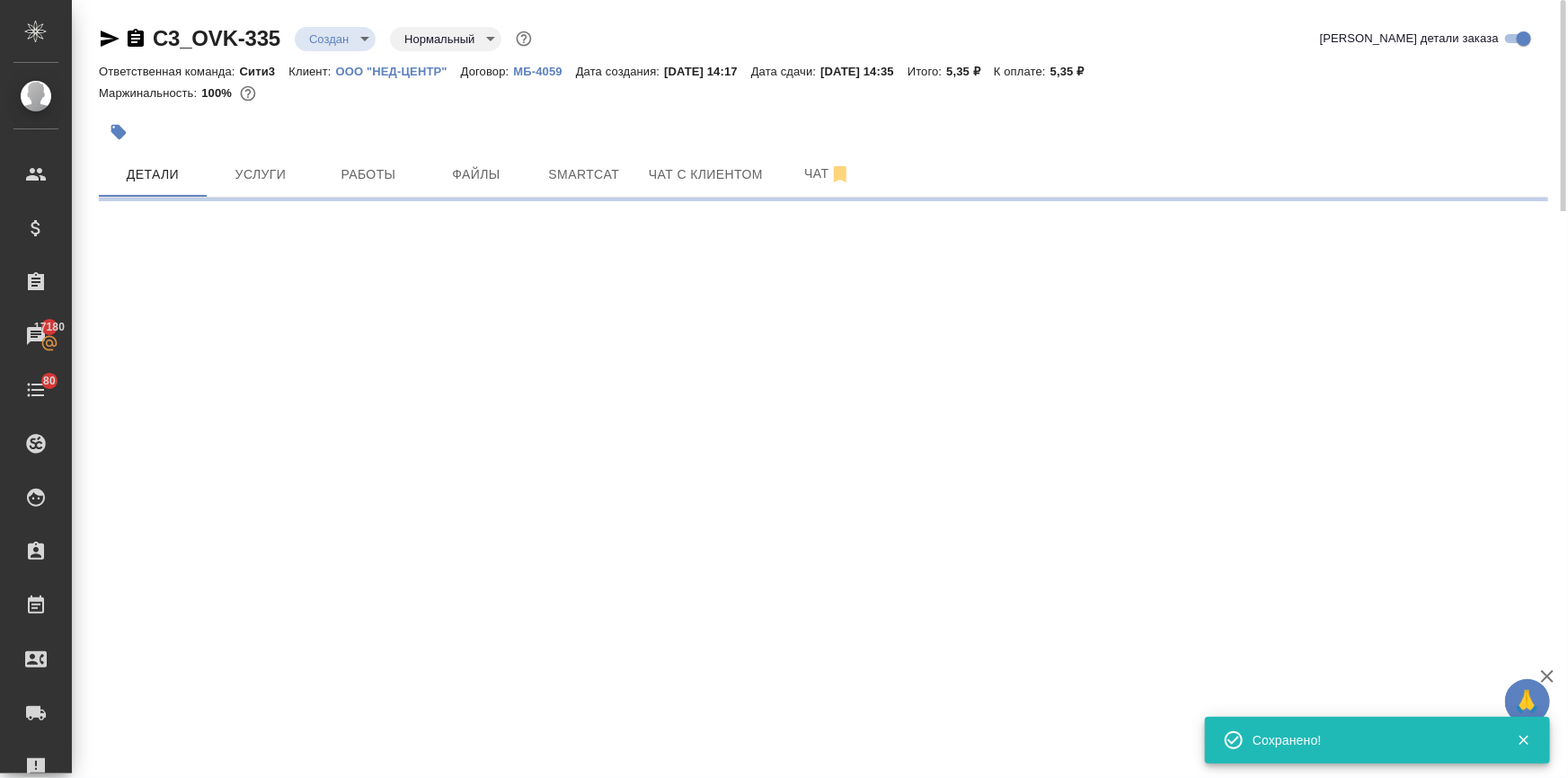
select select "RU"
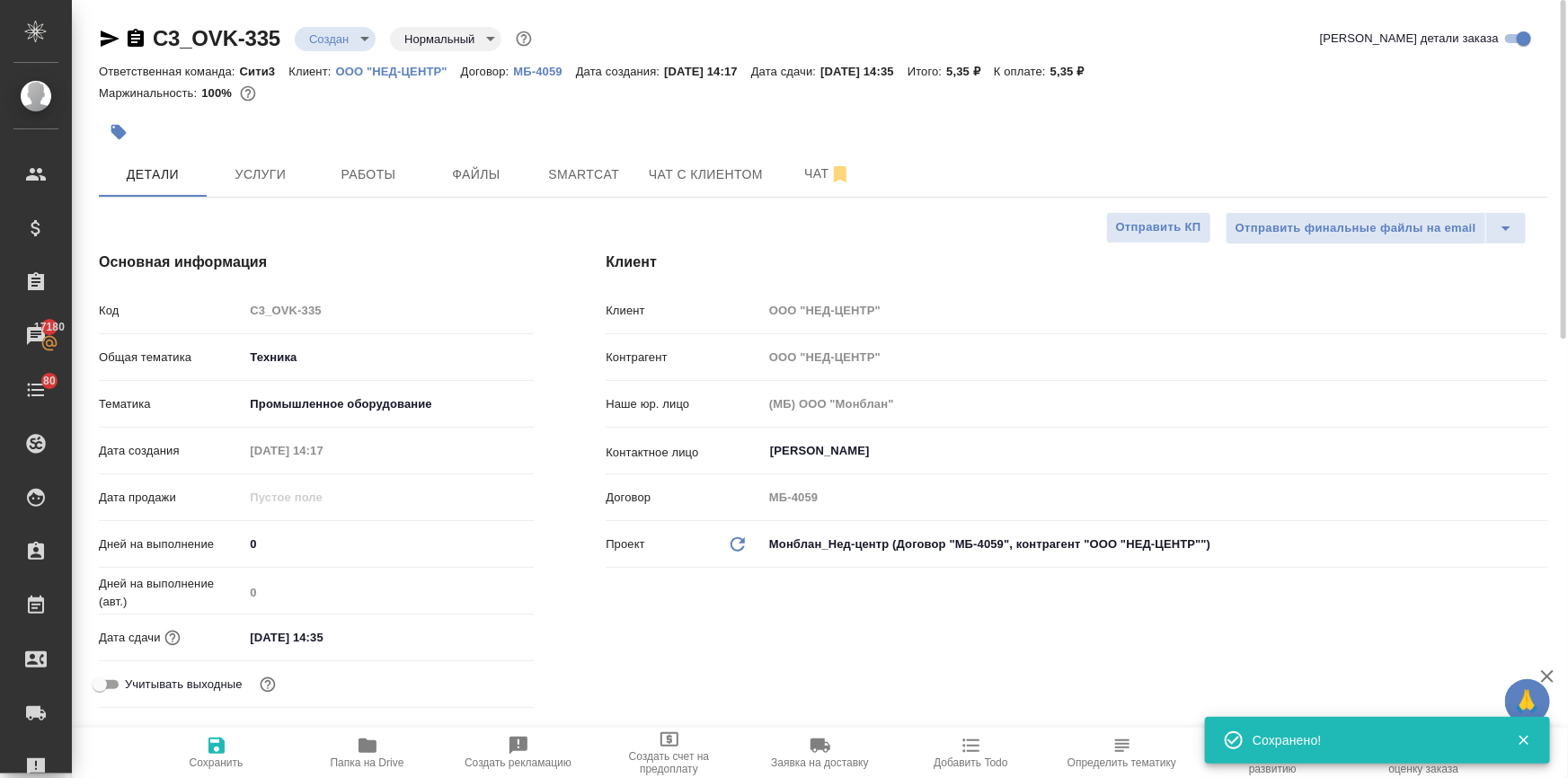
type textarea "x"
click at [313, 32] on body "🙏 .cls-1 fill:#fff; AWATERA Ilina Ekaterina Клиенты Спецификации Заказы 17180 Ч…" at bounding box center [784, 461] width 1568 height 922
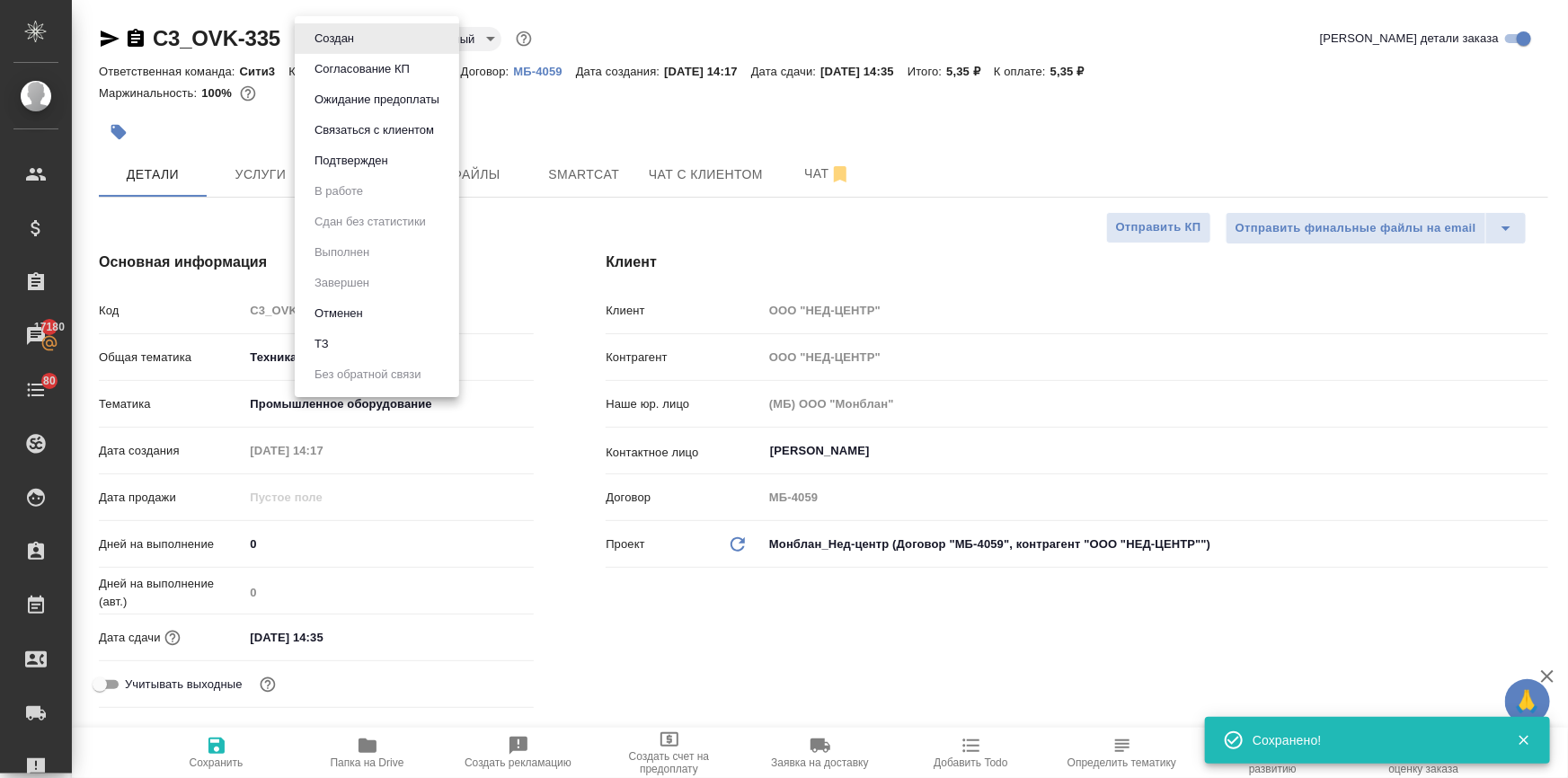
click at [337, 348] on li "ТЗ" at bounding box center [377, 344] width 165 height 30
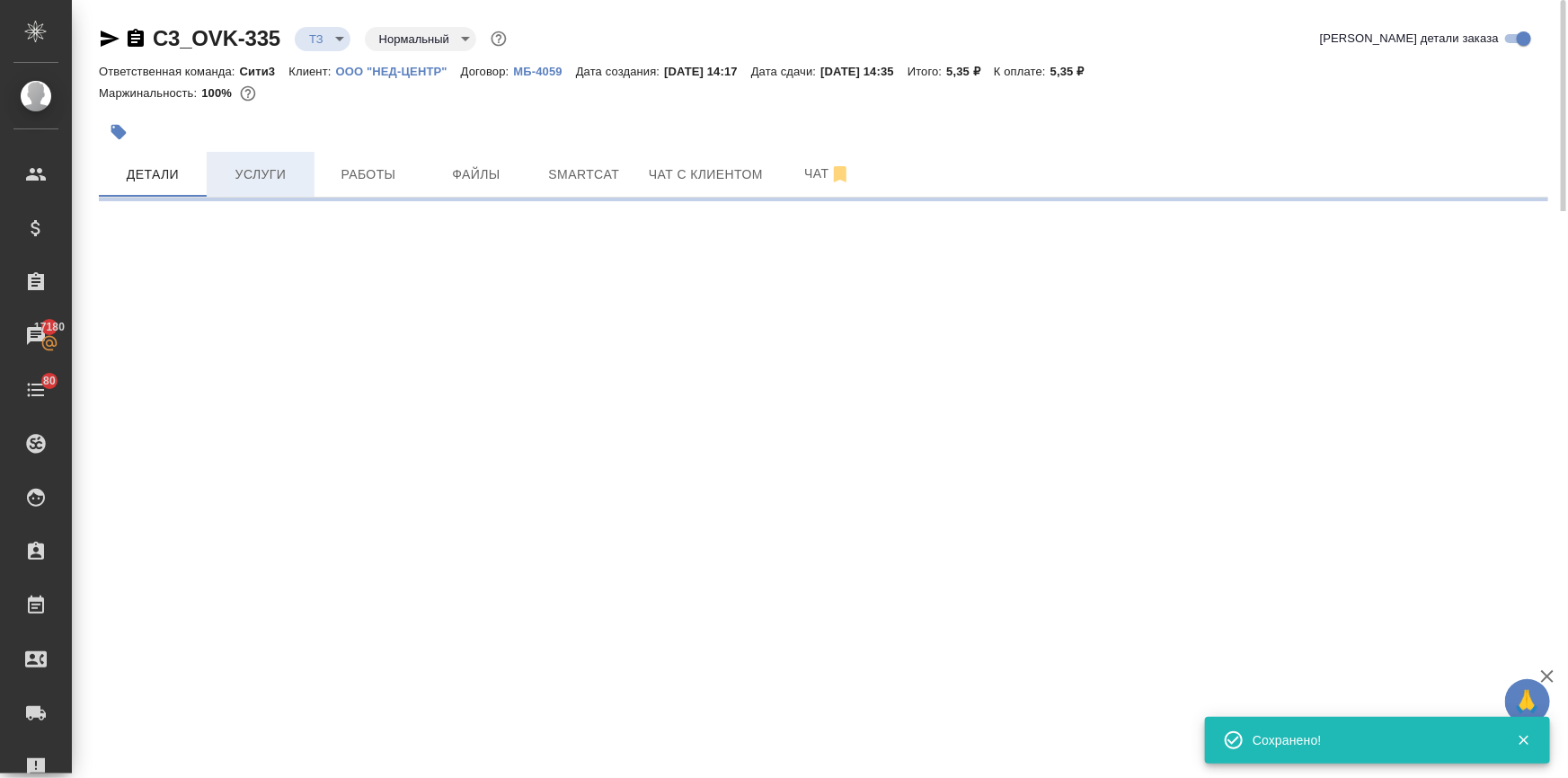
select select "RU"
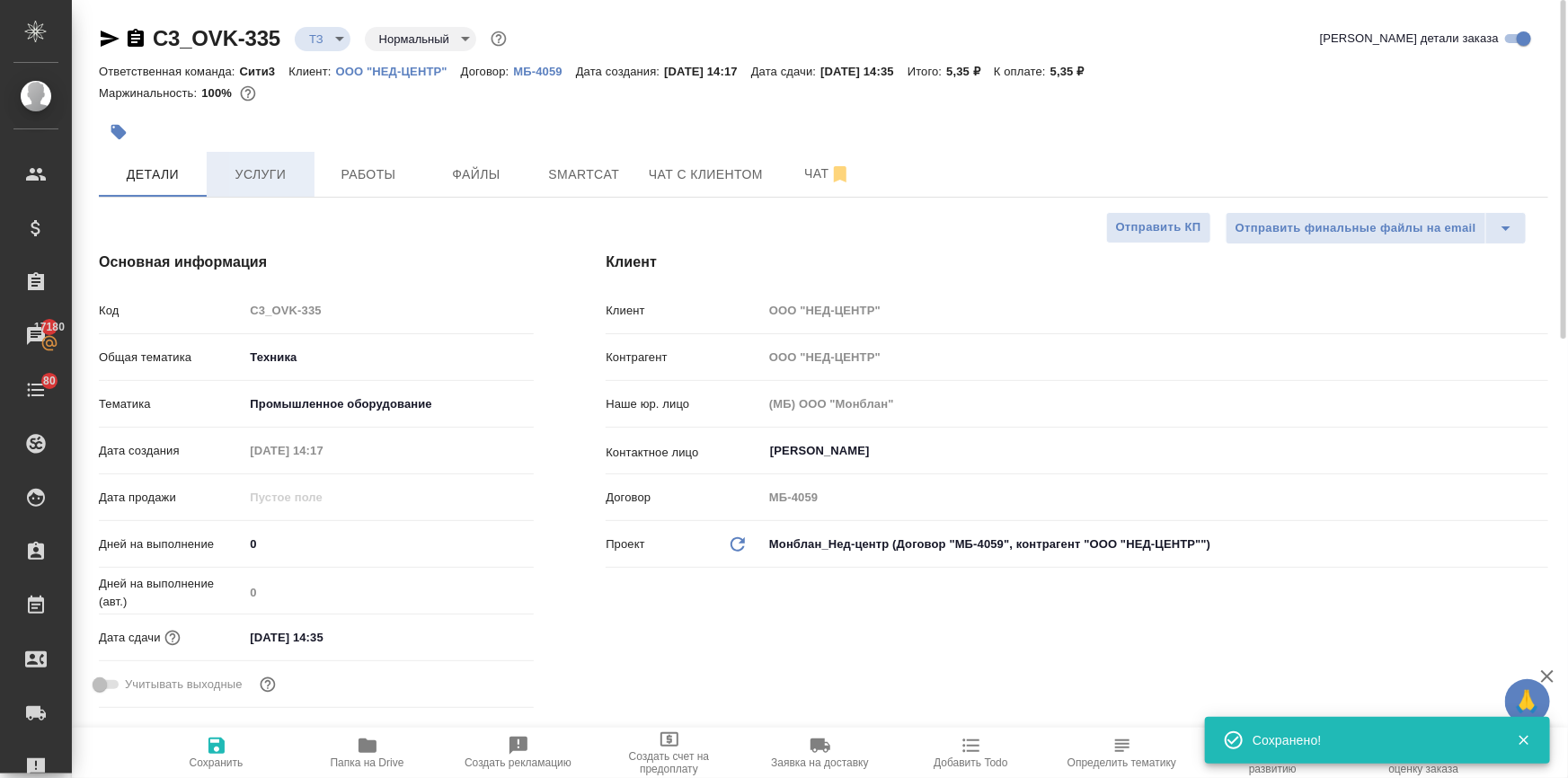
type textarea "x"
click at [259, 173] on span "Услуги" at bounding box center [260, 175] width 86 height 22
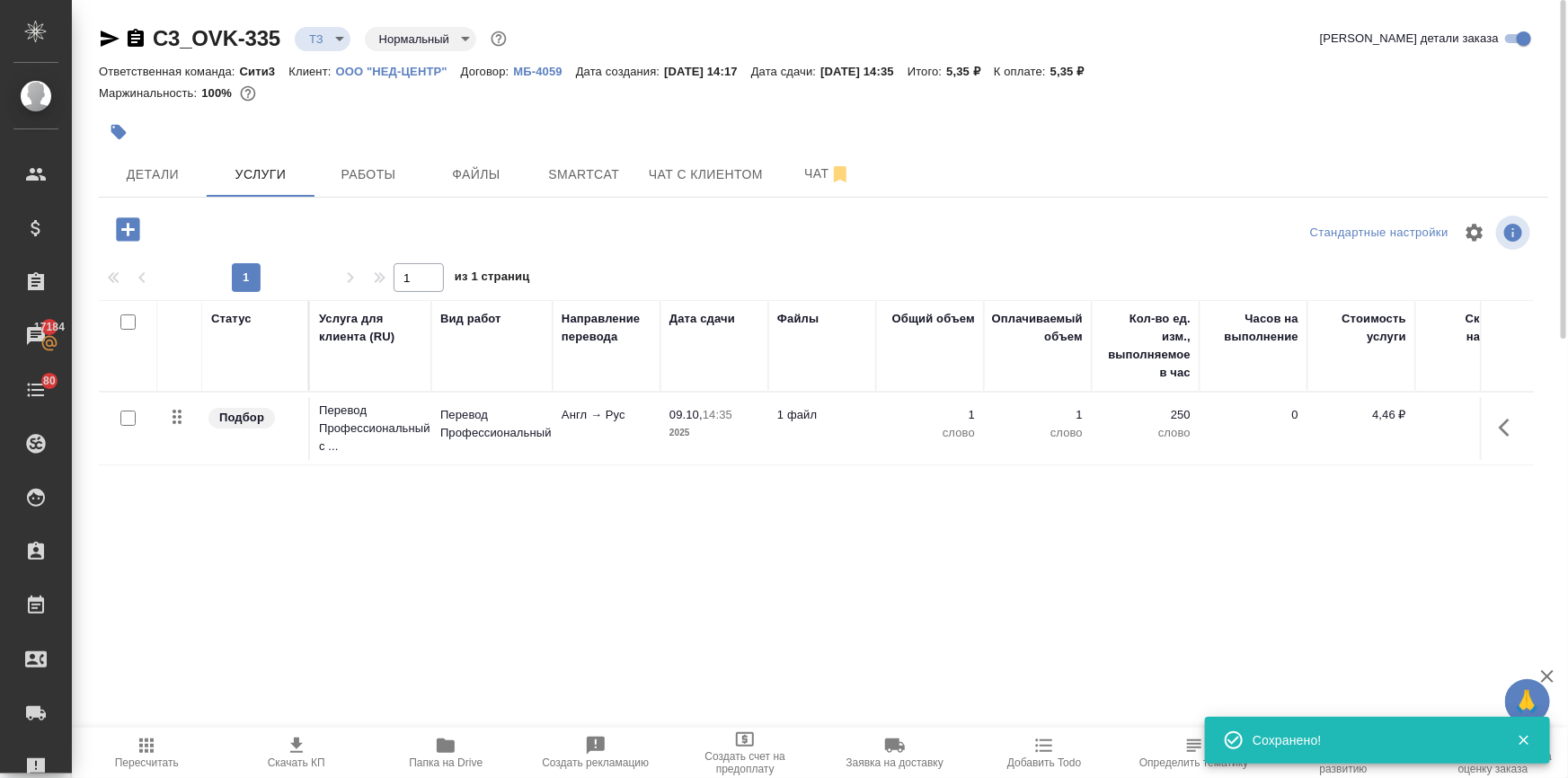
click at [127, 416] on input "checkbox" at bounding box center [128, 418] width 16 height 16
checkbox input "true"
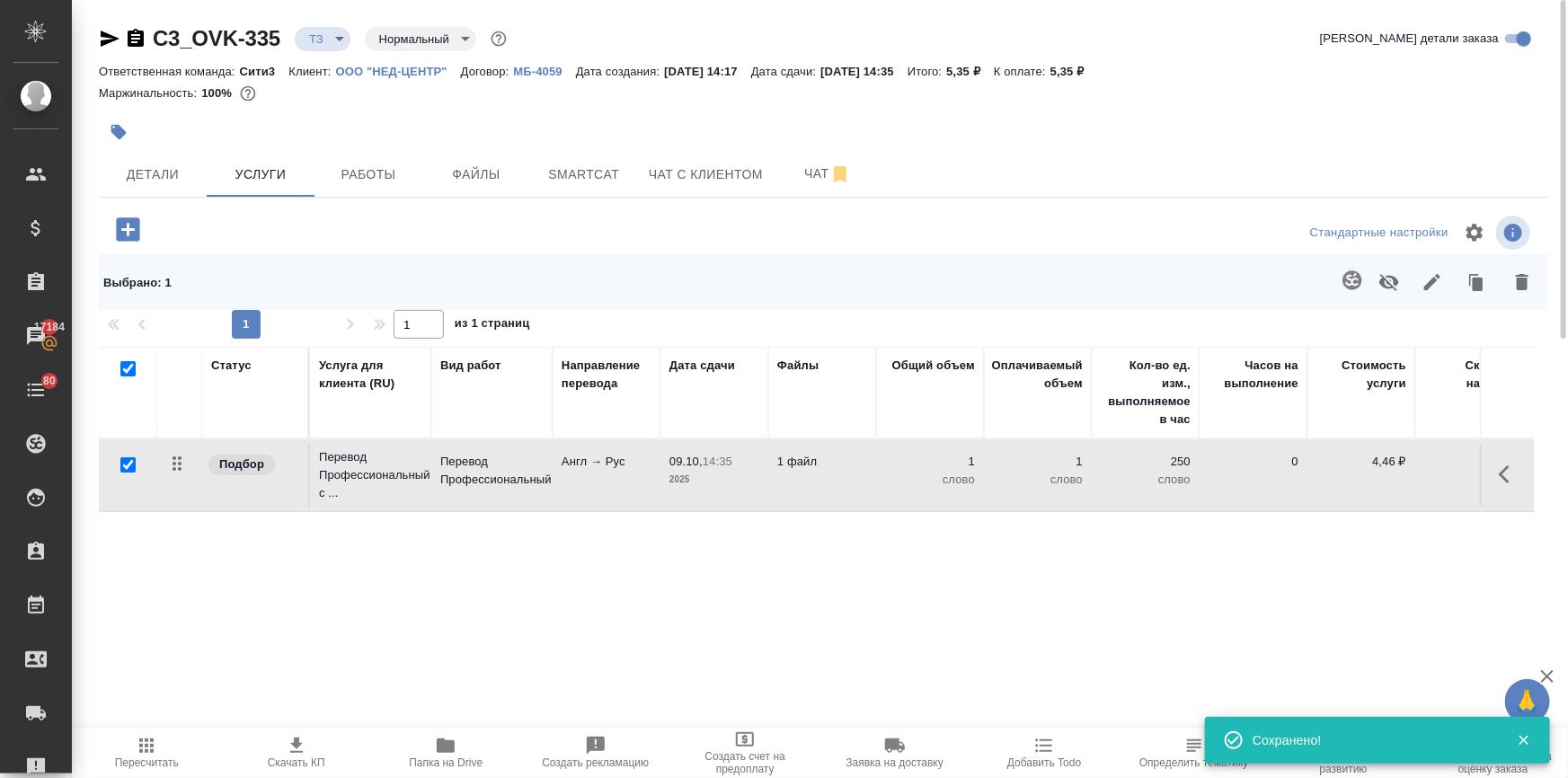
click at [1351, 271] on icon "button" at bounding box center [1352, 280] width 18 height 18
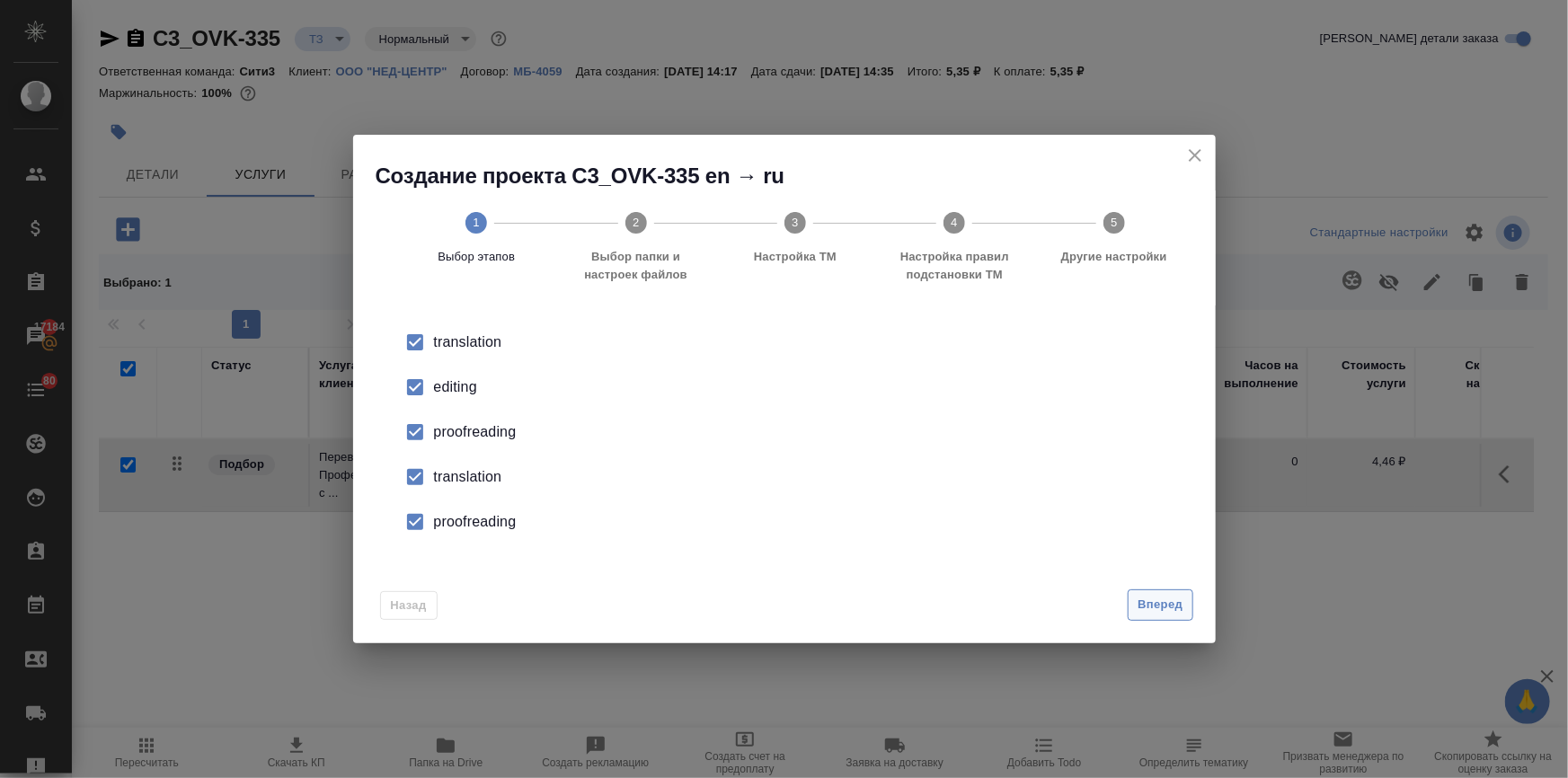
click at [1160, 592] on button "Вперед" at bounding box center [1160, 605] width 65 height 31
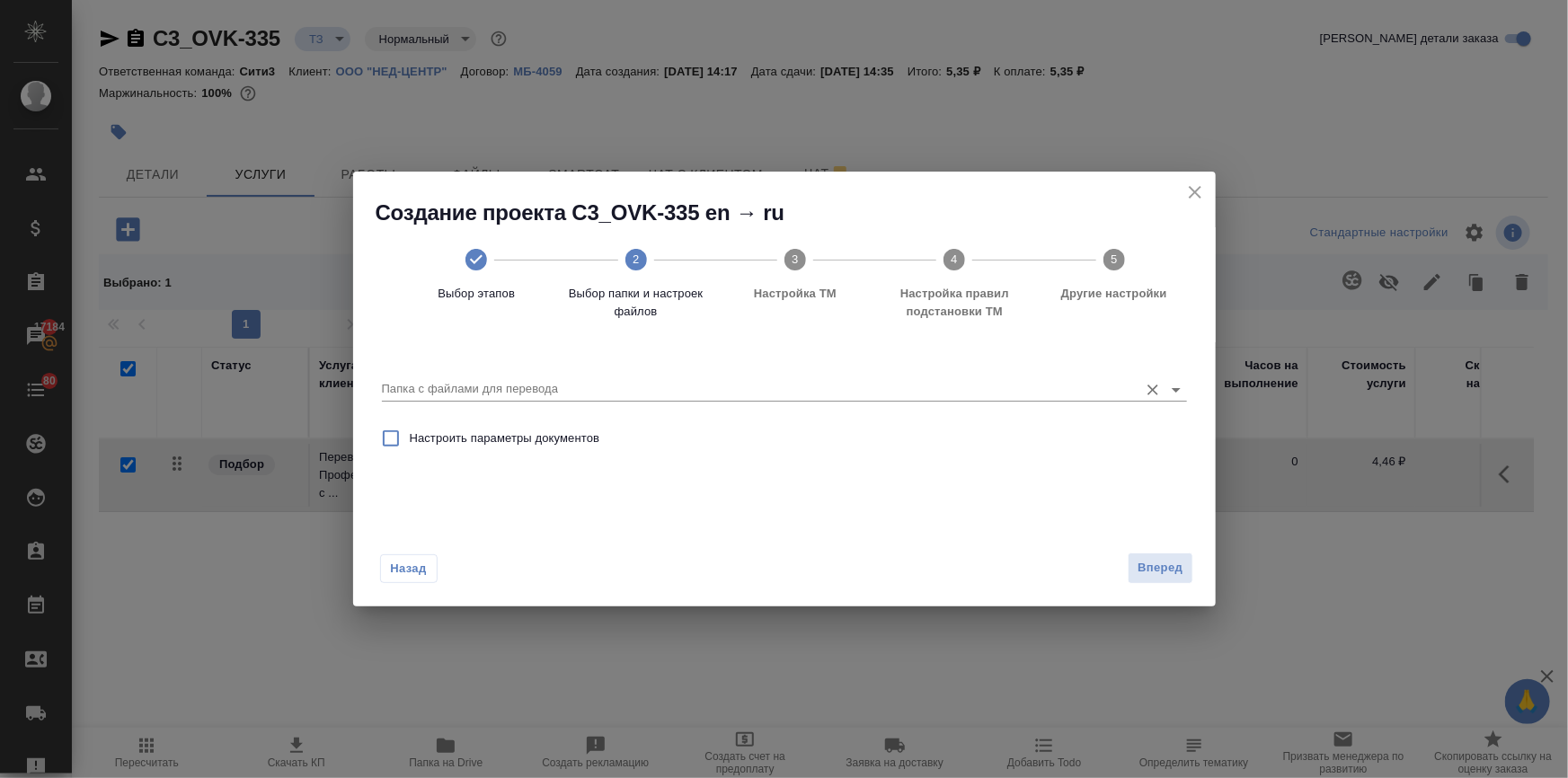
click at [585, 389] on input "Папка с файлами для перевода" at bounding box center [755, 388] width 748 height 21
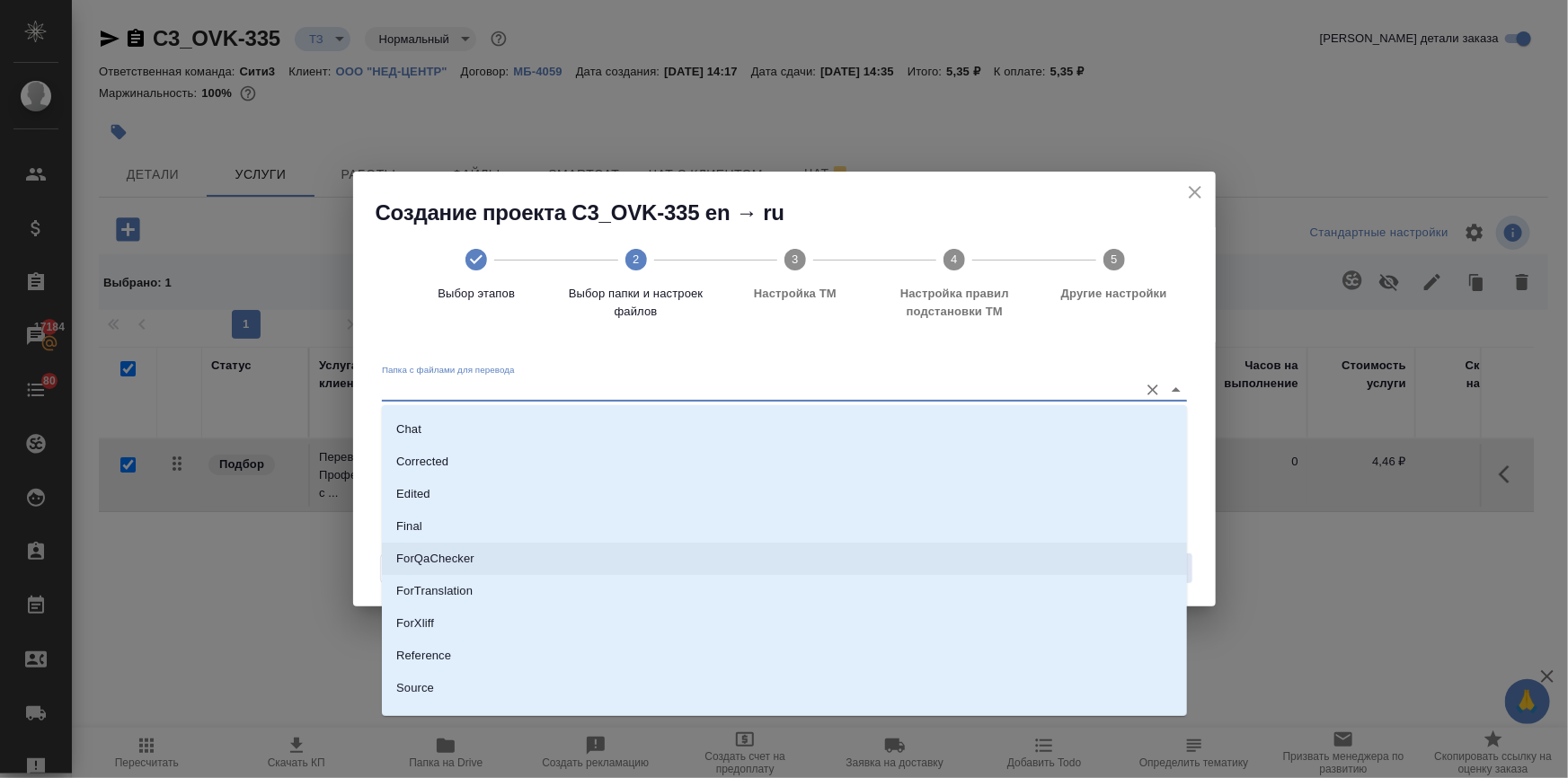
scroll to position [114, 0]
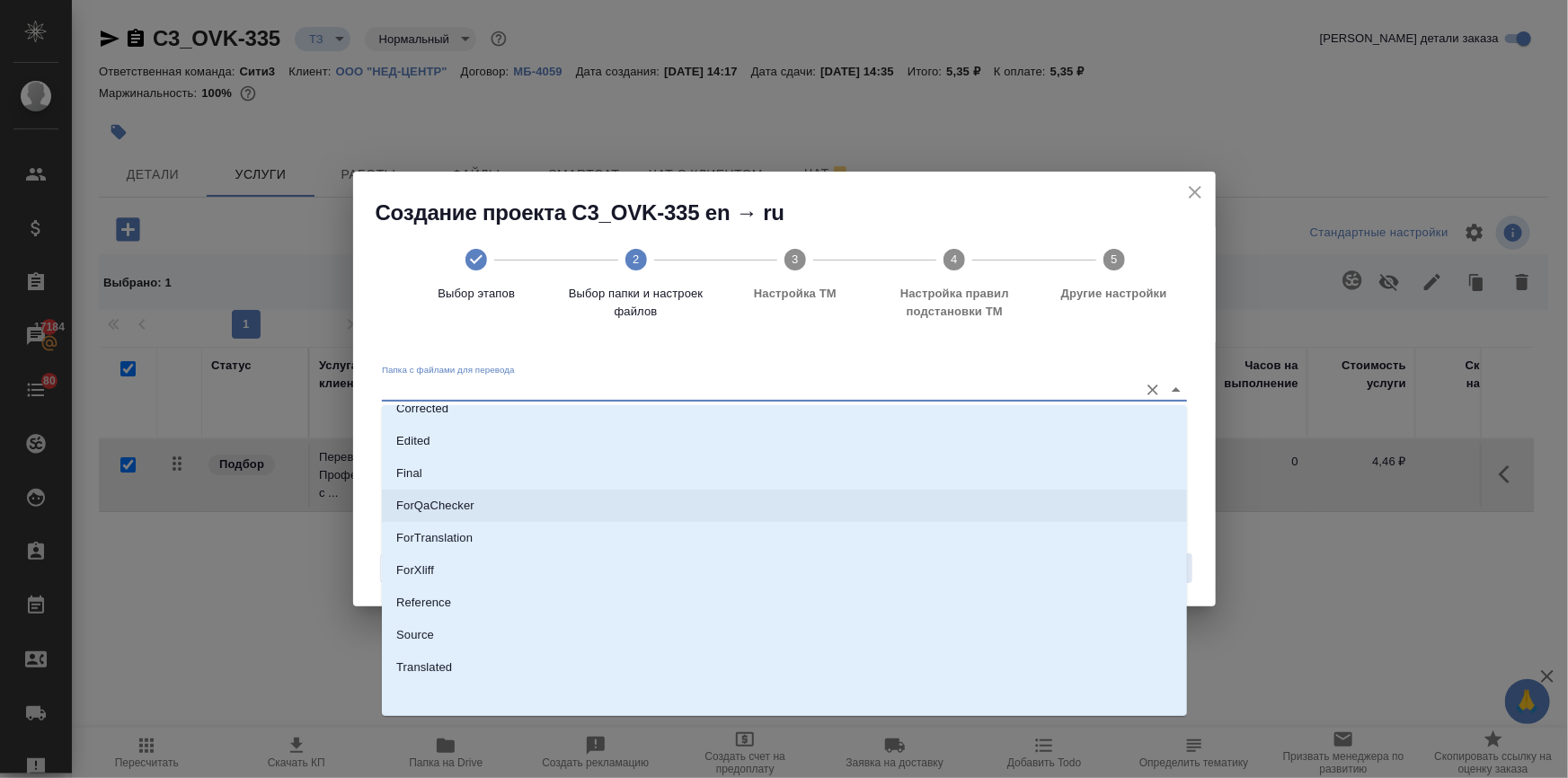
click at [443, 626] on li "Source" at bounding box center [784, 635] width 805 height 32
type input "Source"
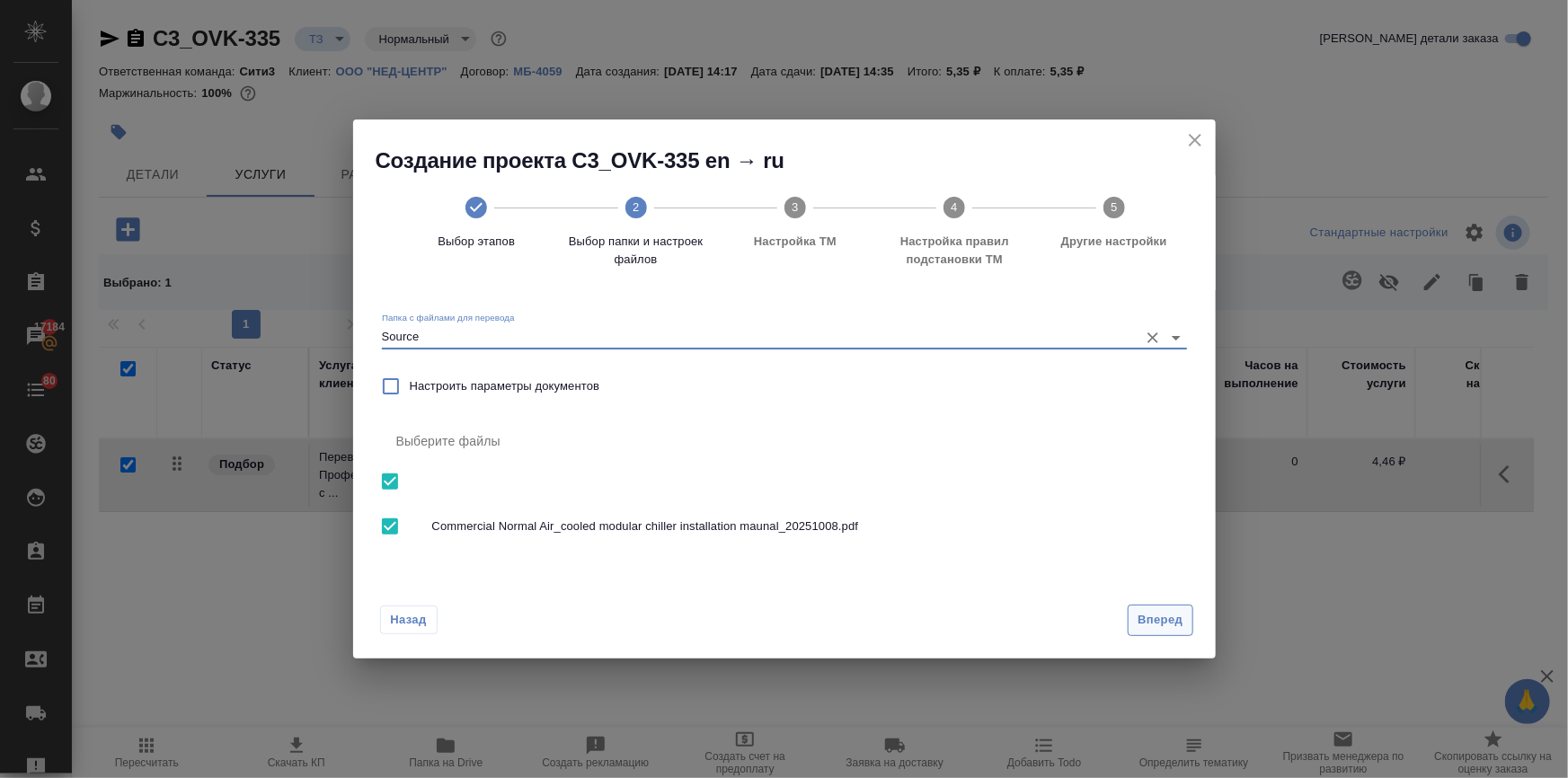
click at [1133, 614] on button "Вперед" at bounding box center [1160, 620] width 65 height 31
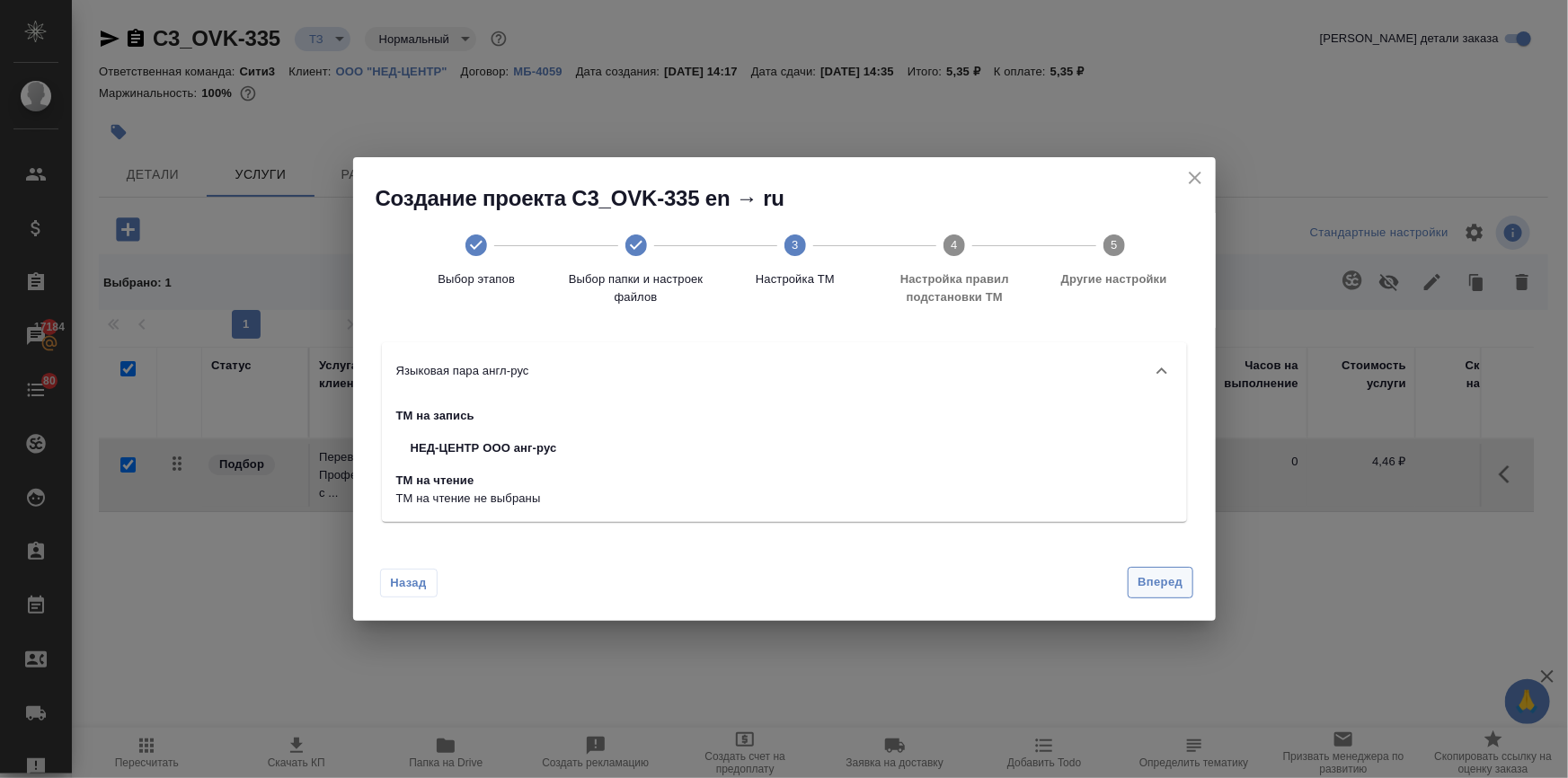
click at [1168, 565] on div "Назад Вперед" at bounding box center [784, 577] width 863 height 84
click at [1161, 585] on span "Вперед" at bounding box center [1160, 582] width 45 height 20
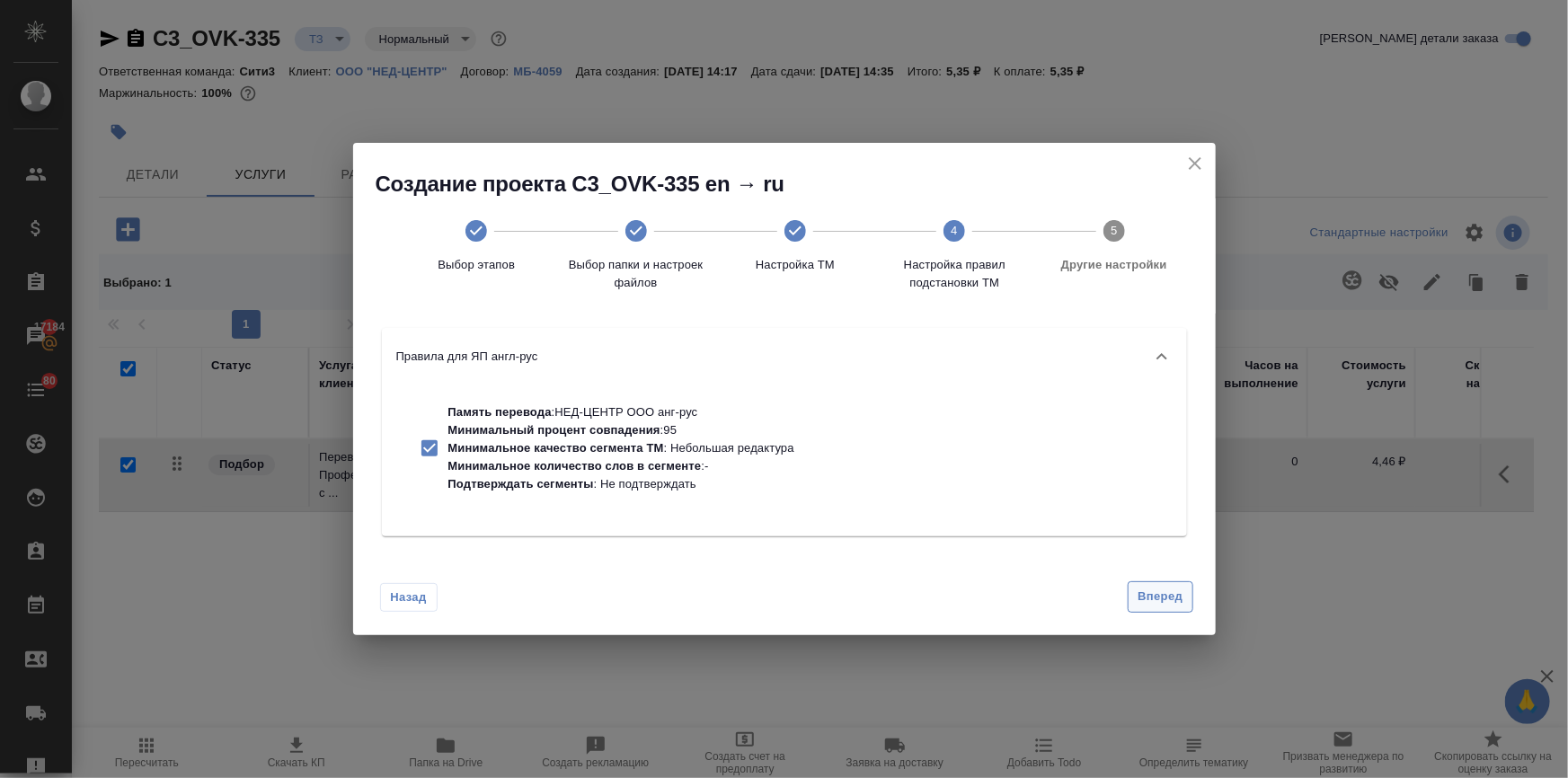
click at [1161, 598] on span "Вперед" at bounding box center [1160, 597] width 45 height 20
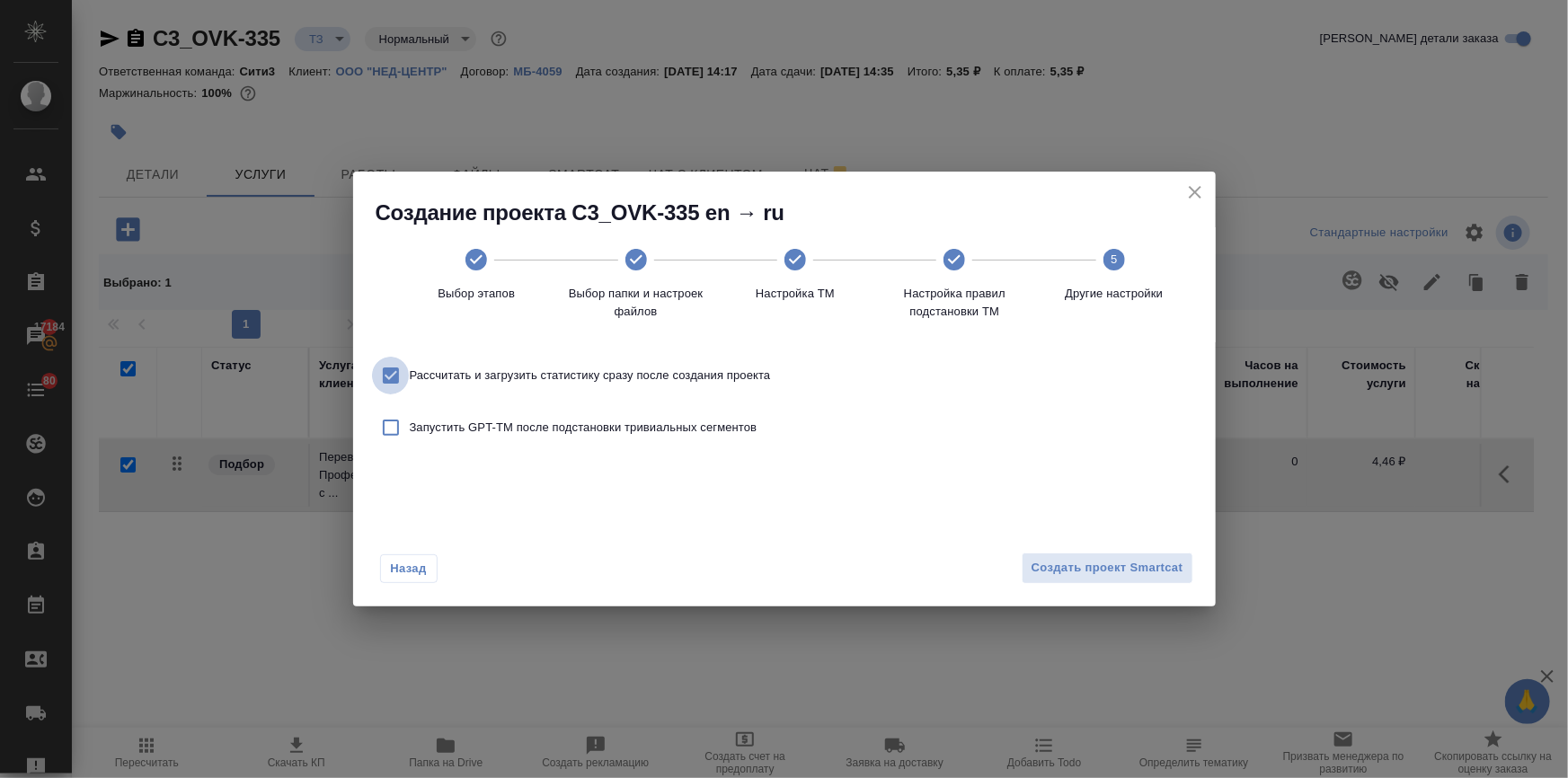
drag, startPoint x: 390, startPoint y: 370, endPoint x: 889, endPoint y: 514, distance: 519.4
click at [390, 371] on input "Рассчитать и загрузить статистику сразу после создания проекта" at bounding box center [390, 375] width 38 height 38
checkbox input "false"
click at [1160, 569] on span "Создать проект Smartcat" at bounding box center [1108, 568] width 152 height 20
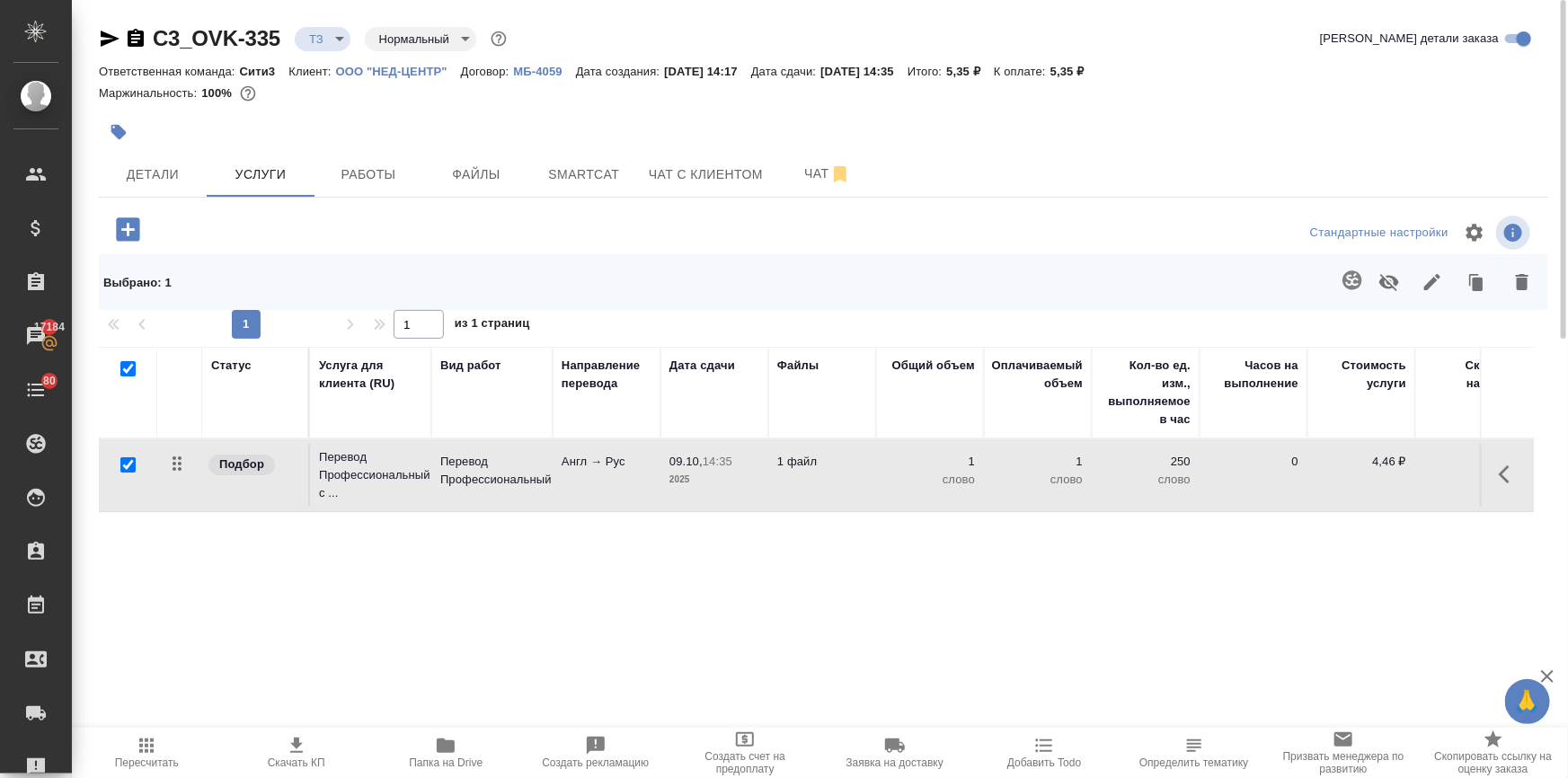
click at [1501, 473] on icon "button" at bounding box center [1505, 474] width 11 height 18
click at [1407, 471] on icon "button" at bounding box center [1408, 474] width 16 height 16
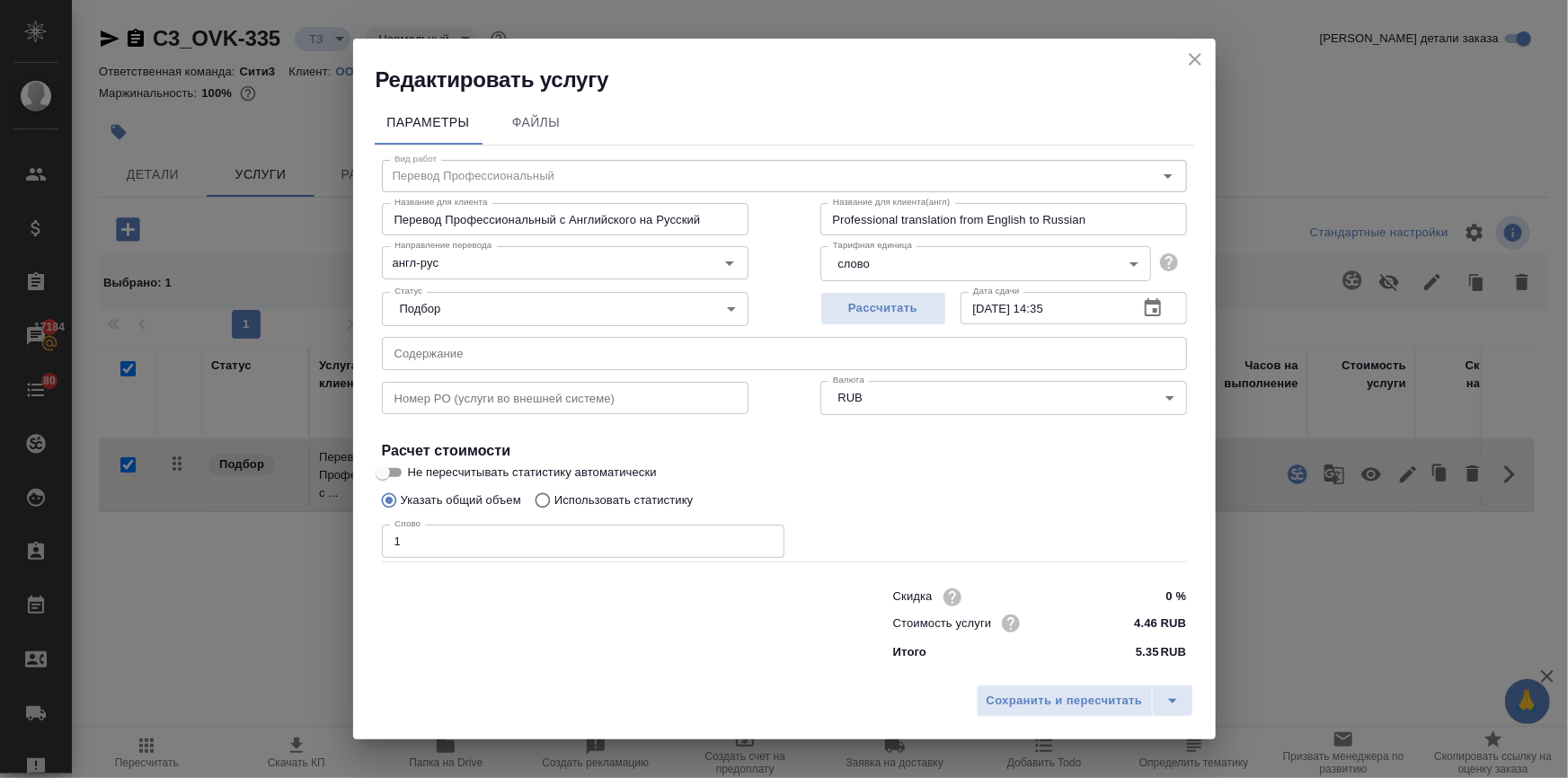
click at [545, 501] on input "Использовать статистику" at bounding box center [540, 500] width 29 height 34
radio input "true"
radio input "false"
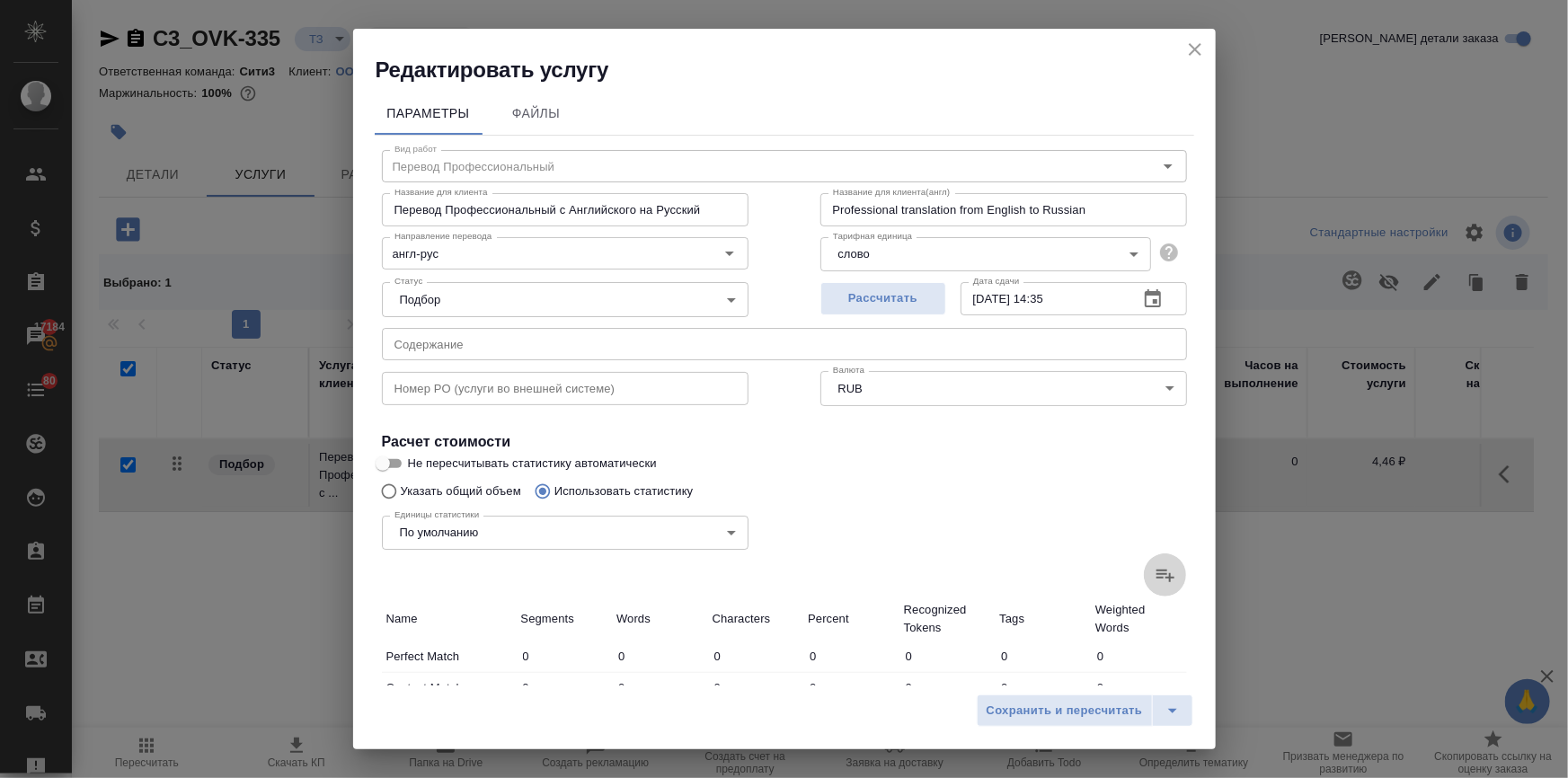
click at [1155, 575] on icon at bounding box center [1165, 575] width 21 height 21
click at [0, 0] on input "file" at bounding box center [0, 0] width 0 height 0
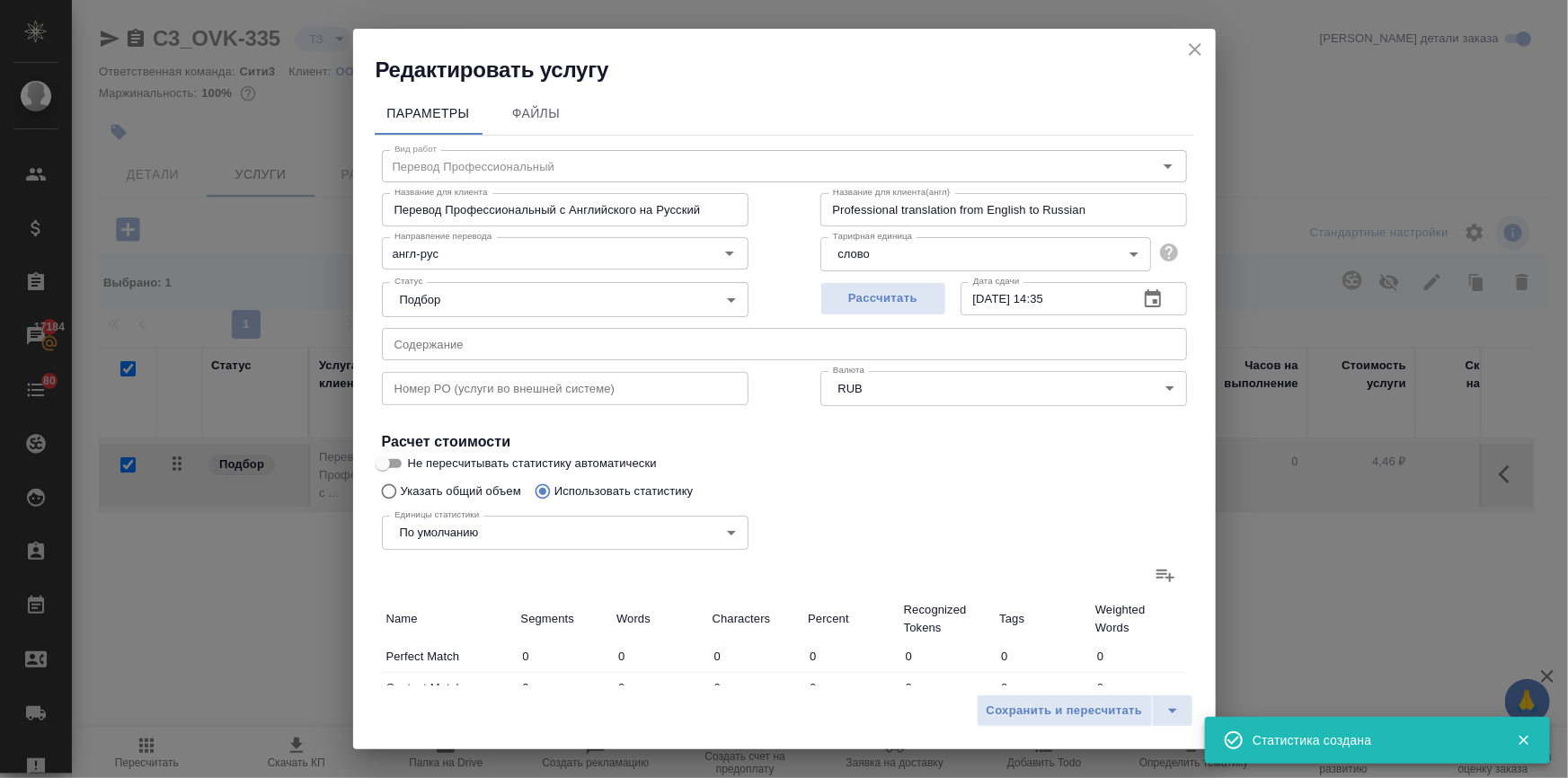
type input "15"
type input "52"
type input "111"
type input "307"
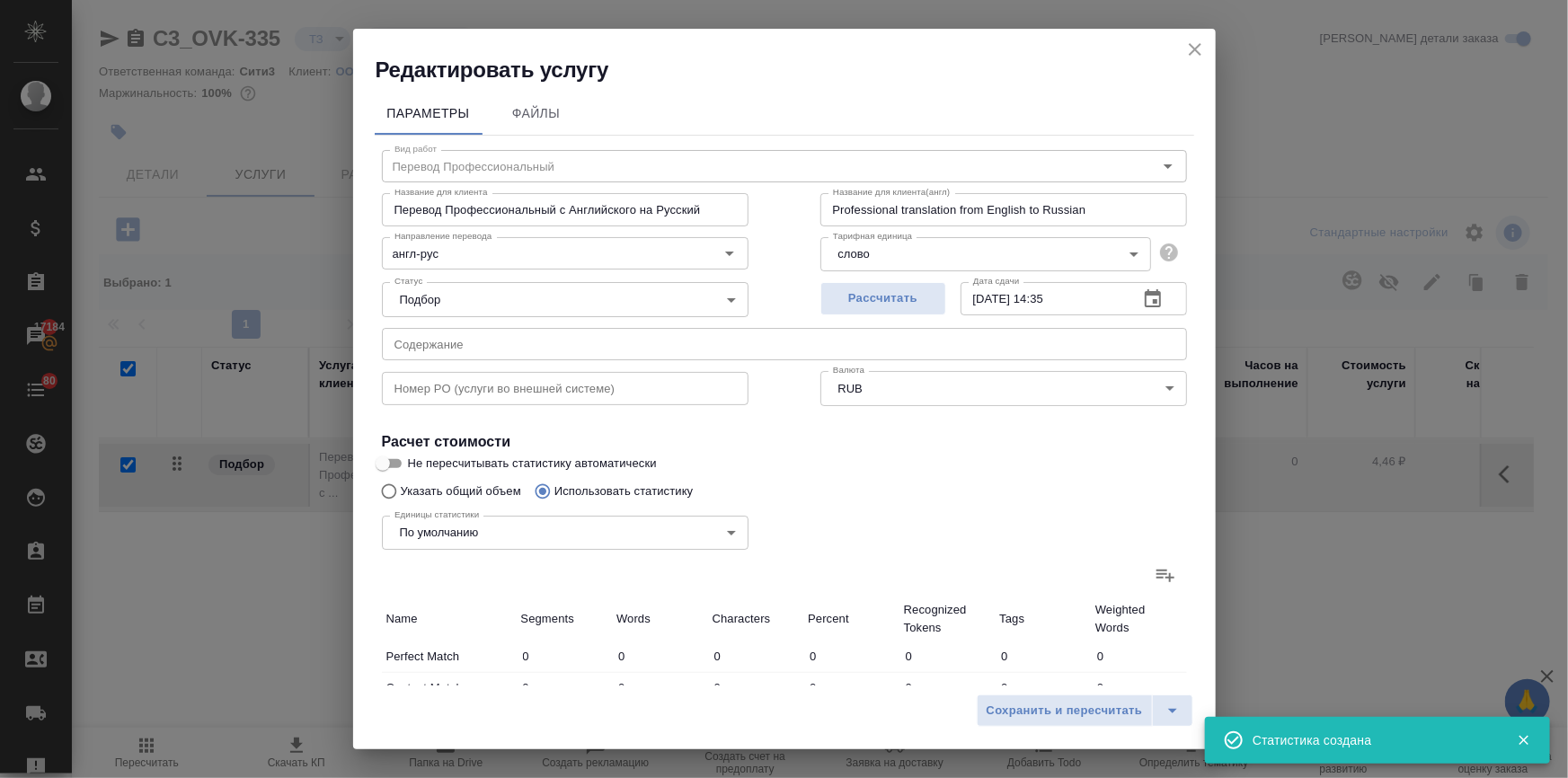
type input "1697"
type input "240"
type input "283"
type input "1191"
type input "59"
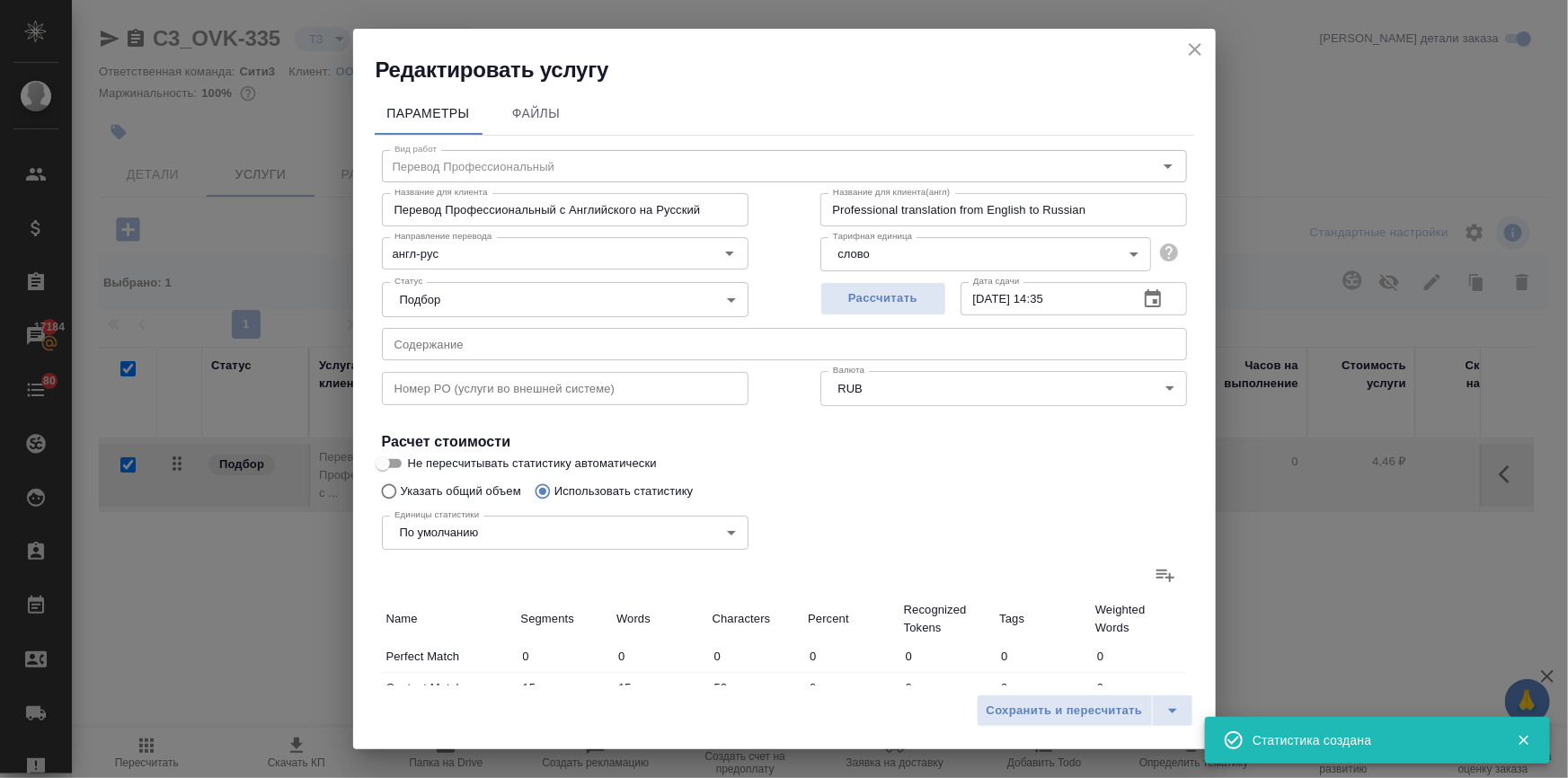
type input "97"
type input "554"
type input "15"
type input "38"
type input "255"
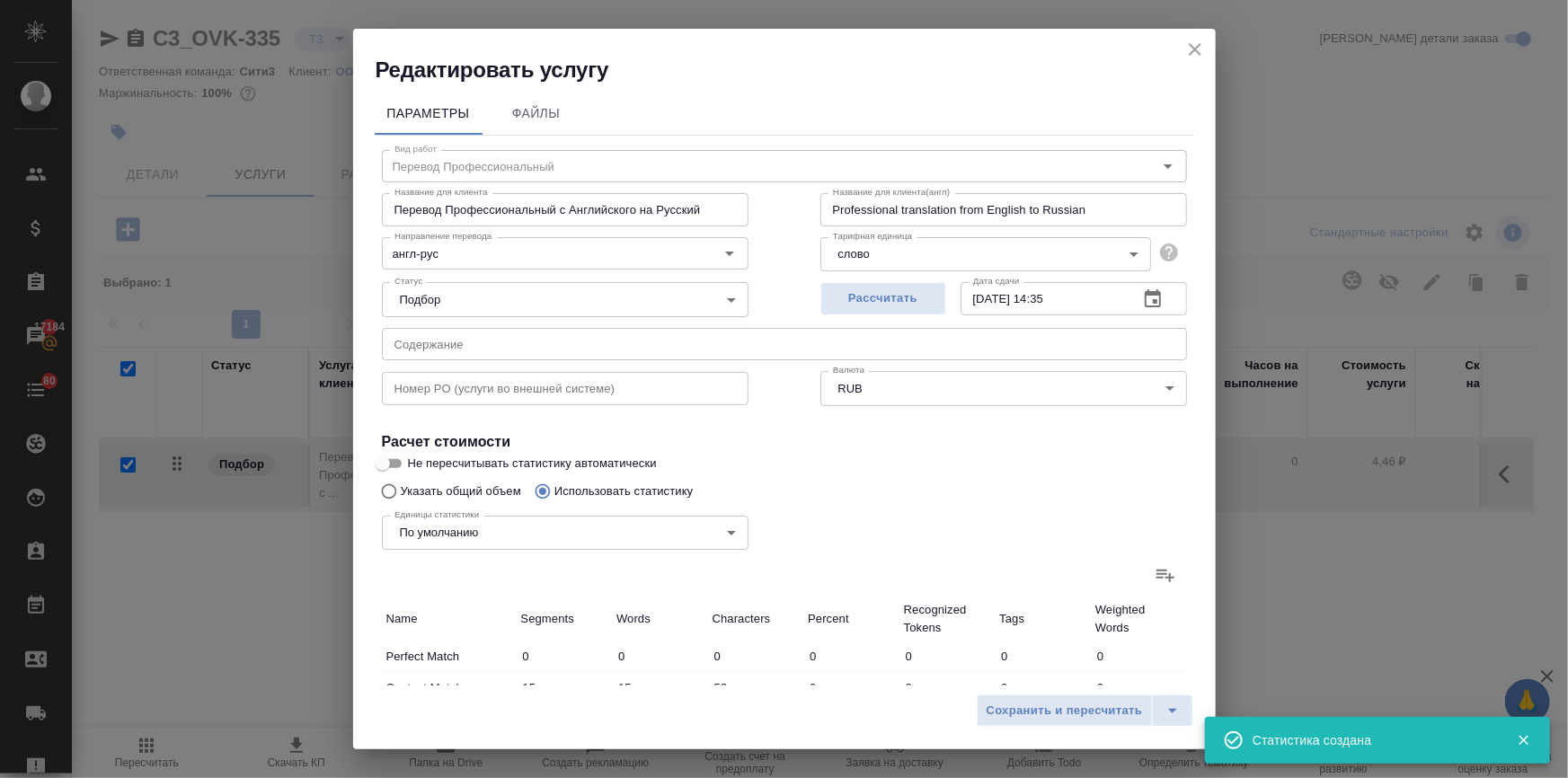
type input "52"
type input "191"
type input "1131"
type input "848"
type input "8803"
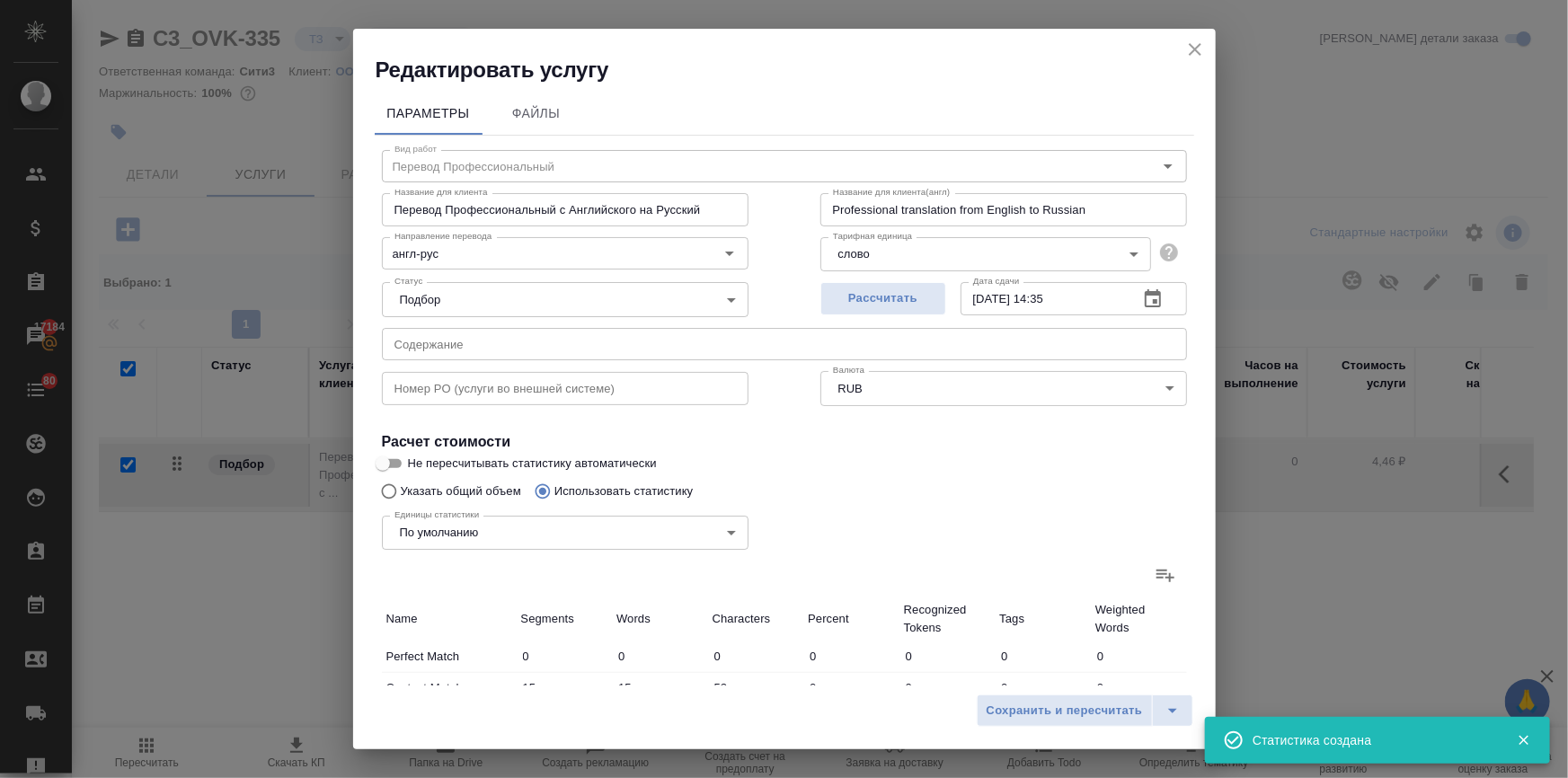
type input "53093"
type input "1229"
type input "9427"
type input "56276"
type input "1340"
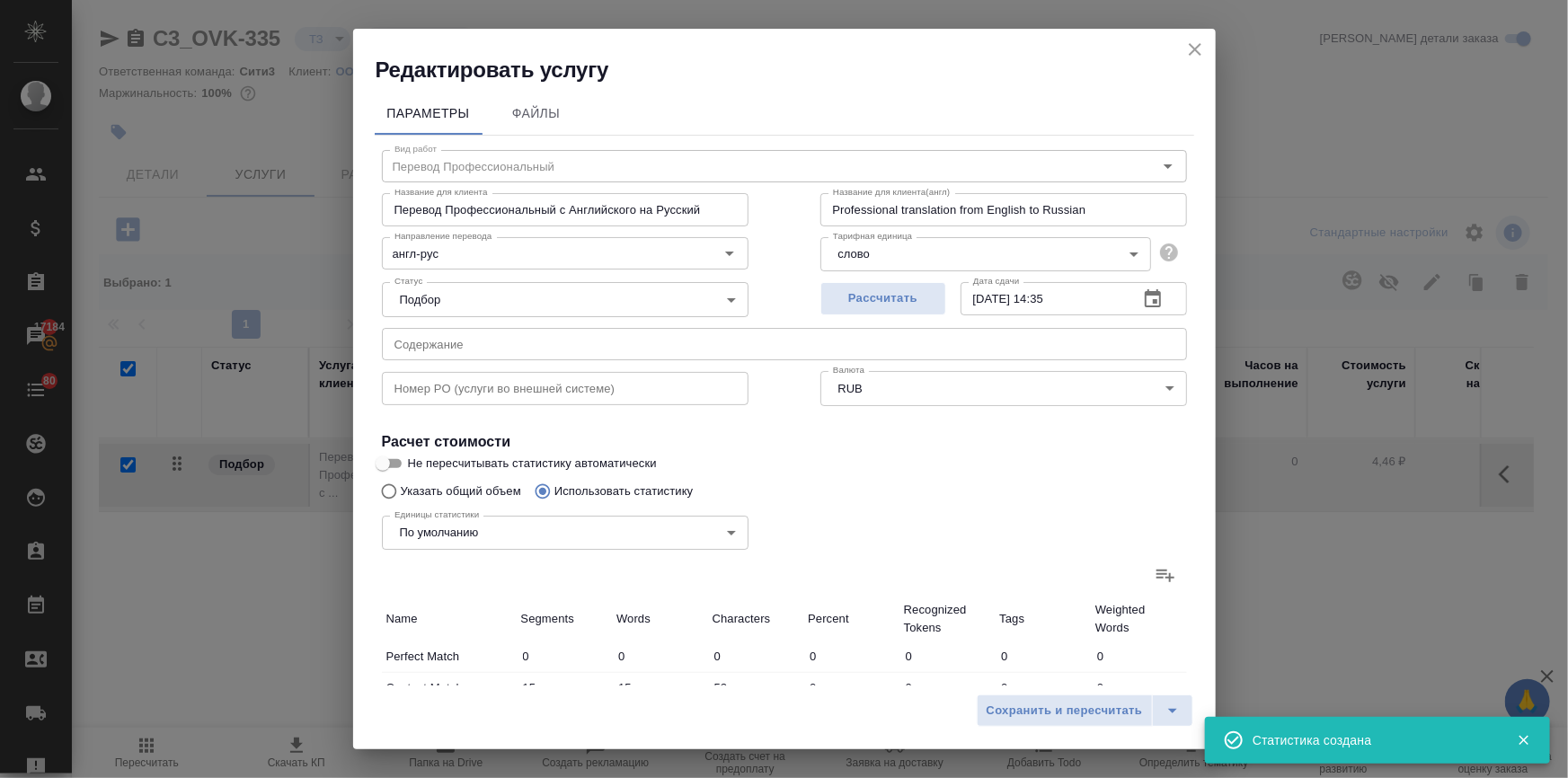
type input "9734"
type input "57973"
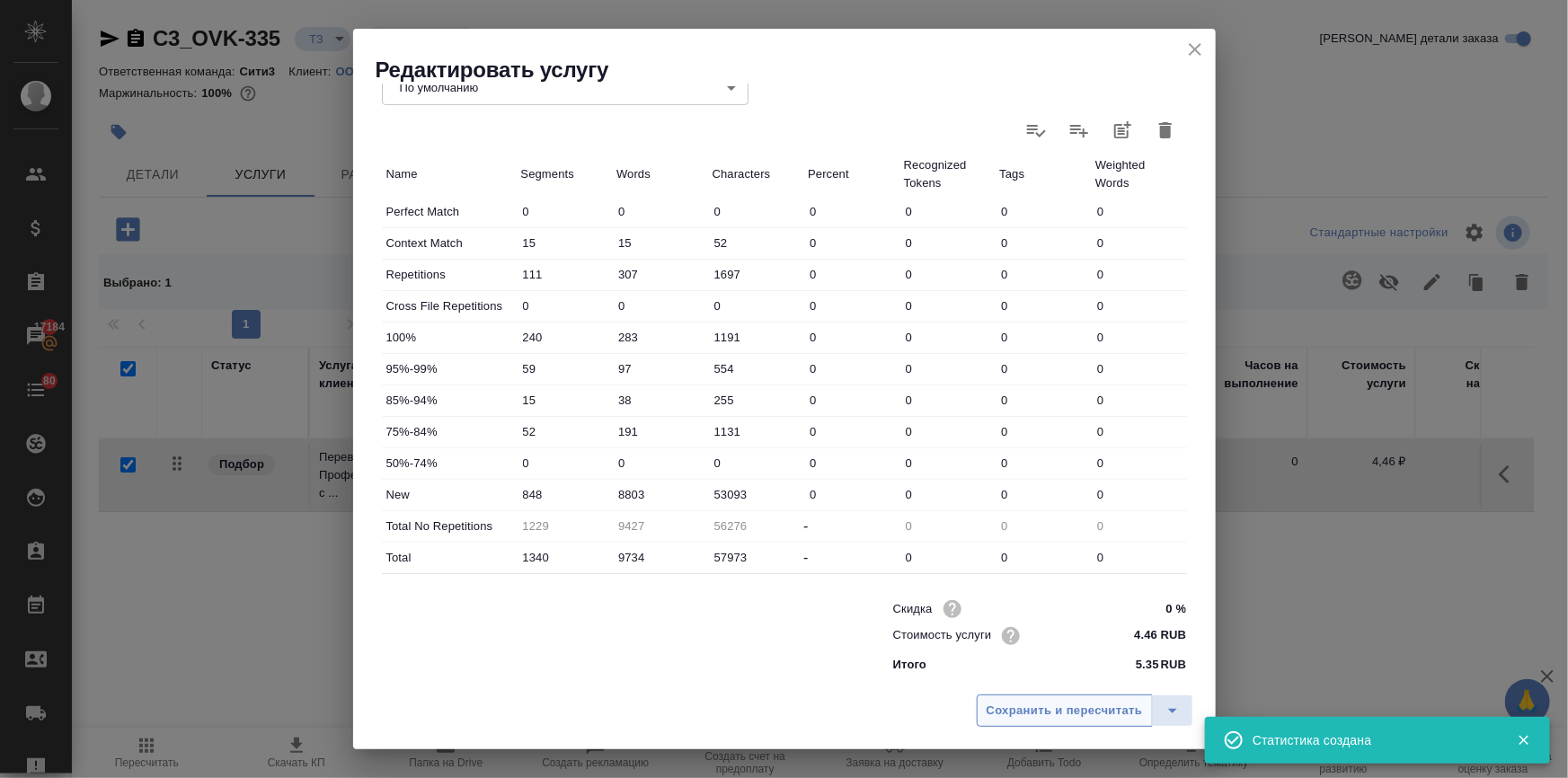
click at [1082, 719] on span "Сохранить и пересчитать" at bounding box center [1064, 711] width 156 height 20
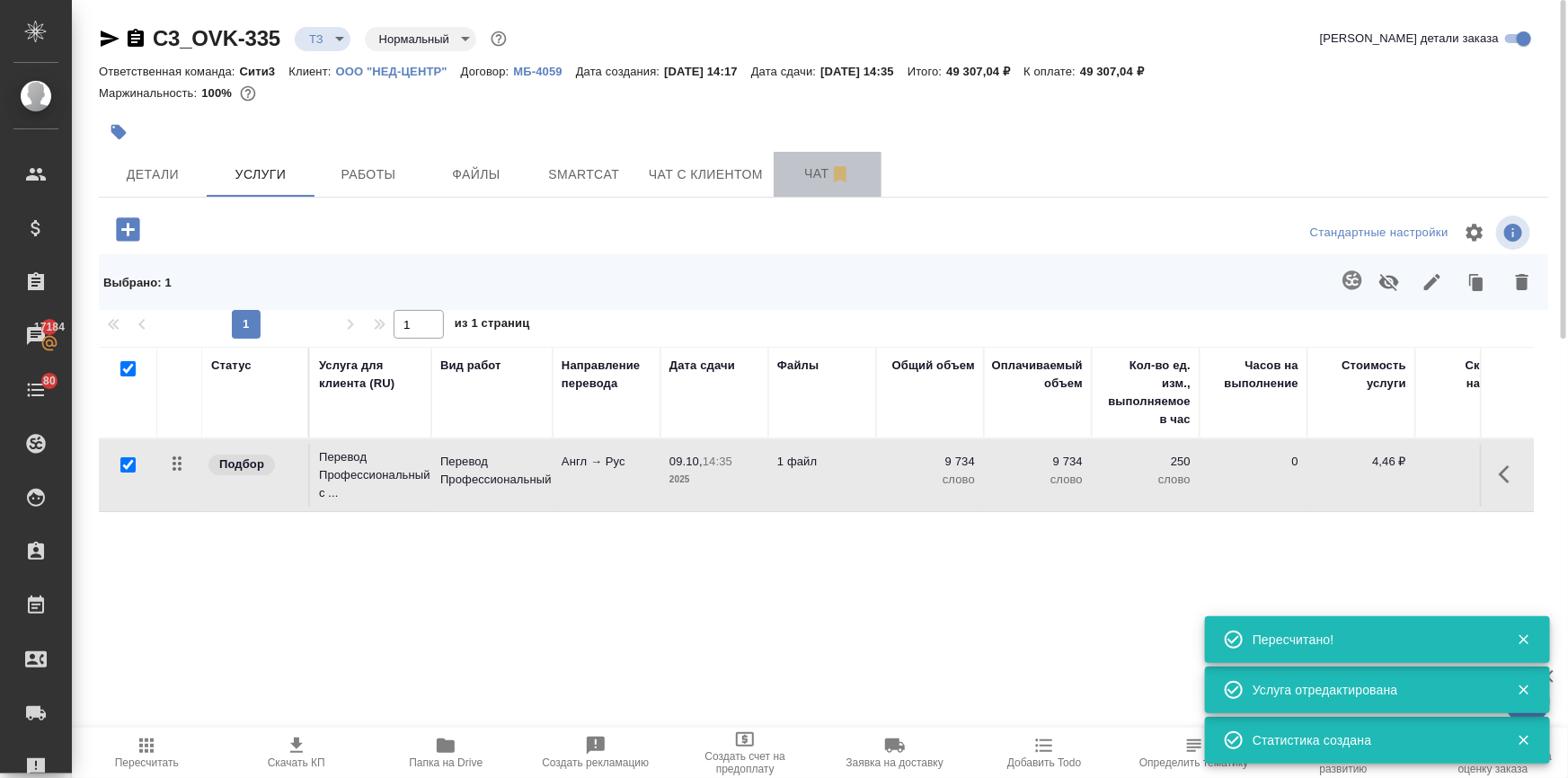
click at [795, 173] on span "Чат" at bounding box center [827, 174] width 86 height 22
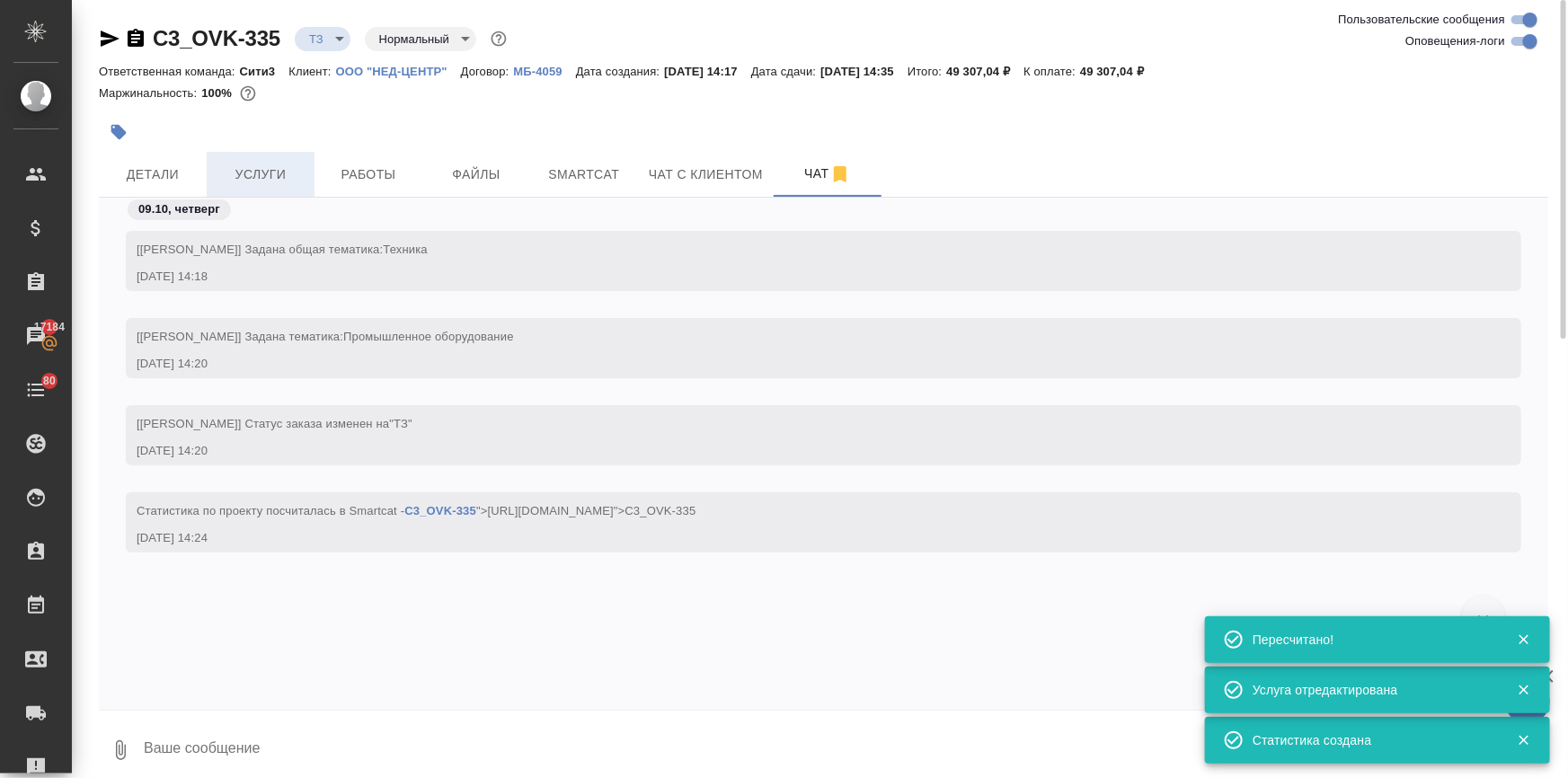
click at [223, 175] on span "Услуги" at bounding box center [260, 175] width 86 height 22
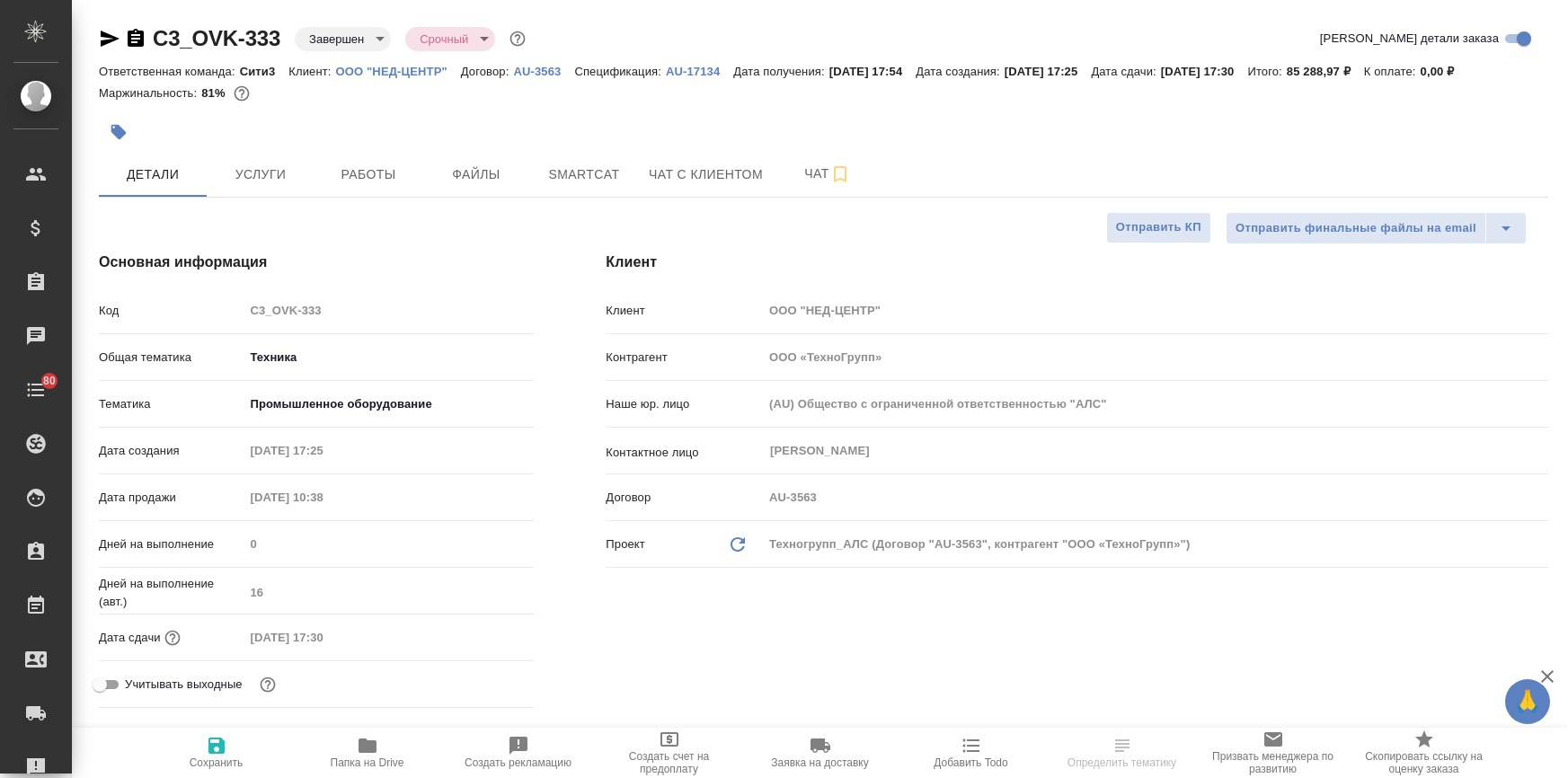
select select "RU"
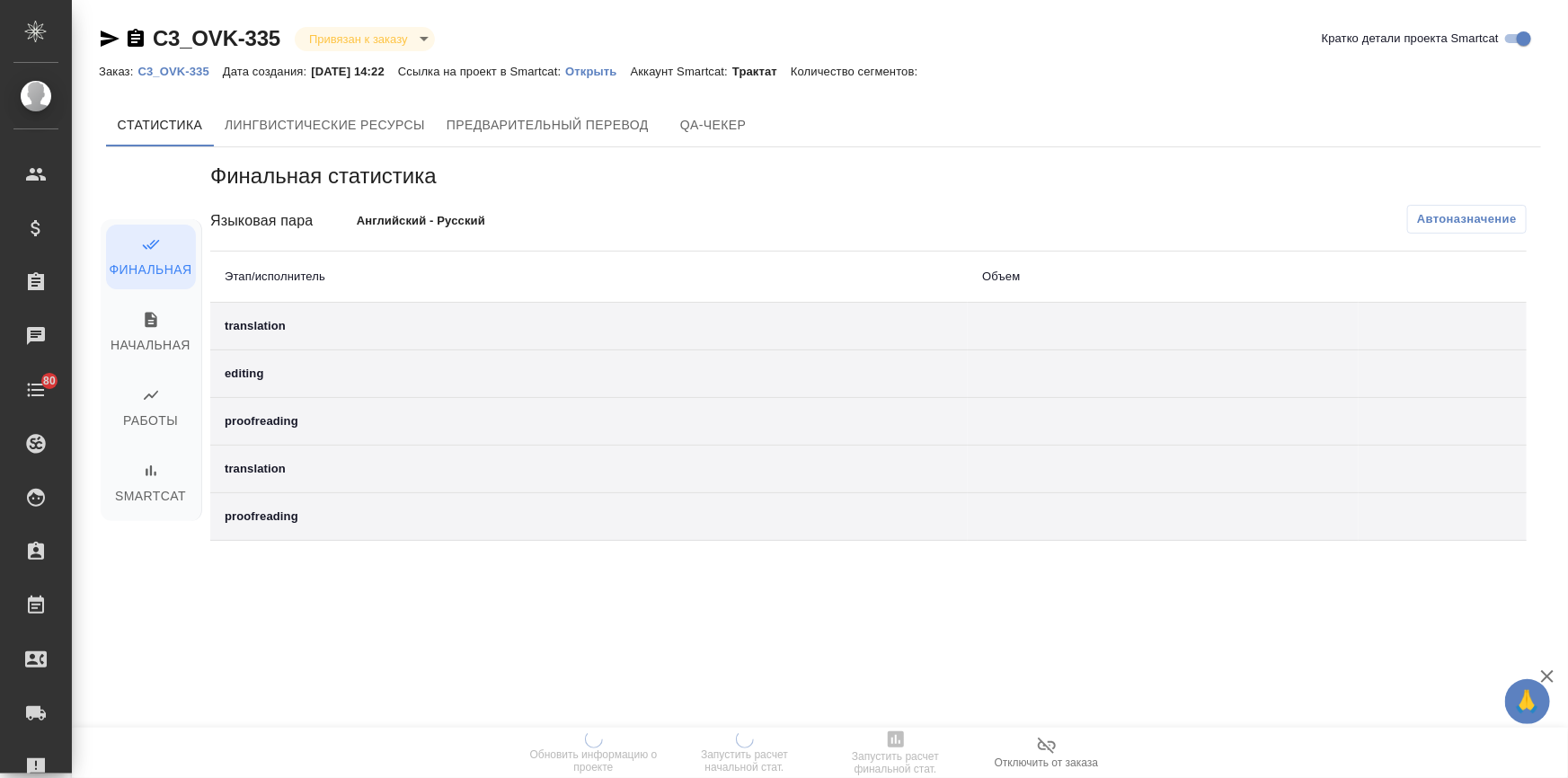
click at [615, 69] on p "Открыть" at bounding box center [597, 71] width 65 height 14
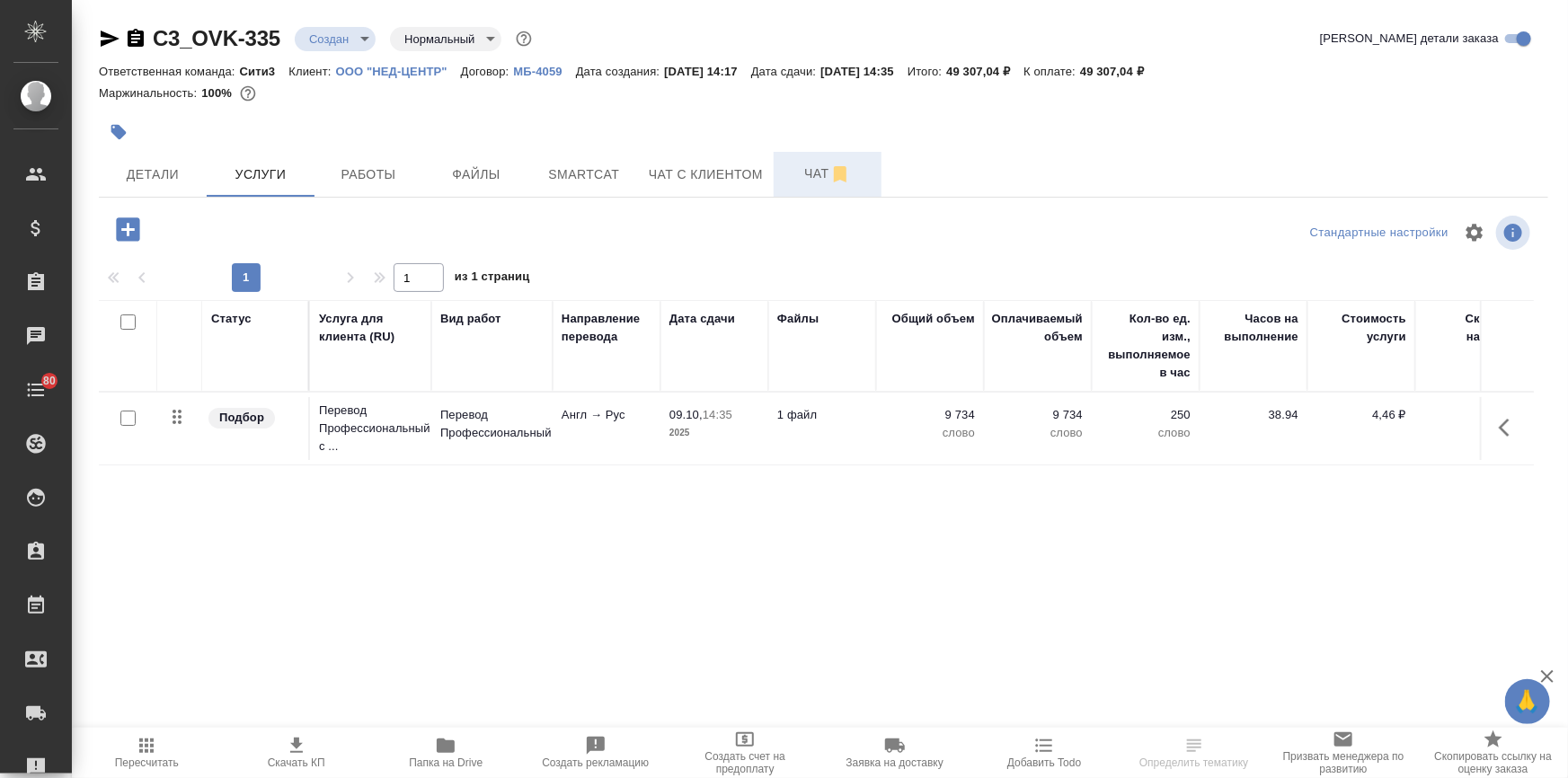
click at [781, 167] on button "Чат" at bounding box center [827, 174] width 108 height 45
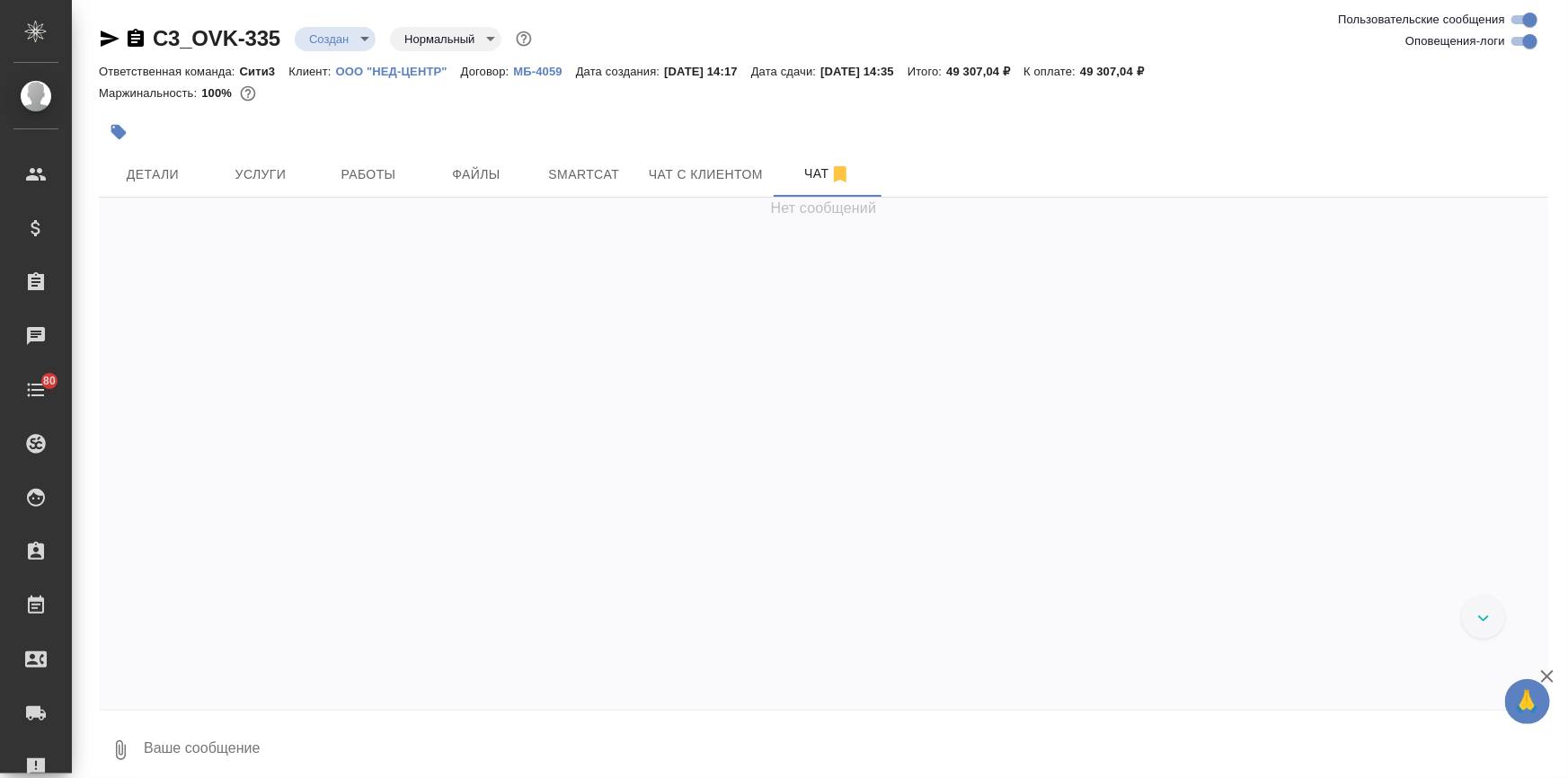
scroll to position [365, 0]
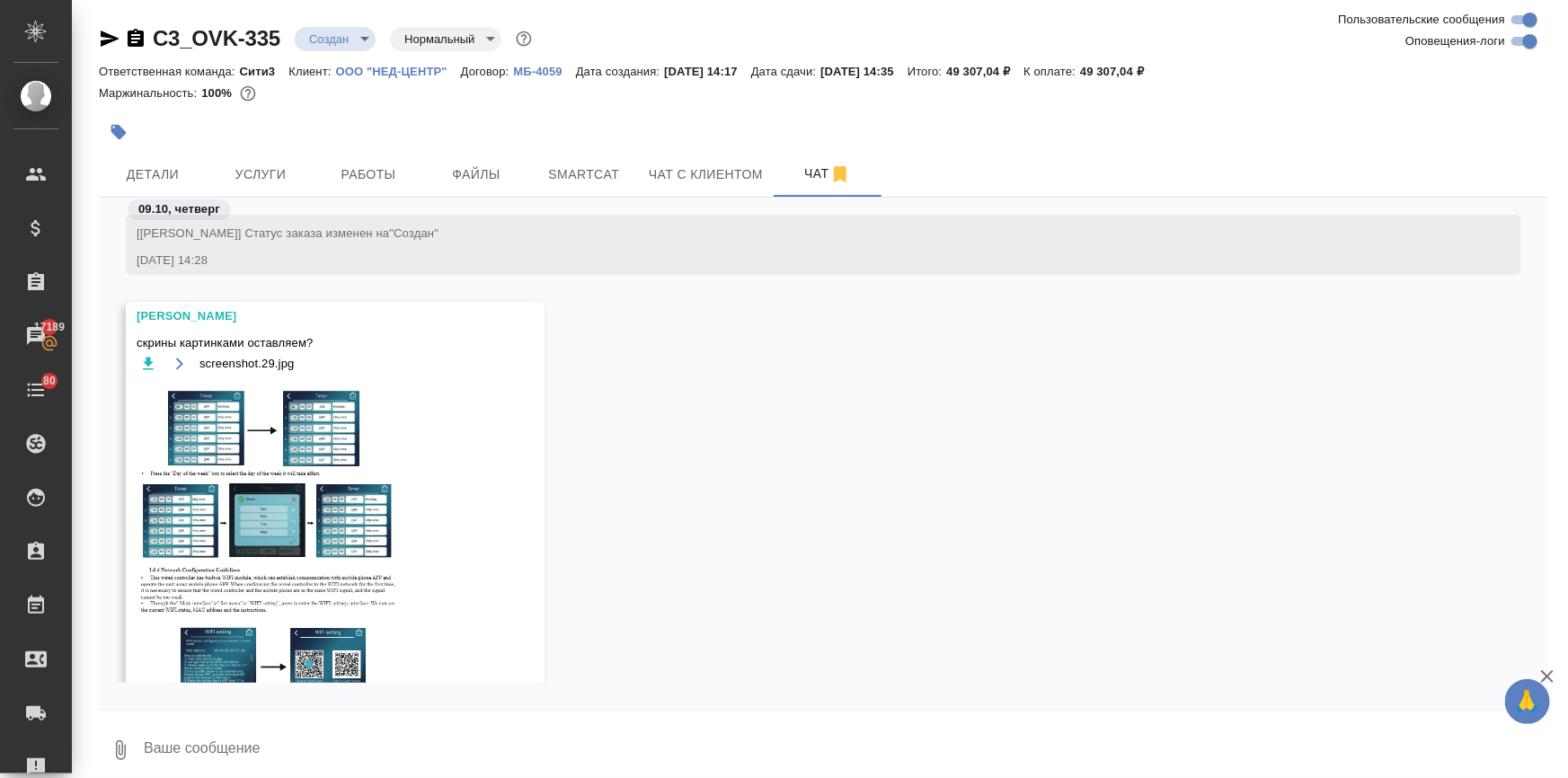
click at [203, 450] on img at bounding box center [272, 545] width 270 height 324
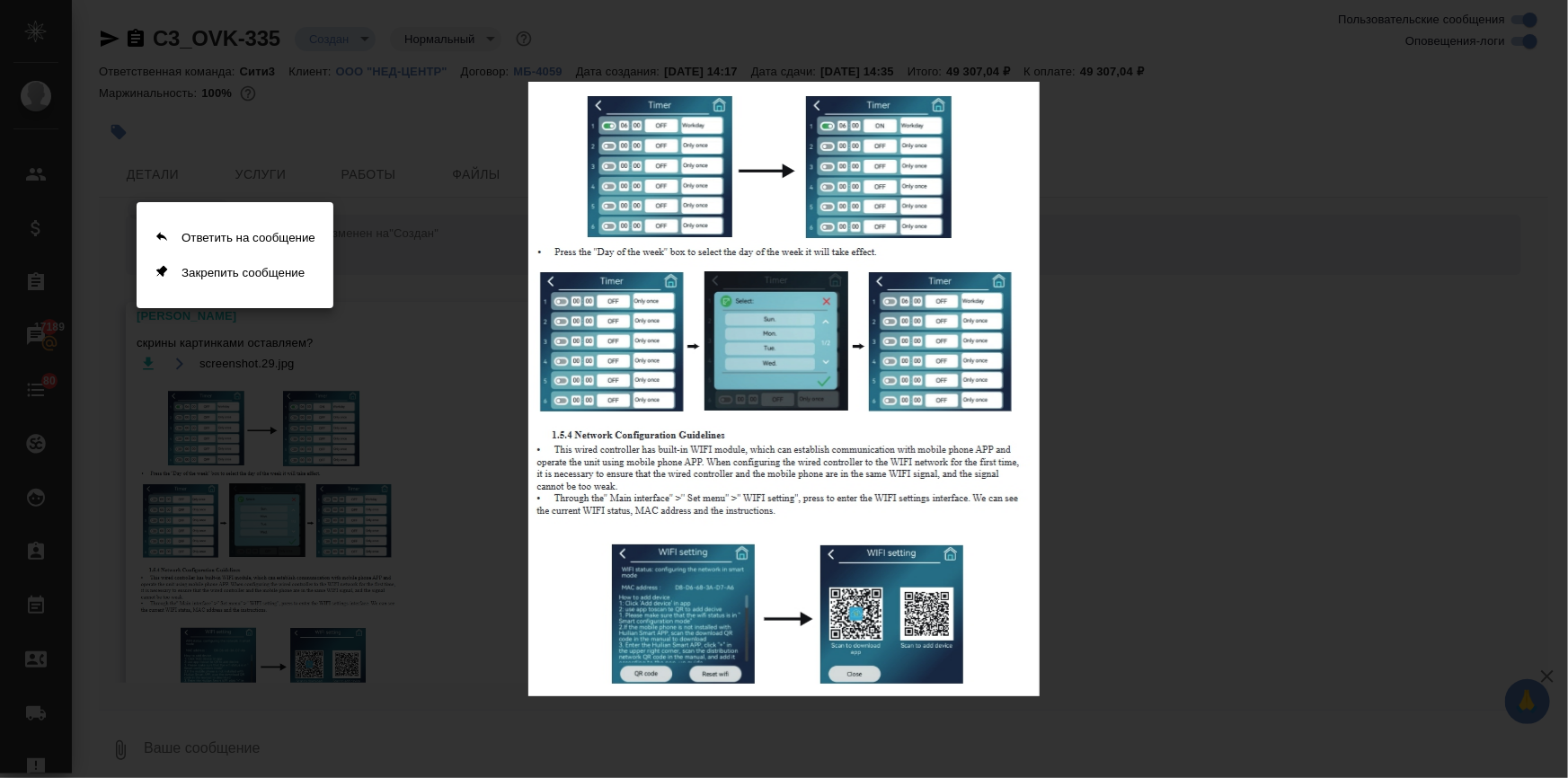
click at [1248, 422] on div at bounding box center [784, 389] width 1568 height 778
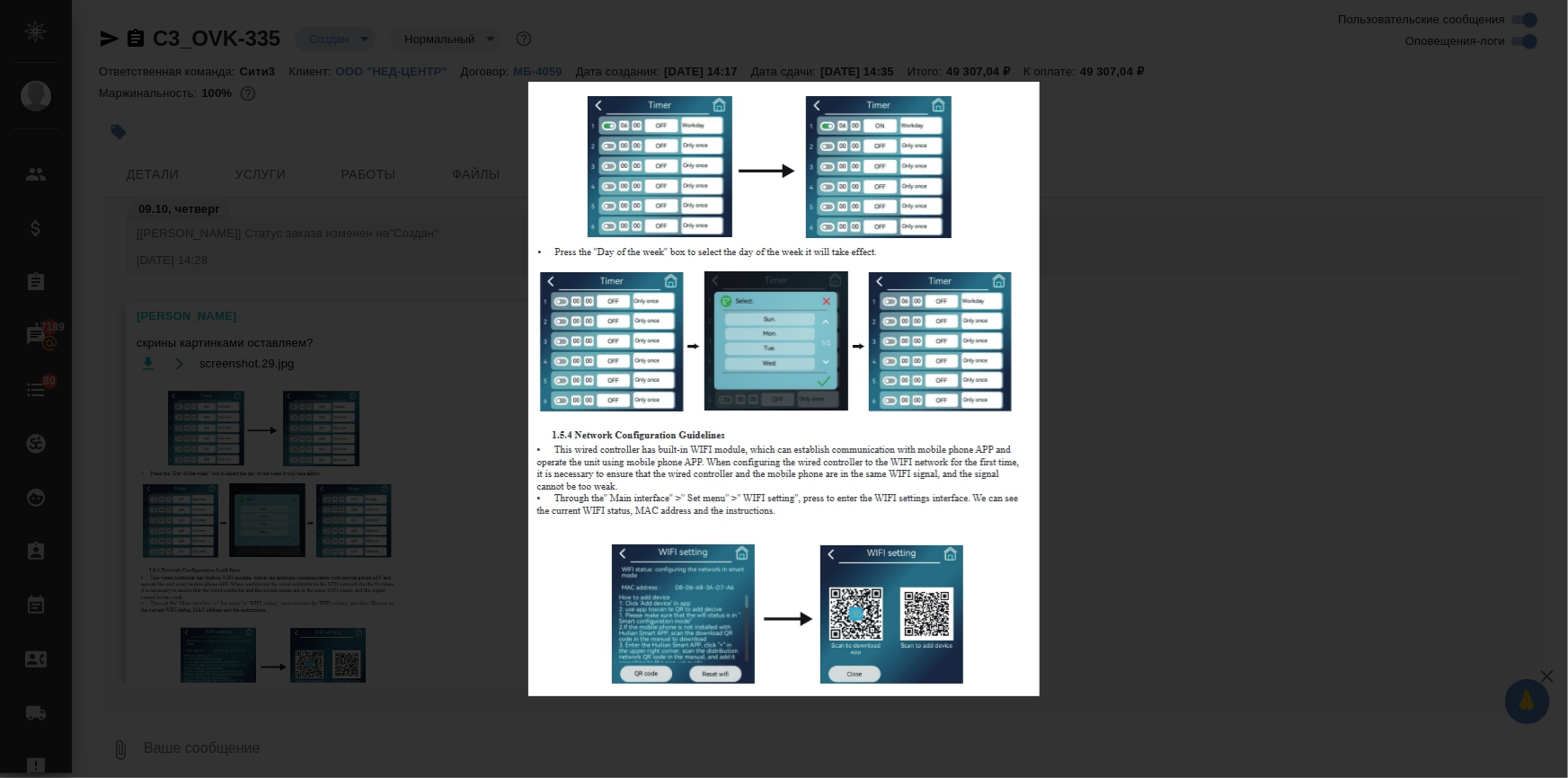
click at [1159, 412] on div "screenshot.29.jpg 1 of 2" at bounding box center [784, 389] width 1568 height 778
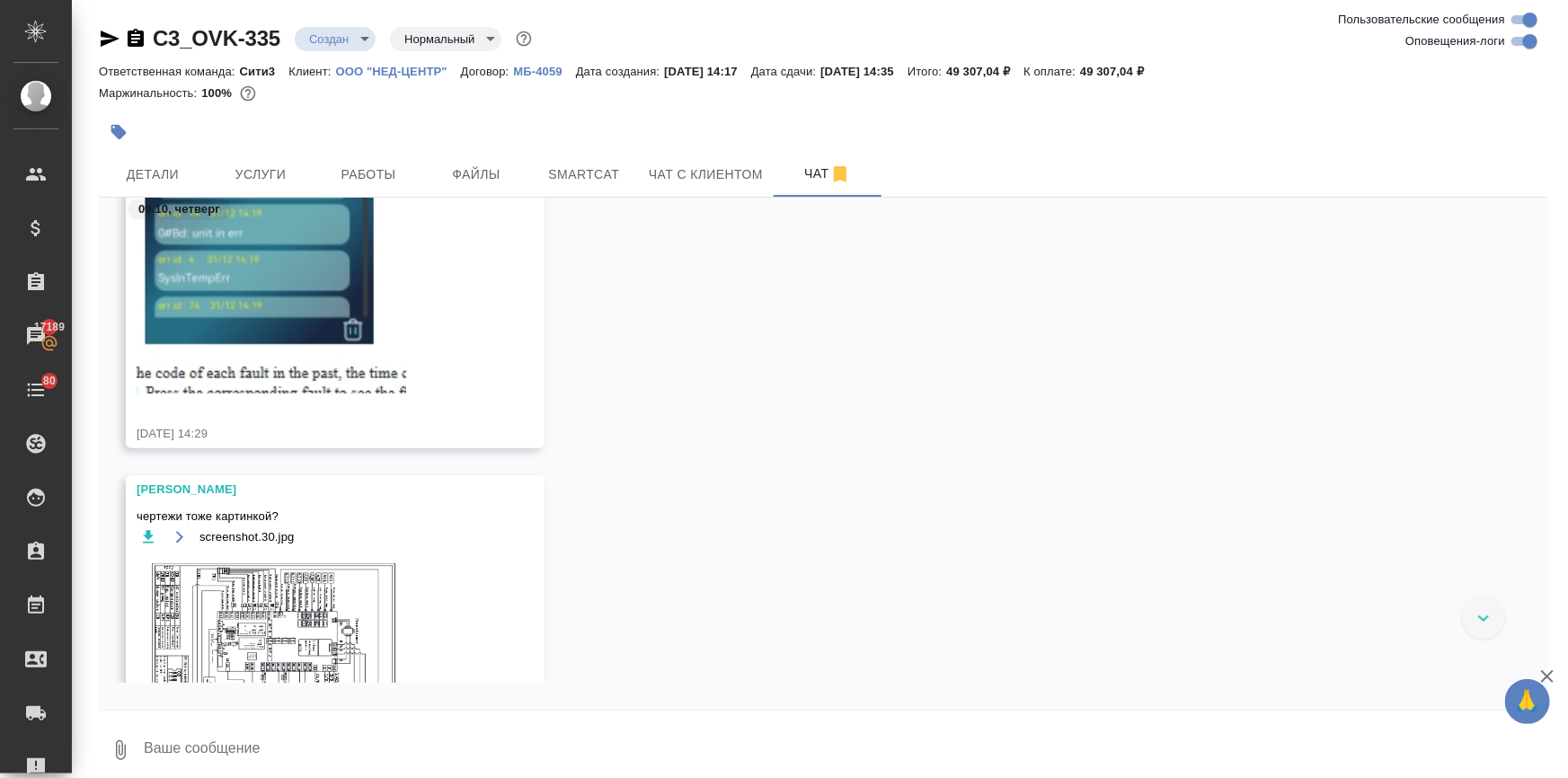
scroll to position [1916, 0]
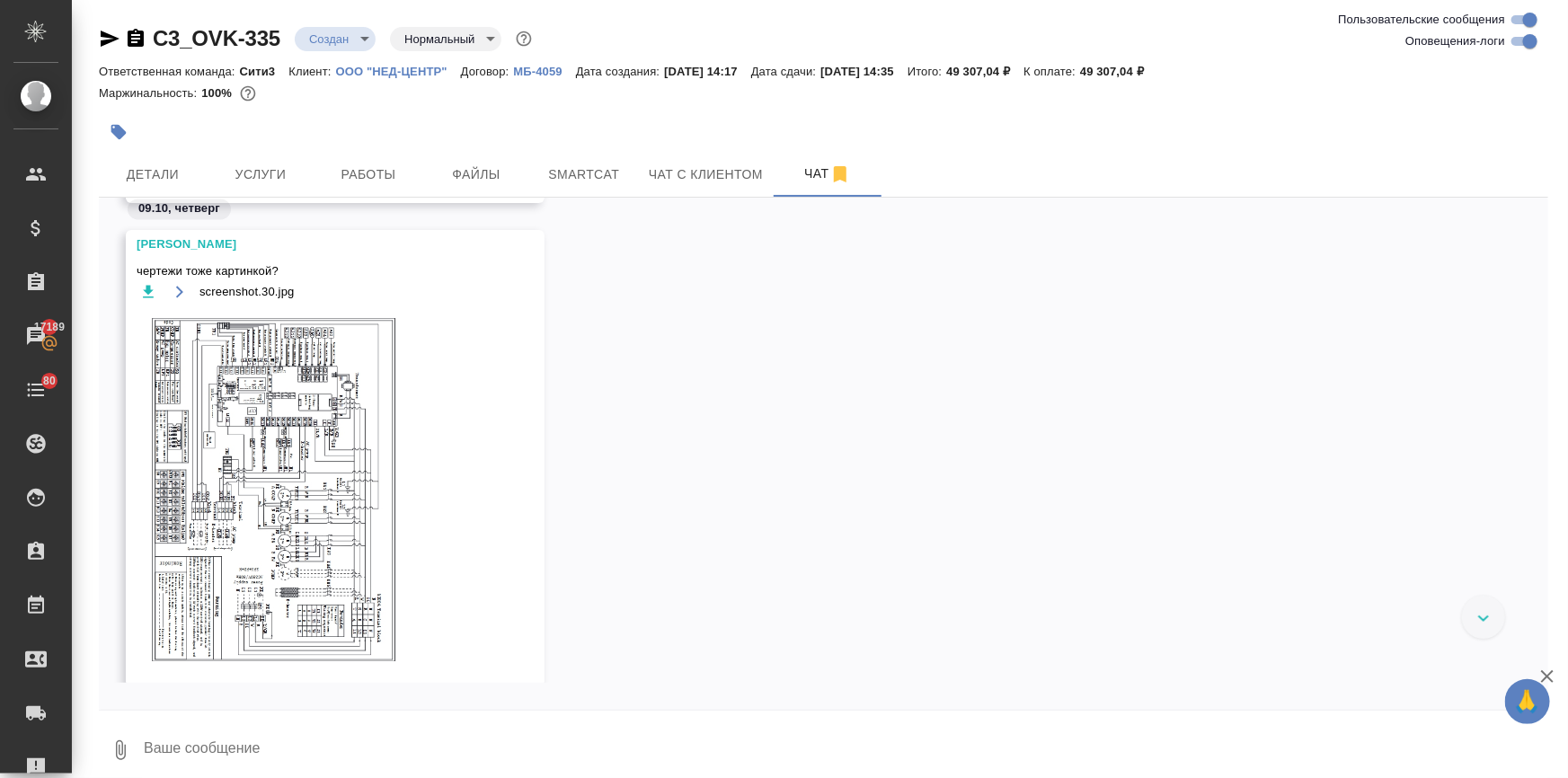
click at [328, 429] on img at bounding box center [272, 488] width 270 height 354
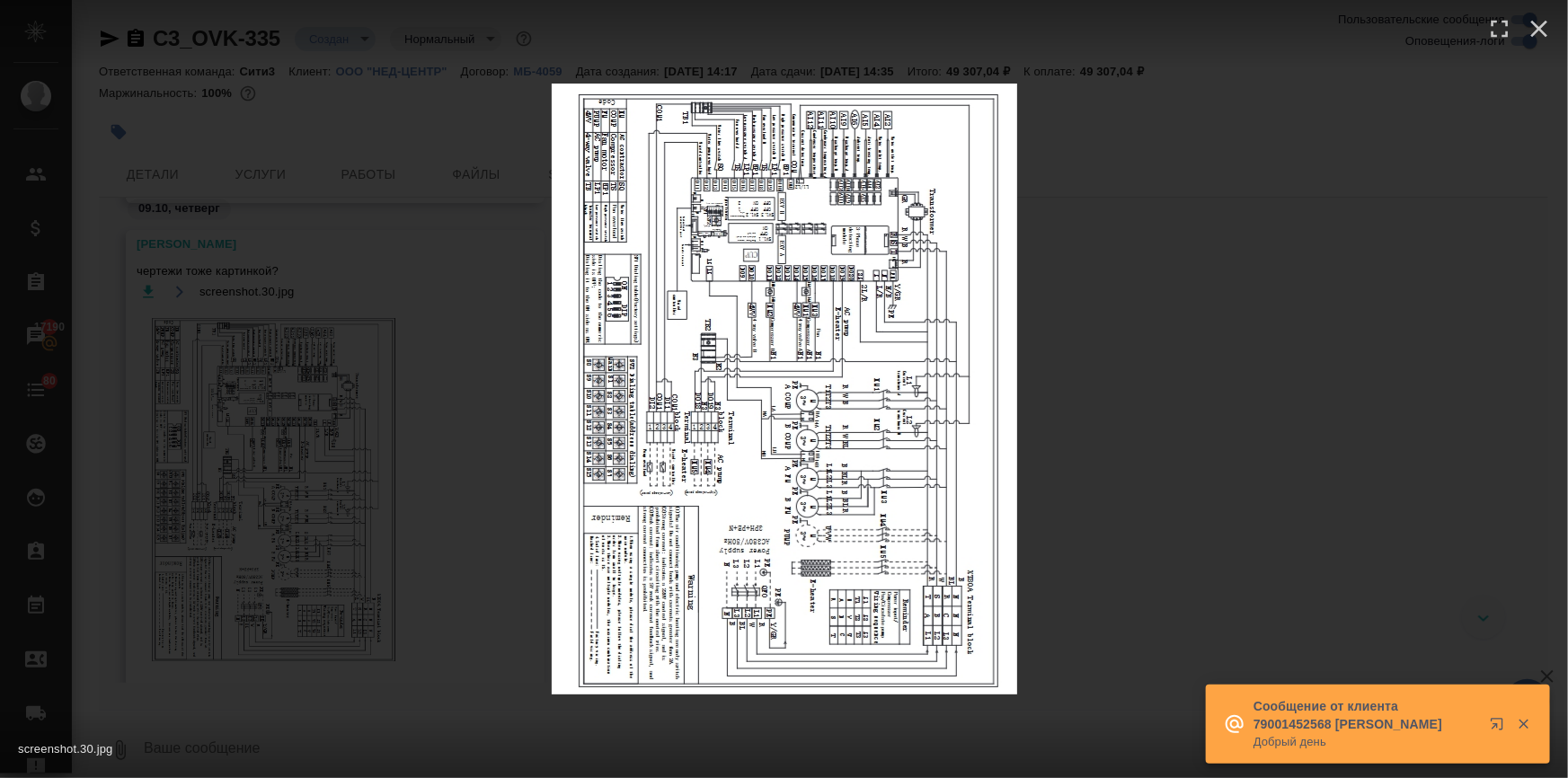
click at [1178, 472] on div "screenshot.30.jpg 1 of 1" at bounding box center [784, 389] width 1568 height 778
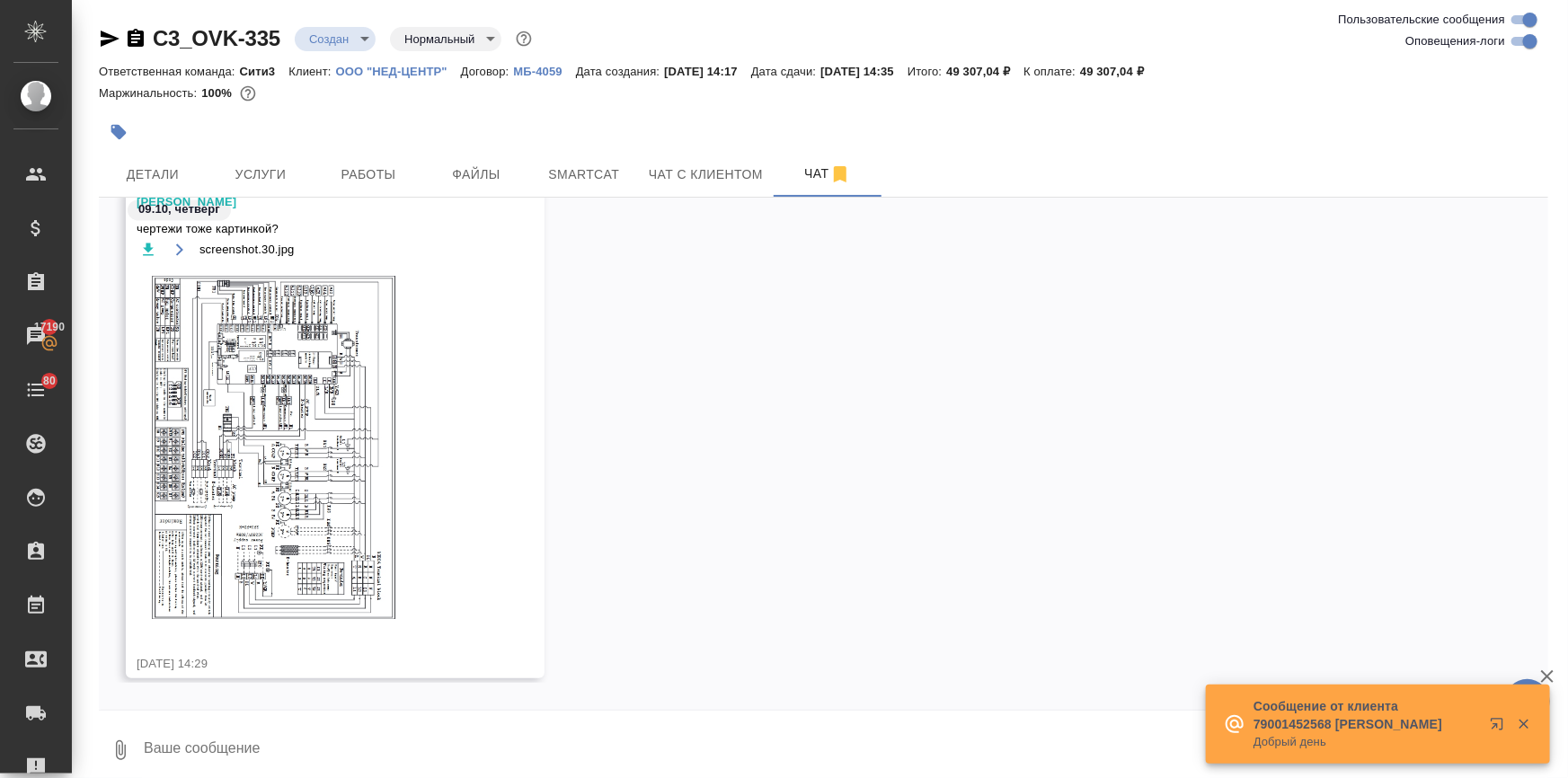
scroll to position [1980, 0]
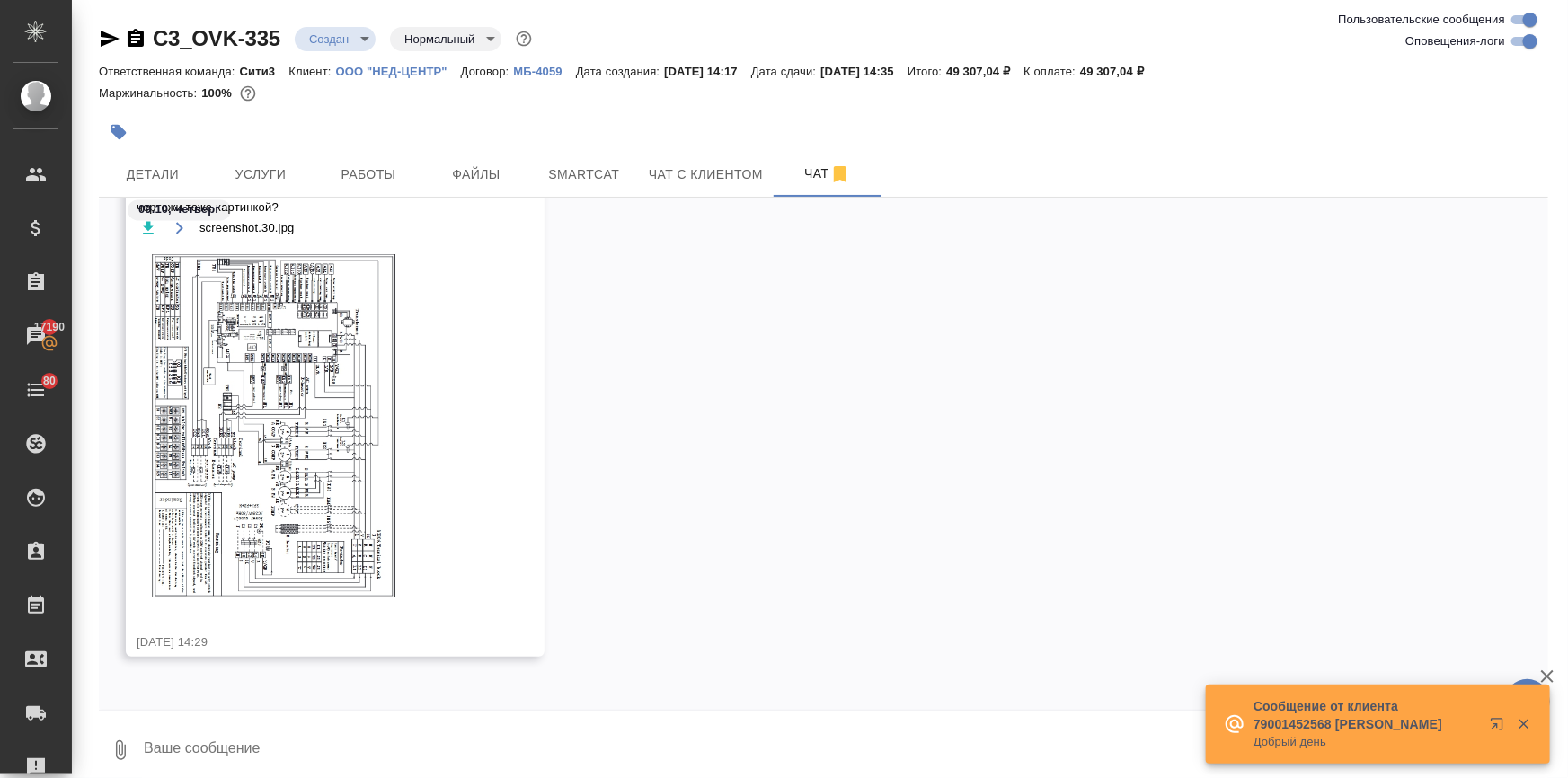
click at [189, 757] on textarea at bounding box center [845, 750] width 1406 height 61
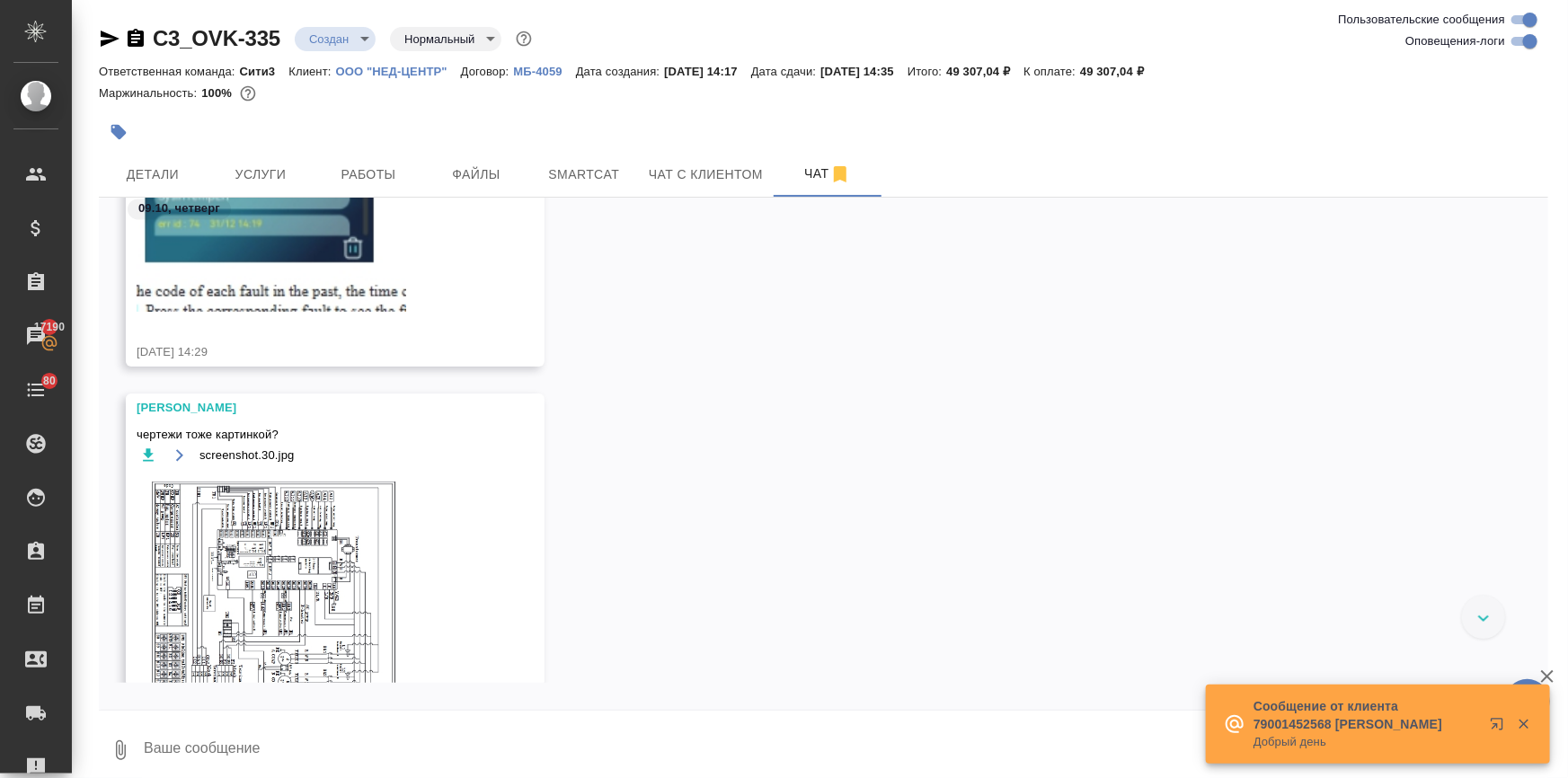
scroll to position [1734, 0]
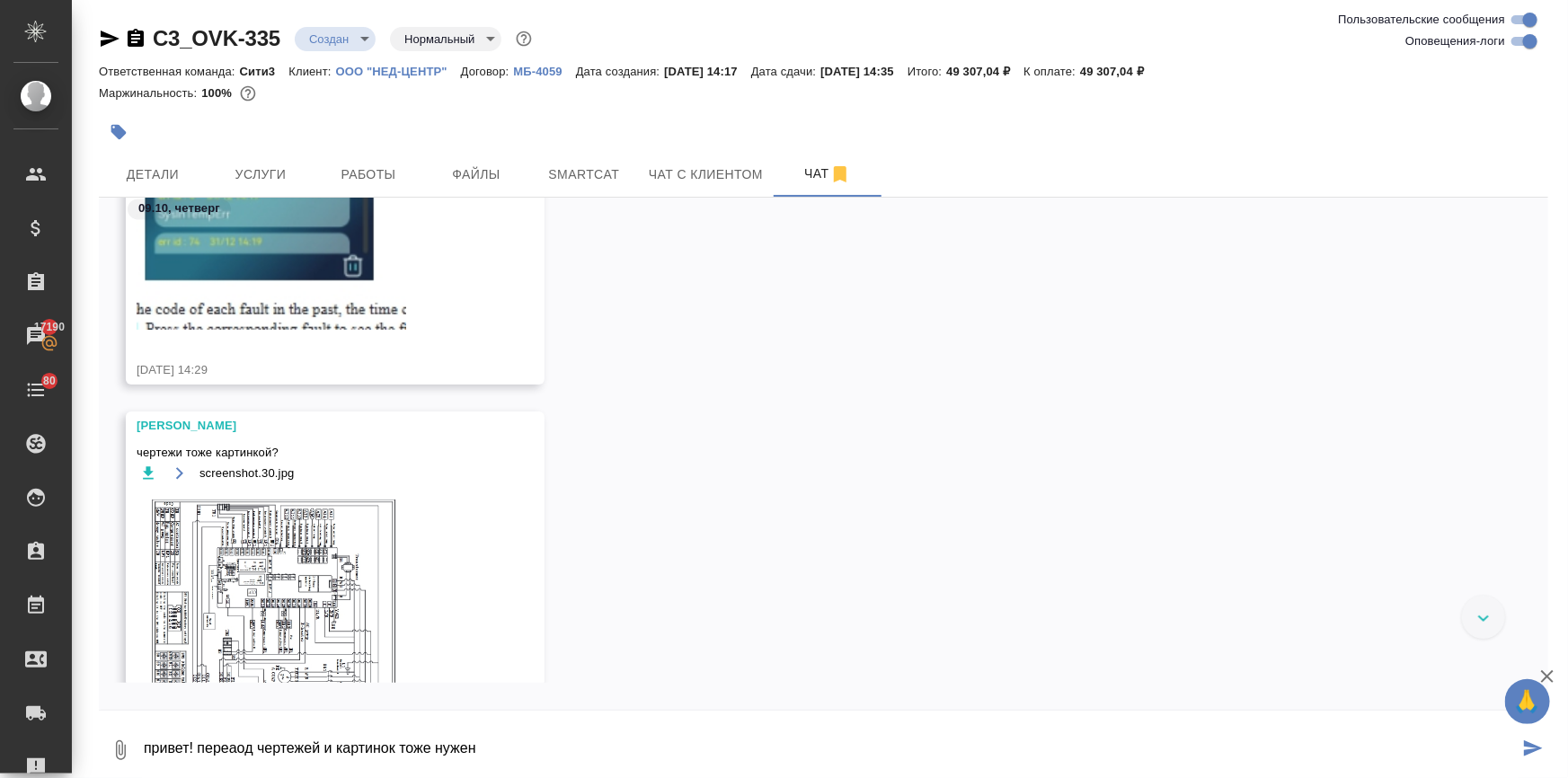
click at [234, 748] on textarea "привет! переаод чертежей и картинок тоже нужен" at bounding box center [830, 750] width 1377 height 61
click at [503, 746] on textarea "привет! перевод чертежей и картинок тоже нужен" at bounding box center [830, 750] width 1377 height 61
type textarea "привет! перевод чертежей и картинок тоже нужен"
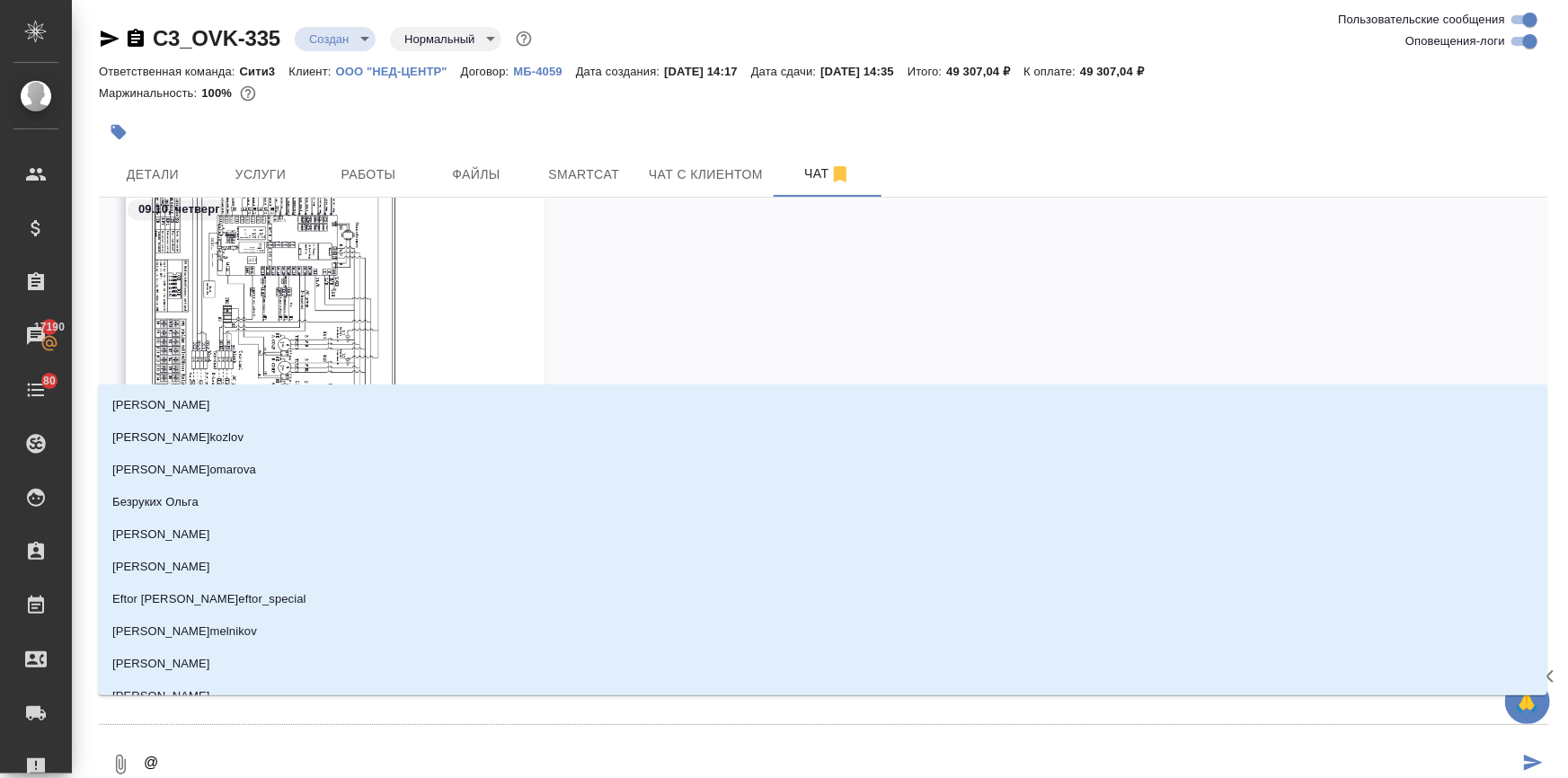
type textarea "@а"
type input "а"
type textarea "@ар"
type input "ар"
type textarea "@арс"
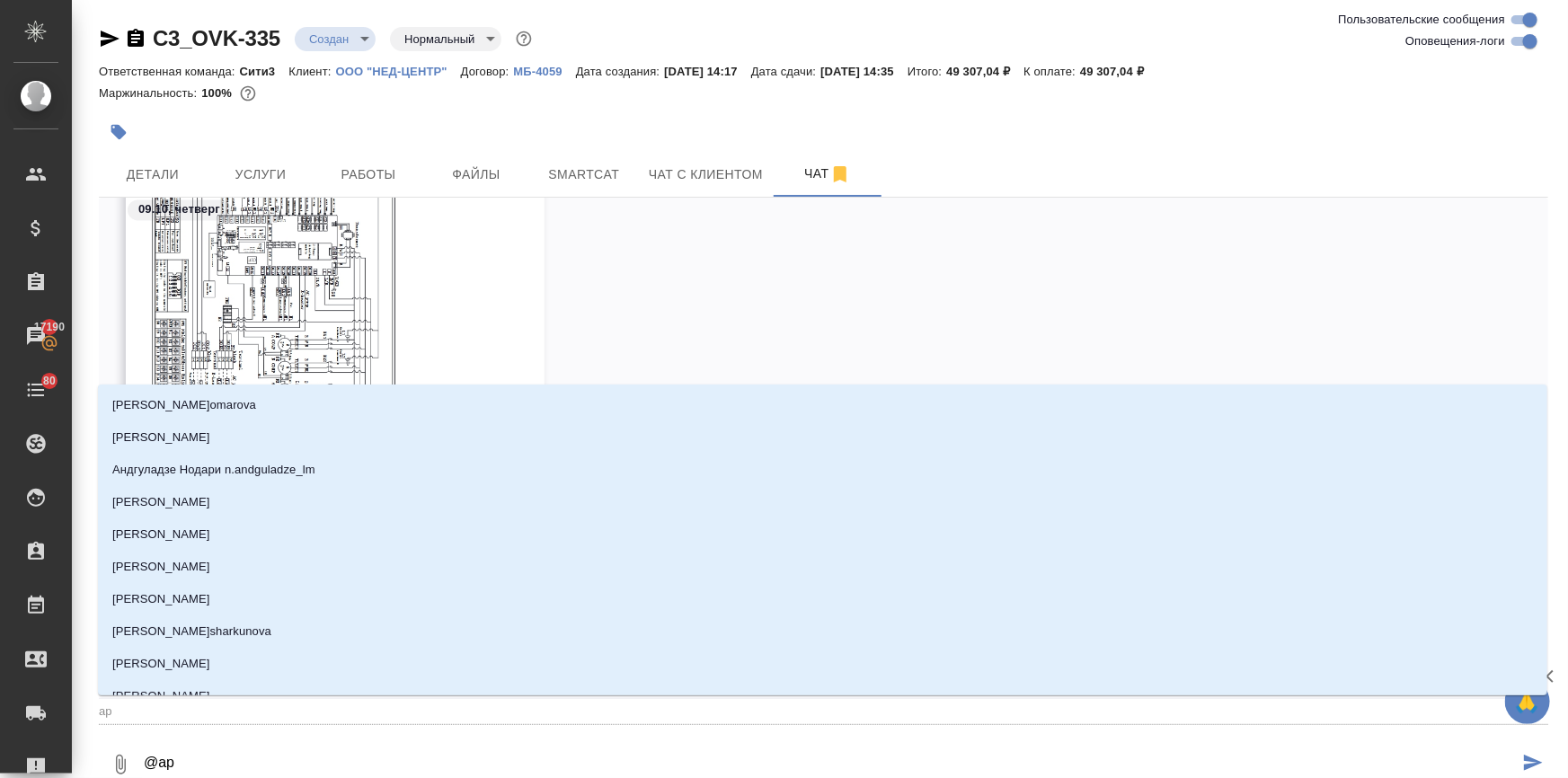
type input "арс"
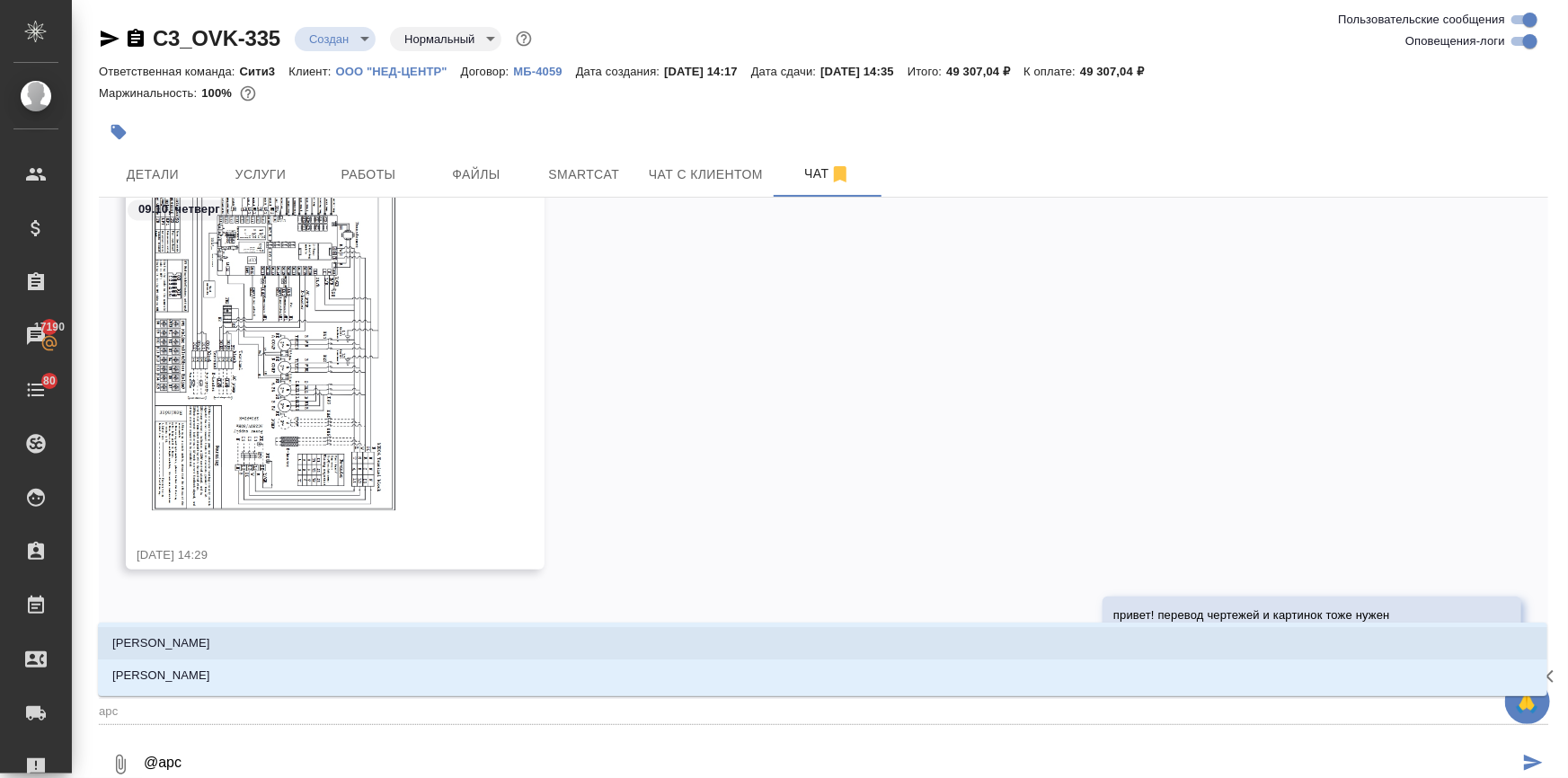
click at [173, 647] on p "Арсеньева Вера" at bounding box center [162, 642] width 98 height 18
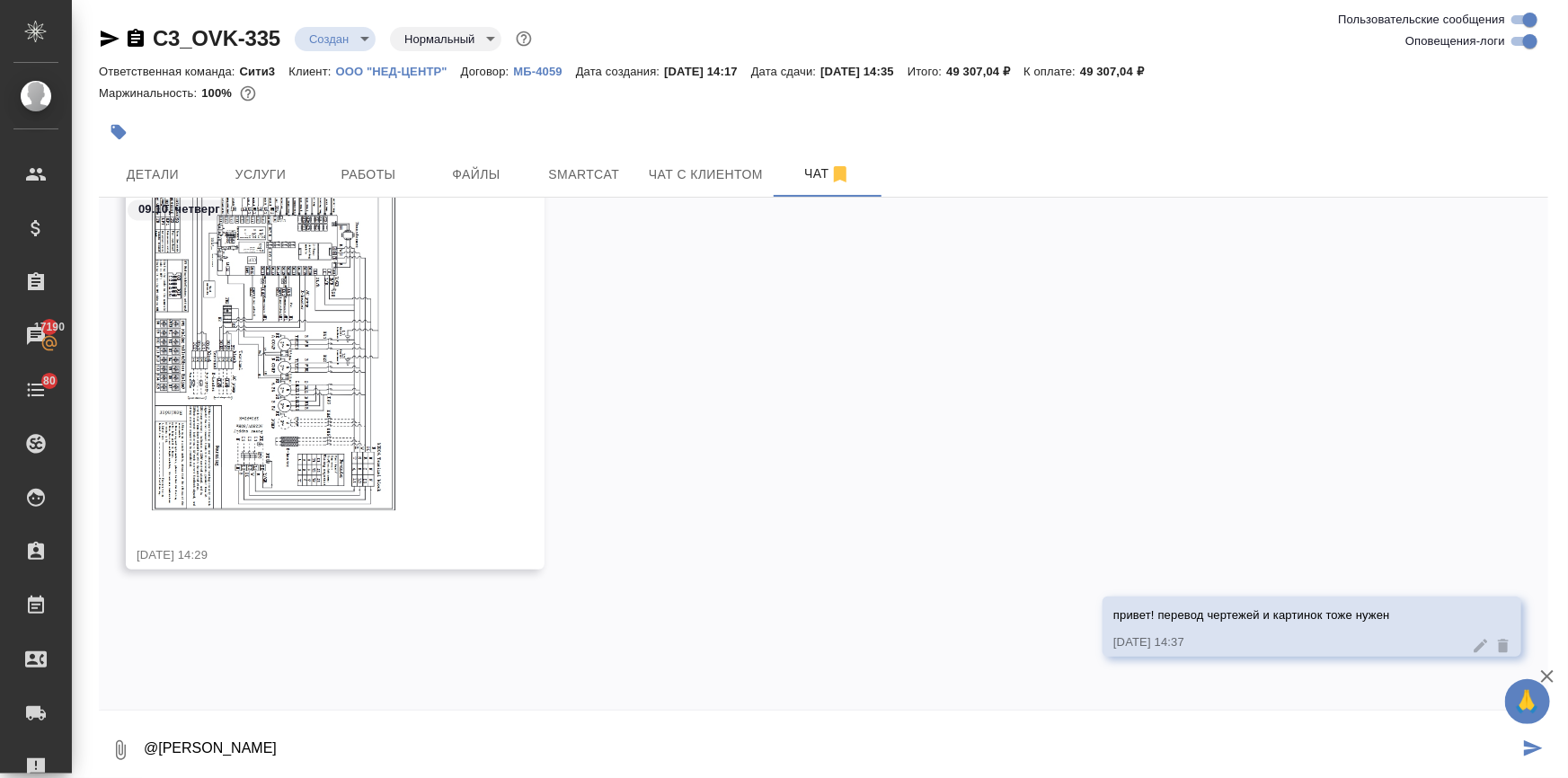
type textarea "@Арсеньева Вера"
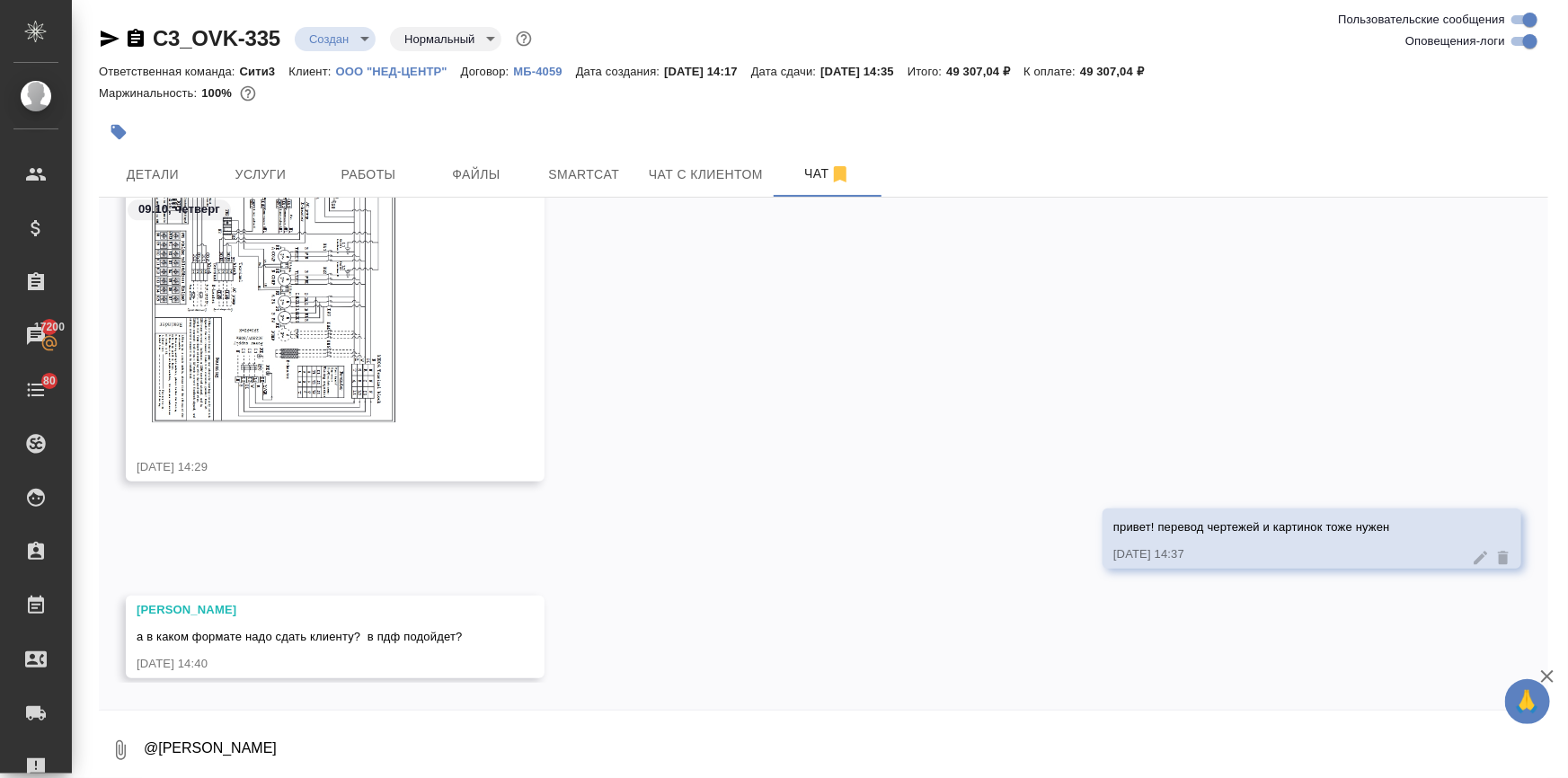
scroll to position [2322, 0]
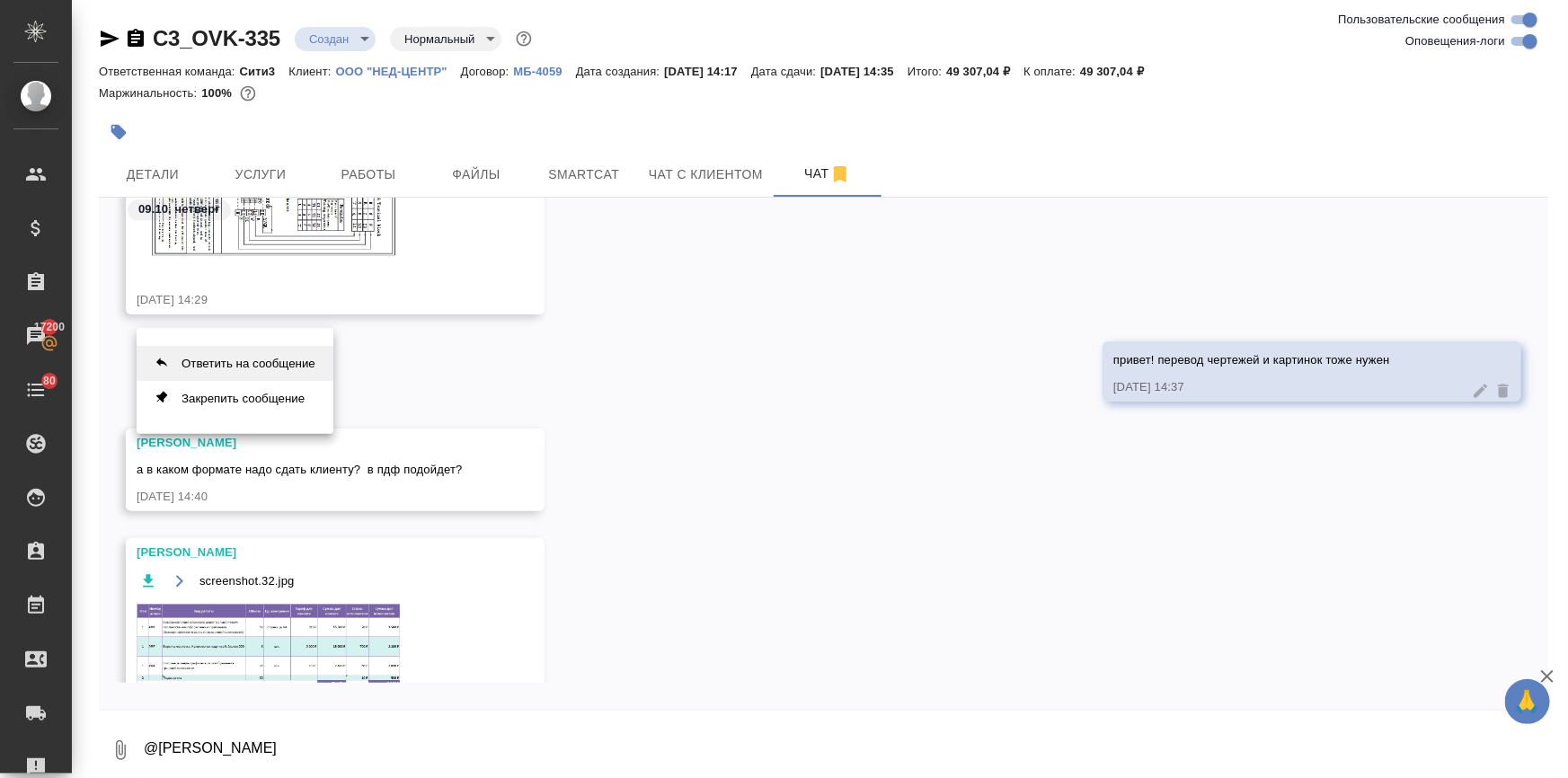
click at [290, 361] on button "Ответить на сообщение" at bounding box center [235, 363] width 197 height 35
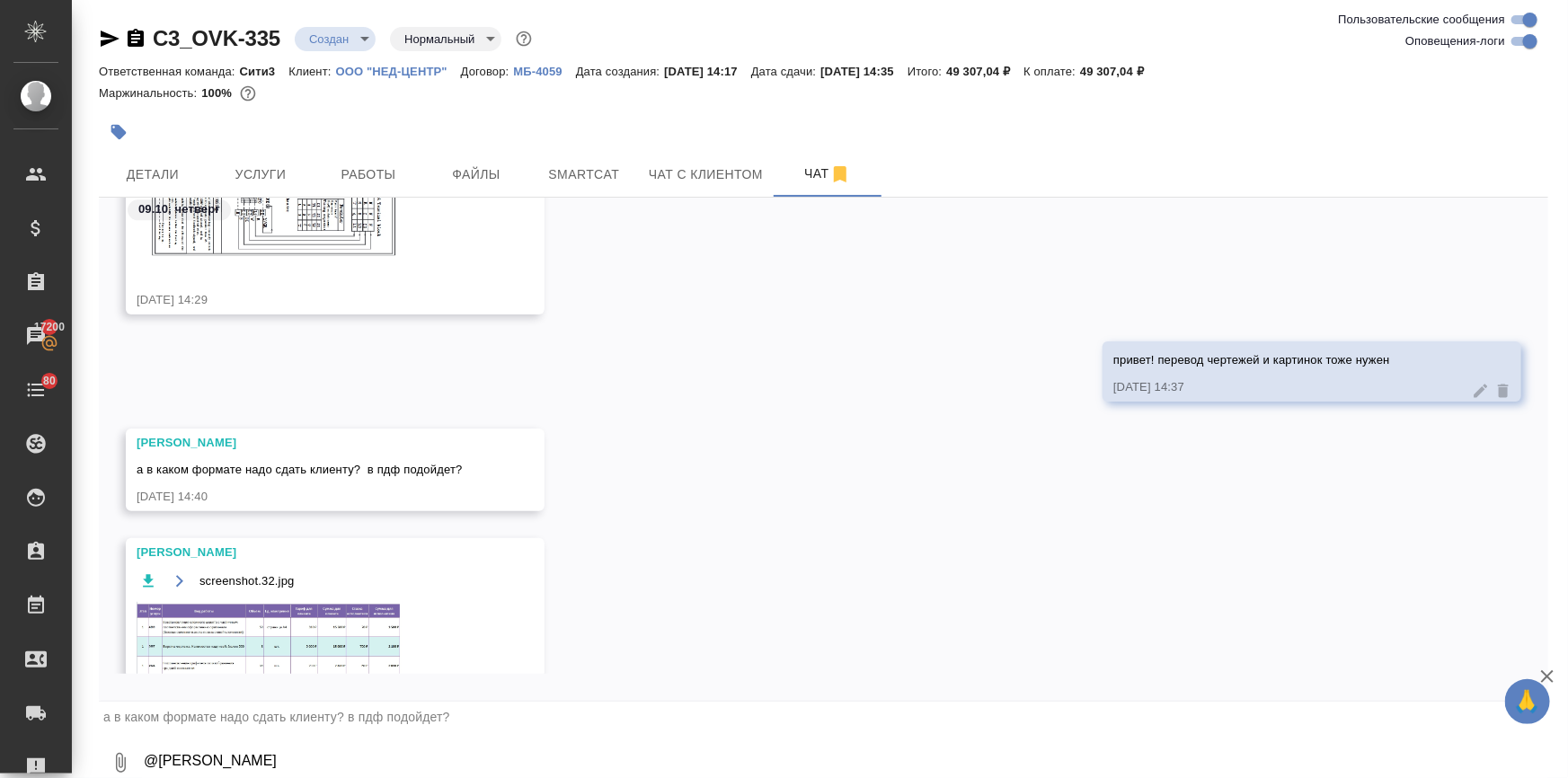
click at [196, 759] on textarea "@Арсеньева Вера" at bounding box center [845, 762] width 1406 height 61
type textarea "подойдет"
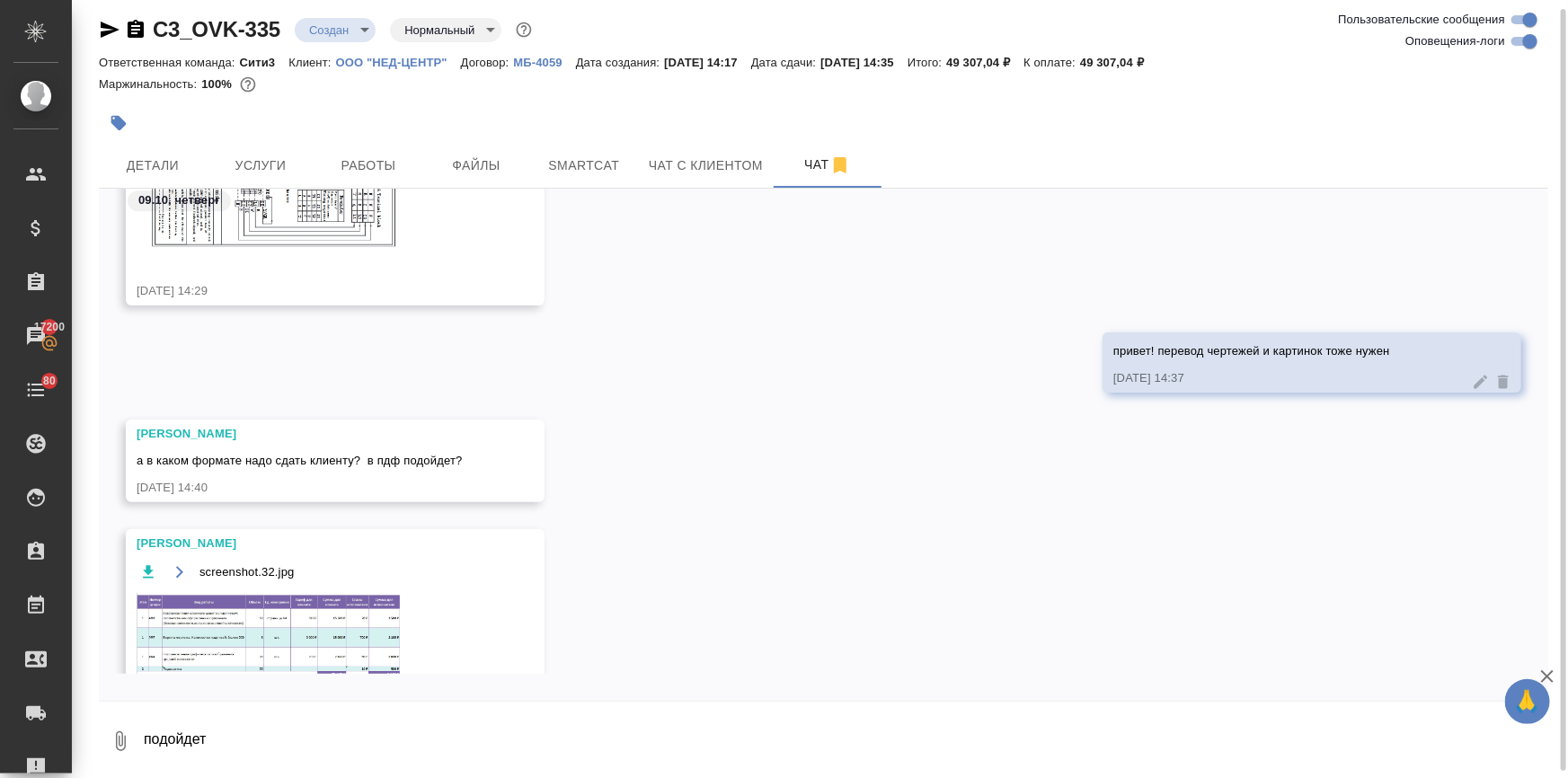
scroll to position [2663, 0]
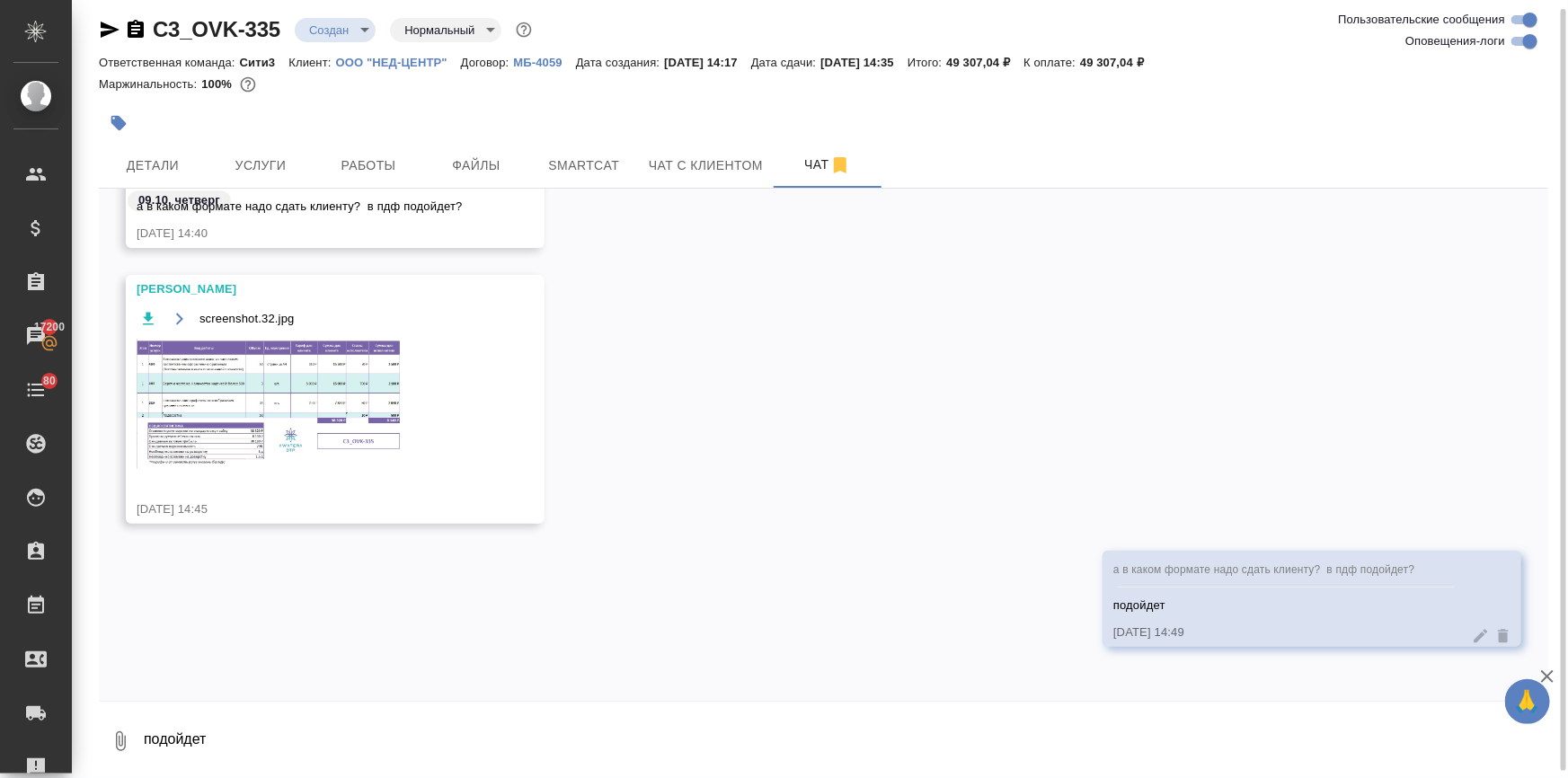
click at [278, 413] on img at bounding box center [272, 404] width 270 height 130
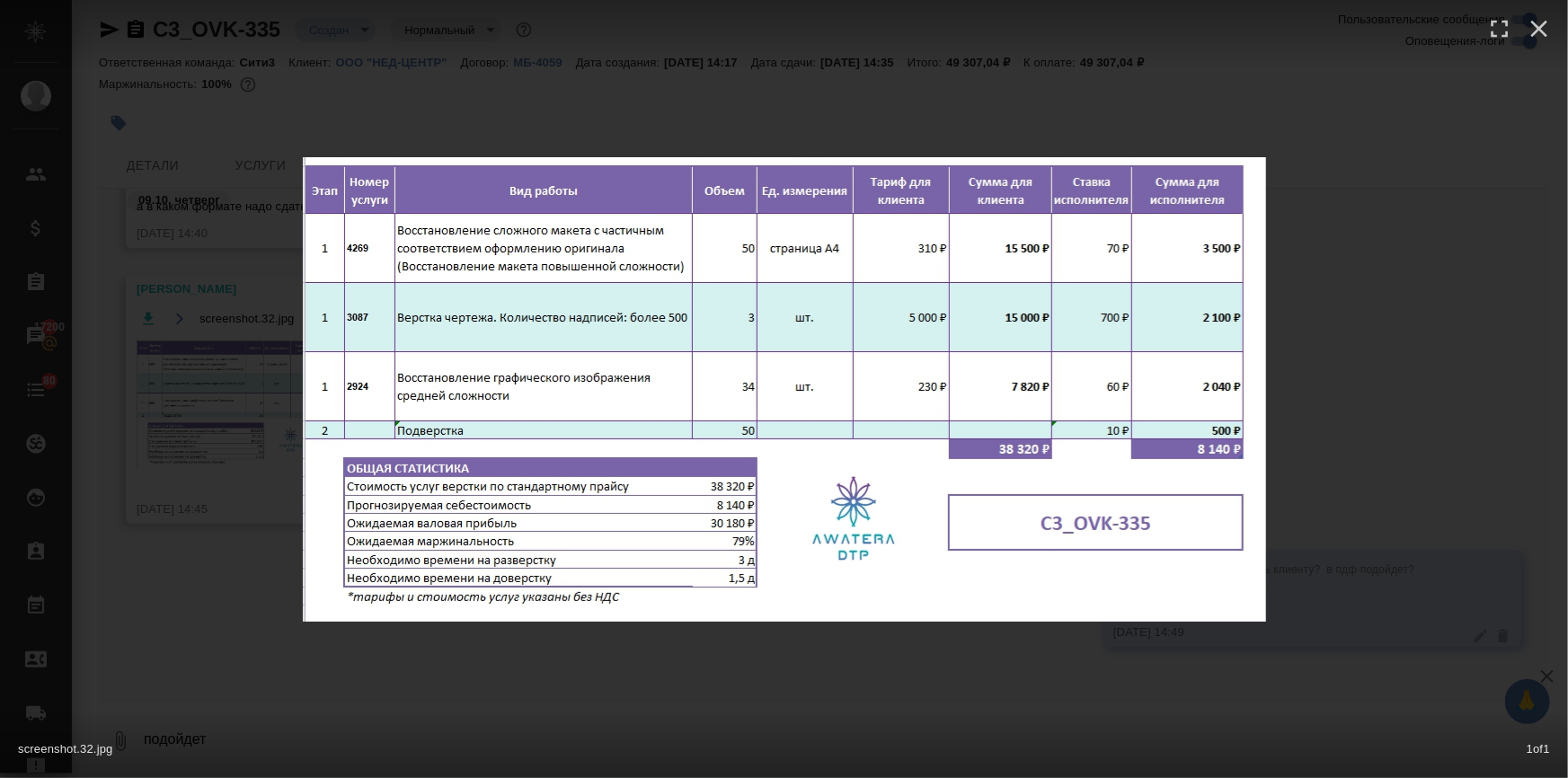
click at [533, 681] on div "screenshot.32.jpg 1 of 1" at bounding box center [784, 389] width 1568 height 778
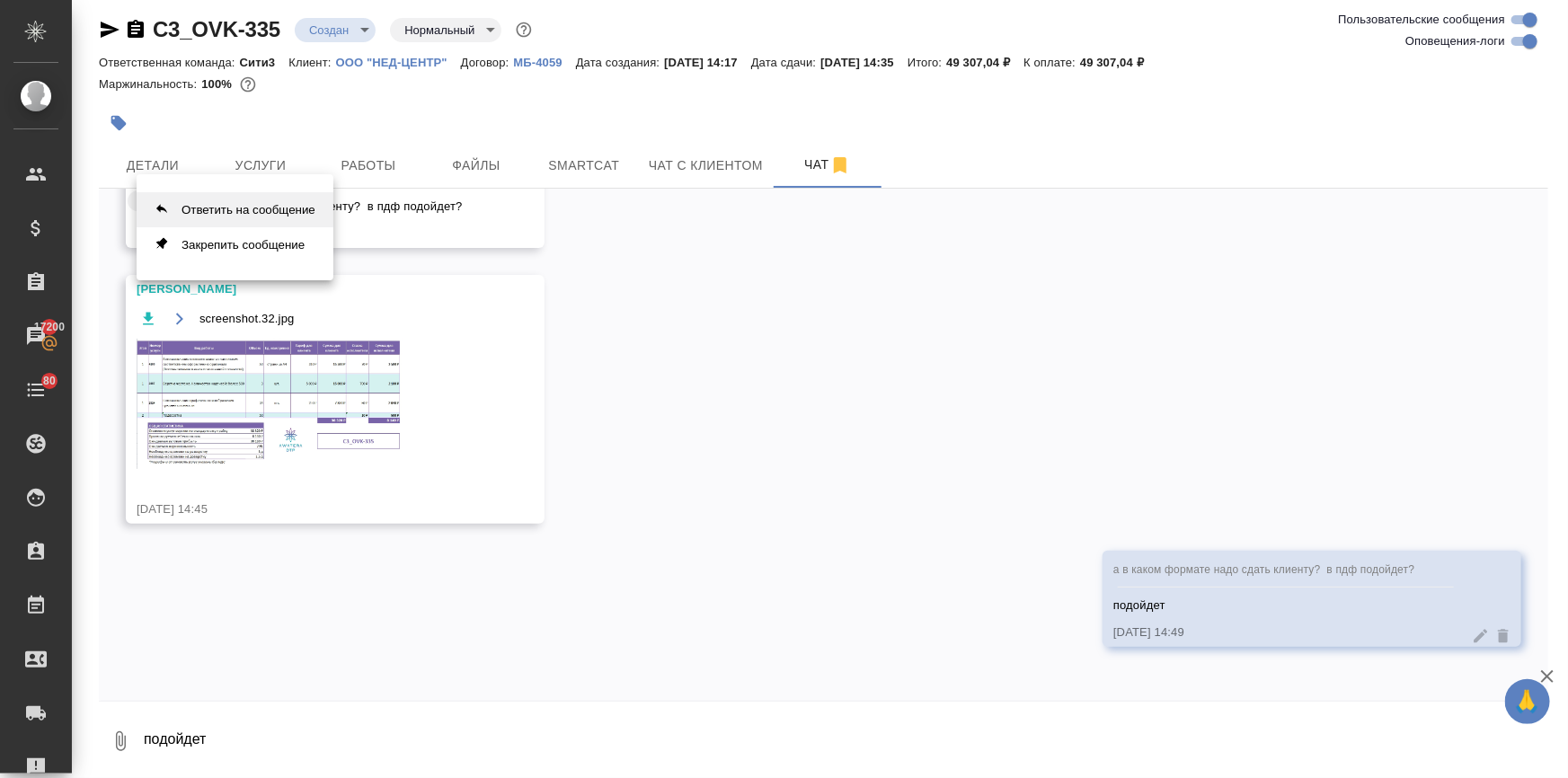
click at [214, 210] on button "Ответить на сообщение" at bounding box center [235, 210] width 197 height 35
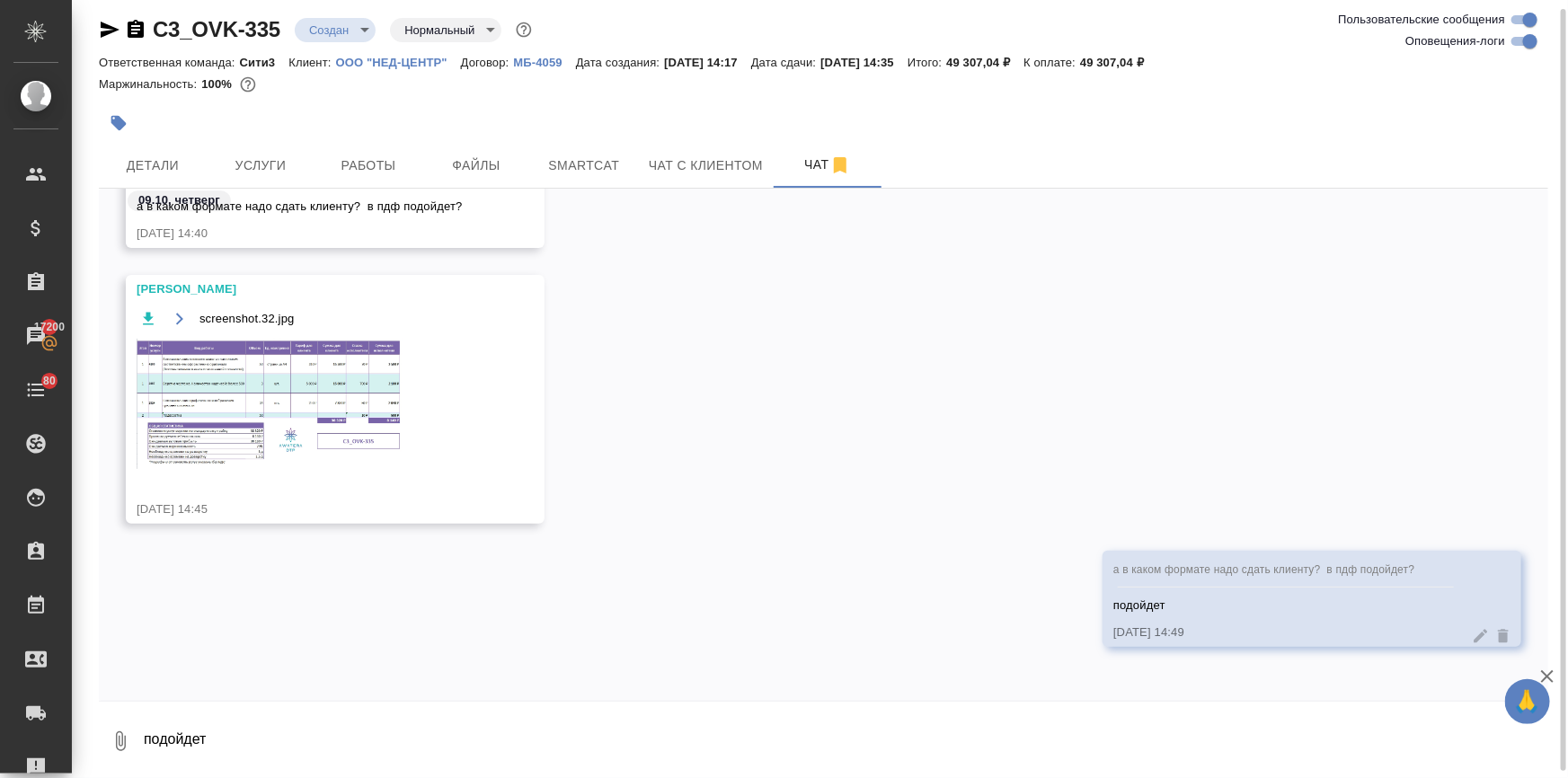
click at [179, 754] on textarea "подойдет" at bounding box center [845, 741] width 1406 height 61
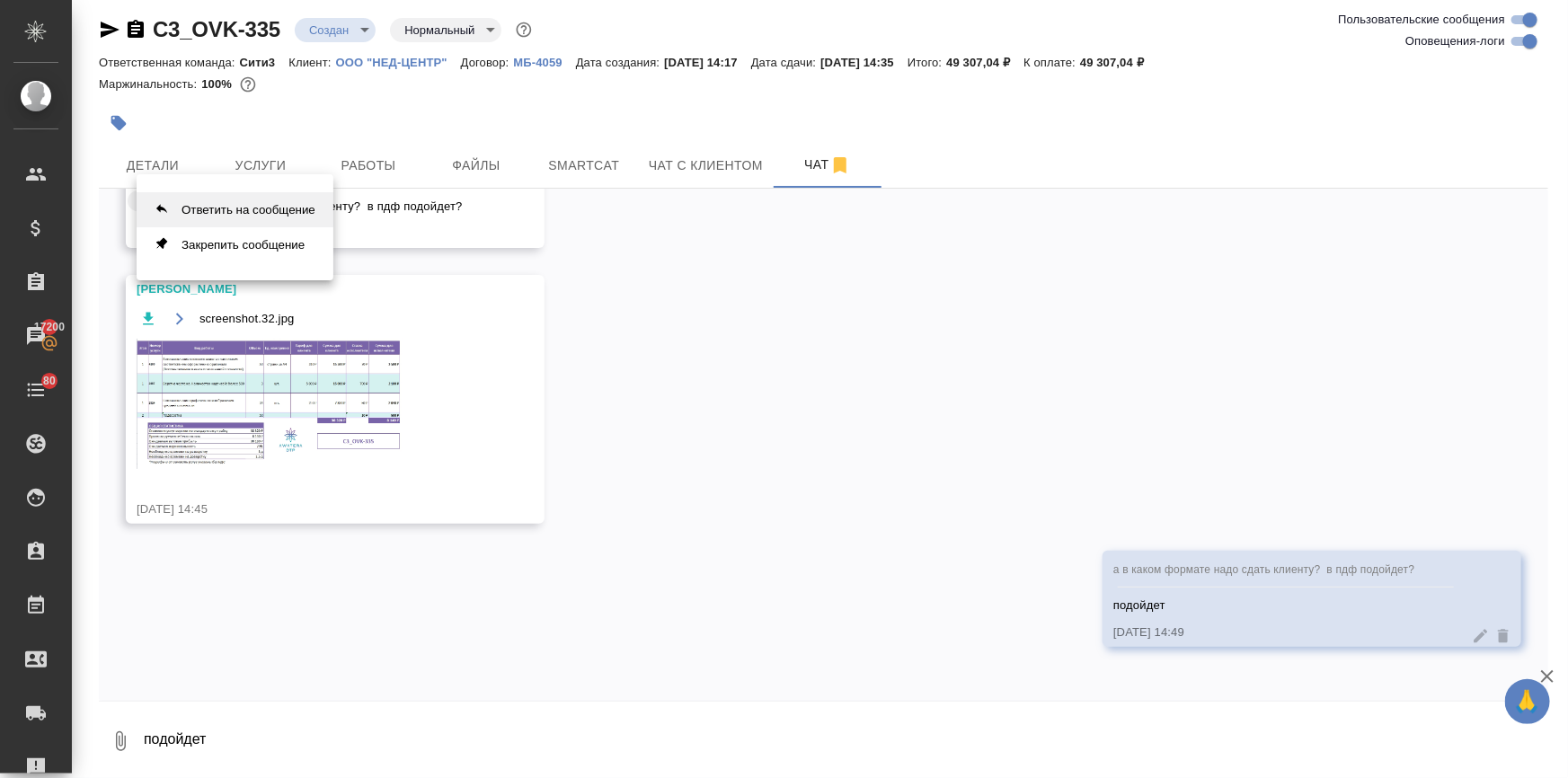
click at [228, 206] on button "Ответить на сообщение" at bounding box center [235, 210] width 197 height 35
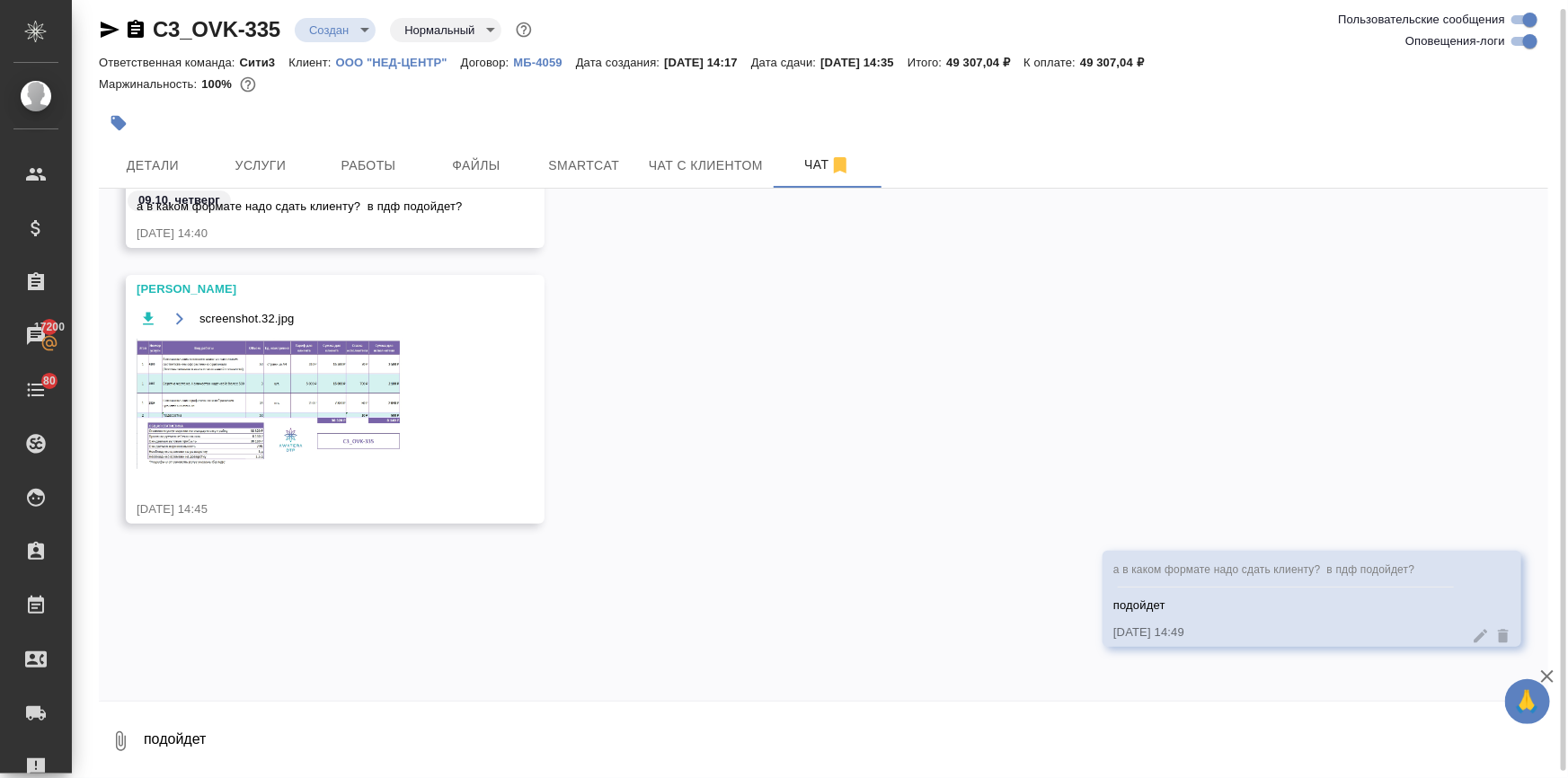
click at [202, 725] on textarea "подойдет" at bounding box center [845, 741] width 1406 height 61
type textarea "спасибо!"
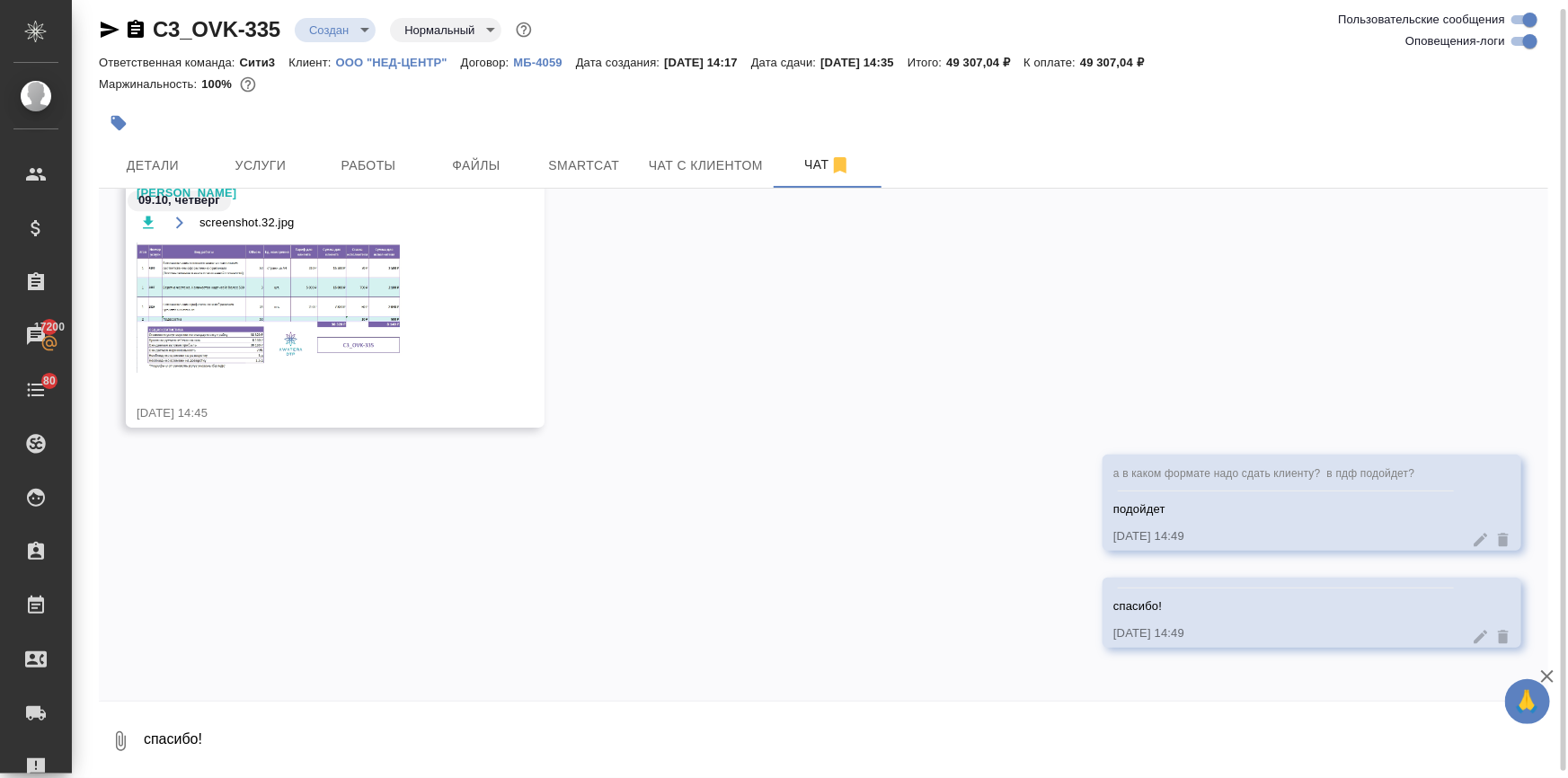
click at [223, 286] on img at bounding box center [272, 307] width 270 height 130
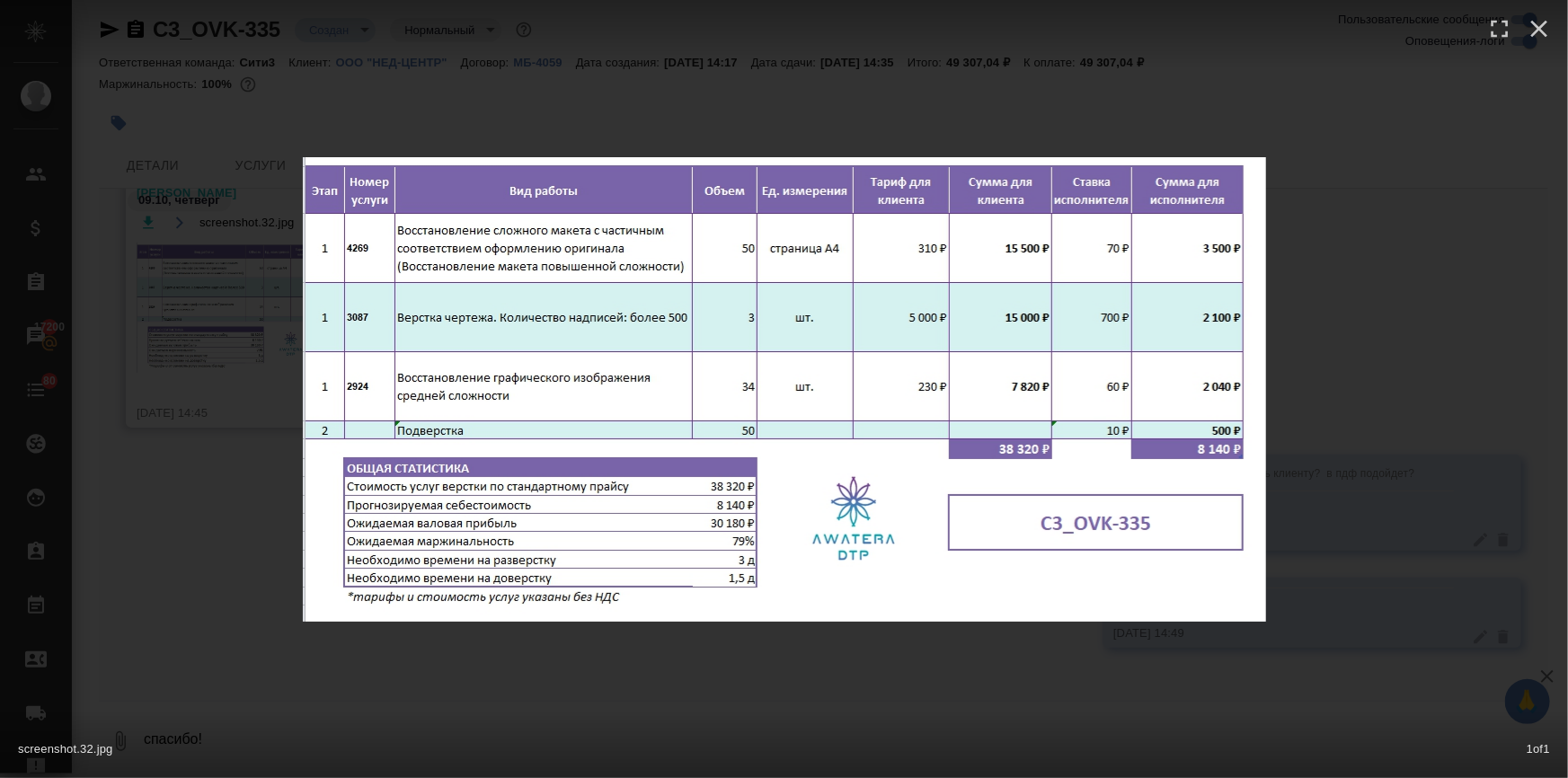
click at [221, 512] on div "screenshot.32.jpg 1 of 1" at bounding box center [784, 389] width 1568 height 778
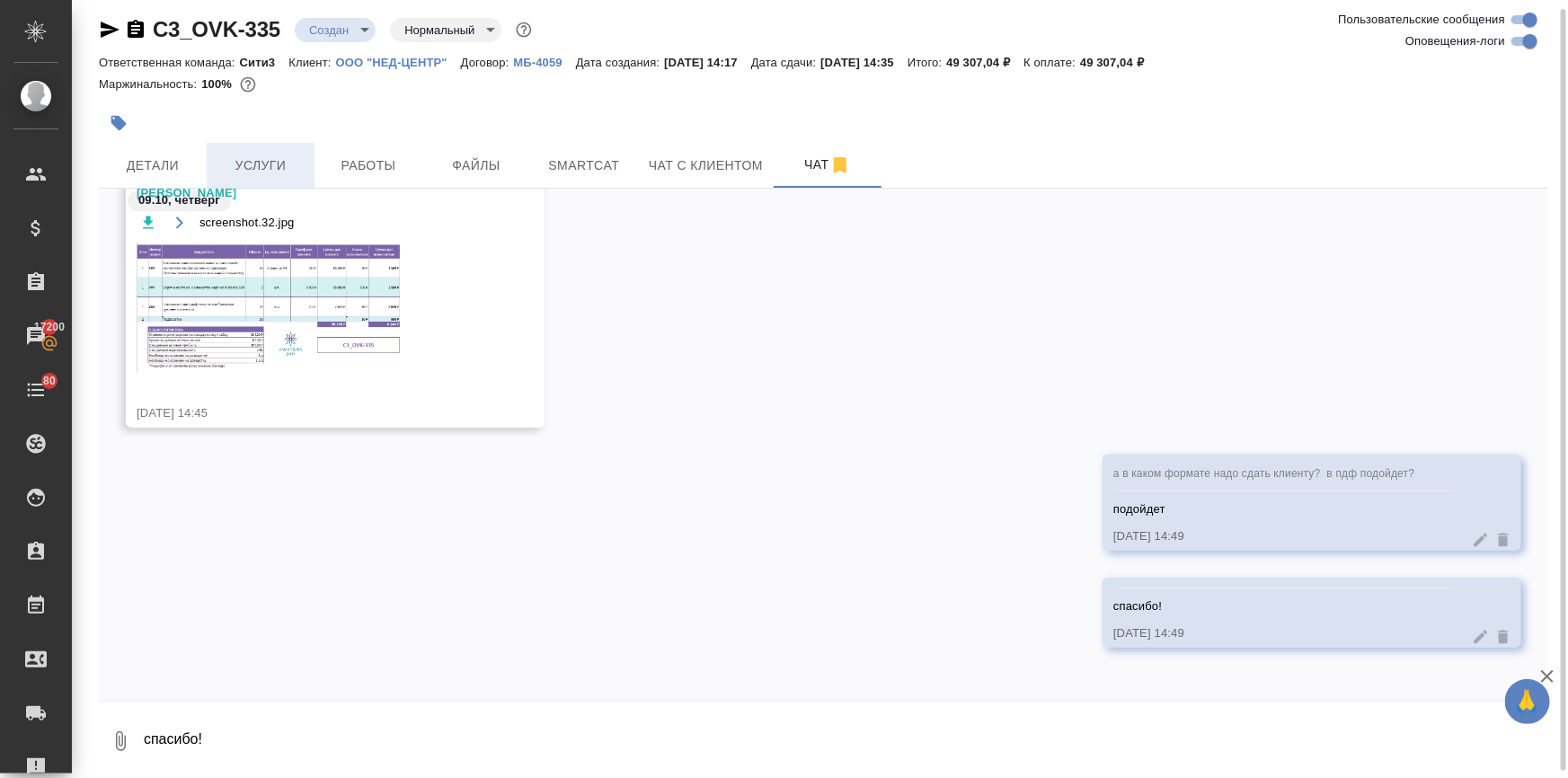
click at [217, 161] on button "Услуги" at bounding box center [261, 165] width 108 height 45
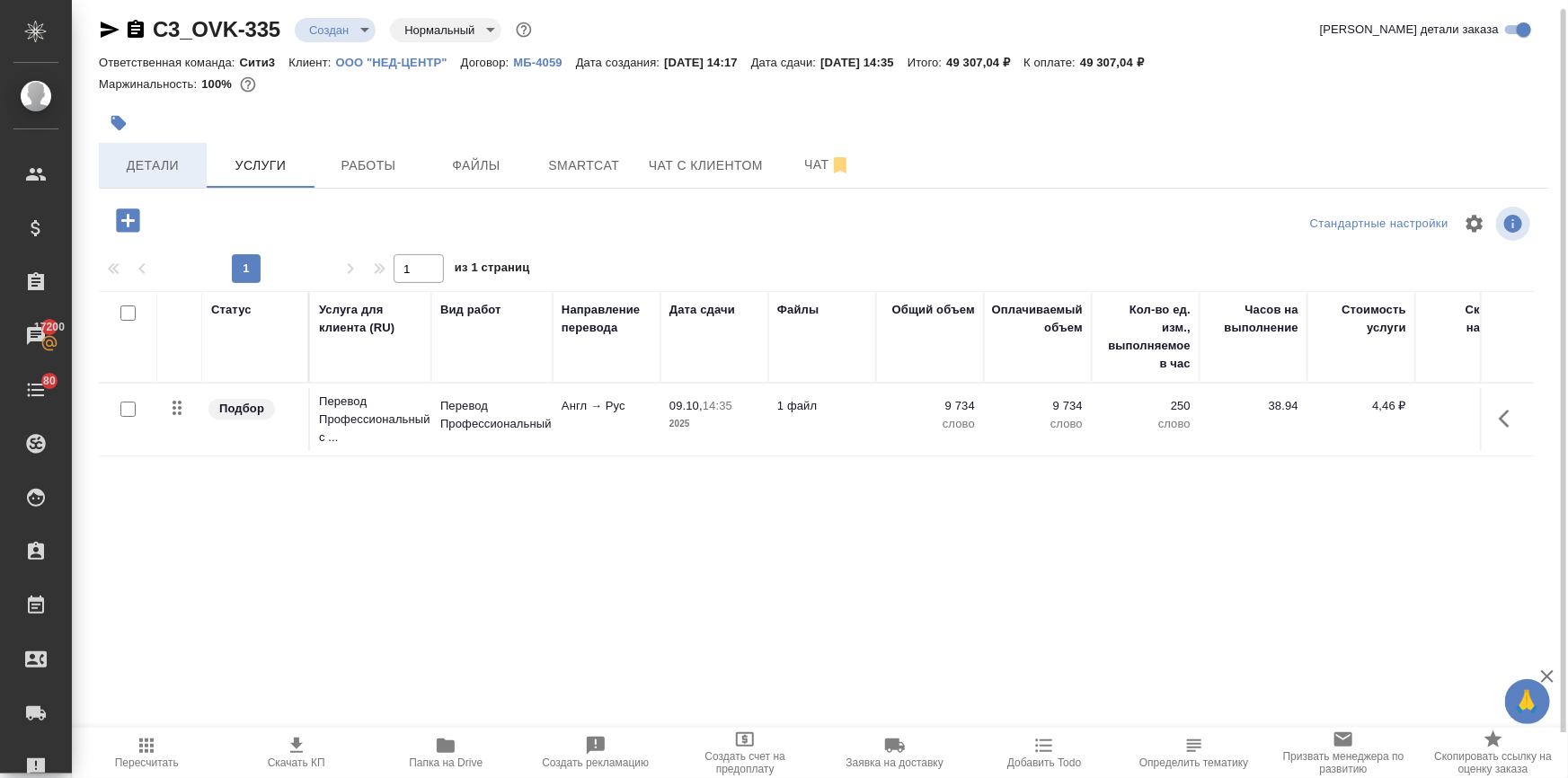
click at [146, 148] on button "Детали" at bounding box center [153, 165] width 108 height 45
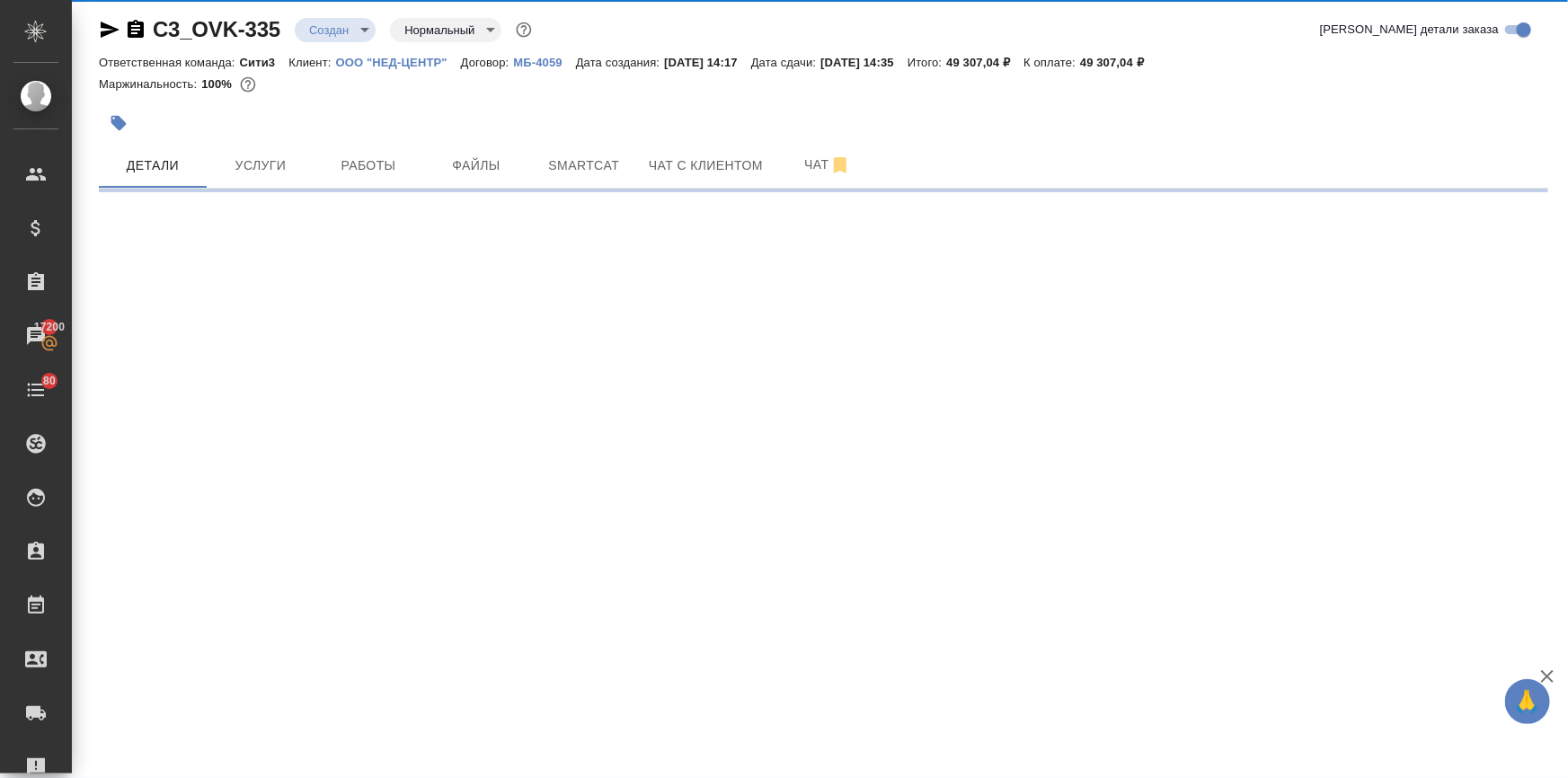
select select "RU"
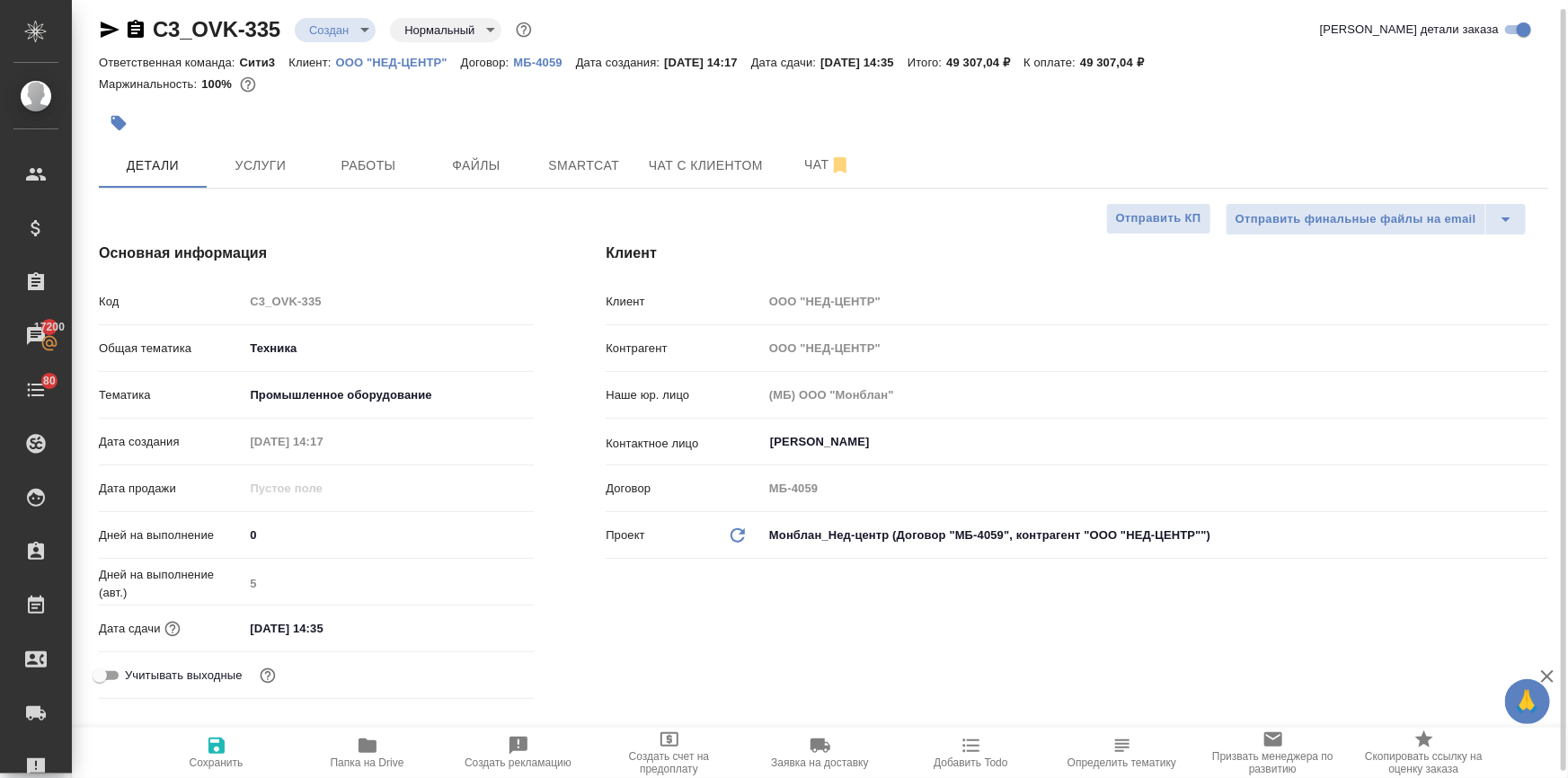
type textarea "x"
click at [363, 628] on input "09.10.2025 14:35" at bounding box center [322, 628] width 157 height 26
click at [468, 624] on div "09.10.2025 14:35" at bounding box center [388, 628] width 290 height 28
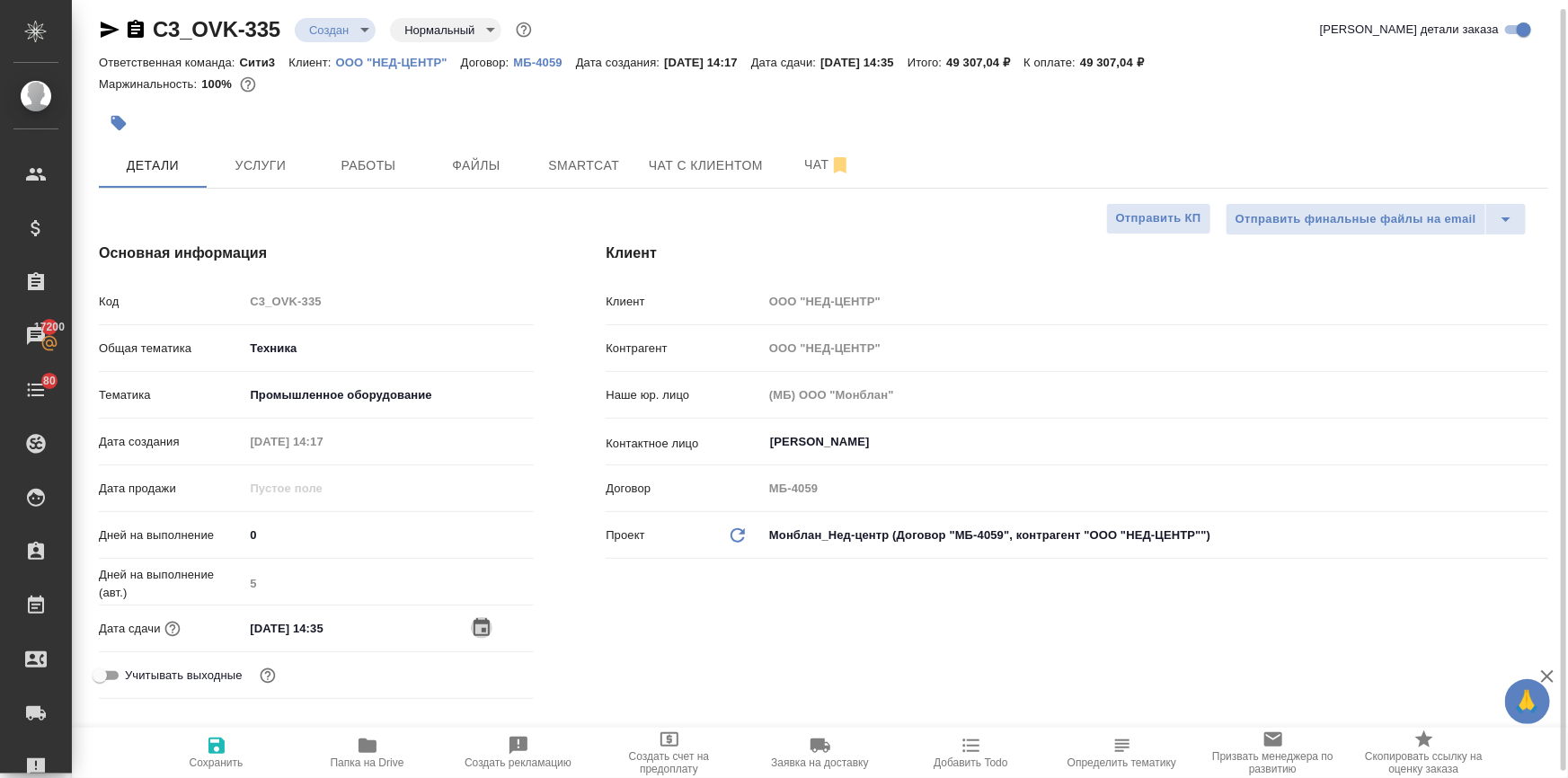
click at [472, 627] on icon "button" at bounding box center [481, 627] width 21 height 21
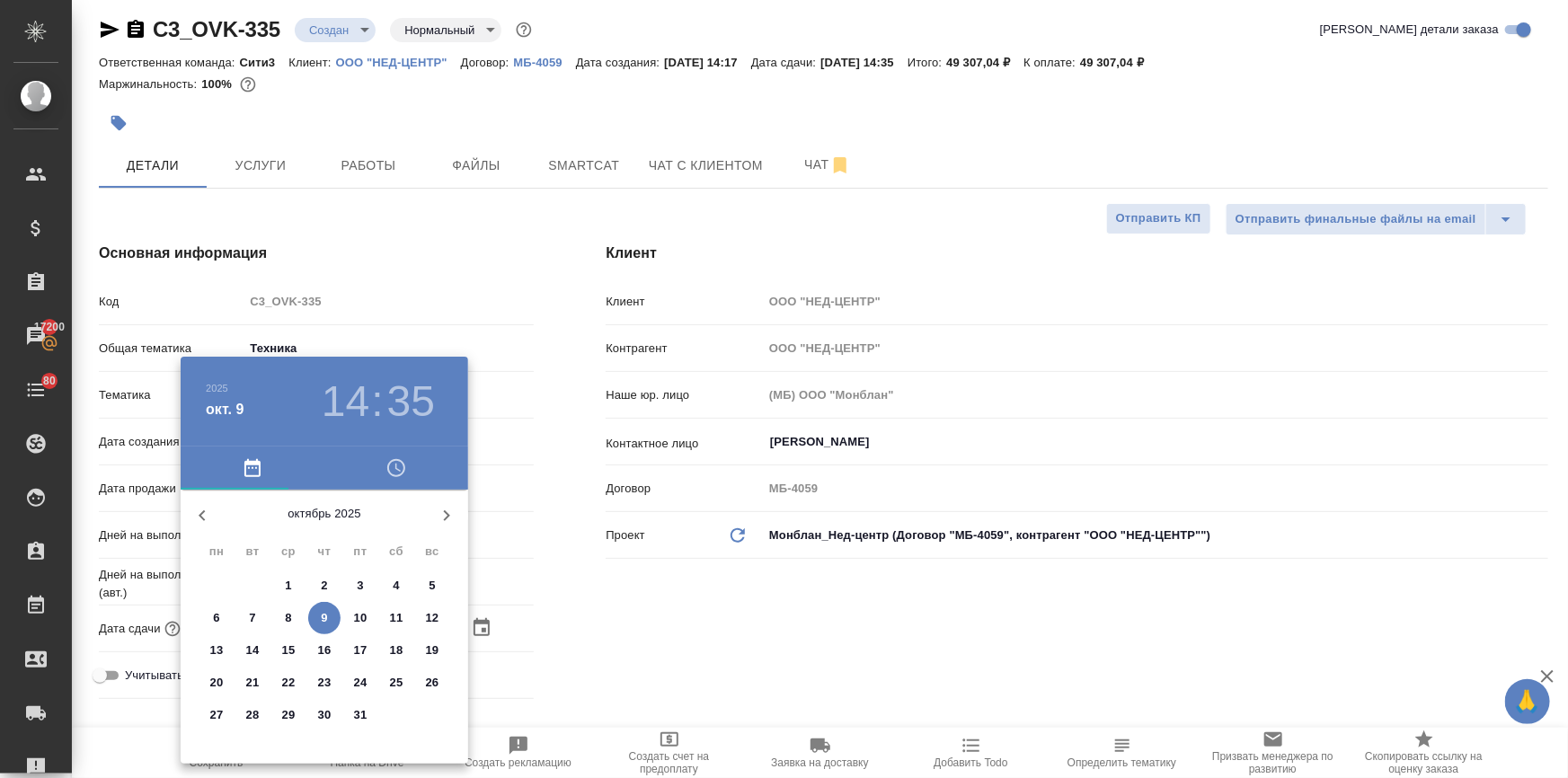
click at [364, 622] on p "10" at bounding box center [361, 617] width 14 height 18
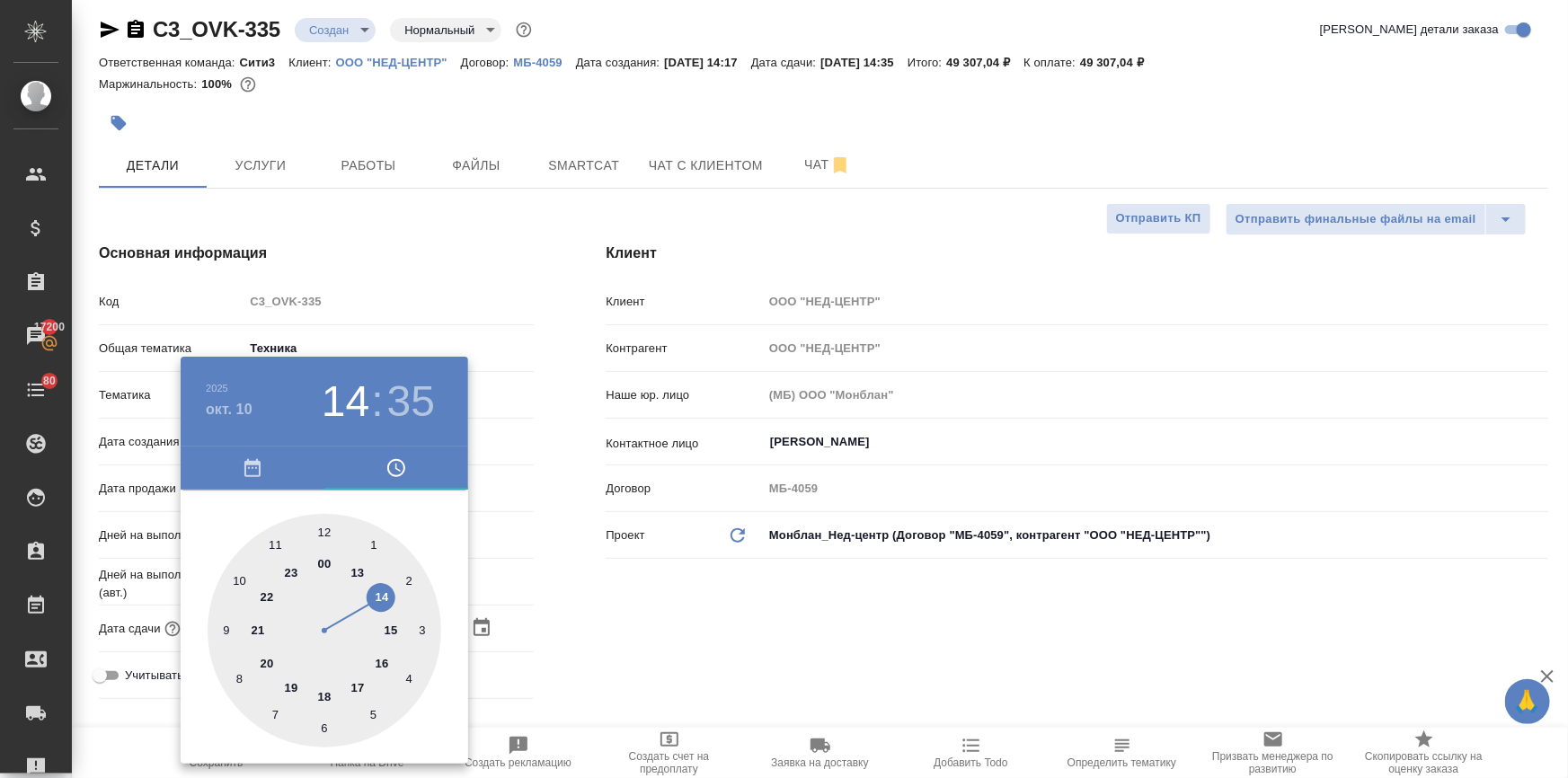
type input "10.10.2025 14:35"
type textarea "x"
click at [508, 614] on div at bounding box center [784, 389] width 1568 height 778
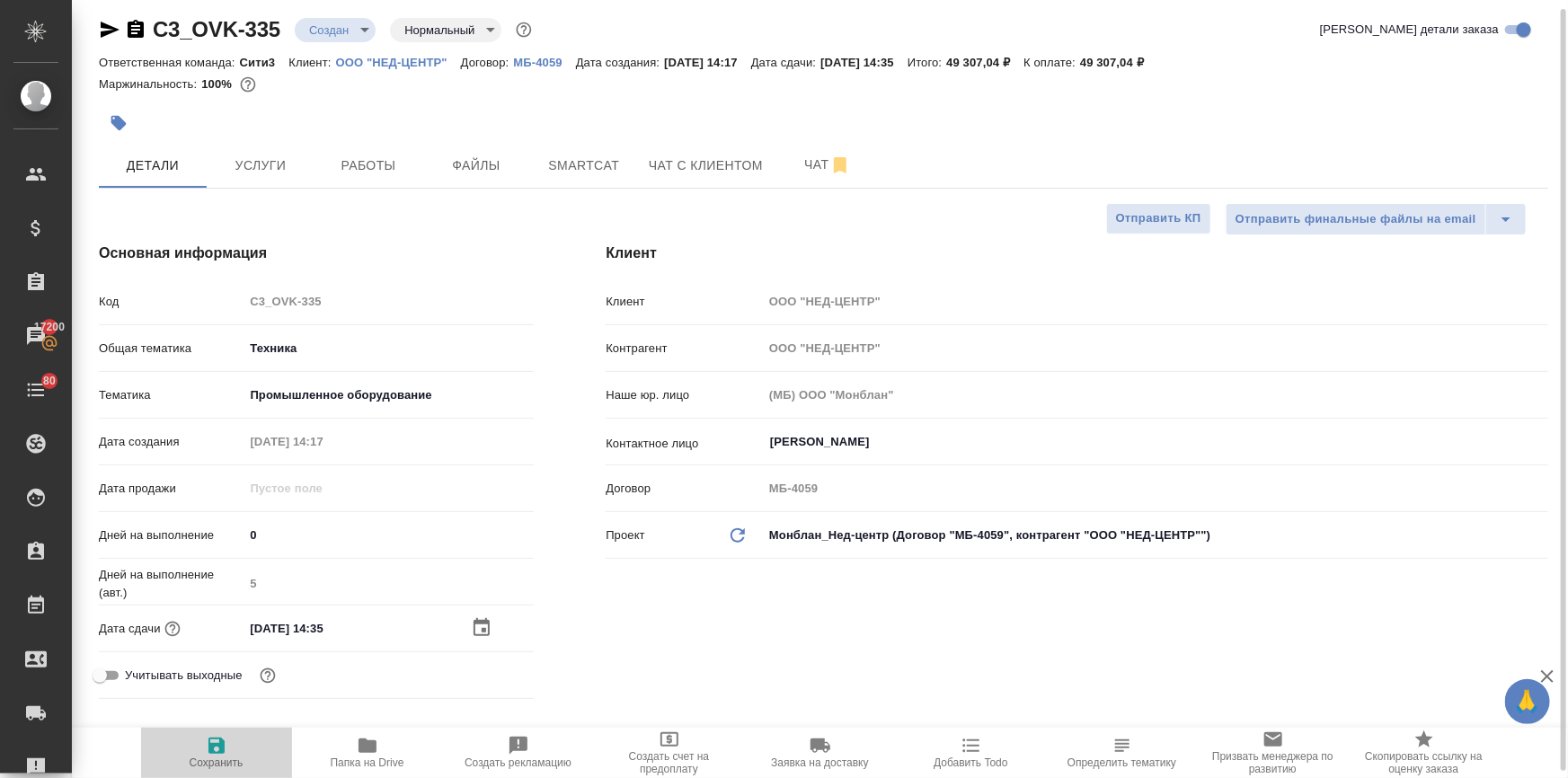
click at [242, 749] on span "Сохранить" at bounding box center [216, 751] width 129 height 34
type textarea "x"
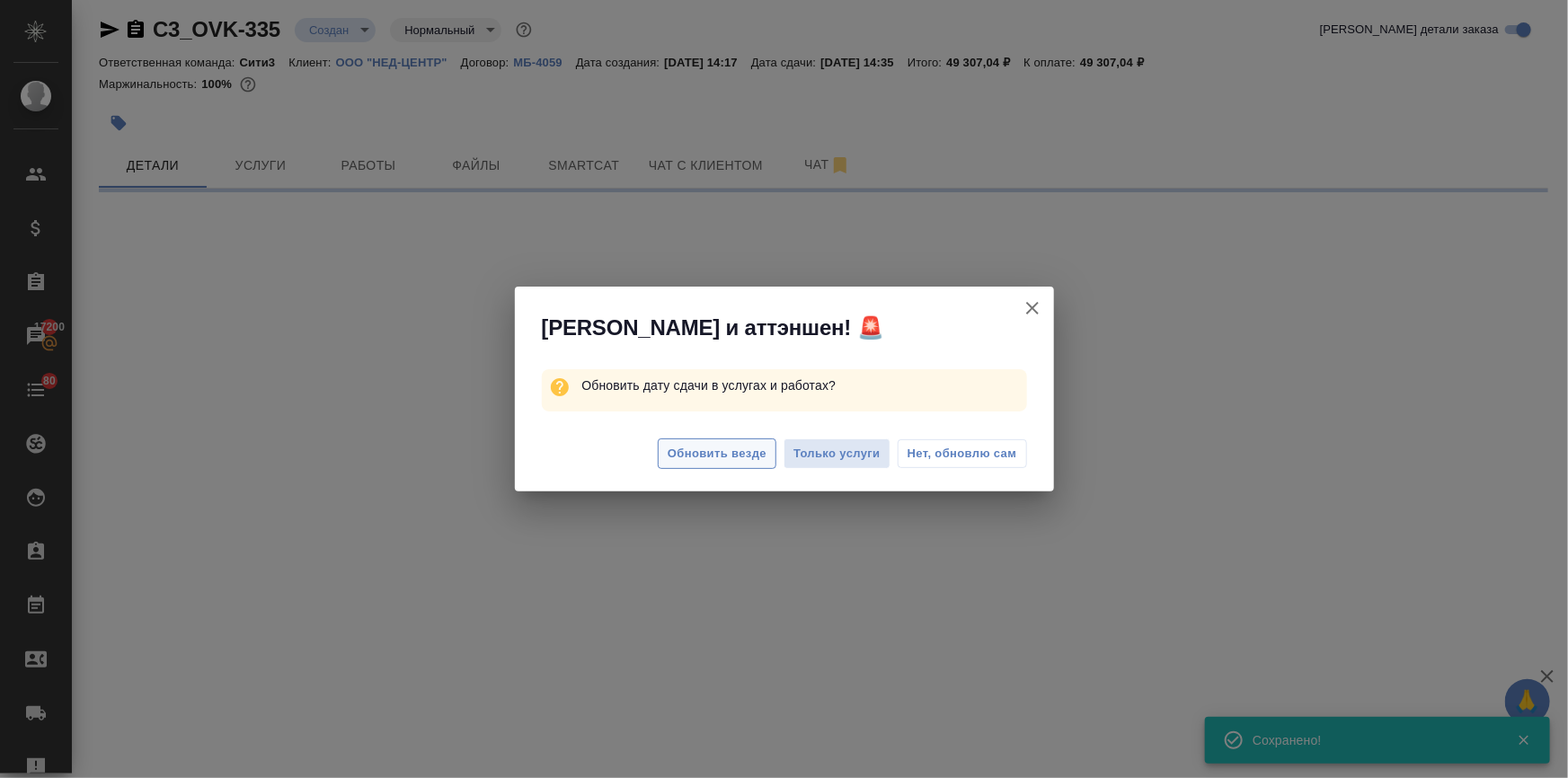
click at [675, 452] on span "Обновить везде" at bounding box center [717, 454] width 99 height 20
select select "RU"
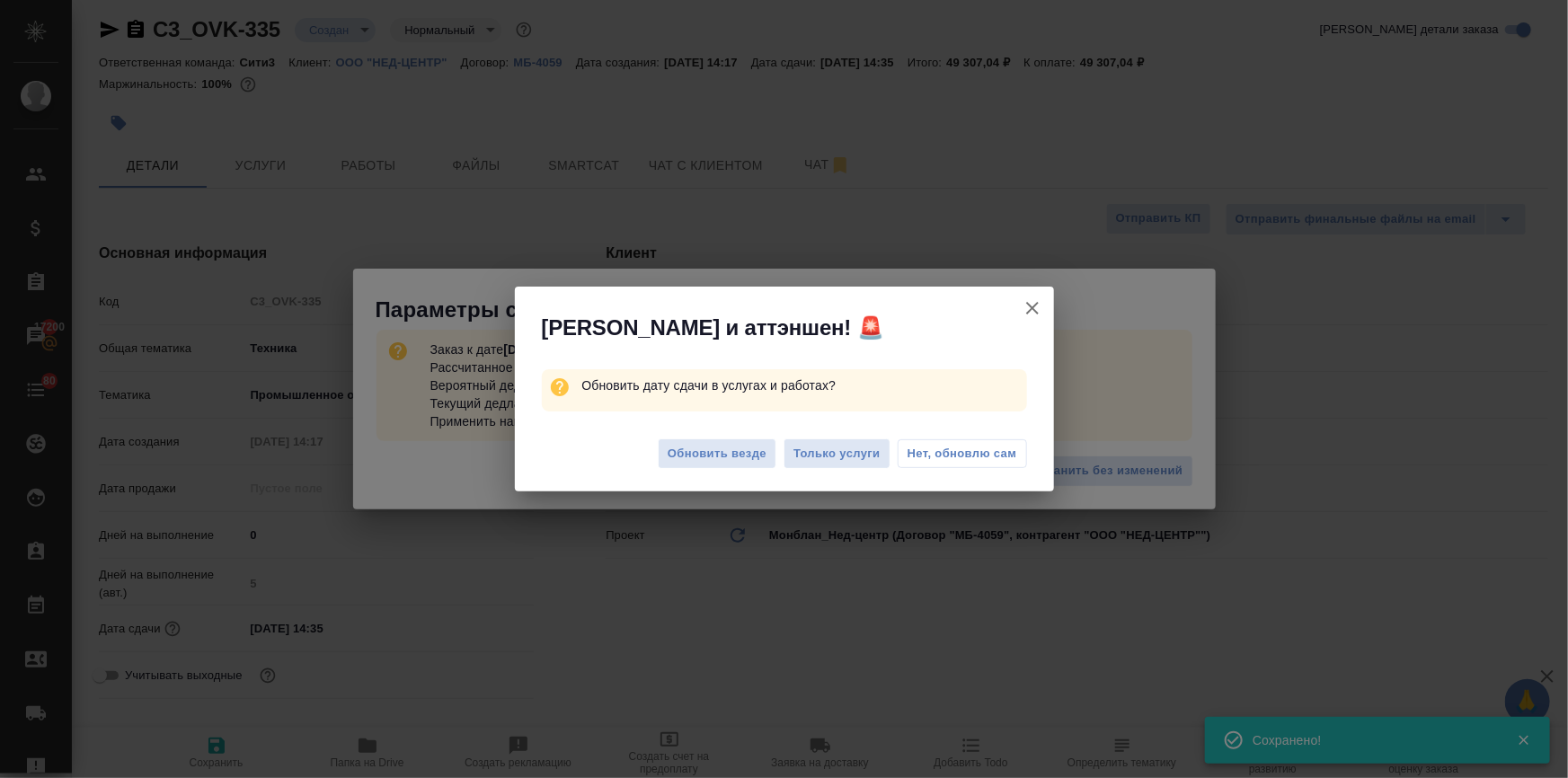
type textarea "x"
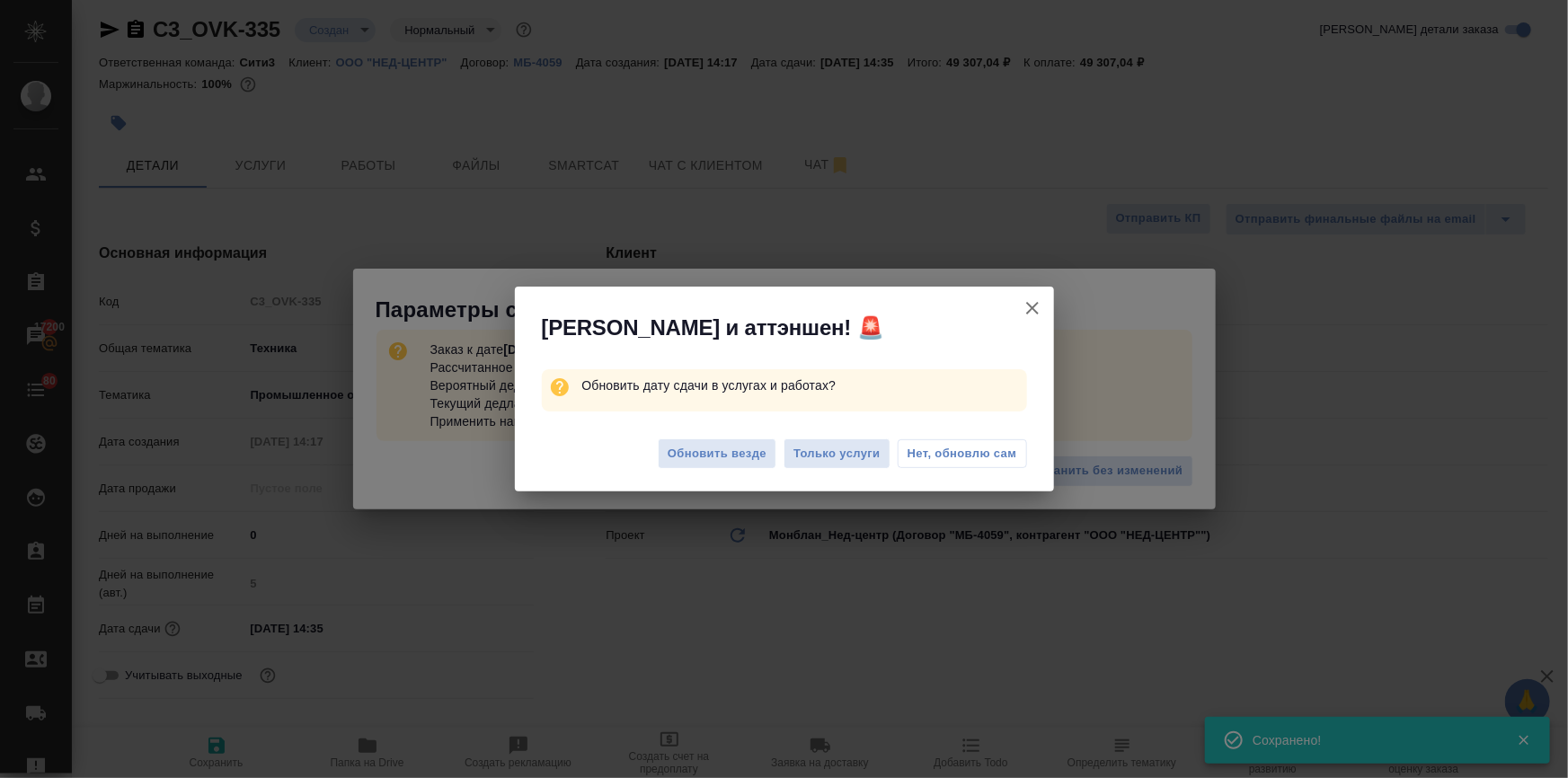
type textarea "x"
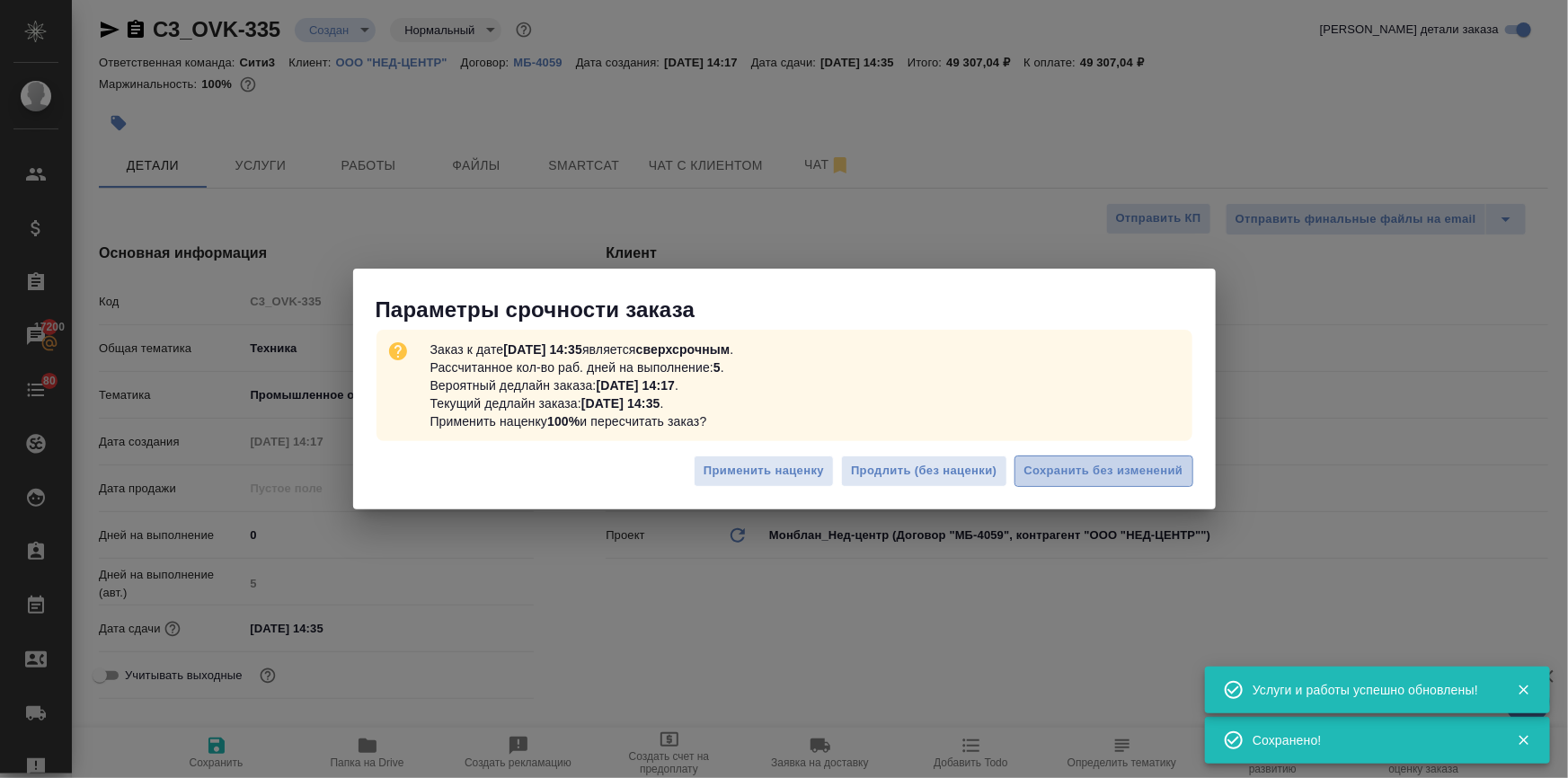
click at [1060, 469] on span "Сохранить без изменений" at bounding box center [1104, 471] width 159 height 20
type textarea "x"
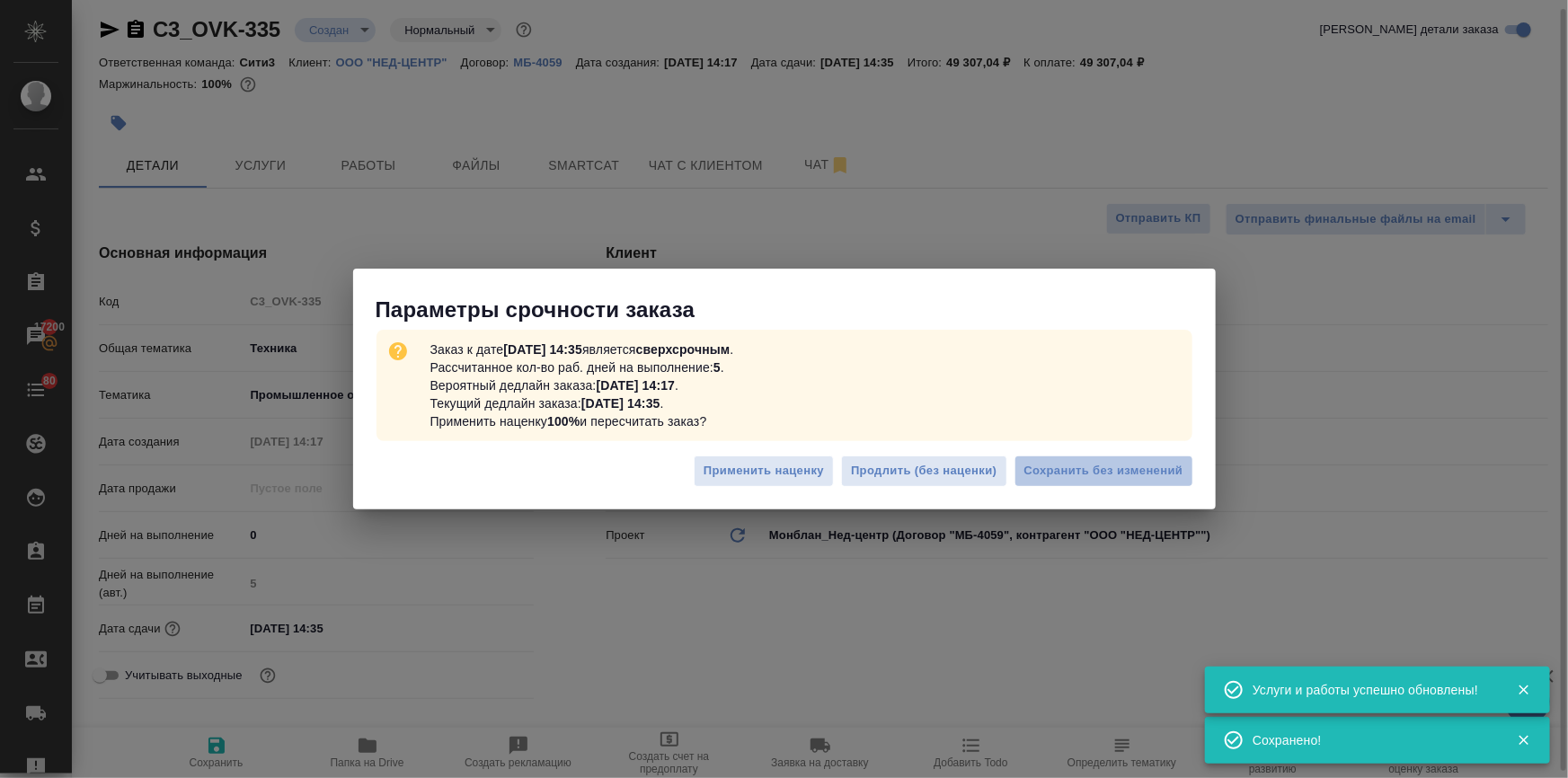
type textarea "x"
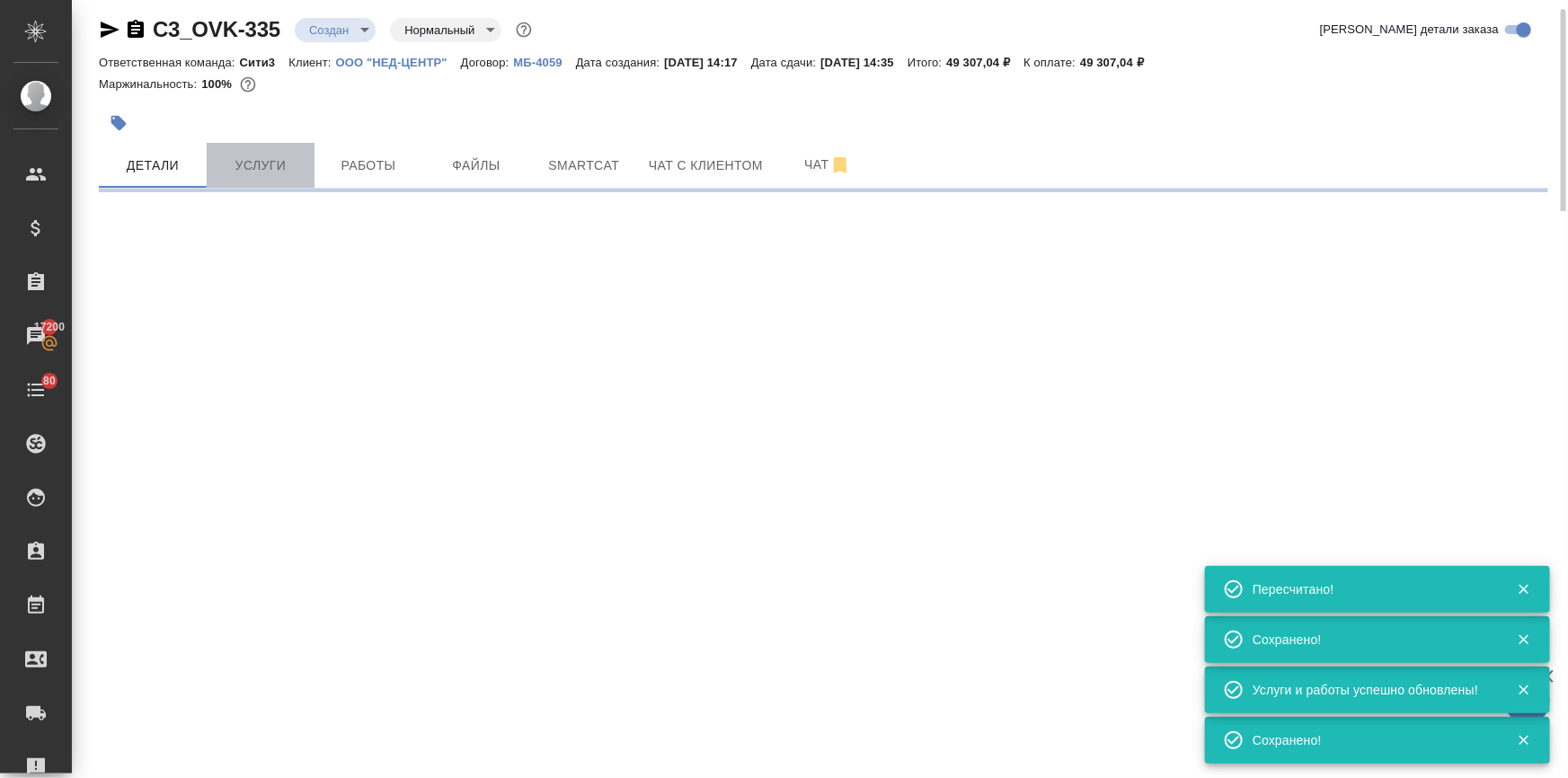
click at [255, 167] on span "Услуги" at bounding box center [260, 165] width 86 height 22
type input "urgent"
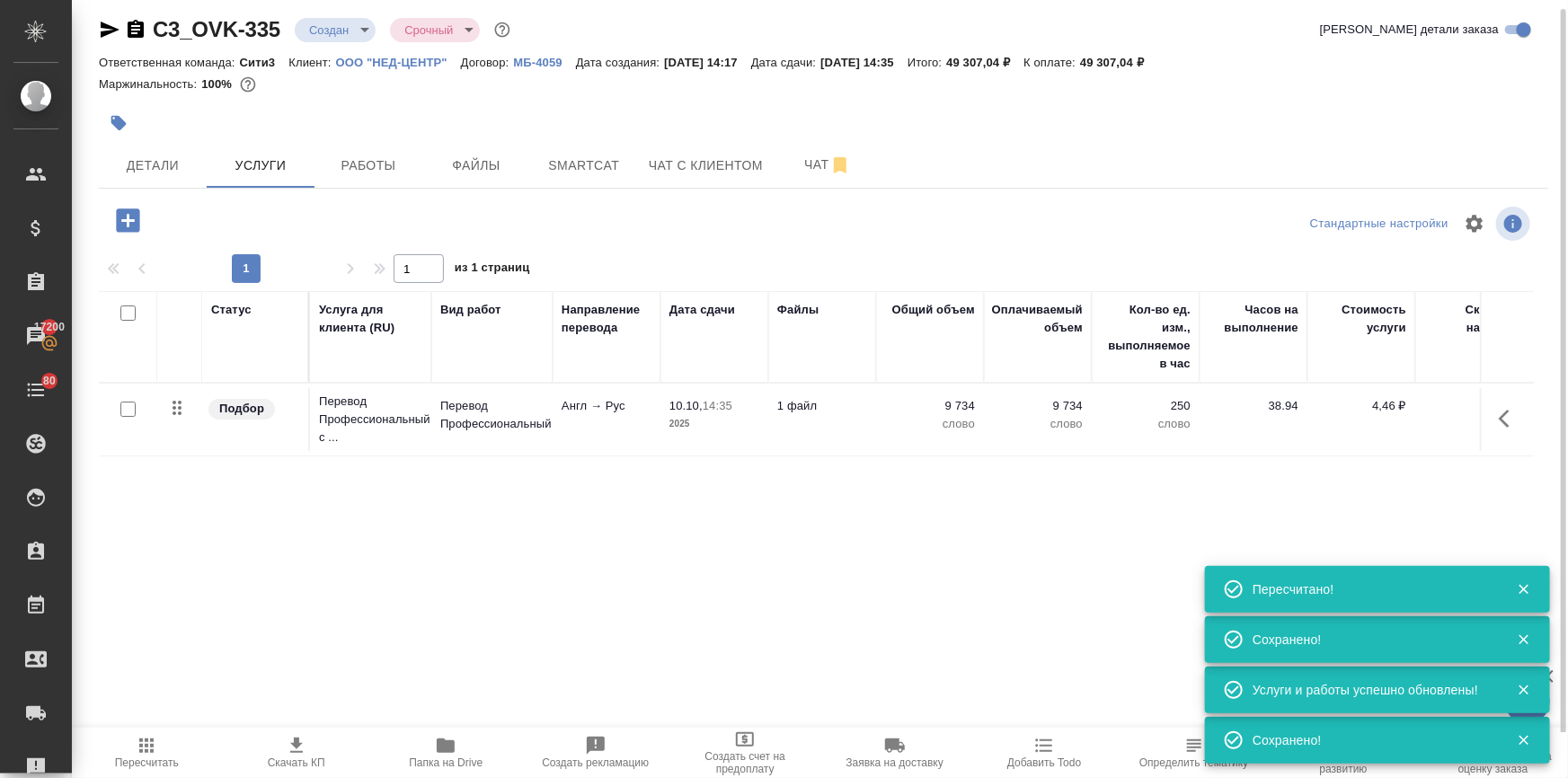
click at [131, 211] on icon "button" at bounding box center [127, 220] width 23 height 23
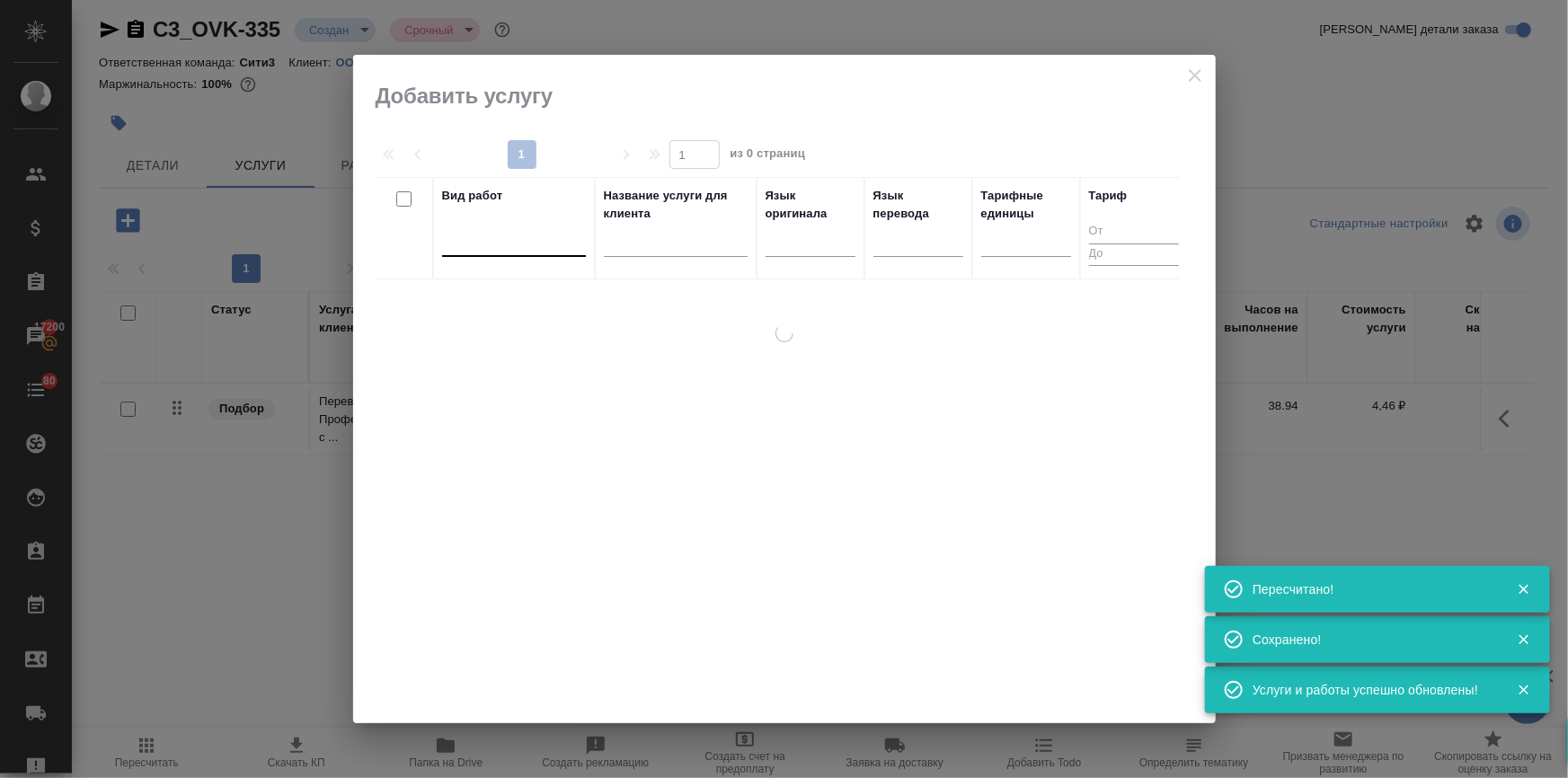
click at [533, 240] on div at bounding box center [514, 238] width 144 height 26
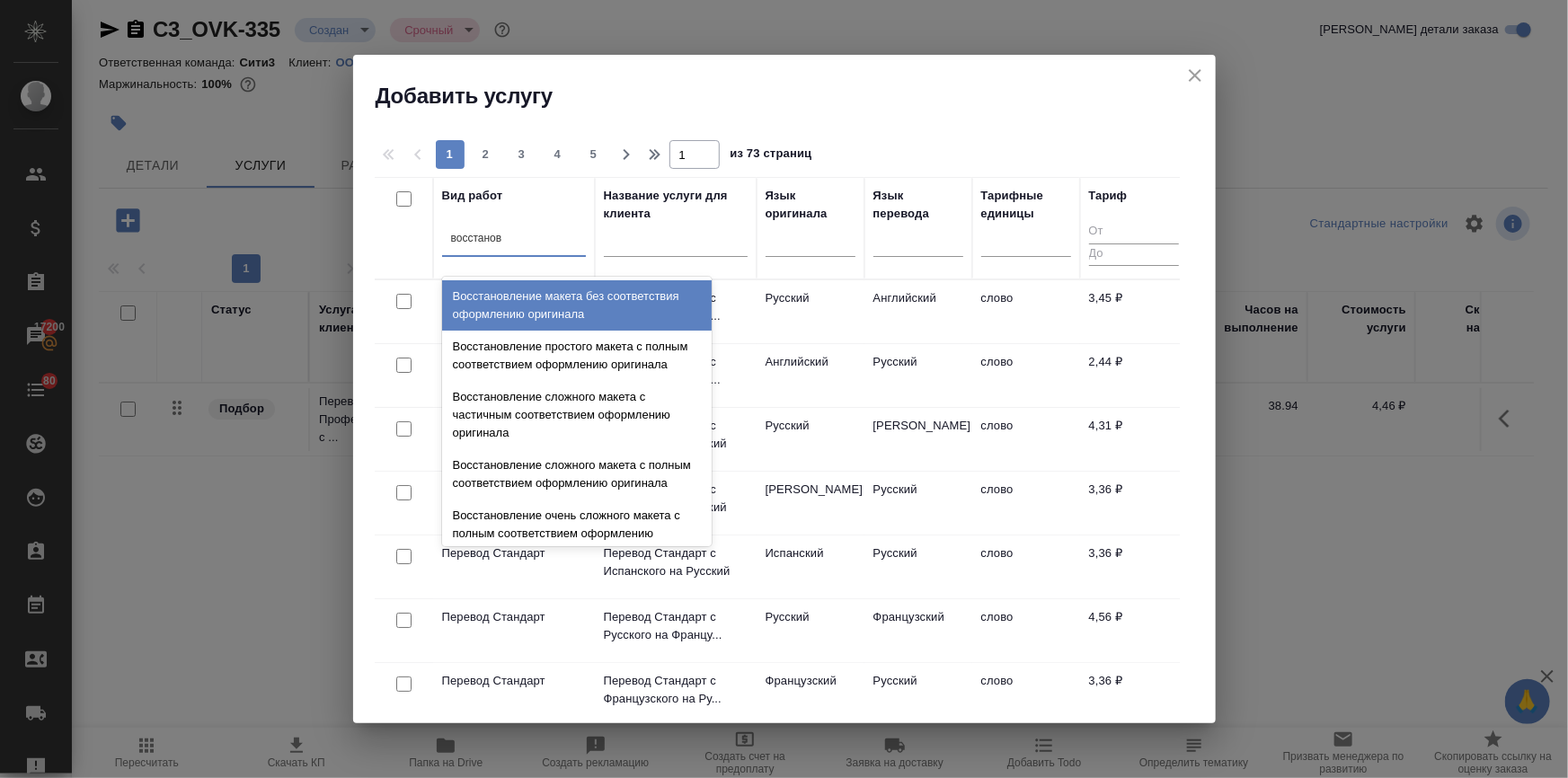
type input "восстановл"
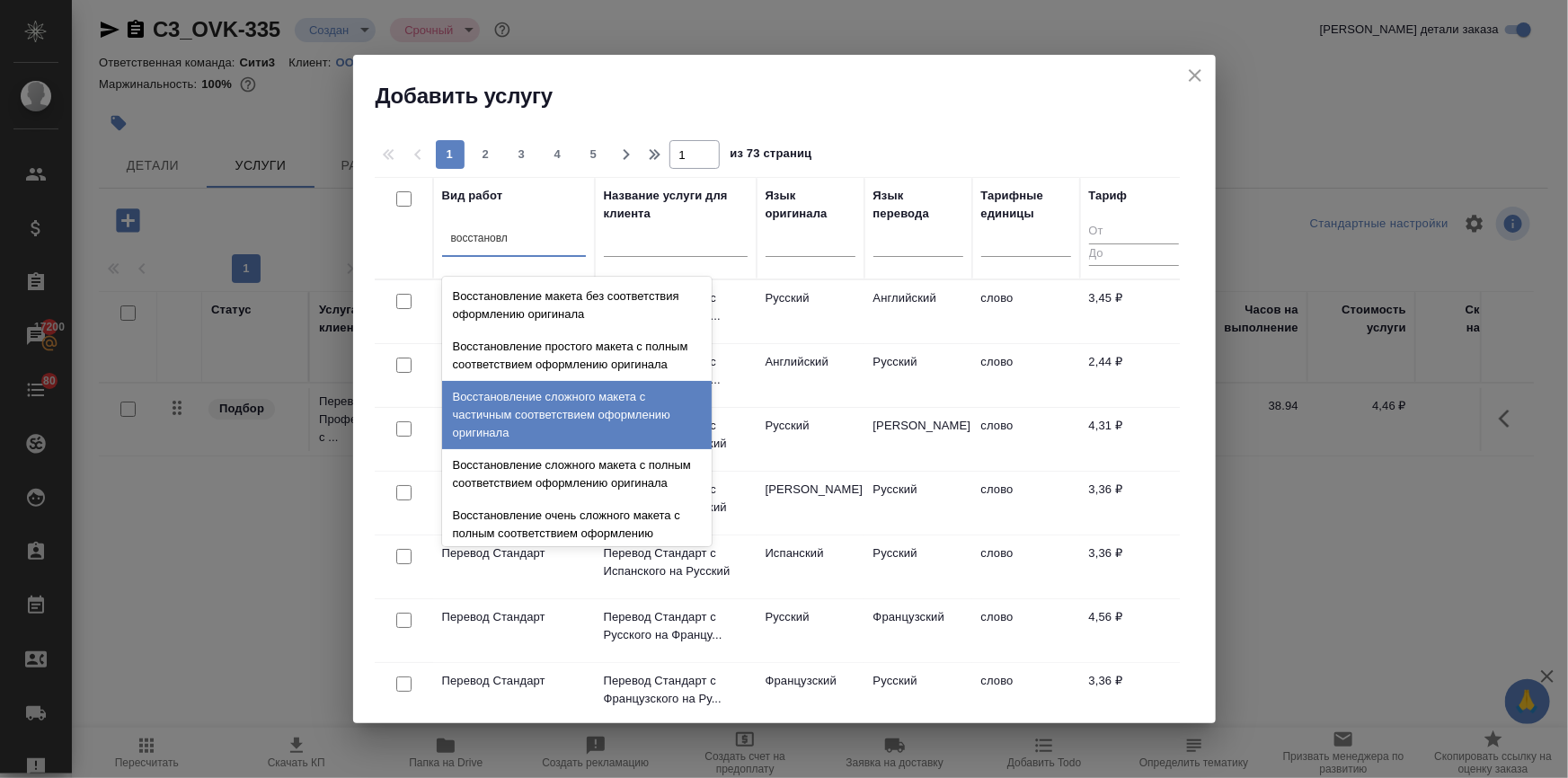
click at [523, 425] on div "Восстановление сложного макета с частичным соответствием оформлению оригинала" at bounding box center [577, 415] width 270 height 68
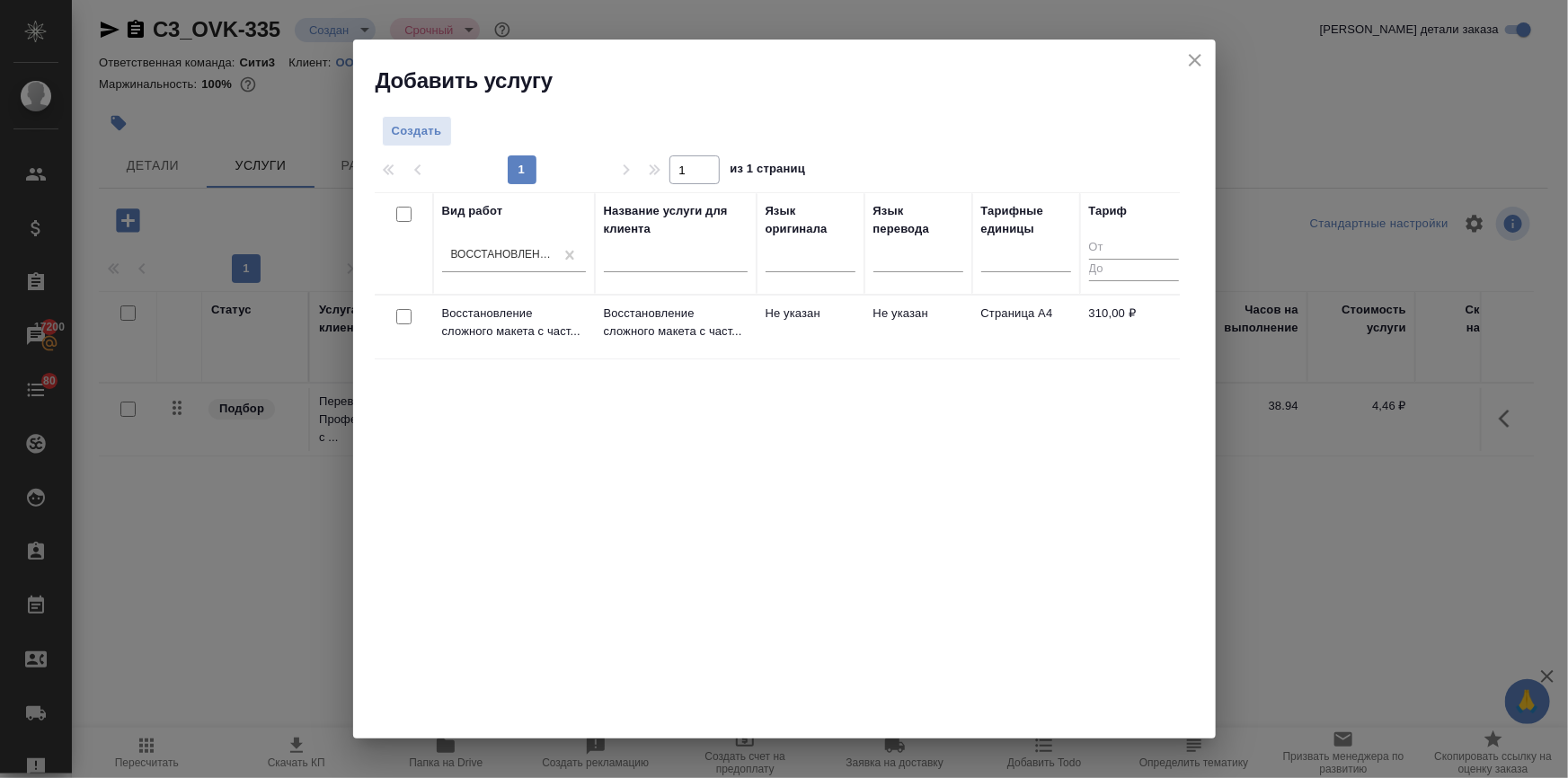
click at [399, 315] on input "checkbox" at bounding box center [404, 316] width 16 height 16
checkbox input "true"
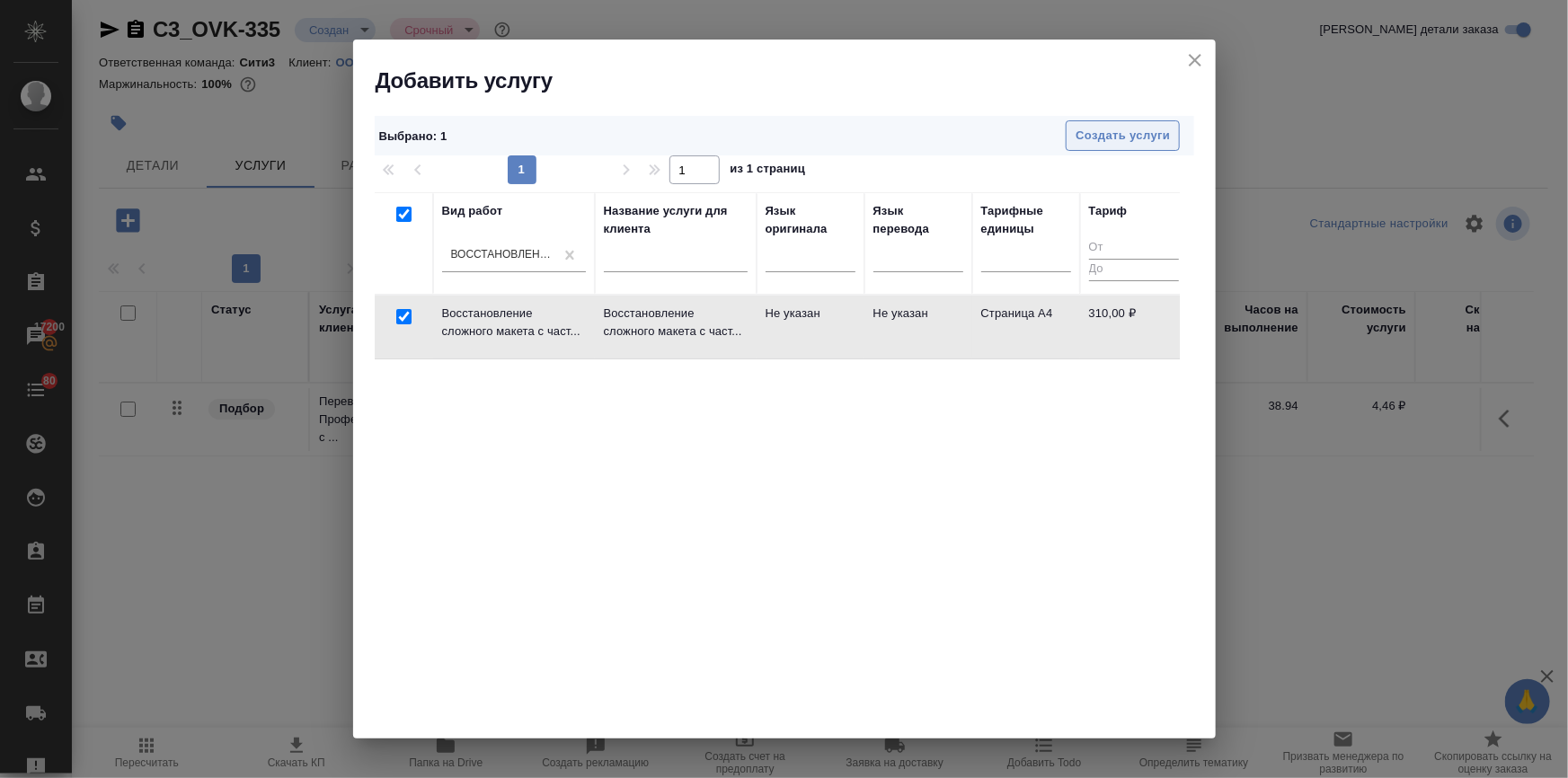
click at [1130, 130] on span "Создать услуги" at bounding box center [1123, 136] width 94 height 20
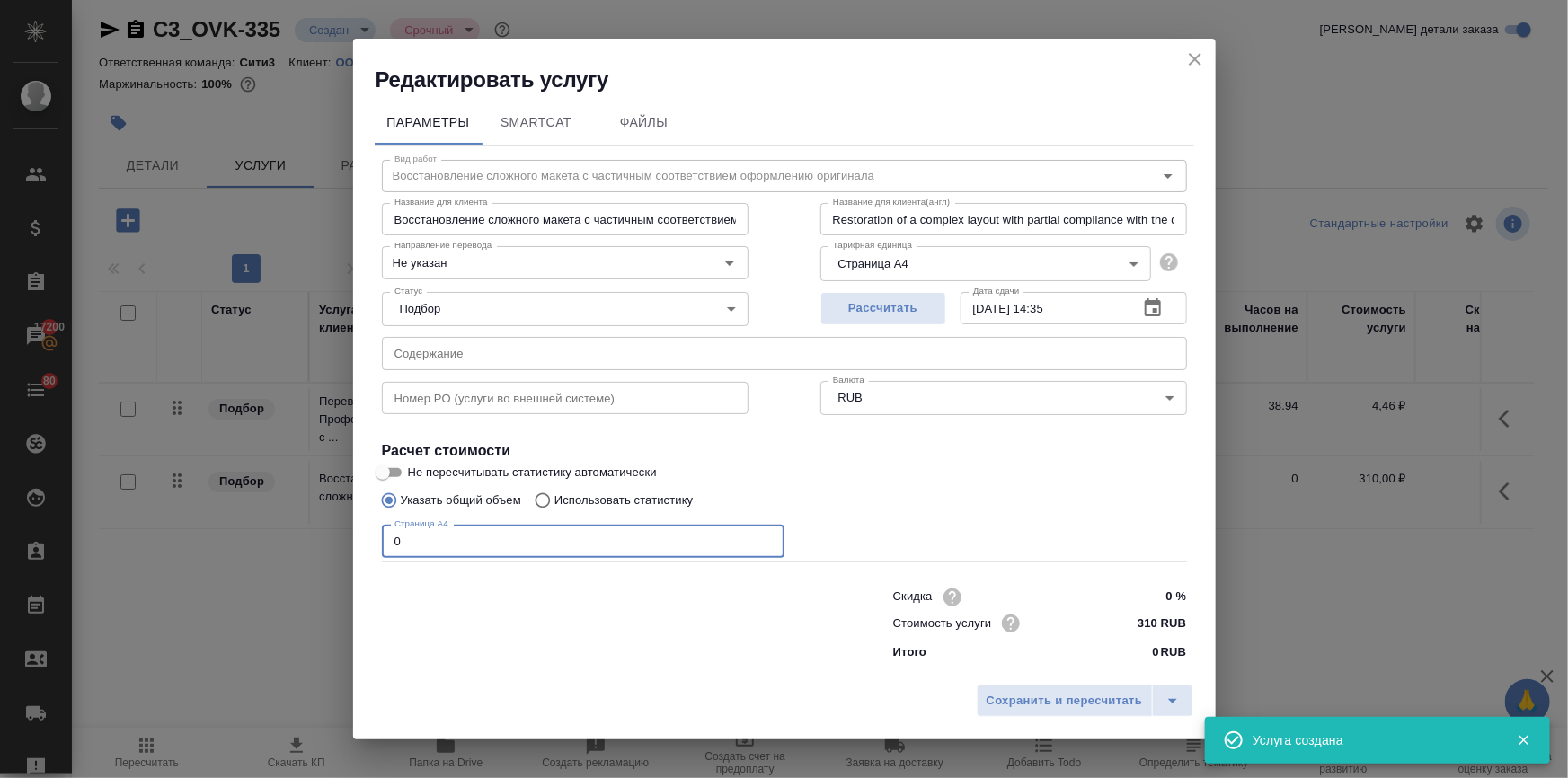
drag, startPoint x: 378, startPoint y: 539, endPoint x: 323, endPoint y: 549, distance: 55.9
click at [323, 546] on div "Редактировать услугу Параметры SmartCat Файлы Вид работ Восстановление сложного…" at bounding box center [784, 389] width 1568 height 778
type input "50"
click at [1103, 683] on div "Сохранить и пересчитать" at bounding box center [784, 707] width 863 height 64
click at [1106, 700] on span "Сохранить и пересчитать" at bounding box center [1064, 701] width 156 height 20
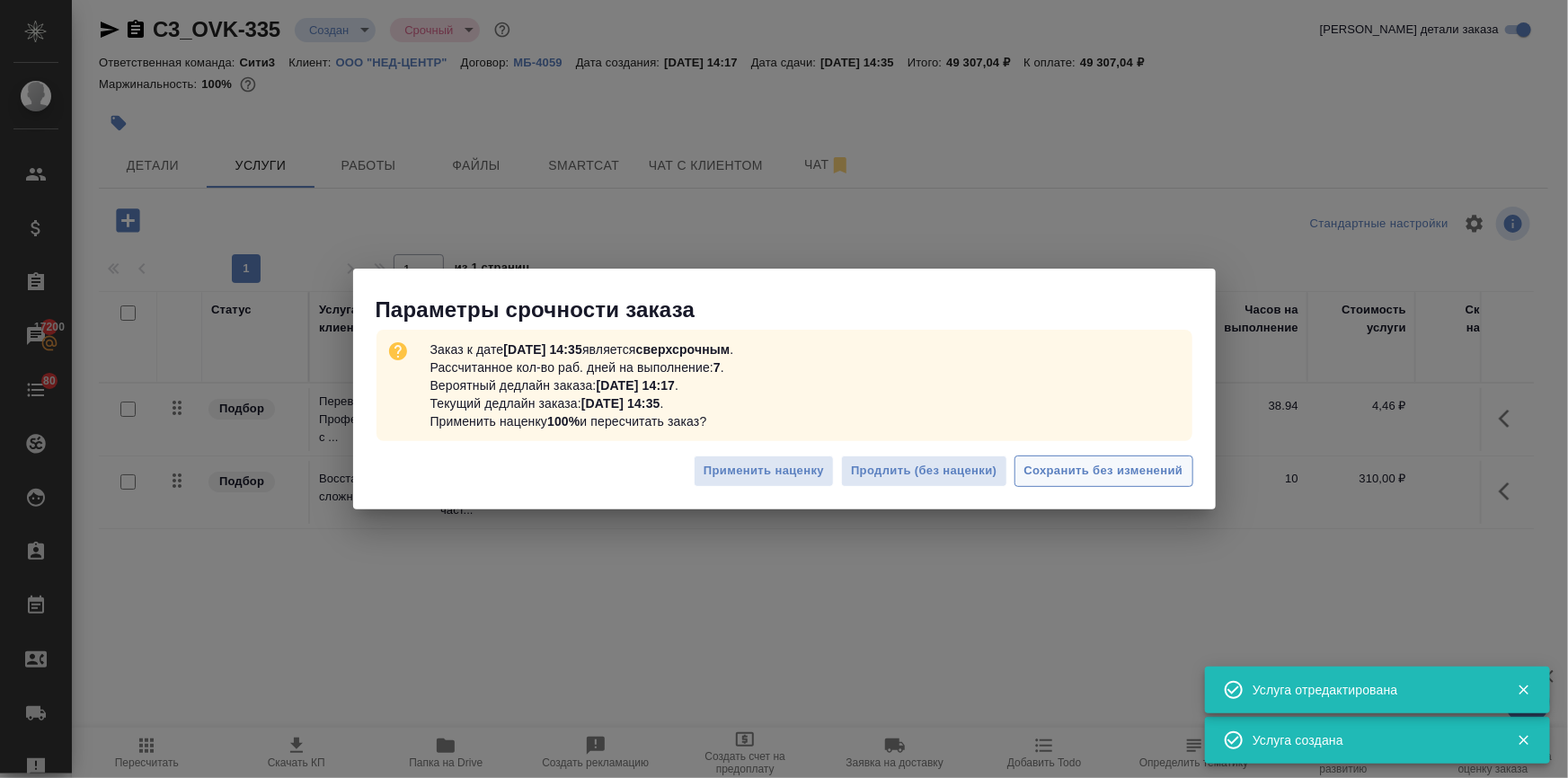
click at [1090, 478] on span "Сохранить без изменений" at bounding box center [1104, 471] width 159 height 20
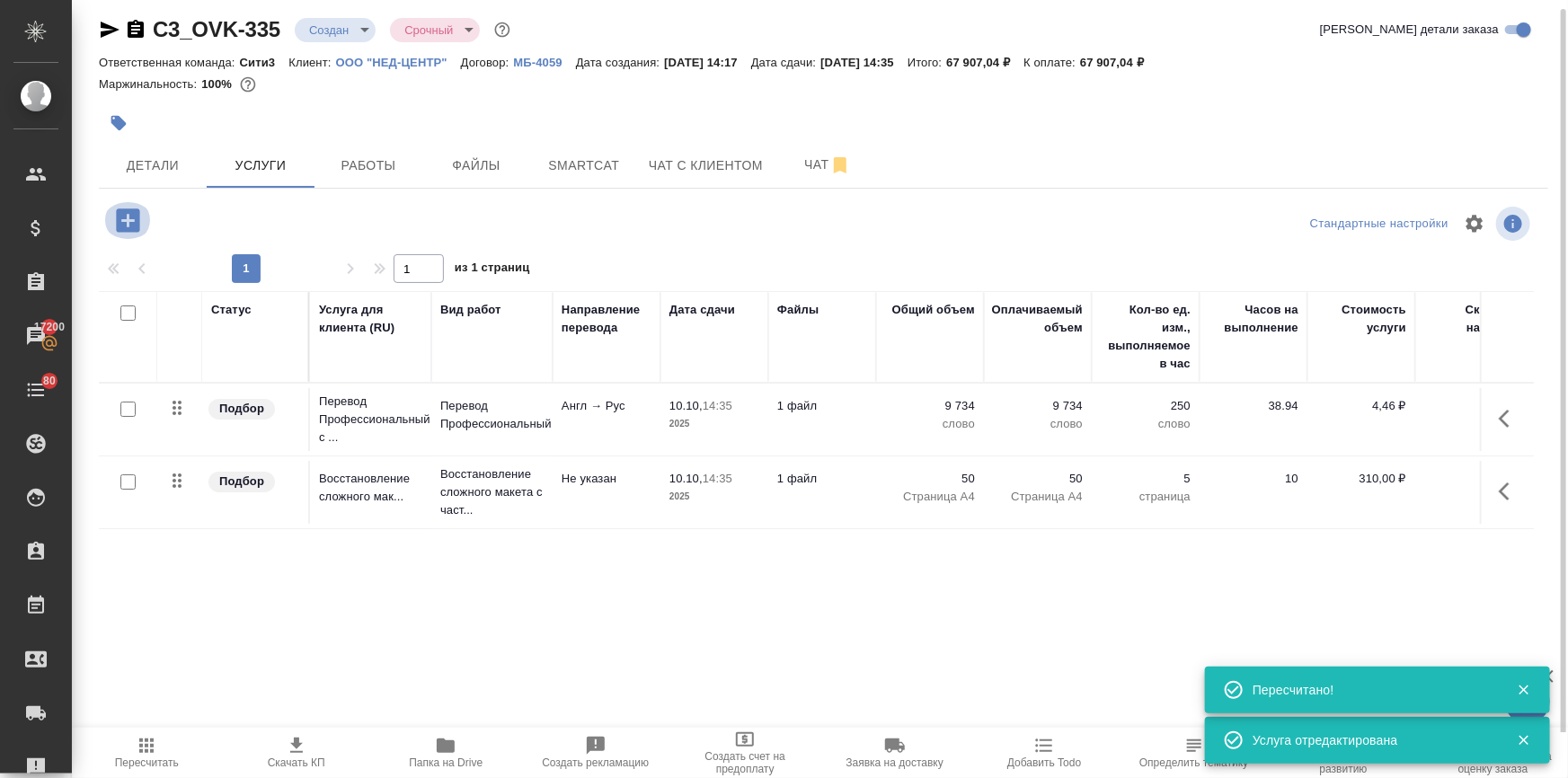
click at [128, 220] on icon "button" at bounding box center [129, 221] width 31 height 31
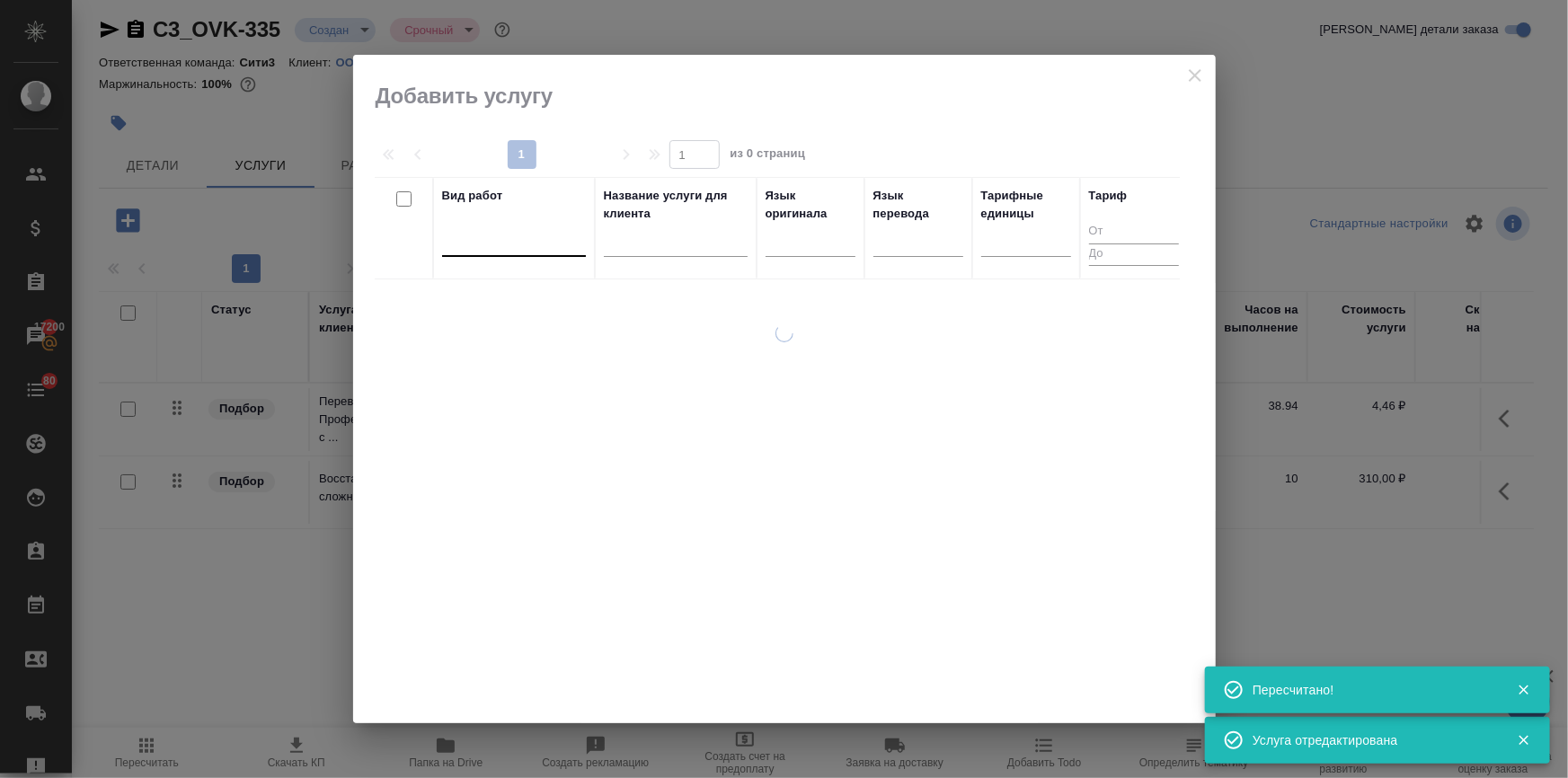
click at [491, 235] on div at bounding box center [514, 238] width 144 height 26
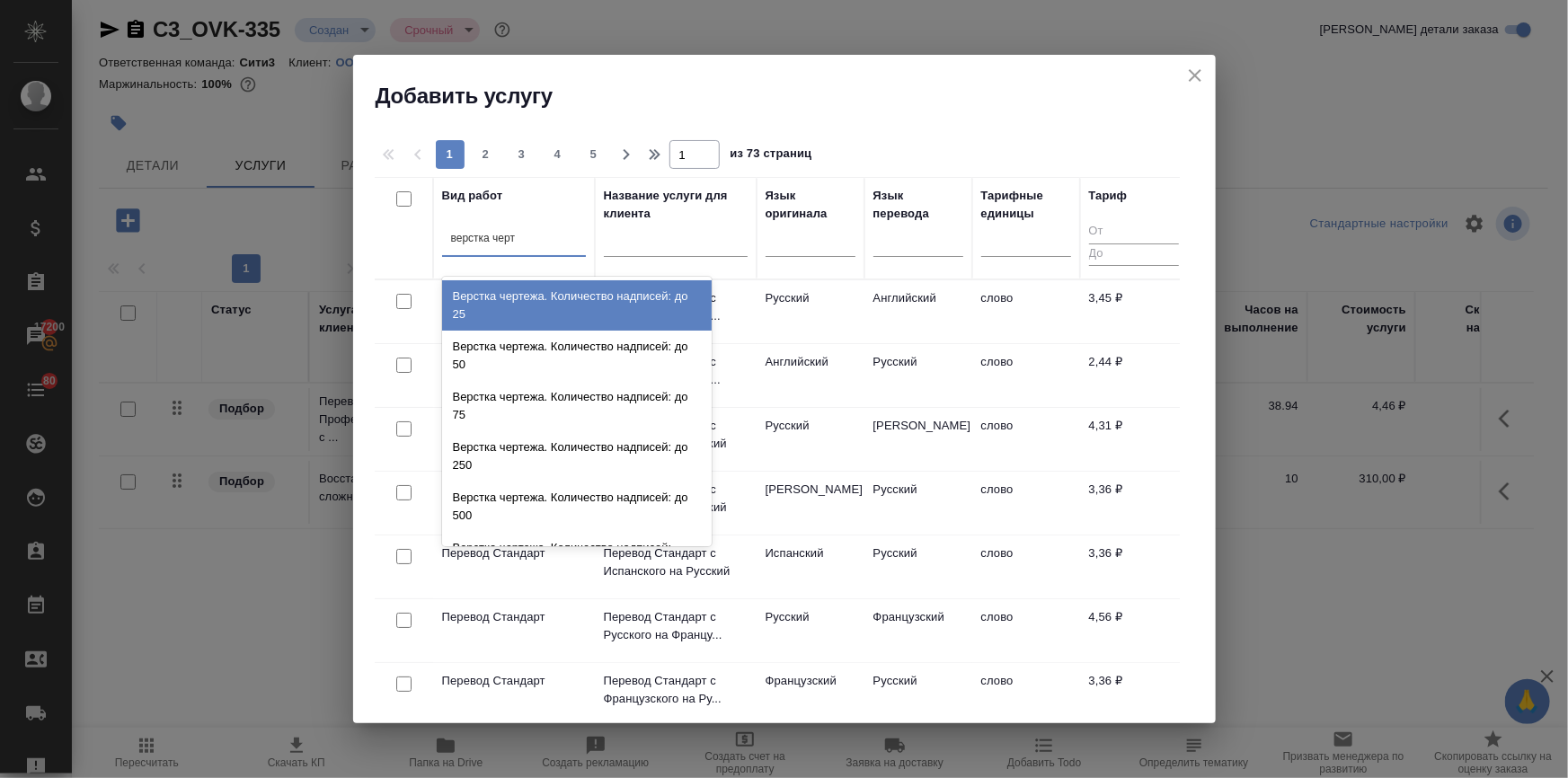
type input "верстка черте"
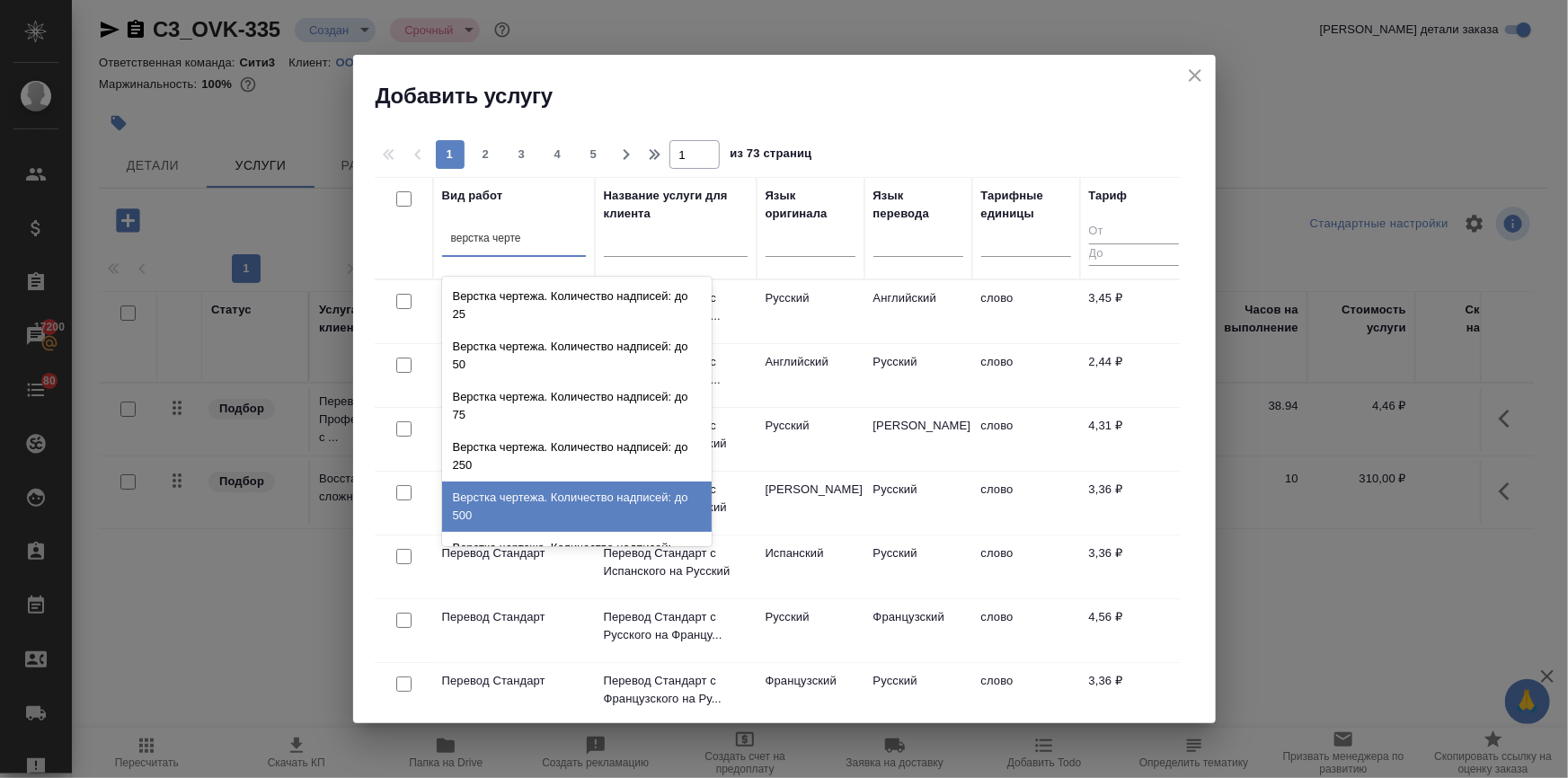
click at [510, 514] on div "Верстка чертежа. Количество надписей: до 500" at bounding box center [577, 506] width 270 height 50
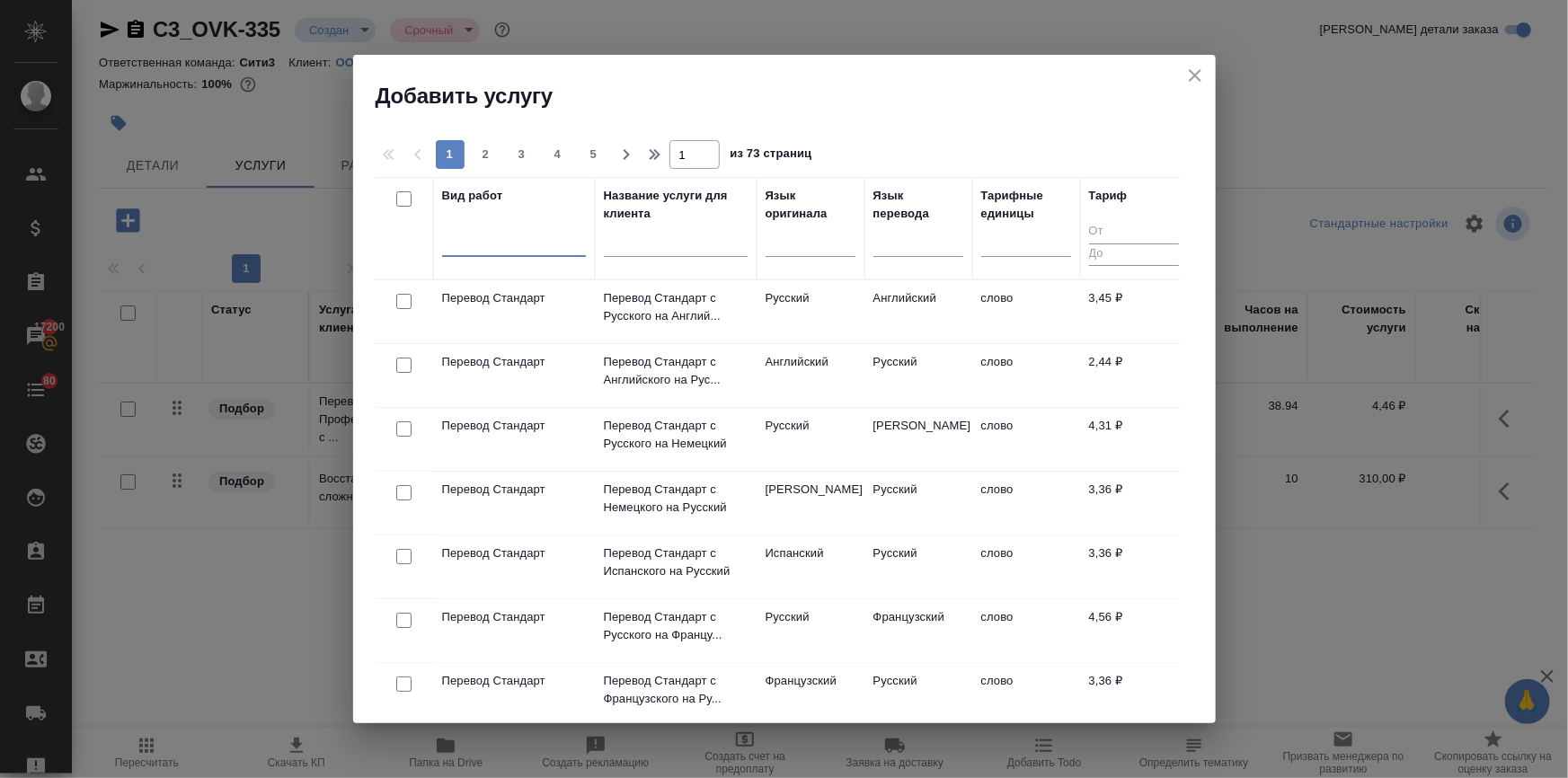
click at [513, 243] on div at bounding box center [514, 238] width 144 height 26
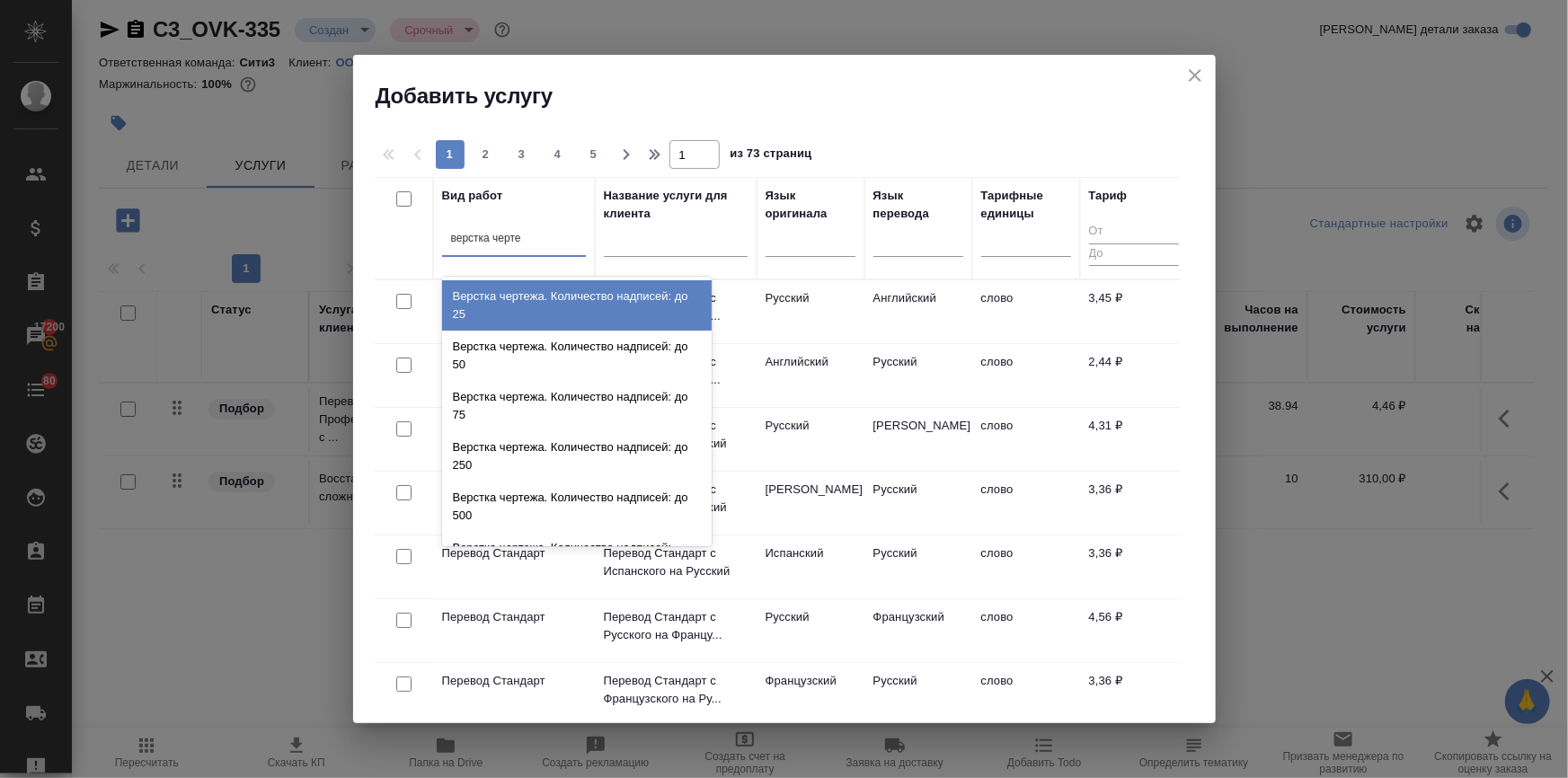
type input "верстка чертеж"
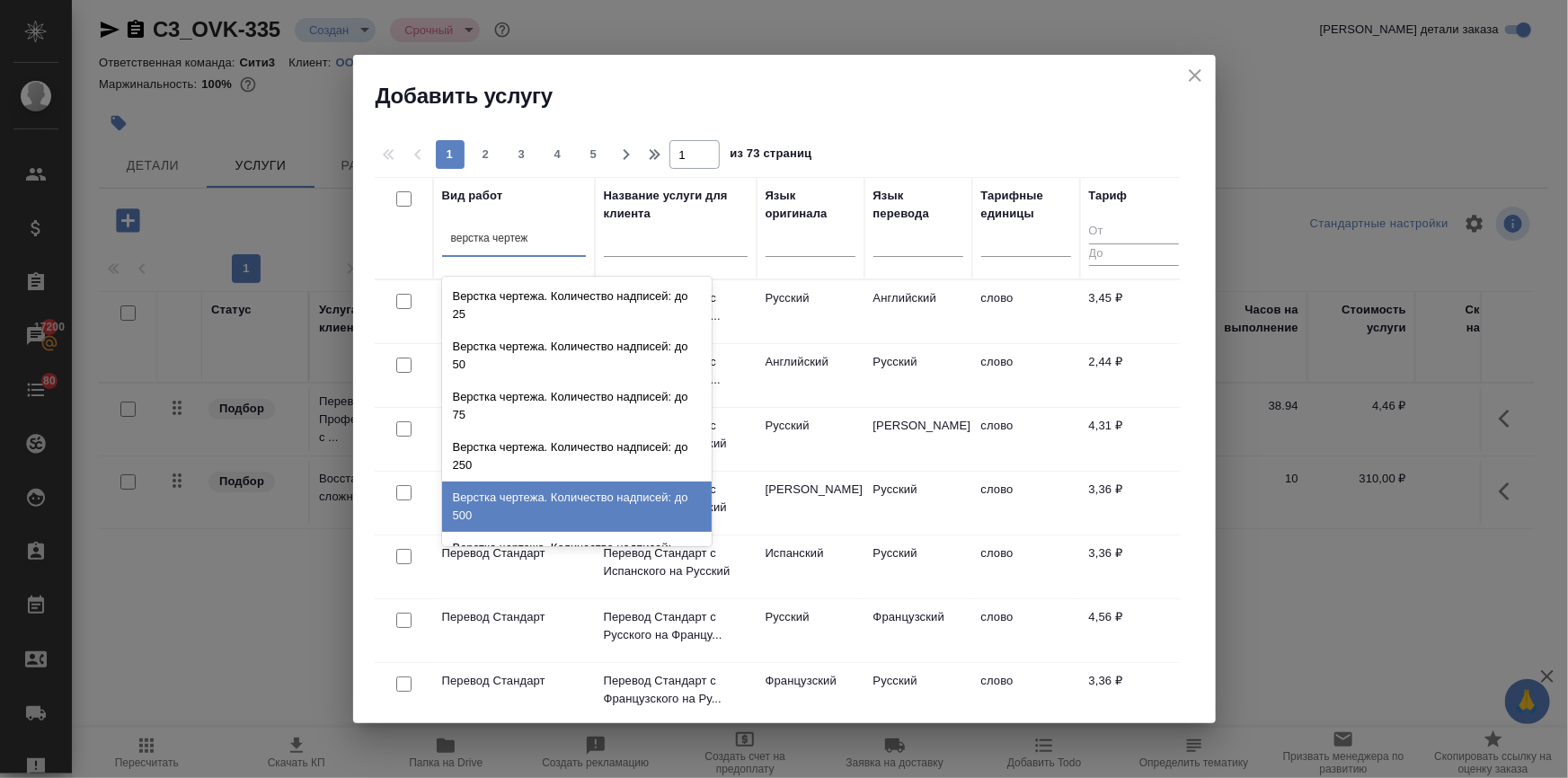
scroll to position [39, 0]
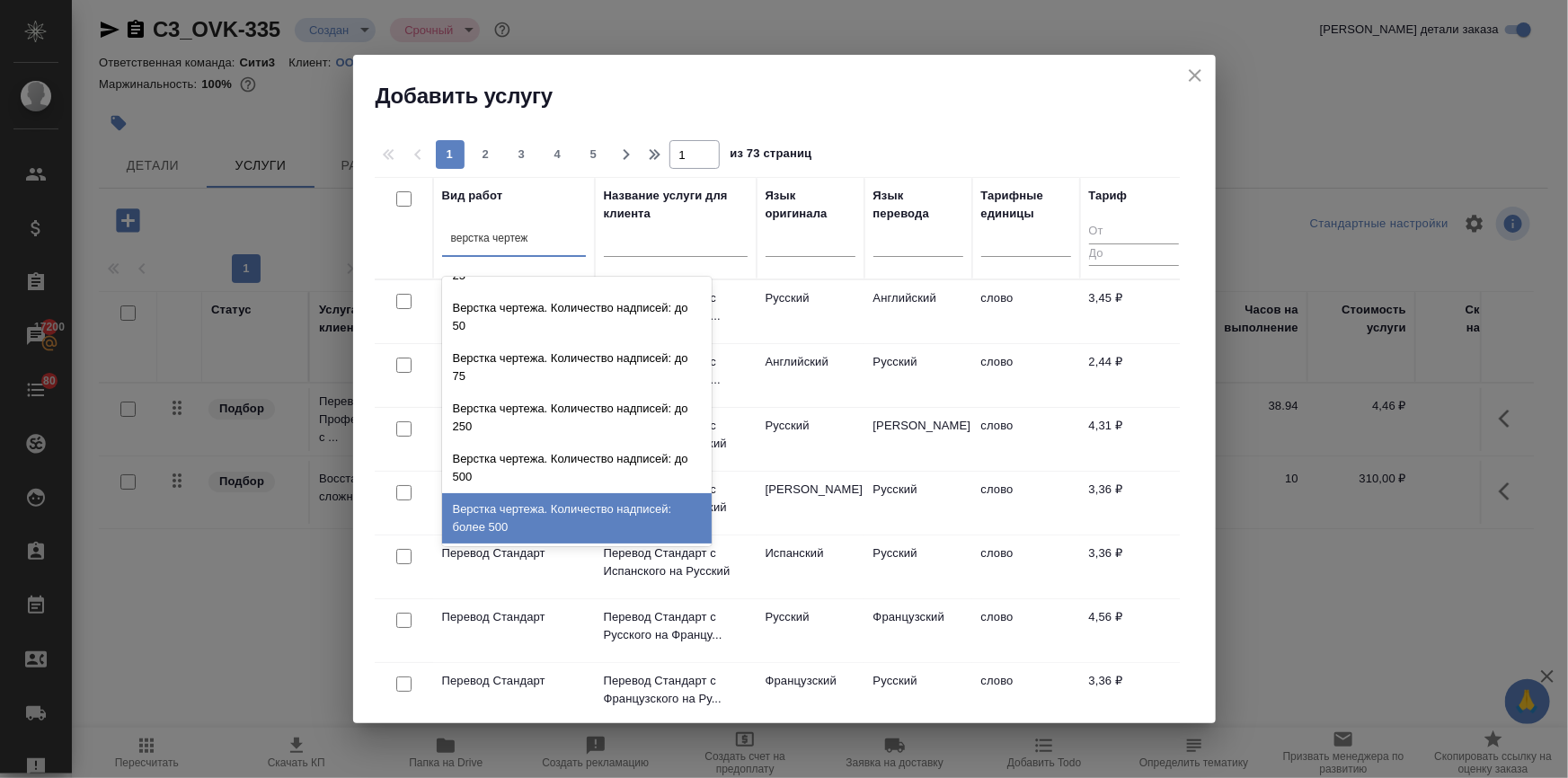
click at [538, 512] on div "Верстка чертежа. Количество надписей: более 500" at bounding box center [577, 518] width 270 height 50
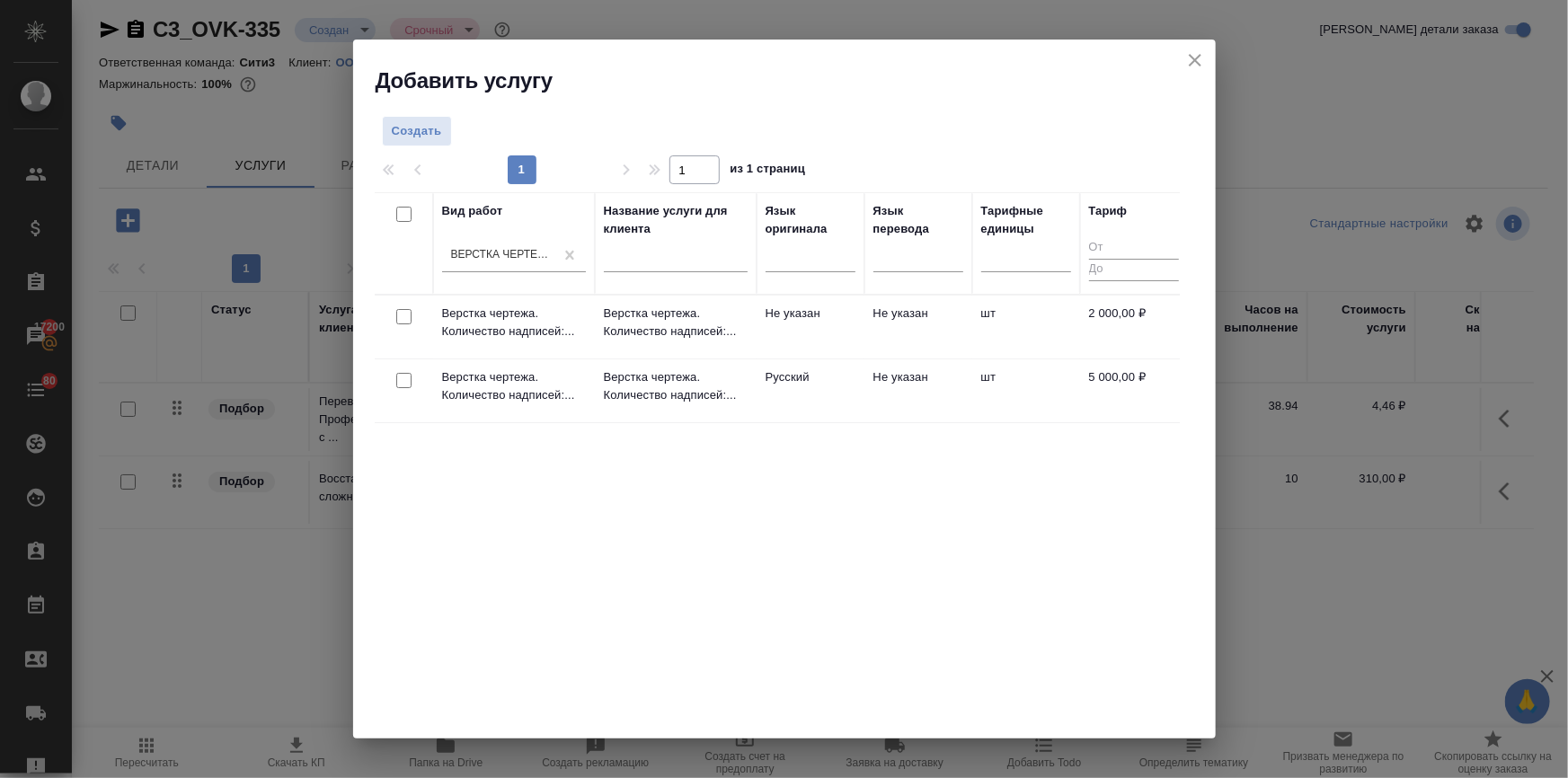
click at [401, 314] on input "checkbox" at bounding box center [404, 316] width 16 height 16
checkbox input "true"
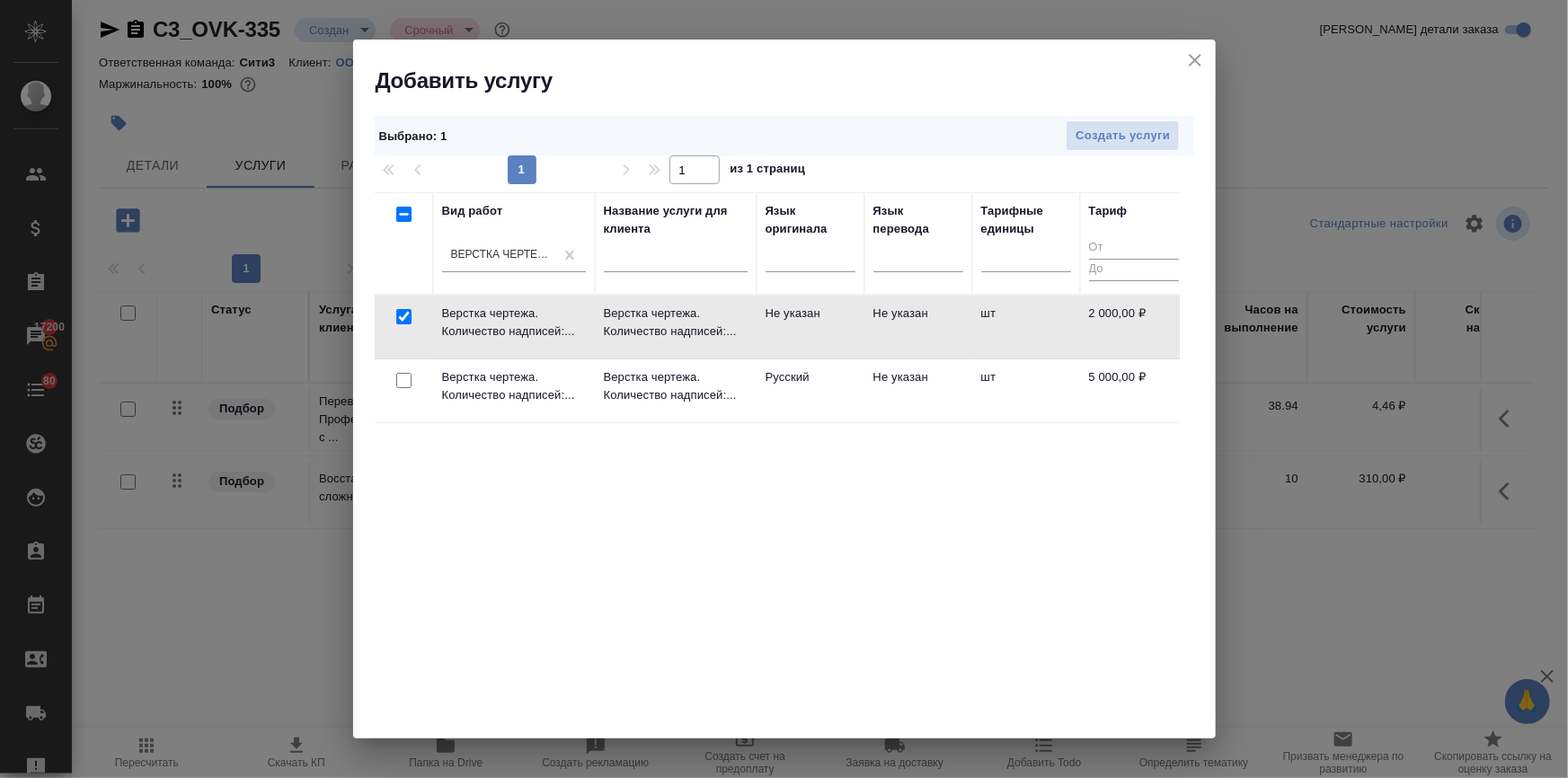
click at [404, 379] on input "checkbox" at bounding box center [404, 380] width 16 height 16
checkbox input "true"
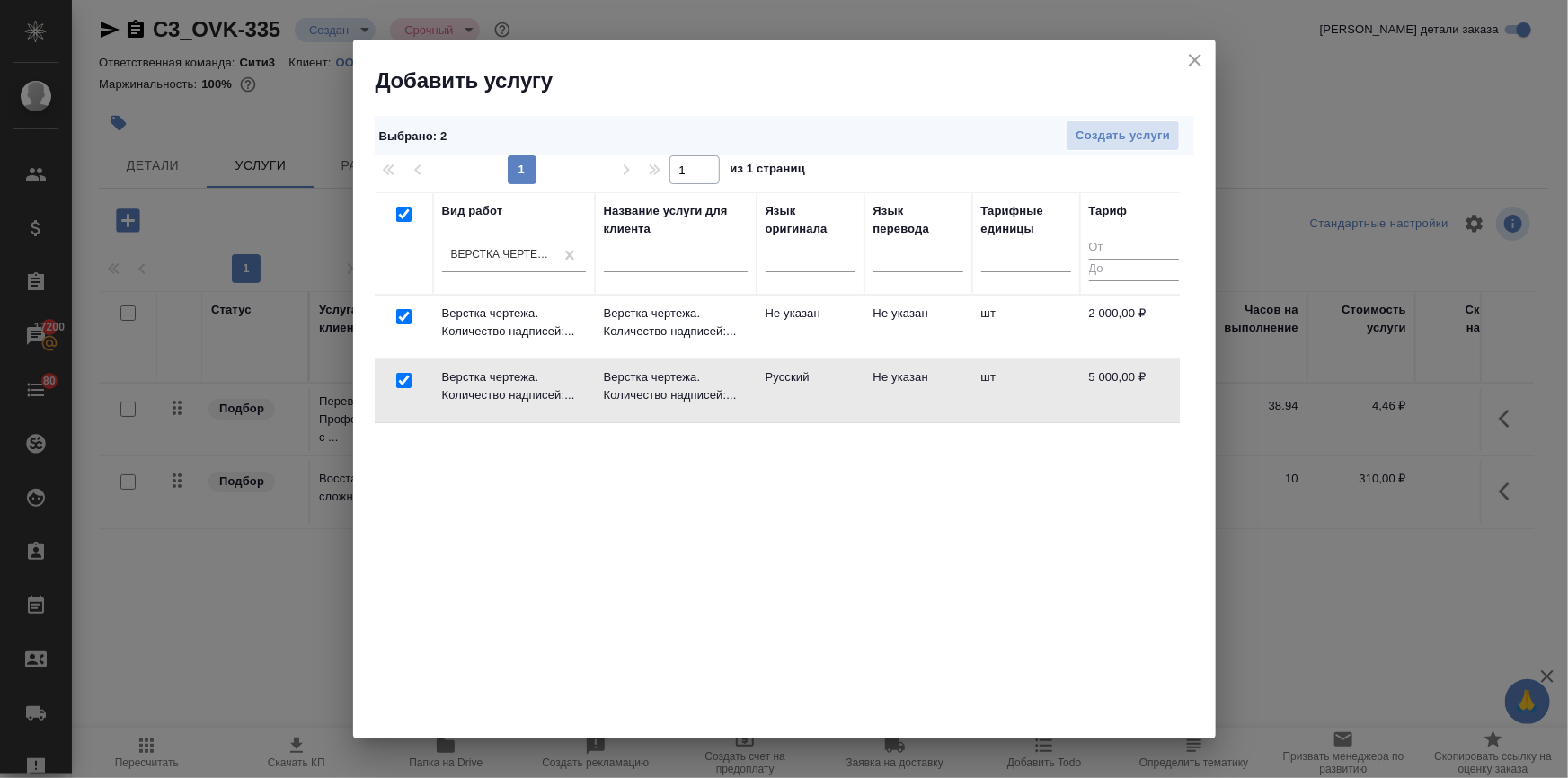
click at [400, 317] on input "checkbox" at bounding box center [404, 316] width 16 height 16
checkbox input "false"
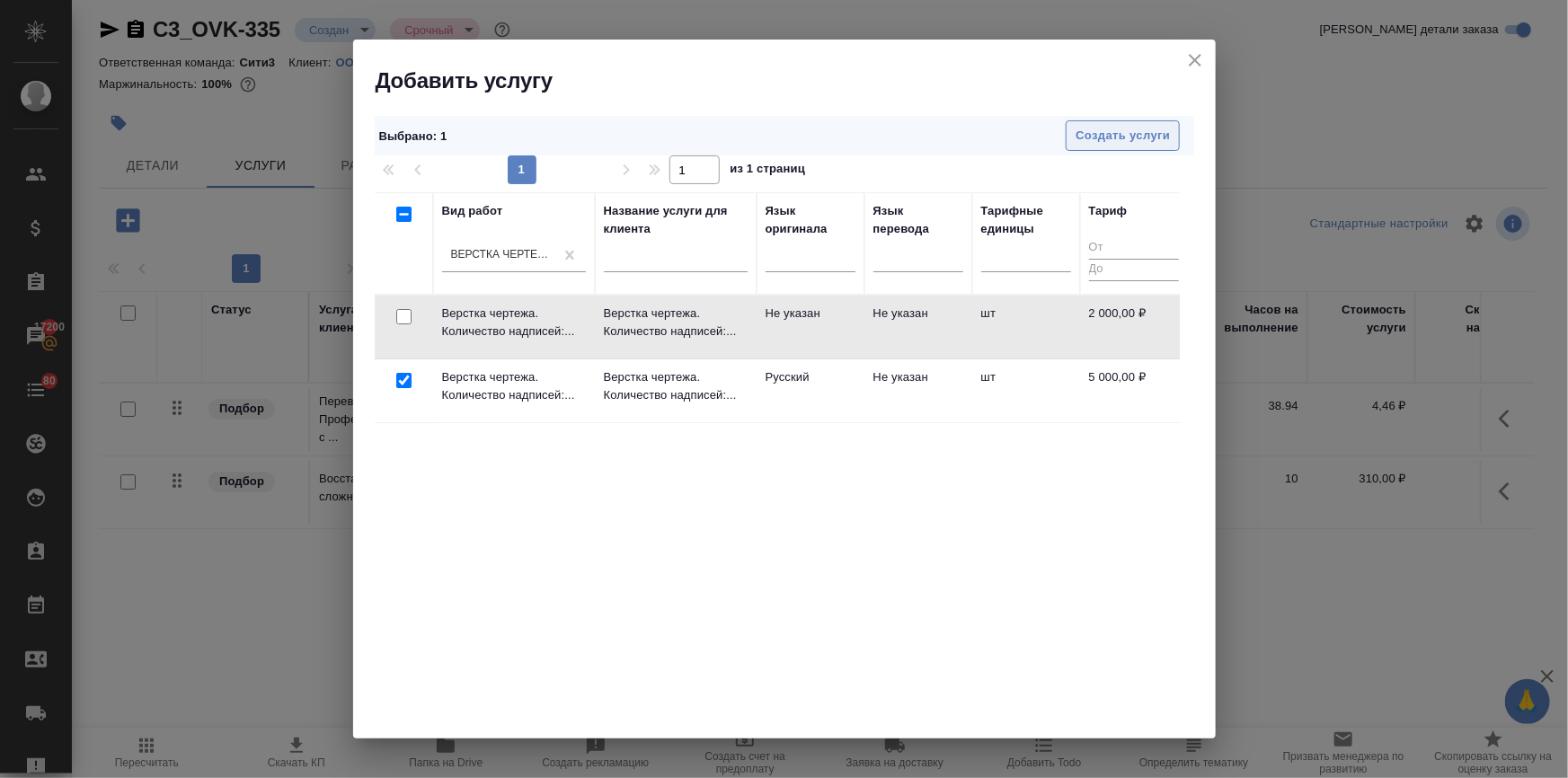
click at [1119, 137] on span "Создать услуги" at bounding box center [1123, 136] width 94 height 20
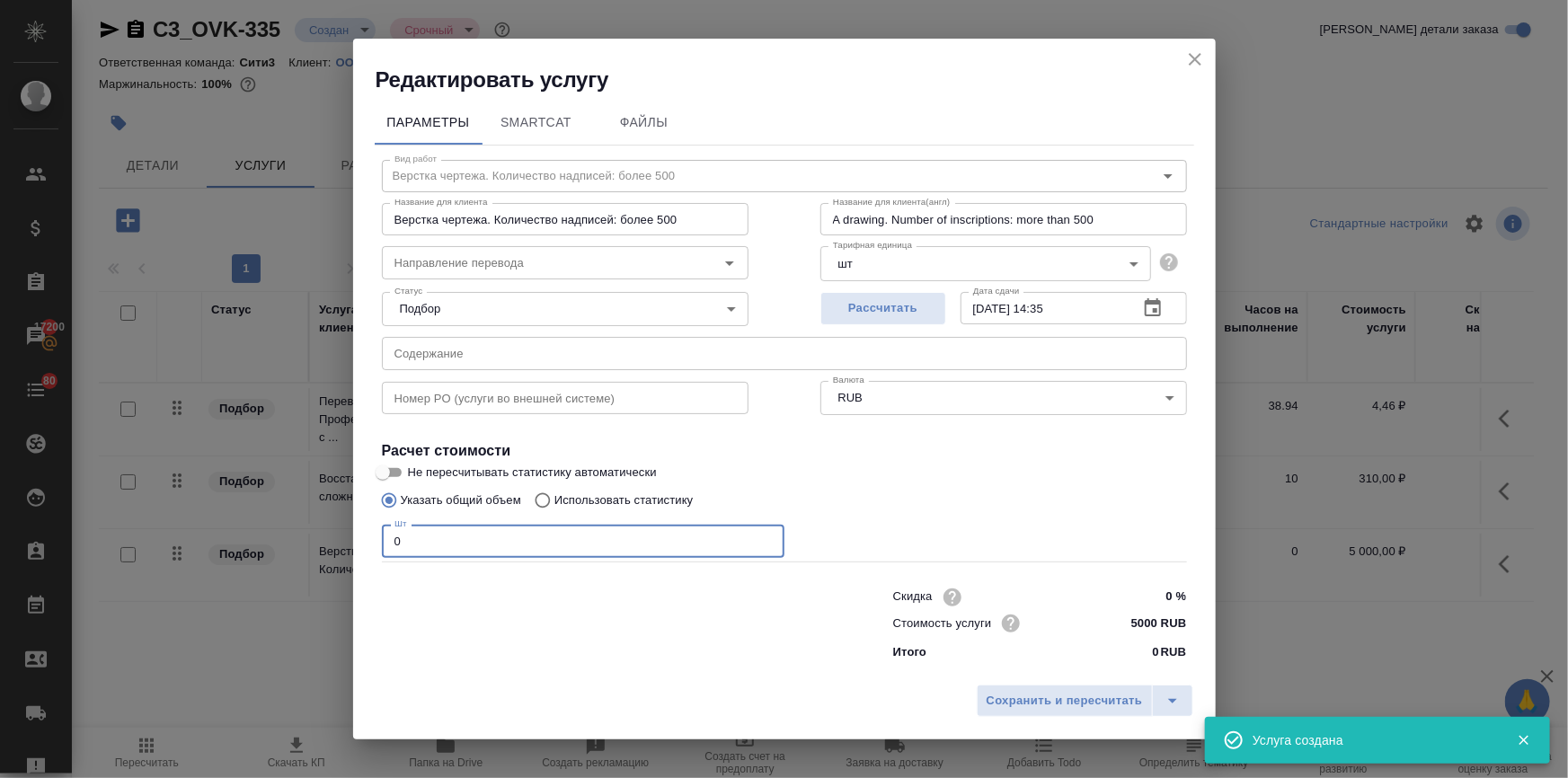
drag, startPoint x: 407, startPoint y: 542, endPoint x: 376, endPoint y: 541, distance: 31.0
click at [376, 541] on div "Вид работ Верстка чертежа. Количество надписей: более 500 Вид работ Название дл…" at bounding box center [784, 407] width 820 height 524
type input "3"
click at [1030, 694] on span "Сохранить и пересчитать" at bounding box center [1064, 701] width 156 height 20
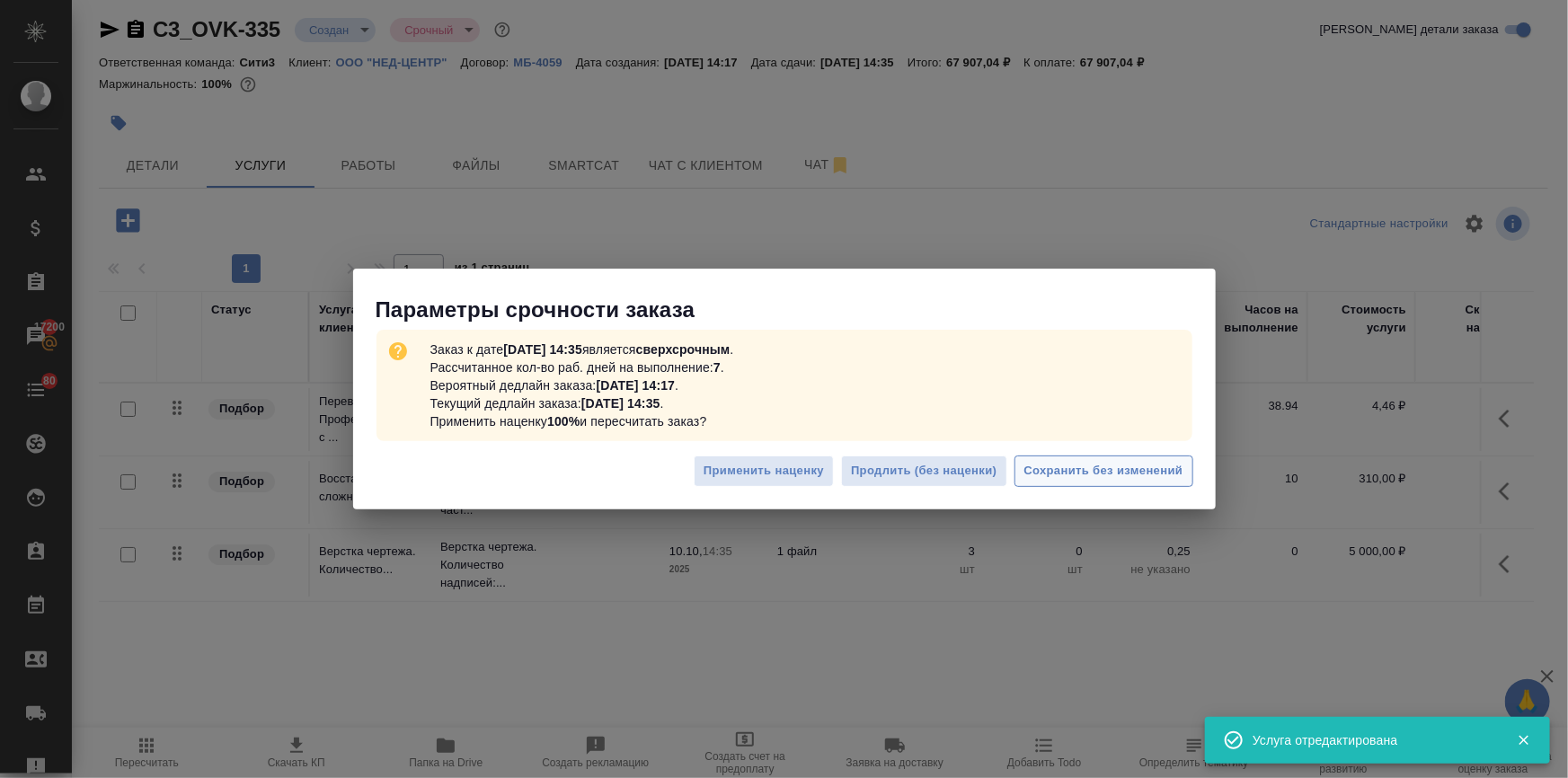
click at [1098, 457] on button "Сохранить без изменений" at bounding box center [1104, 471] width 178 height 31
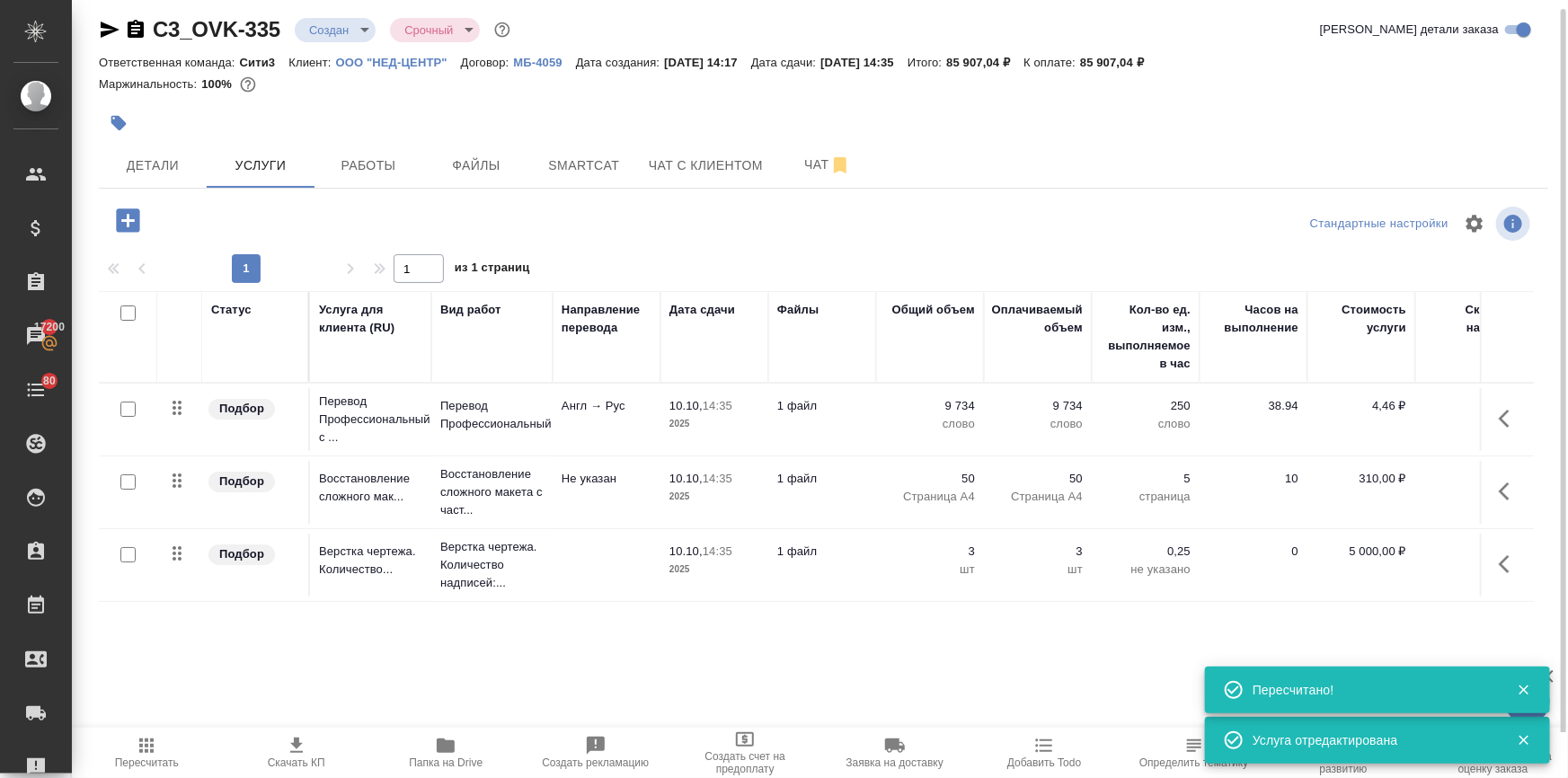
click at [118, 218] on icon "button" at bounding box center [127, 220] width 23 height 23
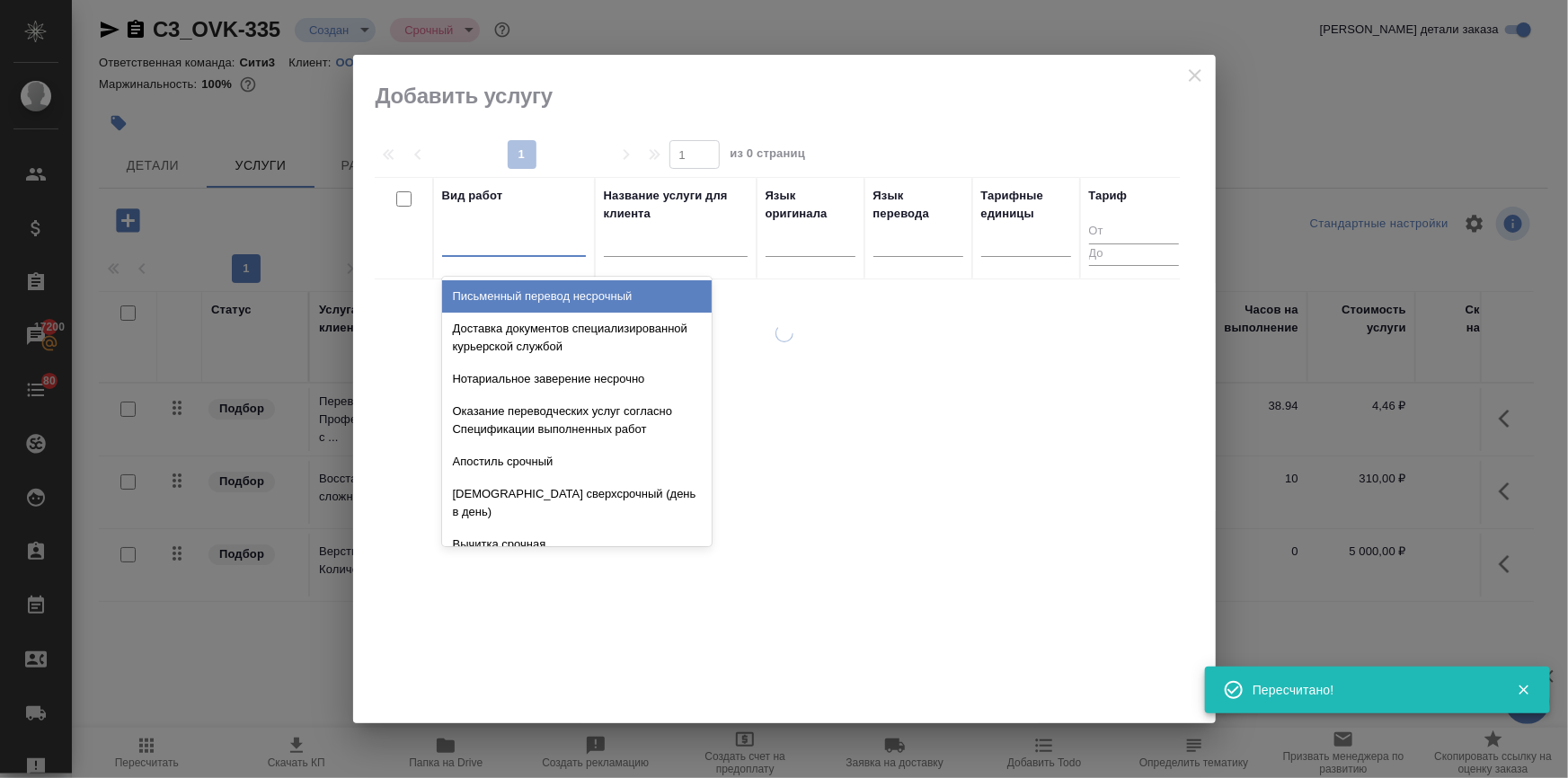
click at [460, 242] on div at bounding box center [514, 238] width 144 height 26
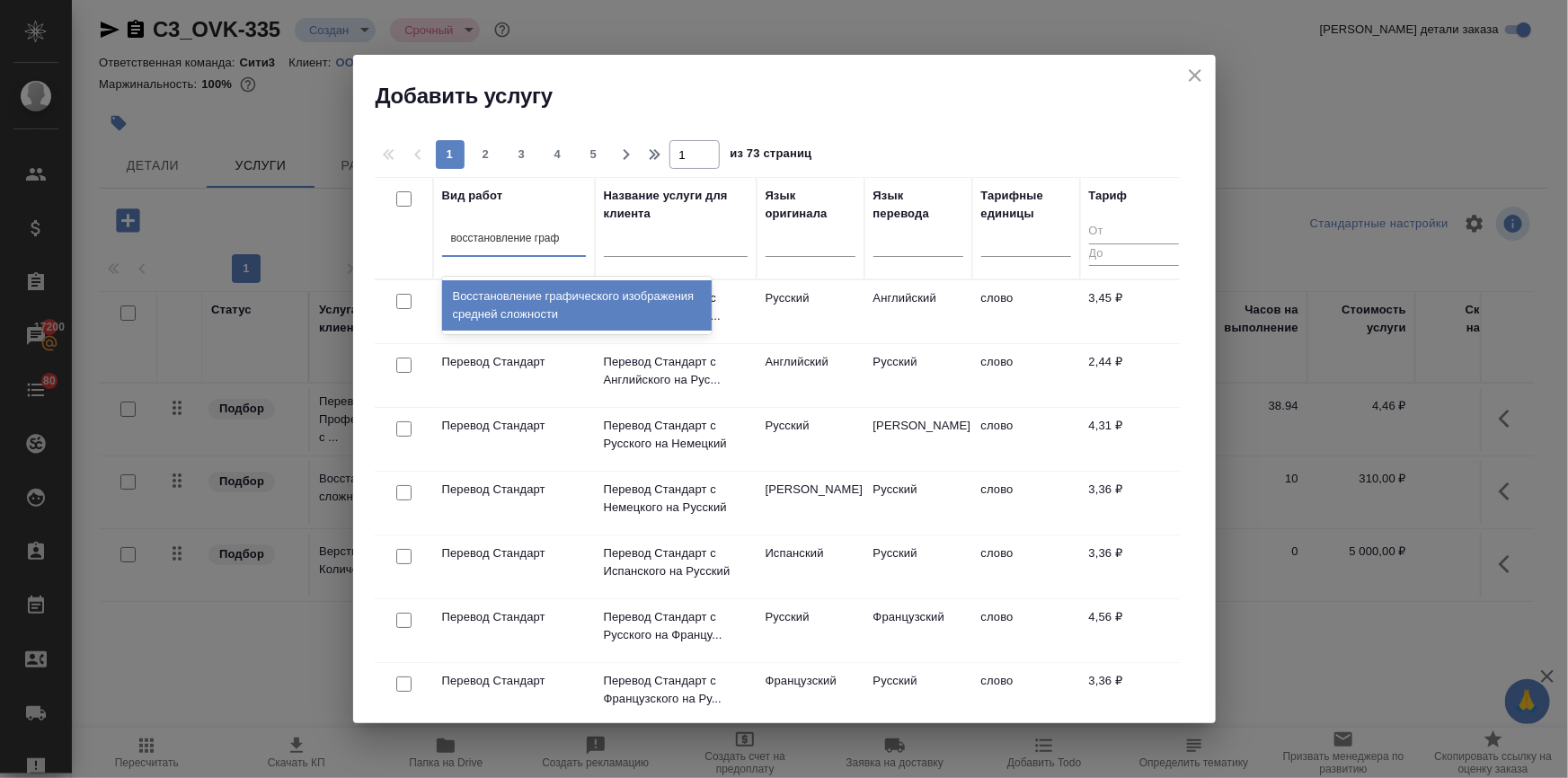
type input "восстановление графи"
click at [539, 308] on div "Восстановление графического изображения средней сложности" at bounding box center [577, 305] width 270 height 50
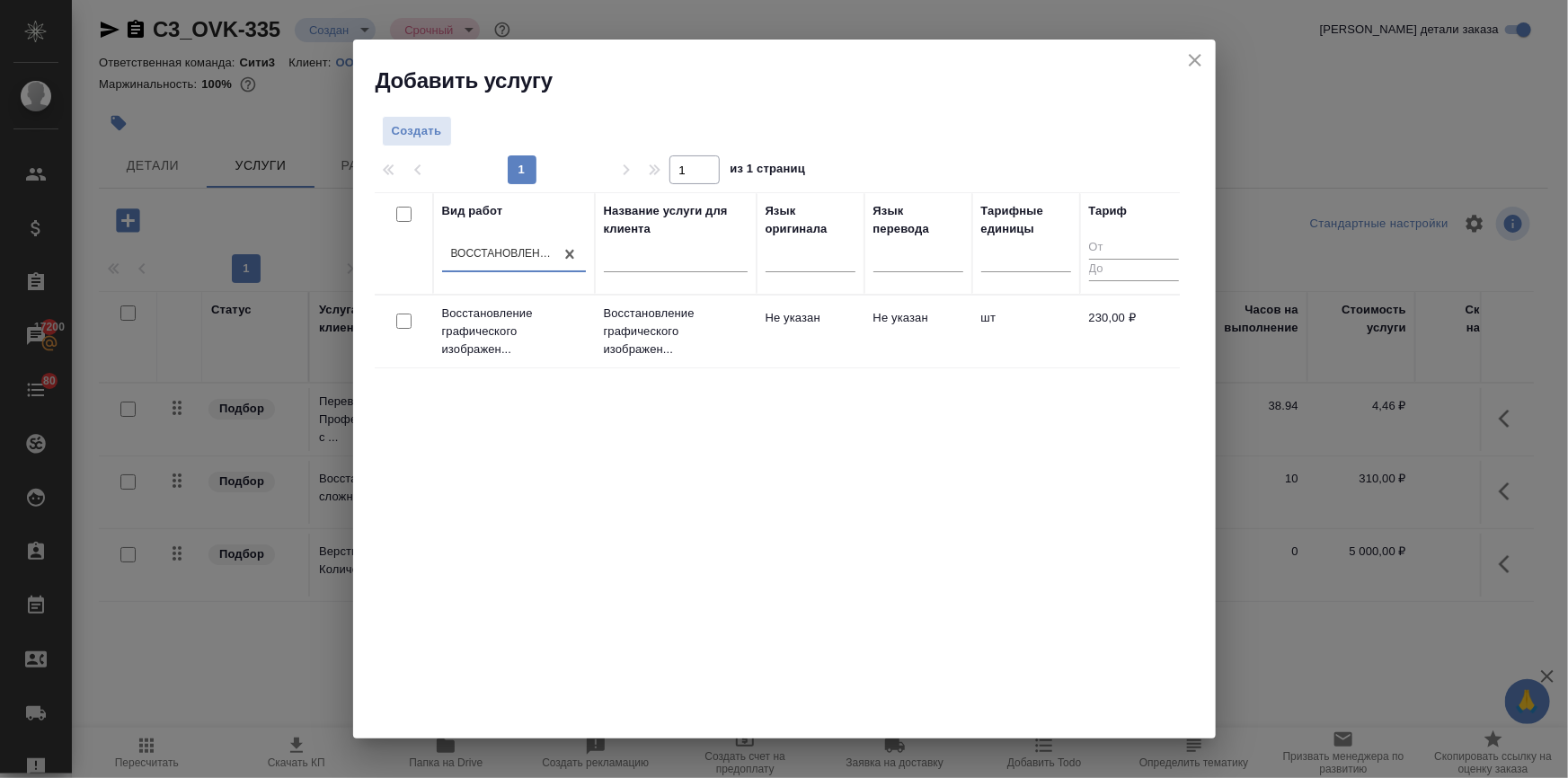
click at [403, 312] on div at bounding box center [404, 321] width 41 height 25
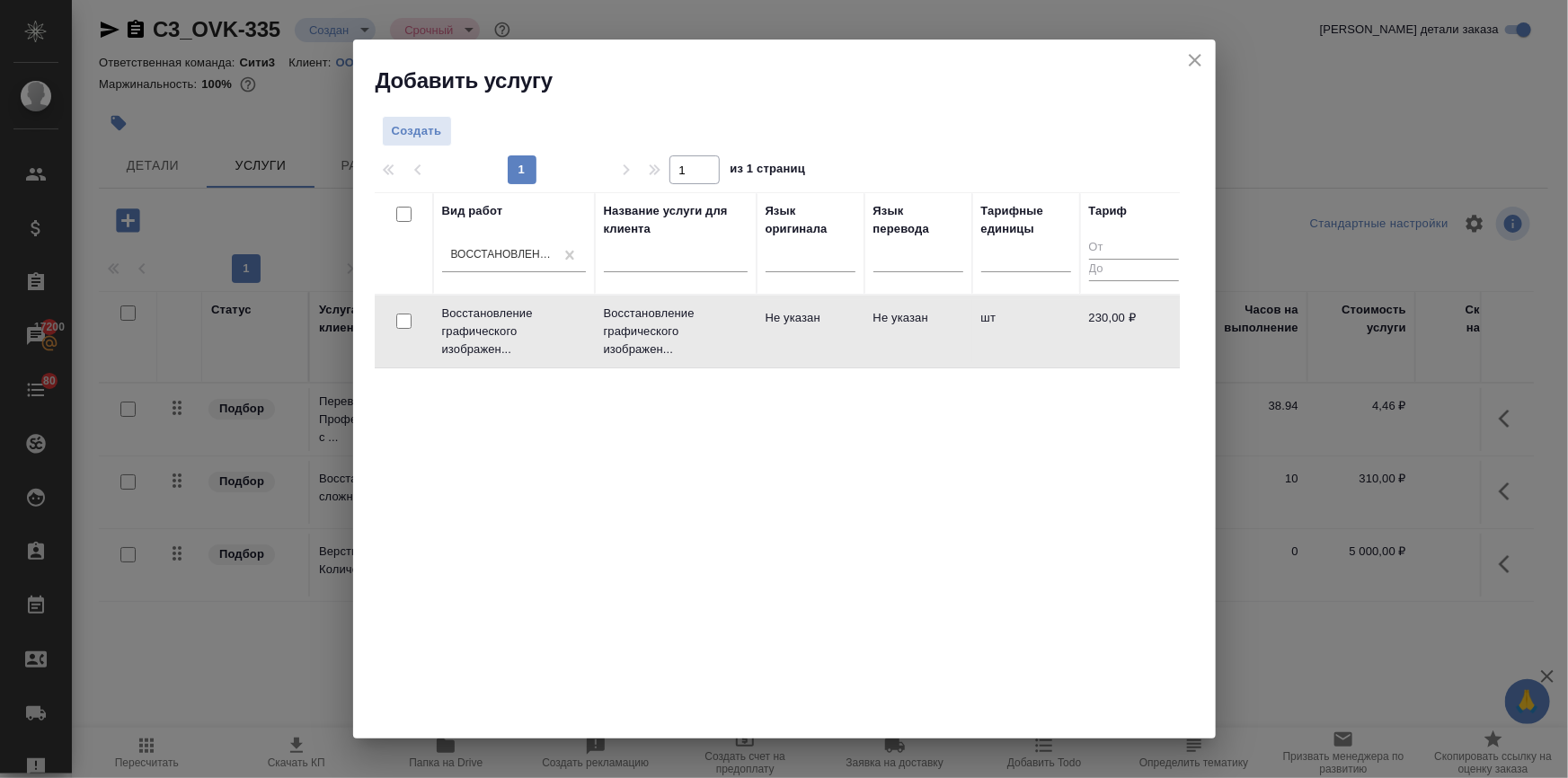
click at [405, 322] on input "checkbox" at bounding box center [404, 321] width 16 height 16
checkbox input "true"
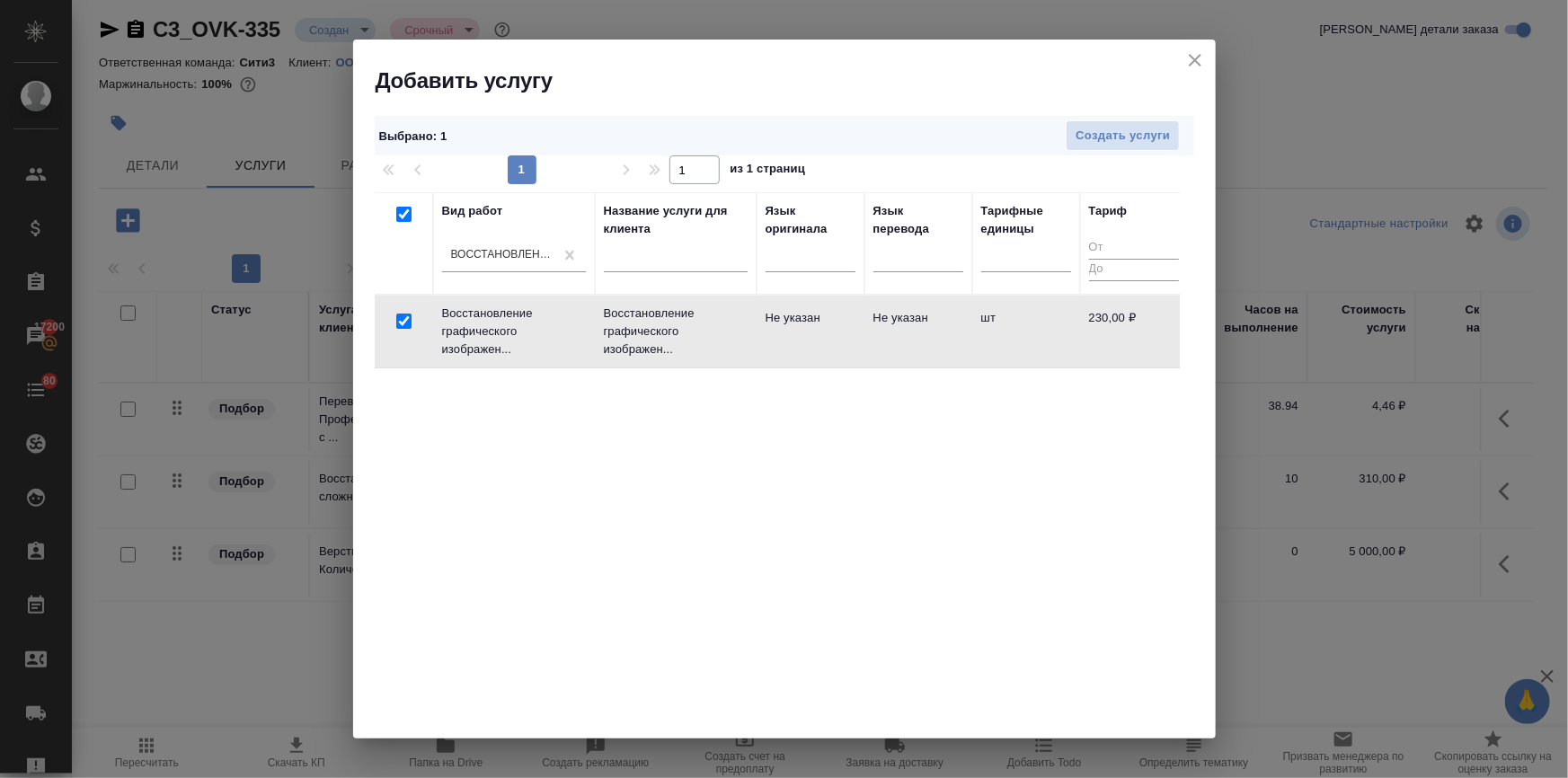
click at [1010, 116] on div "Выбрано : 1 Создать услуги" at bounding box center [784, 136] width 820 height 41
click at [1063, 144] on div "Создать услуги" at bounding box center [865, 136] width 649 height 31
click at [1078, 138] on span "Создать услуги" at bounding box center [1123, 136] width 94 height 20
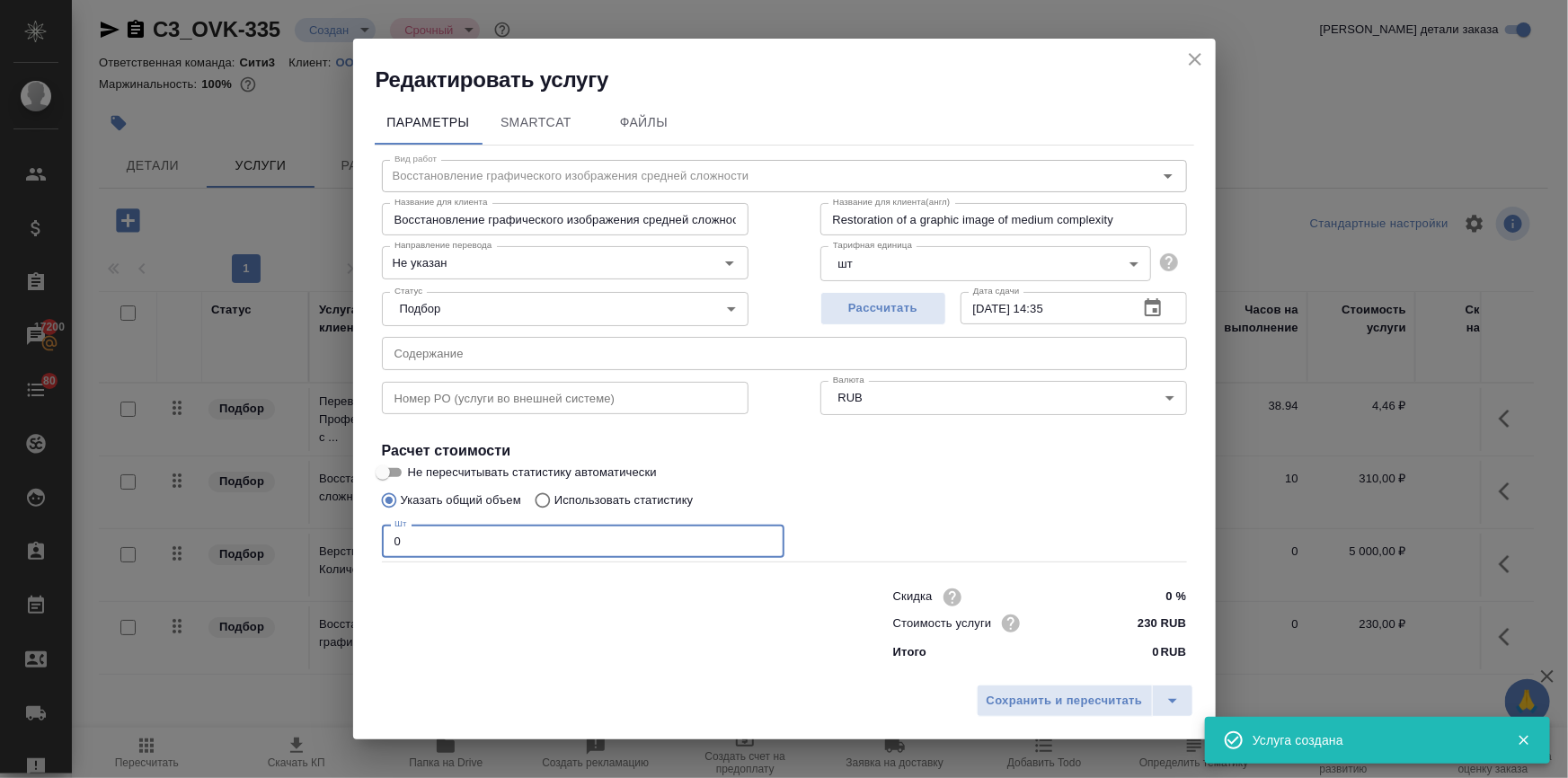
drag, startPoint x: 403, startPoint y: 541, endPoint x: 367, endPoint y: 539, distance: 36.1
click at [367, 539] on div "Параметры SmartCat Файлы Вид работ Восстановление графического изображения сред…" at bounding box center [784, 385] width 863 height 582
type input "34"
click at [1020, 692] on span "Сохранить и пересчитать" at bounding box center [1064, 701] width 156 height 20
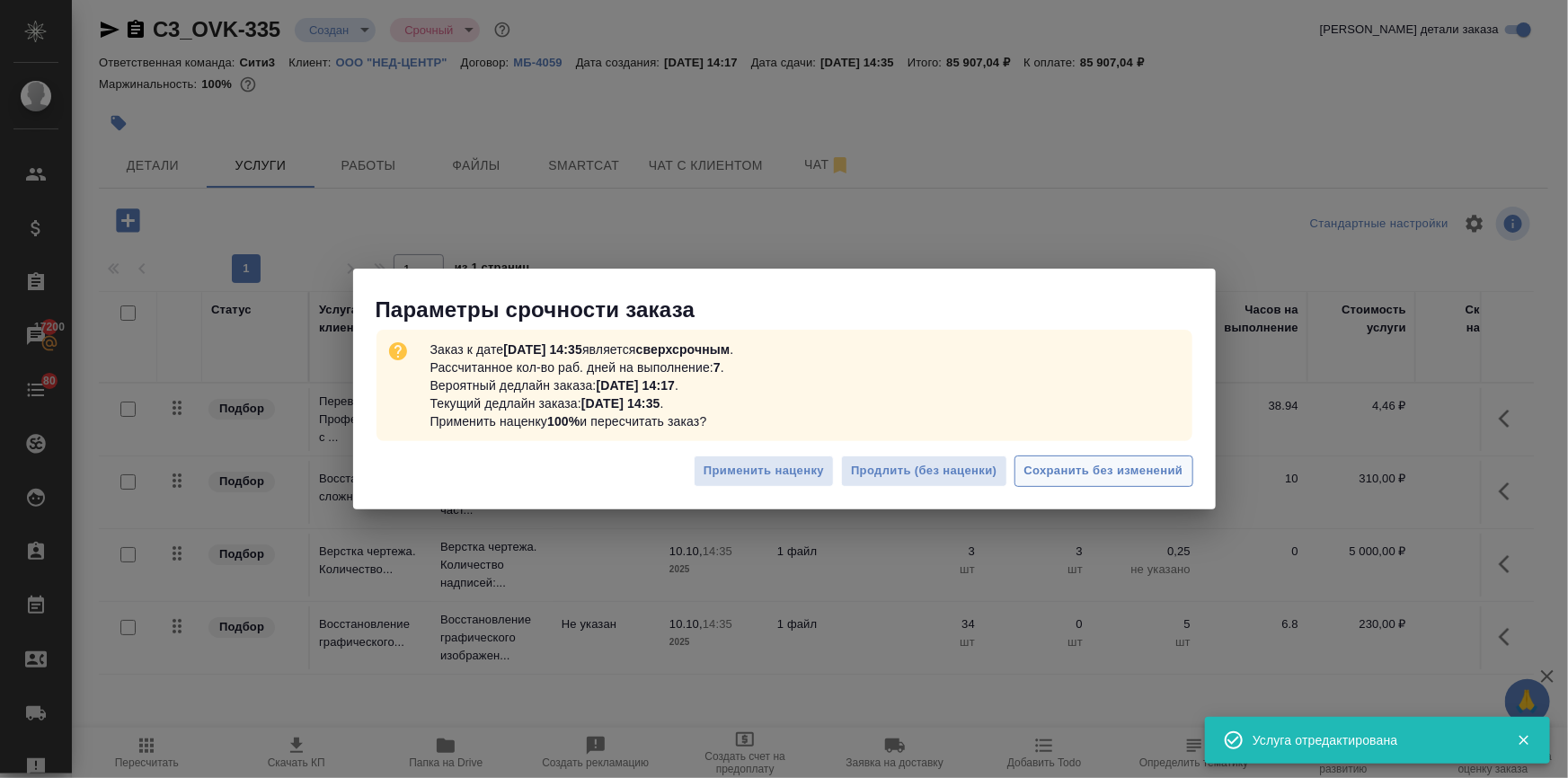
click at [1071, 464] on span "Сохранить без изменений" at bounding box center [1104, 471] width 159 height 20
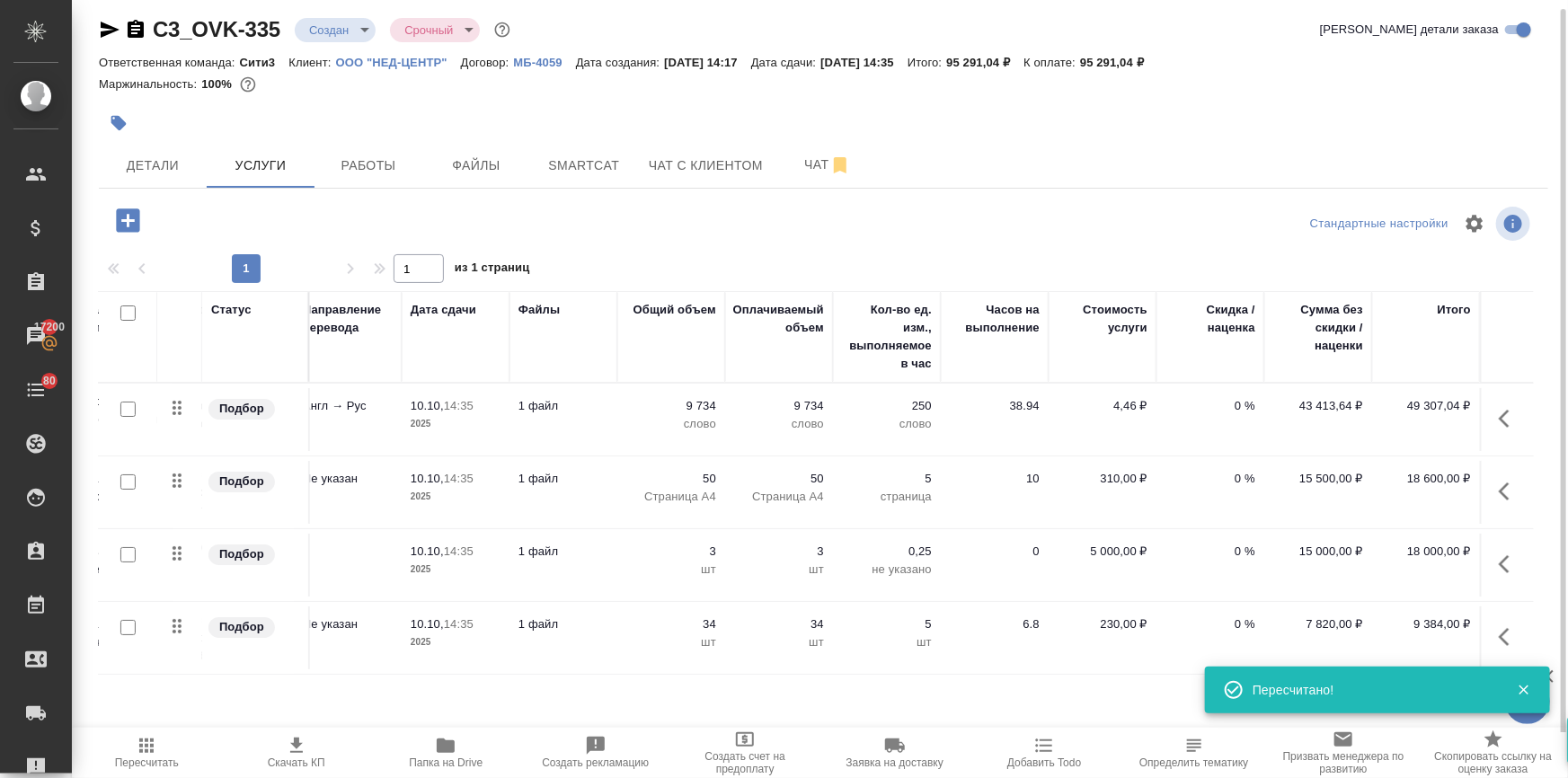
scroll to position [0, 0]
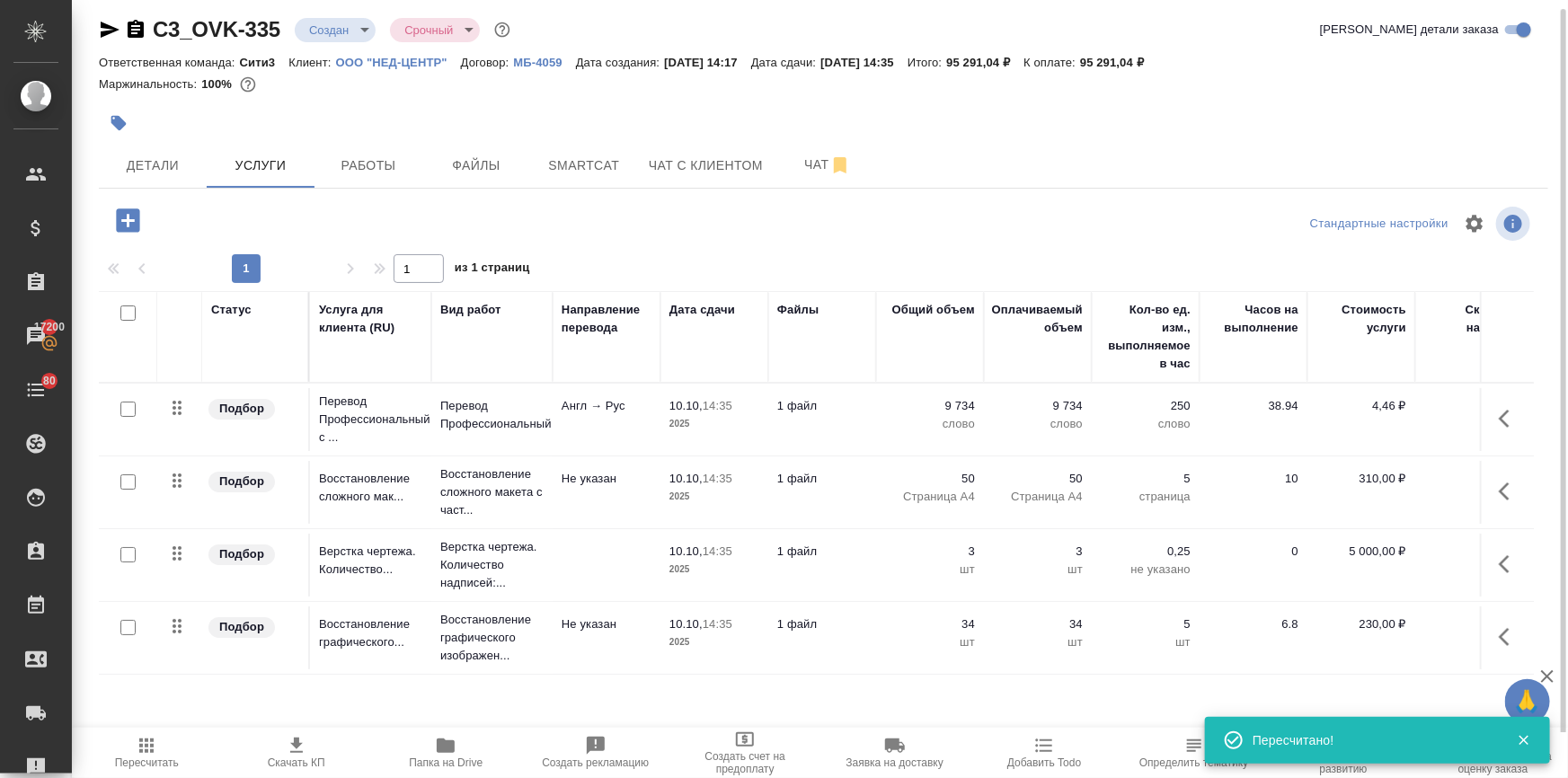
click at [291, 748] on icon "button" at bounding box center [296, 745] width 21 height 21
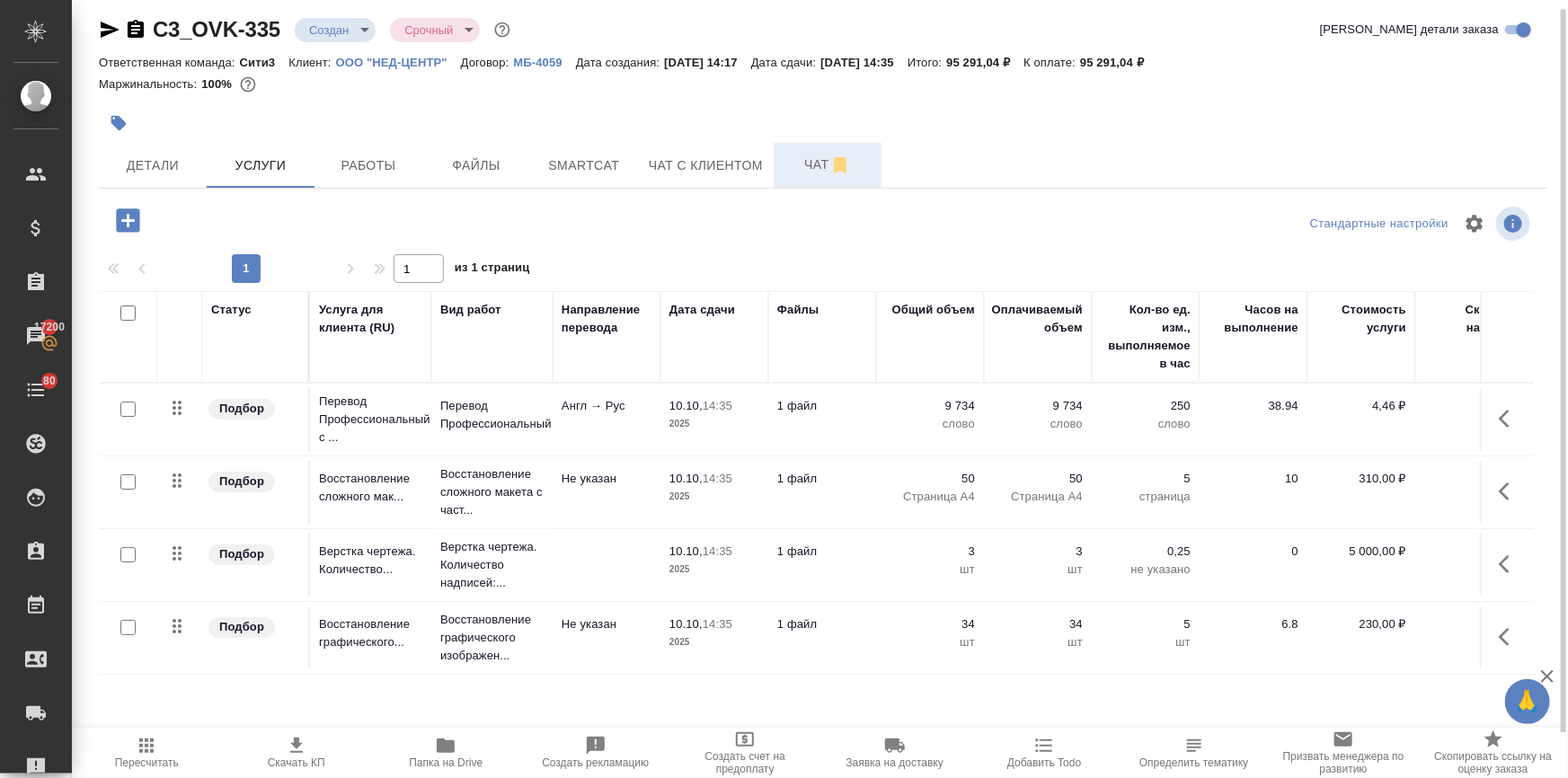
click at [785, 145] on button "Чат" at bounding box center [827, 165] width 108 height 45
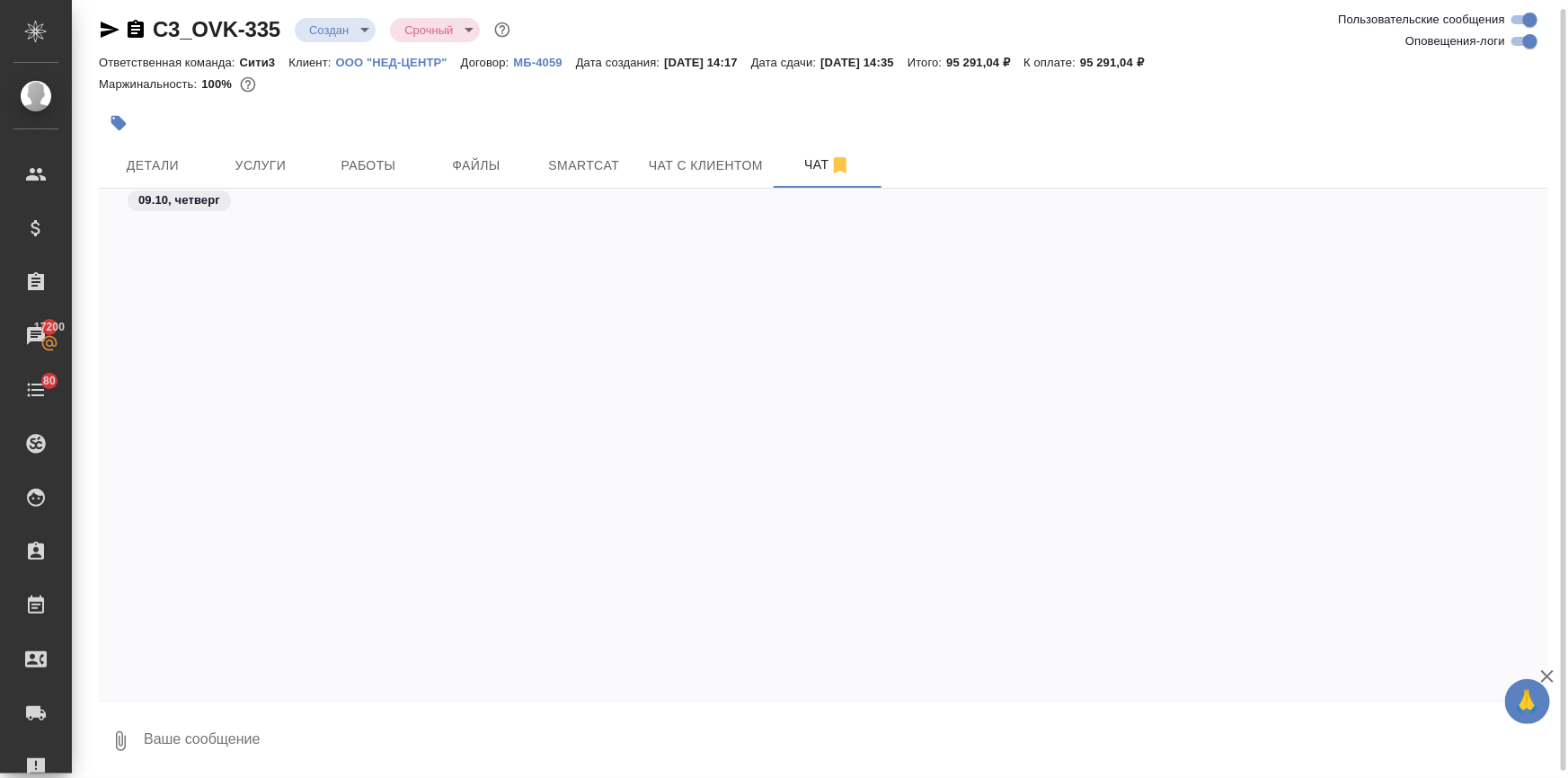
scroll to position [937, 0]
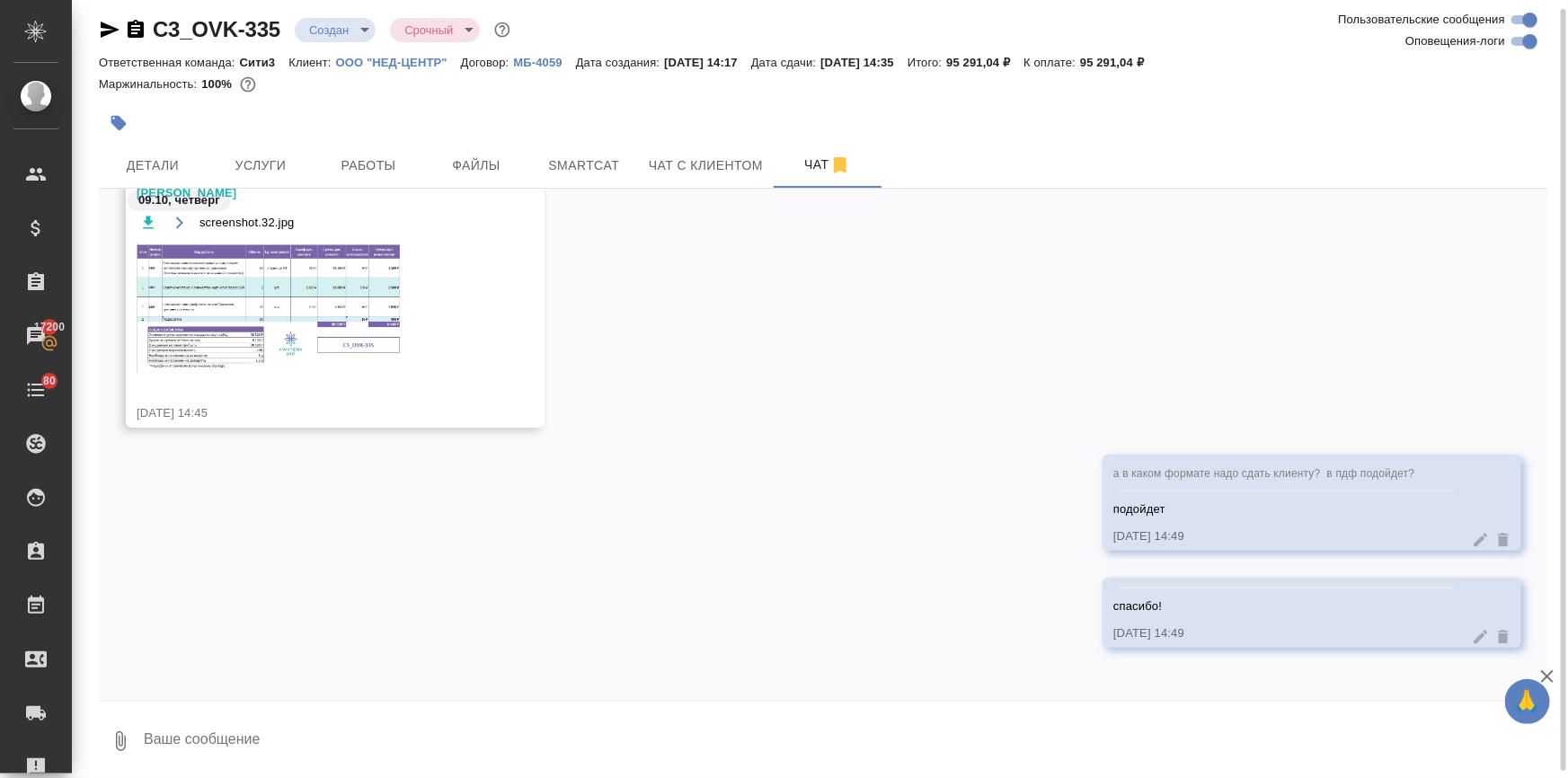
click at [292, 265] on img at bounding box center [272, 307] width 270 height 130
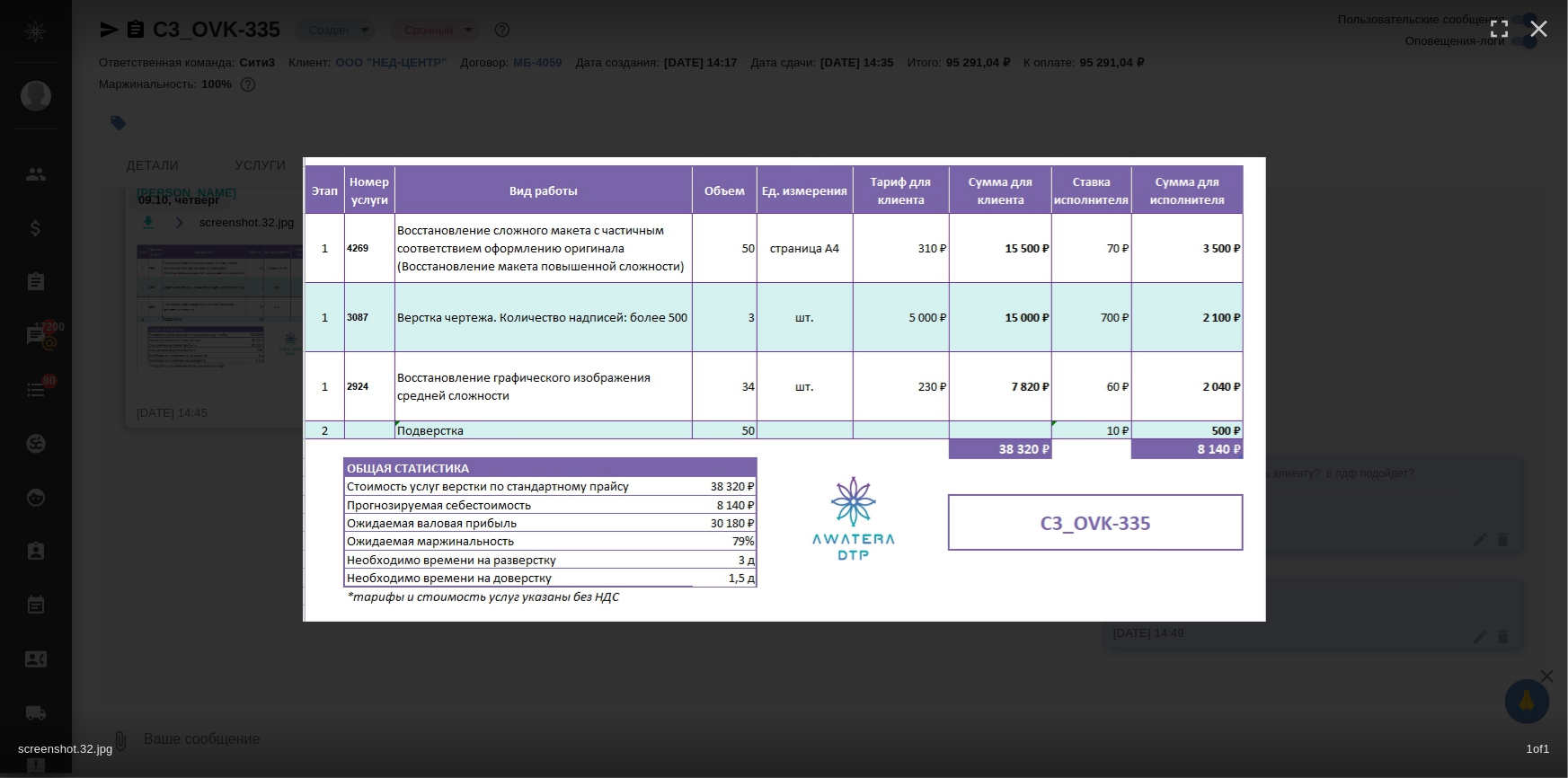
click at [183, 462] on div "screenshot.32.jpg 1 of 1" at bounding box center [784, 389] width 1568 height 778
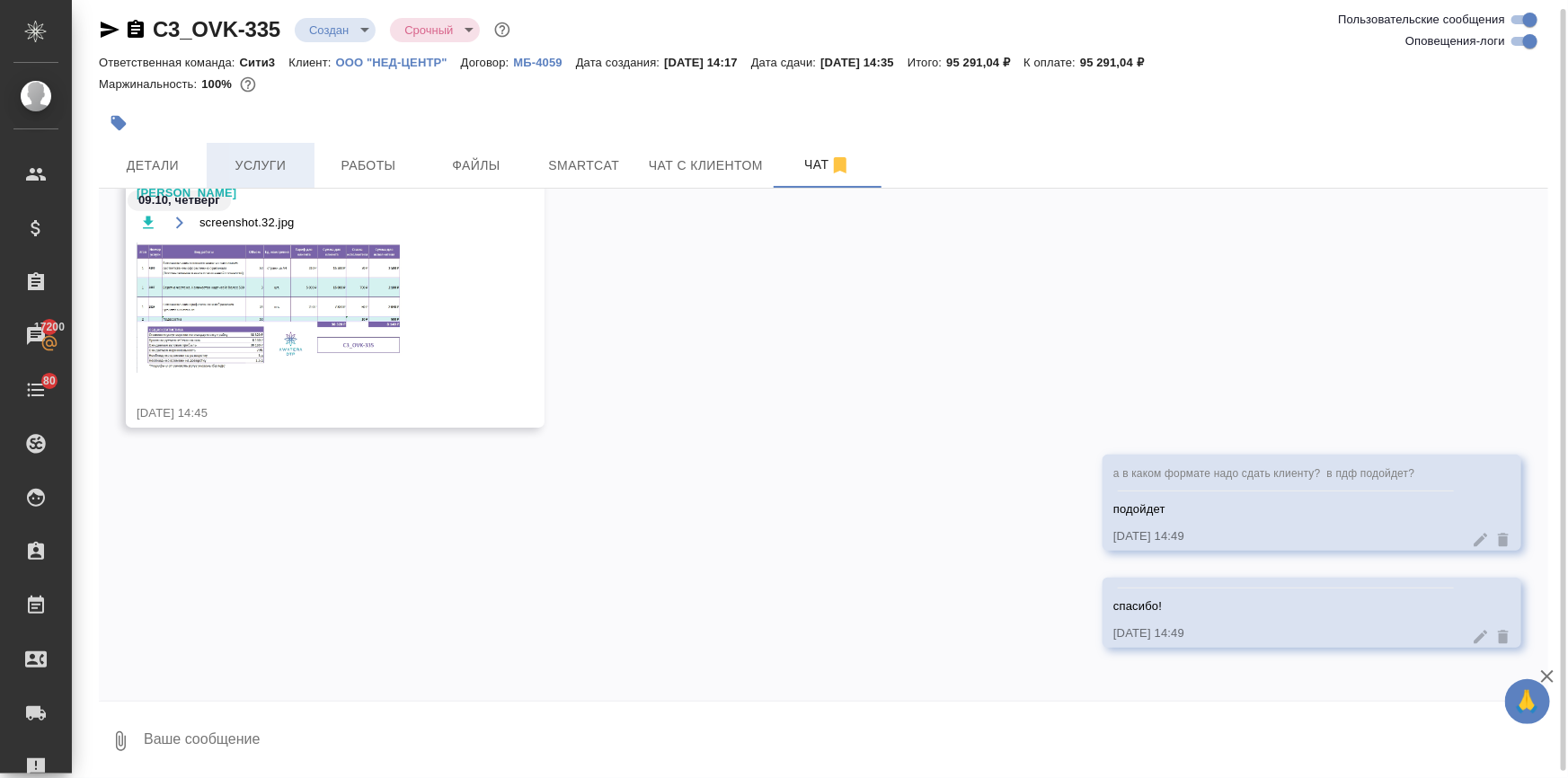
click at [237, 173] on span "Услуги" at bounding box center [260, 165] width 86 height 22
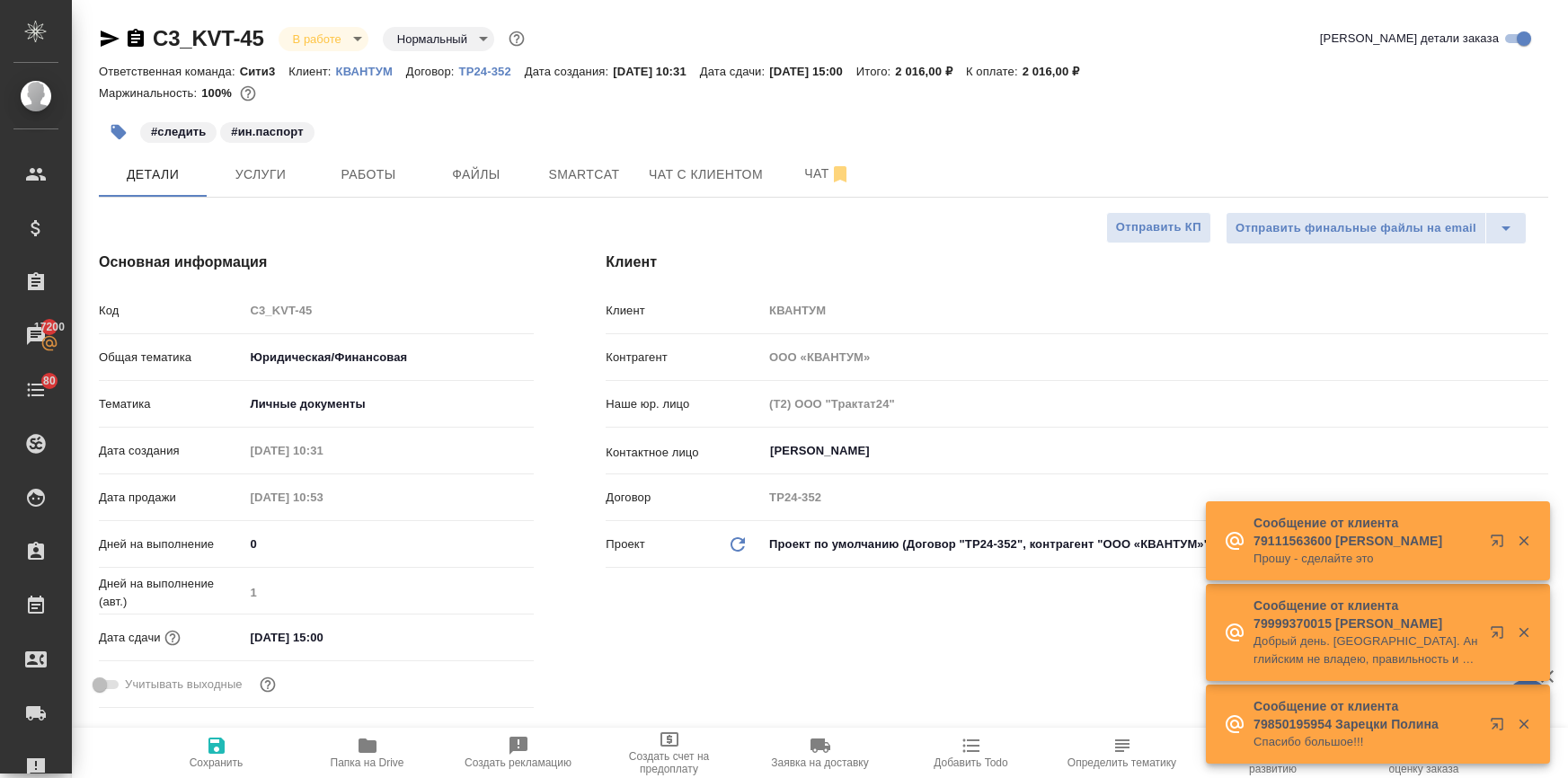
select select "RU"
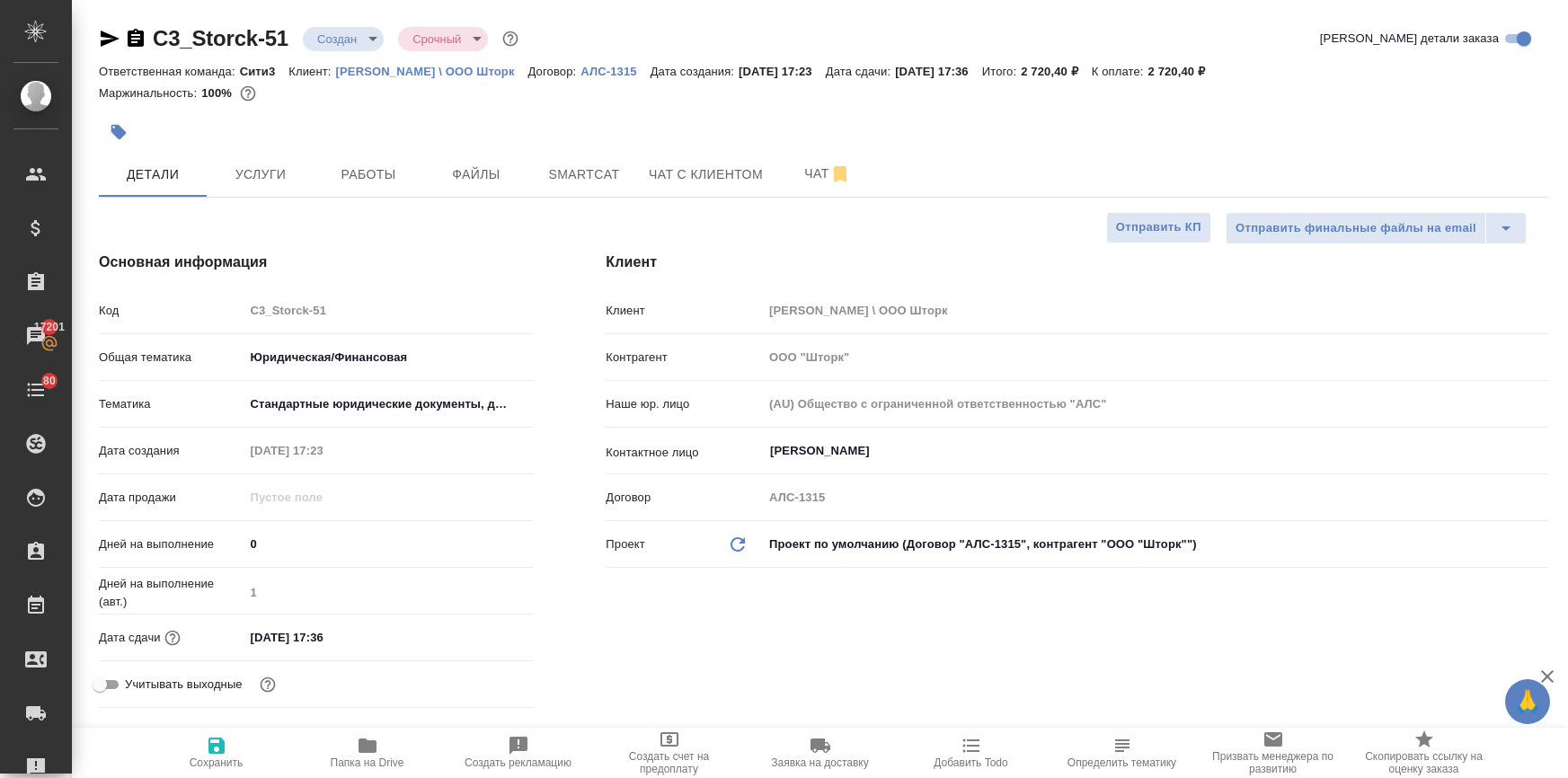
select select "RU"
